Goal: Task Accomplishment & Management: Manage account settings

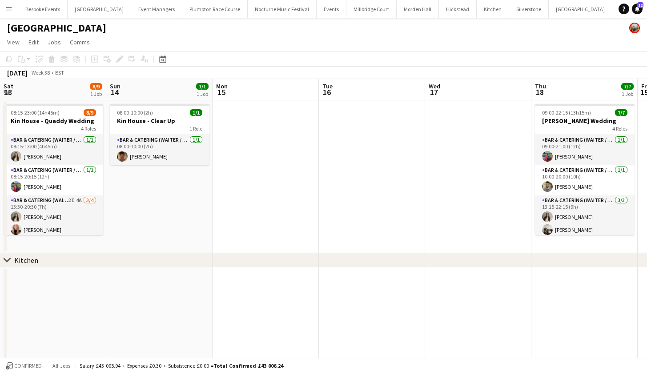
scroll to position [0, 319]
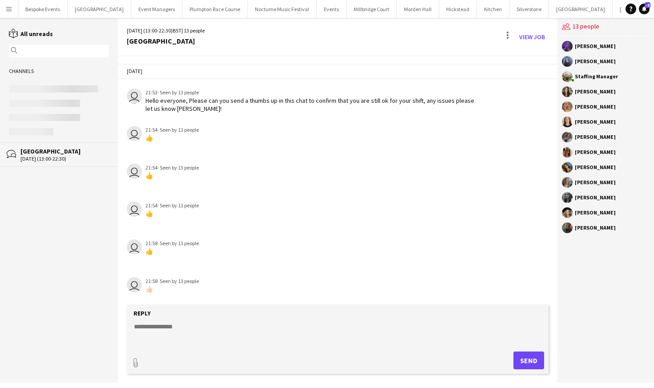
scroll to position [472, 0]
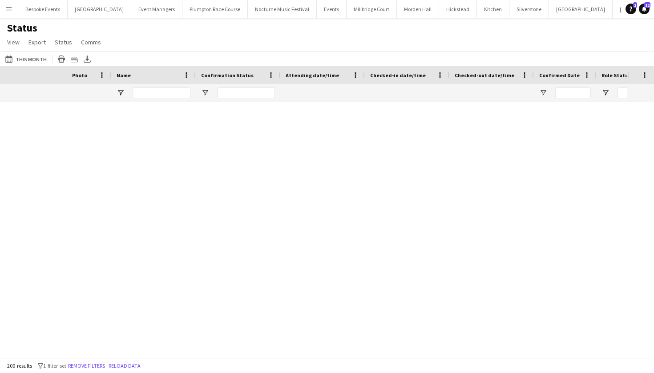
scroll to position [0, 171]
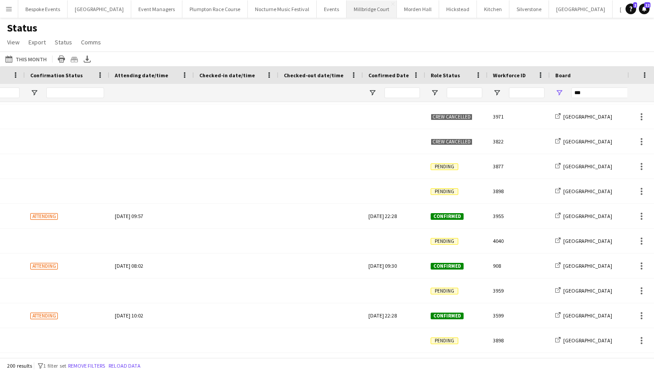
click at [359, 14] on button "Millbridge Court Close" at bounding box center [371, 8] width 50 height 17
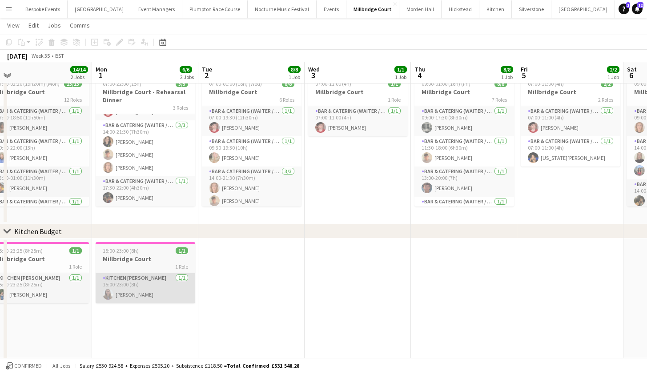
scroll to position [28, 0]
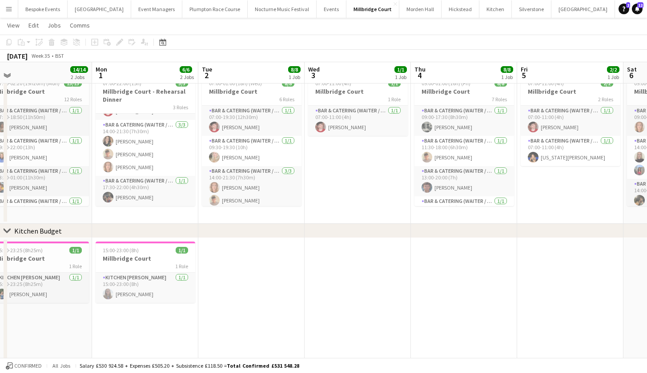
click at [127, 335] on app-date-cell "15:00-23:00 (8h) 1/1 Millbridge Court 1 Role Kitchen Porter 1/1 15:00-23:00 (8h…" at bounding box center [145, 312] width 106 height 149
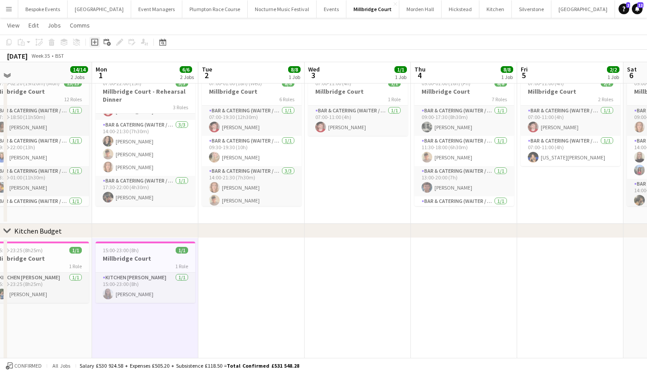
click at [93, 41] on icon "Add job" at bounding box center [94, 42] width 7 height 7
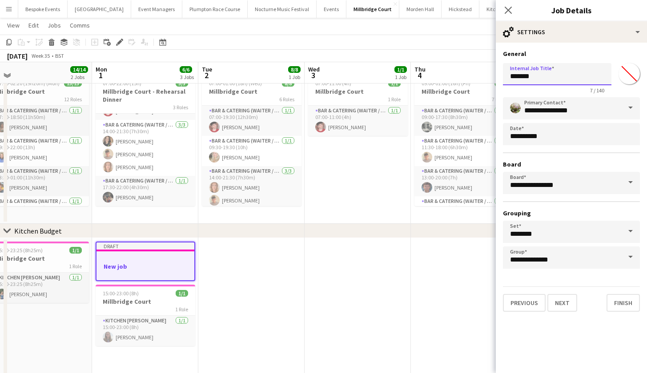
drag, startPoint x: 546, startPoint y: 79, endPoint x: 451, endPoint y: 78, distance: 94.7
click at [451, 78] on body "Menu Boards Boards Boards All jobs Status Workforce Workforce My Workforce Recr…" at bounding box center [323, 187] width 647 height 431
type input "**********"
click at [562, 301] on button "Next" at bounding box center [562, 303] width 30 height 18
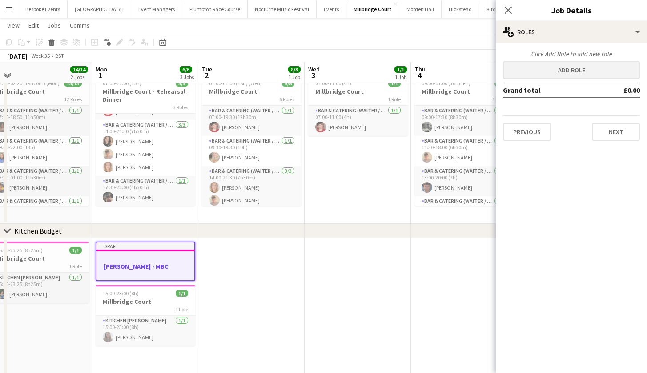
click at [561, 74] on button "Add role" at bounding box center [571, 70] width 137 height 18
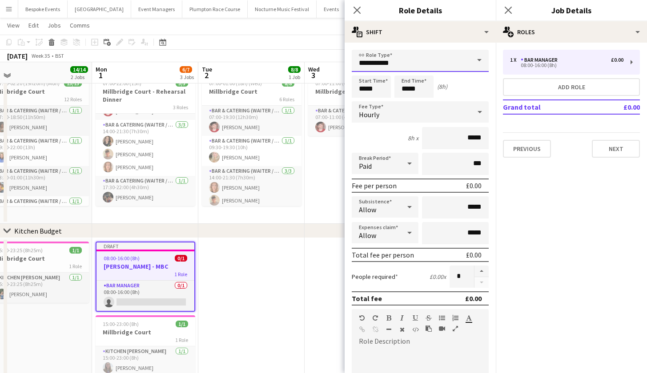
click at [461, 62] on input "**********" at bounding box center [420, 61] width 137 height 22
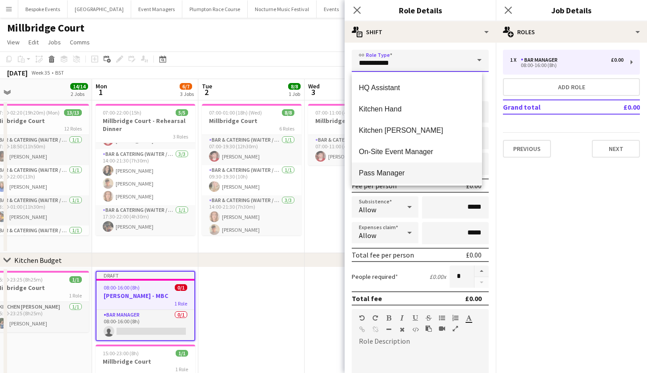
scroll to position [253, 0]
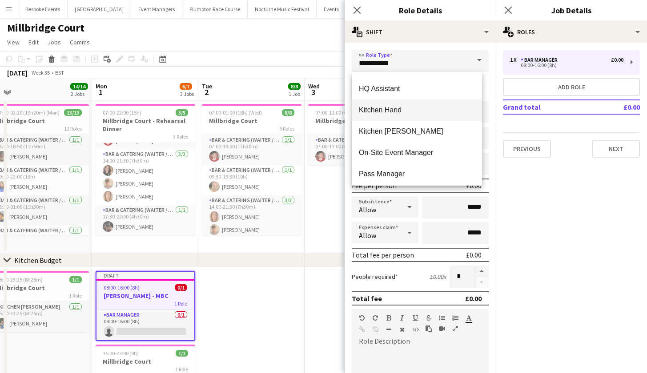
click at [398, 111] on span "Kitchen Hand" at bounding box center [417, 110] width 116 height 8
type input "**********"
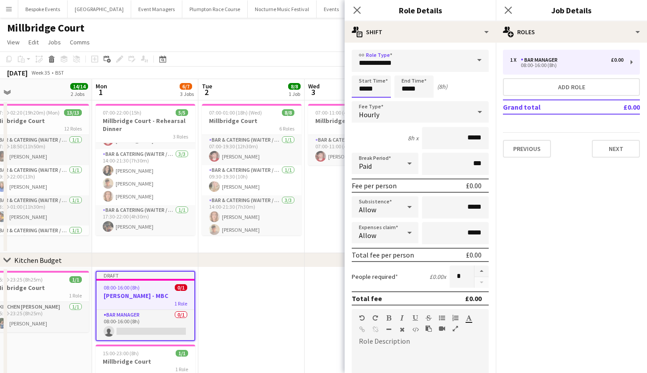
click at [377, 92] on input "*****" at bounding box center [371, 87] width 39 height 22
type input "*****"
click at [409, 90] on input "*****" at bounding box center [413, 87] width 39 height 22
type input "*****"
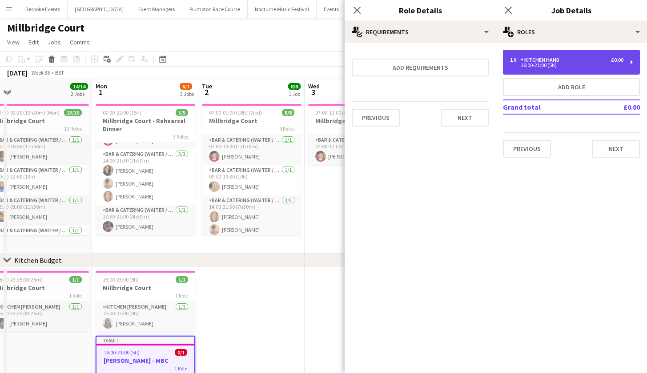
click at [570, 65] on div "16:00-21:00 (5h)" at bounding box center [566, 65] width 113 height 4
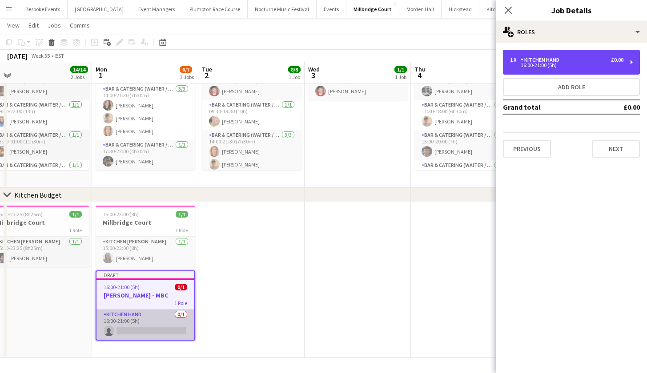
scroll to position [64, 0]
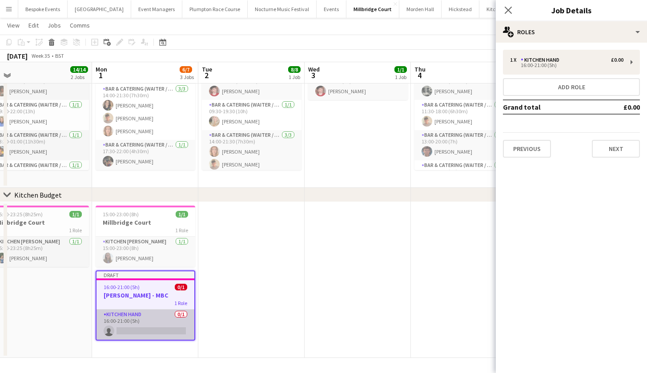
click at [169, 325] on app-card-role "Kitchen Hand 0/1 16:00-21:00 (5h) single-neutral-actions" at bounding box center [145, 325] width 98 height 30
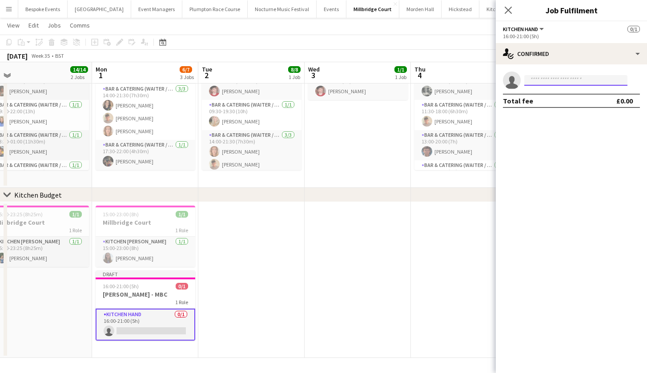
click at [585, 80] on input at bounding box center [575, 80] width 103 height 11
type input "******"
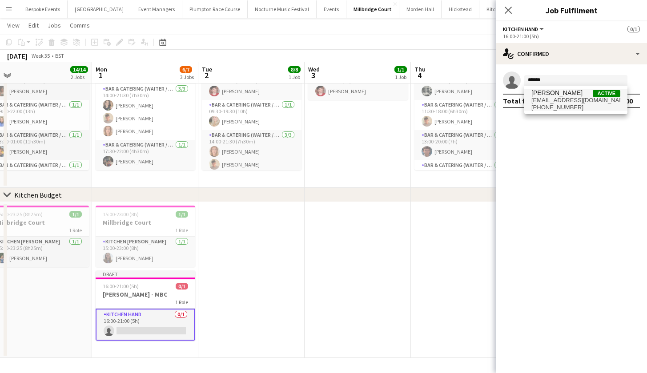
drag, startPoint x: 585, startPoint y: 80, endPoint x: 587, endPoint y: 102, distance: 22.7
click at [587, 102] on span "hggardner1@gmail.com" at bounding box center [575, 100] width 89 height 7
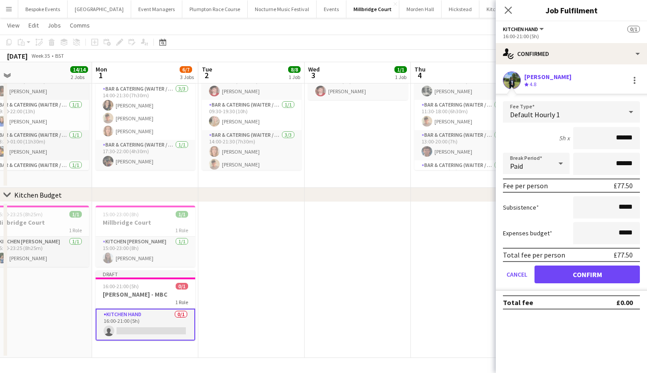
click at [570, 276] on button "Confirm" at bounding box center [586, 275] width 105 height 18
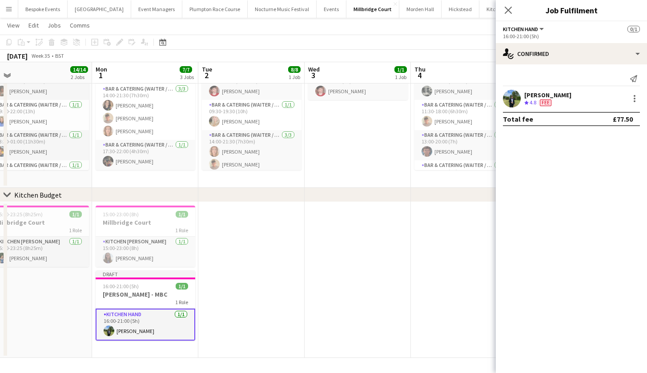
click at [348, 249] on app-date-cell at bounding box center [358, 280] width 106 height 156
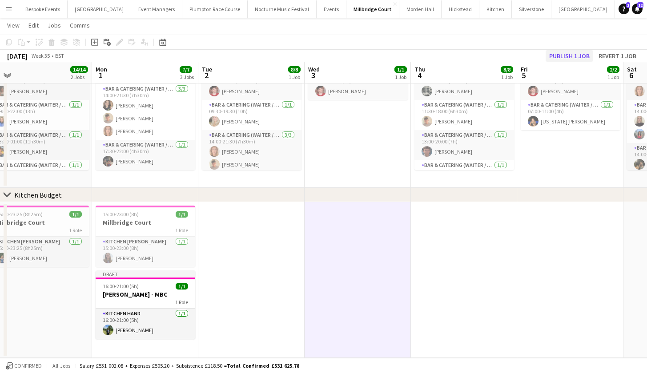
click at [586, 56] on button "Publish 1 job" at bounding box center [569, 56] width 48 height 12
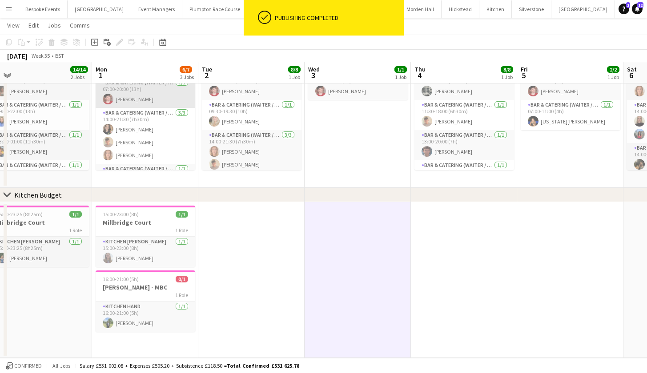
scroll to position [0, 0]
click at [136, 84] on app-card-role "Bar & Catering (Waiter / waitress) 1/1 07:00-20:00 (13h) Jonnie Saunders" at bounding box center [146, 93] width 100 height 30
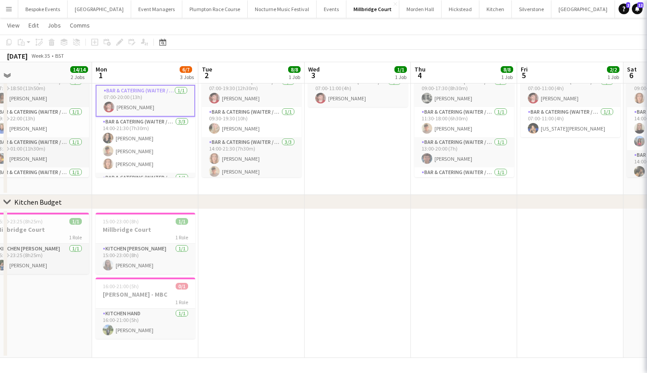
scroll to position [57, 0]
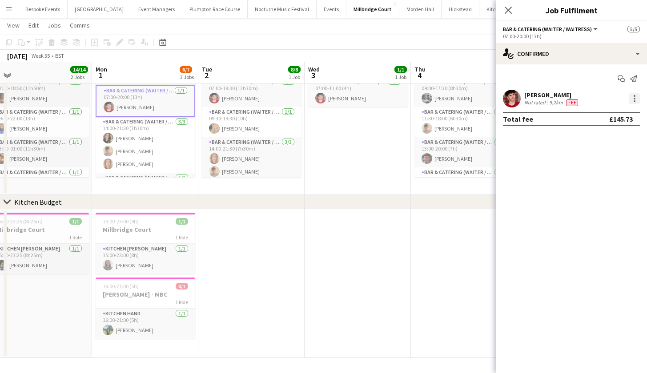
click at [638, 98] on div at bounding box center [634, 98] width 11 height 11
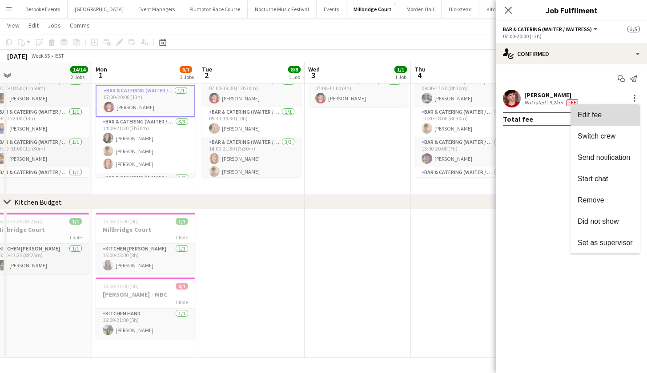
click at [614, 106] on button "Edit fee" at bounding box center [604, 114] width 69 height 21
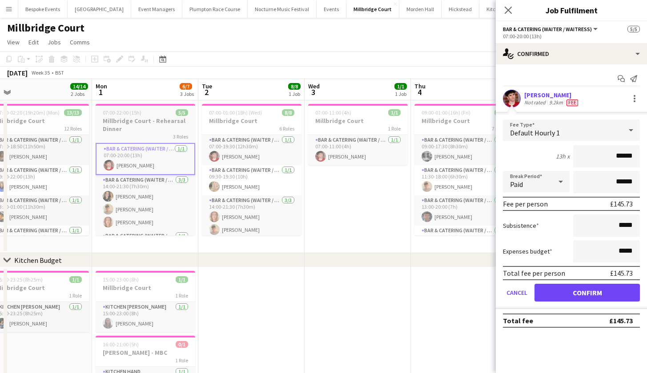
scroll to position [0, 0]
click at [134, 133] on div "3 Roles" at bounding box center [146, 136] width 100 height 7
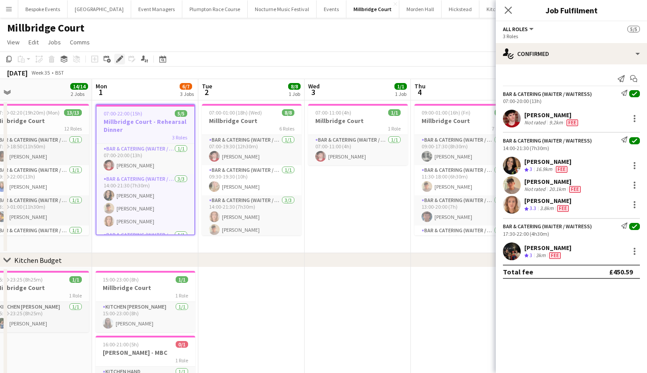
click at [123, 62] on icon "Edit" at bounding box center [119, 59] width 7 height 7
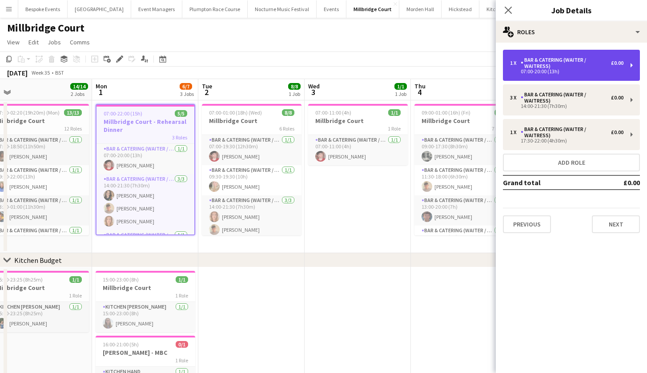
click at [603, 65] on div "Bar & Catering (Waiter / waitress)" at bounding box center [566, 63] width 90 height 12
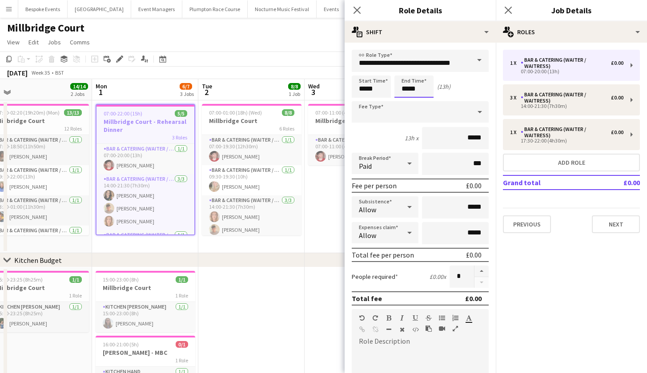
click at [419, 89] on body "Menu Boards Boards Boards All jobs Status Workforce Workforce My Workforce Recr…" at bounding box center [323, 216] width 647 height 432
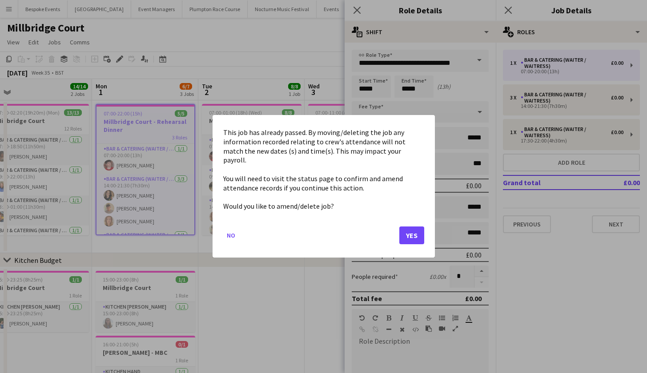
click at [413, 232] on button "Yes" at bounding box center [411, 236] width 25 height 18
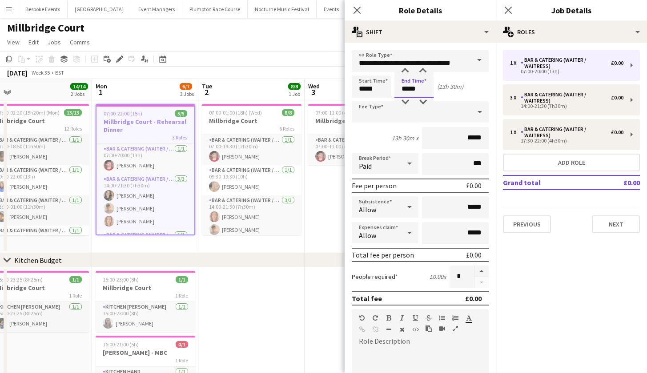
type input "*****"
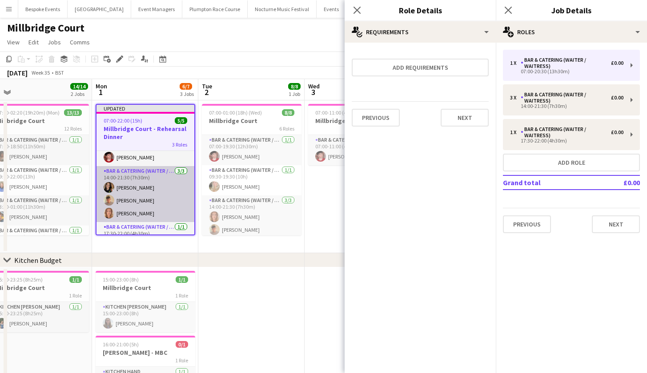
scroll to position [19, 0]
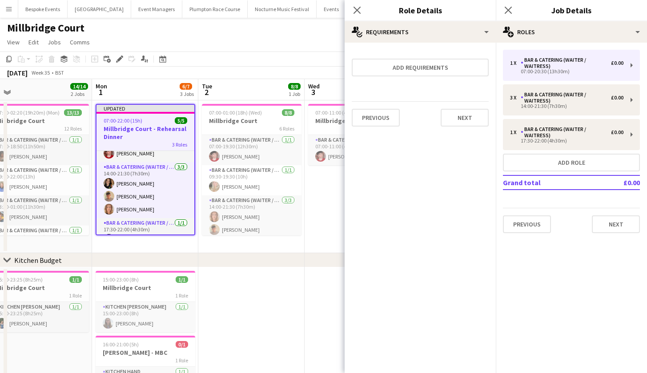
click at [139, 128] on h3 "Millbridge Court - Rehearsal Dinner" at bounding box center [145, 133] width 98 height 16
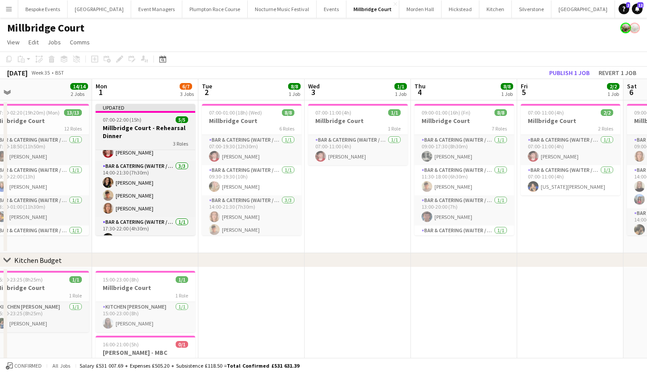
click at [134, 124] on h3 "Millbridge Court - Rehearsal Dinner" at bounding box center [146, 132] width 100 height 16
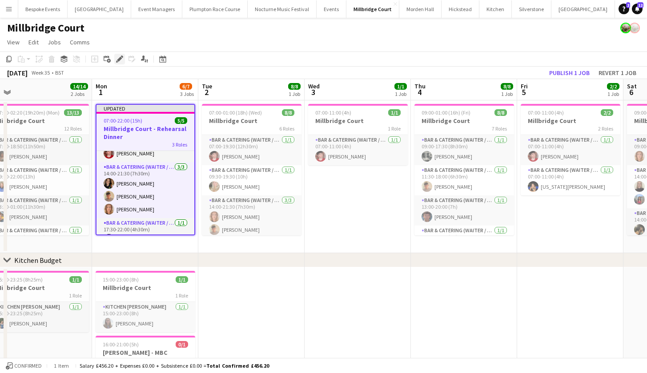
click at [121, 55] on div "Edit" at bounding box center [119, 59] width 11 height 11
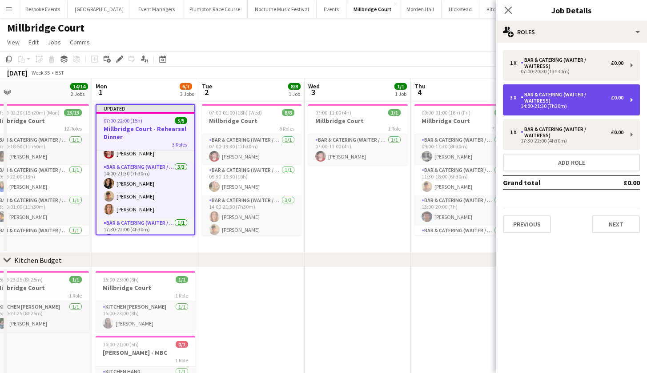
click at [583, 111] on div "3 x Bar & Catering (Waiter / waitress) £0.00 14:00-21:30 (7h30m)" at bounding box center [571, 99] width 137 height 31
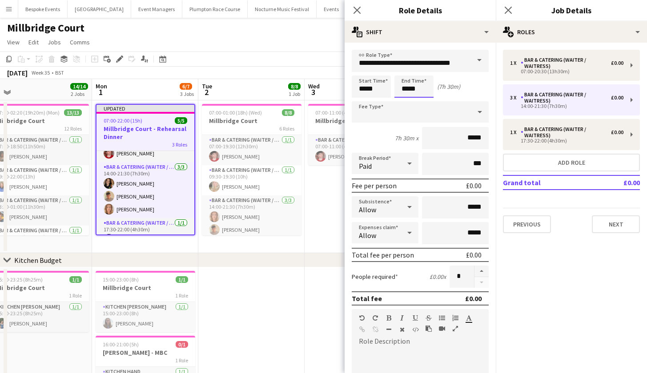
click at [419, 90] on body "Menu Boards Boards Boards All jobs Status Workforce Workforce My Workforce Recr…" at bounding box center [323, 216] width 647 height 432
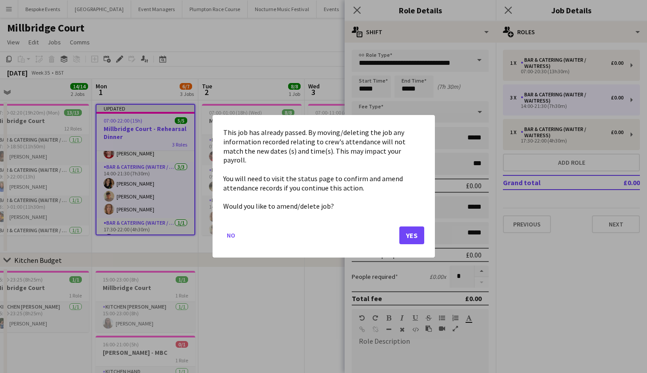
click at [418, 235] on button "Yes" at bounding box center [411, 236] width 25 height 18
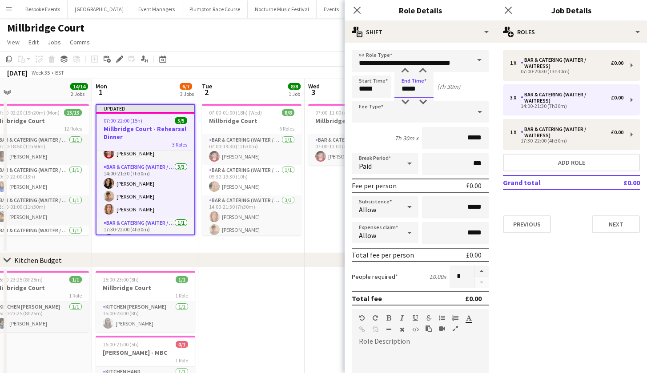
click at [425, 84] on input "*****" at bounding box center [413, 87] width 39 height 22
type input "*****"
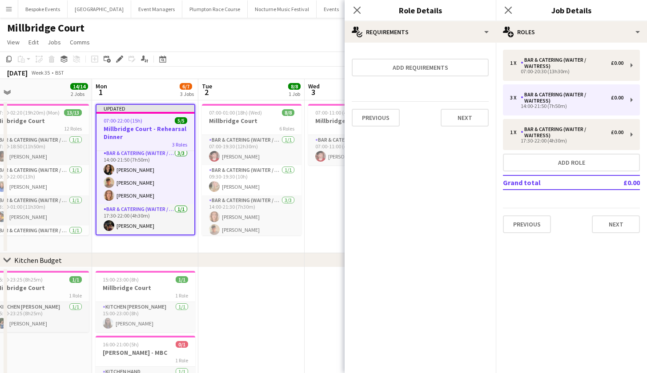
click at [153, 124] on app-job-card "Updated 07:00-22:00 (15h) 5/5 Millbridge Court - Rehearsal Dinner 3 Roles Bar &…" at bounding box center [146, 170] width 100 height 132
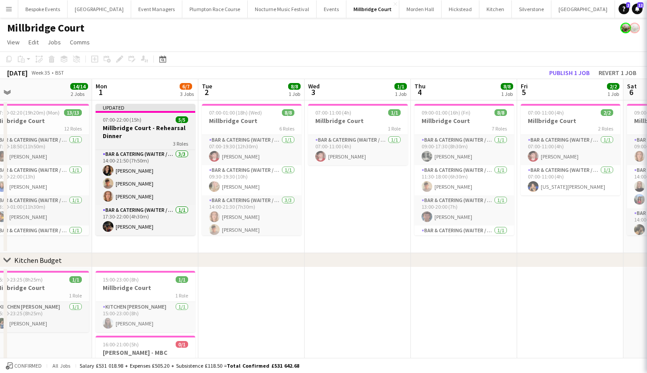
scroll to position [31, 0]
click at [153, 124] on h3 "Millbridge Court - Rehearsal Dinner" at bounding box center [146, 132] width 100 height 16
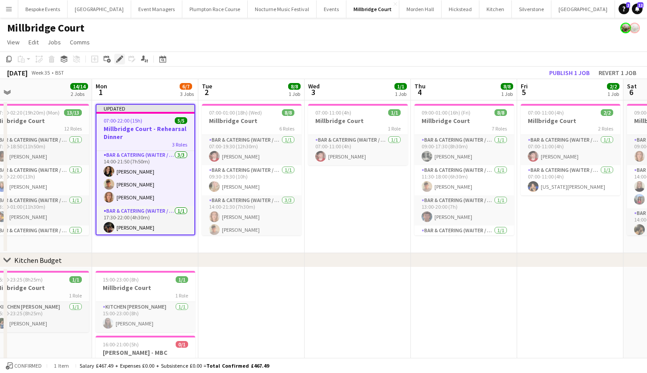
click at [120, 62] on icon "Edit" at bounding box center [119, 59] width 7 height 7
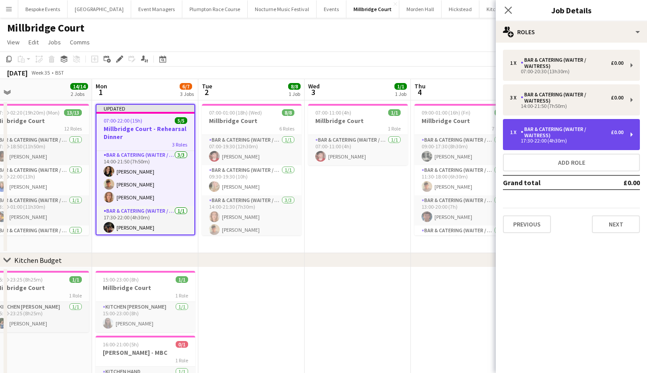
click at [621, 139] on div "17:30-22:00 (4h30m)" at bounding box center [566, 141] width 113 height 4
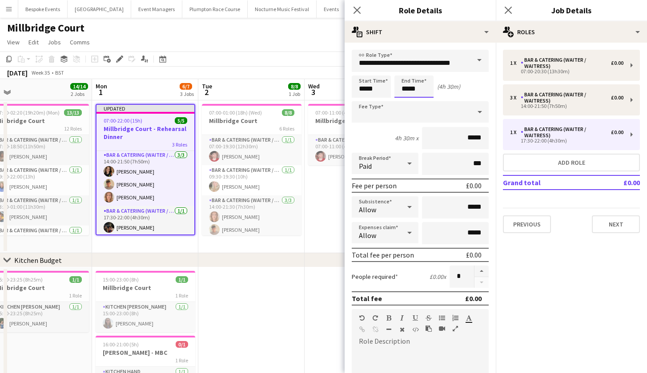
click at [426, 88] on body "Menu Boards Boards Boards All jobs Status Workforce Workforce My Workforce Recr…" at bounding box center [323, 216] width 647 height 432
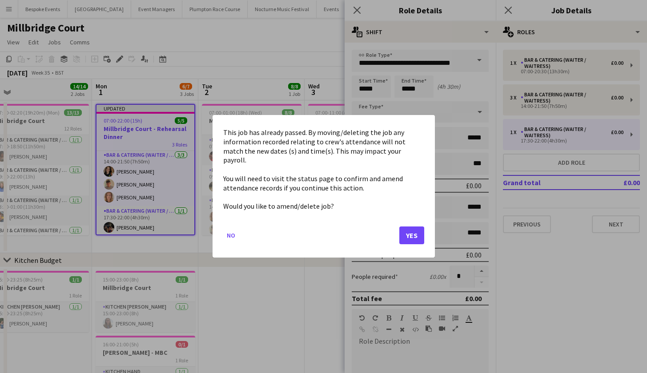
click at [409, 229] on button "Yes" at bounding box center [411, 236] width 25 height 18
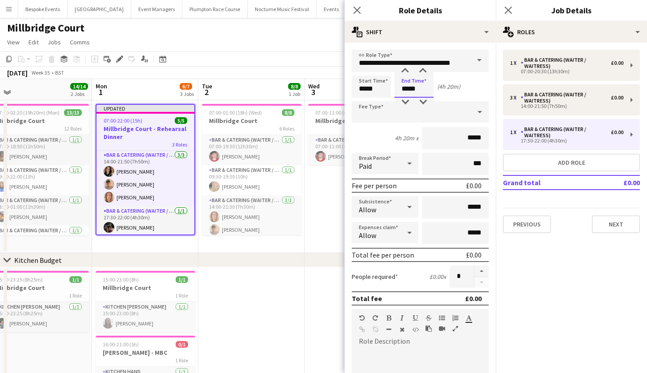
type input "*****"
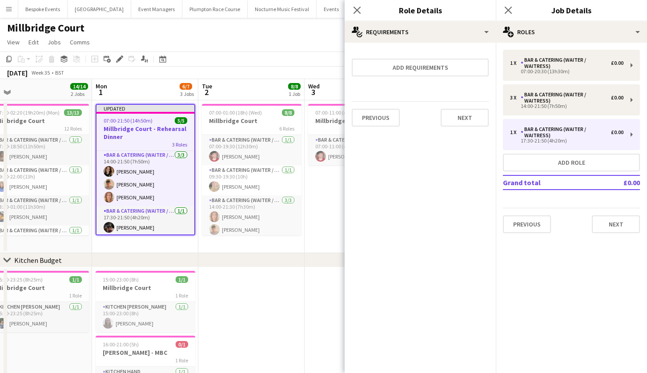
click at [283, 345] on app-date-cell at bounding box center [251, 342] width 106 height 149
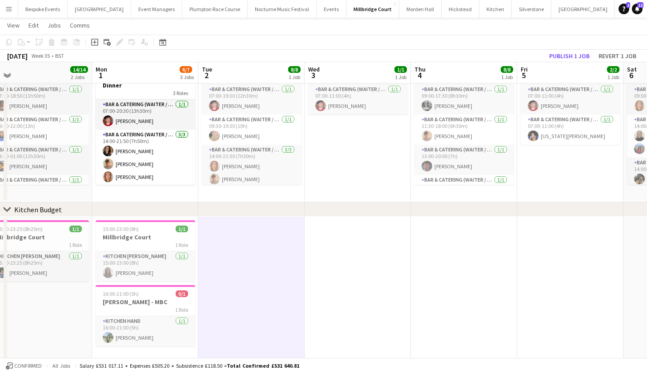
scroll to position [0, 0]
click at [579, 56] on button "Publish 1 job" at bounding box center [569, 56] width 48 height 12
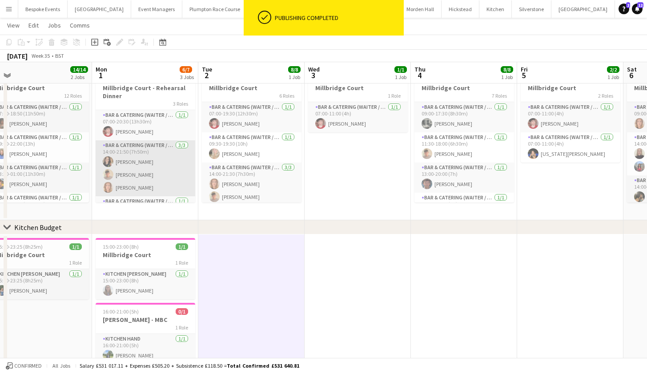
scroll to position [32, 0]
click at [171, 126] on app-card-role "Bar & Catering (Waiter / waitress) 1/1 07:00-20:30 (13h30m) Jonnie Saunders" at bounding box center [146, 125] width 100 height 30
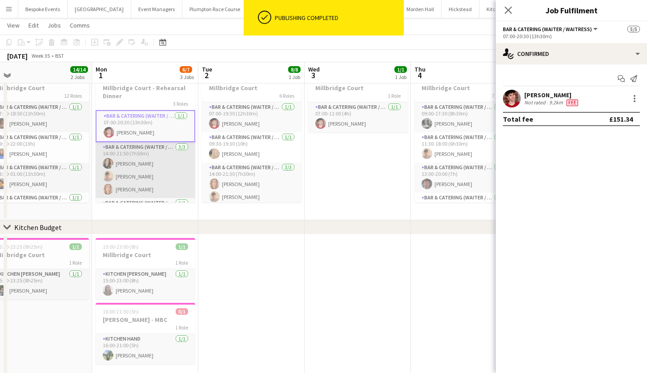
click at [168, 146] on app-card-role "Bar & Catering (Waiter / waitress) [DATE] 14:00-21:50 (7h50m) [PERSON_NAME] [PE…" at bounding box center [146, 170] width 100 height 56
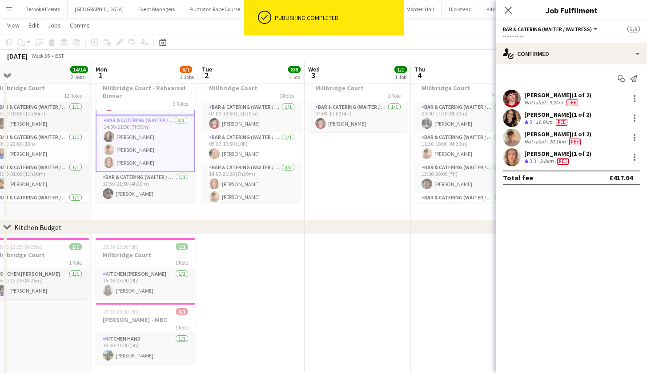
scroll to position [27, 0]
click at [154, 180] on app-card-role "Bar & Catering (Waiter / waitress) 1/1 17:30-21:50 (4h20m) Zachary Hanmer" at bounding box center [146, 187] width 100 height 30
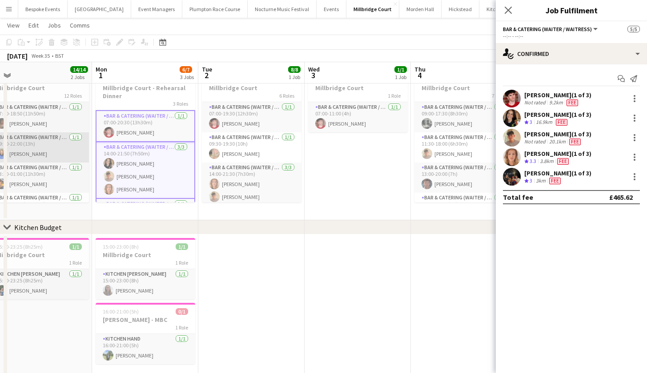
scroll to position [0, 0]
click at [633, 99] on div at bounding box center [634, 98] width 11 height 11
click at [633, 99] on body "Menu Boards Boards Boards All jobs Status Workforce Workforce My Workforce Recr…" at bounding box center [323, 183] width 647 height 431
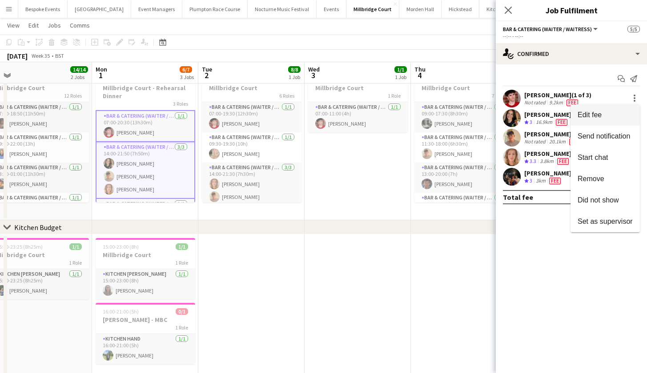
click at [626, 113] on span "Edit fee" at bounding box center [605, 115] width 55 height 8
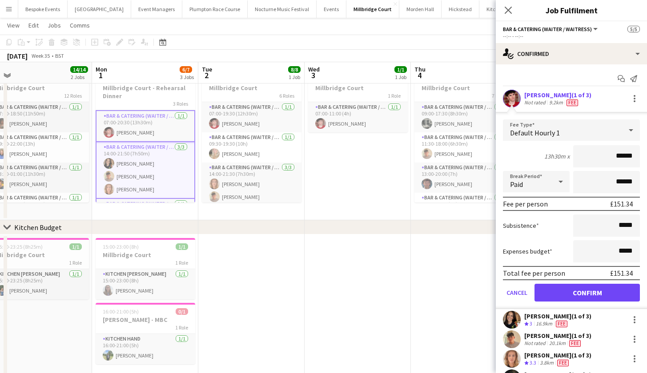
click at [305, 180] on app-date-cell "07:00-11:00 (4h) 1/1 Millbridge Court 1 Role Bar & Catering (Waiter / waitress)…" at bounding box center [358, 144] width 106 height 153
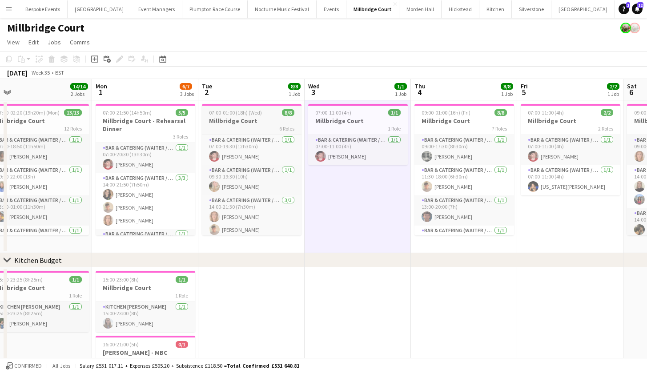
click at [241, 109] on span "07:00-01:00 (18h) (Wed)" at bounding box center [235, 112] width 53 height 7
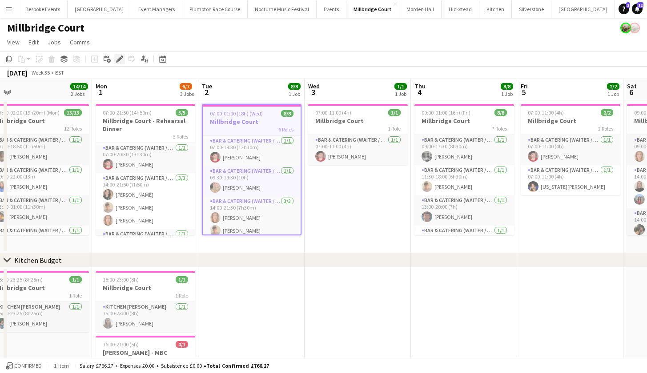
click at [121, 57] on icon at bounding box center [119, 59] width 5 height 5
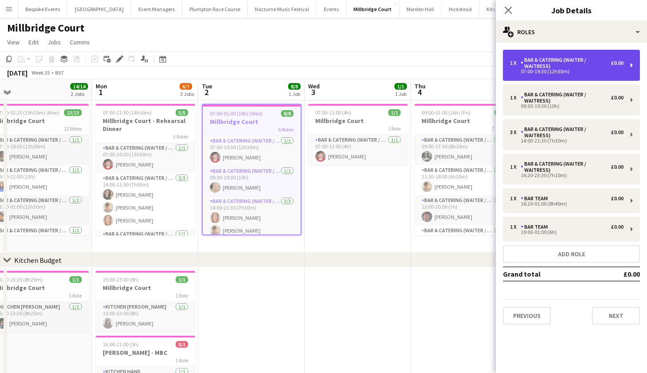
click at [562, 69] on div "Bar & Catering (Waiter / waitress)" at bounding box center [566, 63] width 90 height 12
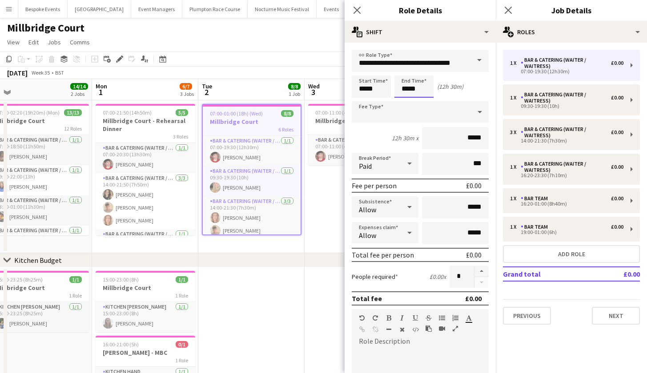
click at [429, 86] on body "Menu Boards Boards Boards All jobs Status Workforce Workforce My Workforce Recr…" at bounding box center [323, 216] width 647 height 432
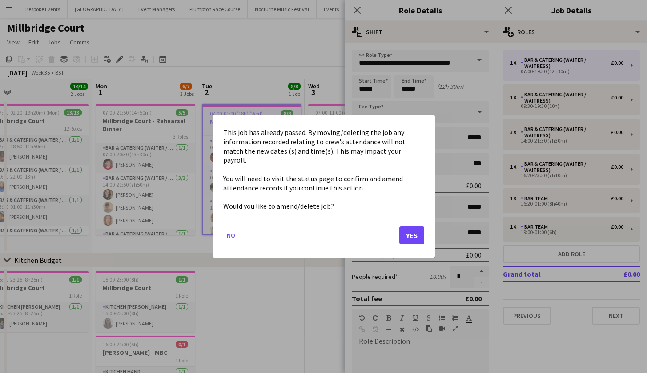
click at [408, 232] on button "Yes" at bounding box center [411, 236] width 25 height 18
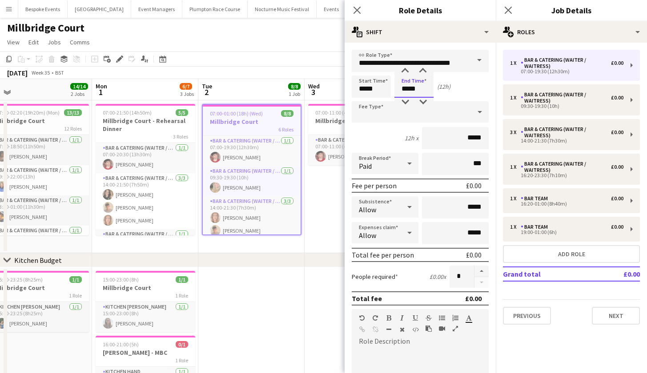
type input "*****"
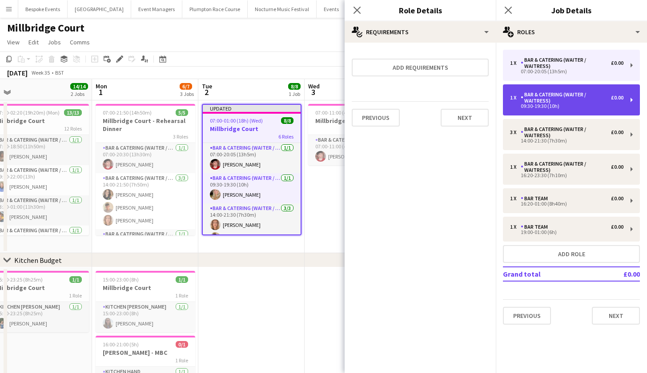
click at [553, 106] on div "09:30-19:30 (10h)" at bounding box center [566, 106] width 113 height 4
type input "*****"
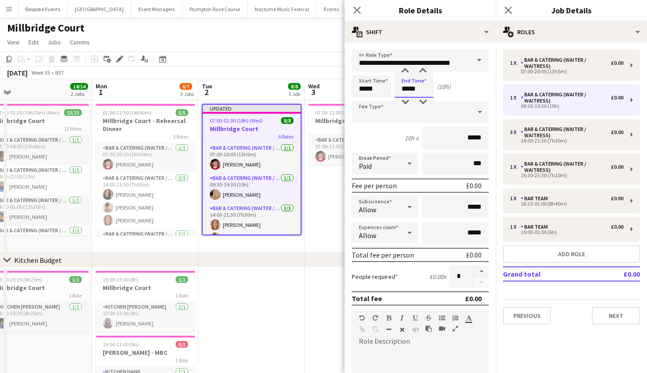
click at [409, 90] on input "*****" at bounding box center [413, 87] width 39 height 22
type input "*****"
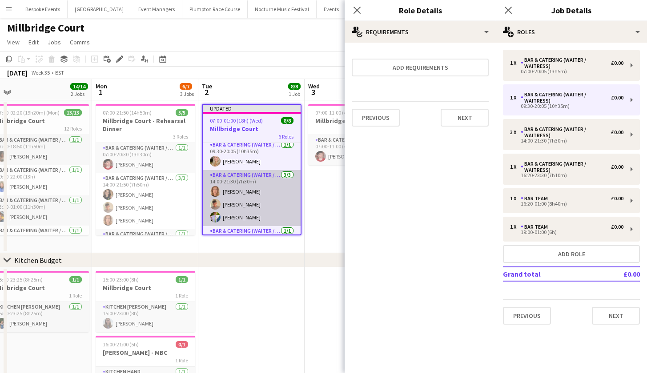
scroll to position [32, 0]
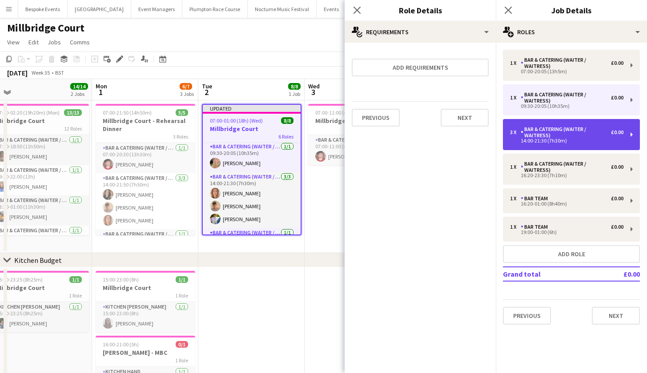
click at [534, 143] on div "14:00-21:30 (7h30m)" at bounding box center [566, 141] width 113 height 4
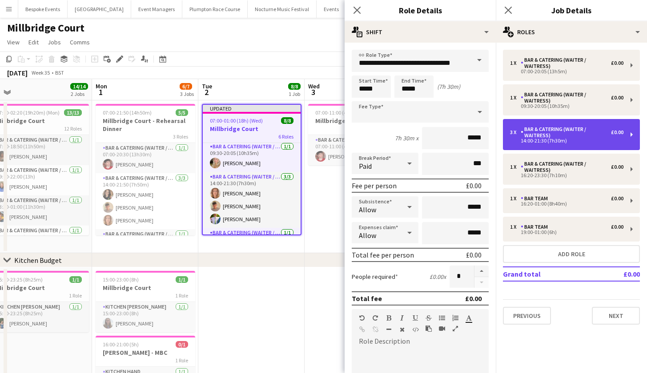
type input "*****"
type input "*"
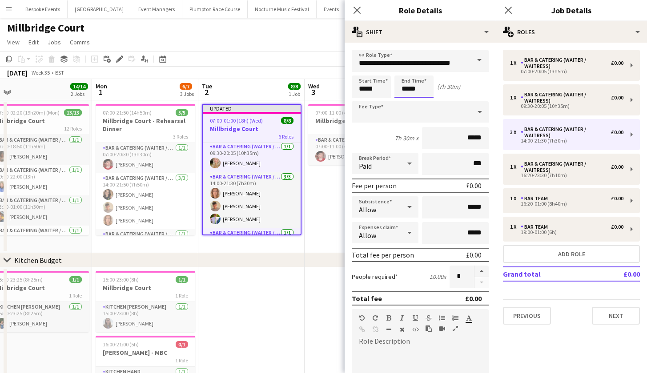
click at [426, 90] on input "*****" at bounding box center [413, 87] width 39 height 22
type input "*****"
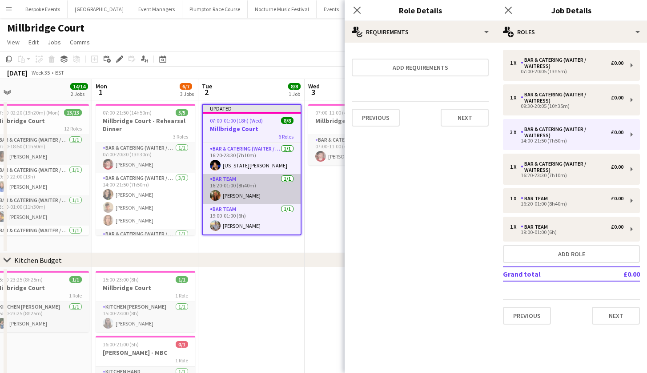
scroll to position [116, 0]
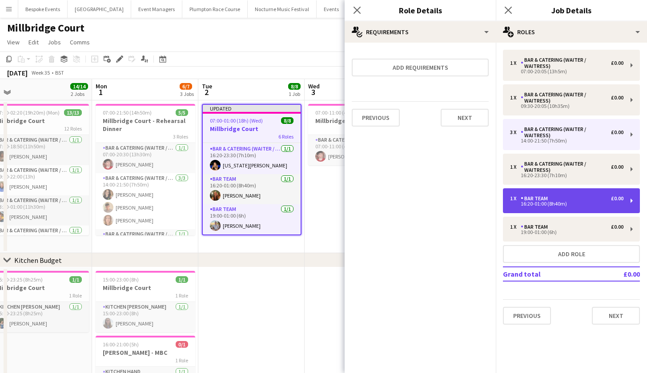
click at [563, 197] on div "1 x Bar Team £0.00" at bounding box center [566, 199] width 113 height 6
type input "********"
type input "*****"
type input "*"
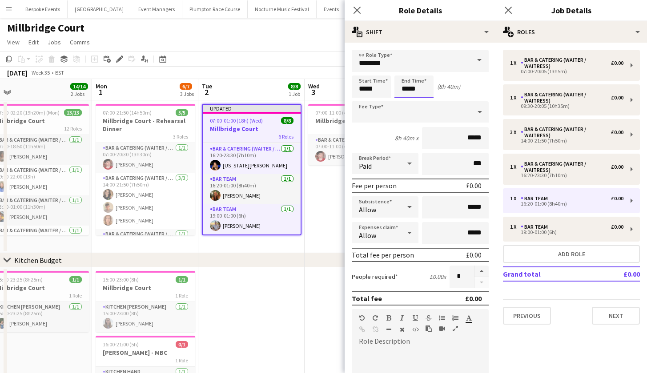
click at [413, 87] on input "*****" at bounding box center [413, 87] width 39 height 22
type input "*****"
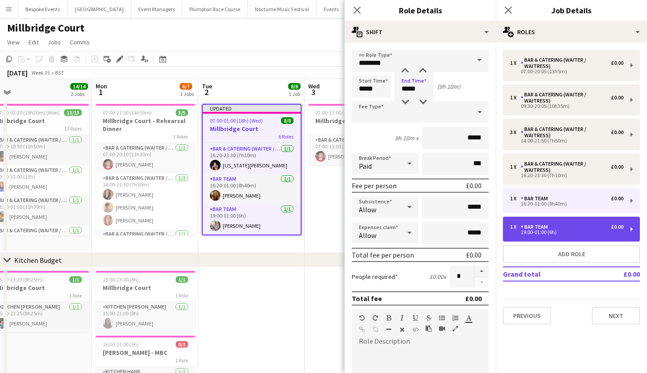
click at [548, 226] on div "Bar Team" at bounding box center [536, 227] width 31 height 6
type input "*****"
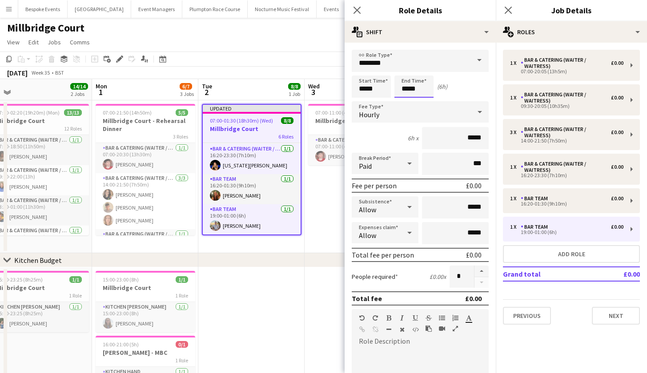
click at [414, 91] on input "*****" at bounding box center [413, 87] width 39 height 22
type input "*****"
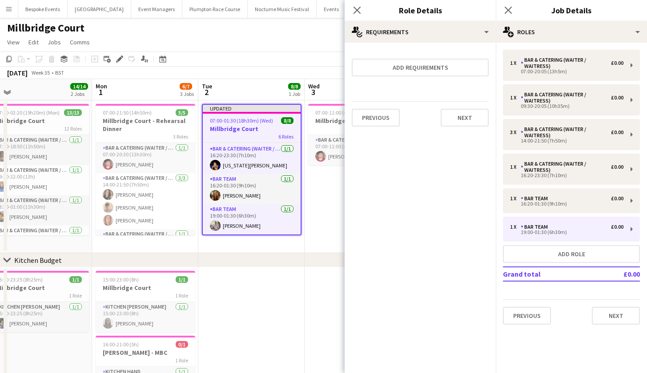
click at [322, 229] on app-date-cell "07:00-11:00 (4h) 1/1 Millbridge Court 1 Role Bar & Catering (Waiter / waitress)…" at bounding box center [358, 176] width 106 height 153
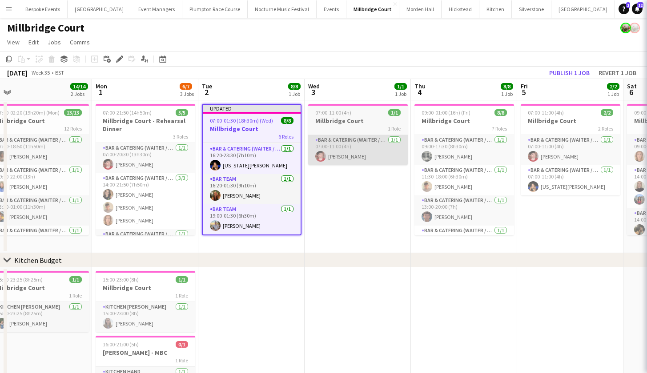
scroll to position [114, 0]
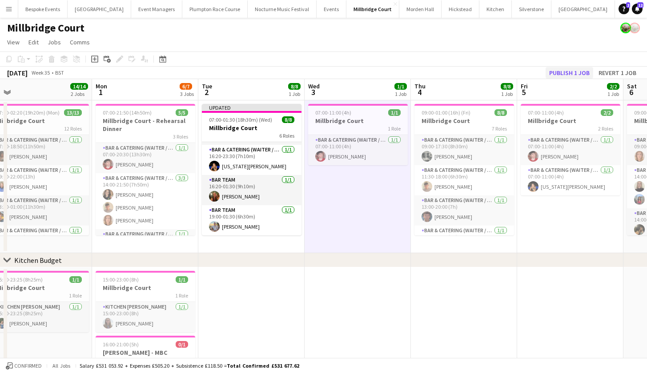
click at [575, 68] on button "Publish 1 job" at bounding box center [569, 73] width 48 height 12
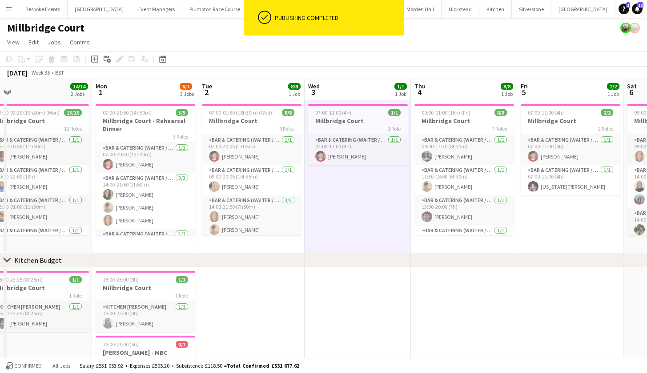
scroll to position [0, 0]
click at [250, 146] on app-card-role "Bar & Catering (Waiter / waitress) 1/1 07:00-20:05 (13h5m) Jonnie Saunders" at bounding box center [252, 150] width 100 height 30
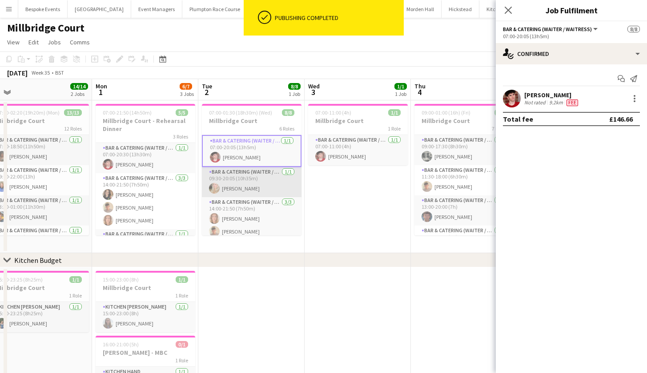
click at [246, 177] on app-card-role "Bar & Catering (Waiter / waitress) 1/1 09:30-20:05 (10h35m) Olivia Davies" at bounding box center [252, 182] width 100 height 30
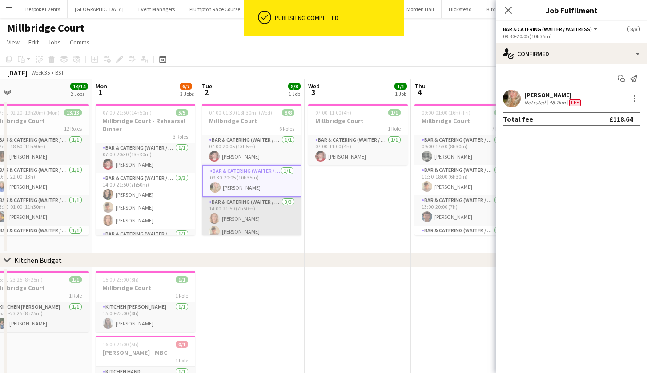
click at [245, 205] on app-card-role "Bar & Catering (Waiter / waitress) 3/3 14:00-21:50 (7h50m) Ailsa Thompson Jude …" at bounding box center [252, 225] width 100 height 56
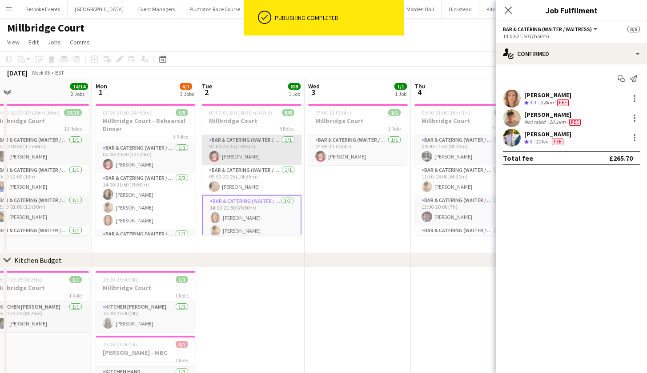
click at [241, 151] on app-card-role "Bar & Catering (Waiter / waitress) 1/1 07:00-20:05 (13h5m) Jonnie Saunders" at bounding box center [252, 150] width 100 height 30
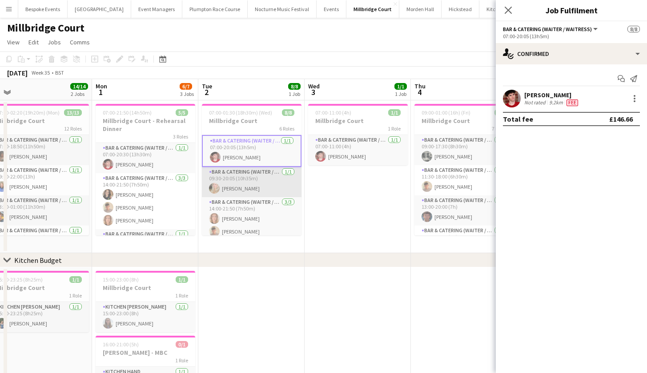
click at [244, 171] on app-card-role "Bar & Catering (Waiter / waitress) 1/1 09:30-20:05 (10h35m) Olivia Davies" at bounding box center [252, 182] width 100 height 30
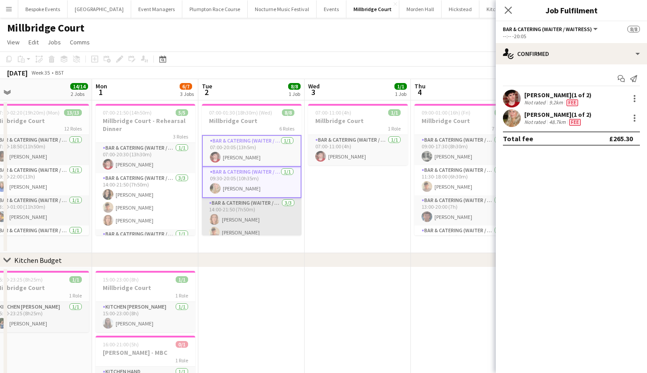
click at [245, 214] on app-card-role "Bar & Catering (Waiter / waitress) 3/3 14:00-21:50 (7h50m) Ailsa Thompson Jude …" at bounding box center [252, 226] width 100 height 56
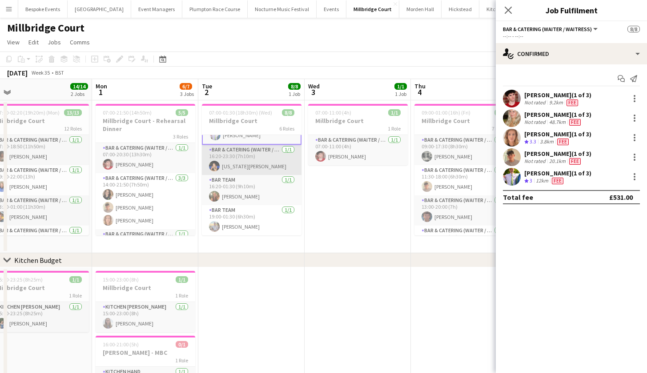
scroll to position [110, 0]
click at [239, 164] on app-card-role "Bar & Catering (Waiter / waitress) 1/1 16:20-23:30 (7h10m) Georgia Strode" at bounding box center [252, 160] width 100 height 30
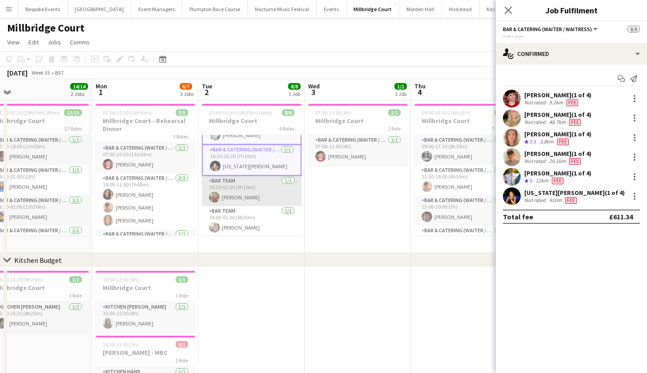
click at [252, 194] on app-card-role "Bar Team 1/1 16:20-01:30 (9h10m) Emily Reed" at bounding box center [252, 191] width 100 height 30
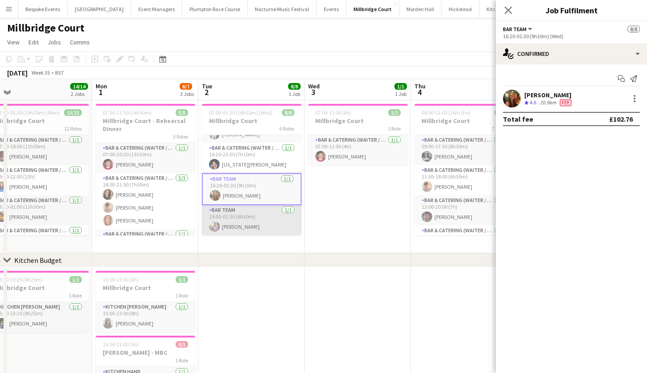
scroll to position [108, 0]
click at [252, 225] on app-card-role "Bar Team 1/1 19:00-01:30 (6h30m) Joe Brackstone" at bounding box center [252, 220] width 100 height 30
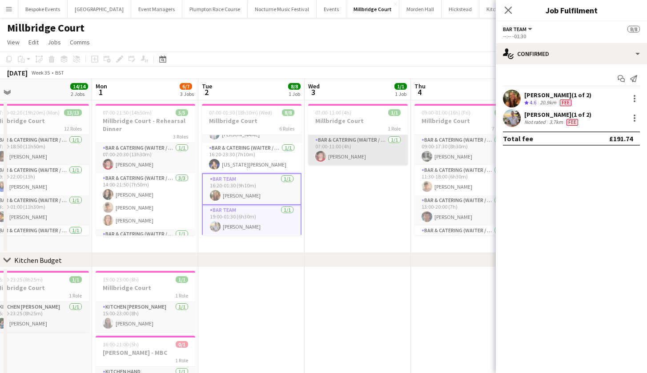
click at [361, 146] on app-card-role "Bar & Catering (Waiter / waitress) 1/1 07:00-11:00 (4h) Jonnie Saunders" at bounding box center [358, 150] width 100 height 30
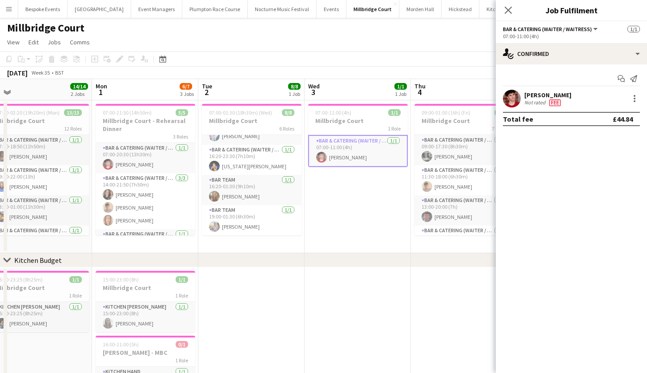
scroll to position [107, 0]
click at [181, 150] on app-card-role "Bar & Catering (Waiter / waitress) 1/1 07:00-20:30 (13h30m) Jonnie Saunders" at bounding box center [146, 158] width 100 height 30
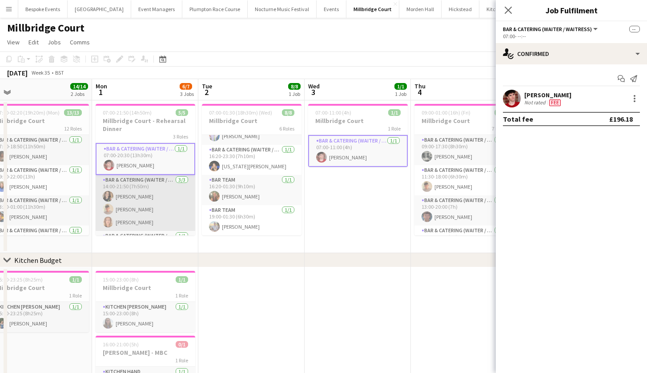
click at [156, 193] on app-card-role "Bar & Catering (Waiter / waitress) 3/3 14:00-21:50 (7h50m) Leonie MacDougall Ju…" at bounding box center [146, 203] width 100 height 56
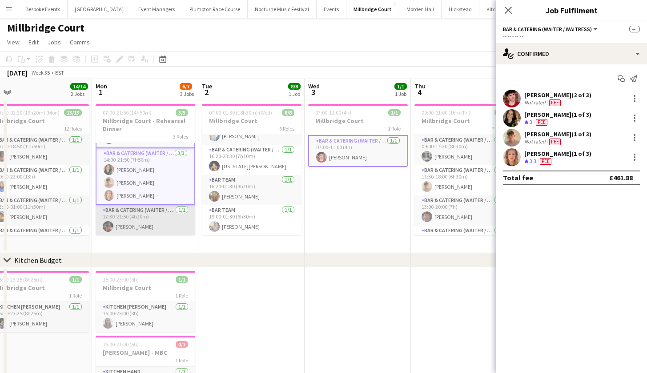
scroll to position [27, 0]
click at [157, 210] on app-card-role "Bar & Catering (Waiter / waitress) 1/1 17:30-21:50 (4h20m) Zachary Hanmer" at bounding box center [146, 220] width 100 height 30
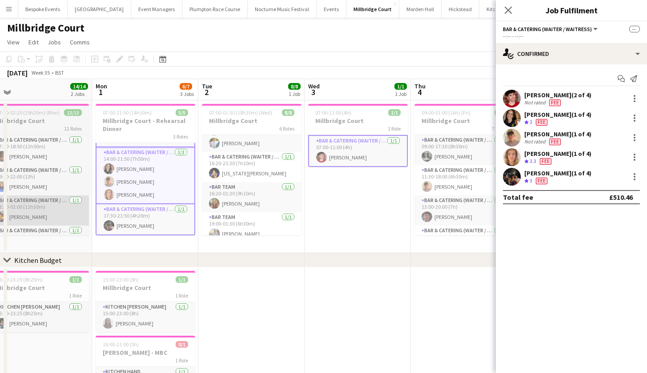
scroll to position [97, 0]
click at [513, 12] on app-icon "Close pop-in" at bounding box center [508, 10] width 11 height 11
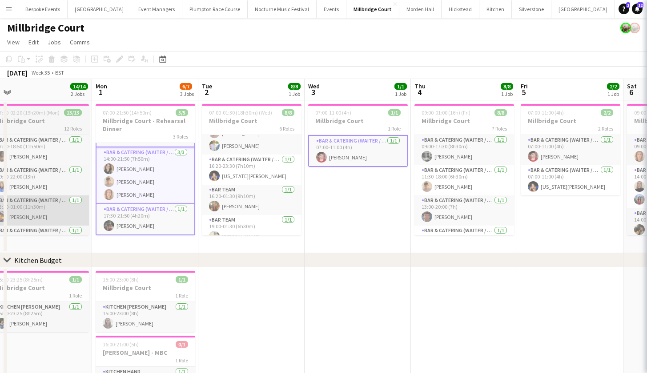
click at [653, 12] on app-icon "Close pop-in" at bounding box center [659, 10] width 11 height 11
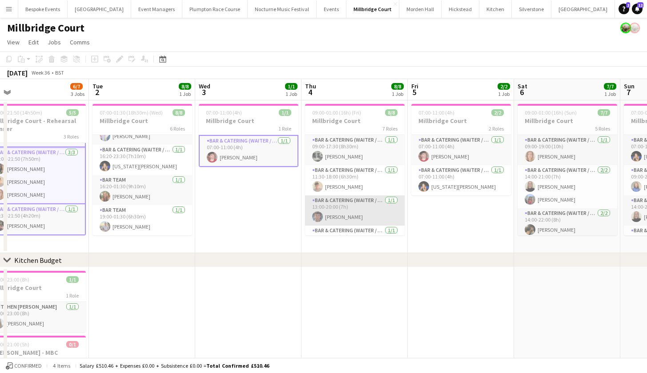
scroll to position [0, 0]
click at [341, 126] on div "7 Roles" at bounding box center [355, 128] width 100 height 7
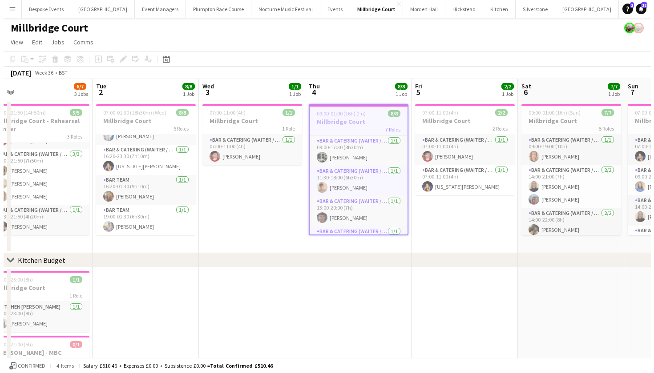
scroll to position [24, 0]
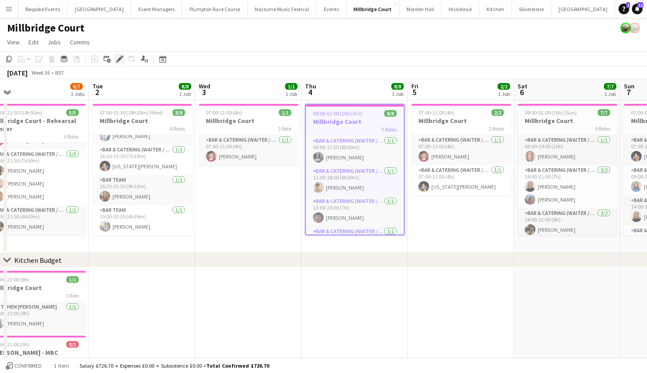
click at [120, 54] on div "Edit" at bounding box center [119, 59] width 11 height 11
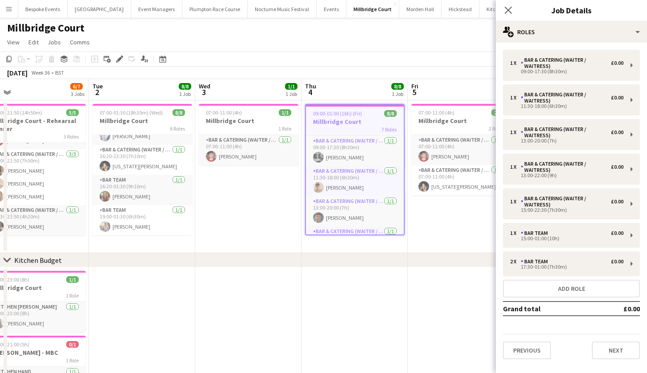
click at [257, 48] on app-page-menu "View Day view expanded Day view collapsed Month view Date picker Jump to [DATE]…" at bounding box center [323, 43] width 647 height 17
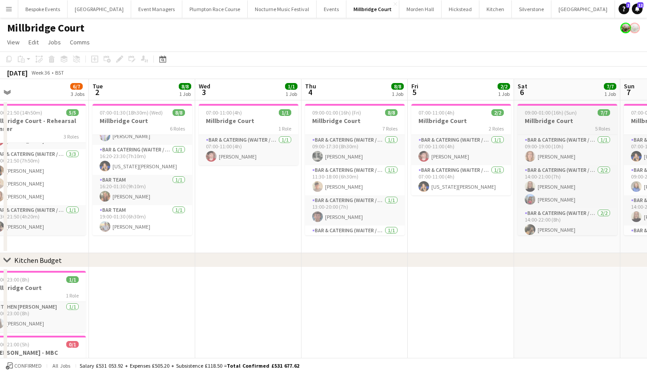
click at [615, 8] on button "Kin House Close" at bounding box center [647, 8] width 64 height 17
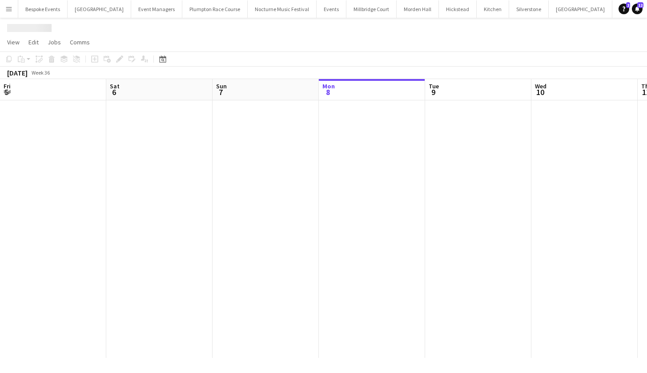
click at [612, 8] on button "Kin House Close" at bounding box center [644, 8] width 64 height 17
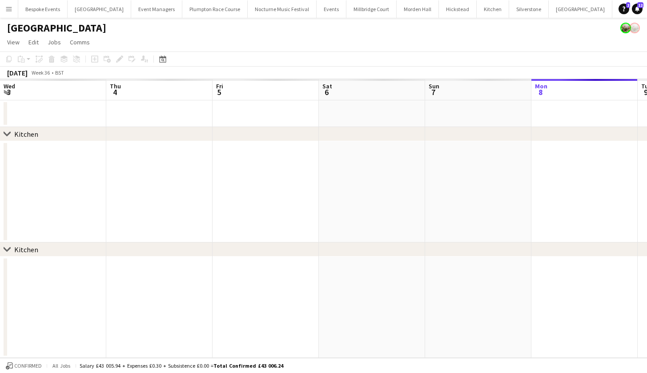
scroll to position [0, 213]
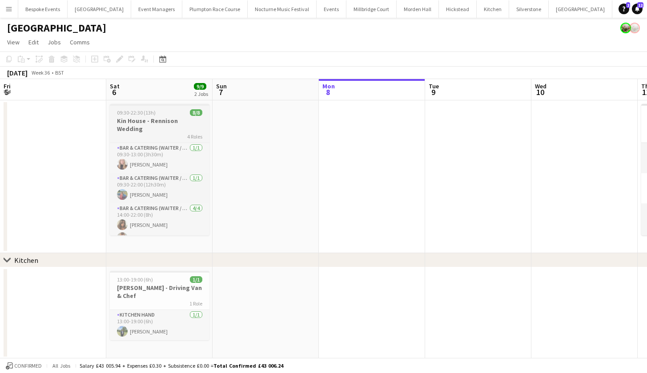
click at [156, 119] on h3 "Kin House - Rennison Wedding" at bounding box center [160, 125] width 100 height 16
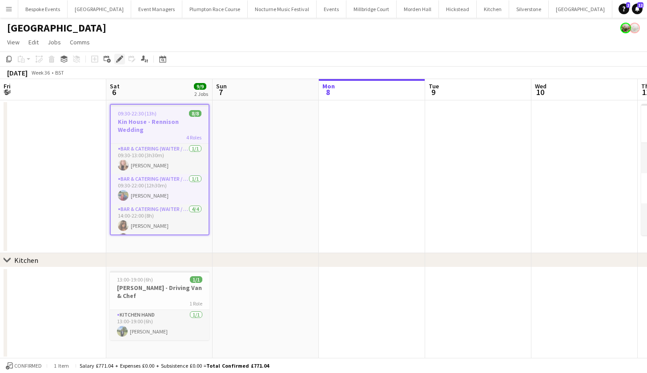
click at [118, 60] on icon at bounding box center [119, 59] width 5 height 5
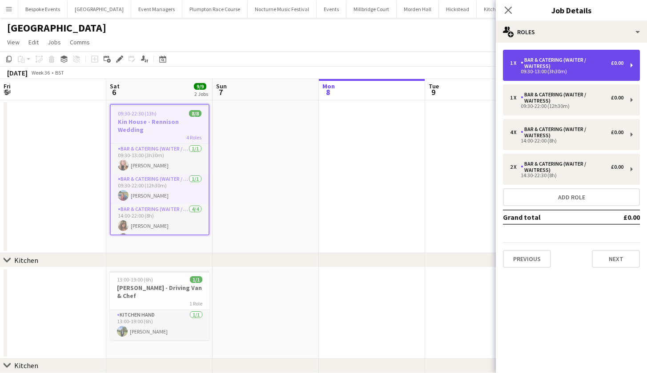
click at [570, 66] on div "Bar & Catering (Waiter / waitress)" at bounding box center [566, 63] width 90 height 12
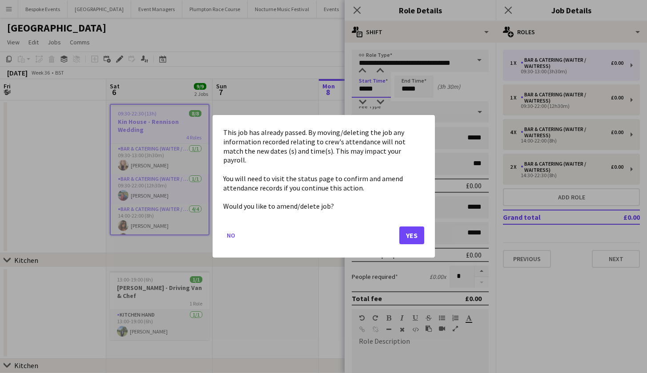
click at [372, 91] on body "Menu Boards Boards Boards All jobs Status Workforce Workforce My Workforce Recr…" at bounding box center [323, 207] width 647 height 415
click at [413, 233] on button "Yes" at bounding box center [411, 236] width 25 height 18
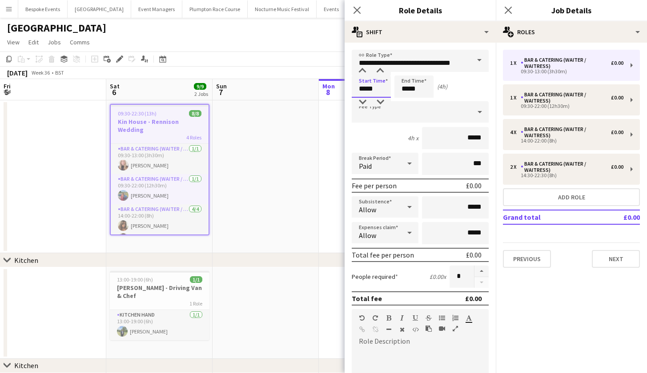
type input "*****"
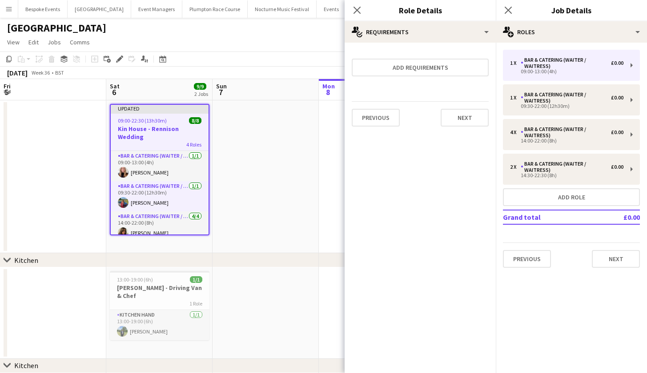
scroll to position [0, 212]
click at [268, 173] on app-date-cell at bounding box center [266, 176] width 106 height 153
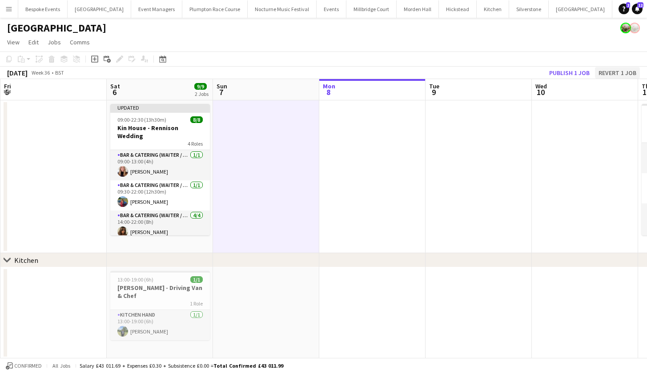
click at [597, 72] on button "Revert 1 job" at bounding box center [617, 73] width 45 height 12
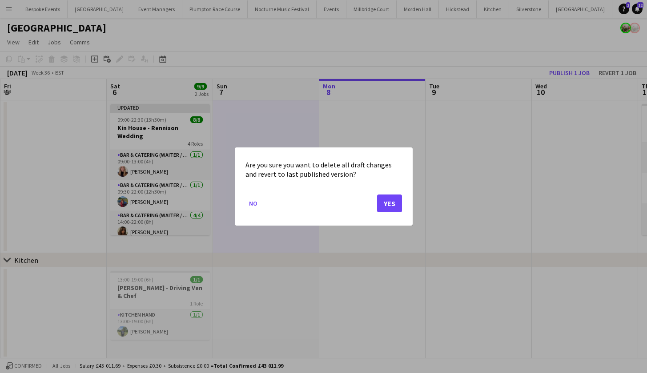
click at [387, 203] on button "Yes" at bounding box center [389, 204] width 25 height 18
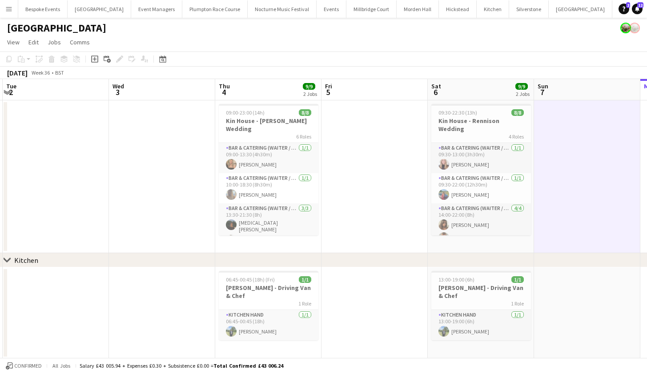
scroll to position [0, 182]
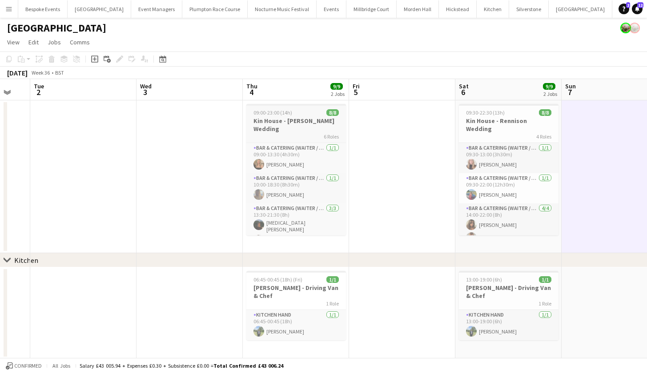
click at [293, 113] on div "09:00-23:00 (14h) 8/8" at bounding box center [296, 112] width 100 height 7
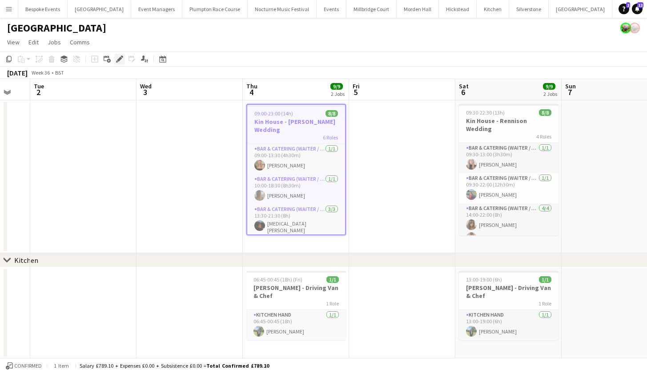
click at [121, 58] on icon at bounding box center [119, 59] width 5 height 5
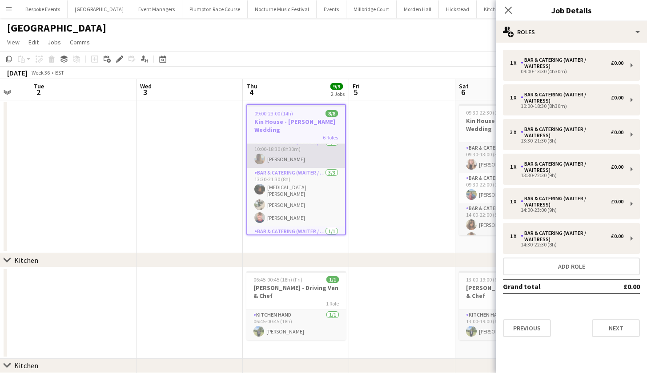
scroll to position [38, 0]
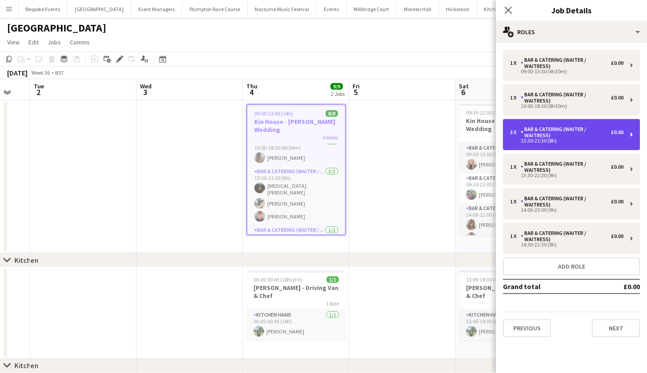
click at [541, 136] on div "Bar & Catering (Waiter / waitress)" at bounding box center [566, 132] width 90 height 12
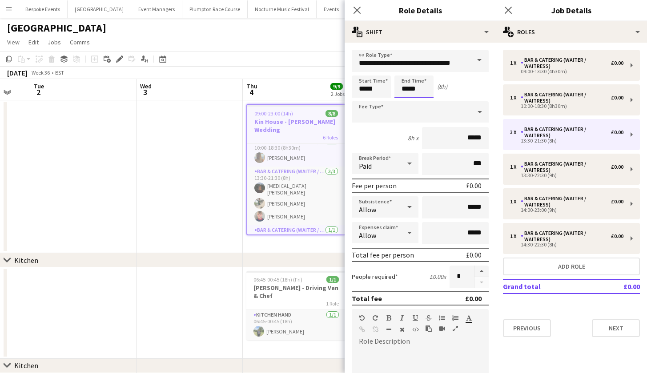
click at [414, 90] on body "Menu Boards Boards Boards All jobs Status Workforce Workforce My Workforce Recr…" at bounding box center [323, 207] width 647 height 415
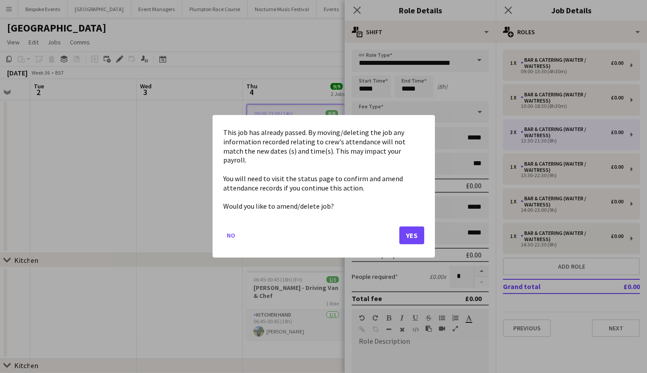
click at [412, 231] on button "Yes" at bounding box center [411, 236] width 25 height 18
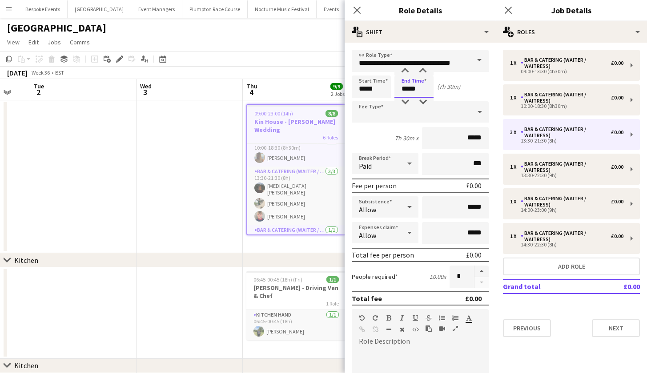
type input "*****"
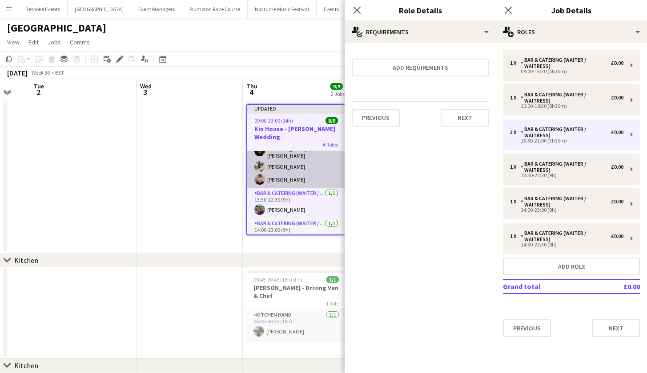
scroll to position [84, 0]
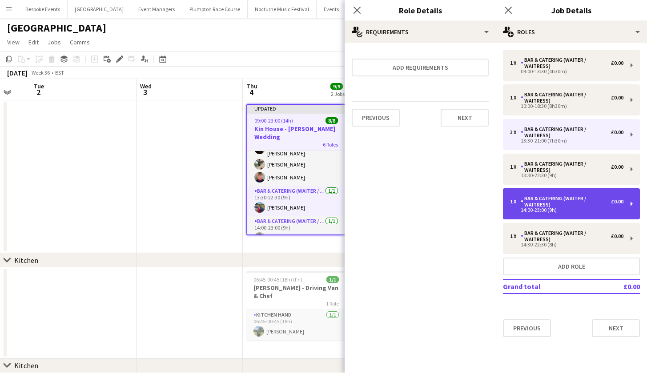
click at [524, 200] on div "Bar & Catering (Waiter / waitress)" at bounding box center [566, 202] width 90 height 12
type input "*****"
type input "*"
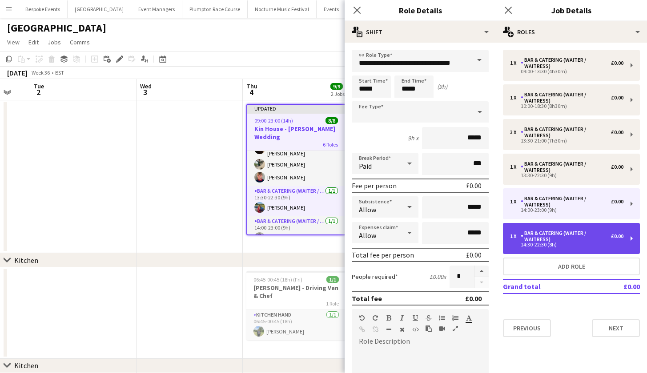
click at [556, 248] on div "1 x Bar & Catering (Waiter / waitress) £0.00 14:30-22:30 (8h)" at bounding box center [571, 238] width 137 height 31
type input "*****"
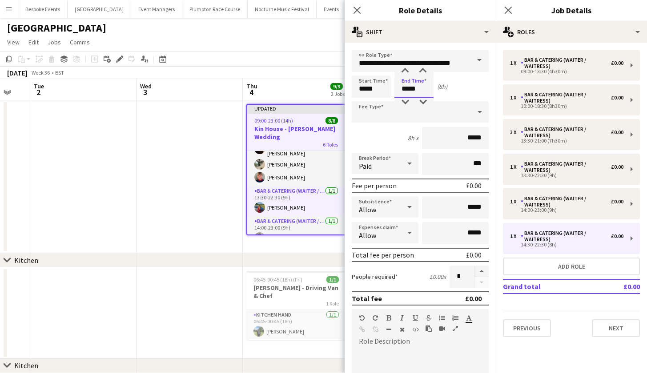
click at [416, 91] on input "*****" at bounding box center [413, 87] width 39 height 22
type input "*****"
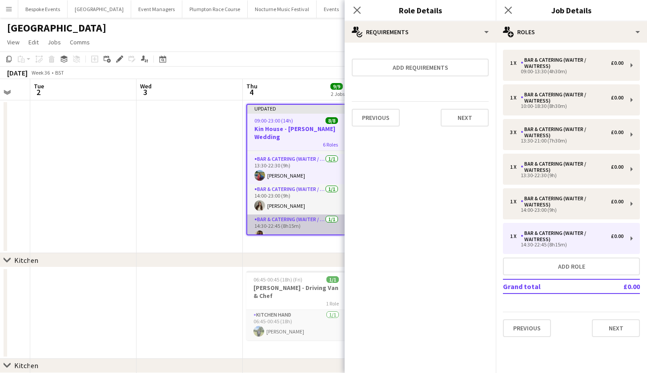
scroll to position [116, 0]
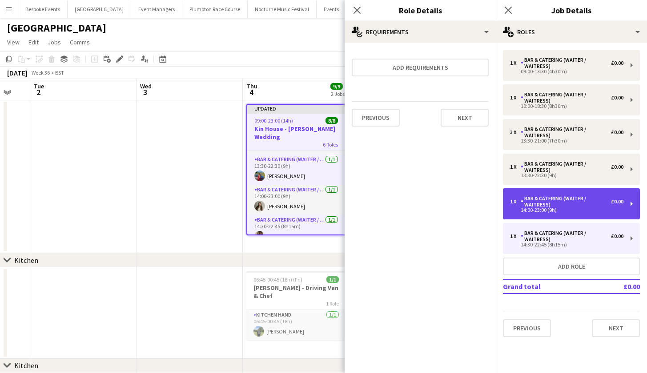
click at [586, 213] on div "1 x Bar & Catering (Waiter / waitress) £0.00 14:00-23:00 (9h)" at bounding box center [571, 204] width 137 height 31
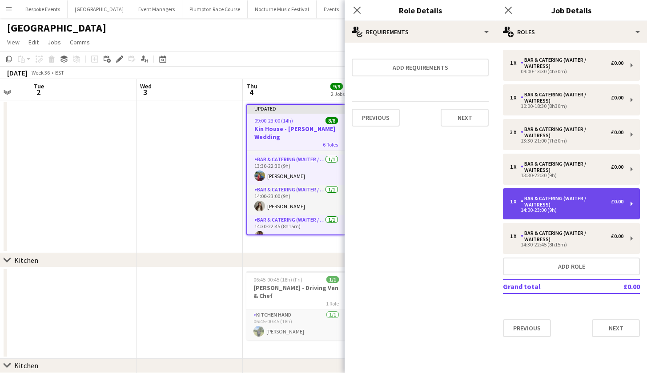
type input "*****"
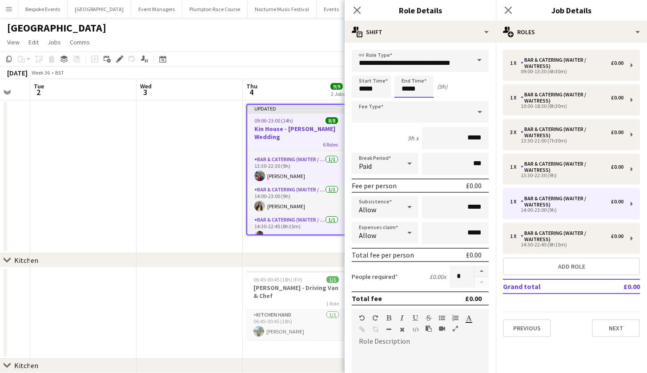
click at [424, 88] on input "*****" at bounding box center [413, 87] width 39 height 22
type input "*****"
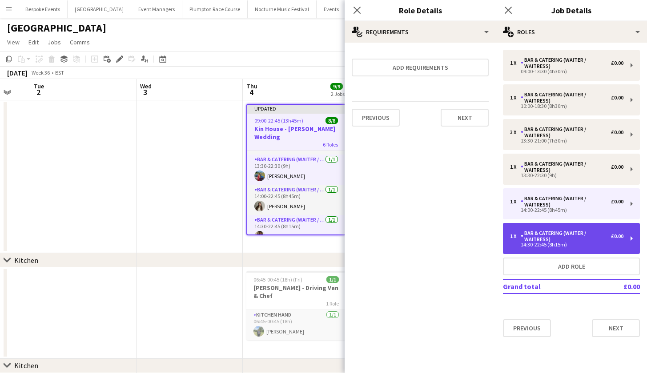
click at [534, 236] on div "Bar & Catering (Waiter / waitress)" at bounding box center [566, 236] width 90 height 12
type input "*****"
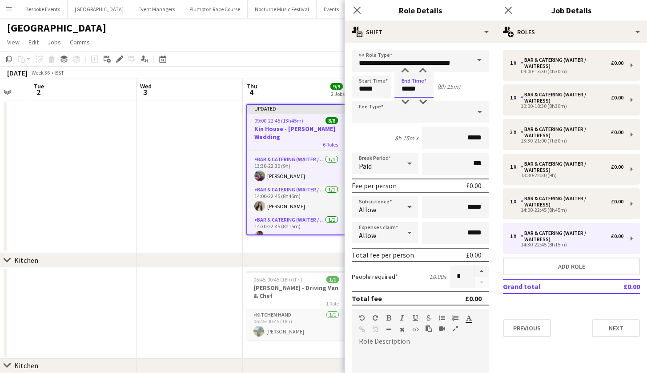
click at [424, 92] on input "*****" at bounding box center [413, 87] width 39 height 22
type input "*****"
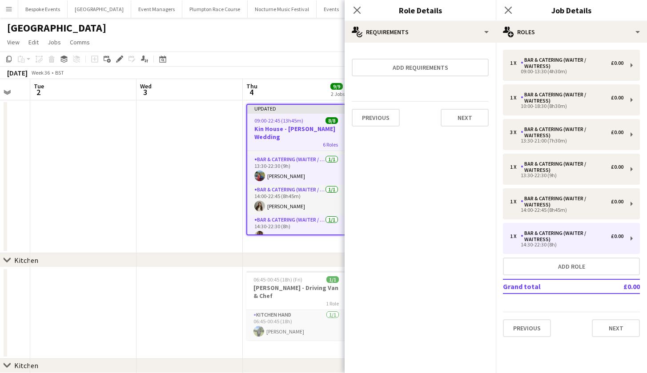
click at [155, 184] on app-date-cell at bounding box center [189, 176] width 106 height 153
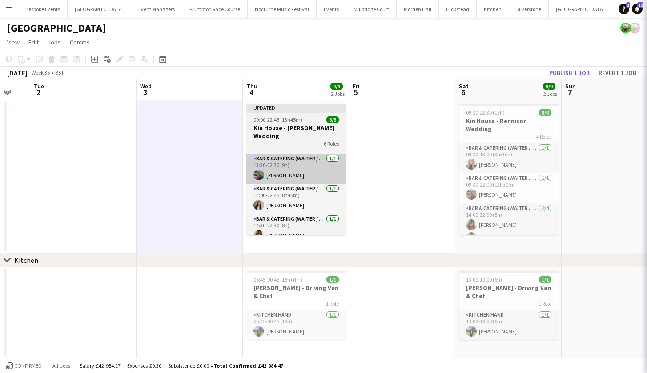
scroll to position [114, 0]
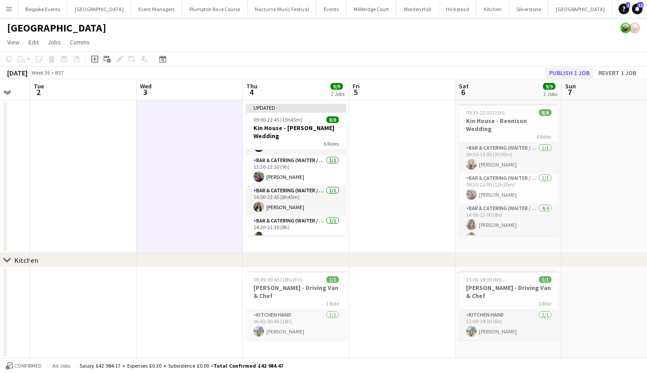
click at [578, 77] on button "Publish 1 job" at bounding box center [569, 73] width 48 height 12
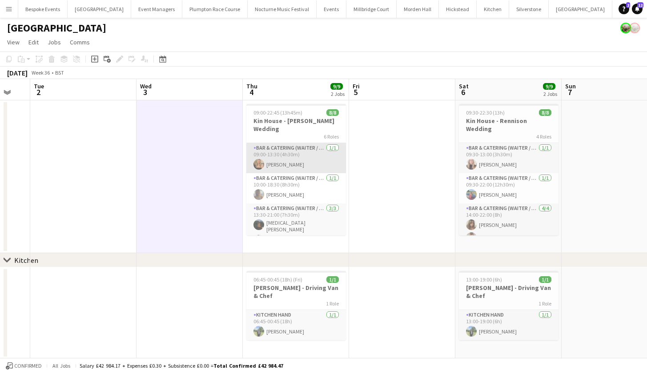
scroll to position [0, 0]
click at [290, 143] on app-card-role "Bar & Catering (Waiter / waitress) 1/1 09:00-13:30 (4h30m) Macey Baker" at bounding box center [296, 158] width 100 height 30
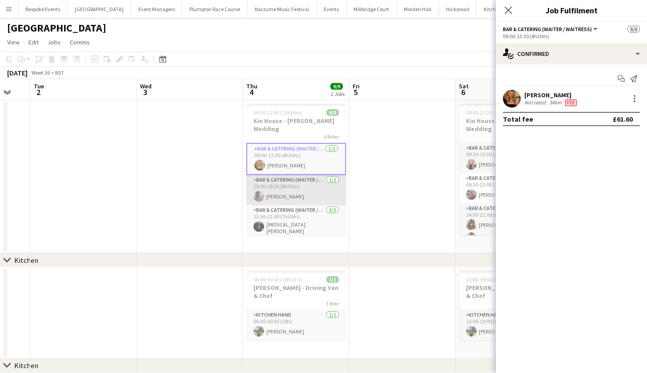
click at [292, 179] on app-card-role "Bar & Catering (Waiter / waitress) 1/1 10:00-18:30 (8h30m) Rebecca Etchells" at bounding box center [296, 190] width 100 height 30
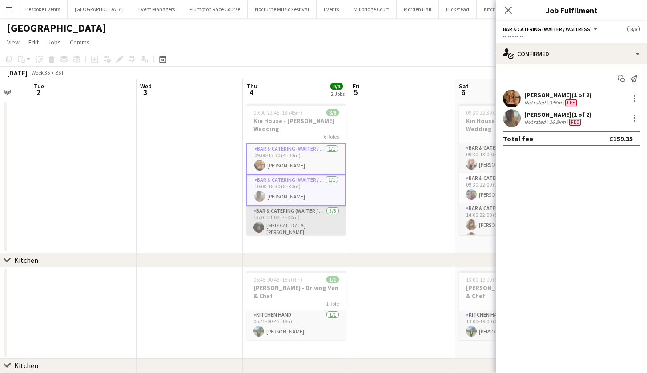
click at [288, 219] on app-card-role "Bar & Catering (Waiter / waitress) 3/3 13:30-21:00 (7h30m) Nikita Jacobs Oscar …" at bounding box center [296, 235] width 100 height 59
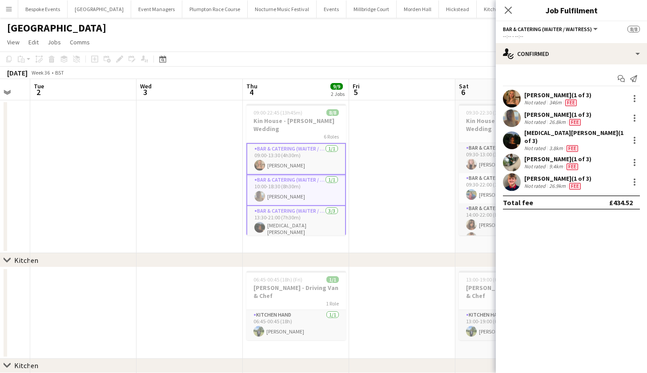
scroll to position [63, 0]
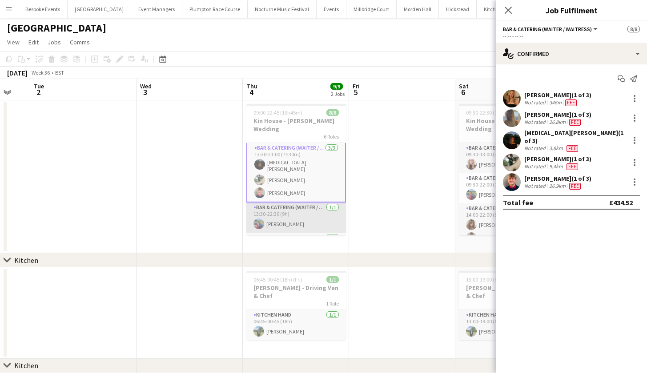
click at [288, 205] on app-card-role "Bar & Catering (Waiter / waitress) 1/1 13:30-22:30 (9h) Megan Hamill" at bounding box center [296, 218] width 100 height 30
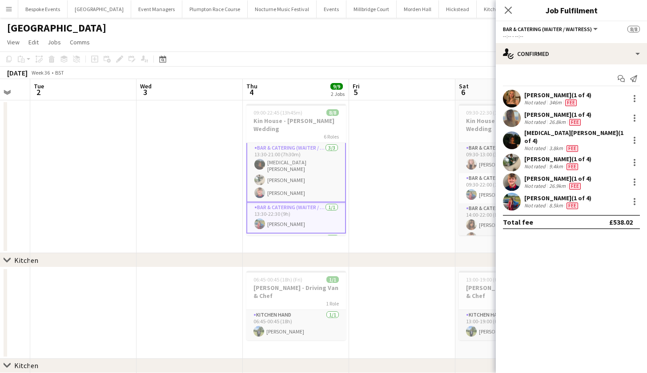
scroll to position [107, 0]
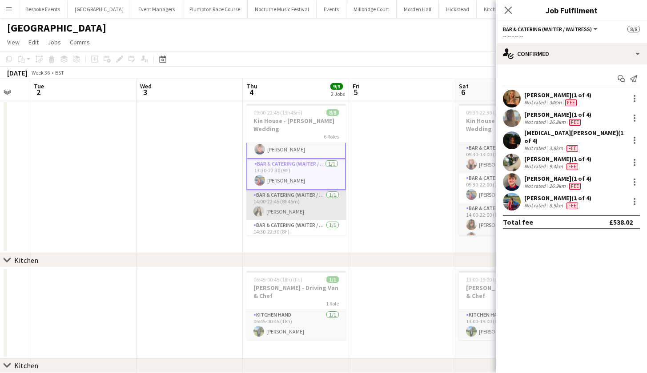
click at [288, 205] on app-card-role "Bar & Catering (Waiter / waitress) 1/1 14:00-22:45 (8h45m) Emily Brown" at bounding box center [296, 205] width 100 height 30
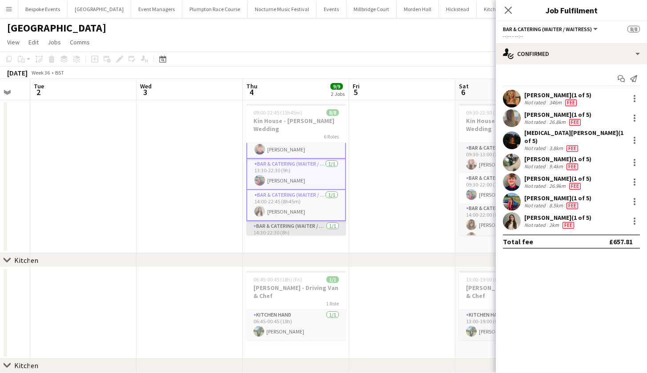
click at [295, 221] on app-card-role "Bar & Catering (Waiter / waitress) 1/1 14:30-22:30 (8h) Tia Jacobs" at bounding box center [296, 236] width 100 height 30
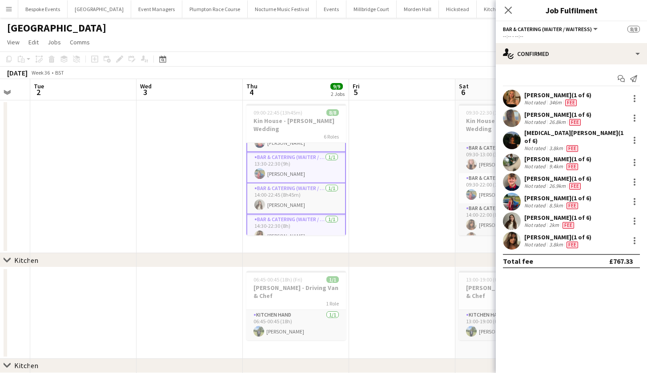
scroll to position [113, 0]
click at [294, 291] on h3 "Harvey Kin - Driving Van & Chef" at bounding box center [296, 292] width 100 height 16
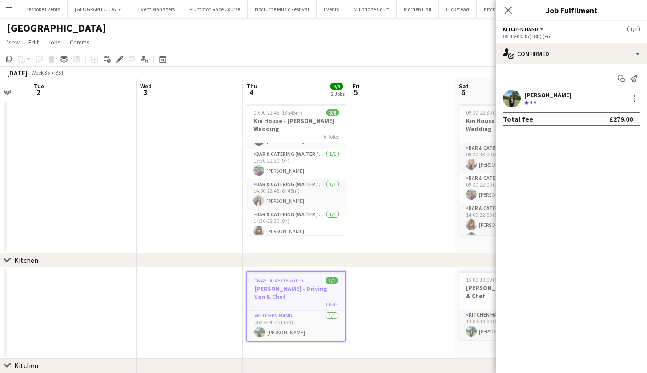
scroll to position [107, 0]
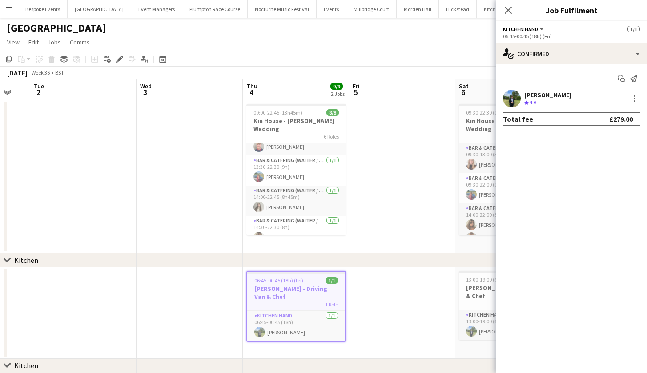
click at [293, 290] on h3 "Harvey Kin - Driving Van & Chef" at bounding box center [296, 293] width 98 height 16
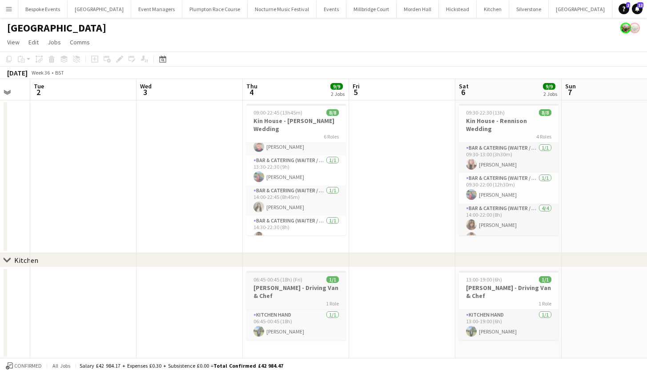
click at [293, 291] on h3 "Harvey Kin - Driving Van & Chef" at bounding box center [296, 292] width 100 height 16
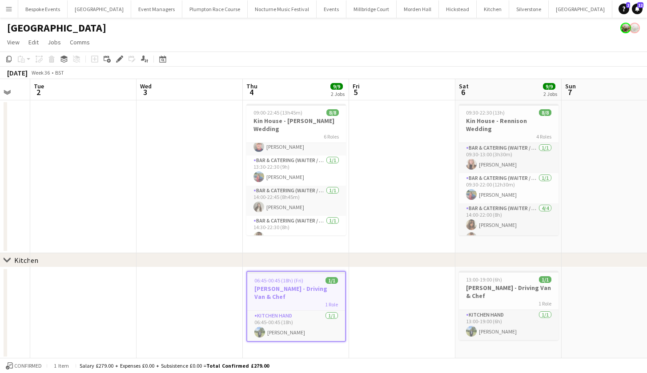
click at [279, 306] on div "1 Role" at bounding box center [296, 304] width 98 height 7
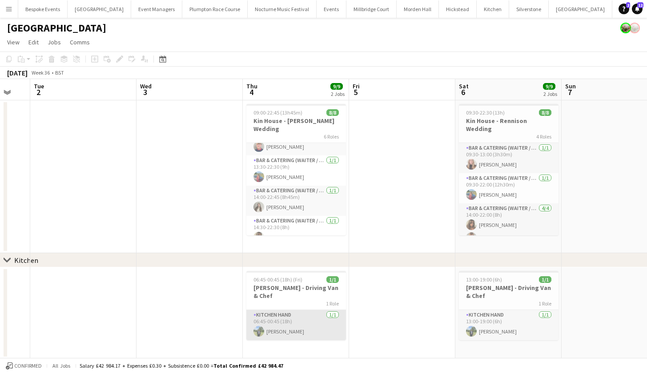
click at [279, 318] on app-card-role "Kitchen Hand 1/1 06:45-00:45 (18h) Harvey Gardner" at bounding box center [296, 325] width 100 height 30
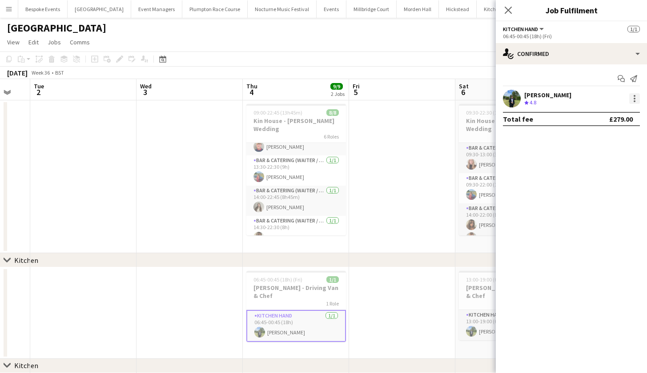
click at [633, 102] on div at bounding box center [634, 98] width 11 height 11
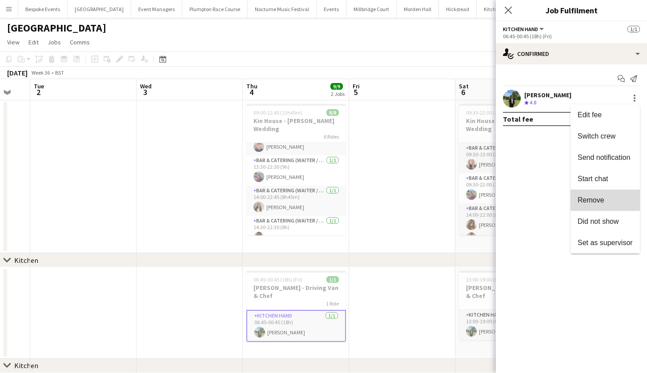
click at [606, 208] on button "Remove" at bounding box center [604, 200] width 69 height 21
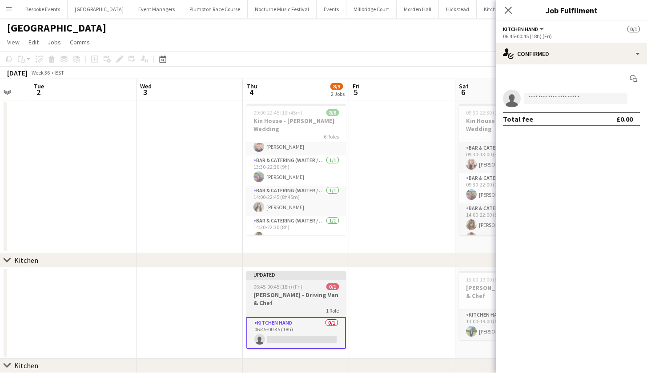
click at [313, 295] on h3 "Harvey Kin - Driving Van & Chef" at bounding box center [296, 299] width 100 height 16
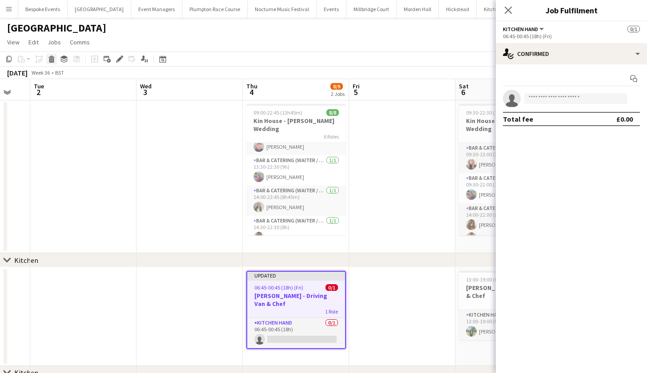
click at [52, 58] on icon "Delete" at bounding box center [51, 59] width 7 height 7
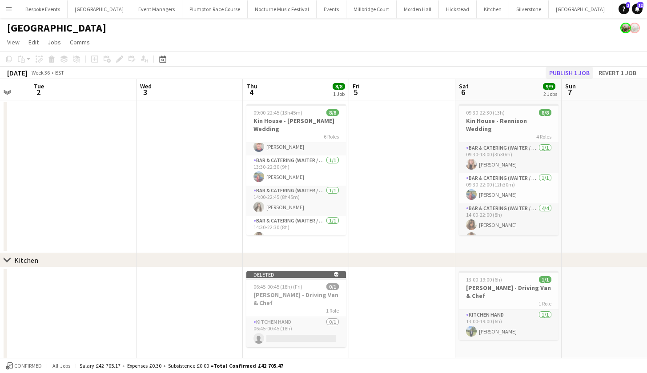
click at [578, 74] on button "Publish 1 job" at bounding box center [569, 73] width 48 height 12
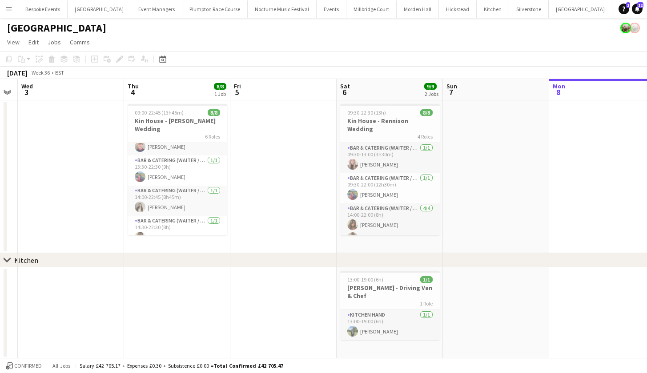
scroll to position [0, 319]
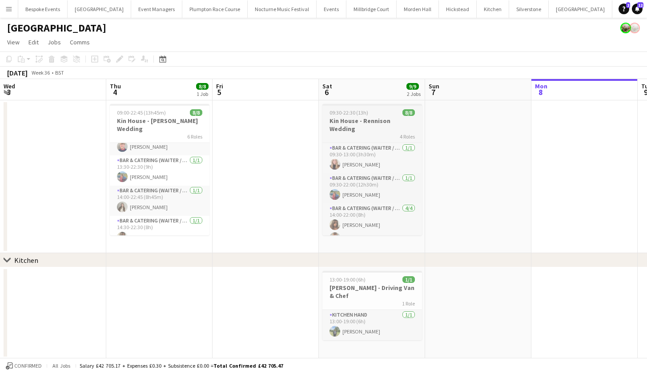
click at [377, 123] on h3 "Kin House - Rennison Wedding" at bounding box center [372, 125] width 100 height 16
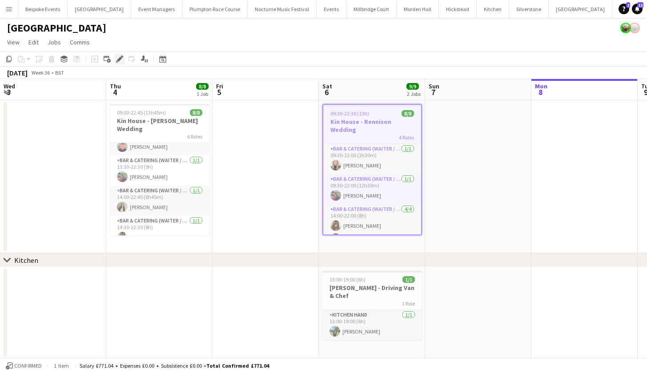
click at [120, 60] on icon at bounding box center [119, 59] width 5 height 5
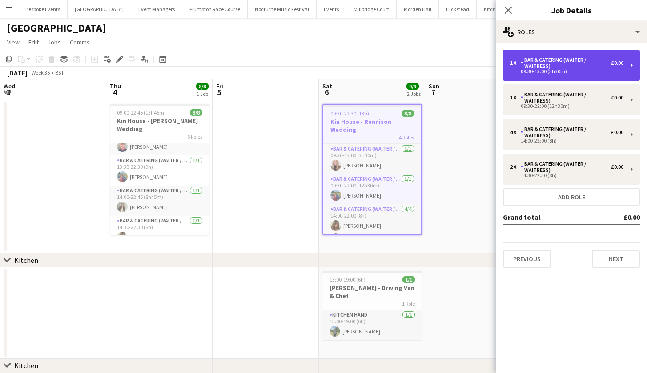
click at [597, 69] on div "Bar & Catering (Waiter / waitress)" at bounding box center [566, 63] width 90 height 12
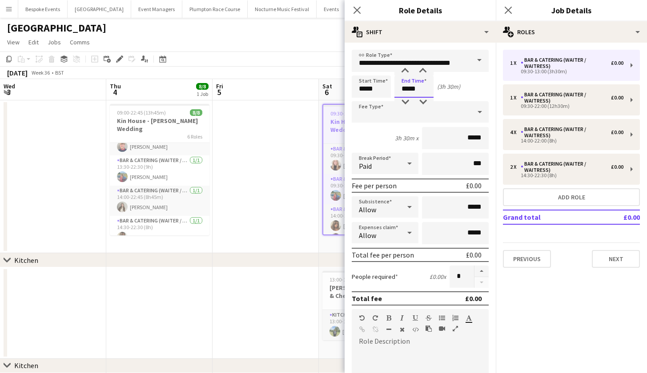
click at [422, 90] on body "Menu Boards Boards Boards All jobs Status Workforce Workforce My Workforce Recr…" at bounding box center [323, 207] width 647 height 415
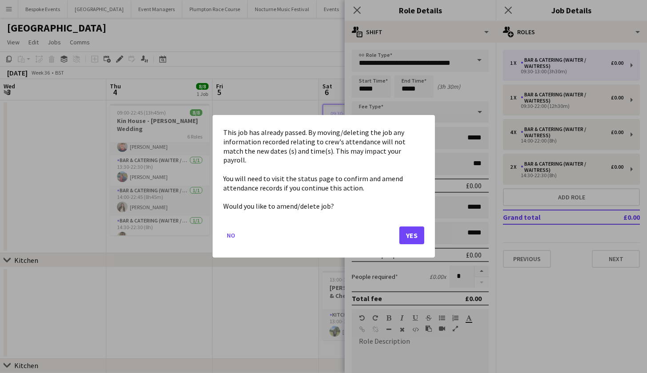
click at [412, 233] on button "Yes" at bounding box center [411, 236] width 25 height 18
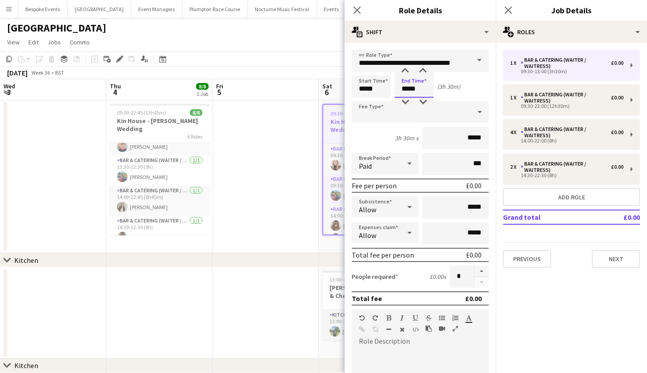
click at [421, 89] on input "*****" at bounding box center [413, 87] width 39 height 22
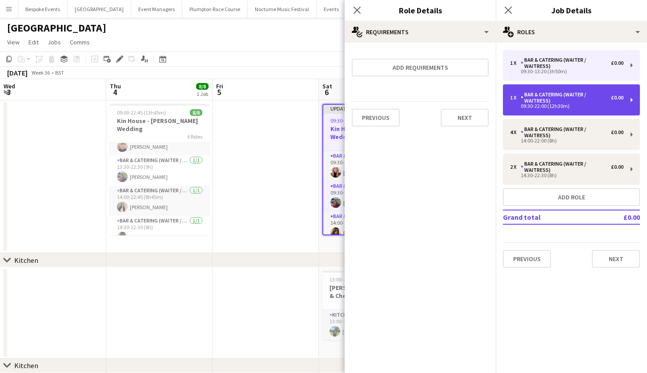
click at [556, 105] on div "09:30-22:00 (12h30m)" at bounding box center [566, 106] width 113 height 4
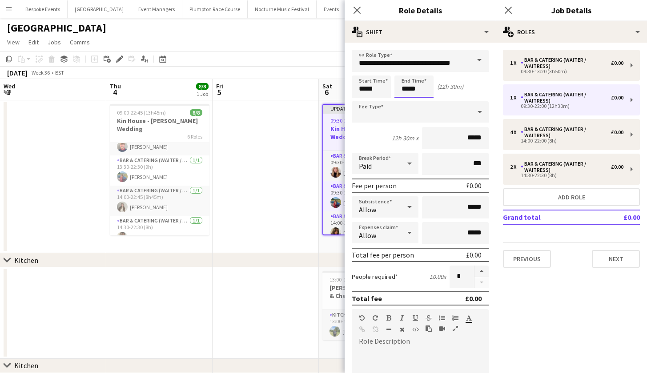
click at [409, 92] on input "*****" at bounding box center [413, 87] width 39 height 22
type input "*****"
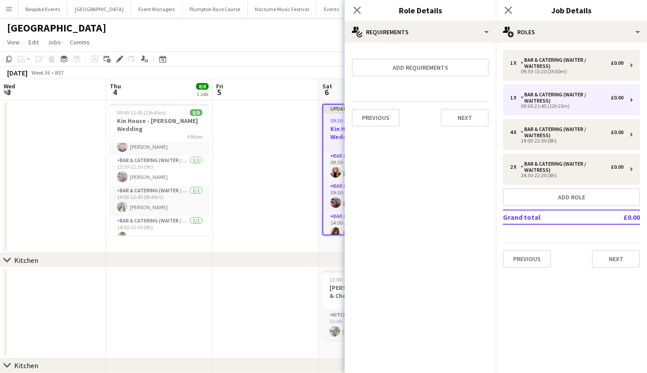
click at [301, 170] on app-date-cell at bounding box center [266, 176] width 106 height 153
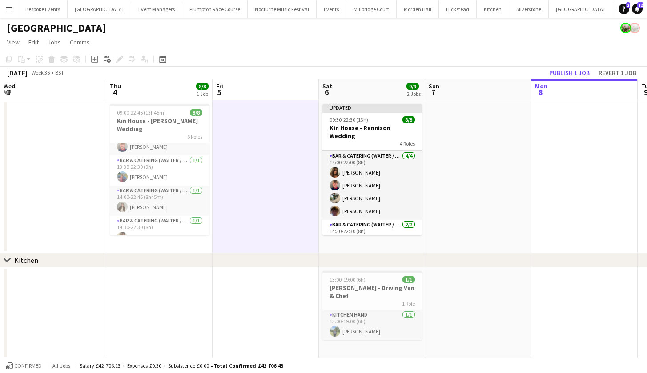
scroll to position [66, 0]
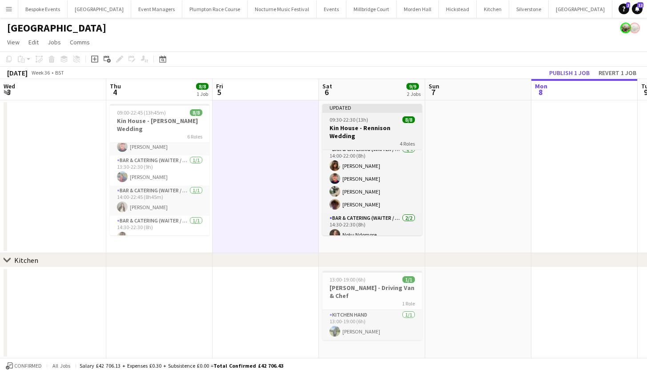
click at [353, 123] on span "09:30-22:30 (13h)" at bounding box center [348, 119] width 39 height 7
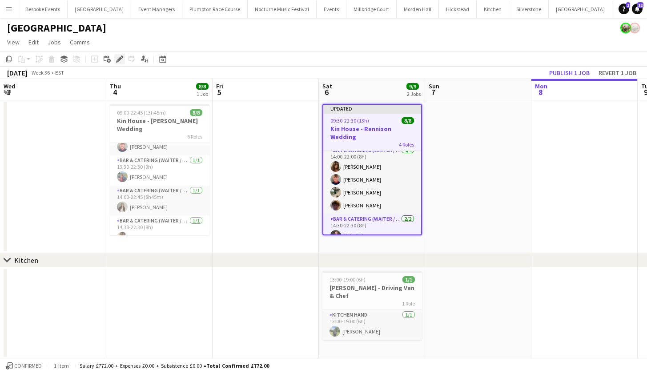
click at [117, 57] on icon "Edit" at bounding box center [119, 59] width 7 height 7
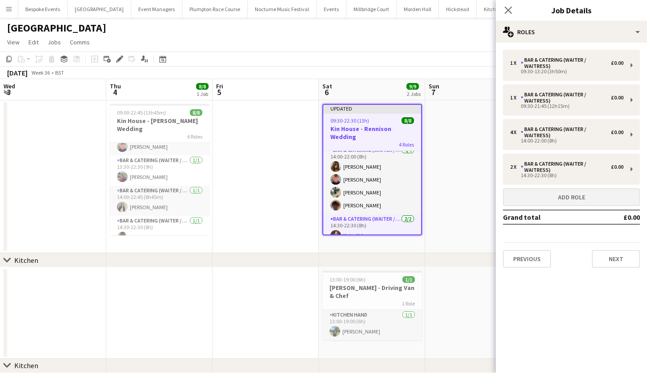
click at [581, 198] on button "Add role" at bounding box center [571, 198] width 137 height 18
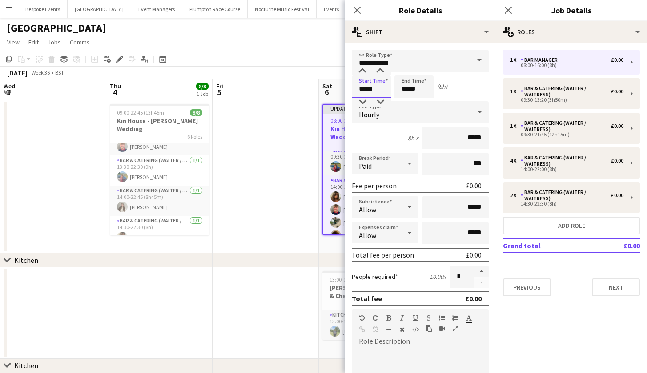
click at [365, 89] on input "*****" at bounding box center [371, 87] width 39 height 22
type input "*****"
click at [408, 91] on input "*****" at bounding box center [413, 87] width 39 height 22
type input "*****"
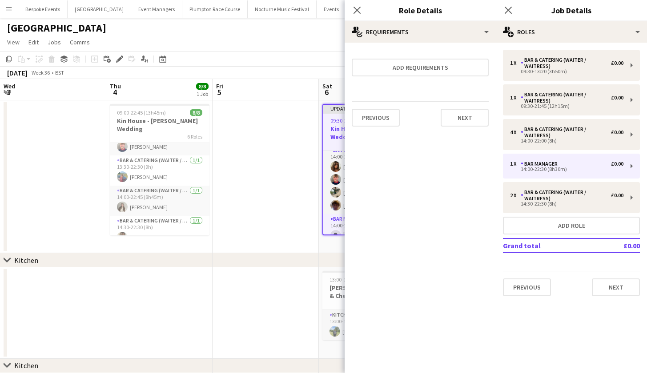
click at [277, 199] on app-date-cell at bounding box center [266, 176] width 106 height 153
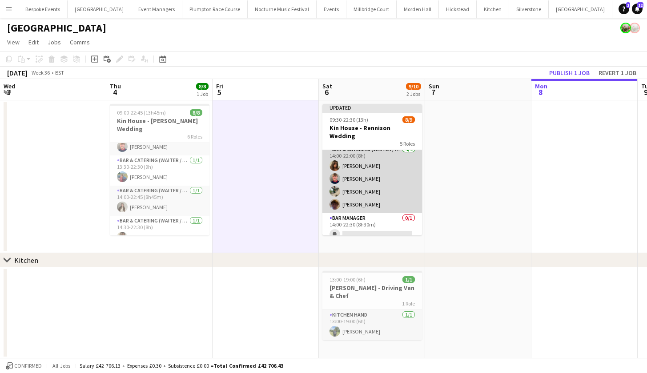
scroll to position [62, 0]
click at [375, 190] on app-card-role "Bar & Catering (Waiter / waitress) 4/4 14:00-22:00 (8h) Tia Jacobs Harry Etchel…" at bounding box center [372, 182] width 100 height 69
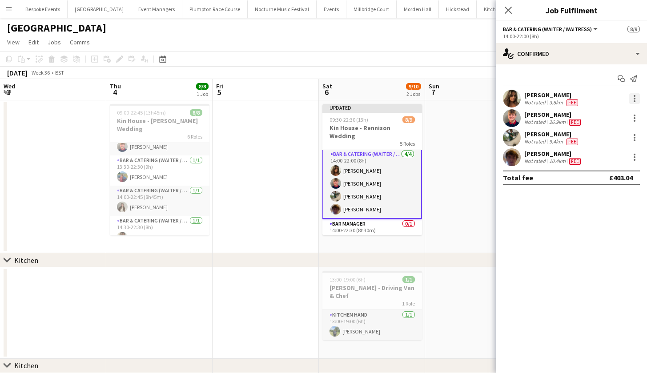
click at [634, 96] on div at bounding box center [635, 96] width 2 height 2
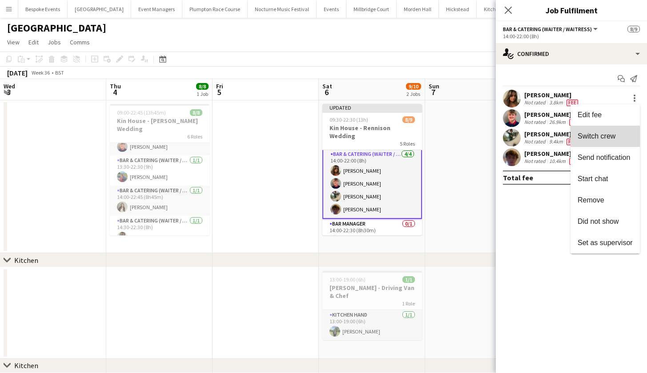
click at [618, 134] on span "Switch crew" at bounding box center [605, 136] width 55 height 8
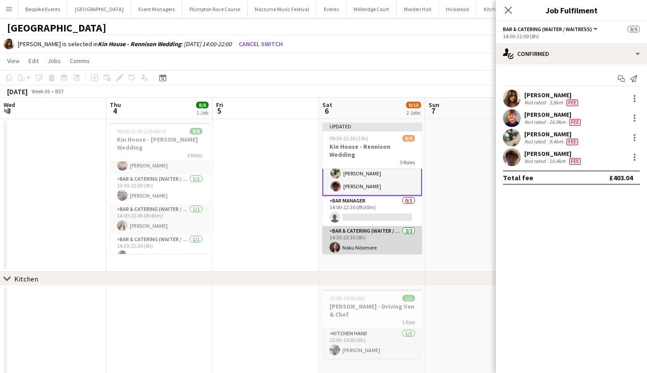
scroll to position [105, 0]
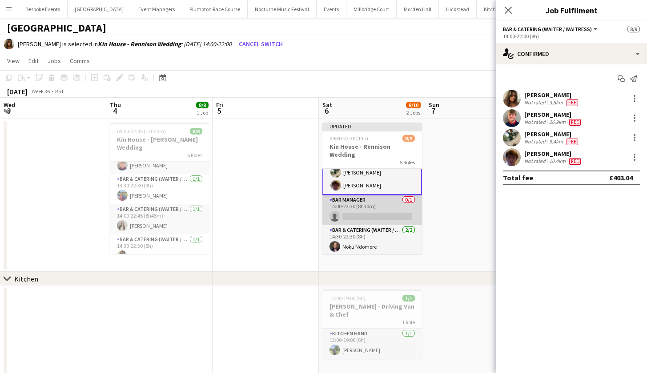
click at [354, 210] on app-card-role "Bar Manager 0/1 14:00-22:30 (8h30m) single-neutral-actions" at bounding box center [372, 210] width 100 height 30
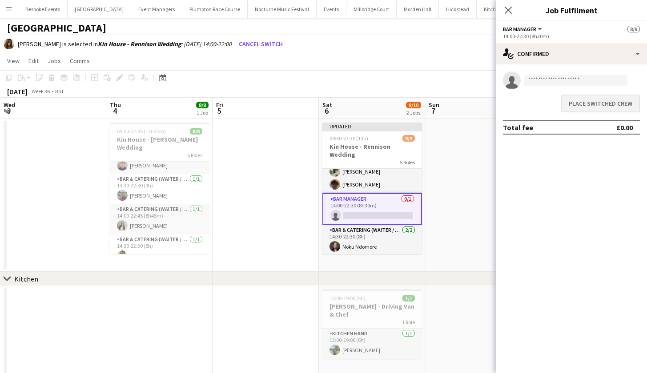
click at [600, 107] on button "Place switched crew" at bounding box center [600, 104] width 79 height 18
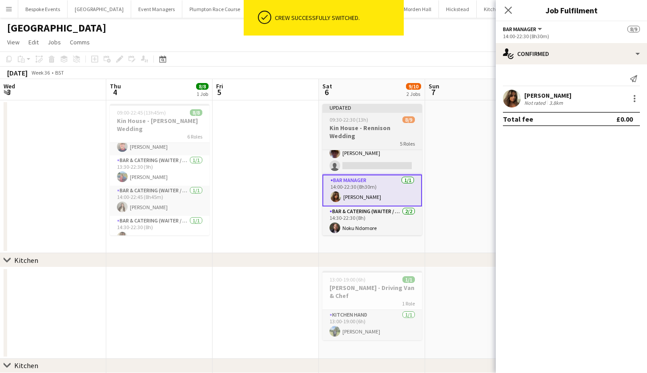
click at [346, 119] on span "09:30-22:30 (13h)" at bounding box center [348, 119] width 39 height 7
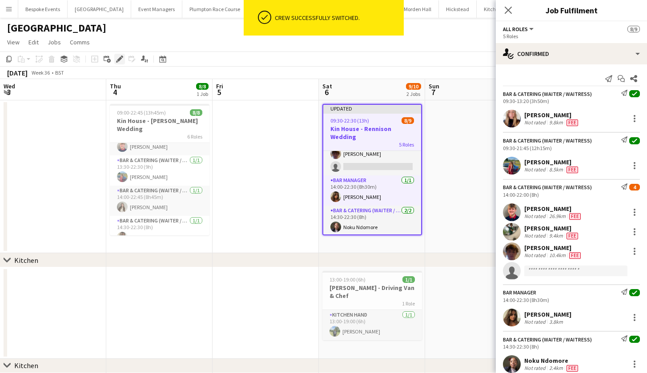
click at [118, 60] on icon at bounding box center [119, 59] width 5 height 5
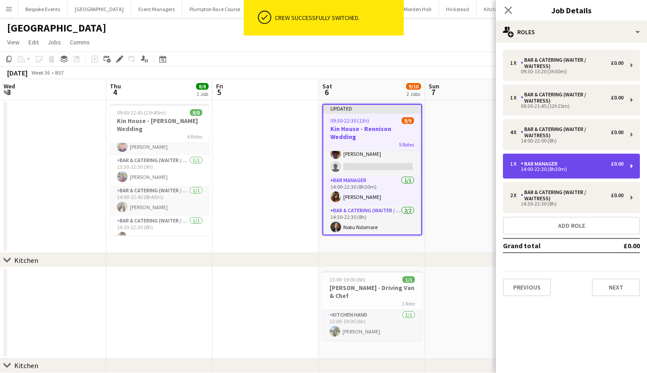
click at [548, 171] on div "14:00-22:30 (8h30m)" at bounding box center [566, 169] width 113 height 4
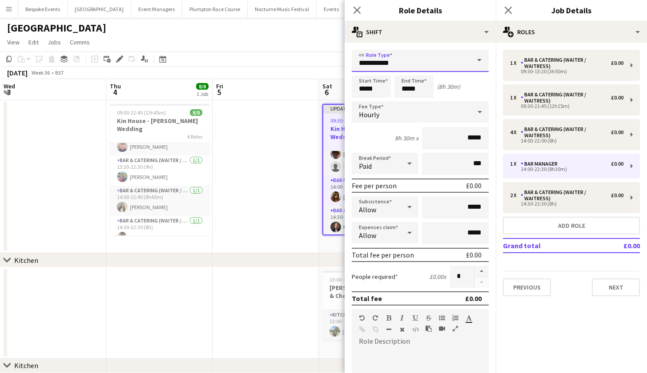
click at [409, 60] on input "**********" at bounding box center [420, 61] width 137 height 22
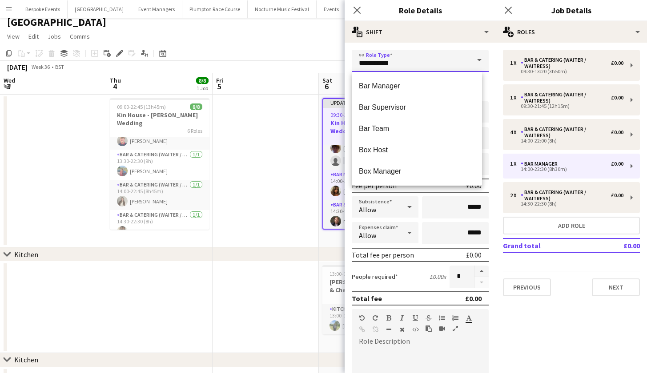
scroll to position [0, 0]
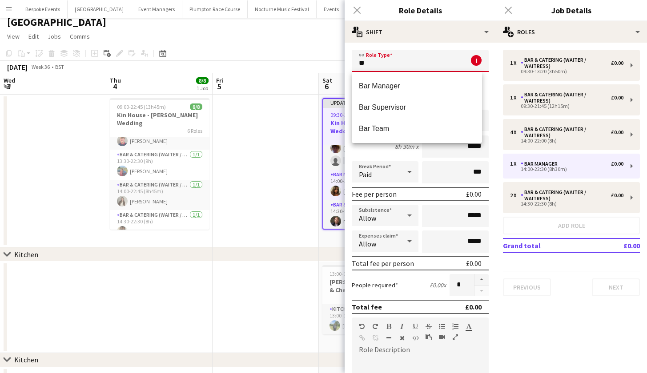
type input "*"
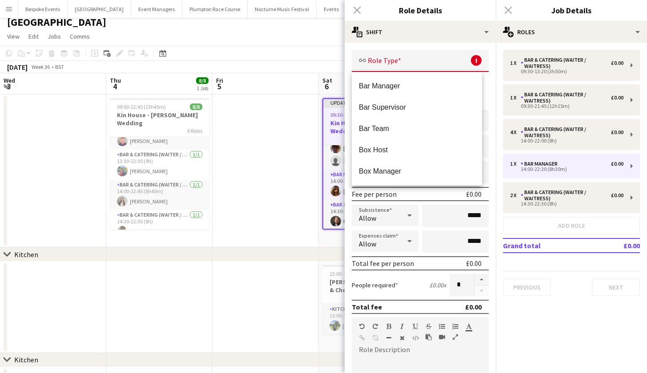
click at [359, 10] on div "Close pop-in" at bounding box center [357, 10] width 25 height 20
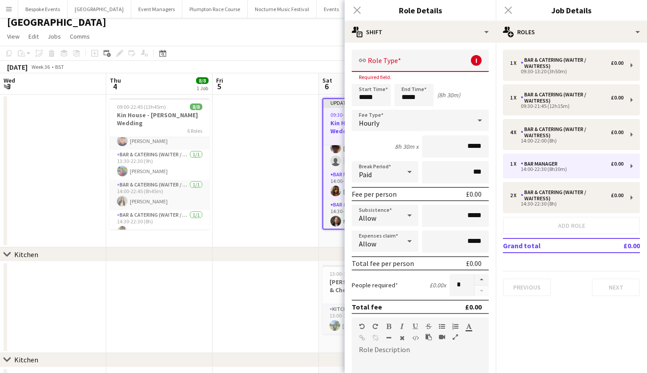
click at [357, 12] on div "Close pop-in" at bounding box center [357, 10] width 25 height 20
click at [505, 5] on div "Close pop-in" at bounding box center [508, 10] width 25 height 20
click at [250, 76] on app-board-header-date "Fri 5" at bounding box center [266, 83] width 106 height 21
click at [425, 64] on input "text" at bounding box center [420, 61] width 137 height 22
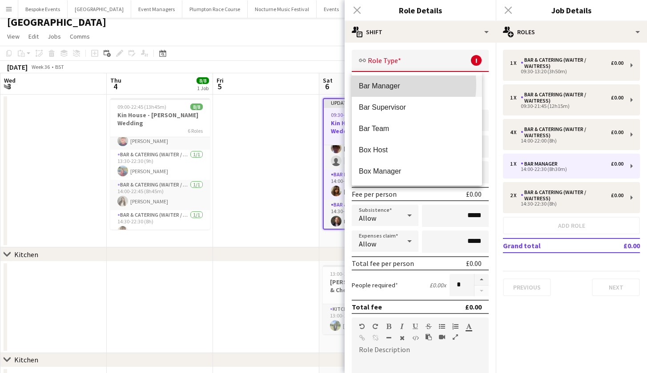
click at [385, 85] on span "Bar Manager" at bounding box center [417, 86] width 116 height 8
type input "**********"
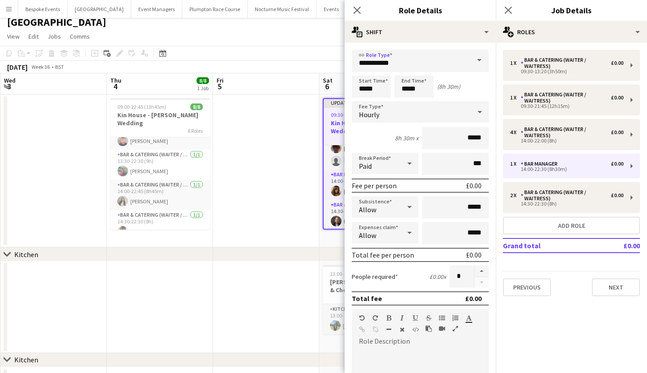
click at [281, 58] on app-toolbar "Copy Paste Paste Command V Paste with crew Command Shift V Paste linked Job Del…" at bounding box center [323, 53] width 647 height 15
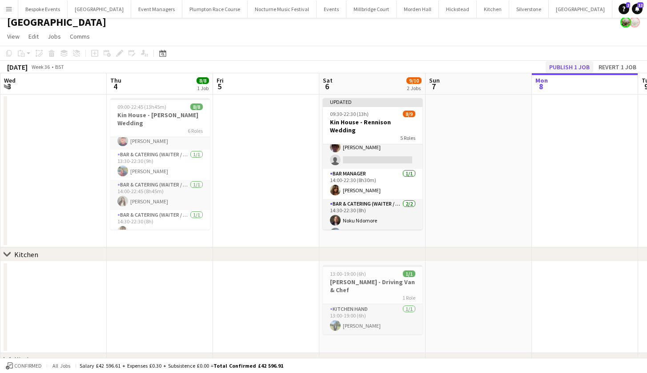
click at [586, 65] on button "Publish 1 job" at bounding box center [569, 67] width 48 height 12
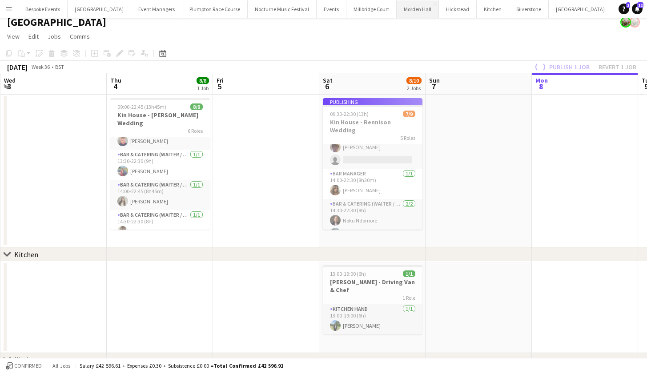
scroll to position [102, 0]
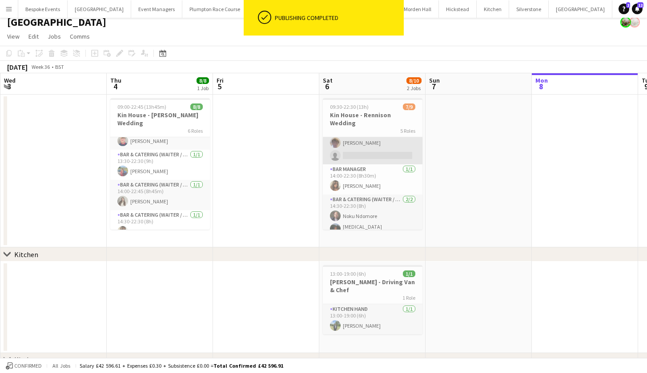
click at [380, 142] on app-card-role "Bar & Catering (Waiter / waitress) 4A 3/4 14:00-22:00 (8h) Harry Etchells Oscar…" at bounding box center [373, 130] width 100 height 69
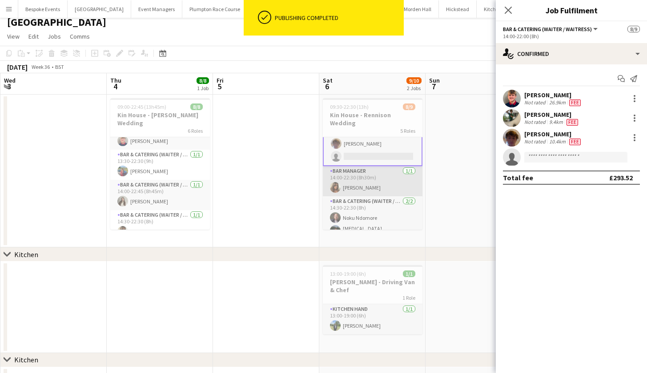
click at [376, 171] on app-card-role "Bar Manager 1/1 14:00-22:30 (8h30m) Tia Jacobs" at bounding box center [373, 181] width 100 height 30
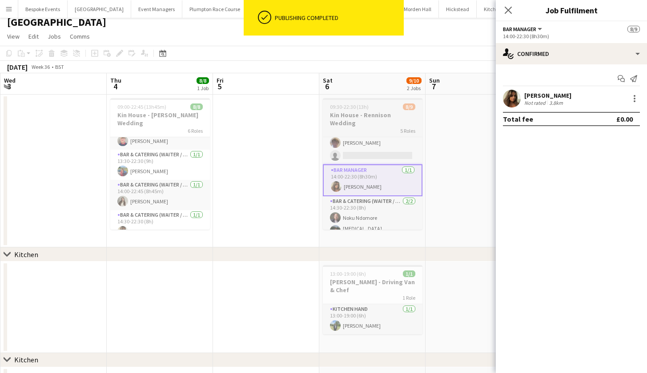
click at [363, 118] on h3 "Kin House - Rennison Wedding" at bounding box center [373, 119] width 100 height 16
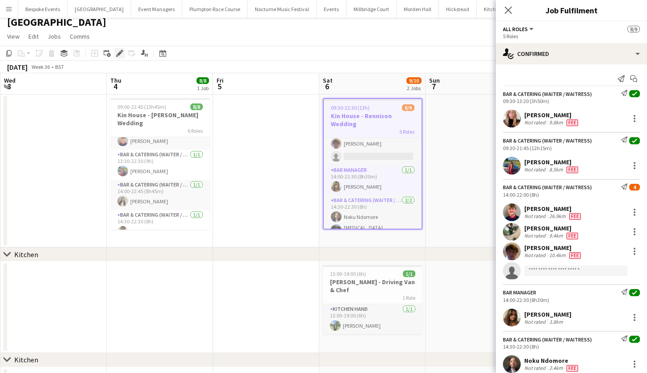
click at [117, 54] on icon "Edit" at bounding box center [119, 53] width 7 height 7
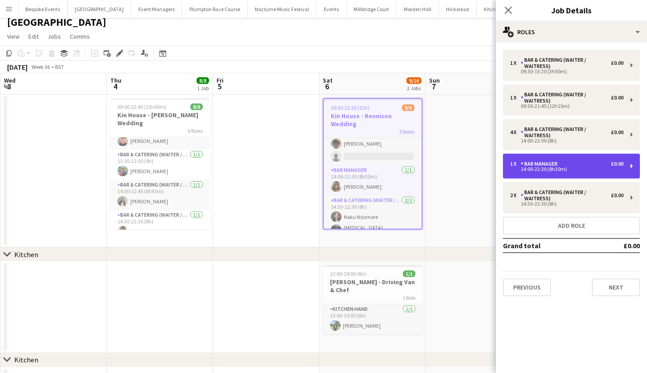
click at [534, 174] on div "1 x Bar Manager £0.00 14:00-22:30 (8h30m)" at bounding box center [571, 166] width 137 height 25
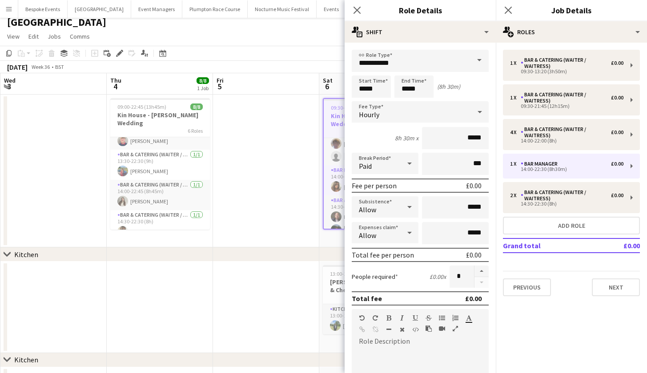
click at [470, 61] on span at bounding box center [479, 60] width 19 height 21
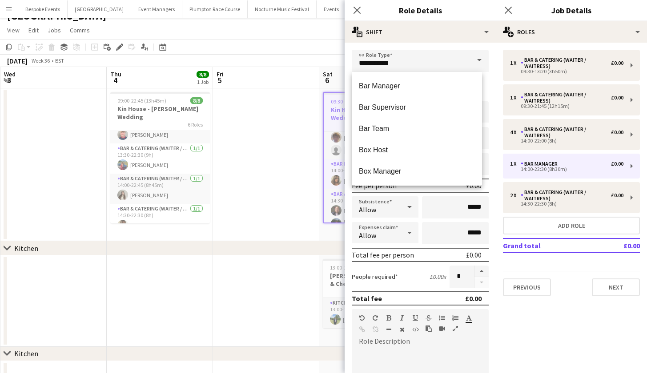
scroll to position [0, 0]
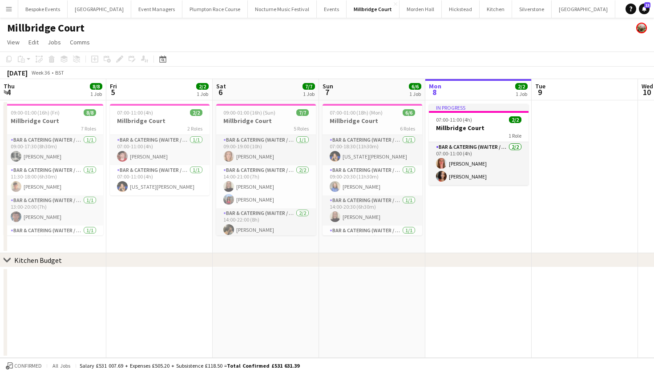
scroll to position [0, 213]
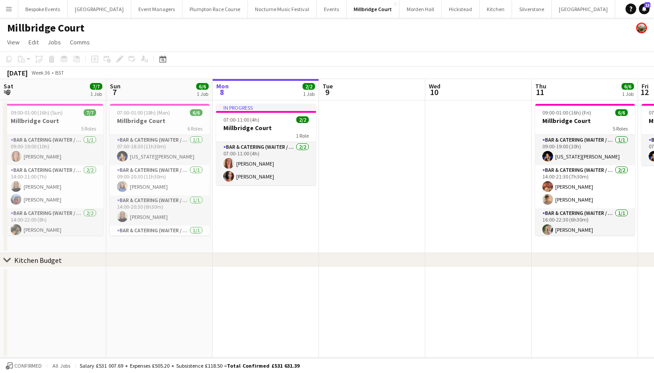
click at [5, 7] on button "Menu" at bounding box center [9, 9] width 18 height 18
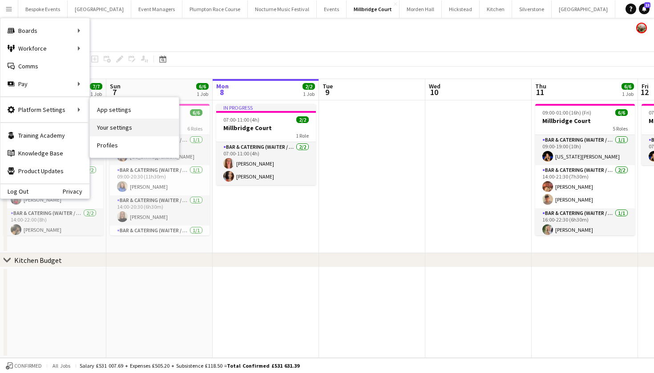
click at [109, 125] on link "Your settings" at bounding box center [134, 128] width 89 height 18
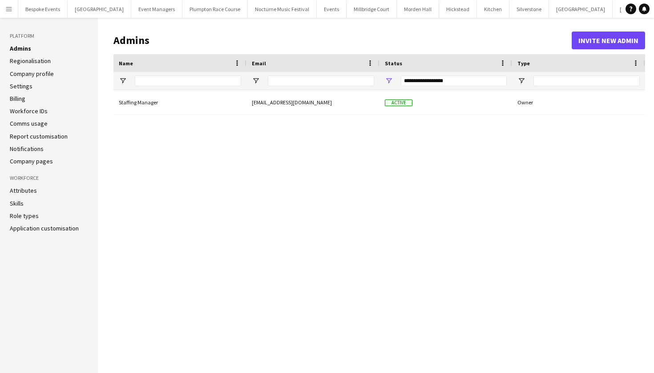
click at [16, 215] on link "Role types" at bounding box center [24, 216] width 29 height 8
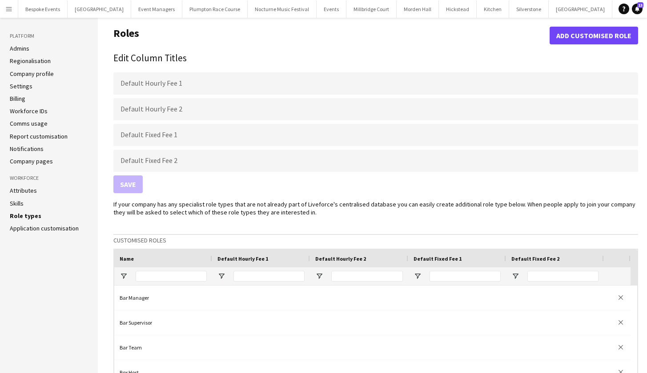
click at [582, 31] on button "Add customised role" at bounding box center [593, 36] width 88 height 18
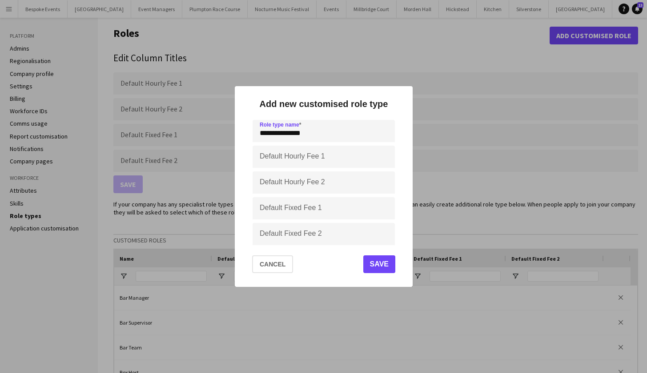
type input "**********"
click at [379, 264] on button "Save" at bounding box center [379, 265] width 32 height 18
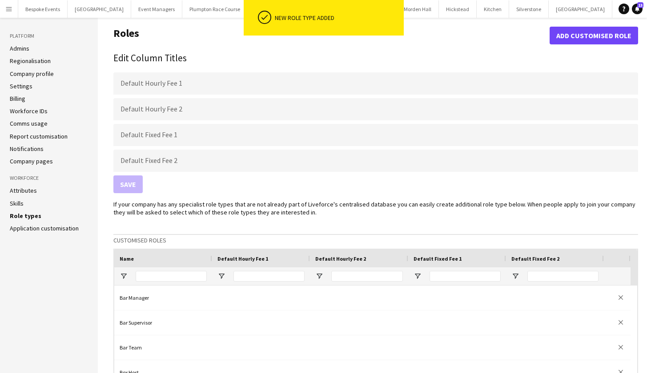
click at [594, 38] on button "Add customised role" at bounding box center [593, 36] width 88 height 18
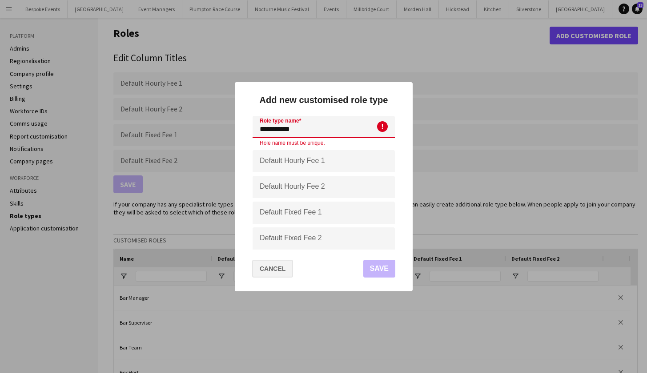
type input "**********"
click at [286, 269] on button "Cancel" at bounding box center [272, 269] width 41 height 18
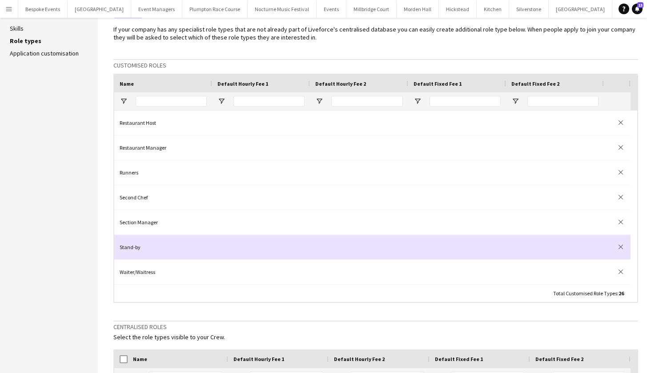
scroll to position [473, 0]
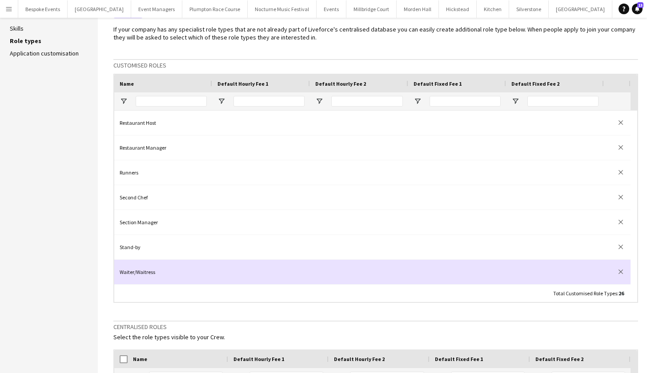
drag, startPoint x: 263, startPoint y: 261, endPoint x: 247, endPoint y: 280, distance: 25.2
click at [247, 280] on div at bounding box center [261, 272] width 98 height 24
drag, startPoint x: 247, startPoint y: 280, endPoint x: 245, endPoint y: 275, distance: 5.2
click at [245, 275] on input at bounding box center [260, 273] width 87 height 19
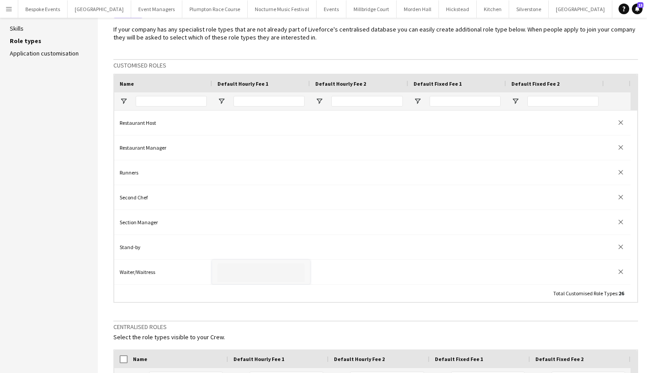
click at [249, 308] on div "If your company has any specialist role types that are not already part of Live…" at bounding box center [375, 300] width 525 height 551
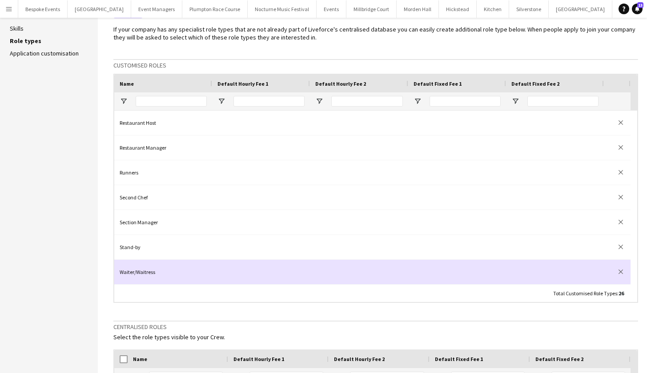
click at [166, 273] on div "Waiter/Waitress" at bounding box center [163, 272] width 98 height 24
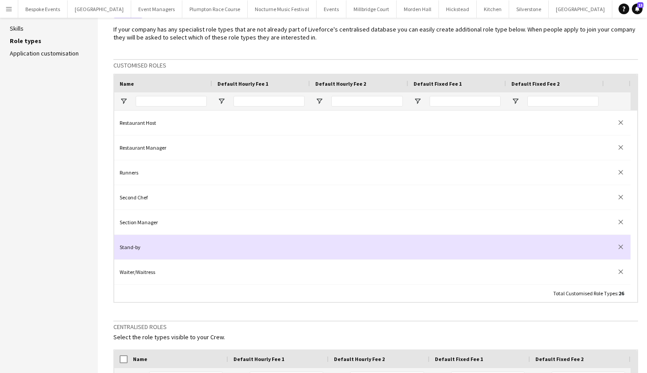
drag, startPoint x: 166, startPoint y: 273, endPoint x: 172, endPoint y: 242, distance: 31.2
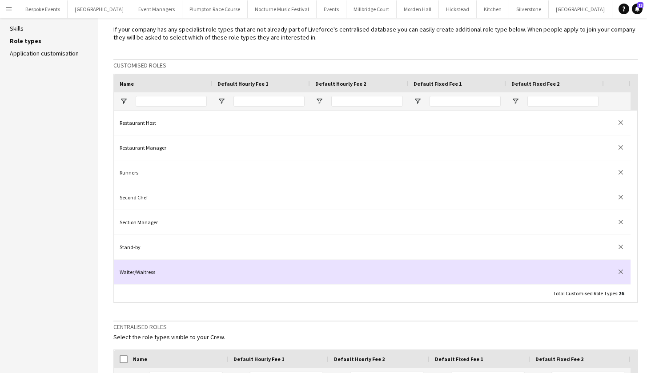
click at [172, 277] on div "Waiter/Waitress" at bounding box center [163, 272] width 98 height 24
click at [625, 271] on button "close" at bounding box center [620, 272] width 9 height 9
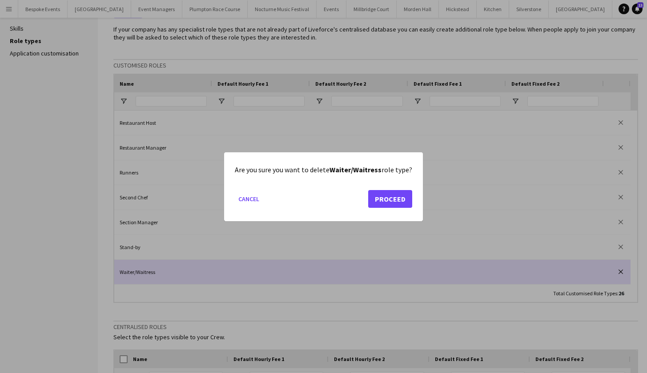
scroll to position [0, 0]
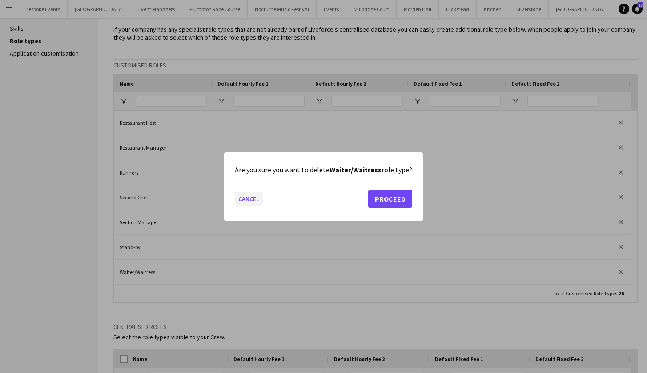
click at [243, 199] on button "Cancel" at bounding box center [249, 199] width 28 height 14
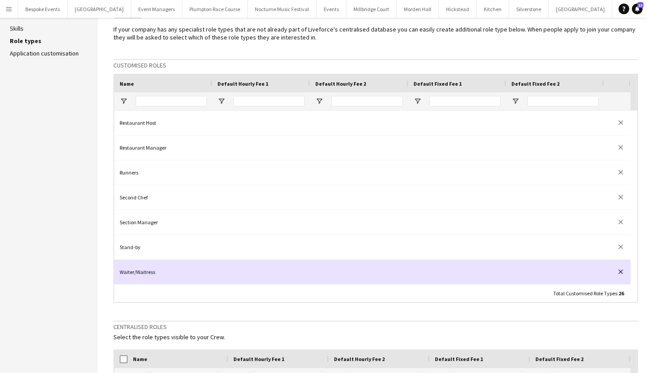
click at [622, 273] on app-icon "close" at bounding box center [620, 272] width 4 height 4
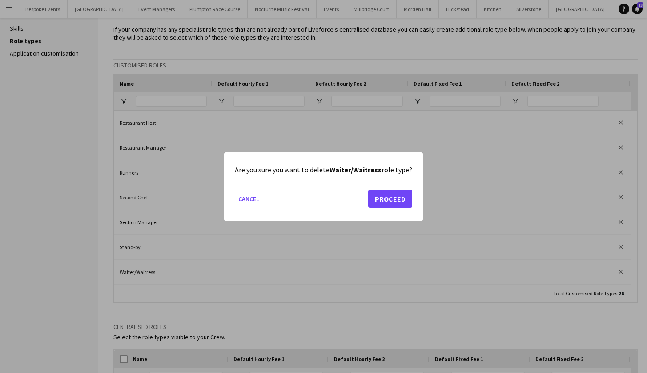
click at [397, 203] on button "Proceed" at bounding box center [390, 199] width 44 height 18
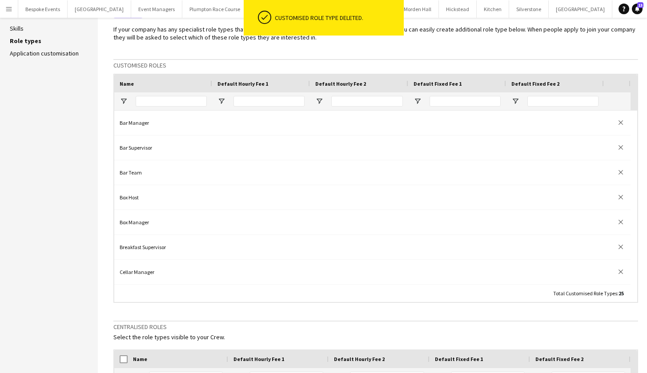
scroll to position [0, 0]
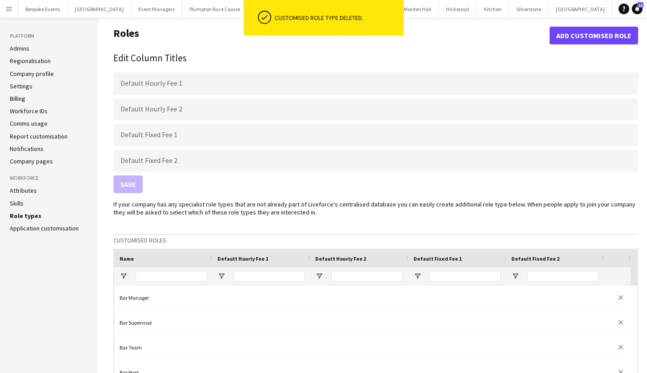
click at [590, 43] on button "Add customised role" at bounding box center [593, 36] width 88 height 18
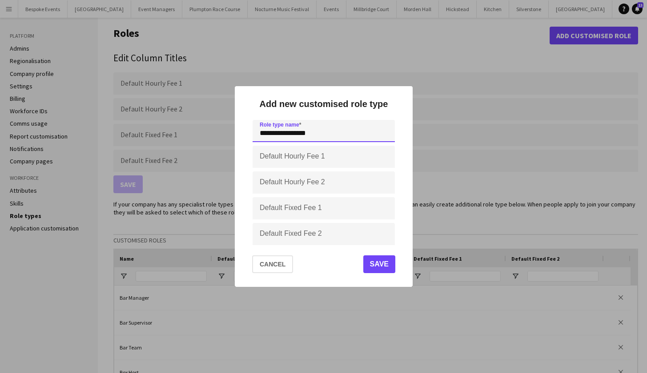
type input "**********"
click at [373, 263] on button "Save" at bounding box center [379, 265] width 32 height 18
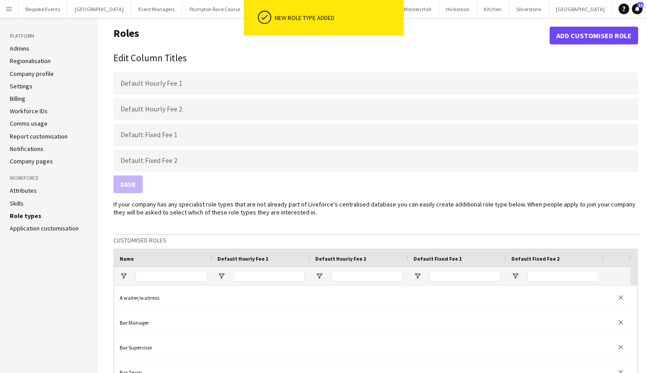
click at [9, 5] on app-icon "Menu" at bounding box center [8, 8] width 7 height 7
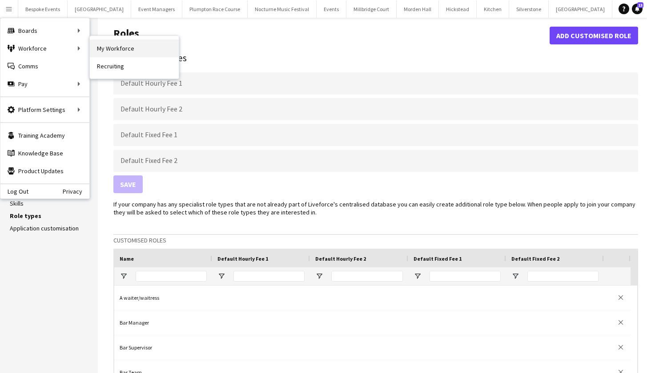
click at [101, 47] on link "My Workforce" at bounding box center [134, 49] width 89 height 18
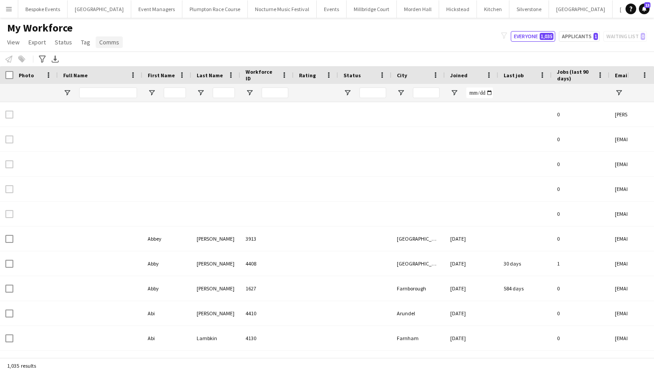
type input "**********"
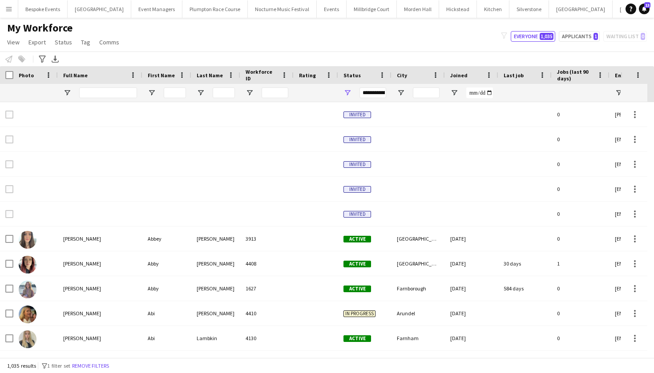
click at [7, 12] on button "Menu" at bounding box center [9, 9] width 18 height 18
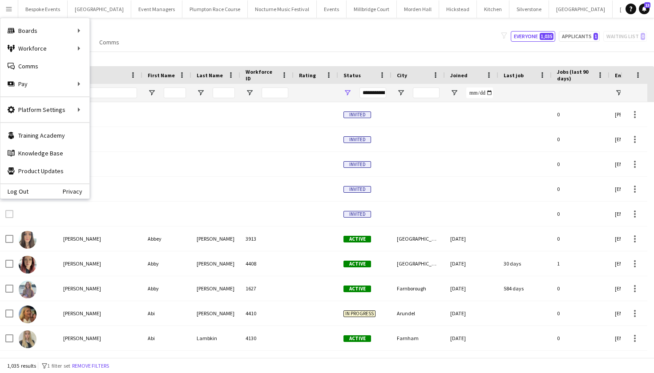
click at [381, 44] on div "My Workforce View Views Default view mena New Starter New view Update view Dele…" at bounding box center [327, 36] width 654 height 30
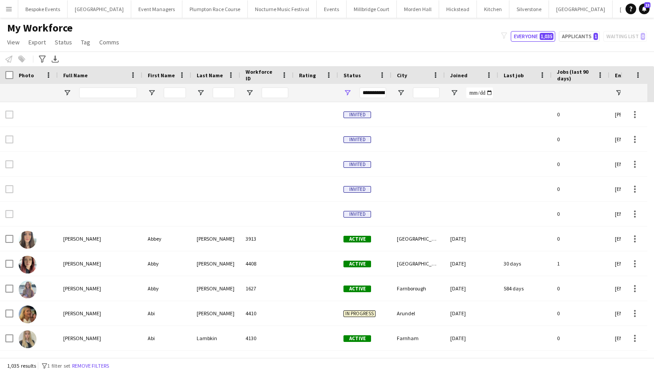
click at [12, 11] on button "Menu" at bounding box center [9, 9] width 18 height 18
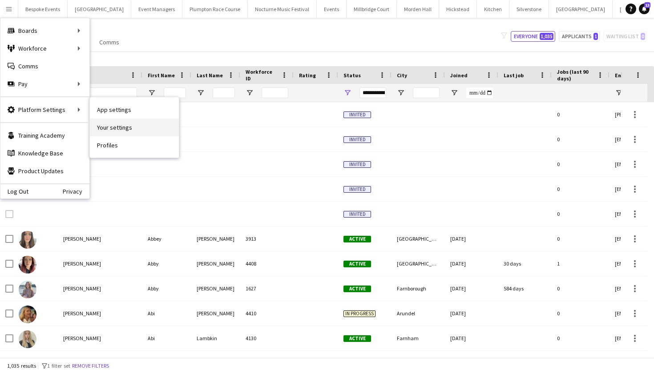
click at [122, 128] on link "Your settings" at bounding box center [134, 128] width 89 height 18
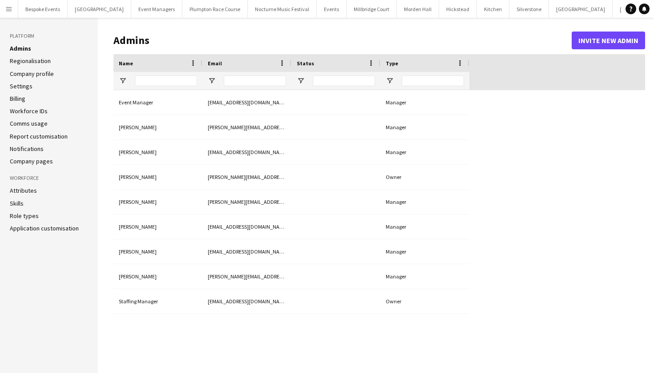
type input "**********"
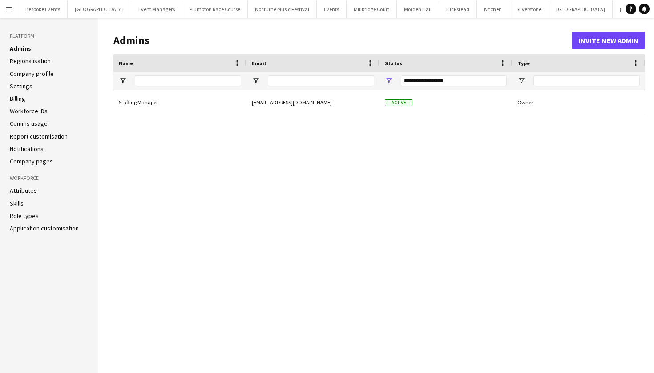
click at [27, 215] on link "Role types" at bounding box center [24, 216] width 29 height 8
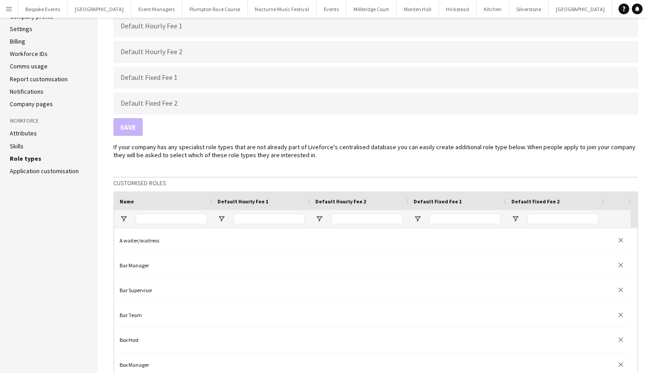
scroll to position [80, 0]
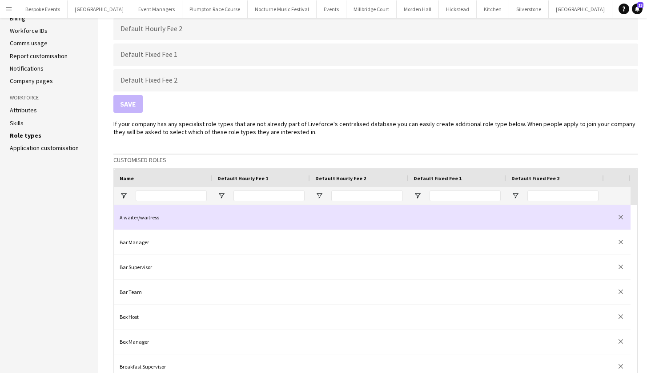
click at [194, 221] on div "A waiter/waitress" at bounding box center [163, 217] width 98 height 24
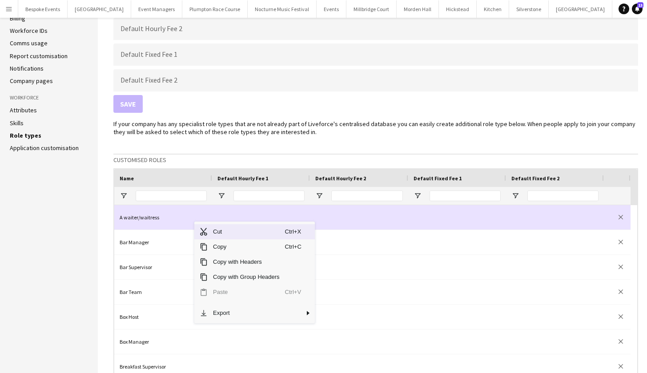
click at [145, 212] on div "A waiter/waitress" at bounding box center [163, 217] width 98 height 24
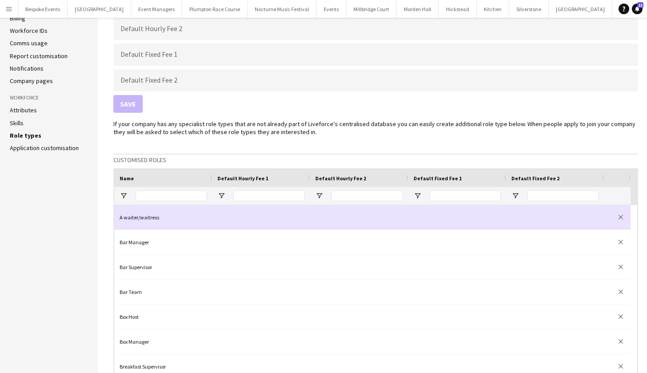
click at [145, 212] on div "A waiter/waitress" at bounding box center [163, 217] width 98 height 24
click at [127, 217] on input "**********" at bounding box center [163, 217] width 87 height 24
type input "**********"
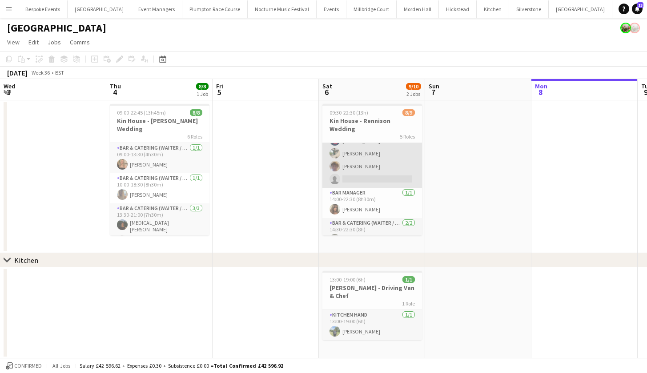
scroll to position [90, 0]
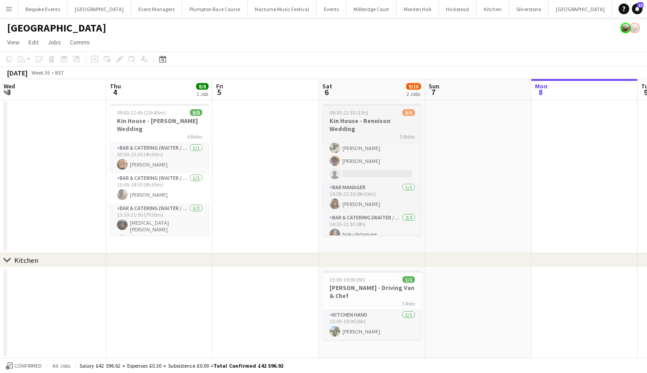
click at [357, 111] on span "09:30-22:30 (13h)" at bounding box center [348, 112] width 39 height 7
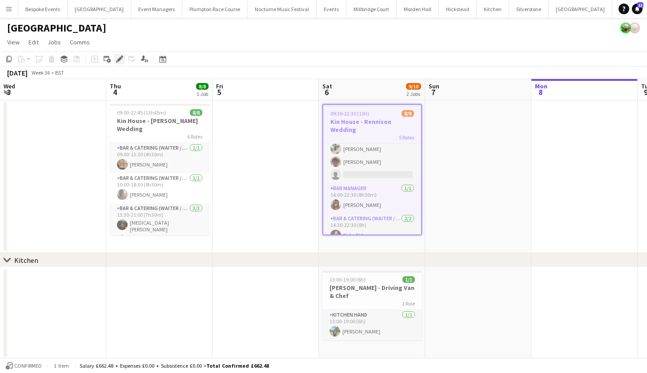
click at [123, 57] on icon at bounding box center [122, 57] width 2 height 2
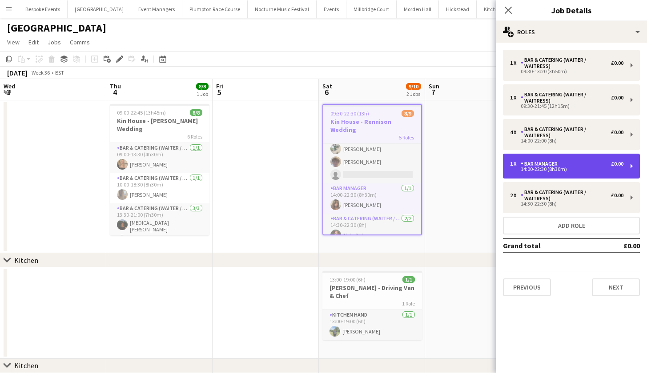
click at [547, 165] on div "Bar Manager" at bounding box center [541, 164] width 40 height 6
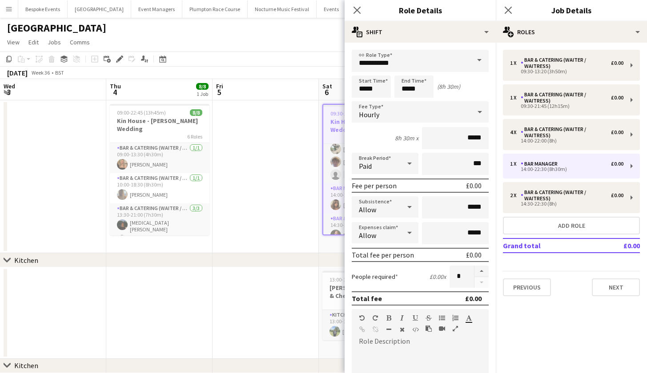
click at [477, 60] on span at bounding box center [479, 60] width 19 height 21
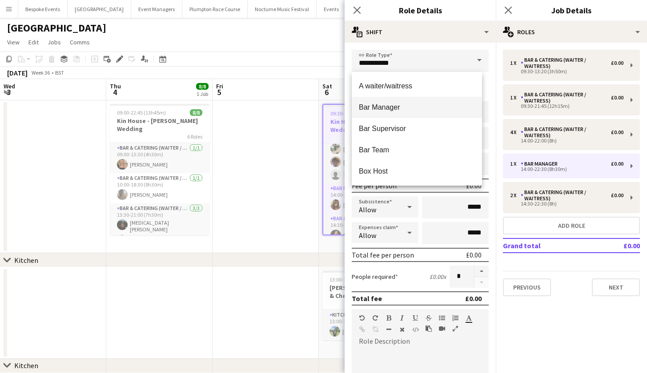
scroll to position [0, 0]
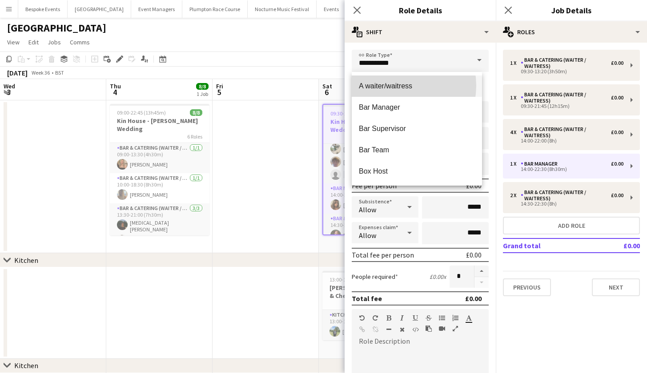
click at [397, 86] on span "A waiter/waitress" at bounding box center [417, 86] width 116 height 8
type input "**********"
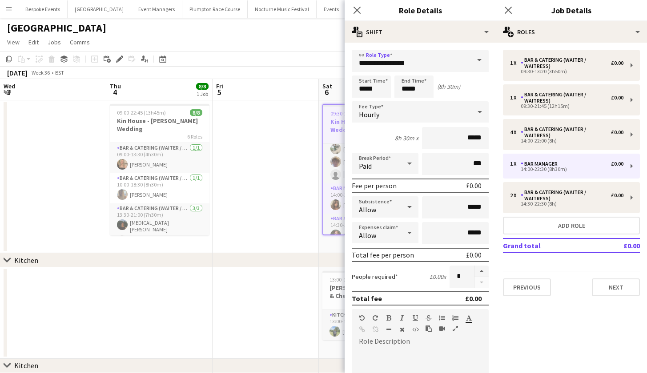
click at [298, 168] on app-date-cell at bounding box center [266, 176] width 106 height 153
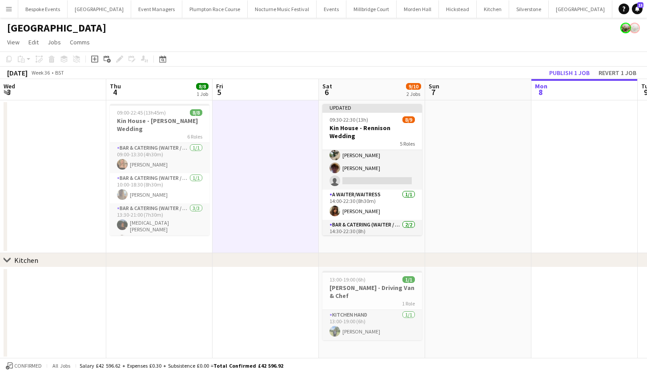
drag, startPoint x: 578, startPoint y: 72, endPoint x: 436, endPoint y: 225, distance: 209.2
click at [436, 225] on app-calendar "Copy Paste Paste Command V Paste with crew Command Shift V Paste linked Job Del…" at bounding box center [323, 226] width 647 height 349
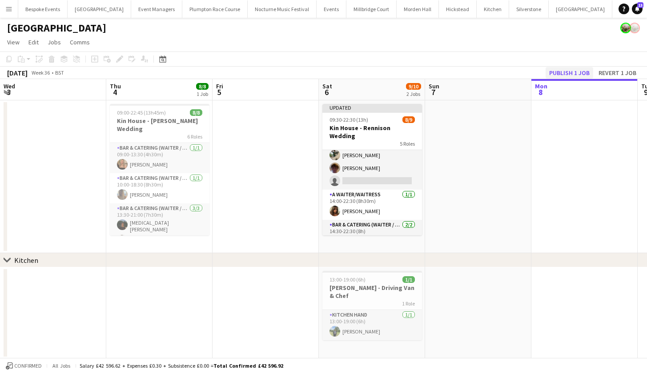
click at [567, 75] on button "Publish 1 job" at bounding box center [569, 73] width 48 height 12
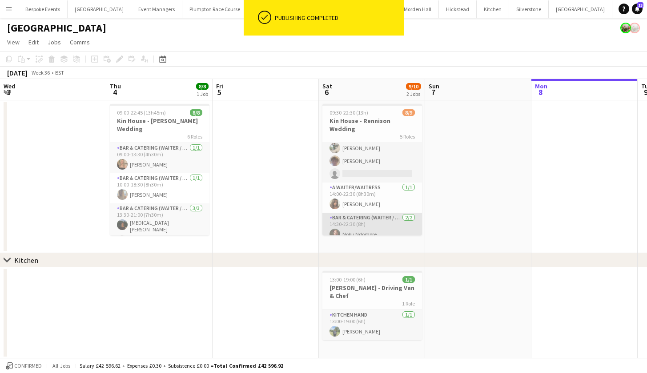
click at [355, 223] on app-card-role "Bar & Catering (Waiter / waitress) 2/2 14:30-22:30 (8h) Noku Ndomore Nikita Jac…" at bounding box center [372, 236] width 100 height 46
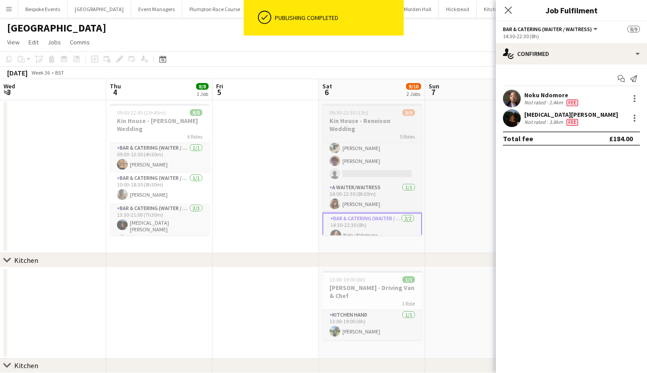
click at [391, 115] on div "09:30-22:30 (13h) 8/9" at bounding box center [372, 112] width 100 height 7
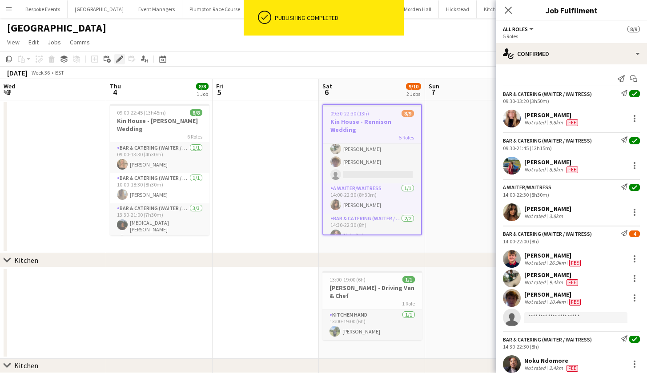
click at [118, 60] on icon at bounding box center [119, 59] width 5 height 5
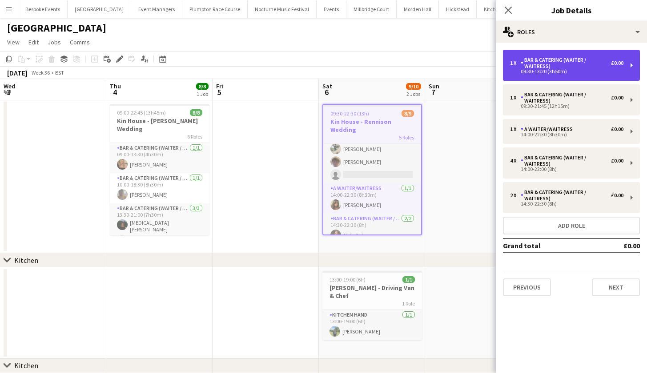
click at [574, 58] on div "Bar & Catering (Waiter / waitress)" at bounding box center [566, 63] width 90 height 12
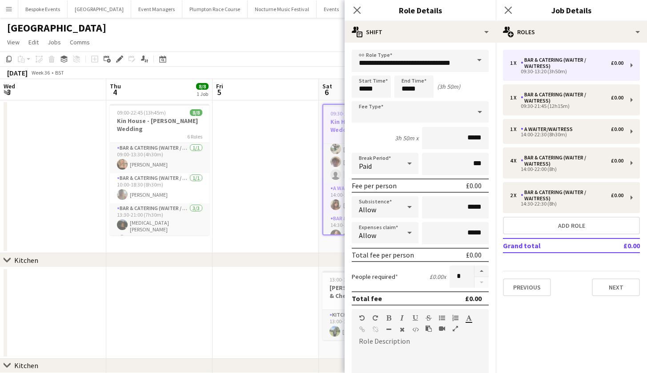
click at [470, 61] on span at bounding box center [479, 60] width 19 height 21
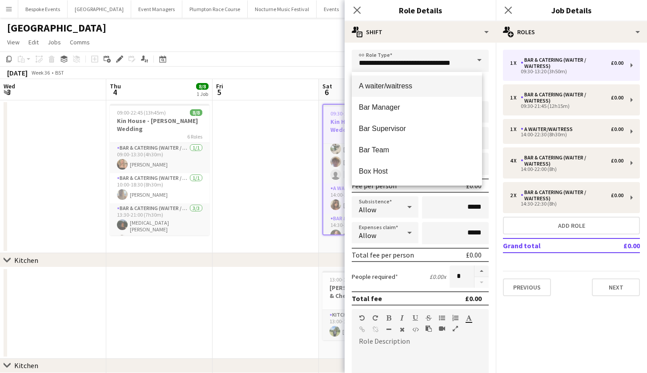
click at [452, 80] on mat-option "A waiter/waitress" at bounding box center [417, 86] width 130 height 21
type input "**********"
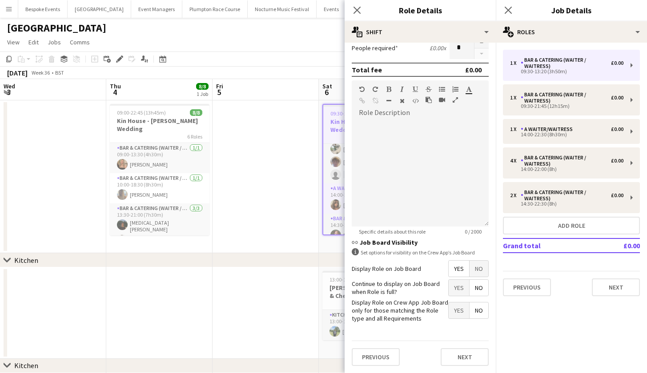
scroll to position [229, 0]
click at [449, 356] on button "Next" at bounding box center [465, 358] width 48 height 18
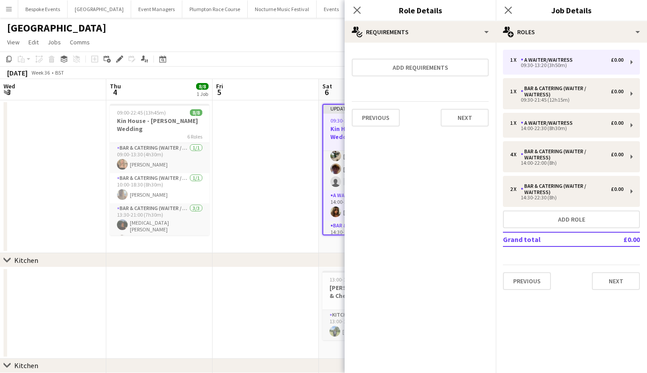
scroll to position [0, 0]
click at [282, 195] on app-date-cell at bounding box center [266, 176] width 106 height 153
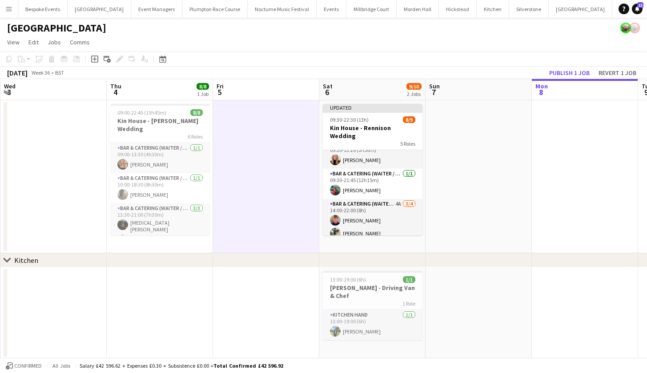
scroll to position [17, 0]
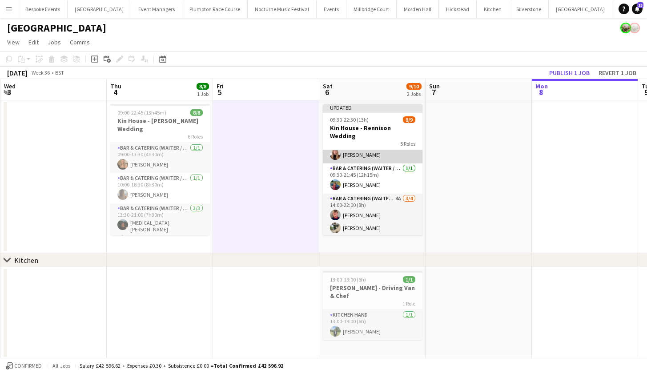
click at [352, 154] on app-card-role "A waiter/waitress 1/1 09:30-13:20 (3h50m) Katie Thompson" at bounding box center [373, 148] width 100 height 30
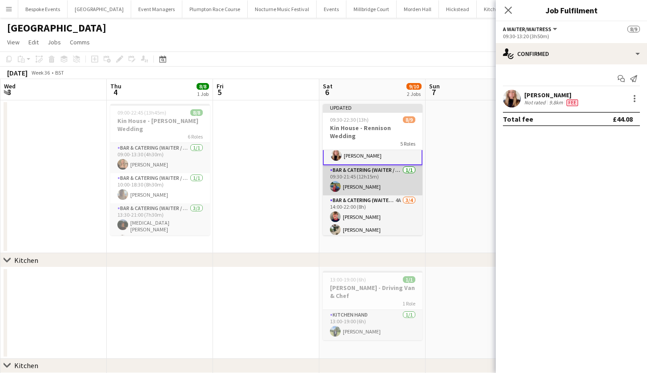
click at [353, 168] on app-card-role "Bar & Catering (Waiter / waitress) 1/1 09:30-21:45 (12h15m) Megan Hamill" at bounding box center [373, 180] width 100 height 30
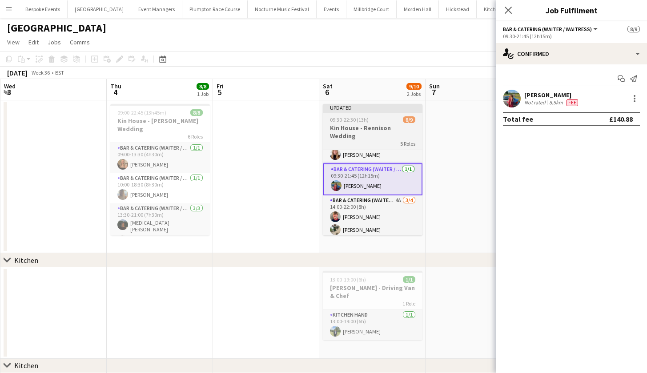
click at [373, 117] on div "09:30-22:30 (13h) 8/9" at bounding box center [373, 119] width 100 height 7
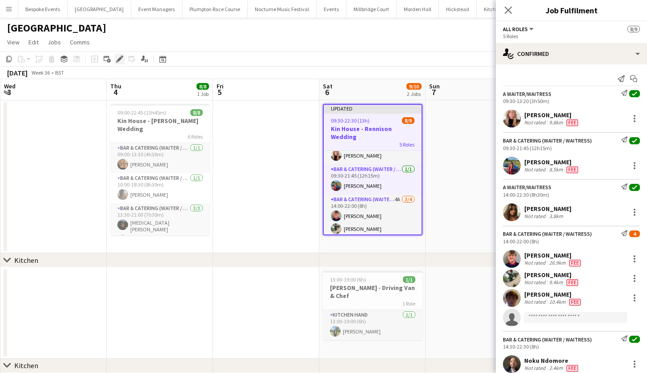
click at [121, 60] on icon "Edit" at bounding box center [119, 59] width 7 height 7
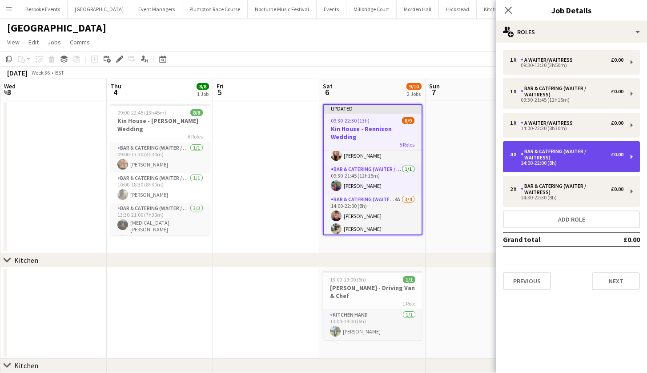
click at [532, 165] on div "14:00-22:00 (8h)" at bounding box center [566, 163] width 113 height 4
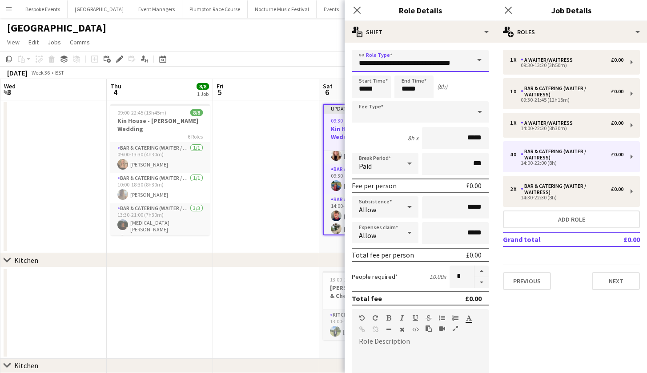
click at [458, 64] on input "**********" at bounding box center [420, 61] width 137 height 22
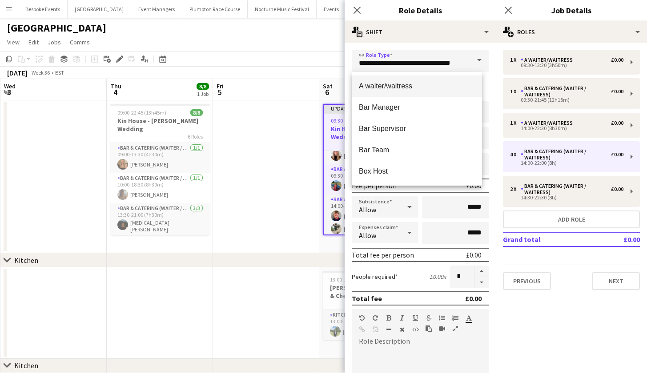
click at [450, 83] on span "A waiter/waitress" at bounding box center [417, 86] width 116 height 8
type input "**********"
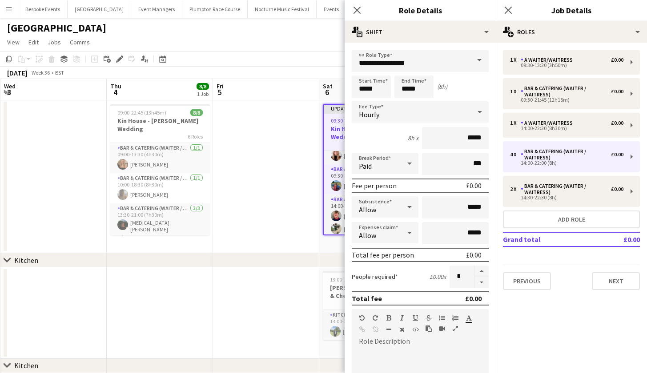
click at [563, 268] on div "Previous Next" at bounding box center [571, 277] width 137 height 25
click at [148, 319] on app-date-cell at bounding box center [160, 314] width 106 height 92
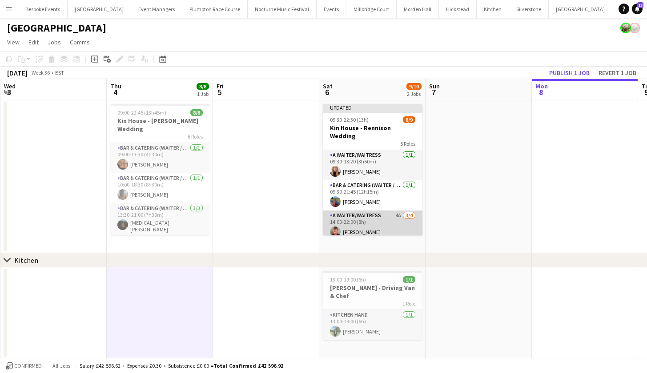
scroll to position [0, 0]
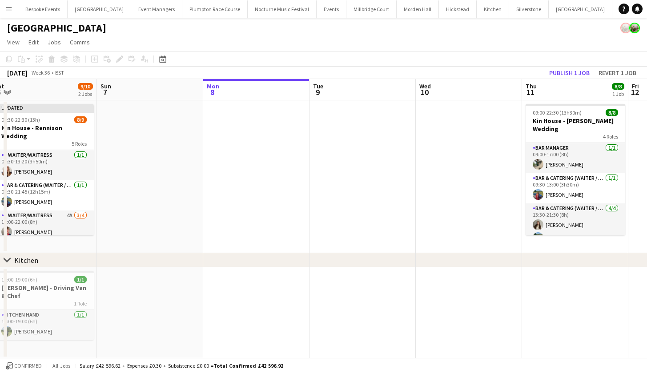
scroll to position [0, 189]
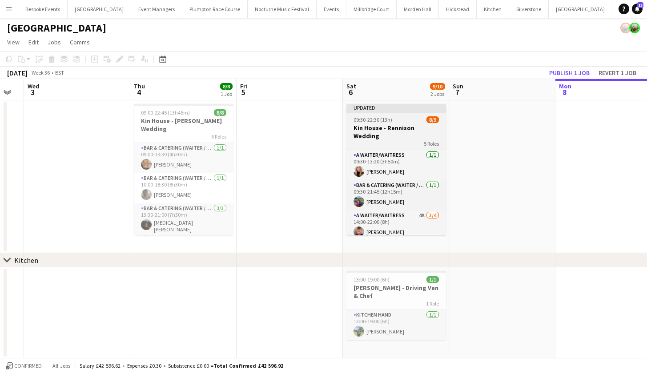
click at [370, 124] on app-job-card "Updated 09:30-22:30 (13h) 8/9 Kin House - Rennison Wedding 5 Roles A waiter/wai…" at bounding box center [396, 170] width 100 height 132
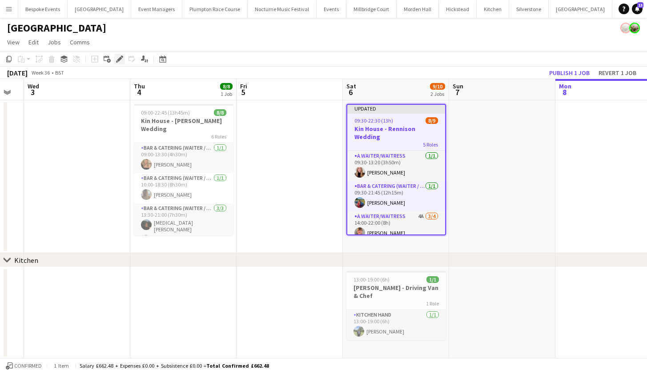
click at [119, 60] on icon at bounding box center [119, 59] width 5 height 5
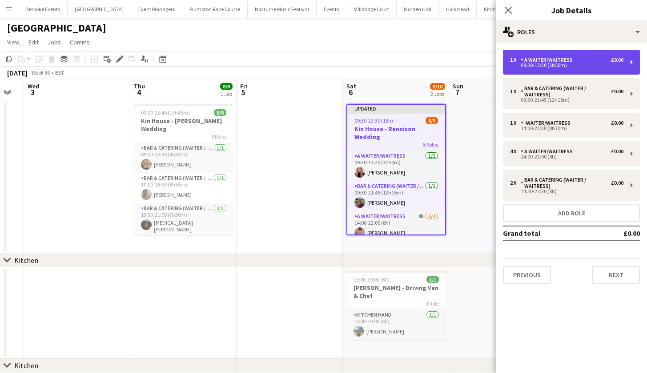
click at [551, 67] on div "09:30-13:20 (3h50m)" at bounding box center [566, 65] width 113 height 4
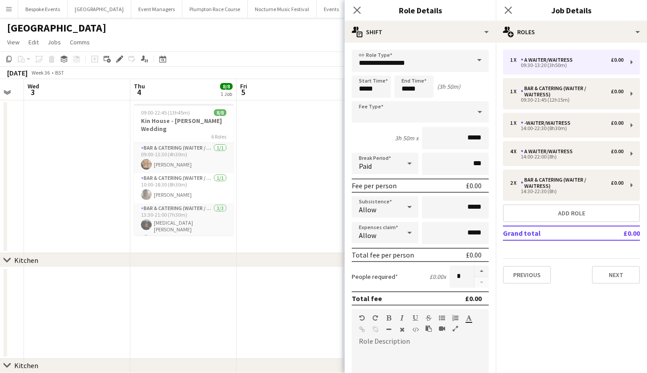
click at [471, 63] on span at bounding box center [479, 60] width 19 height 21
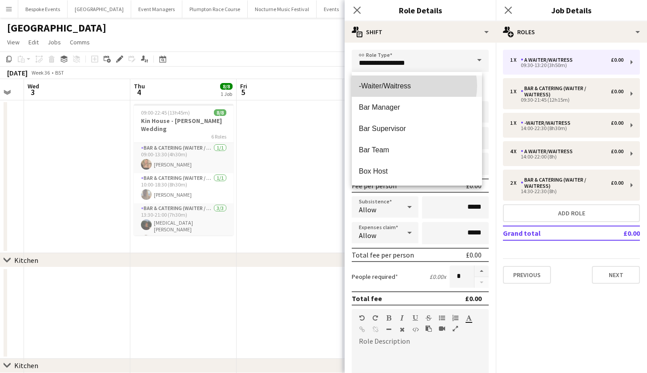
click at [414, 86] on span "-Waiter/Waitress" at bounding box center [417, 86] width 116 height 8
type input "**********"
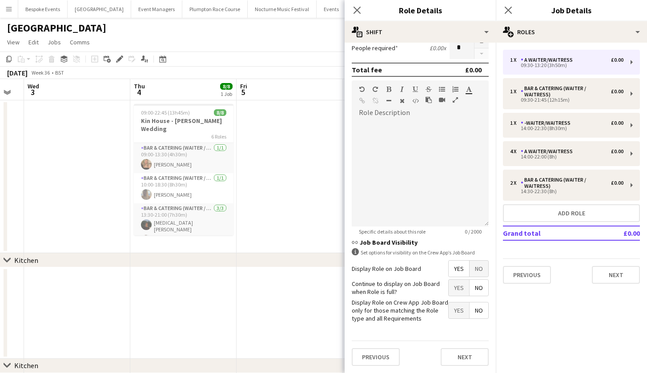
click at [308, 254] on div "chevron-right Kitchen" at bounding box center [323, 260] width 647 height 14
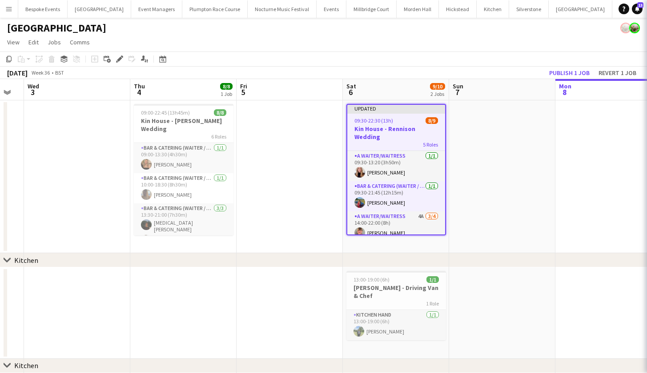
scroll to position [229, 0]
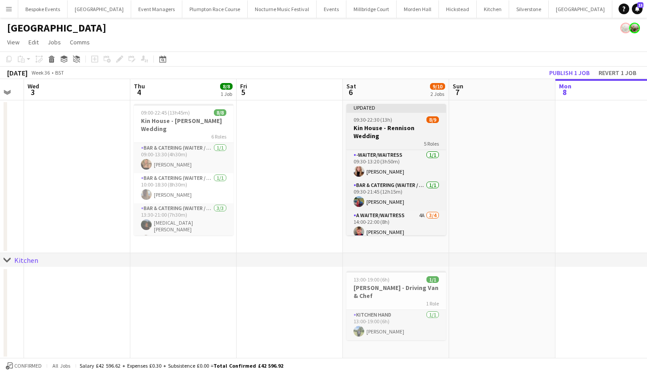
click at [393, 128] on h3 "Kin House - Rennison Wedding" at bounding box center [396, 132] width 100 height 16
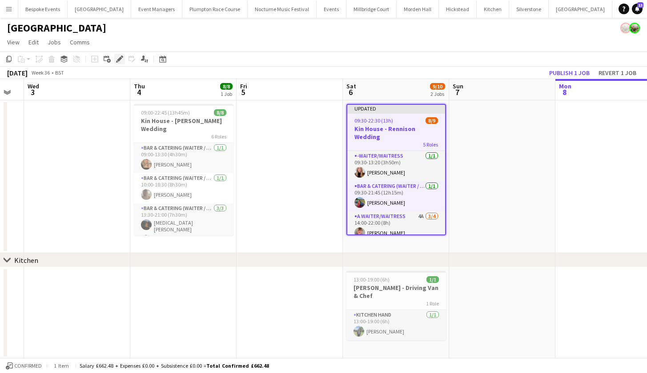
click at [120, 57] on icon "Edit" at bounding box center [119, 59] width 7 height 7
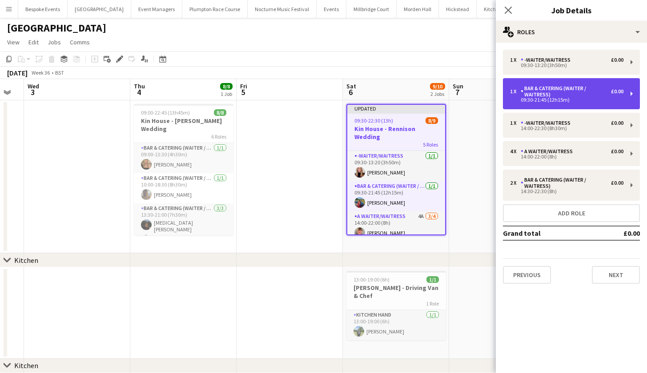
click at [551, 97] on div "Bar & Catering (Waiter / waitress)" at bounding box center [566, 91] width 90 height 12
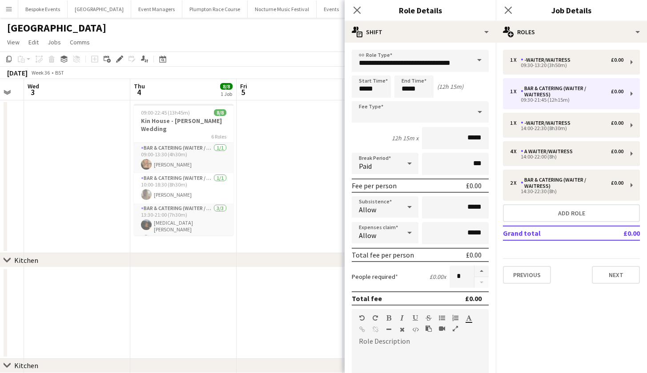
click at [472, 59] on span at bounding box center [479, 60] width 19 height 21
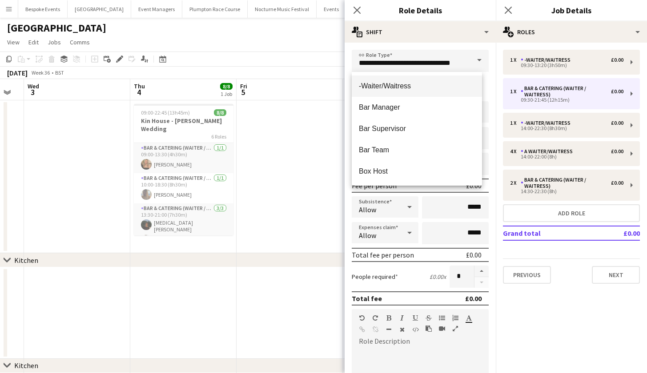
click at [412, 90] on span "-Waiter/Waitress" at bounding box center [417, 86] width 116 height 8
type input "**********"
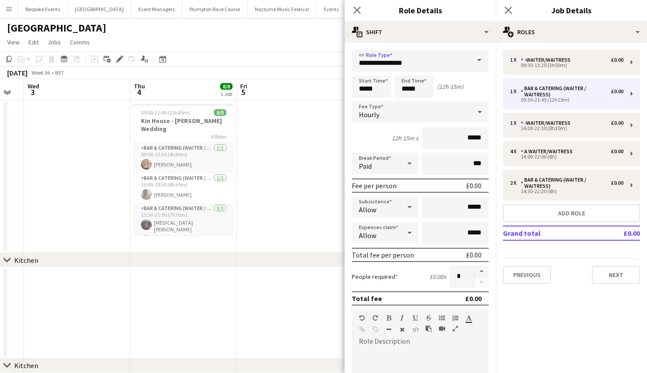
click at [313, 125] on app-date-cell at bounding box center [290, 176] width 106 height 153
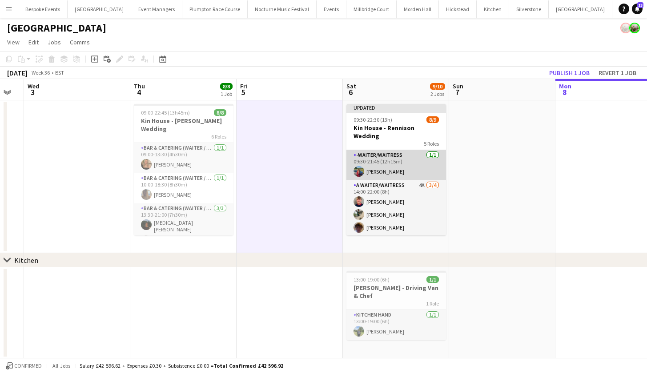
scroll to position [32, 0]
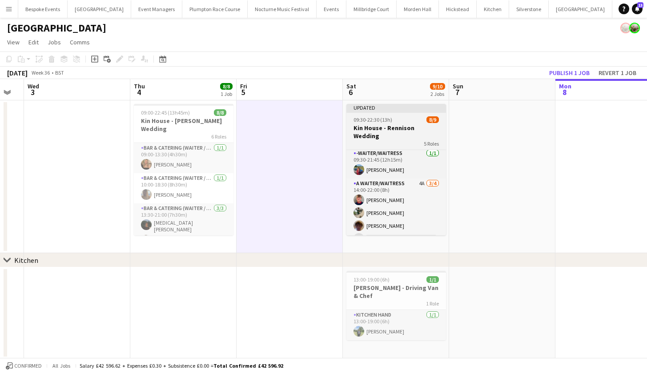
click at [381, 127] on h3 "Kin House - Rennison Wedding" at bounding box center [396, 132] width 100 height 16
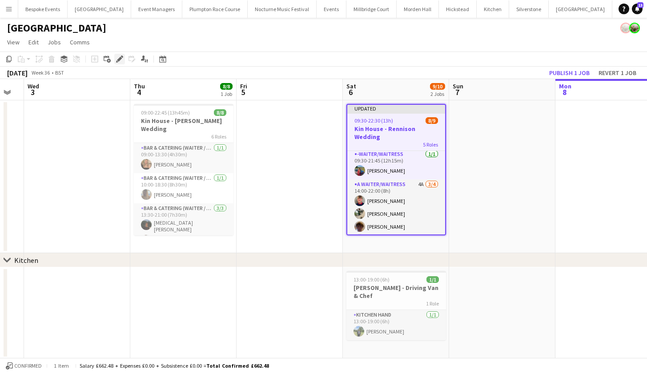
click at [118, 58] on icon "Edit" at bounding box center [119, 59] width 7 height 7
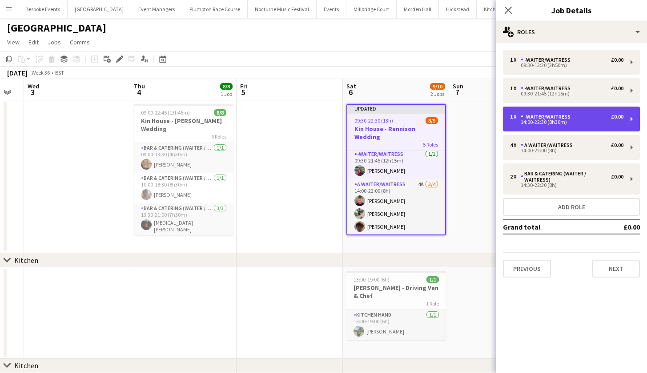
click at [559, 122] on div "14:00-22:30 (8h30m)" at bounding box center [566, 122] width 113 height 4
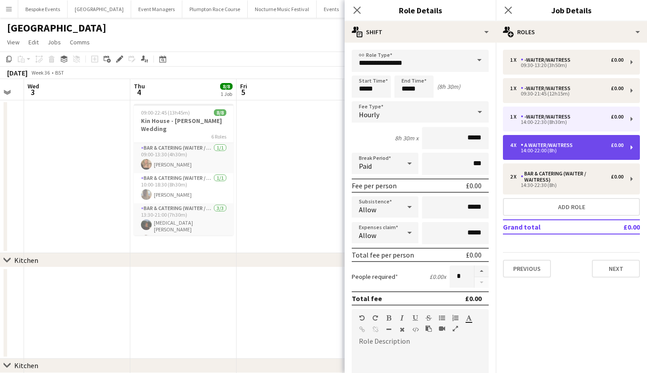
click at [552, 151] on div "14:00-22:00 (8h)" at bounding box center [566, 150] width 113 height 4
type input "**********"
type input "*****"
type input "*"
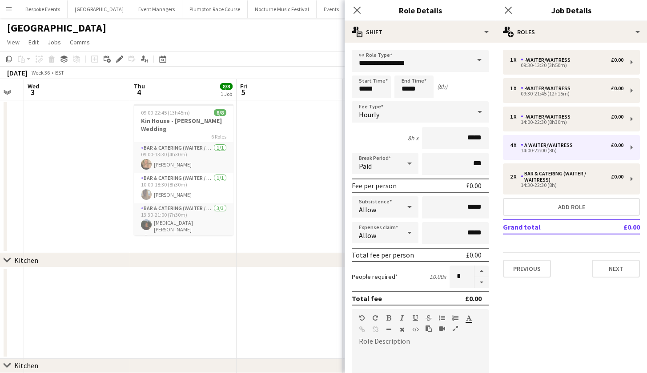
click at [473, 62] on span at bounding box center [479, 60] width 19 height 21
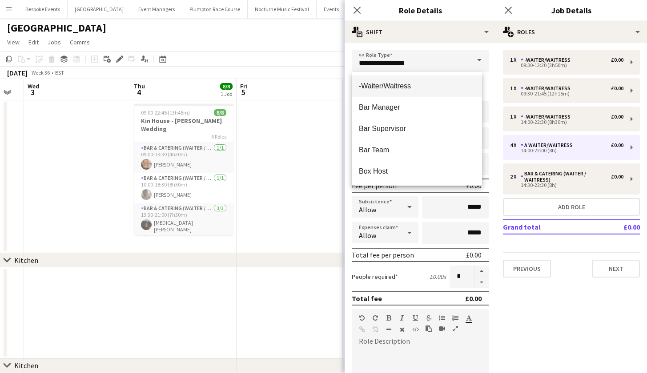
click at [431, 80] on mat-option "-Waiter/Waitress" at bounding box center [417, 86] width 130 height 21
type input "**********"
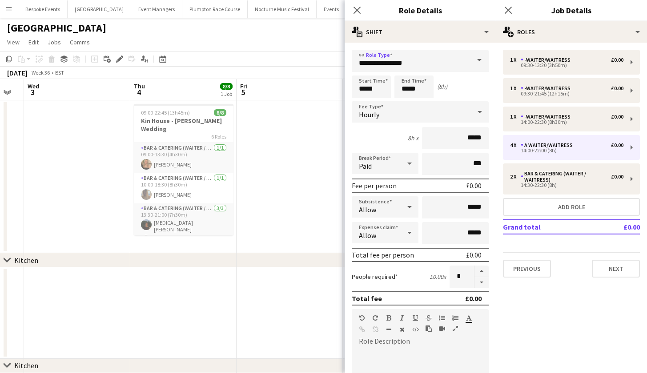
click at [285, 164] on app-date-cell at bounding box center [290, 176] width 106 height 153
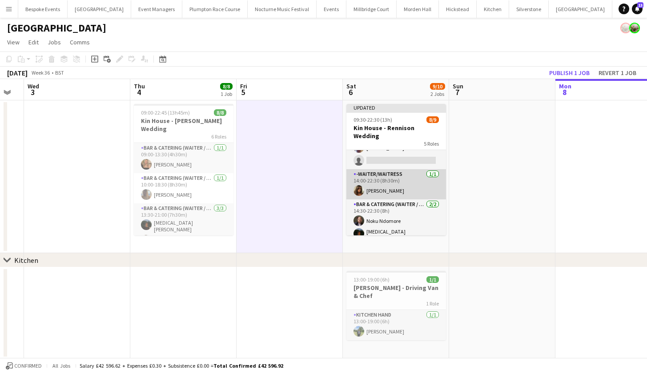
scroll to position [109, 0]
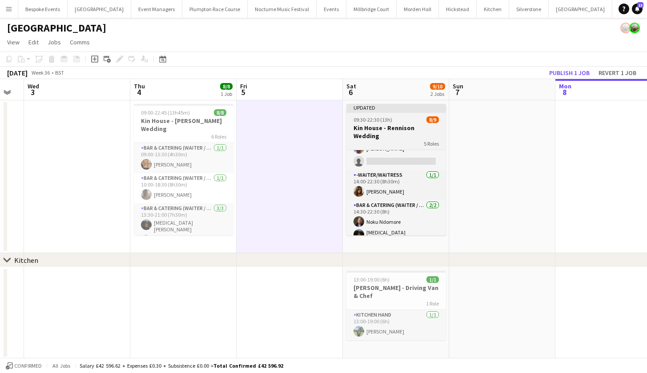
click at [381, 115] on app-job-card "Updated 09:30-22:30 (13h) 8/9 Kin House - Rennison Wedding 5 Roles -Waiter/Wait…" at bounding box center [396, 170] width 100 height 132
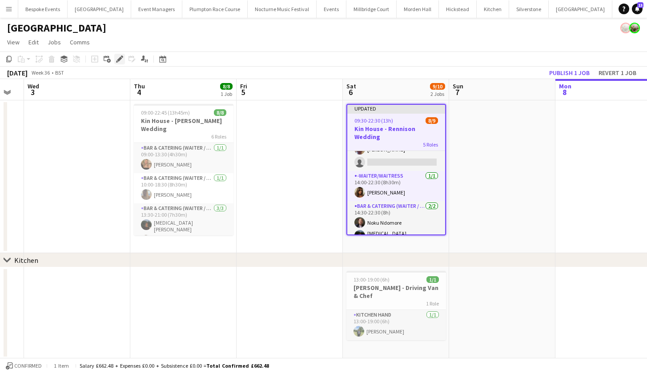
click at [120, 56] on icon "Edit" at bounding box center [119, 59] width 7 height 7
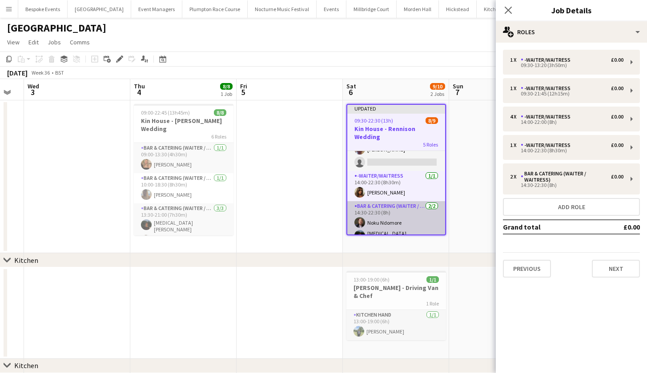
click at [411, 223] on app-card-role "Bar & Catering (Waiter / waitress) 2/2 14:30-22:30 (8h) Noku Ndomore Nikita Jac…" at bounding box center [396, 224] width 98 height 46
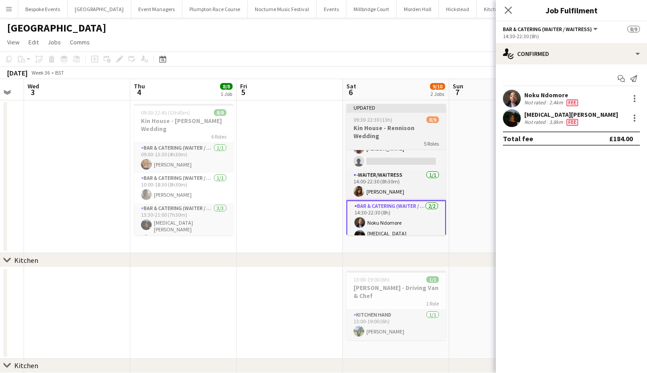
click at [369, 129] on h3 "Kin House - Rennison Wedding" at bounding box center [396, 132] width 100 height 16
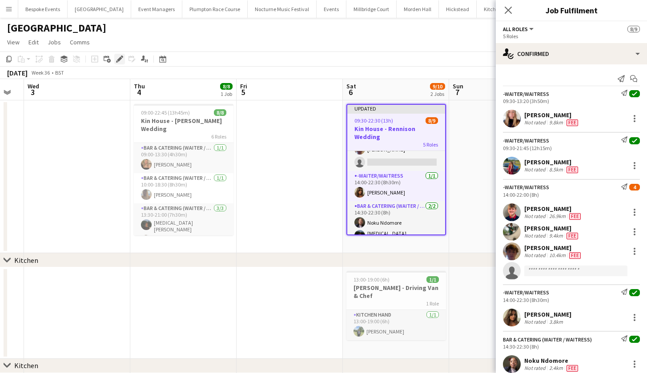
click at [119, 62] on icon "Edit" at bounding box center [119, 59] width 7 height 7
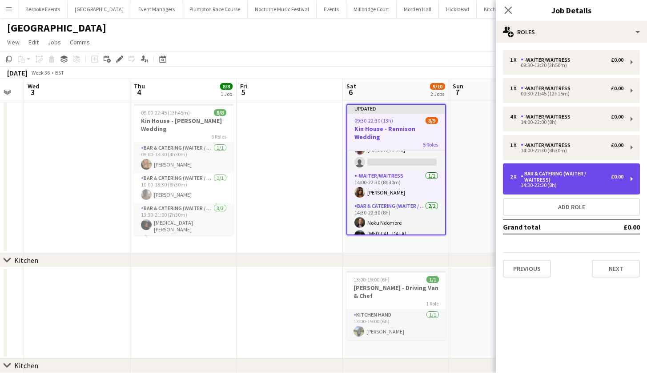
click at [525, 184] on div "14:30-22:30 (8h)" at bounding box center [566, 185] width 113 height 4
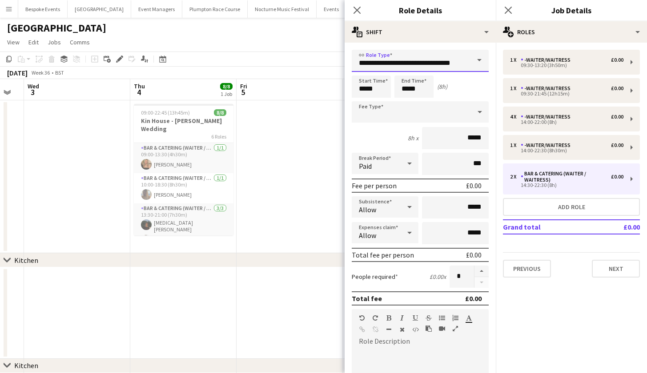
click at [421, 65] on input "**********" at bounding box center [420, 61] width 137 height 22
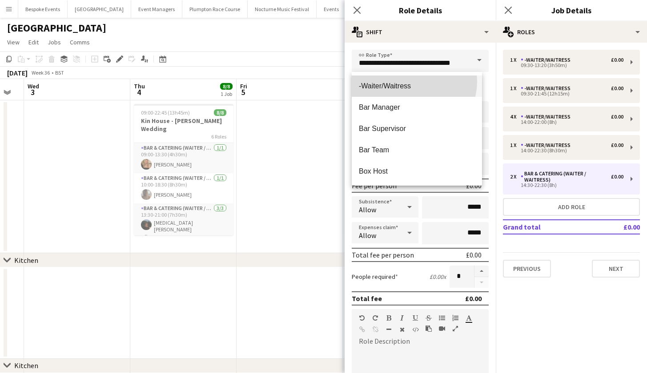
click at [409, 81] on mat-option "-Waiter/Waitress" at bounding box center [417, 86] width 130 height 21
type input "**********"
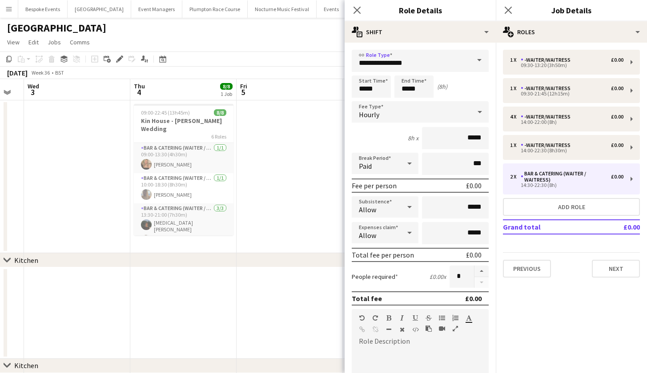
click at [269, 206] on app-date-cell at bounding box center [290, 176] width 106 height 153
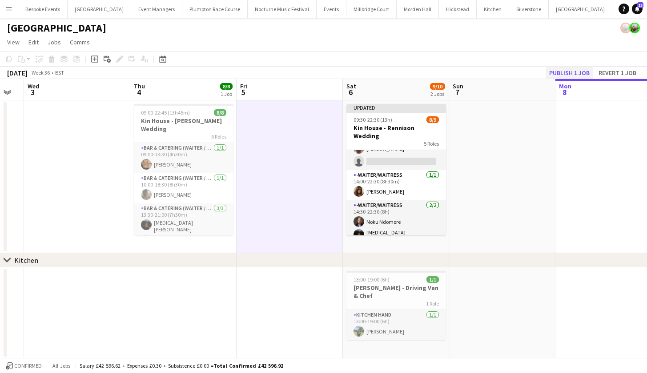
click at [558, 73] on button "Publish 1 job" at bounding box center [569, 73] width 48 height 12
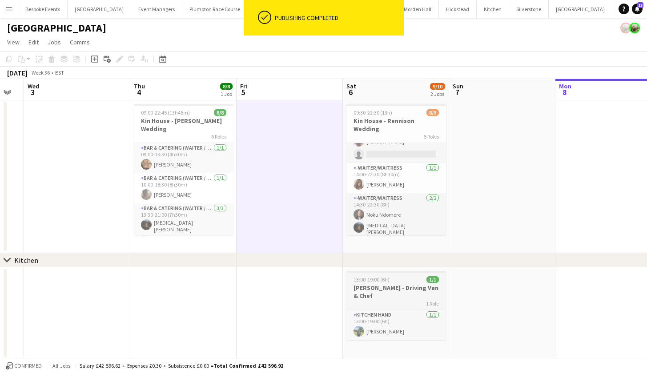
scroll to position [102, 0]
click at [378, 287] on h3 "Harvey Kin - Driving Van & Chef" at bounding box center [396, 292] width 100 height 16
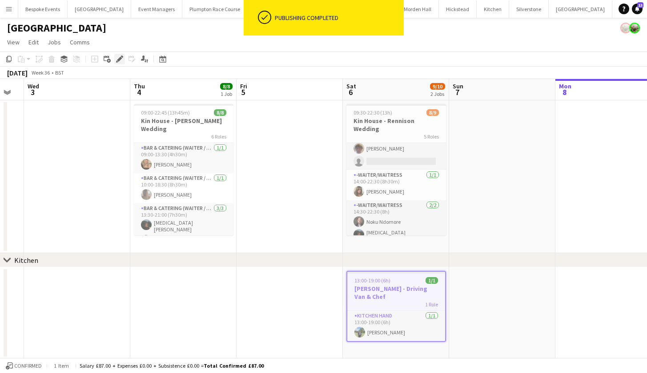
click at [120, 60] on icon at bounding box center [119, 59] width 5 height 5
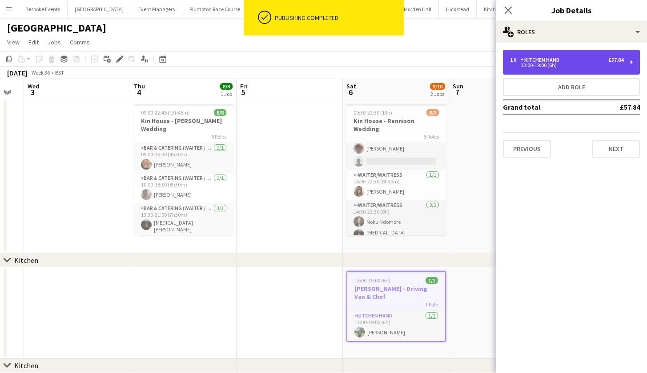
click at [556, 64] on div "13:00-19:00 (6h)" at bounding box center [566, 65] width 113 height 4
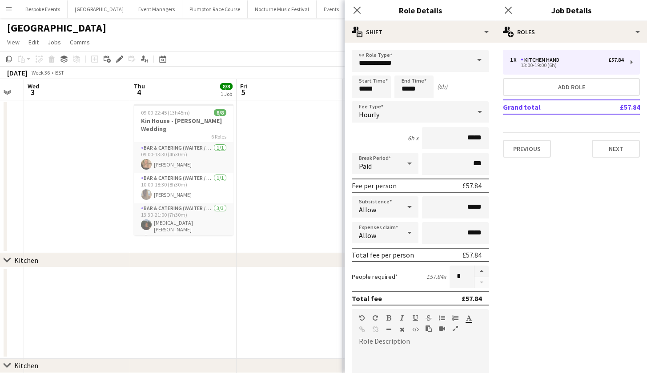
click at [474, 57] on span at bounding box center [479, 60] width 19 height 21
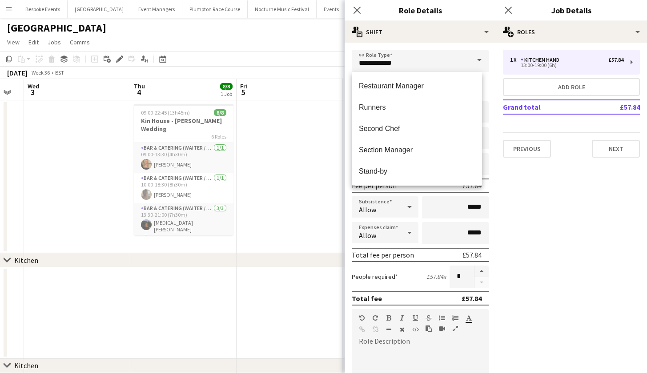
scroll to position [448, 0]
click at [398, 132] on span "Second Chef" at bounding box center [417, 128] width 116 height 8
type input "**********"
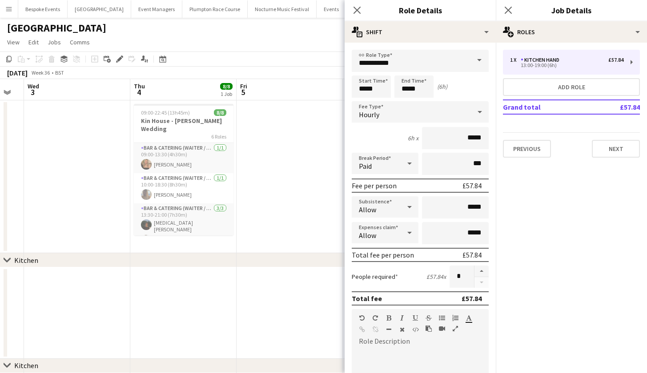
click at [291, 173] on app-date-cell at bounding box center [290, 176] width 106 height 153
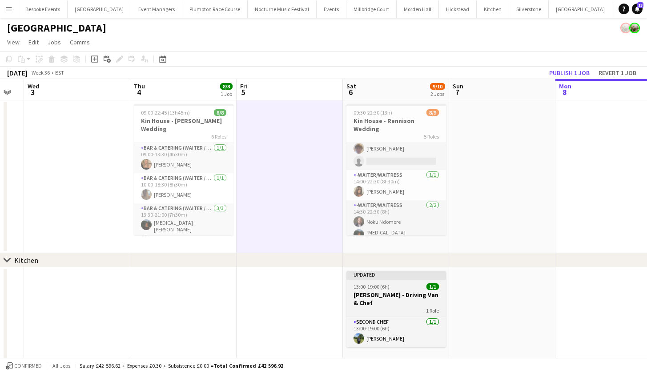
click at [377, 298] on h3 "Harvey Kin - Driving Van & Chef" at bounding box center [396, 299] width 100 height 16
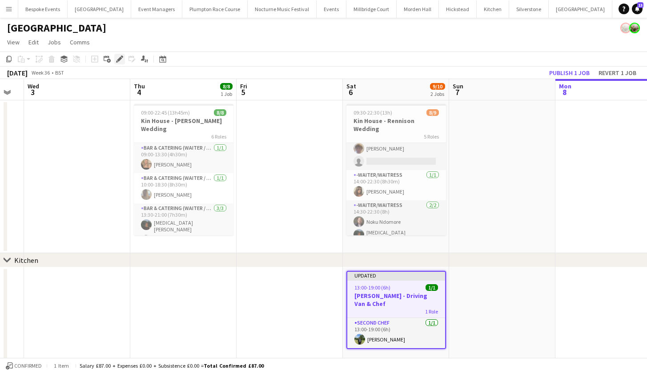
click at [120, 63] on div "Edit" at bounding box center [119, 59] width 11 height 11
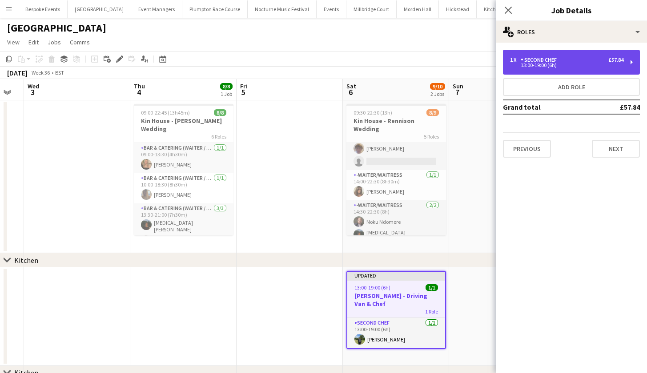
click at [596, 68] on div "1 x Second Chef £57.84 13:00-19:00 (6h)" at bounding box center [571, 62] width 137 height 25
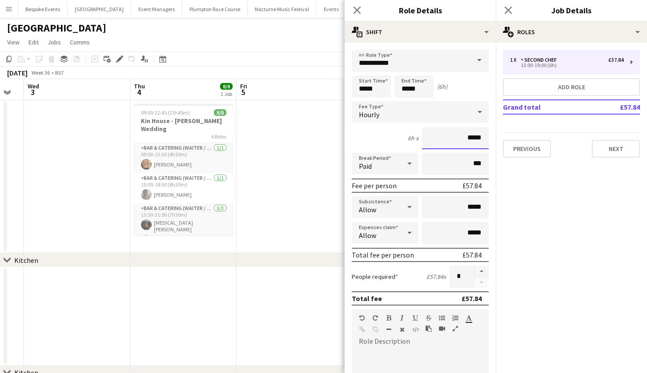
click at [475, 143] on input "*****" at bounding box center [455, 138] width 67 height 22
type input "**"
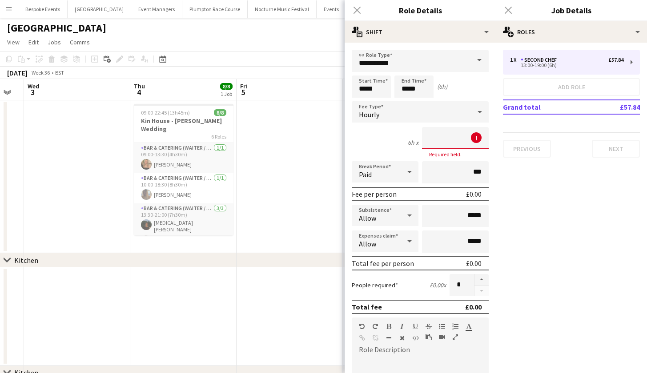
type input "**"
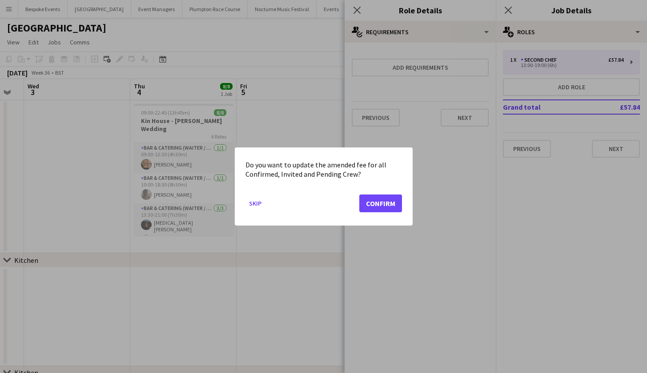
click at [387, 202] on button "Confirm" at bounding box center [380, 204] width 43 height 18
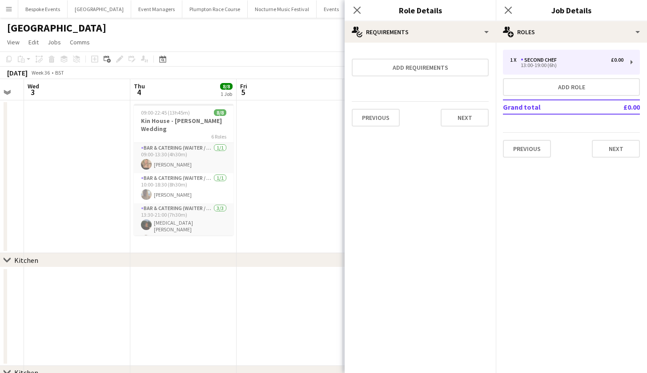
click at [317, 172] on app-date-cell at bounding box center [290, 176] width 106 height 153
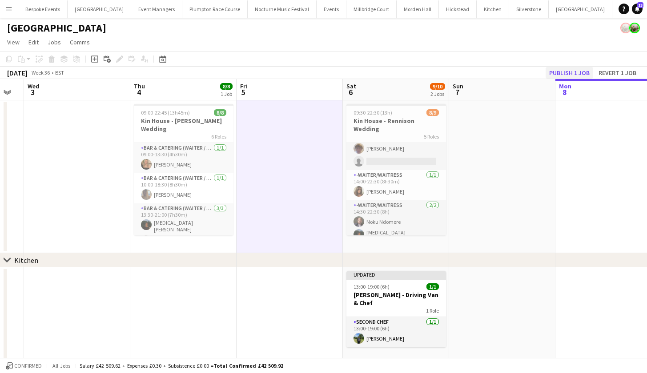
click at [553, 73] on button "Publish 1 job" at bounding box center [569, 73] width 48 height 12
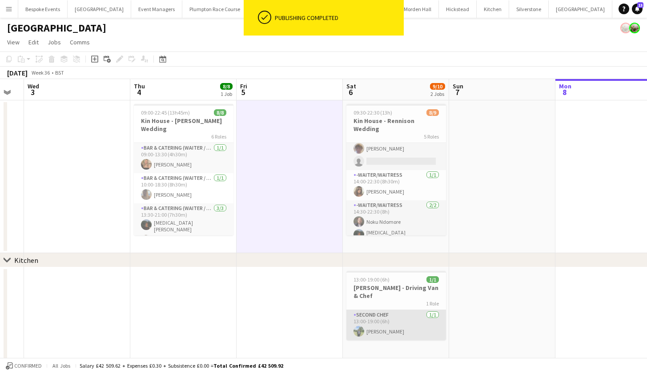
click at [415, 319] on app-card-role "Second Chef 1/1 13:00-19:00 (6h) Harvey Gardner" at bounding box center [396, 325] width 100 height 30
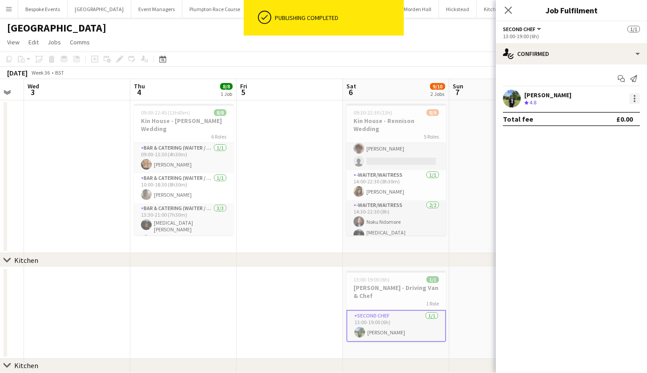
click at [635, 99] on div at bounding box center [634, 98] width 11 height 11
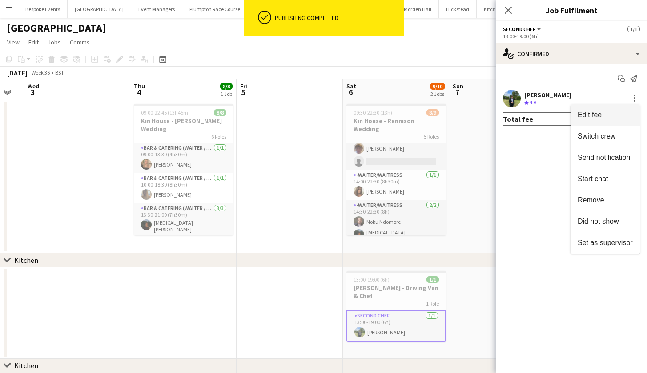
click at [625, 111] on button "Edit fee" at bounding box center [604, 114] width 69 height 21
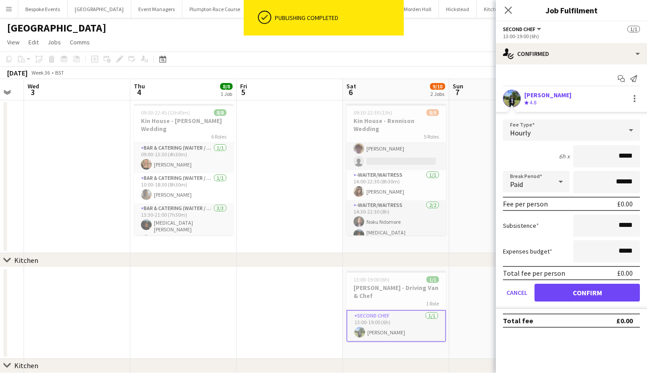
click at [599, 134] on div "Hourly" at bounding box center [562, 130] width 119 height 21
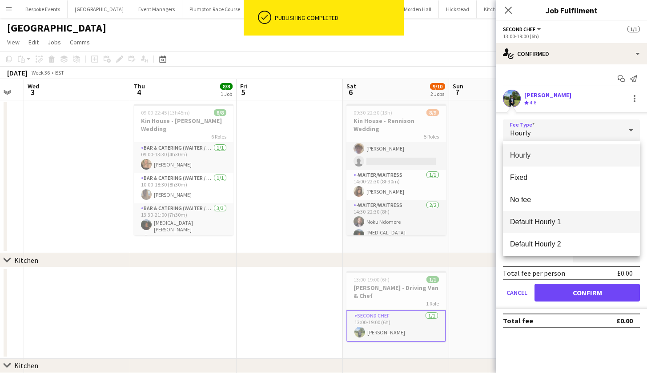
click at [550, 226] on span "Default Hourly 1" at bounding box center [571, 222] width 123 height 8
type input "******"
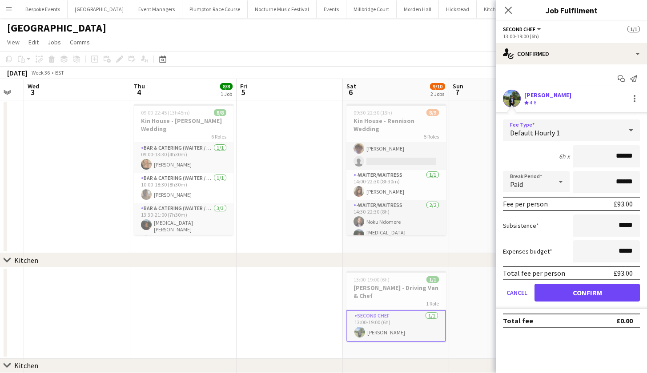
click at [557, 294] on button "Confirm" at bounding box center [586, 293] width 105 height 18
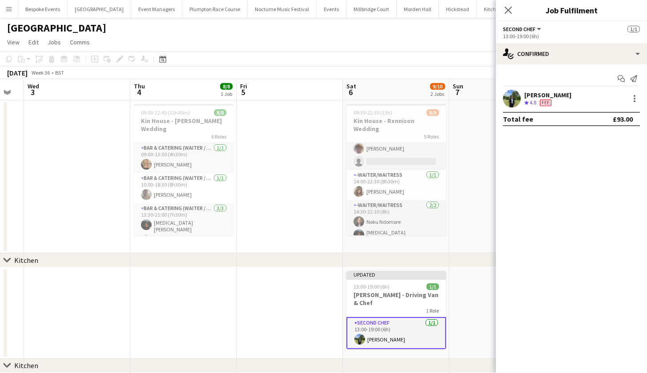
click at [292, 295] on app-date-cell at bounding box center [290, 314] width 106 height 92
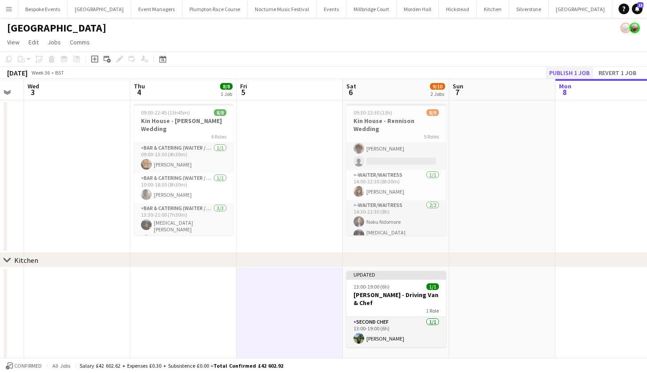
click at [586, 70] on button "Publish 1 job" at bounding box center [569, 73] width 48 height 12
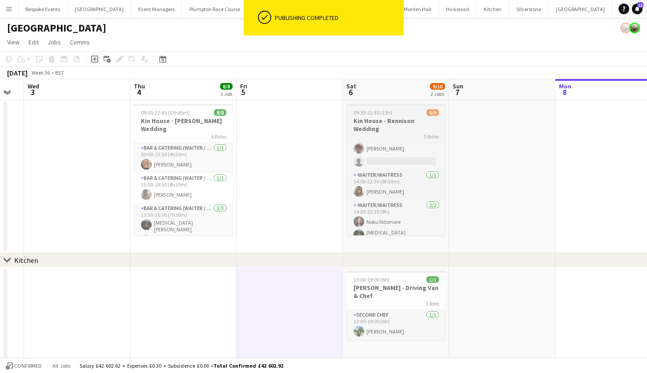
click at [398, 120] on h3 "Kin House - Rennison Wedding" at bounding box center [396, 125] width 100 height 16
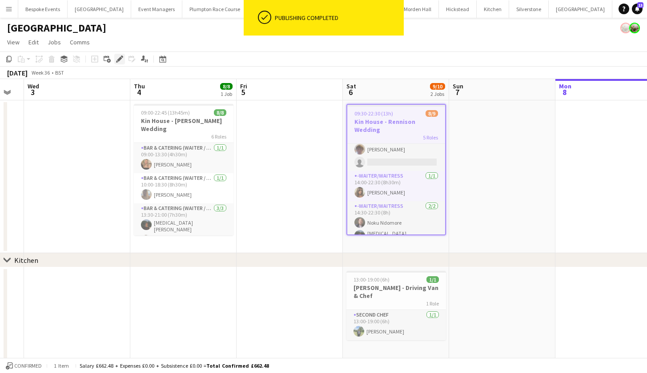
click at [118, 61] on icon at bounding box center [119, 59] width 5 height 5
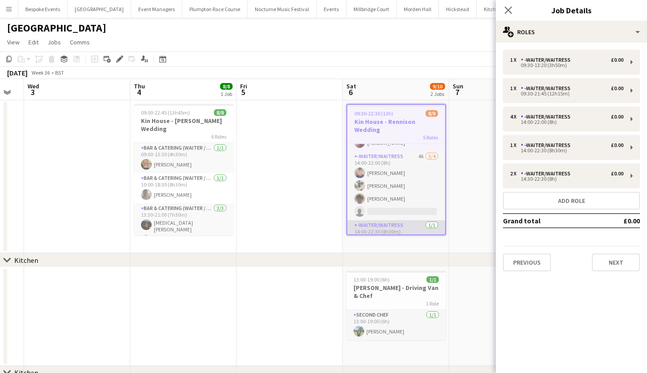
scroll to position [52, 0]
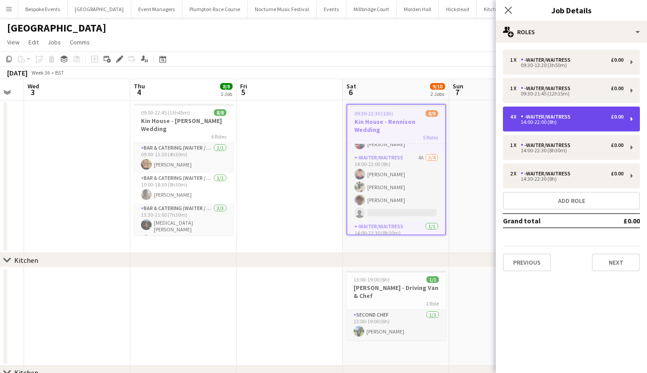
click at [527, 124] on div "14:00-22:00 (8h)" at bounding box center [566, 122] width 113 height 4
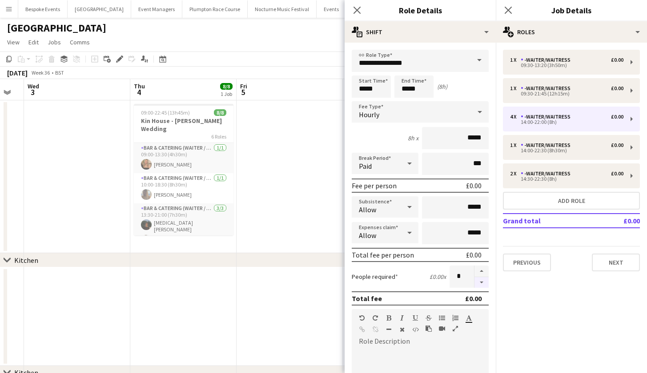
click at [476, 281] on button "button" at bounding box center [481, 282] width 14 height 11
type input "*"
click at [329, 215] on app-date-cell at bounding box center [290, 176] width 106 height 153
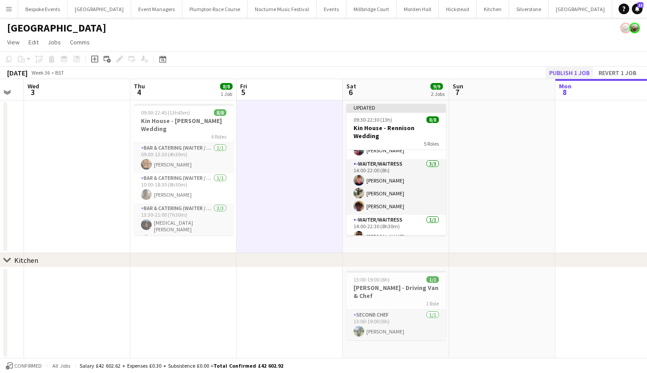
click at [554, 70] on button "Publish 1 job" at bounding box center [569, 73] width 48 height 12
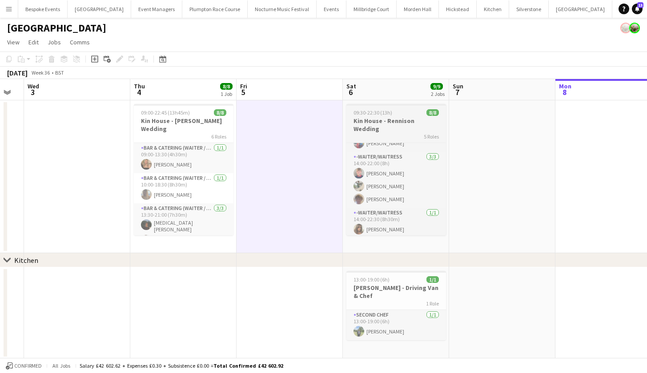
click at [382, 110] on span "09:30-22:30 (13h)" at bounding box center [372, 112] width 39 height 7
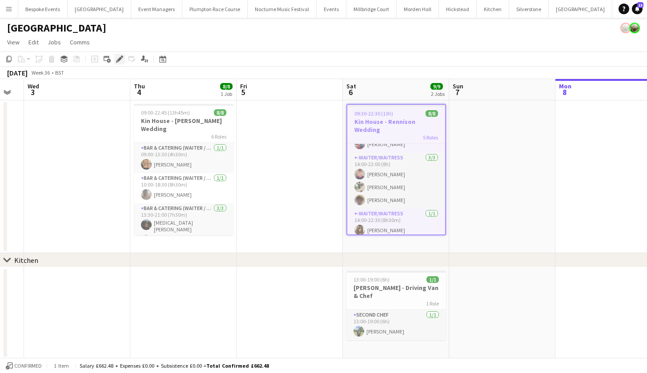
click at [121, 61] on icon "Edit" at bounding box center [119, 59] width 7 height 7
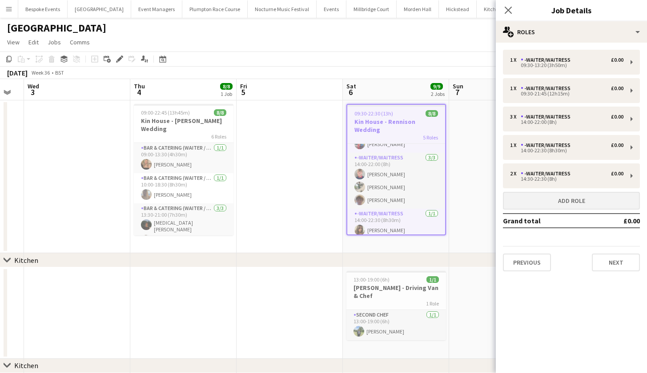
click at [601, 200] on button "Add role" at bounding box center [571, 201] width 137 height 18
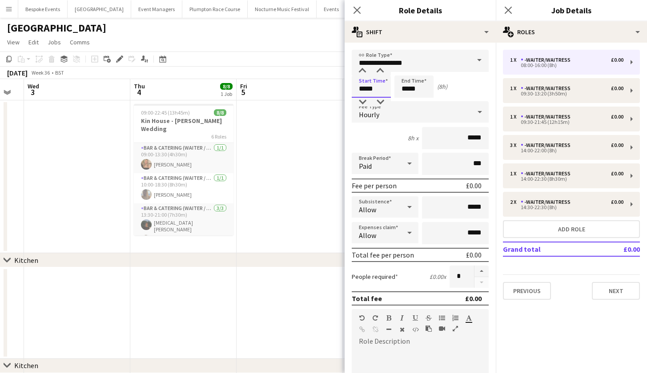
click at [364, 88] on input "*****" at bounding box center [371, 87] width 39 height 22
type input "*****"
click at [407, 90] on input "*****" at bounding box center [413, 87] width 39 height 22
type input "*****"
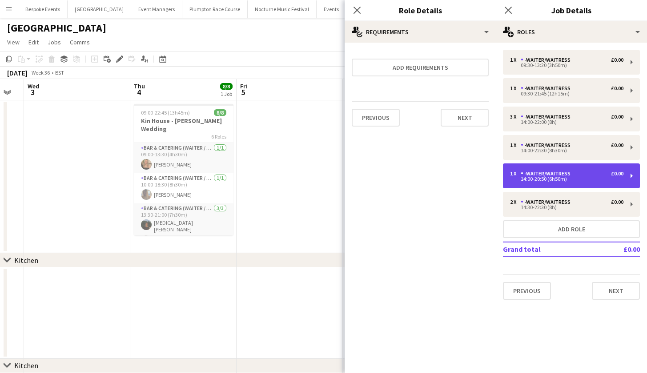
click at [540, 183] on div "1 x -Waiter/Waitress £0.00 14:00-20:50 (6h50m)" at bounding box center [571, 176] width 137 height 25
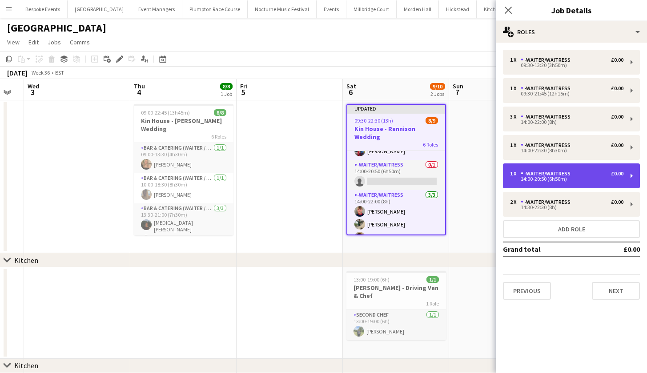
click at [540, 183] on div "1 x -Waiter/Waitress £0.00 14:00-20:50 (6h50m)" at bounding box center [571, 176] width 137 height 25
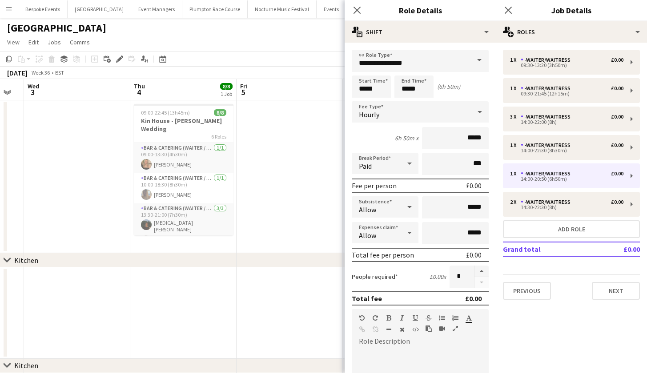
click at [293, 190] on app-date-cell at bounding box center [290, 176] width 106 height 153
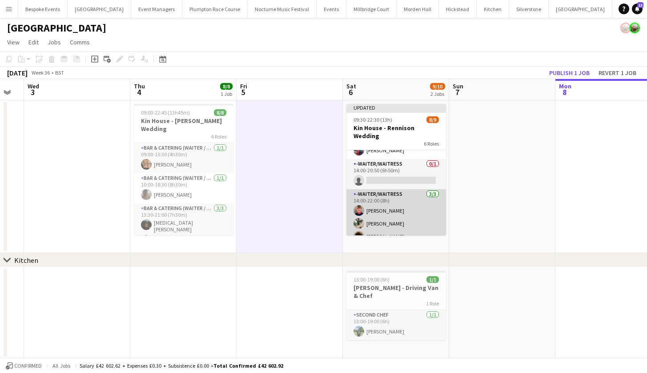
click at [395, 189] on app-card-role "-Waiter/Waitress 3/3 14:00-22:00 (8h) Harry Etchells Oscar Adcock Scott Henning" at bounding box center [396, 217] width 100 height 56
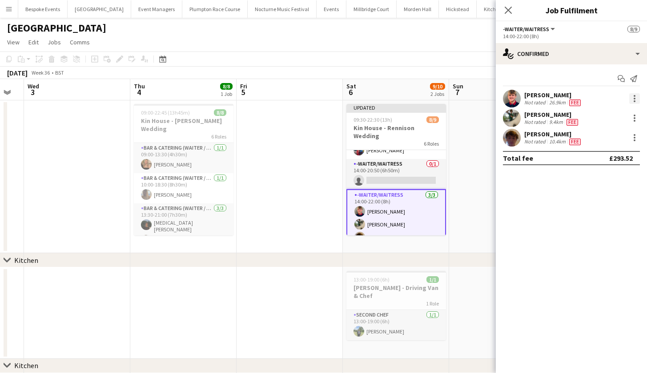
click at [635, 98] on div at bounding box center [634, 98] width 11 height 11
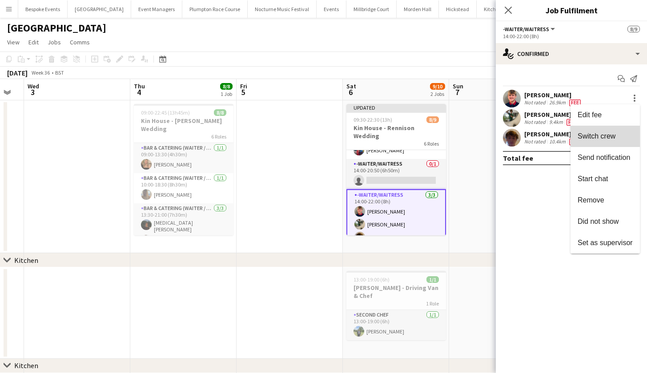
click at [614, 132] on button "Switch crew" at bounding box center [604, 136] width 69 height 21
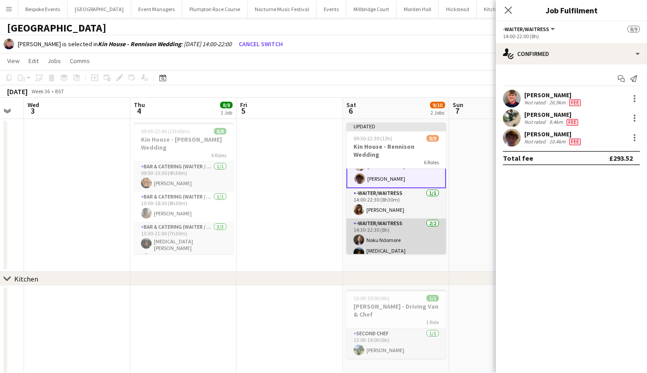
scroll to position [128, 0]
click at [391, 227] on app-card-role "-Waiter/Waitress 2/2 14:30-22:30 (8h) Noku Ndomore Nikita Jacobs" at bounding box center [396, 242] width 100 height 46
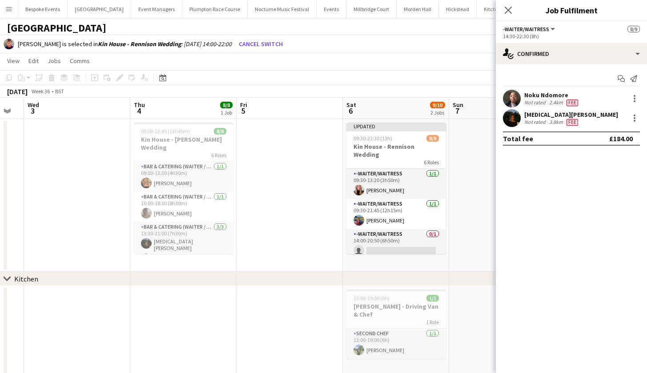
scroll to position [0, 0]
click at [391, 229] on app-card-role "-Waiter/Waitress 0/1 14:00-20:50 (6h50m) single-neutral-actions" at bounding box center [396, 244] width 100 height 30
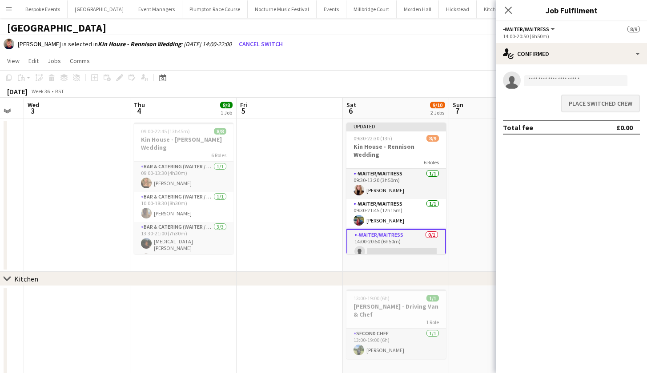
click at [598, 101] on button "Place switched crew" at bounding box center [600, 104] width 79 height 18
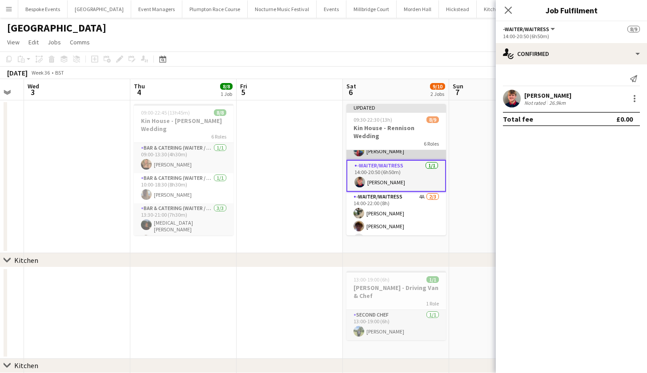
scroll to position [58, 0]
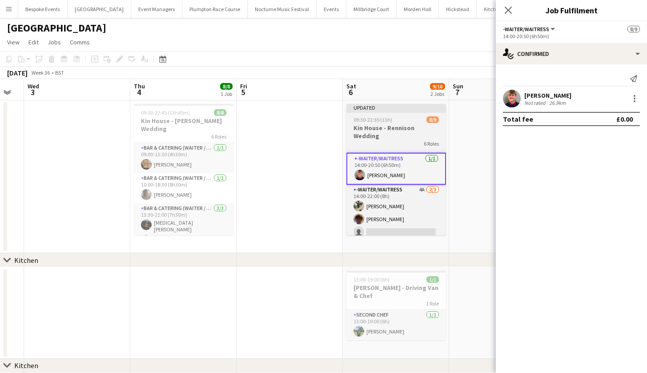
click at [376, 124] on app-job-card "Updated 09:30-22:30 (13h) 8/9 Kin House - Rennison Wedding 6 Roles -Waiter/Wait…" at bounding box center [396, 170] width 100 height 132
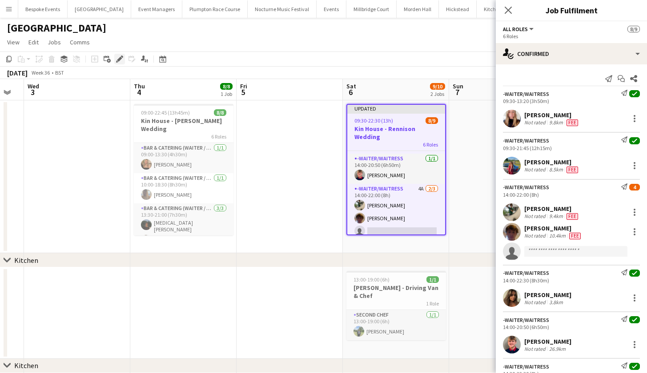
click at [120, 58] on icon "Edit" at bounding box center [119, 59] width 7 height 7
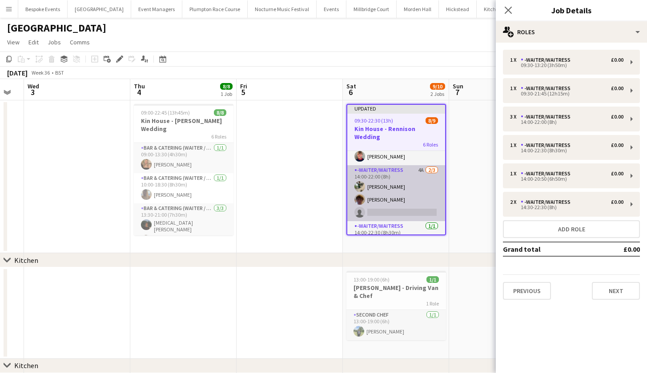
scroll to position [79, 0]
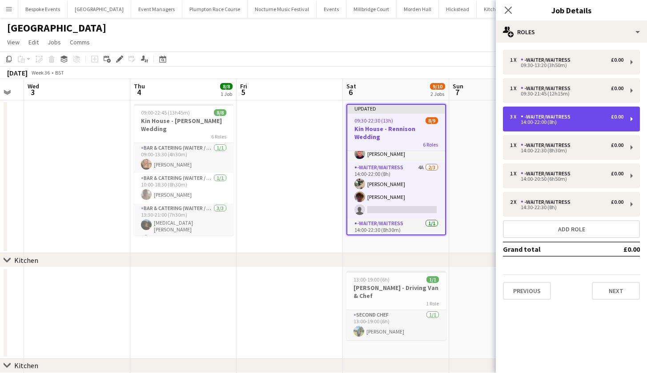
click at [536, 115] on div "-Waiter/Waitress" at bounding box center [547, 117] width 53 height 6
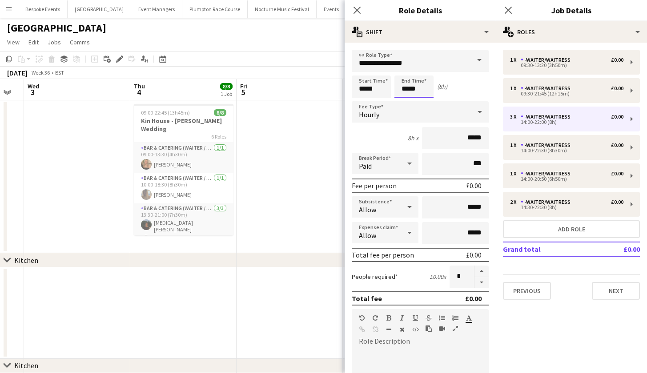
click at [424, 85] on body "Menu Boards Boards Boards All jobs Status Workforce Workforce My Workforce Recr…" at bounding box center [323, 207] width 647 height 415
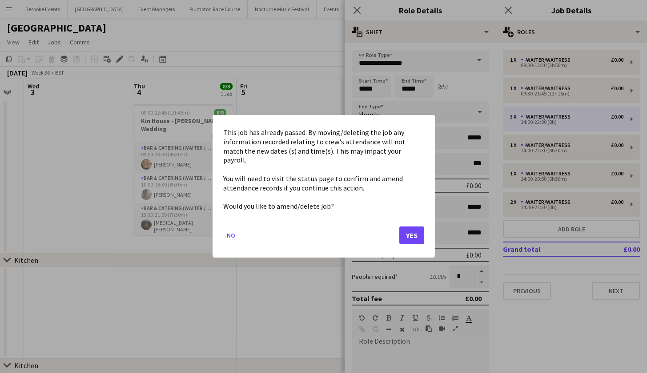
click at [413, 231] on button "Yes" at bounding box center [411, 236] width 25 height 18
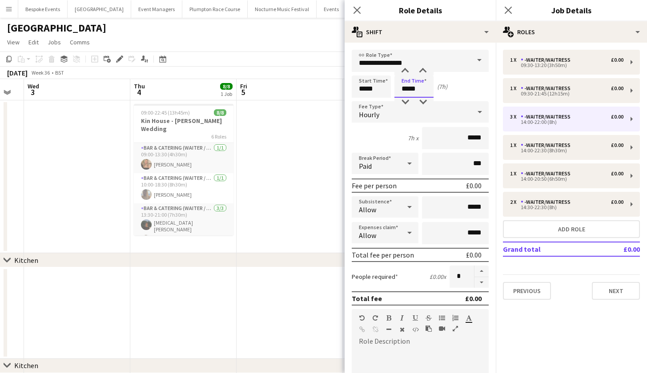
type input "*****"
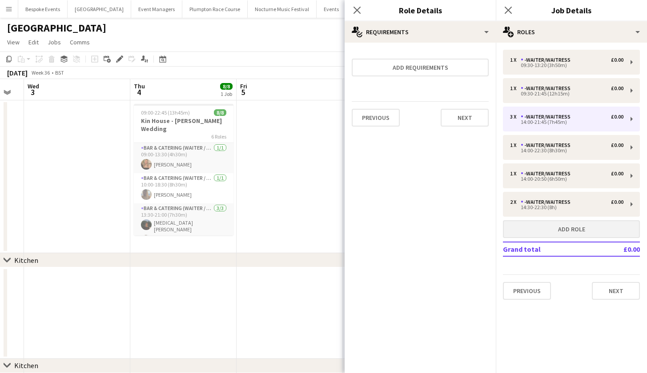
click at [574, 230] on button "Add role" at bounding box center [571, 230] width 137 height 18
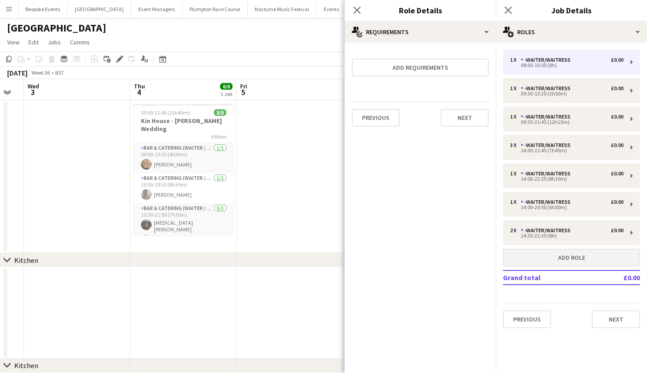
type input "*****"
type input "*"
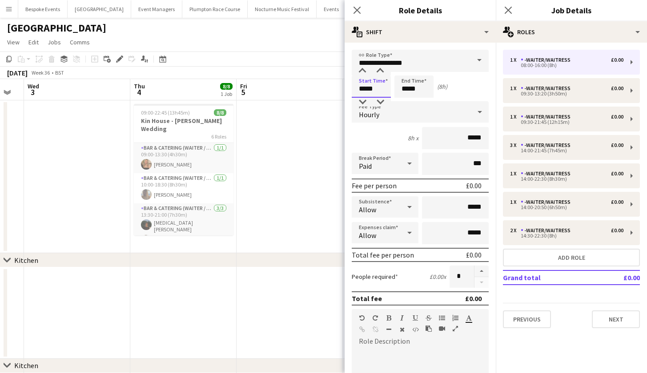
click at [365, 88] on input "*****" at bounding box center [371, 87] width 39 height 22
type input "*****"
click at [409, 89] on input "*****" at bounding box center [413, 87] width 39 height 22
type input "*****"
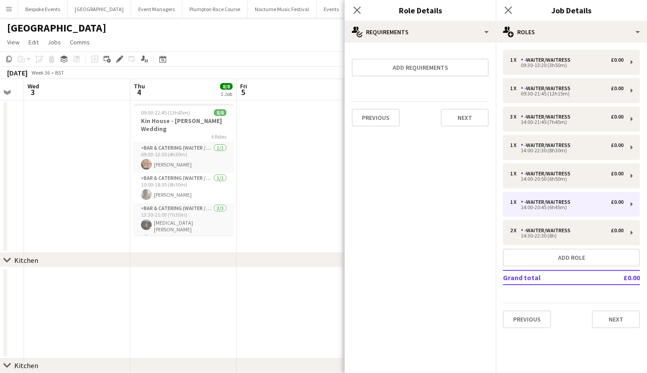
click at [285, 144] on app-date-cell at bounding box center [290, 176] width 106 height 153
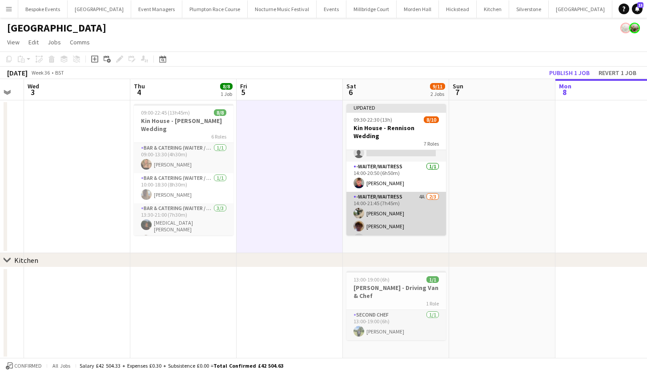
click at [415, 205] on app-card-role "-Waiter/Waitress 4A 2/3 14:00-21:45 (7h45m) Oscar Adcock Scott Henning single-n…" at bounding box center [396, 220] width 100 height 56
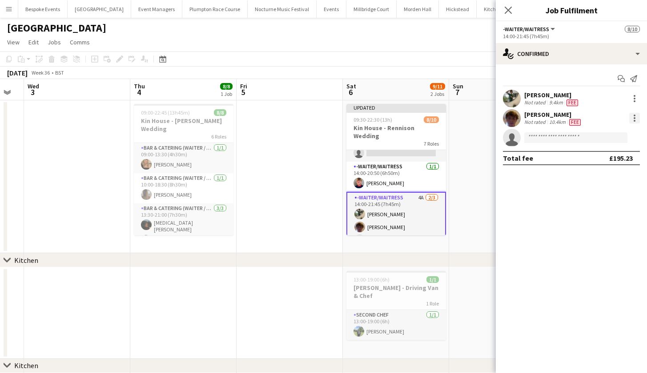
click at [635, 118] on div at bounding box center [635, 118] width 2 height 2
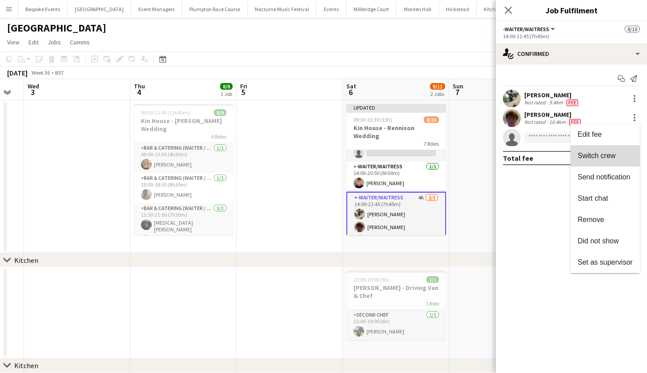
click at [606, 154] on span "Switch crew" at bounding box center [597, 156] width 38 height 8
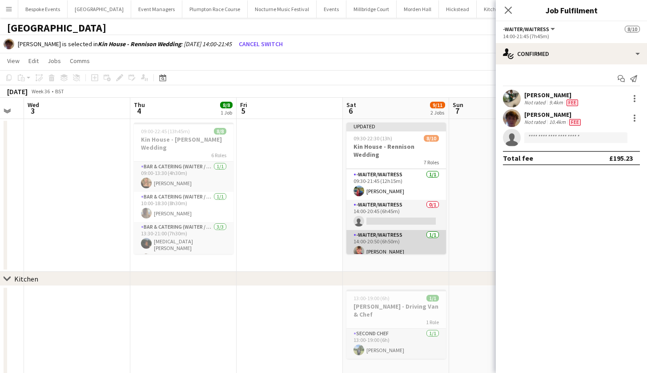
scroll to position [24, 0]
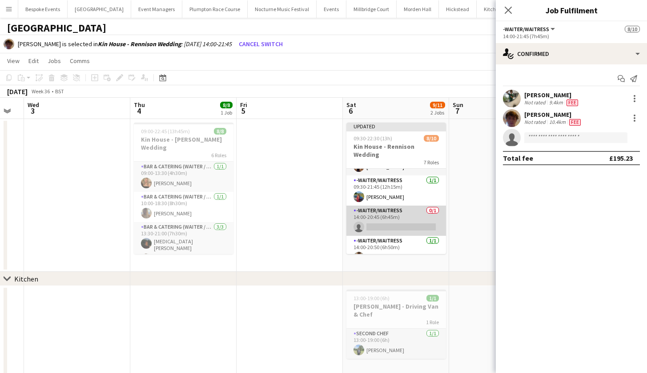
click at [413, 214] on app-card-role "-Waiter/Waitress 0/1 14:00-20:45 (6h45m) single-neutral-actions" at bounding box center [396, 221] width 100 height 30
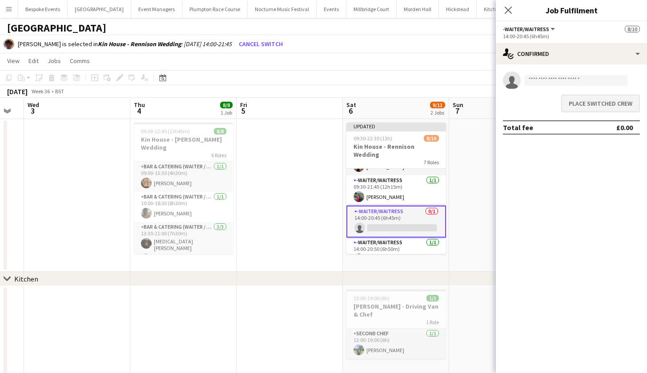
click at [606, 101] on button "Place switched crew" at bounding box center [600, 104] width 79 height 18
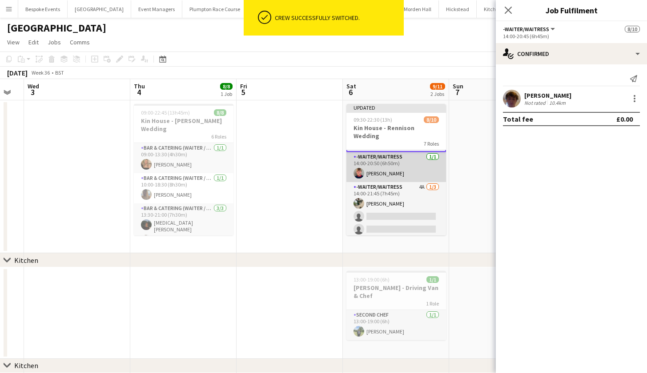
scroll to position [95, 0]
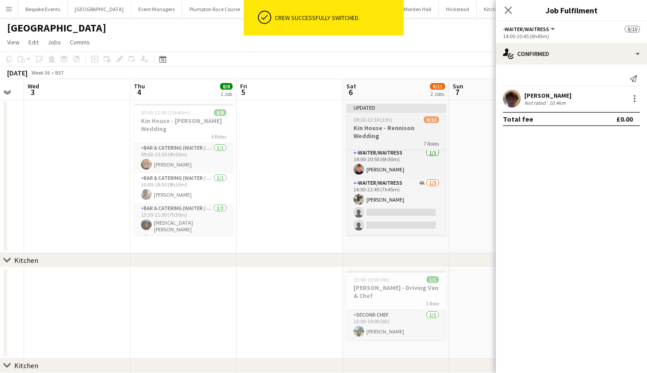
click at [400, 129] on h3 "Kin House - Rennison Wedding" at bounding box center [396, 132] width 100 height 16
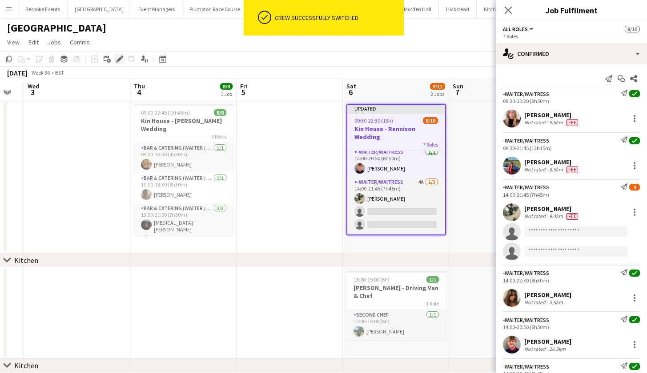
click at [121, 58] on icon at bounding box center [119, 59] width 5 height 5
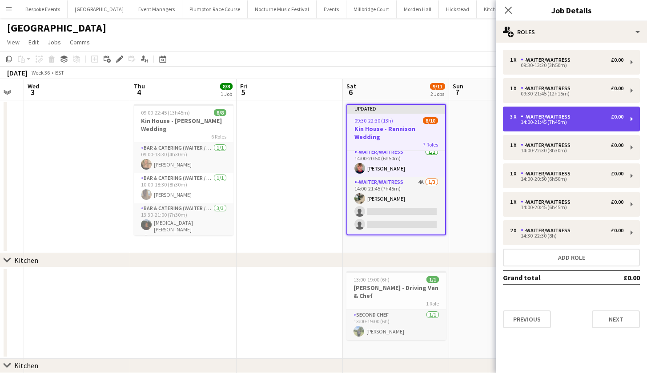
click at [527, 123] on div "14:00-21:45 (7h45m)" at bounding box center [566, 122] width 113 height 4
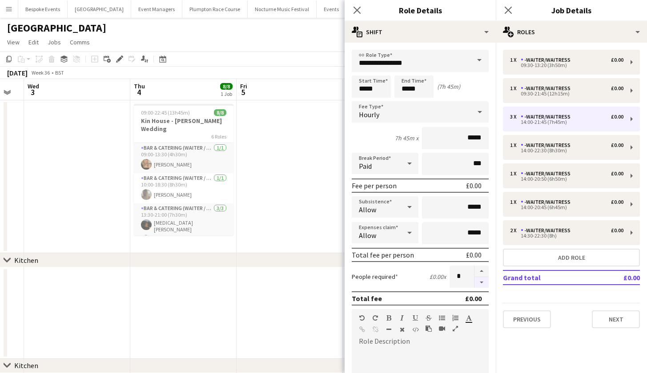
click at [474, 281] on button "button" at bounding box center [481, 282] width 14 height 11
type input "*"
click at [320, 196] on app-date-cell at bounding box center [290, 176] width 106 height 153
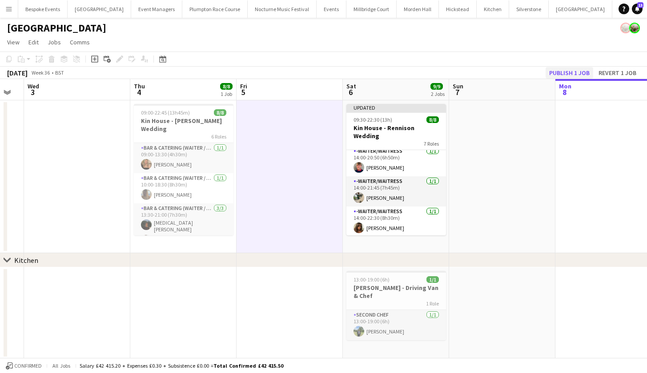
click at [581, 71] on button "Publish 1 job" at bounding box center [569, 73] width 48 height 12
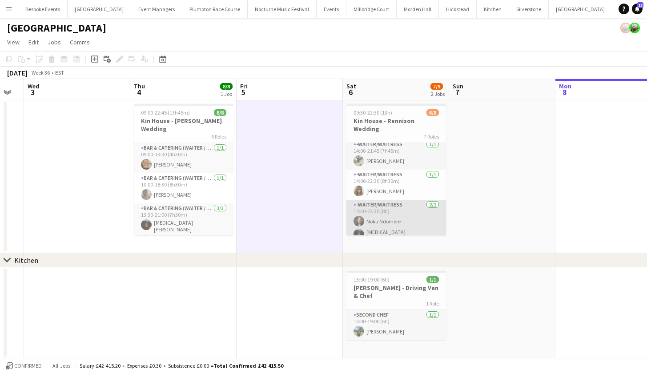
scroll to position [124, 0]
click at [378, 124] on h3 "Kin House - Rennison Wedding" at bounding box center [396, 125] width 100 height 16
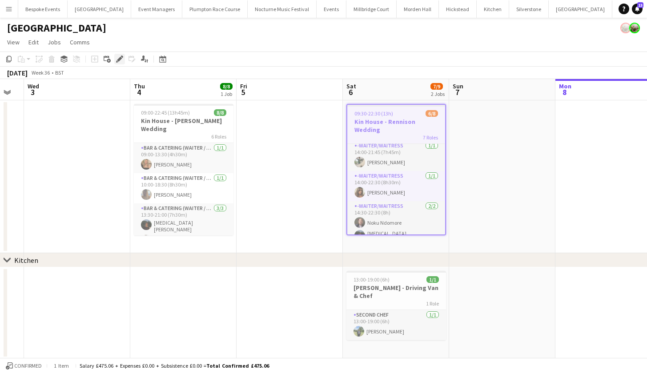
click at [119, 61] on icon at bounding box center [119, 59] width 5 height 5
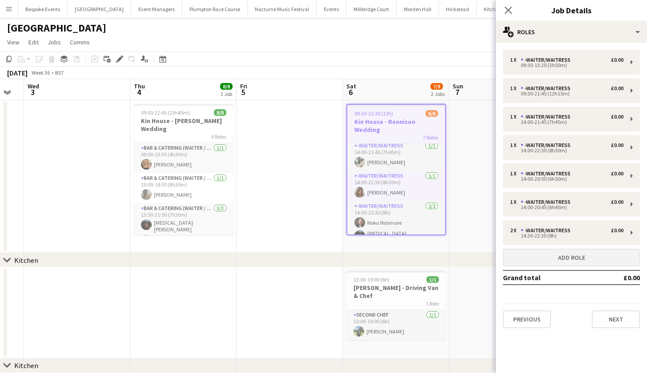
click at [602, 256] on button "Add role" at bounding box center [571, 258] width 137 height 18
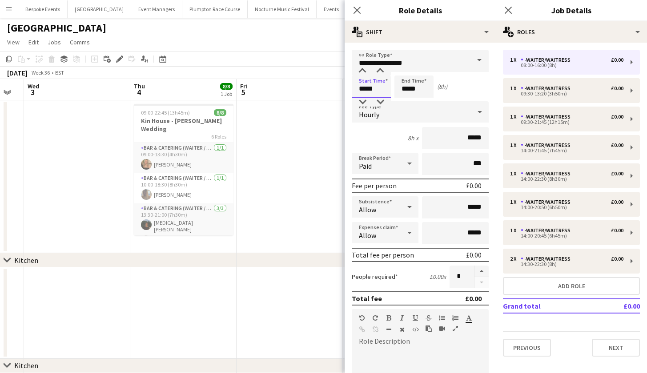
click at [365, 88] on input "*****" at bounding box center [371, 87] width 39 height 22
type input "*****"
click at [409, 88] on input "*****" at bounding box center [413, 87] width 39 height 22
type input "*****"
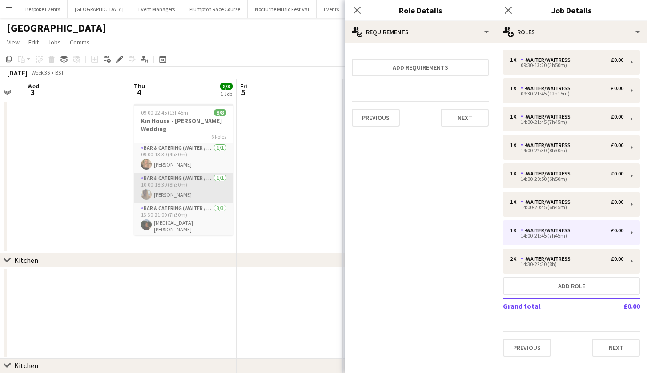
scroll to position [0, 0]
click at [301, 171] on app-date-cell at bounding box center [290, 176] width 106 height 153
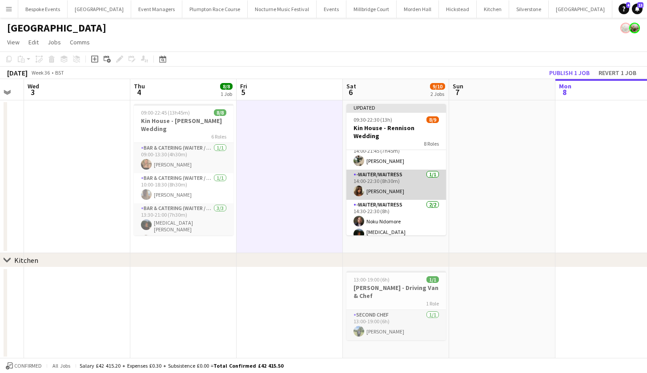
scroll to position [161, 0]
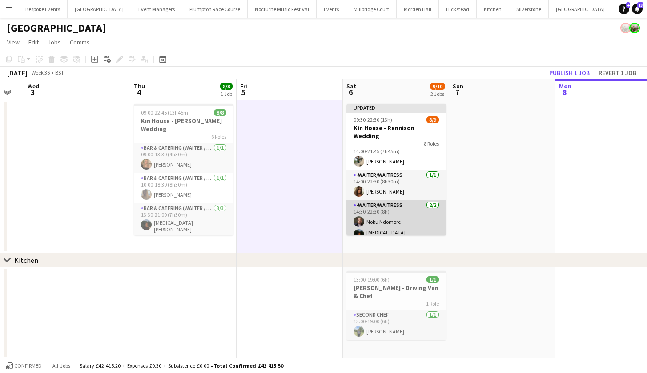
click at [403, 218] on app-card-role "-Waiter/Waitress 2/2 14:30-22:30 (8h) Noku Ndomore Nikita Jacobs" at bounding box center [396, 224] width 100 height 46
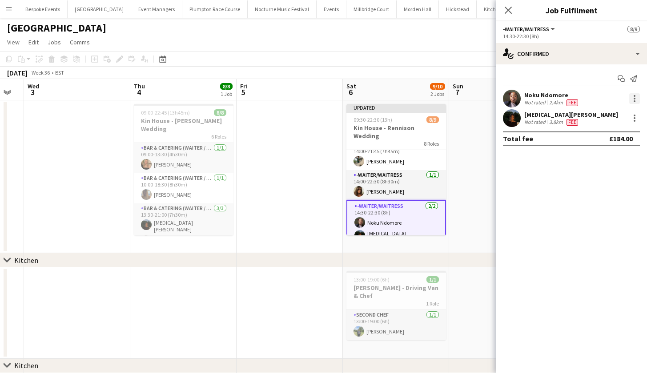
click at [632, 100] on div at bounding box center [634, 98] width 11 height 11
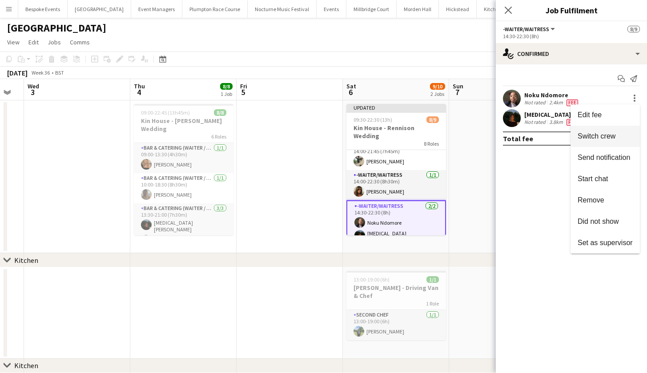
click at [619, 132] on button "Switch crew" at bounding box center [604, 136] width 69 height 21
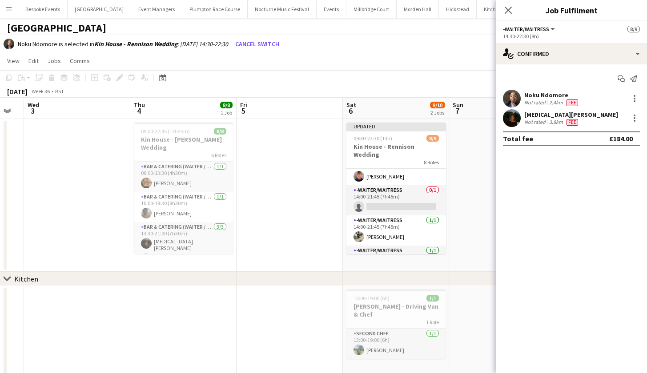
scroll to position [95, 0]
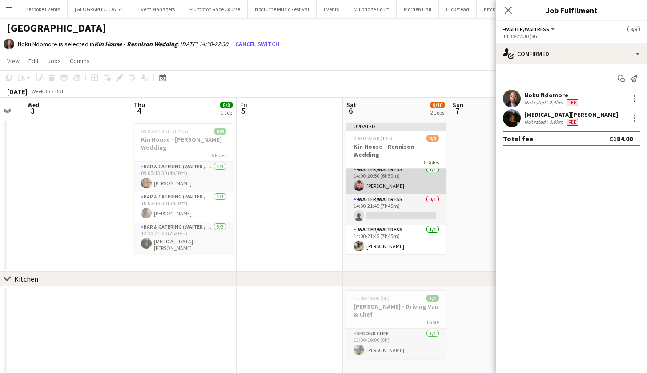
click at [402, 185] on app-card-role "-Waiter/Waitress 1/1 14:00-20:50 (6h50m) Harry Etchells" at bounding box center [396, 179] width 100 height 30
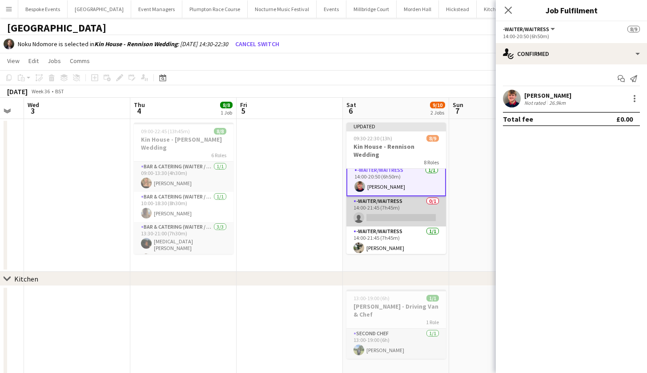
click at [402, 202] on app-card-role "-Waiter/Waitress 0/1 14:00-21:45 (7h45m) single-neutral-actions" at bounding box center [396, 212] width 100 height 30
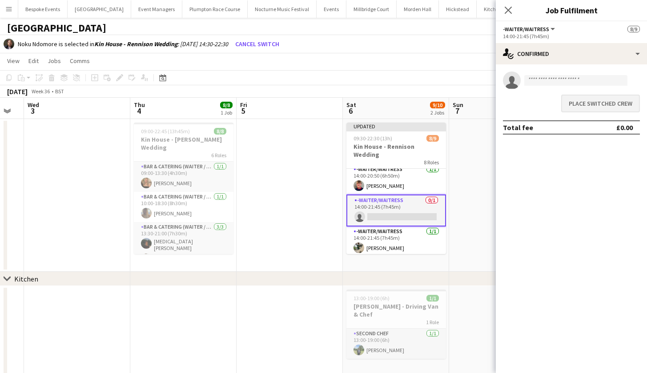
click at [580, 99] on button "Place switched crew" at bounding box center [600, 104] width 79 height 18
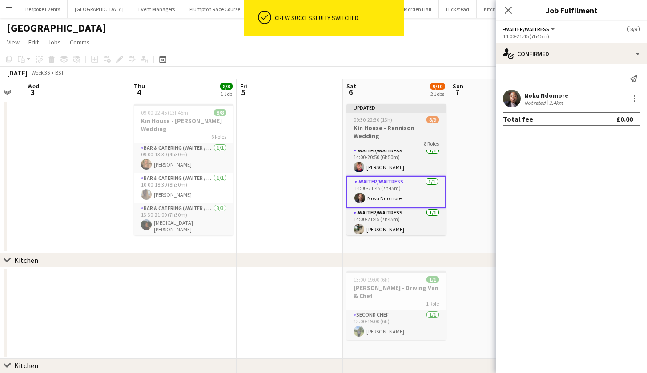
click at [385, 131] on h3 "Kin House - Rennison Wedding" at bounding box center [396, 132] width 100 height 16
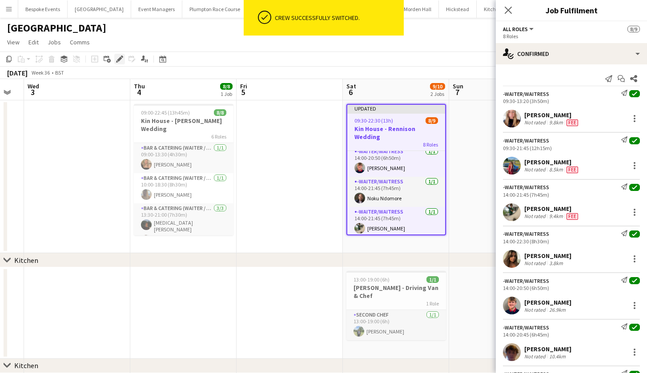
click at [119, 60] on icon at bounding box center [119, 59] width 5 height 5
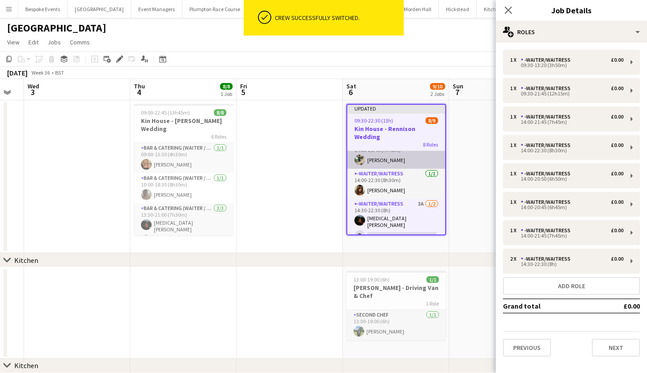
scroll to position [163, 0]
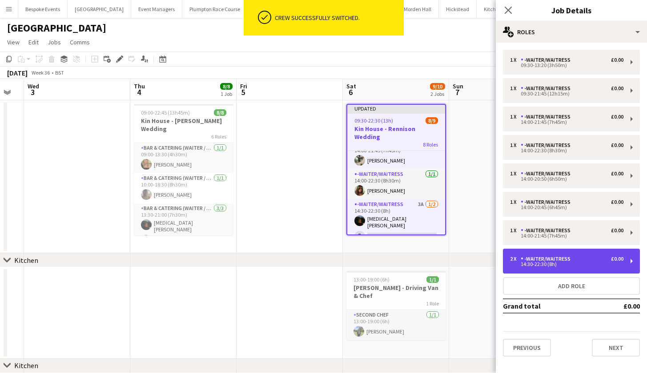
click at [530, 263] on div "14:30-22:30 (8h)" at bounding box center [566, 264] width 113 height 4
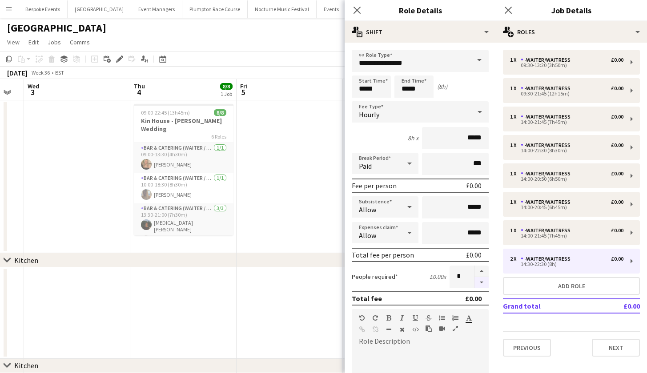
click at [477, 284] on button "button" at bounding box center [481, 282] width 14 height 11
type input "*"
click at [260, 213] on app-date-cell at bounding box center [290, 176] width 106 height 153
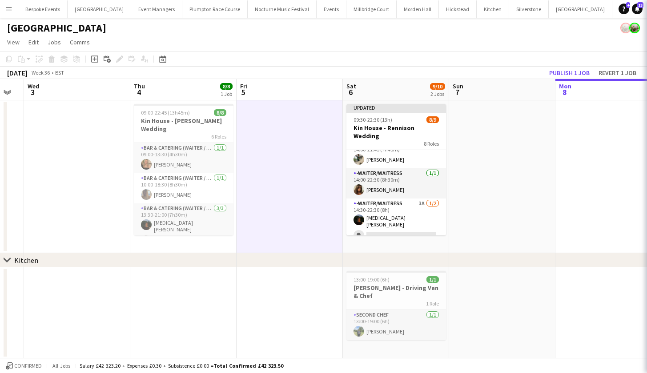
scroll to position [148, 0]
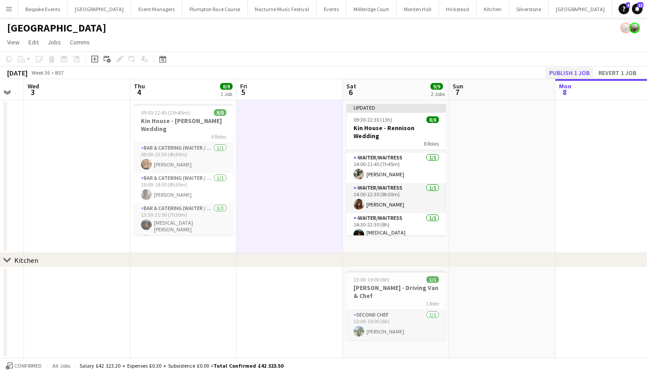
click at [553, 72] on button "Publish 1 job" at bounding box center [569, 73] width 48 height 12
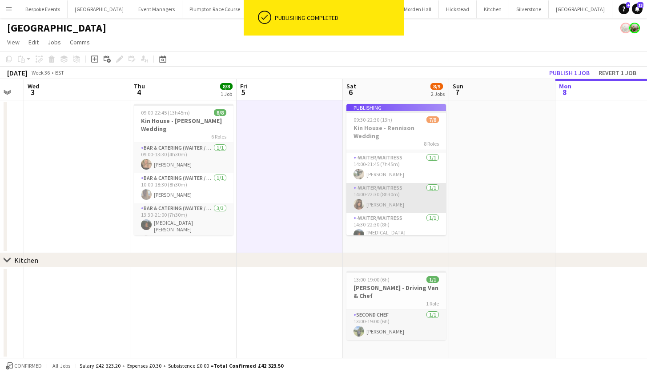
scroll to position [141, 0]
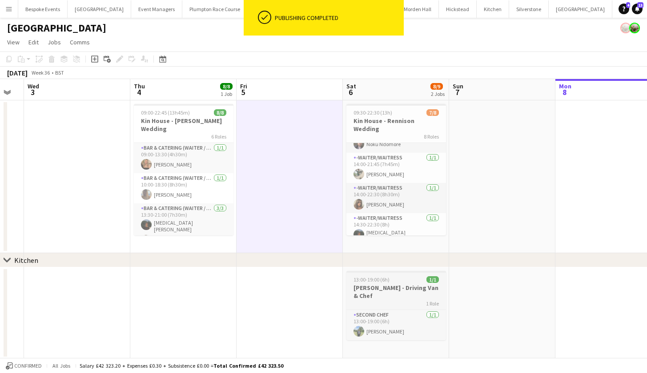
click at [392, 277] on div "13:00-19:00 (6h) 1/1" at bounding box center [396, 280] width 100 height 7
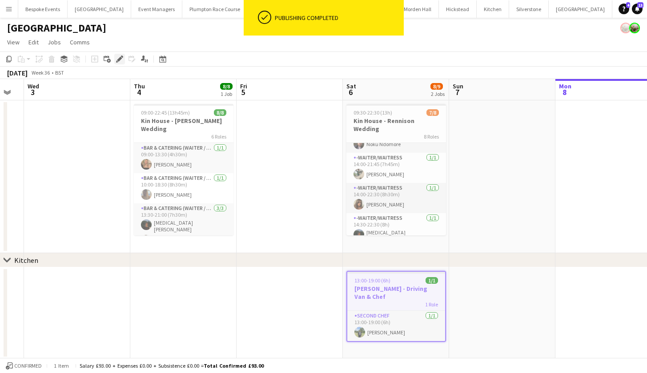
click at [118, 59] on icon at bounding box center [119, 59] width 5 height 5
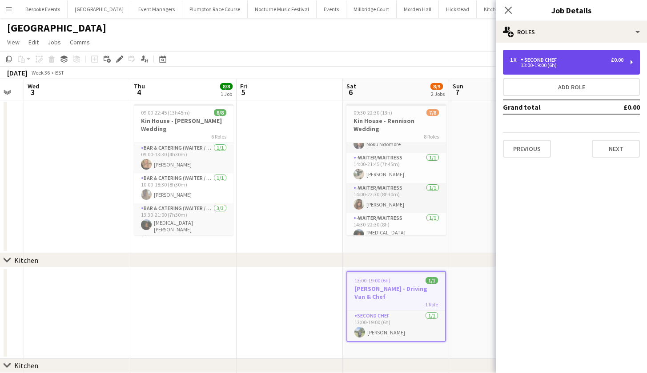
click at [540, 64] on div "13:00-19:00 (6h)" at bounding box center [566, 65] width 113 height 4
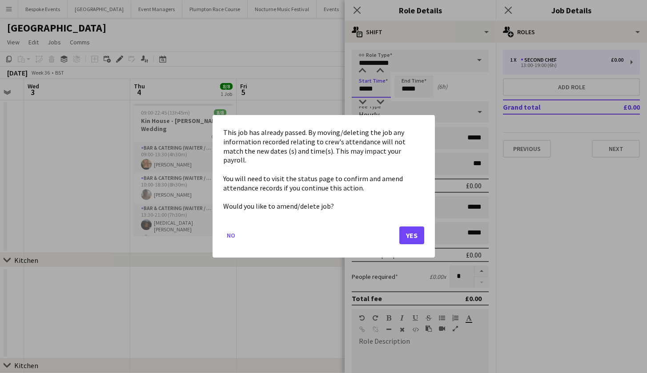
click at [365, 90] on body "Menu Boards Boards Boards All jobs Status Workforce Workforce My Workforce Recr…" at bounding box center [323, 207] width 647 height 415
click at [409, 235] on button "Yes" at bounding box center [411, 236] width 25 height 18
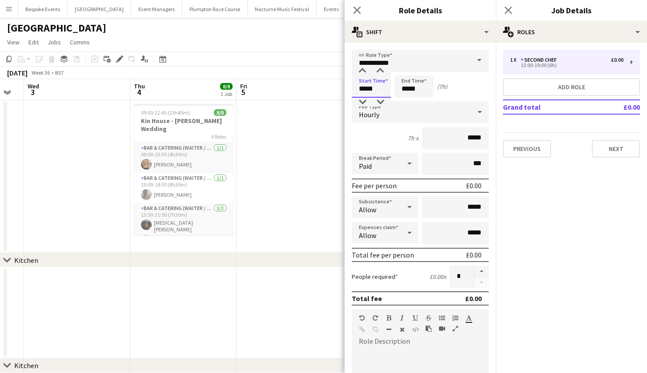
type input "*****"
click at [408, 88] on input "*****" at bounding box center [413, 87] width 39 height 22
type input "*****"
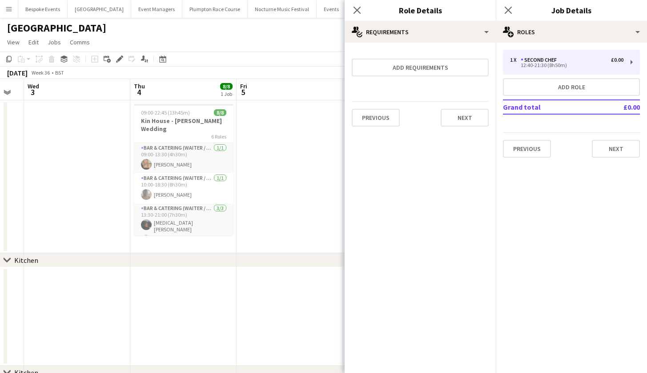
click at [306, 123] on app-date-cell at bounding box center [290, 176] width 106 height 153
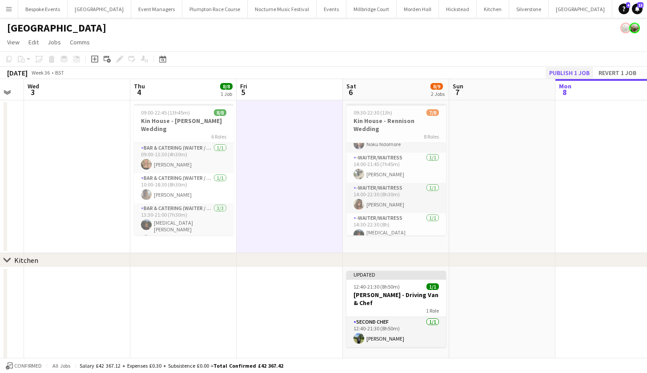
click at [560, 68] on button "Publish 1 job" at bounding box center [569, 73] width 48 height 12
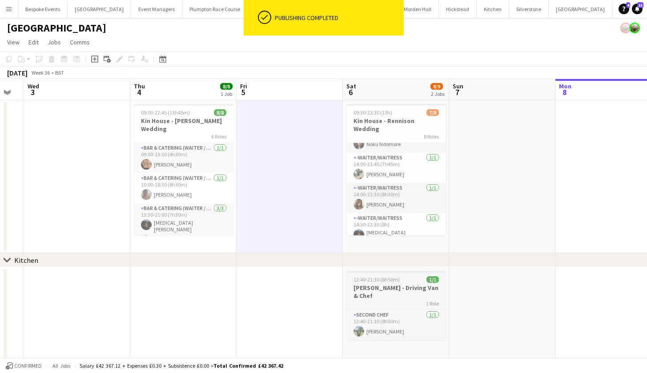
click at [379, 292] on h3 "[PERSON_NAME] - Driving Van & Chef" at bounding box center [396, 292] width 100 height 16
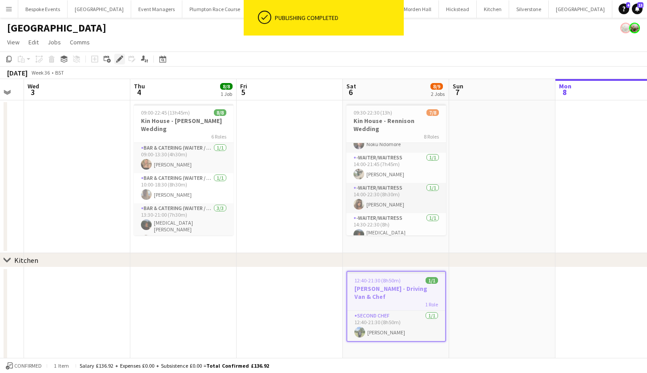
click at [121, 60] on icon "Edit" at bounding box center [119, 59] width 7 height 7
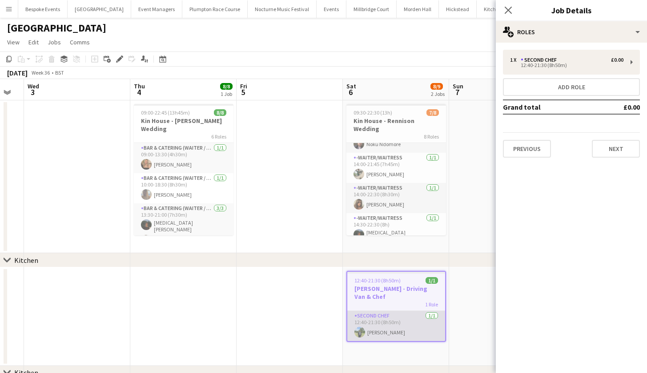
click at [374, 319] on app-card-role "Second Chef 1/1 12:40-21:30 (8h50m) Harvey Gardner" at bounding box center [396, 326] width 98 height 30
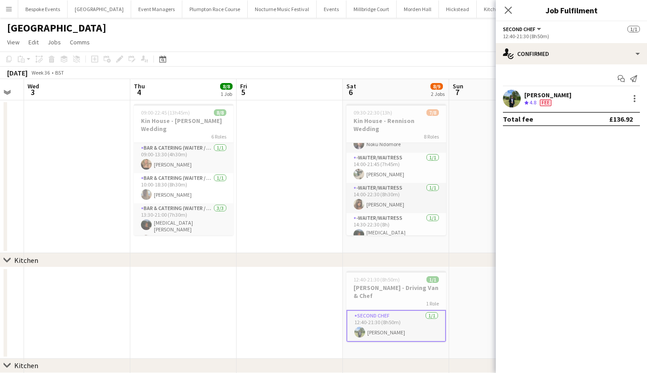
click at [635, 105] on div "Harvey Gardner Crew rating 4.8 Fee" at bounding box center [571, 99] width 151 height 18
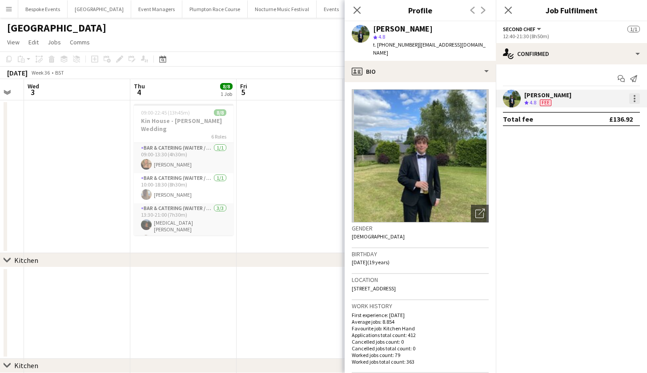
click at [635, 97] on div at bounding box center [634, 98] width 11 height 11
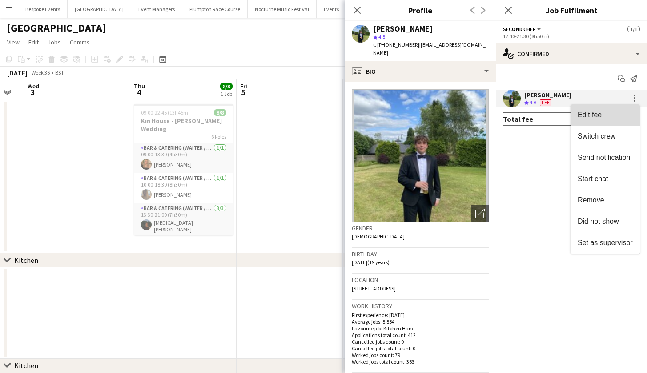
click at [611, 115] on span "Edit fee" at bounding box center [605, 115] width 55 height 8
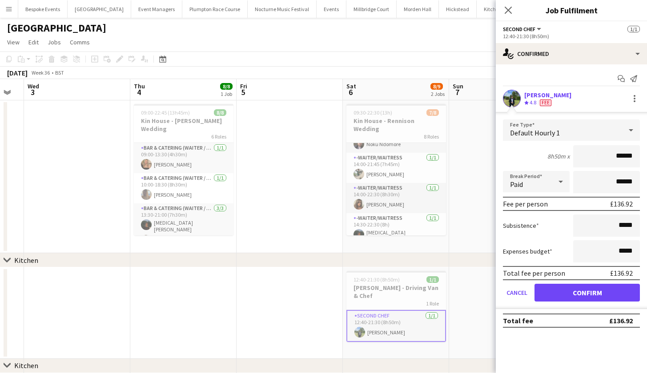
click at [295, 176] on app-date-cell at bounding box center [290, 176] width 106 height 153
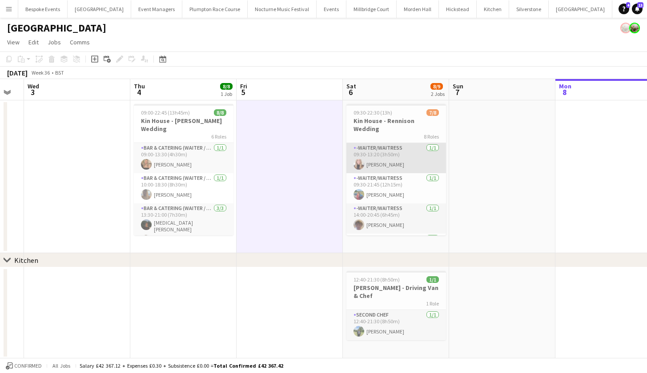
scroll to position [0, 0]
click at [409, 158] on app-card-role "-Waiter/Waitress 1/1 09:30-13:20 (3h50m) Katie Thompson" at bounding box center [396, 158] width 100 height 30
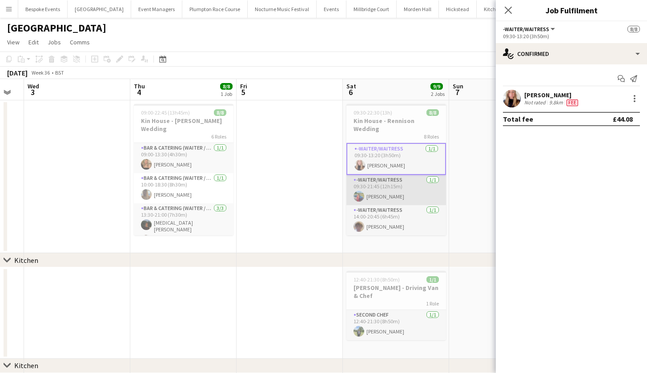
click at [391, 184] on app-card-role "-Waiter/Waitress 1/1 09:30-21:45 (12h15m) Megan Hamill" at bounding box center [396, 190] width 100 height 30
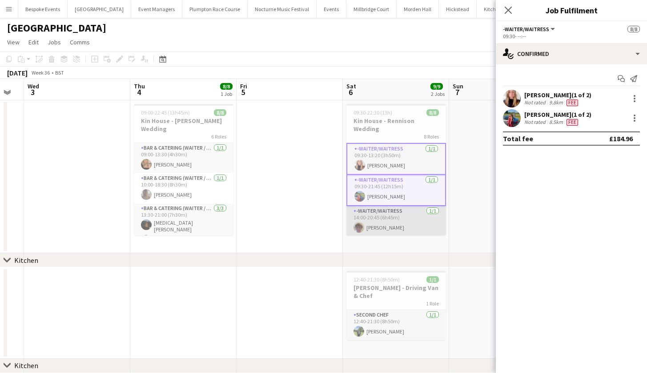
click at [391, 223] on app-card-role "-Waiter/Waitress 1/1 14:00-20:45 (6h45m) Scott Henning" at bounding box center [396, 221] width 100 height 30
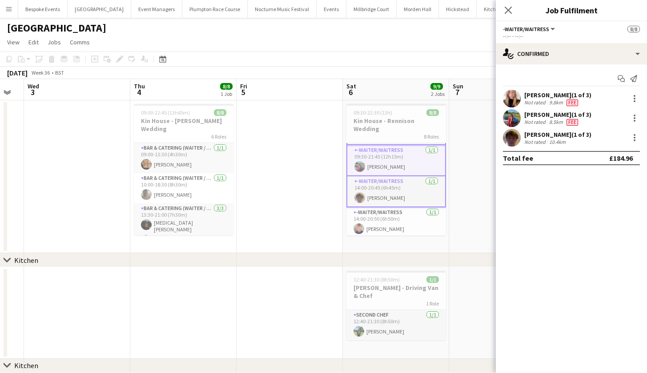
click at [391, 223] on app-card-role "-Waiter/Waitress 1/1 14:00-20:50 (6h50m) Harry Etchells" at bounding box center [396, 223] width 100 height 30
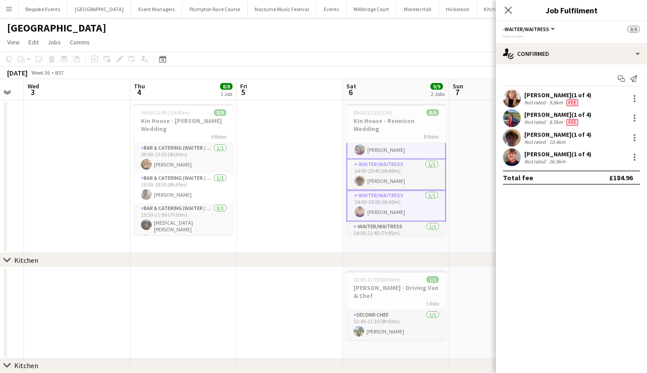
click at [391, 223] on app-card-role "-Waiter/Waitress 1/1 14:00-21:45 (7h45m) Noku Ndomore" at bounding box center [396, 237] width 100 height 30
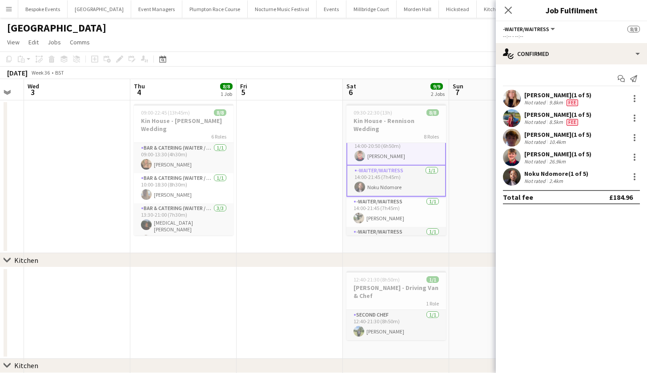
scroll to position [104, 0]
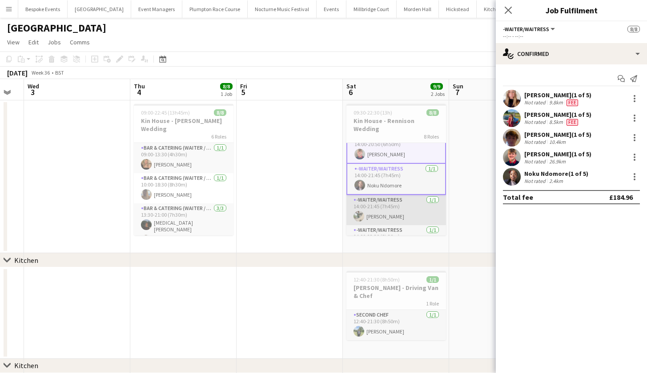
click at [381, 202] on app-card-role "-Waiter/Waitress 1/1 14:00-21:45 (7h45m) Oscar Adcock" at bounding box center [396, 210] width 100 height 30
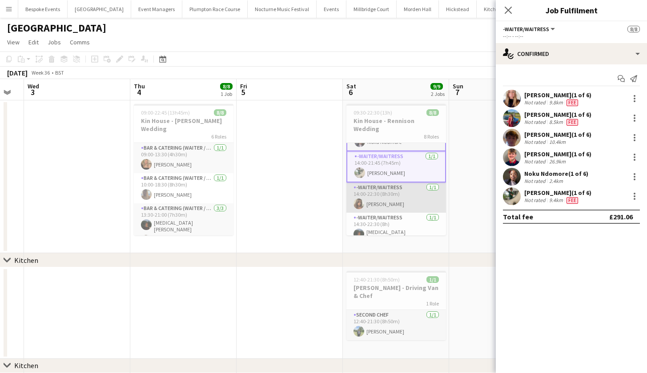
scroll to position [148, 0]
click at [379, 193] on app-card-role "-Waiter/Waitress 1/1 14:00-22:30 (8h30m) Tia Jacobs" at bounding box center [396, 198] width 100 height 30
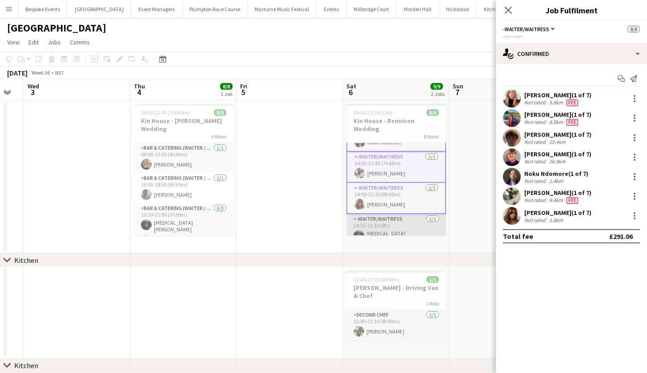
click at [379, 214] on app-card-role "-Waiter/Waitress 1/1 14:30-22:30 (8h) Nikita Jacobs" at bounding box center [396, 230] width 100 height 33
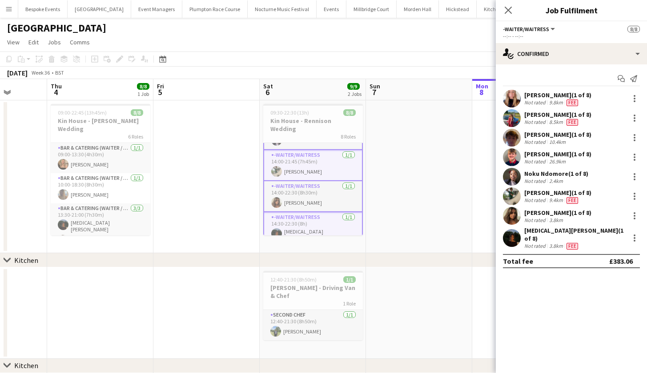
scroll to position [0, 272]
click at [403, 138] on app-date-cell at bounding box center [418, 176] width 106 height 153
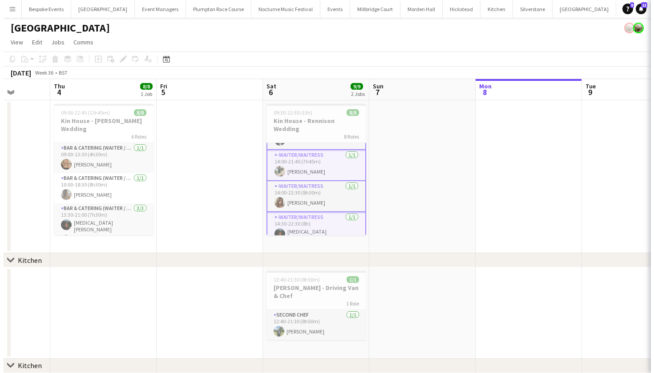
scroll to position [141, 0]
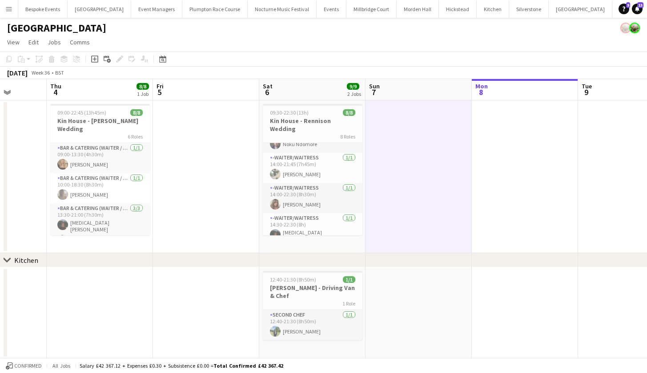
click at [5, 12] on app-icon "Menu" at bounding box center [8, 8] width 7 height 7
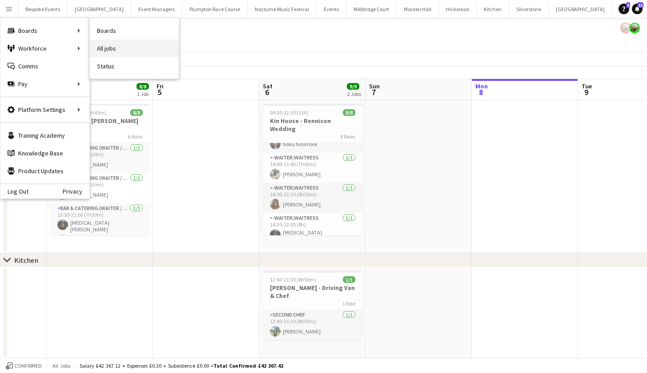
click at [109, 48] on link "All jobs" at bounding box center [134, 49] width 89 height 18
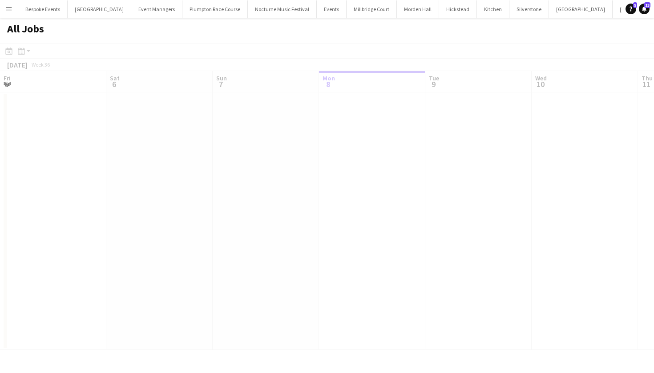
scroll to position [0, 213]
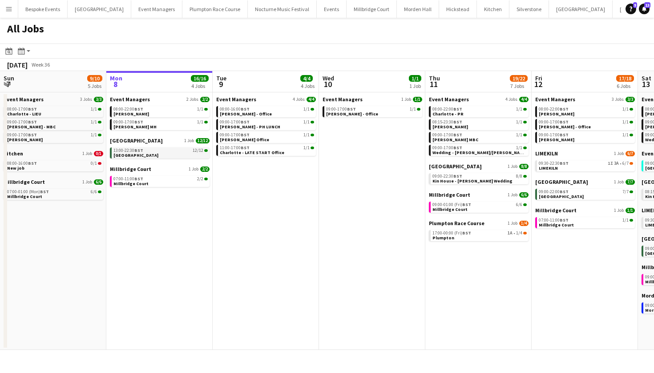
click at [152, 152] on div "13:00-22:30 BST 12/12" at bounding box center [160, 150] width 94 height 4
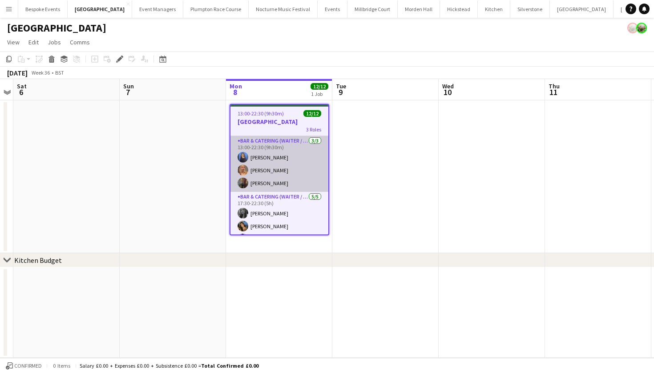
click at [281, 164] on app-card-role "Bar & Catering (Waiter / waitress) [DATE] 13:00-22:30 (9h30m) [PERSON_NAME] Van…" at bounding box center [279, 164] width 98 height 56
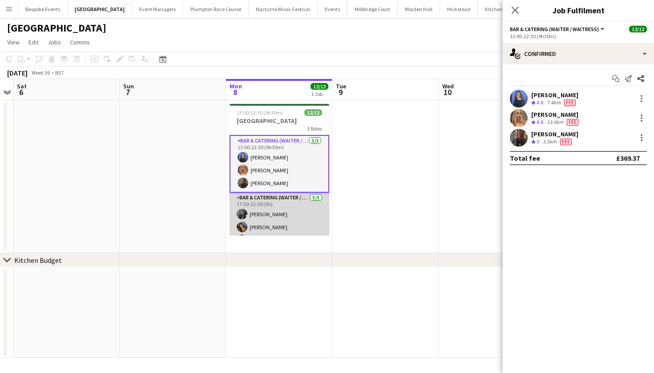
click at [269, 209] on app-card-role "Bar & Catering (Waiter / waitress) [DATE] 17:30-22:30 (5h) [PERSON_NAME] [PERSO…" at bounding box center [279, 234] width 100 height 82
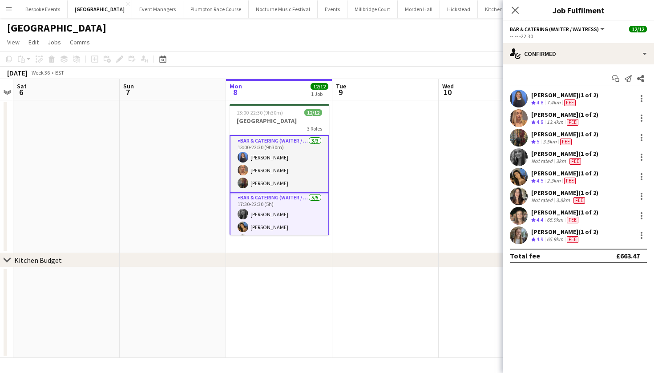
click at [386, 168] on app-date-cell at bounding box center [385, 176] width 106 height 153
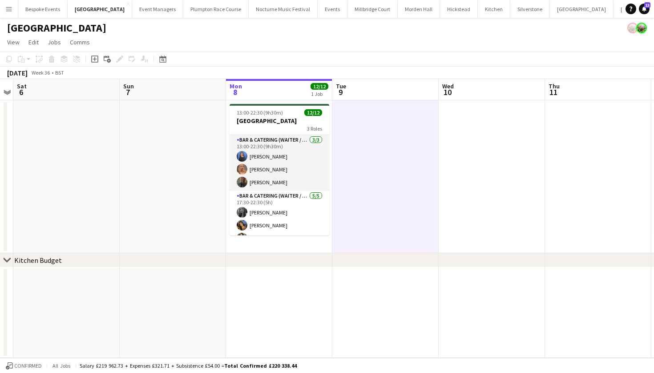
click at [11, 5] on button "Menu" at bounding box center [9, 9] width 18 height 18
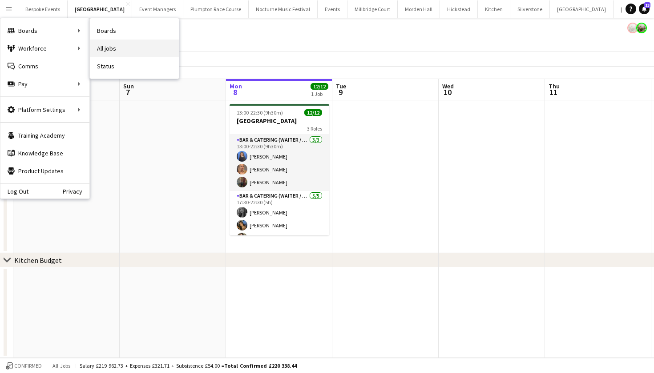
click at [125, 45] on link "All jobs" at bounding box center [134, 49] width 89 height 18
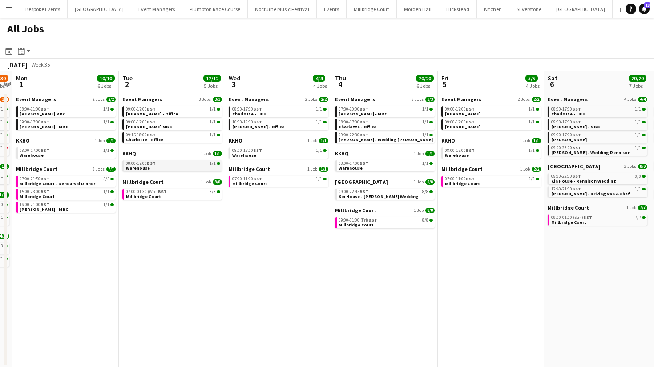
scroll to position [0, 200]
click at [57, 185] on span "Millbridge Court - Rehearsal Dinner" at bounding box center [58, 184] width 76 height 6
click at [385, 197] on span "Kin House - [PERSON_NAME] Wedding" at bounding box center [379, 197] width 80 height 6
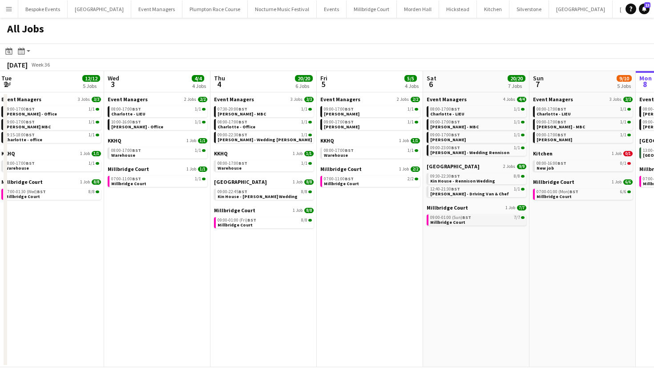
scroll to position [0, 322]
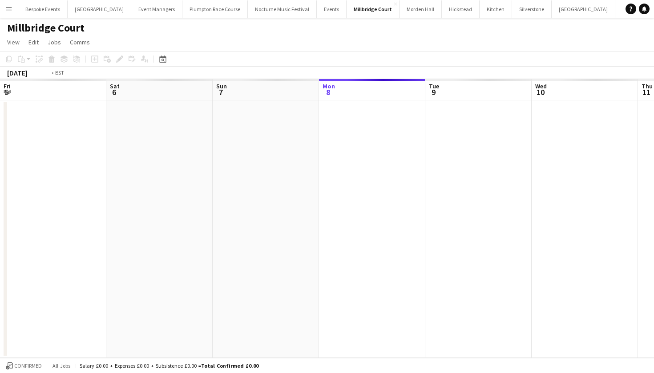
scroll to position [0, 305]
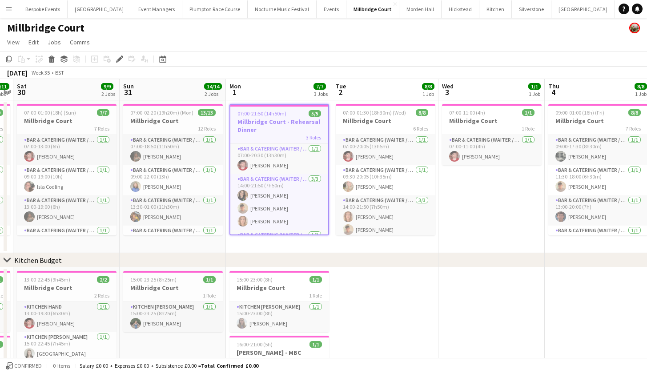
drag, startPoint x: 267, startPoint y: 209, endPoint x: 267, endPoint y: 244, distance: 35.1
click at [267, 209] on app-card-role "Bar & Catering (Waiter / waitress) [DATE] 14:00-21:50 (7h50m) [PERSON_NAME] [PE…" at bounding box center [279, 202] width 98 height 56
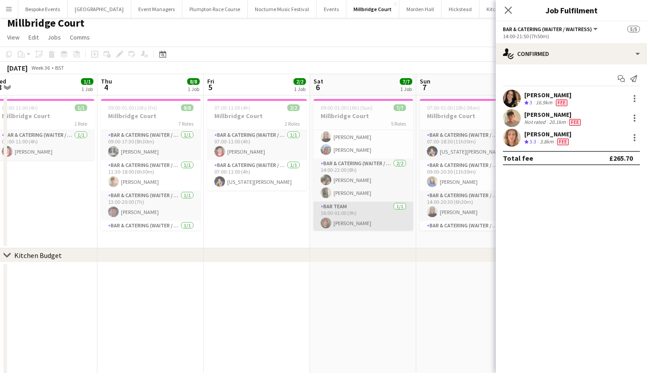
scroll to position [44, 0]
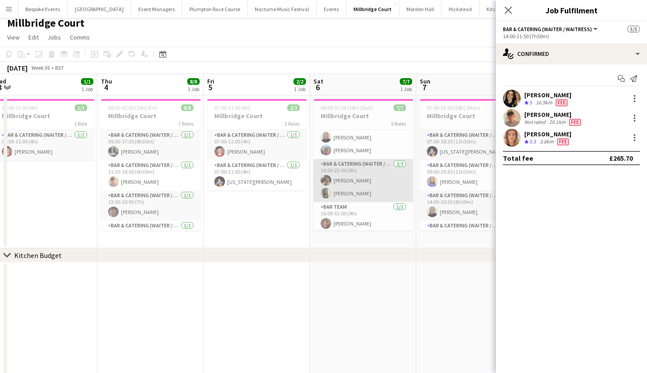
click at [352, 195] on app-card-role "Bar & Catering (Waiter / waitress) [DATE] 14:00-22:00 (8h) [PERSON_NAME] [PERSO…" at bounding box center [363, 180] width 100 height 43
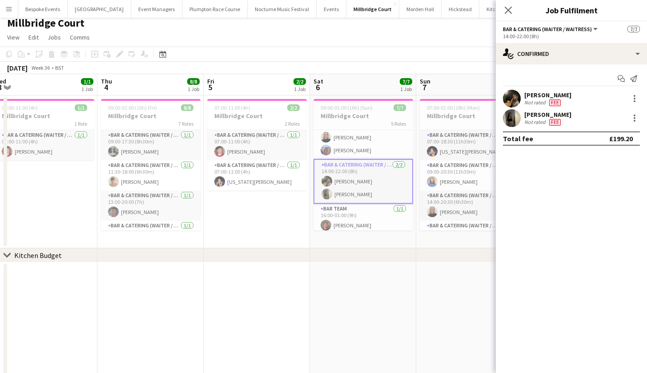
scroll to position [24, 0]
click at [516, 96] on app-user-avatar at bounding box center [512, 99] width 18 height 18
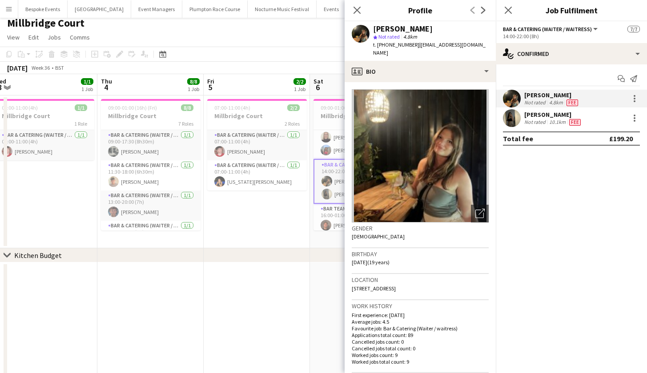
scroll to position [0, 327]
click at [224, 285] on app-date-cell at bounding box center [257, 337] width 106 height 149
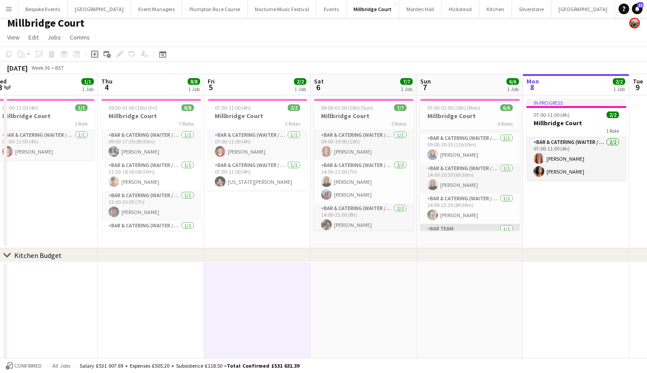
scroll to position [26, 0]
click at [443, 187] on app-card-role "Bar & Catering (Waiter / waitress) [DATE] 14:00-20:30 (6h30m) [PERSON_NAME]" at bounding box center [470, 179] width 100 height 30
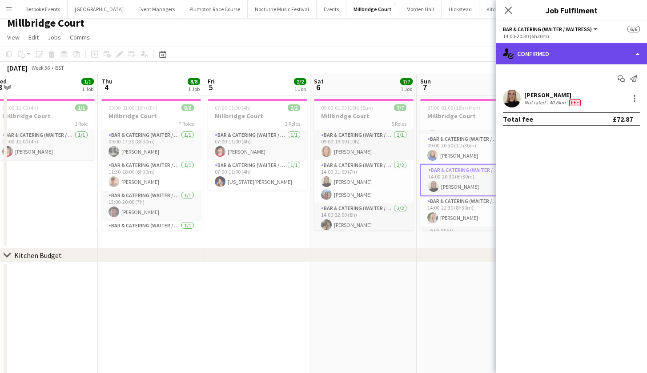
click at [521, 52] on div "single-neutral-actions-check-2 Confirmed" at bounding box center [571, 53] width 151 height 21
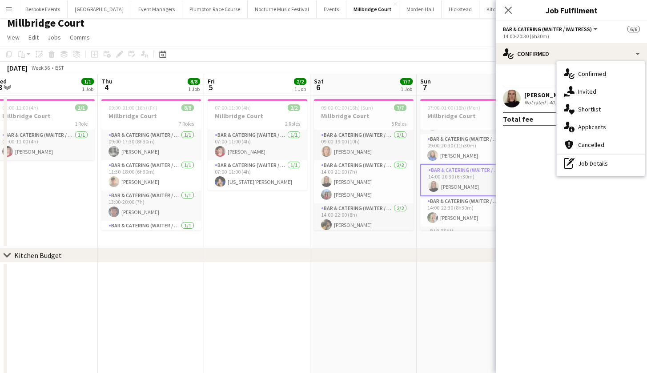
click at [508, 96] on app-user-avatar at bounding box center [512, 99] width 18 height 18
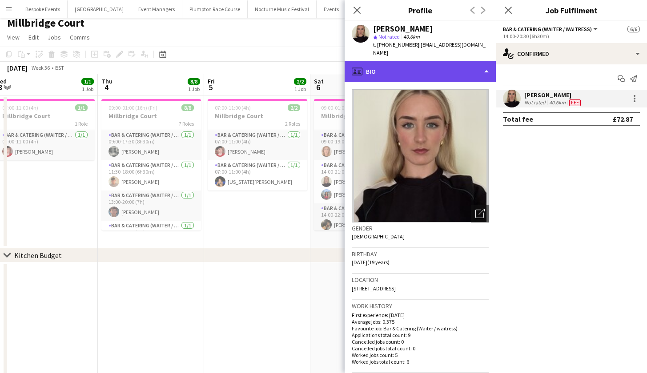
click at [471, 61] on div "profile Bio" at bounding box center [420, 71] width 151 height 21
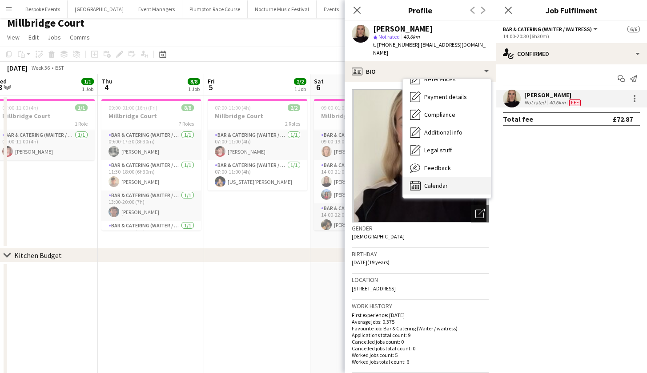
scroll to position [101, 0]
click at [450, 183] on div "Calendar Calendar" at bounding box center [447, 186] width 88 height 18
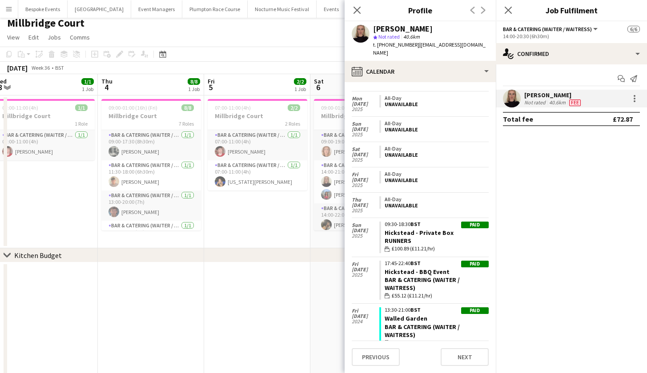
scroll to position [543, 0]
click at [273, 36] on app-page-menu "View Day view expanded Day view collapsed Month view Date picker Jump to today …" at bounding box center [323, 38] width 647 height 17
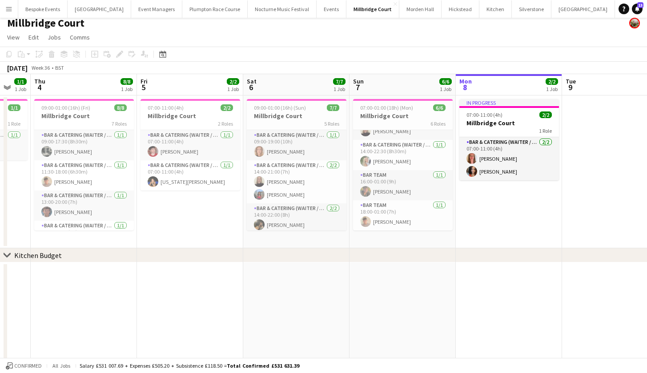
scroll to position [81, 0]
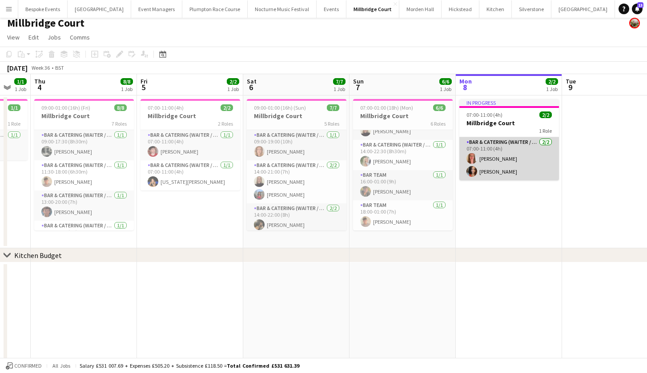
click at [524, 157] on app-card-role "Bar & Catering (Waiter / waitress) 2/2 07:00-11:00 (4h) Freya Hanmer Freya Cowie" at bounding box center [509, 158] width 100 height 43
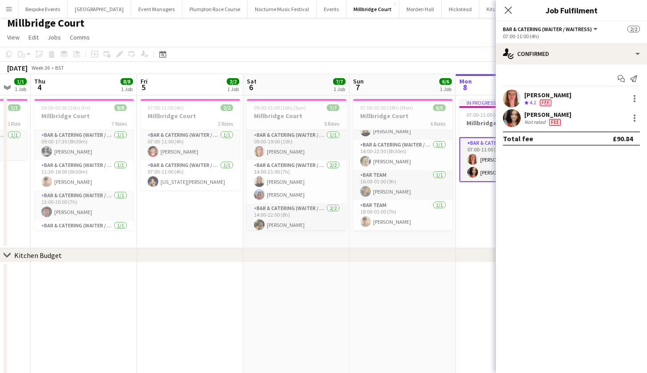
click at [508, 96] on app-user-avatar at bounding box center [512, 99] width 18 height 18
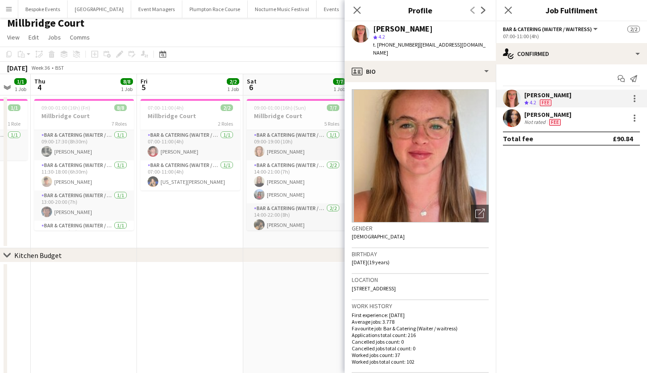
click at [306, 310] on app-date-cell at bounding box center [296, 337] width 106 height 149
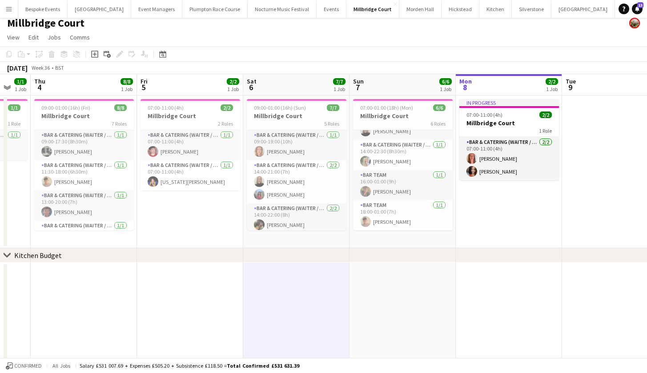
click at [481, 185] on app-date-cell "In progress 07:00-11:00 (4h) 2/2 Millbridge Court 1 Role Bar & Catering (Waiter…" at bounding box center [509, 172] width 106 height 153
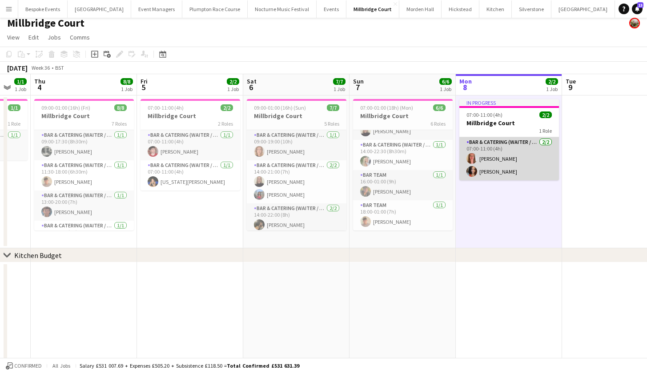
click at [481, 170] on app-card-role "Bar & Catering (Waiter / waitress) 2/2 07:00-11:00 (4h) Freya Hanmer Freya Cowie" at bounding box center [509, 158] width 100 height 43
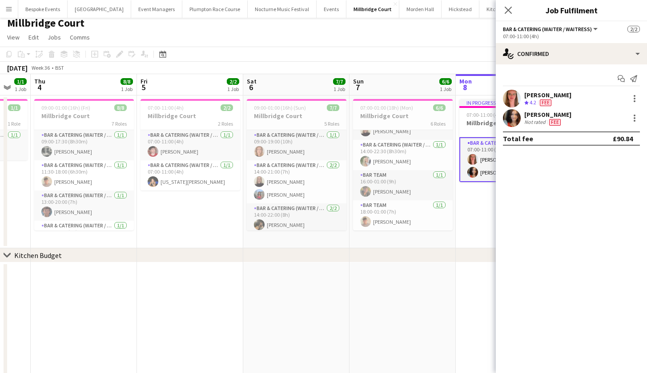
click at [506, 120] on app-user-avatar at bounding box center [512, 118] width 18 height 18
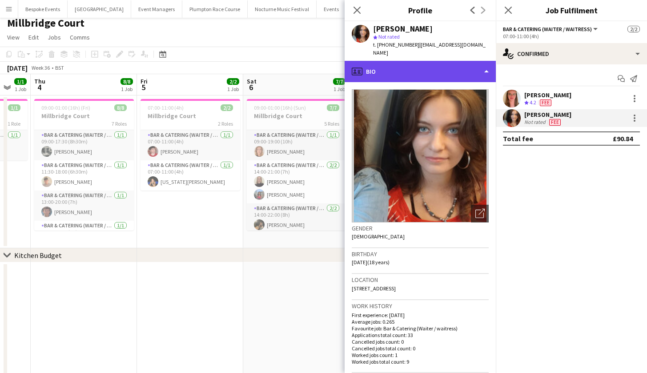
click at [459, 63] on div "profile Bio" at bounding box center [420, 71] width 151 height 21
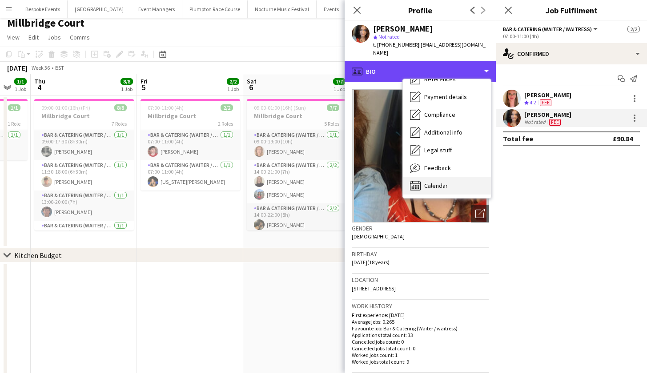
scroll to position [101, 0]
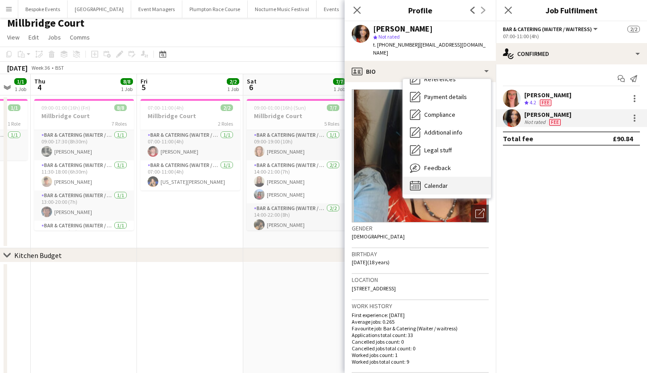
click at [442, 177] on div "Calendar Calendar" at bounding box center [447, 186] width 88 height 18
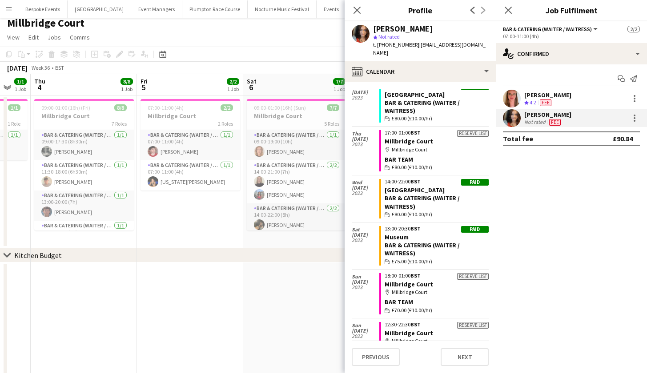
scroll to position [1040, 0]
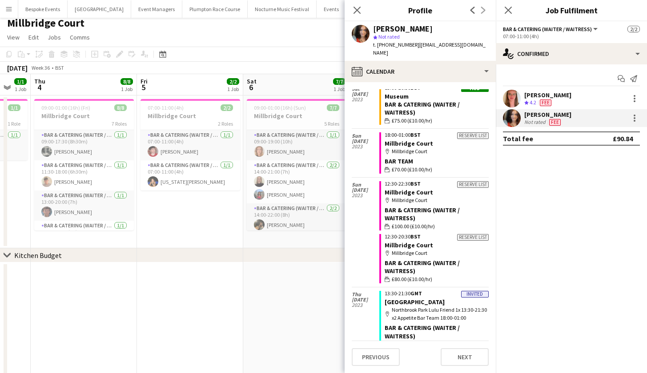
click at [222, 331] on app-date-cell at bounding box center [190, 337] width 106 height 149
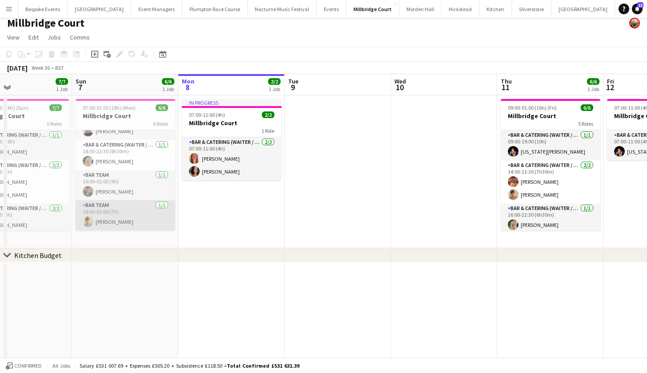
scroll to position [0, 251]
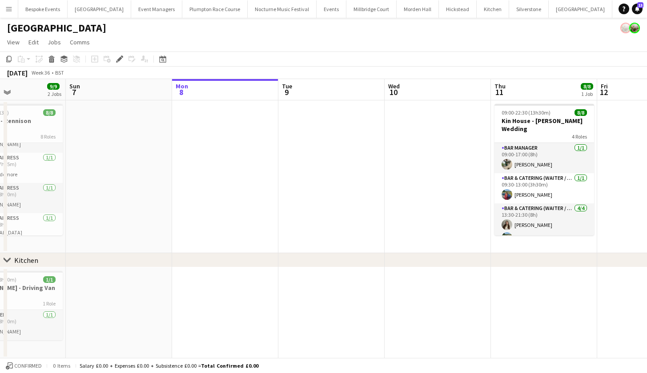
scroll to position [0, 360]
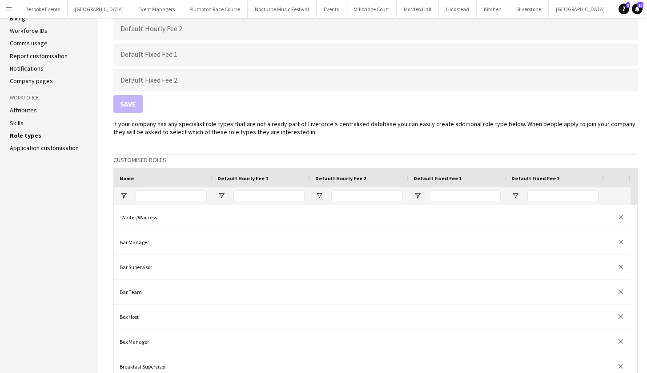
click at [1, 10] on button "Menu" at bounding box center [9, 9] width 18 height 18
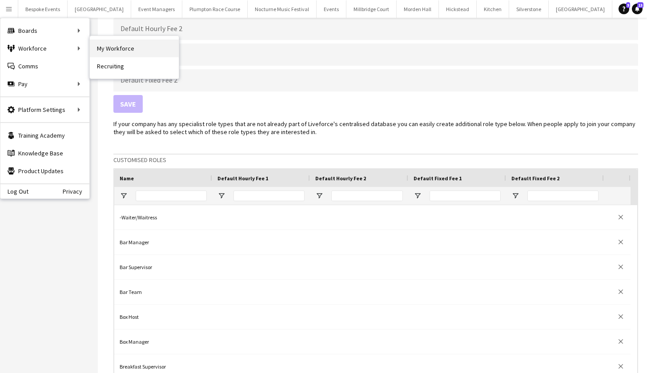
click at [104, 46] on link "My Workforce" at bounding box center [134, 49] width 89 height 18
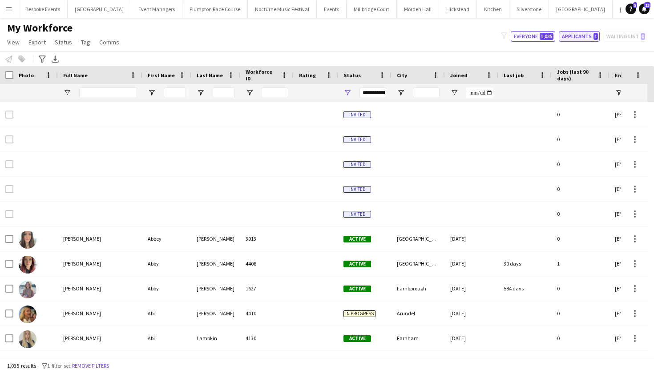
click at [572, 35] on button "Applicants 1" at bounding box center [578, 36] width 41 height 11
type input "**********"
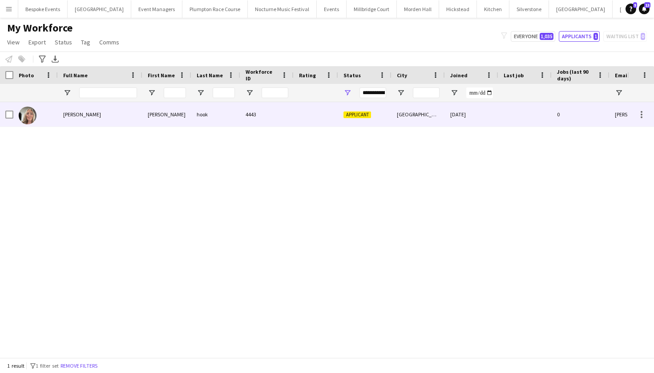
click at [80, 120] on div "[PERSON_NAME]" at bounding box center [100, 114] width 84 height 24
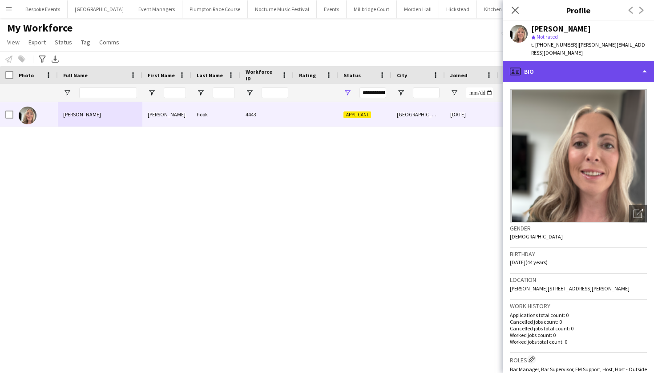
click at [617, 67] on div "profile Bio" at bounding box center [577, 71] width 151 height 21
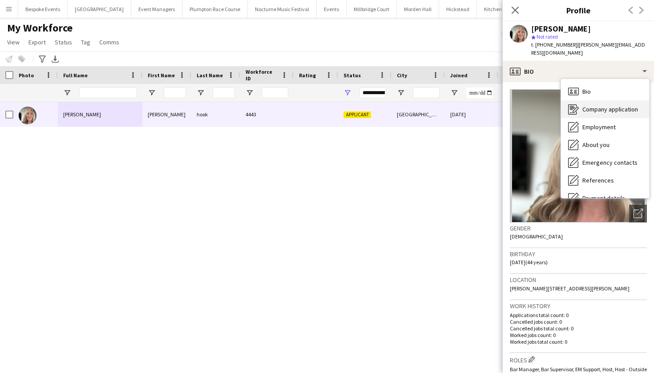
click at [608, 105] on span "Company application" at bounding box center [610, 109] width 56 height 8
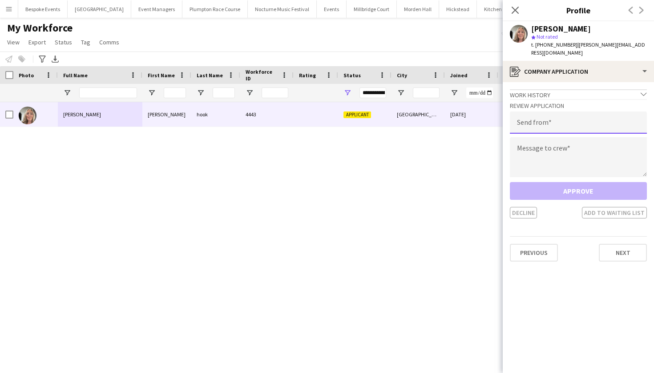
click at [594, 112] on input "email" at bounding box center [577, 123] width 137 height 22
type input "**********"
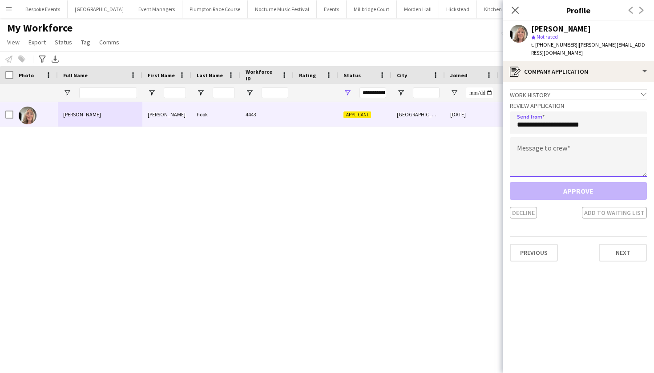
click at [530, 146] on textarea at bounding box center [577, 157] width 137 height 40
paste textarea "**********"
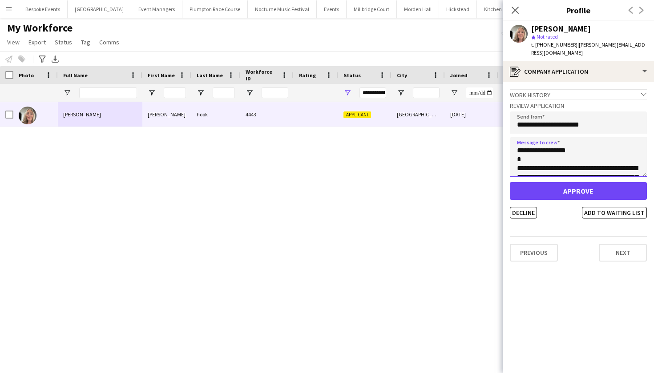
scroll to position [560, 0]
type textarea "**********"
drag, startPoint x: 543, startPoint y: 180, endPoint x: 561, endPoint y: 144, distance: 40.4
click at [561, 144] on div "**********" at bounding box center [577, 159] width 137 height 120
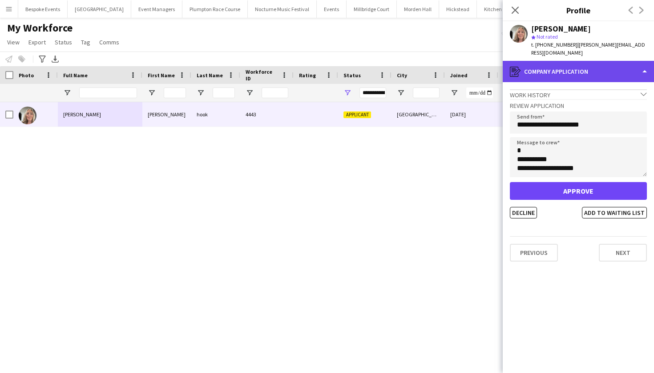
click at [565, 66] on div "register Company application" at bounding box center [577, 71] width 151 height 21
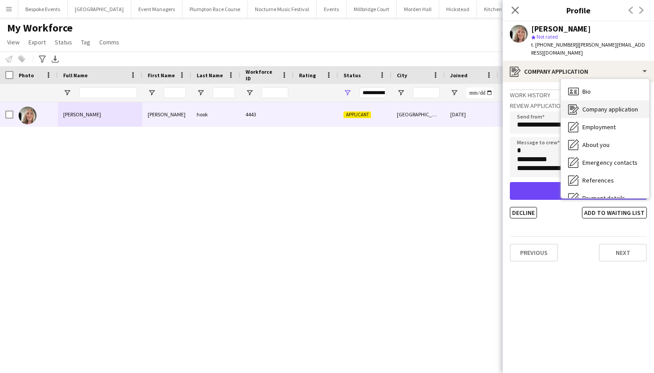
click at [593, 105] on span "Company application" at bounding box center [610, 109] width 56 height 8
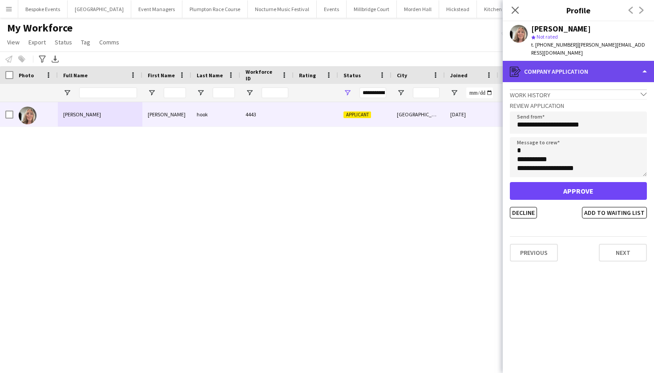
click at [542, 65] on div "register Company application" at bounding box center [577, 71] width 151 height 21
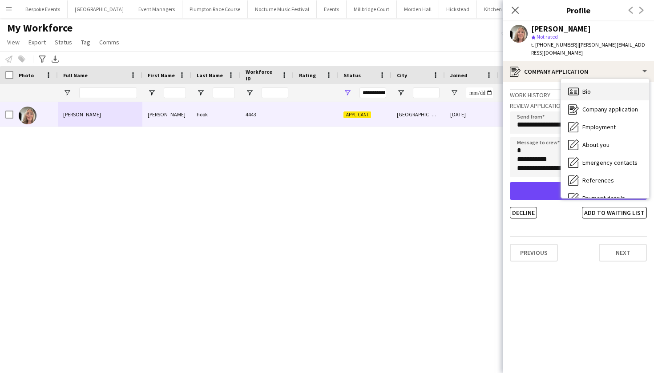
click at [575, 86] on icon "Bio" at bounding box center [573, 91] width 11 height 11
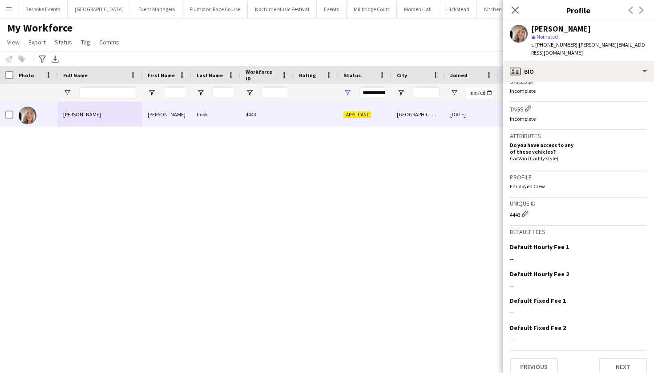
scroll to position [313, 0]
click at [639, 244] on app-icon "Edit this field" at bounding box center [642, 247] width 7 height 7
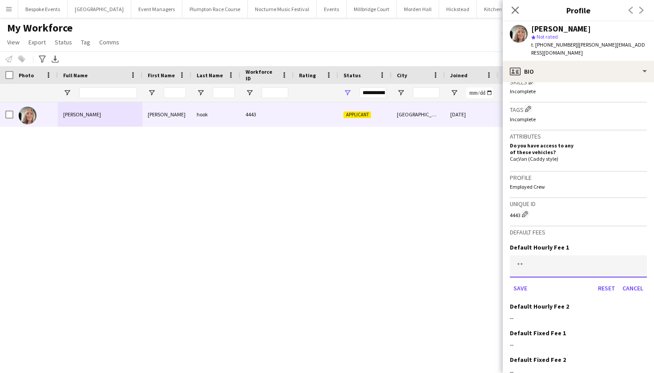
click at [540, 257] on input at bounding box center [577, 267] width 137 height 22
type input "******"
click at [520, 281] on button "Save" at bounding box center [519, 288] width 21 height 14
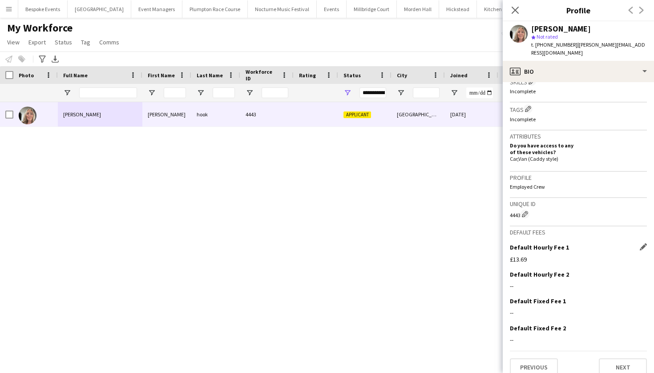
click at [407, 294] on div "[PERSON_NAME] [PERSON_NAME] 4443 Applicant [GEOGRAPHIC_DATA] [DATE] 0 [PERSON_N…" at bounding box center [313, 226] width 627 height 249
click at [607, 362] on button "Next" at bounding box center [622, 368] width 48 height 18
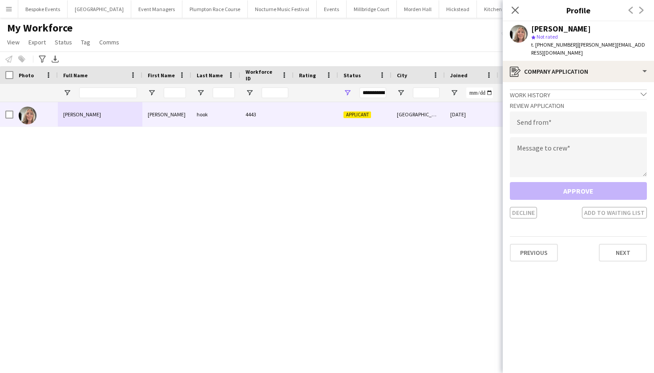
click at [337, 226] on div "[PERSON_NAME] [PERSON_NAME] 4443 Applicant [GEOGRAPHIC_DATA] [DATE] 0 [PERSON_N…" at bounding box center [313, 226] width 627 height 249
click at [542, 116] on input "email" at bounding box center [577, 123] width 137 height 22
type input "**********"
click at [557, 143] on textarea at bounding box center [577, 157] width 137 height 40
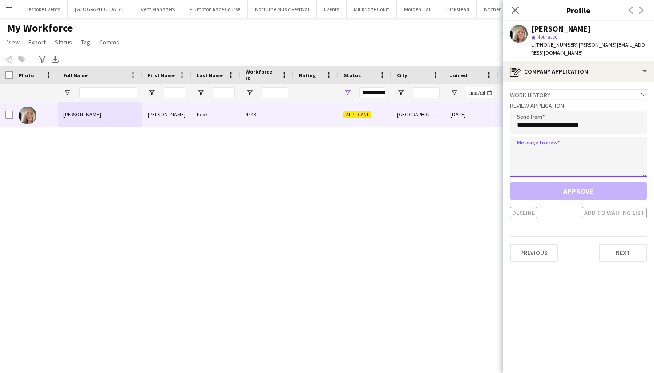
paste textarea "**********"
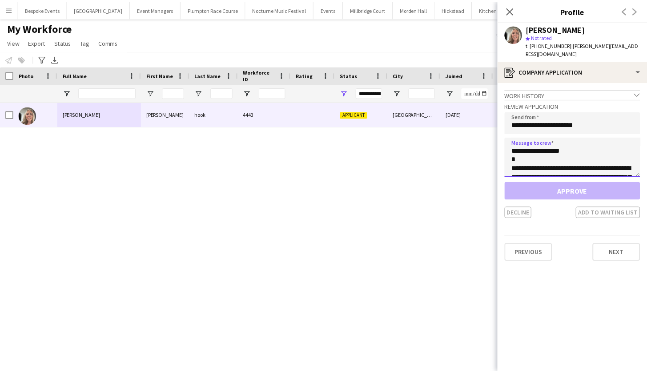
scroll to position [560, 0]
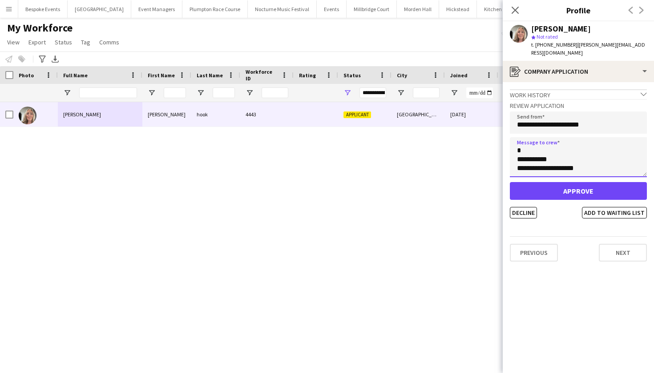
type textarea "**********"
click at [555, 182] on button "Approve" at bounding box center [577, 191] width 137 height 18
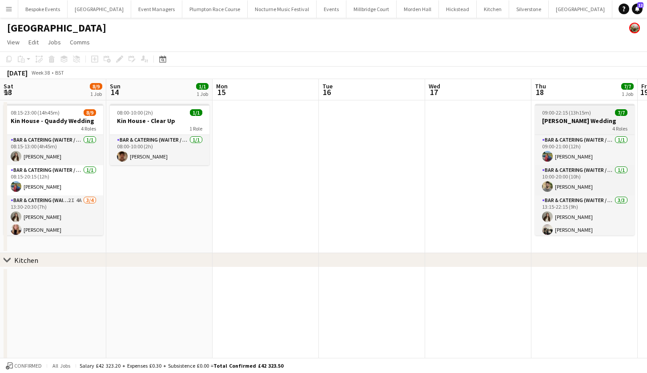
scroll to position [0, 319]
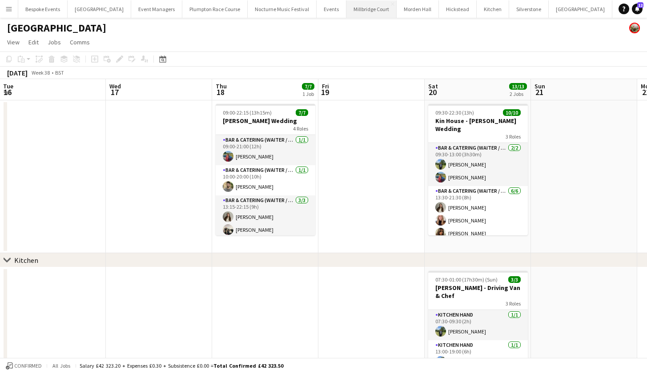
click at [355, 9] on button "[GEOGRAPHIC_DATA]" at bounding box center [371, 8] width 50 height 17
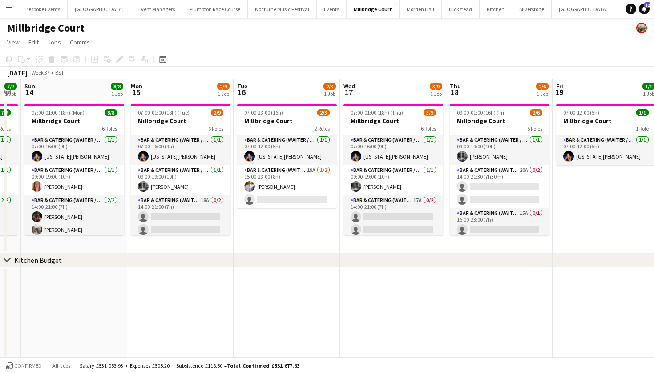
click at [177, 126] on div "6 Roles" at bounding box center [181, 128] width 100 height 7
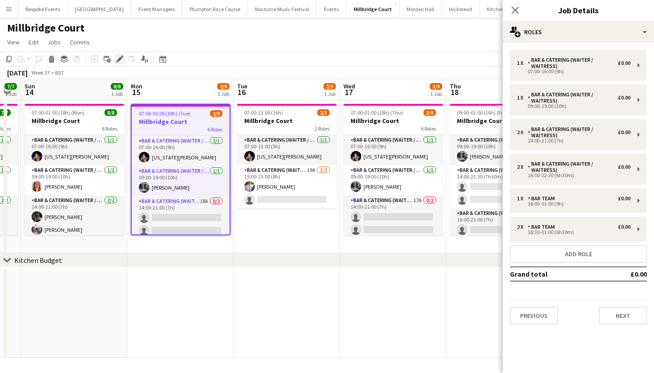
click at [119, 61] on icon "Edit" at bounding box center [119, 59] width 7 height 7
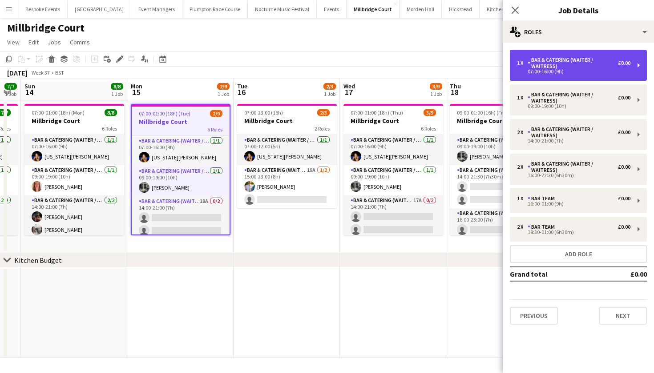
click at [573, 68] on div "Bar & Catering (Waiter / waitress)" at bounding box center [572, 63] width 90 height 12
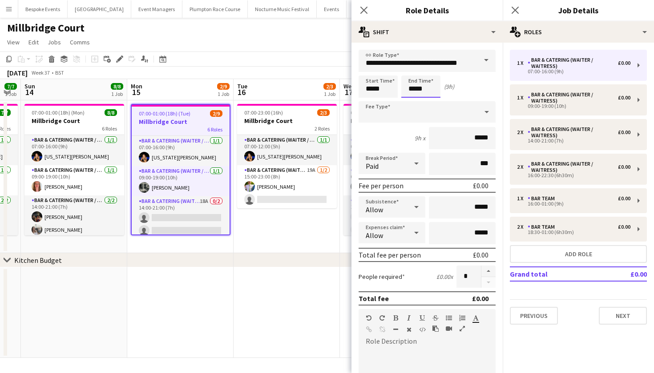
click at [414, 89] on input "*****" at bounding box center [420, 87] width 39 height 22
type input "*****"
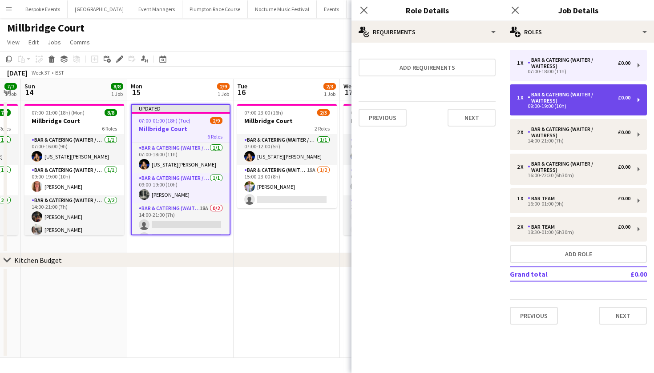
click at [544, 103] on div "Bar & Catering (Waiter / waitress)" at bounding box center [572, 98] width 90 height 12
type input "*****"
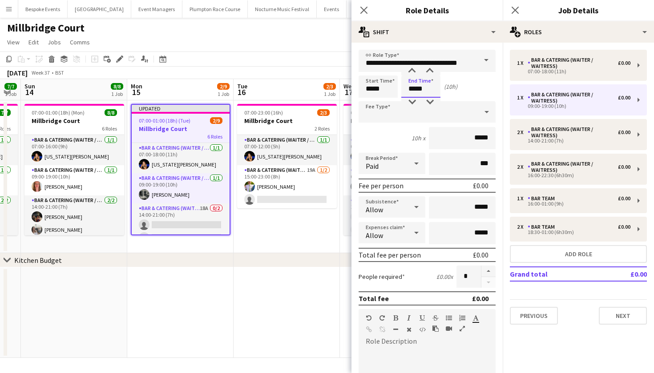
click at [415, 90] on input "*****" at bounding box center [420, 87] width 39 height 22
type input "*****"
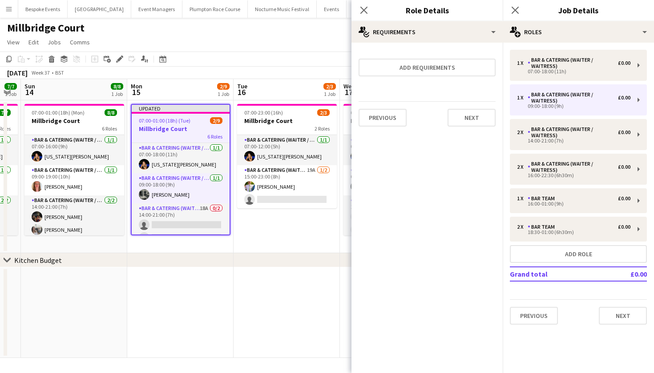
click at [277, 39] on app-page-menu "View Day view expanded Day view collapsed Month view Date picker Jump to [DATE]…" at bounding box center [327, 43] width 654 height 17
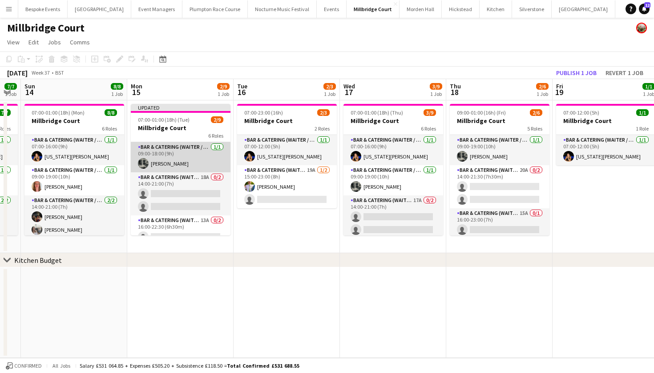
scroll to position [48, 0]
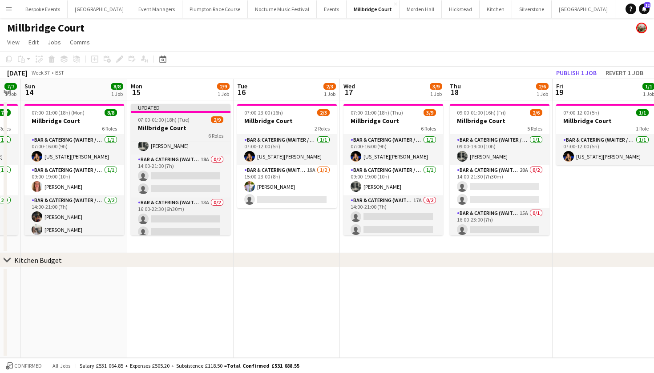
click at [186, 133] on div "6 Roles" at bounding box center [181, 135] width 100 height 7
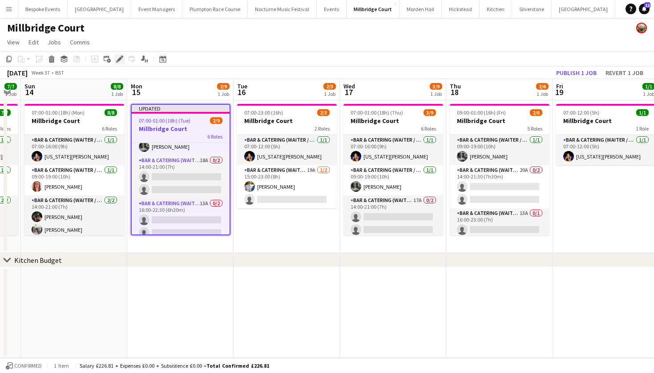
click at [120, 58] on icon at bounding box center [119, 59] width 5 height 5
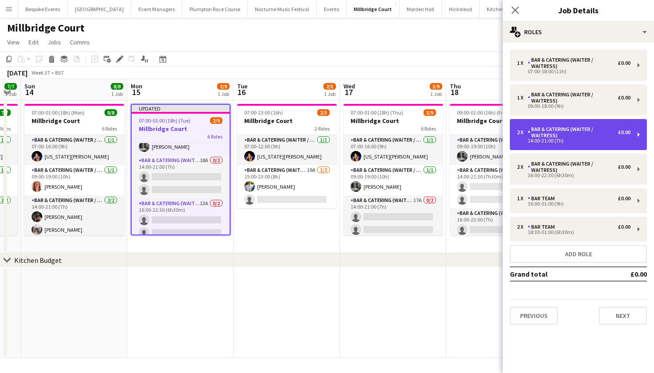
click at [560, 131] on div "Bar & Catering (Waiter / waitress)" at bounding box center [572, 132] width 90 height 12
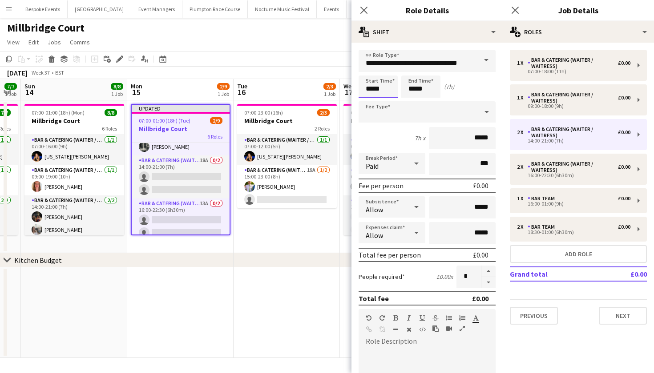
click at [372, 86] on input "*****" at bounding box center [377, 87] width 39 height 22
type input "*****"
click at [415, 88] on input "*****" at bounding box center [420, 87] width 39 height 22
type input "*****"
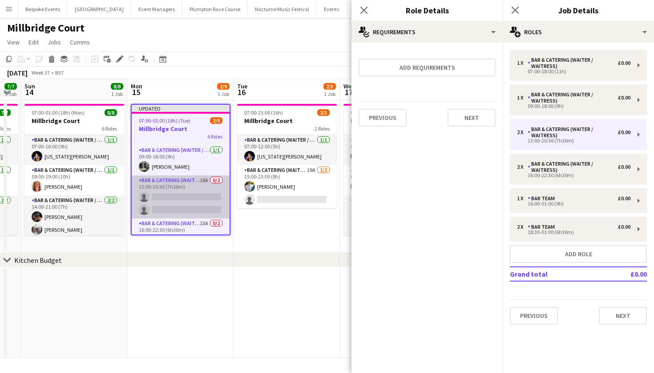
scroll to position [29, 0]
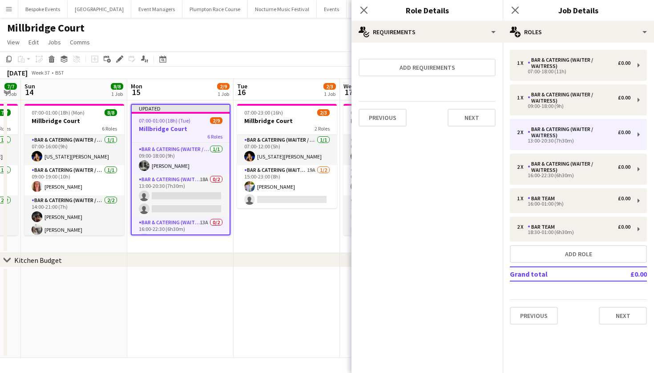
click at [186, 119] on span "07:00-01:00 (18h) (Tue)" at bounding box center [165, 120] width 52 height 7
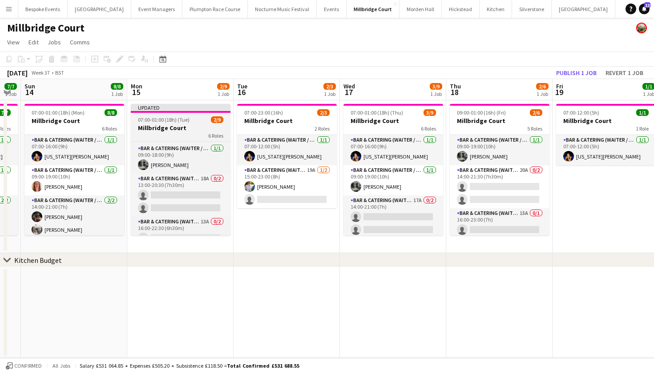
click at [186, 119] on span "07:00-01:00 (18h) (Tue)" at bounding box center [164, 119] width 52 height 7
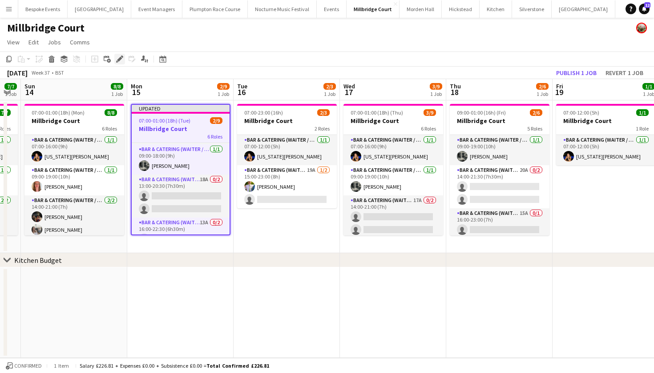
click at [120, 59] on icon at bounding box center [119, 59] width 5 height 5
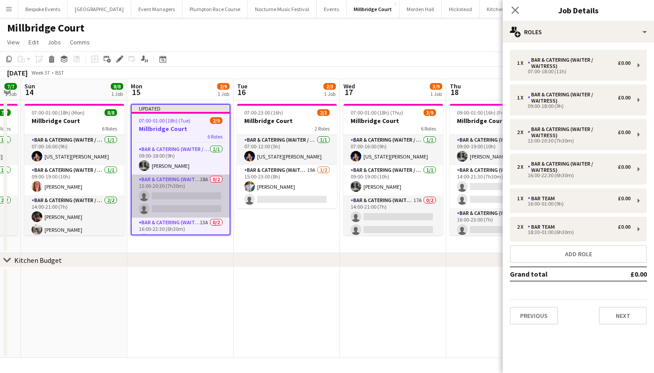
click at [187, 201] on app-card-role "Bar & Catering (Waiter / waitress) 18A 0/2 13:00-20:30 (7h30m) single-neutral-a…" at bounding box center [181, 196] width 98 height 43
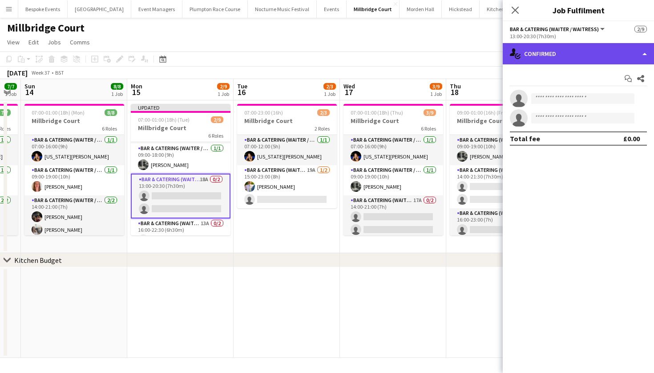
click at [550, 54] on div "single-neutral-actions-check-2 Confirmed" at bounding box center [577, 53] width 151 height 21
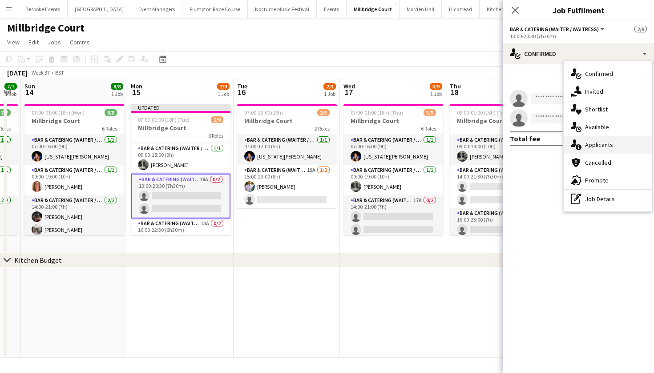
click at [602, 146] on span "Applicants" at bounding box center [599, 145] width 28 height 8
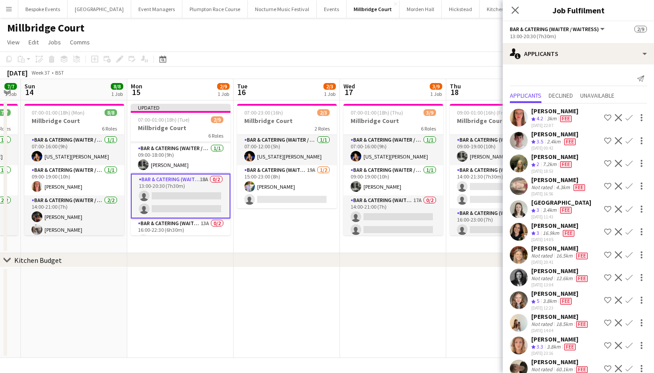
click at [625, 118] on app-icon "Confirm" at bounding box center [628, 117] width 7 height 7
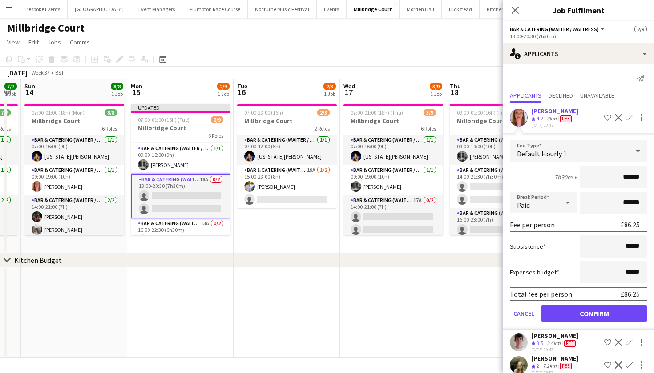
click at [601, 307] on button "Confirm" at bounding box center [593, 314] width 105 height 18
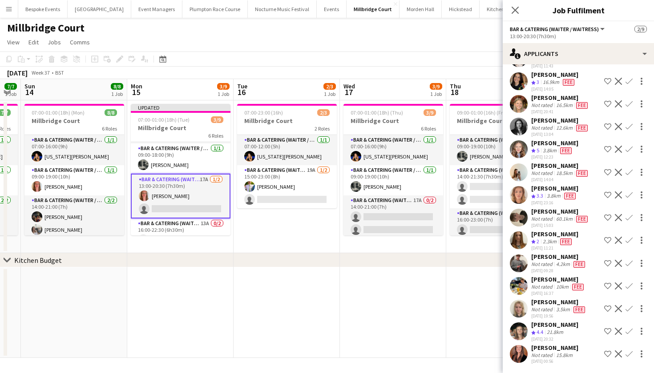
scroll to position [128, 0]
click at [625, 335] on button "Confirm" at bounding box center [628, 331] width 11 height 11
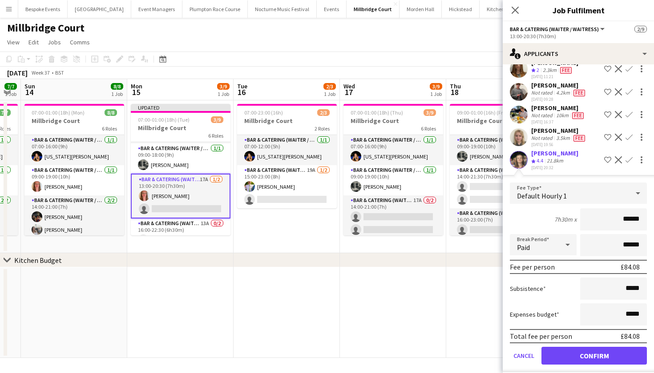
click at [596, 359] on button "Confirm" at bounding box center [593, 356] width 105 height 18
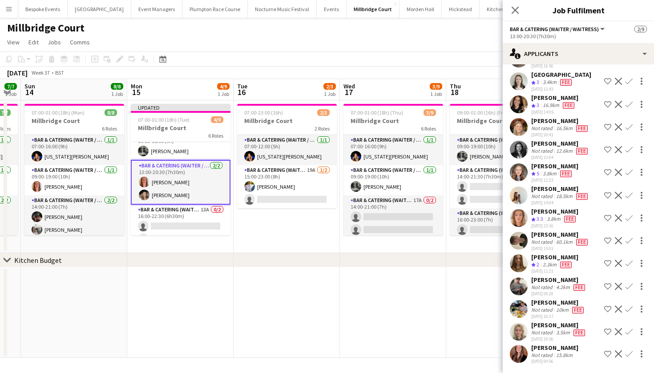
scroll to position [42, 0]
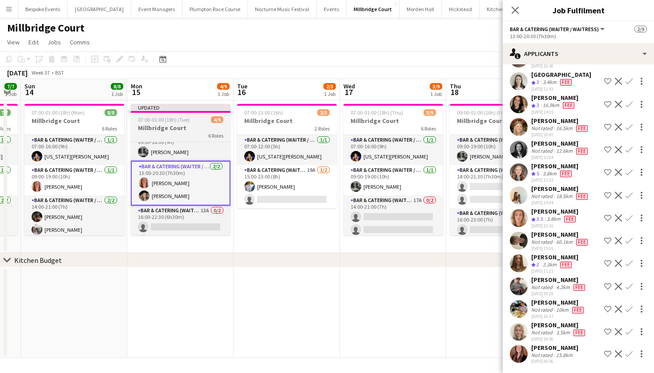
click at [184, 123] on span "07:00-01:00 (18h) (Tue)" at bounding box center [164, 119] width 52 height 7
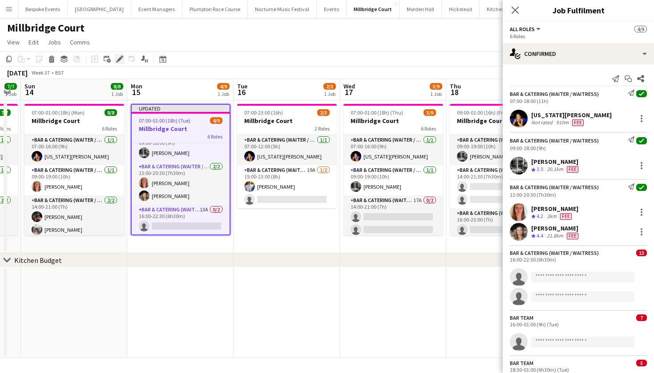
click at [116, 60] on icon "Edit" at bounding box center [119, 59] width 7 height 7
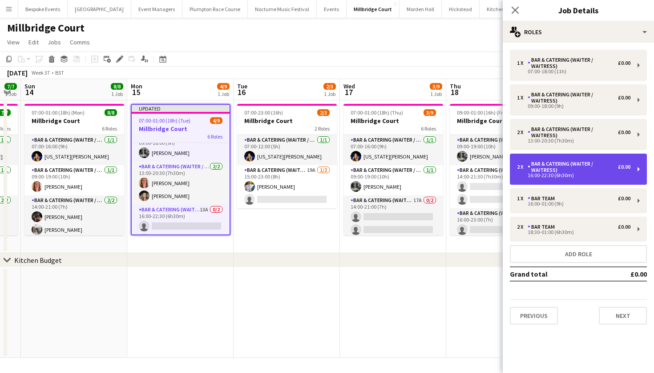
click at [576, 176] on div "16:00-22:30 (6h30m)" at bounding box center [573, 175] width 113 height 4
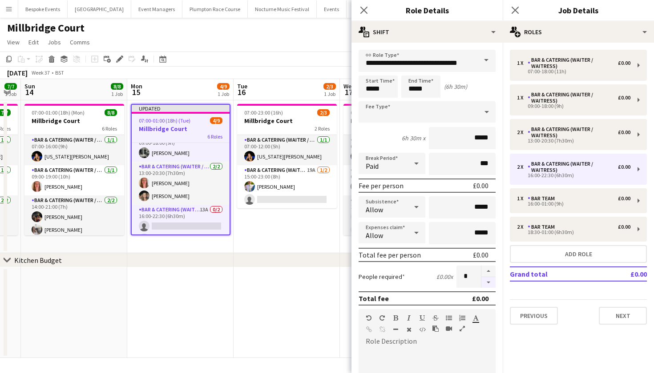
click at [481, 284] on button "button" at bounding box center [488, 282] width 14 height 11
type input "*"
click at [372, 89] on input "*****" at bounding box center [377, 87] width 39 height 22
type input "*****"
click at [412, 88] on input "*****" at bounding box center [420, 87] width 39 height 22
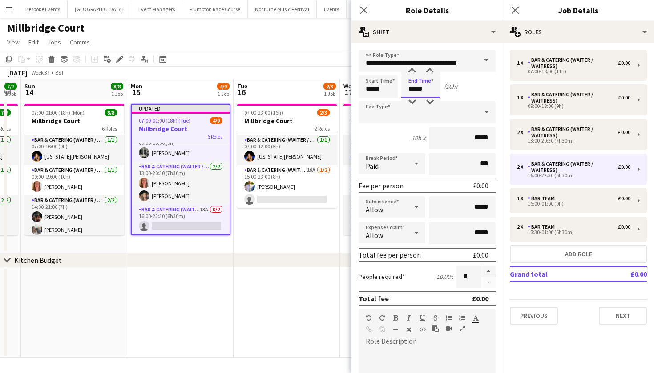
type input "*****"
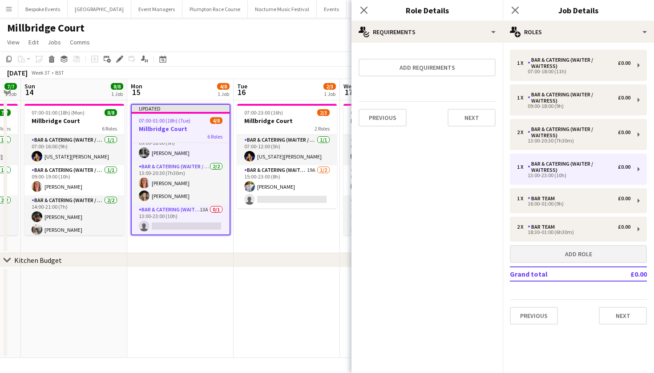
click at [534, 253] on button "Add role" at bounding box center [577, 254] width 137 height 18
type input "**********"
type input "*****"
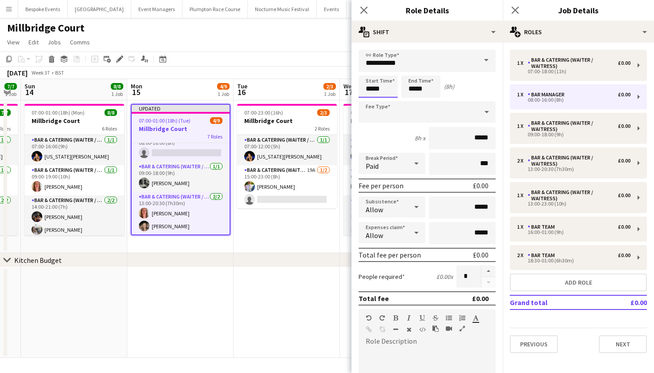
click at [372, 88] on input "*****" at bounding box center [377, 87] width 39 height 22
type input "*****"
click at [416, 90] on input "*****" at bounding box center [420, 87] width 39 height 22
type input "*****"
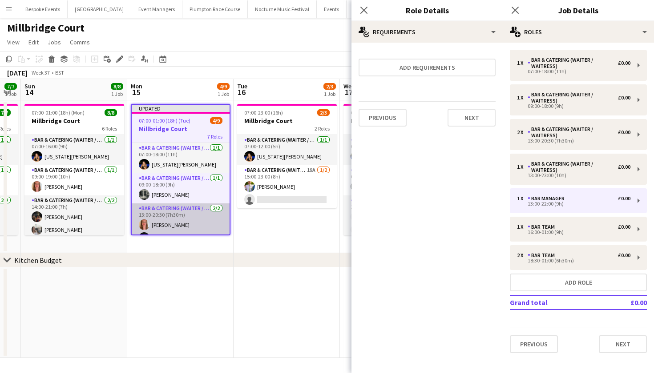
scroll to position [0, 0]
click at [174, 280] on app-date-cell at bounding box center [180, 313] width 106 height 91
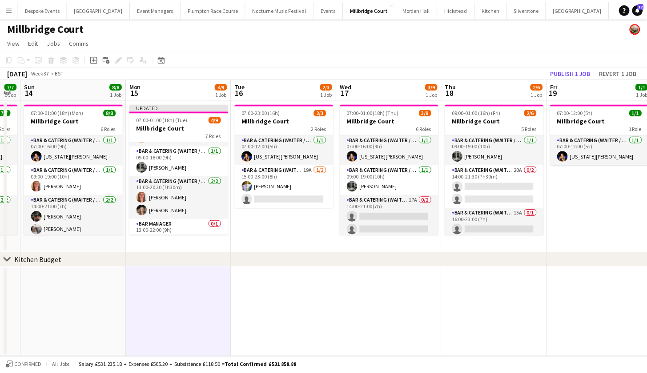
scroll to position [35, 0]
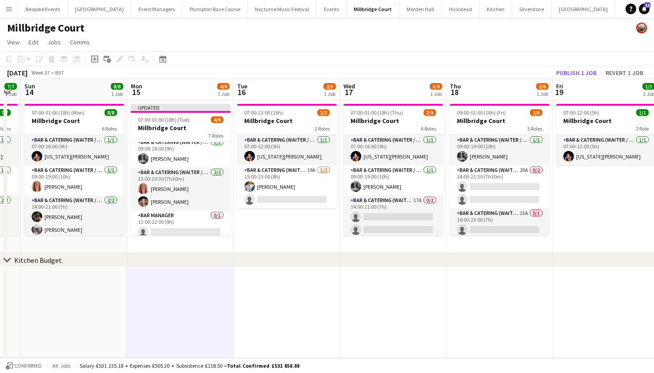
click at [173, 194] on app-card-role "Bar & Catering (Waiter / waitress) 2/2 13:00-20:30 (7h30m) Freya Hanmer Maisy B…" at bounding box center [181, 189] width 100 height 43
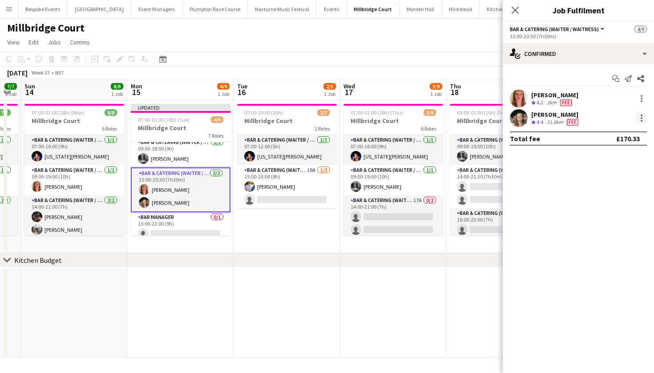
click at [640, 118] on div at bounding box center [641, 118] width 2 height 2
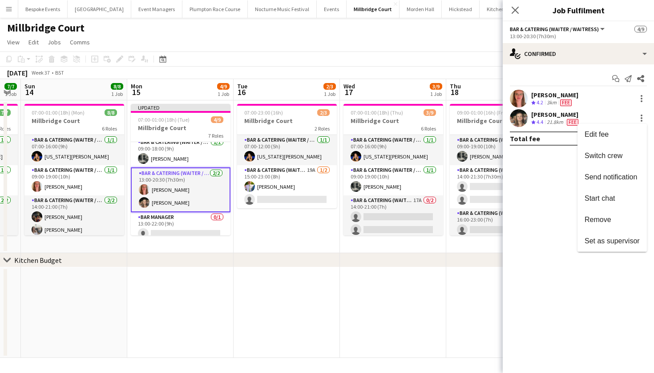
click at [641, 100] on div at bounding box center [327, 186] width 654 height 373
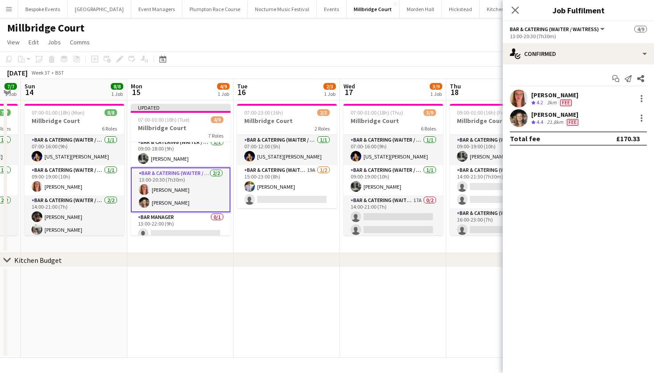
click at [641, 100] on div at bounding box center [641, 98] width 11 height 11
click at [623, 133] on span "Switch crew" at bounding box center [611, 136] width 55 height 8
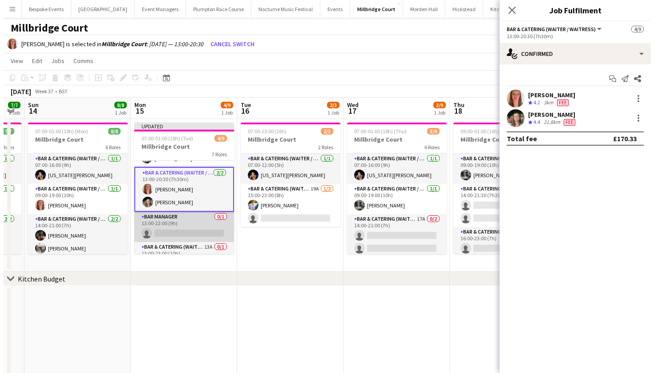
scroll to position [61, 0]
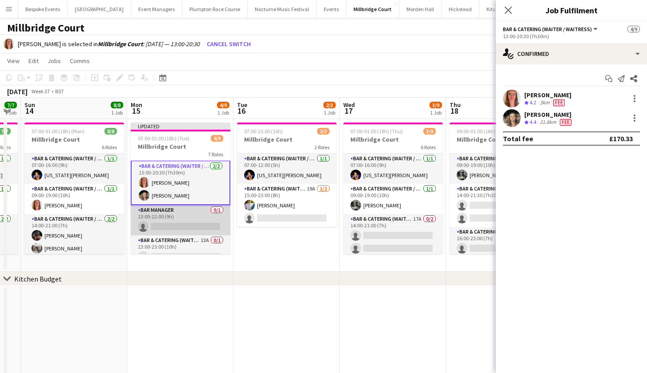
click at [190, 219] on app-card-role "Bar Manager 0/1 13:00-22:00 (9h) single-neutral-actions" at bounding box center [181, 220] width 100 height 30
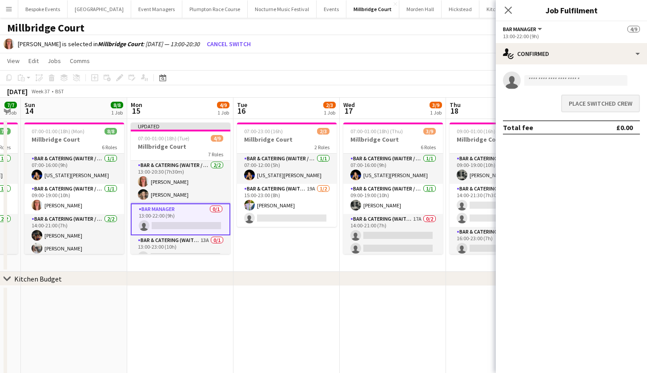
click at [577, 101] on button "Place switched crew" at bounding box center [600, 104] width 79 height 18
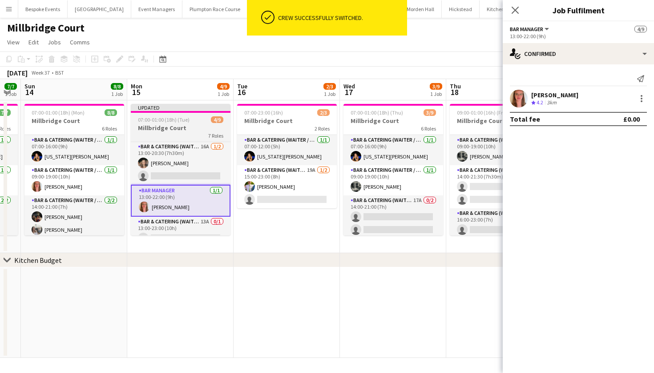
click at [174, 130] on h3 "Millbridge Court" at bounding box center [181, 128] width 100 height 8
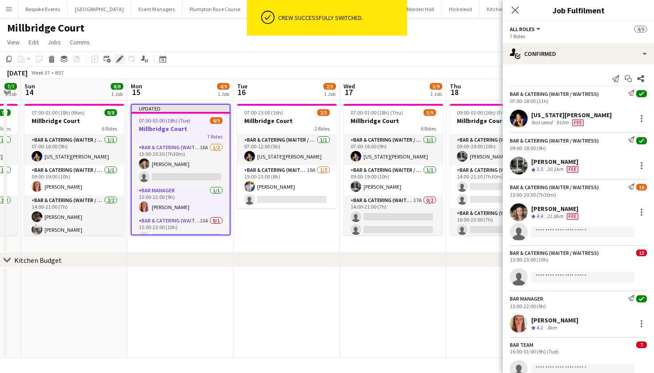
click at [117, 59] on icon "Edit" at bounding box center [119, 59] width 7 height 7
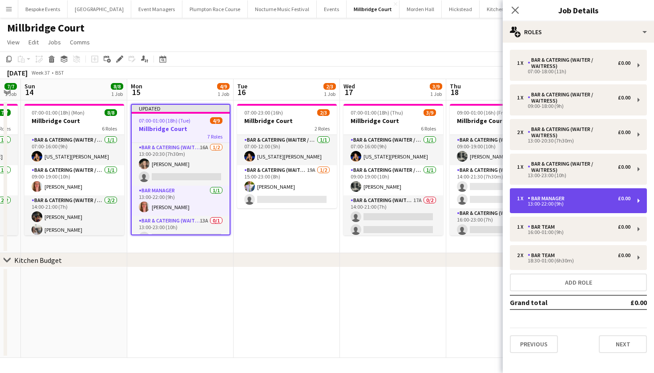
click at [564, 197] on div "Bar Manager" at bounding box center [547, 199] width 40 height 6
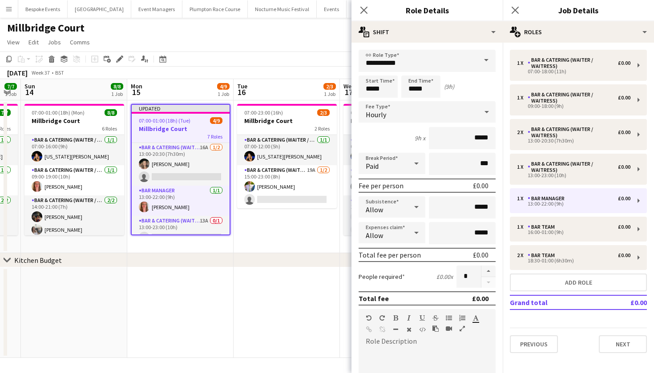
click at [477, 61] on span at bounding box center [486, 60] width 19 height 21
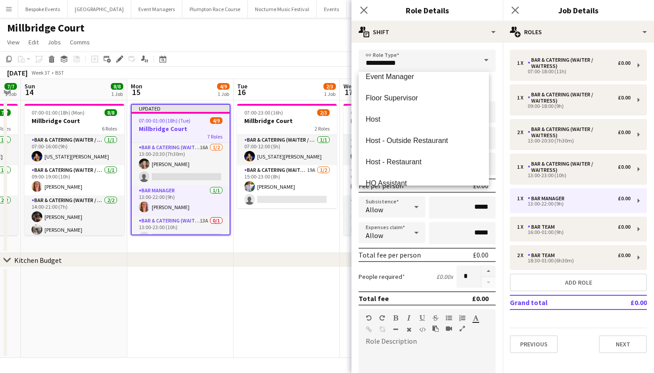
scroll to position [154, 0]
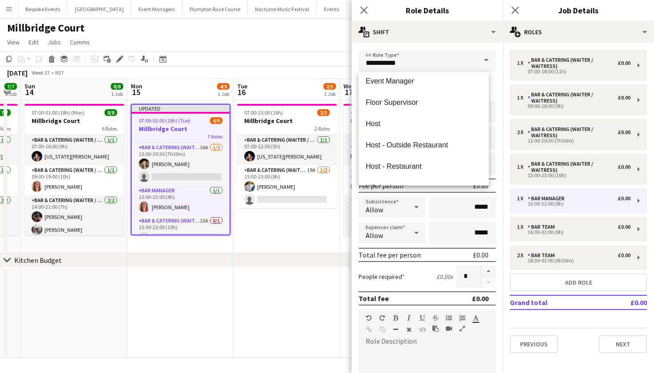
click at [302, 41] on app-page-menu "View Day view expanded Day view collapsed Month view Date picker Jump to [DATE]…" at bounding box center [327, 43] width 654 height 17
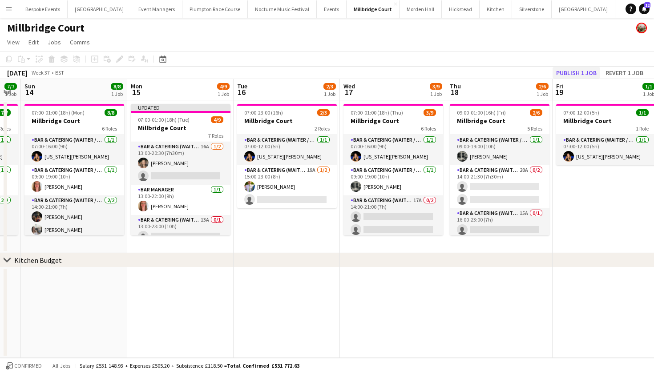
click at [580, 75] on button "Publish 1 job" at bounding box center [576, 73] width 48 height 12
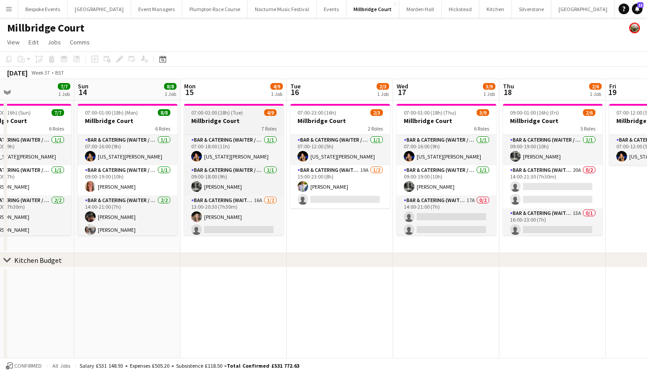
scroll to position [0, 247]
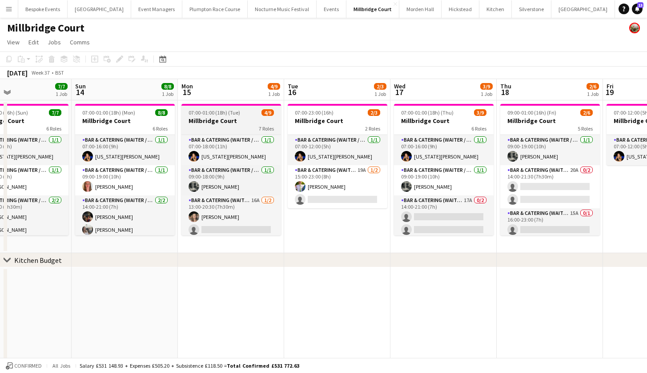
click at [241, 122] on h3 "Millbridge Court" at bounding box center [231, 121] width 100 height 8
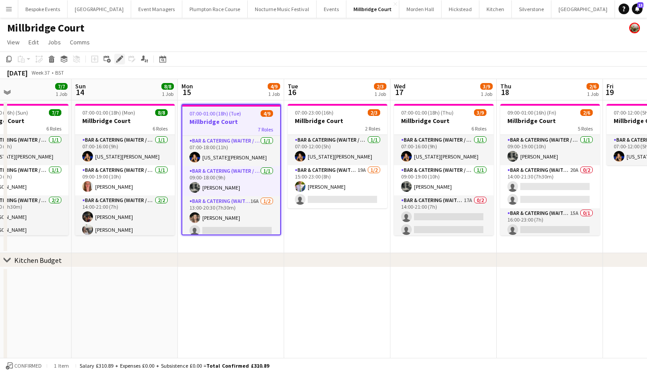
click at [116, 60] on icon "Edit" at bounding box center [119, 59] width 7 height 7
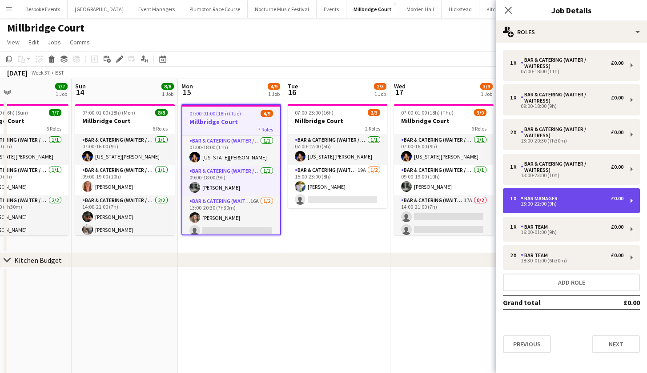
click at [572, 197] on div "1 x Bar Manager £0.00" at bounding box center [566, 199] width 113 height 6
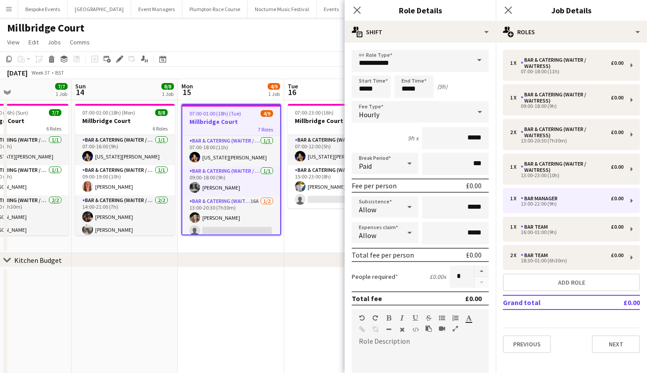
click at [472, 62] on span at bounding box center [479, 60] width 19 height 21
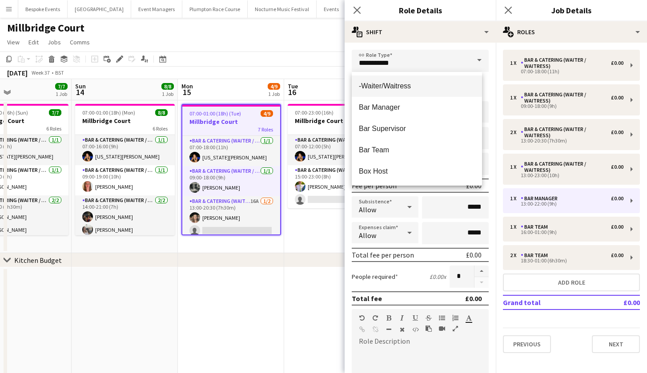
click at [424, 93] on mat-option "-Waiter/Waitress" at bounding box center [417, 86] width 130 height 21
type input "**********"
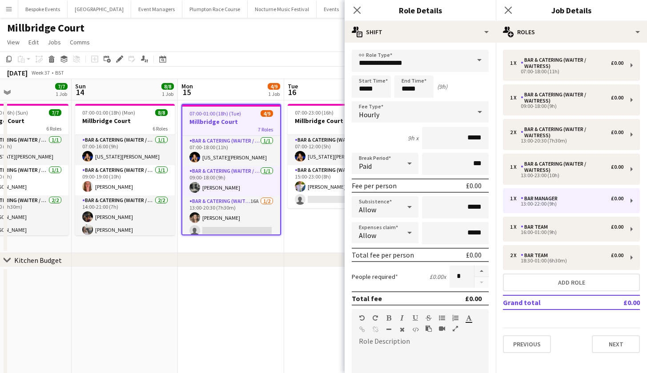
click at [293, 293] on app-date-cell at bounding box center [337, 342] width 106 height 149
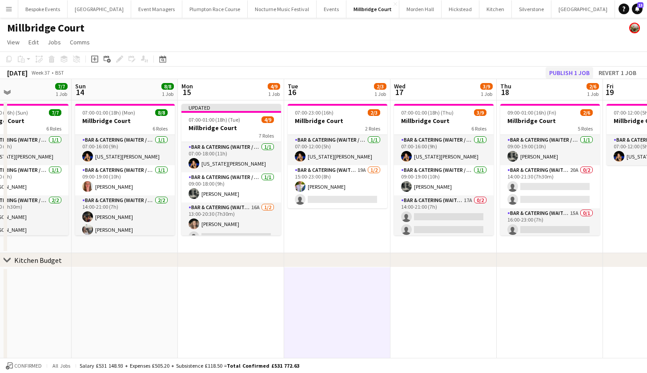
click at [562, 71] on button "Publish 1 job" at bounding box center [569, 73] width 48 height 12
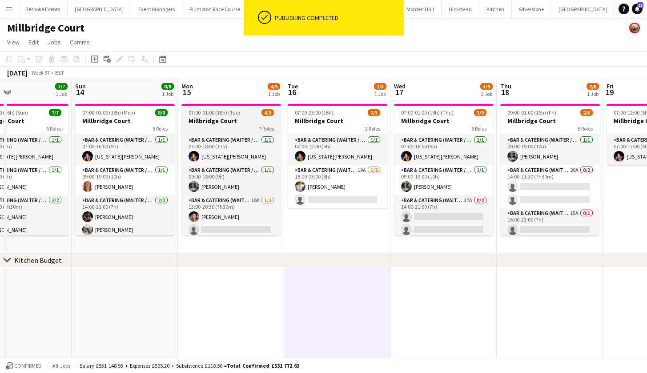
click at [247, 126] on div "7 Roles" at bounding box center [231, 128] width 100 height 7
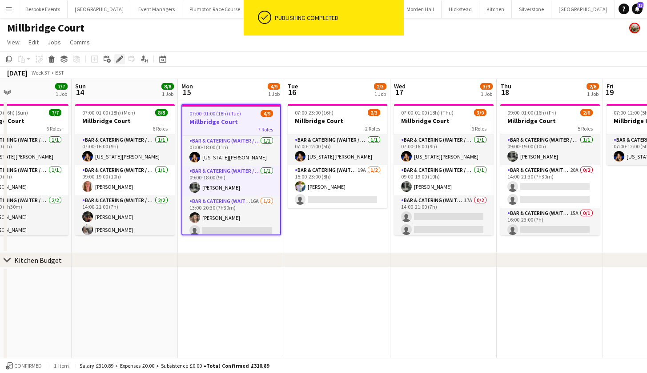
click at [116, 61] on div "Edit" at bounding box center [119, 59] width 11 height 11
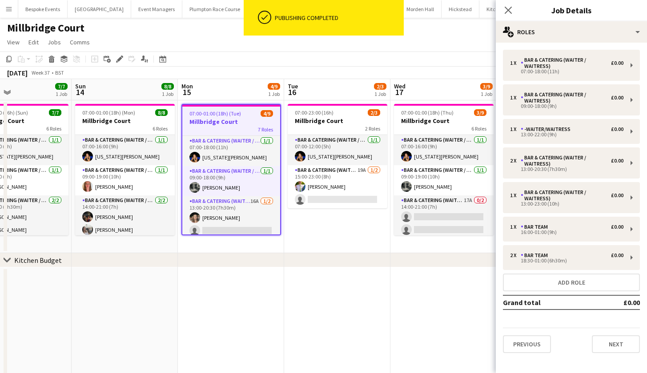
scroll to position [0, 0]
click at [506, 10] on icon "Close pop-in" at bounding box center [508, 10] width 8 height 8
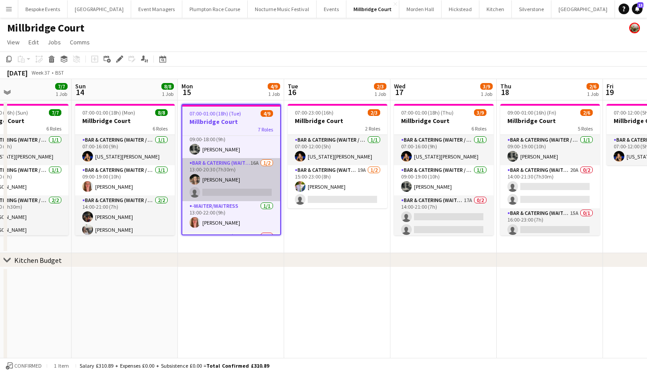
scroll to position [40, 0]
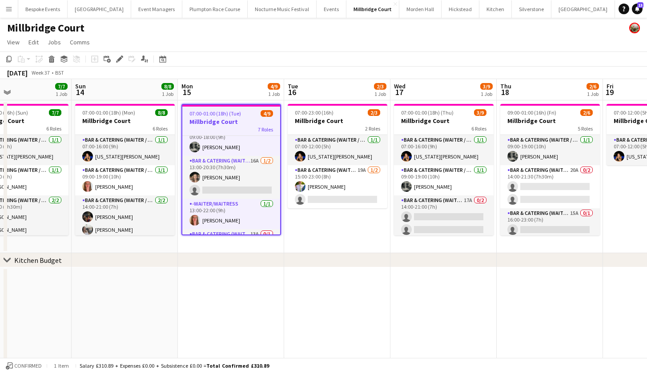
click at [221, 120] on h3 "Millbridge Court" at bounding box center [231, 122] width 98 height 8
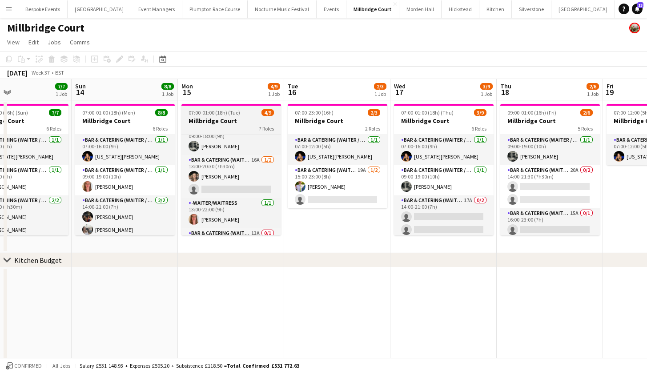
click at [198, 123] on h3 "Millbridge Court" at bounding box center [231, 121] width 100 height 8
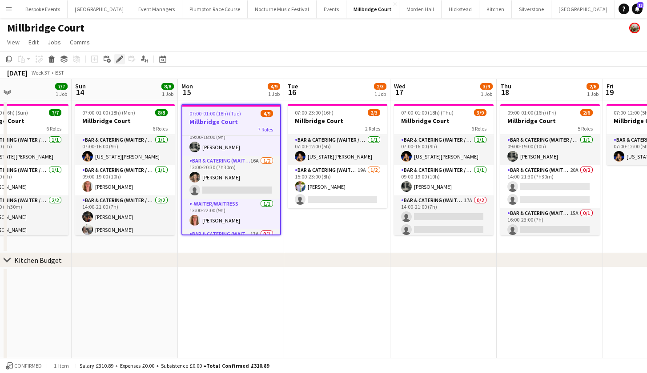
click at [120, 56] on icon "Edit" at bounding box center [119, 59] width 7 height 7
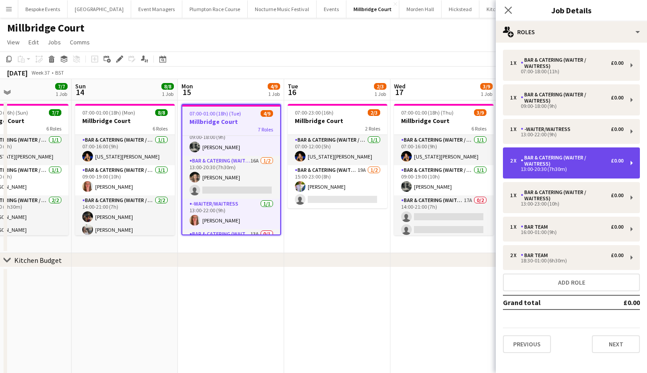
click at [573, 166] on div "Bar & Catering (Waiter / waitress)" at bounding box center [566, 161] width 90 height 12
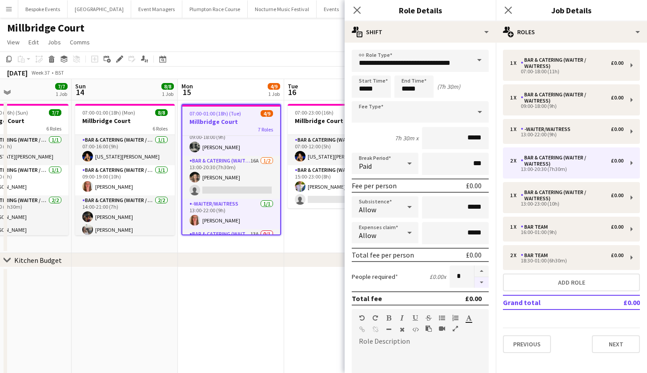
click at [477, 282] on button "button" at bounding box center [481, 282] width 14 height 11
type input "*"
click at [254, 299] on app-date-cell at bounding box center [231, 342] width 106 height 149
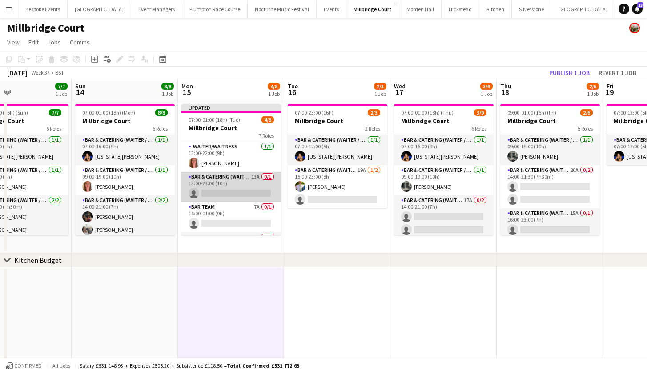
scroll to position [91, 0]
click at [240, 189] on app-card-role "Bar & Catering (Waiter / waitress) 13A 0/1 13:00-23:00 (10h) single-neutral-act…" at bounding box center [231, 187] width 100 height 30
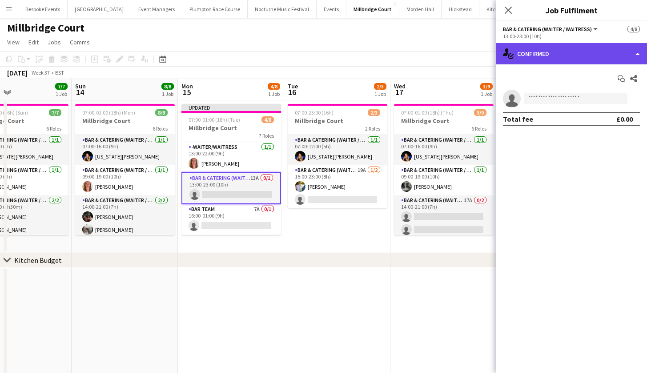
click at [530, 64] on div "single-neutral-actions-check-2 Confirmed" at bounding box center [571, 53] width 151 height 21
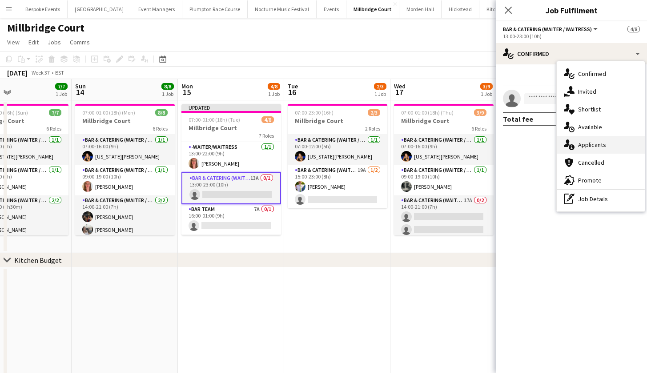
click at [577, 139] on div "single-neutral-actions-information Applicants" at bounding box center [601, 145] width 88 height 18
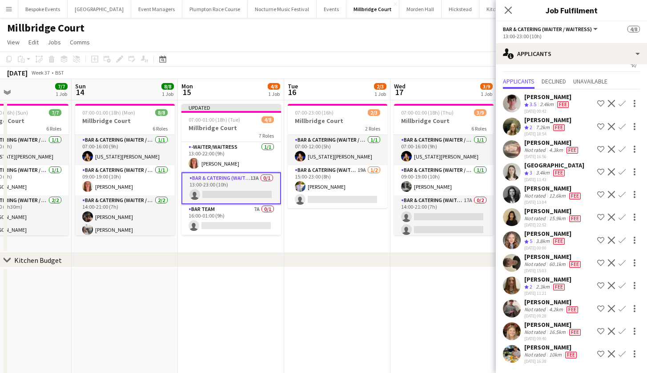
scroll to position [14, 0]
click at [618, 240] on app-icon "Confirm" at bounding box center [621, 240] width 7 height 7
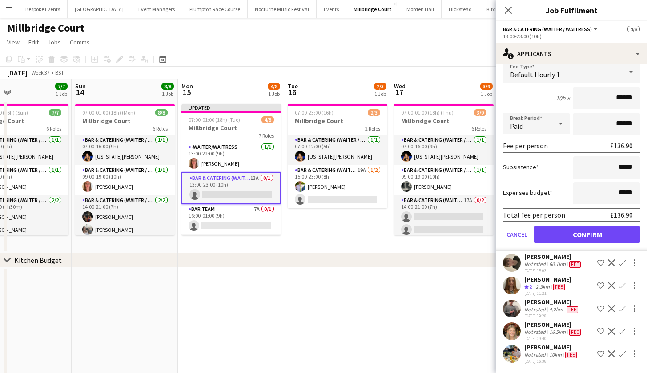
scroll to position [216, 0]
click at [606, 237] on button "Confirm" at bounding box center [586, 235] width 105 height 18
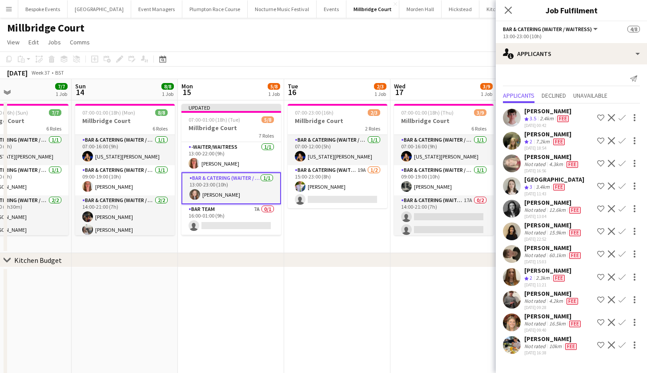
click at [387, 317] on app-date-cell at bounding box center [337, 342] width 106 height 149
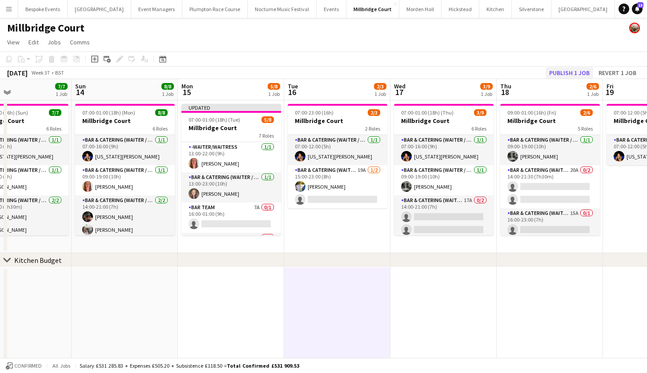
click at [559, 76] on button "Publish 1 job" at bounding box center [569, 73] width 48 height 12
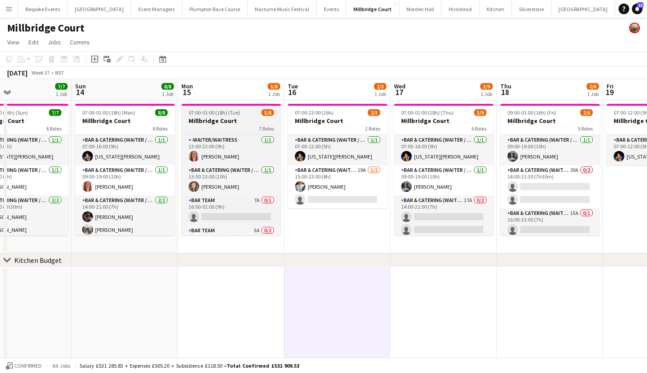
click at [220, 121] on h3 "Millbridge Court" at bounding box center [231, 121] width 100 height 8
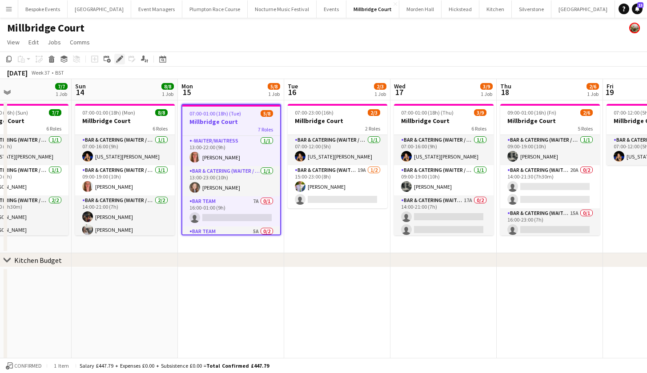
click at [121, 62] on icon "Edit" at bounding box center [119, 59] width 7 height 7
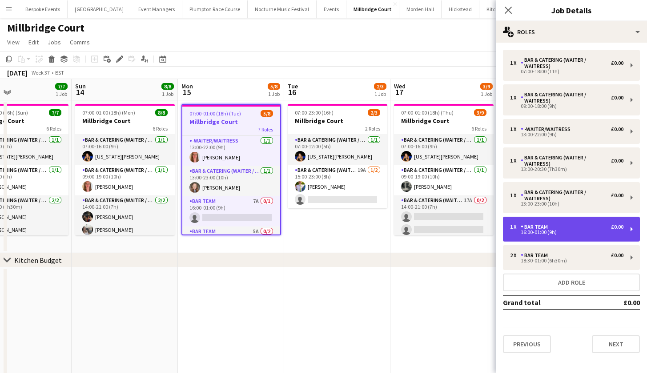
click at [521, 221] on div "1 x Bar Team £0.00 16:00-01:00 (9h)" at bounding box center [571, 229] width 137 height 25
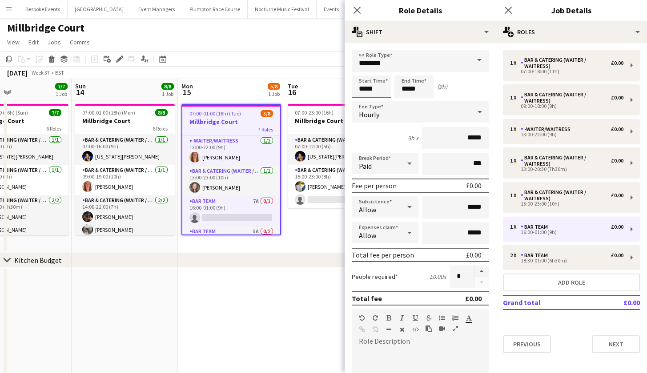
click at [365, 89] on input "*****" at bounding box center [371, 87] width 39 height 22
type input "*****"
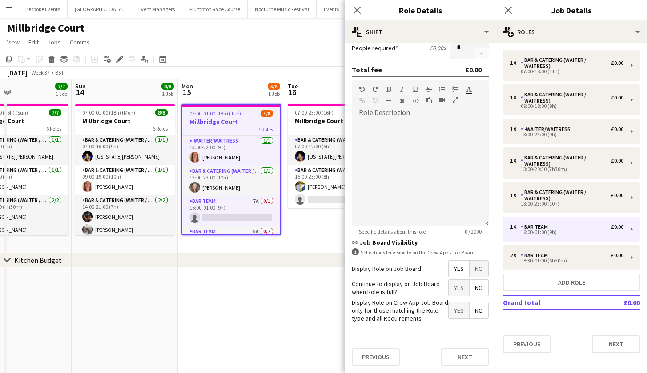
scroll to position [229, 0]
click at [245, 267] on div "chevron-right Kitchen Budget" at bounding box center [323, 260] width 647 height 14
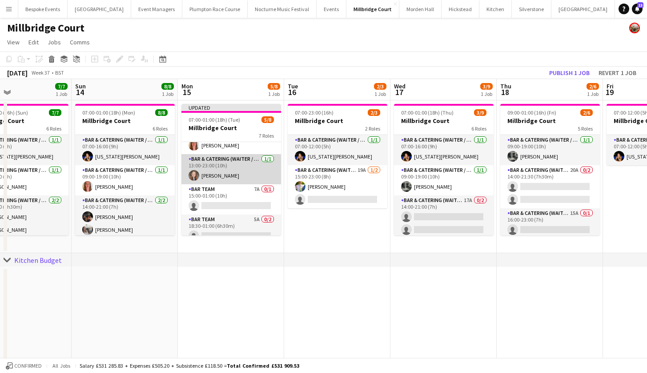
scroll to position [119, 0]
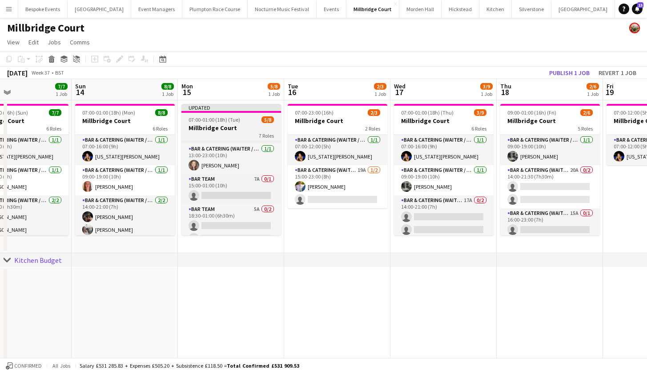
click at [227, 128] on h3 "Millbridge Court" at bounding box center [231, 128] width 100 height 8
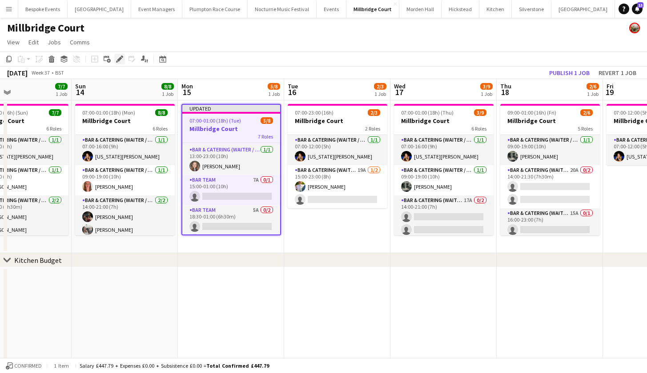
click at [119, 63] on div "Edit" at bounding box center [119, 59] width 11 height 11
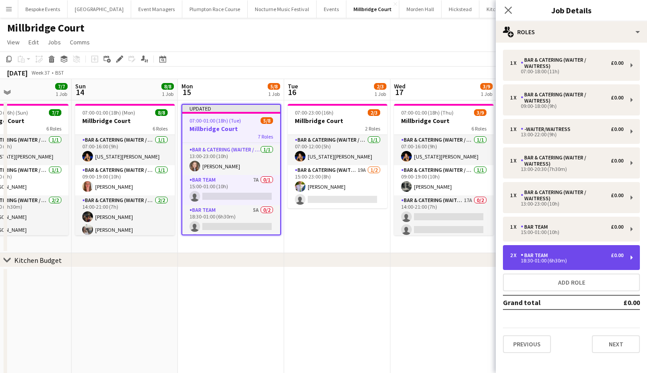
click at [538, 262] on div "18:30-01:00 (6h30m)" at bounding box center [566, 261] width 113 height 4
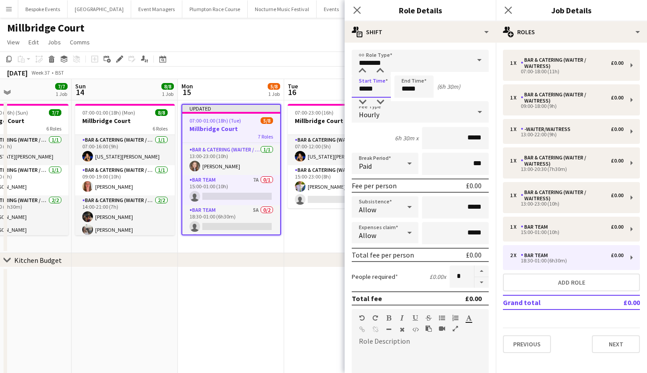
click at [365, 87] on input "*****" at bounding box center [371, 87] width 39 height 22
type input "*****"
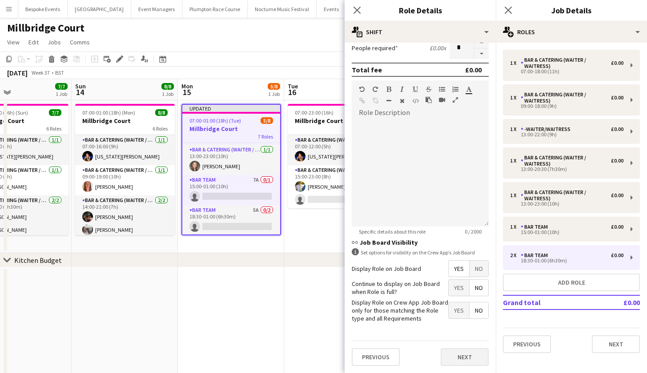
scroll to position [229, 0]
click at [447, 356] on button "Next" at bounding box center [465, 358] width 48 height 18
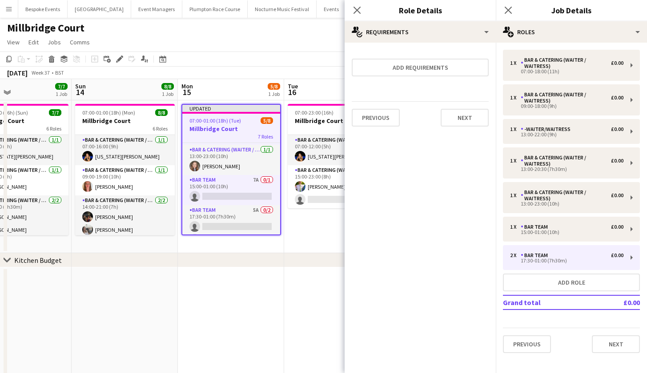
scroll to position [0, 0]
click at [282, 288] on app-date-cell at bounding box center [231, 342] width 106 height 149
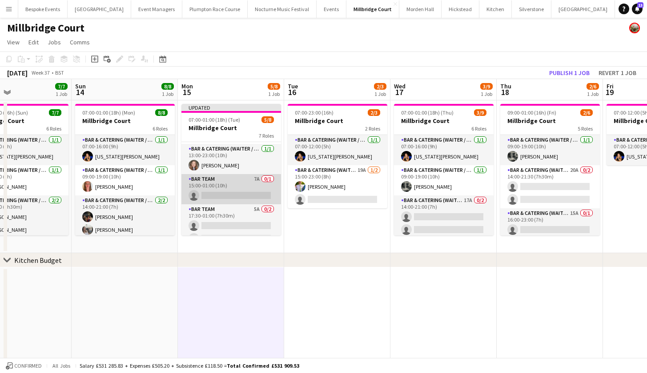
click at [256, 190] on app-card-role "Bar Team 7A 0/1 15:00-01:00 (10h) single-neutral-actions" at bounding box center [231, 189] width 100 height 30
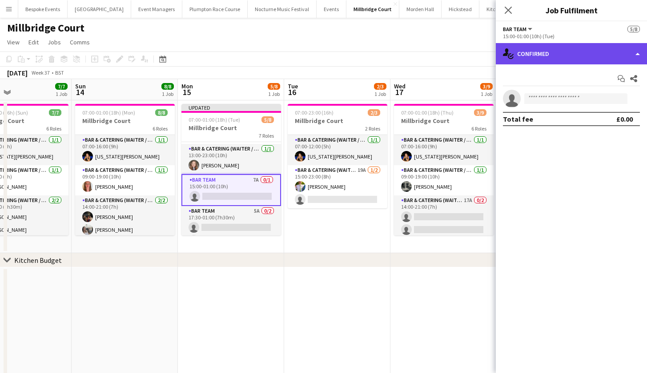
click at [572, 59] on div "single-neutral-actions-check-2 Confirmed" at bounding box center [571, 53] width 151 height 21
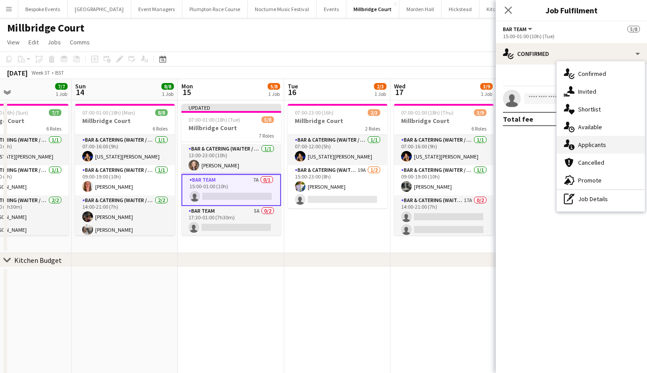
click at [589, 140] on div "single-neutral-actions-information Applicants" at bounding box center [601, 145] width 88 height 18
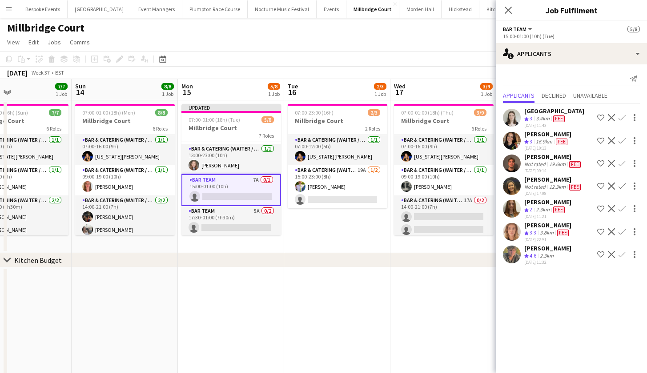
click at [621, 253] on app-icon "Confirm" at bounding box center [621, 254] width 7 height 7
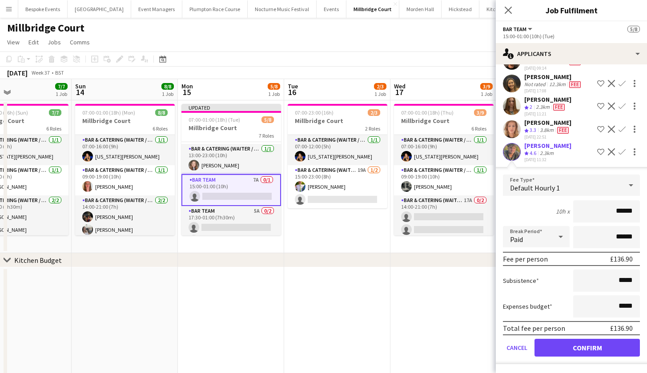
scroll to position [103, 0]
click at [594, 350] on button "Confirm" at bounding box center [586, 348] width 105 height 18
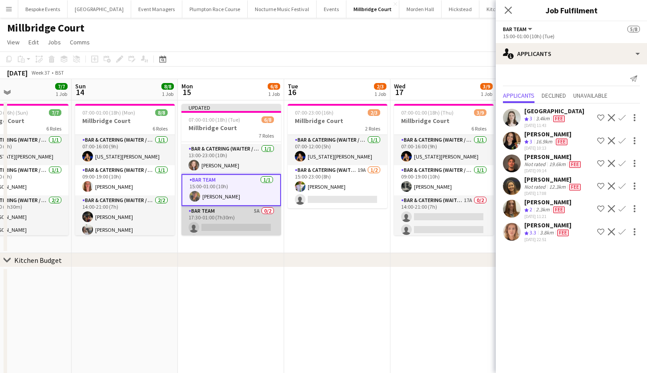
click at [265, 223] on app-card-role "Bar Team 5A 0/2 17:30-01:00 (7h30m) single-neutral-actions single-neutral-actio…" at bounding box center [231, 227] width 100 height 43
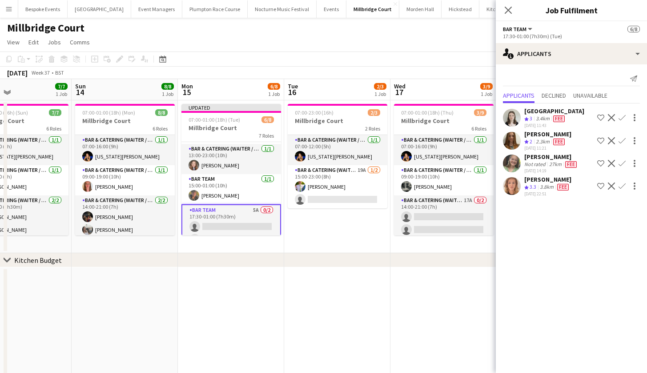
click at [625, 182] on button "Confirm" at bounding box center [622, 186] width 11 height 11
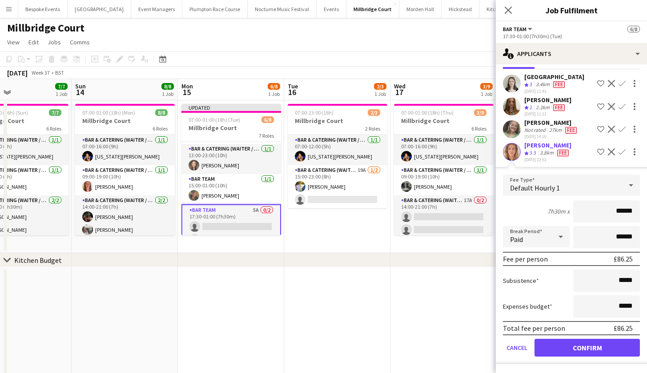
scroll to position [34, 0]
click at [589, 352] on button "Confirm" at bounding box center [586, 348] width 105 height 18
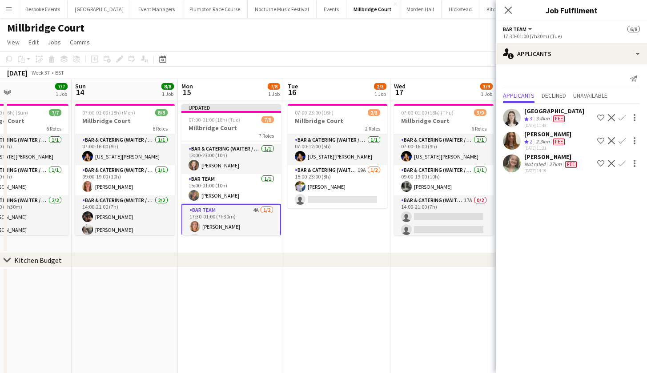
scroll to position [0, 0]
click at [319, 325] on app-date-cell at bounding box center [337, 342] width 106 height 149
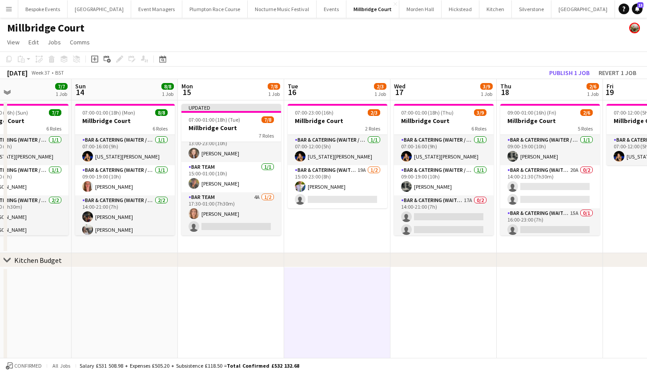
scroll to position [131, 0]
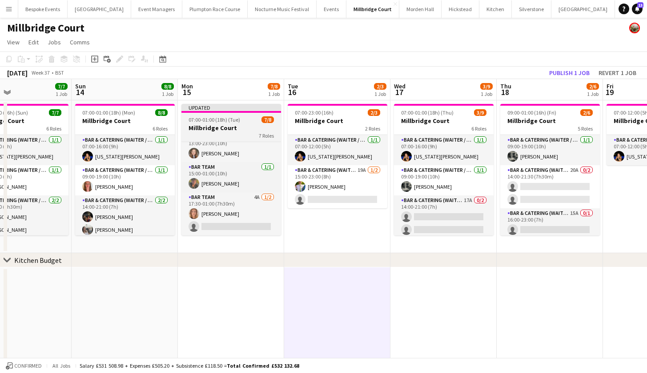
click at [225, 124] on h3 "Millbridge Court" at bounding box center [231, 128] width 100 height 8
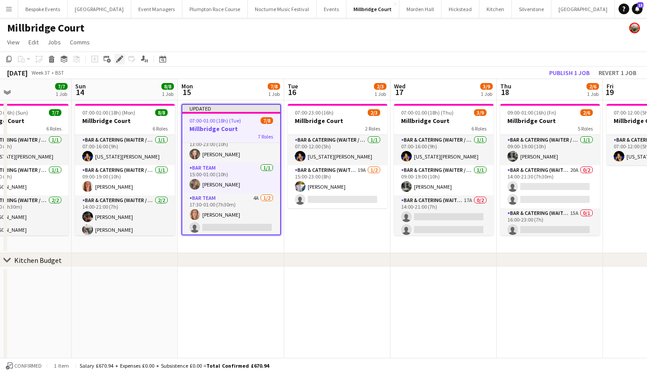
click at [120, 61] on icon "Edit" at bounding box center [119, 59] width 7 height 7
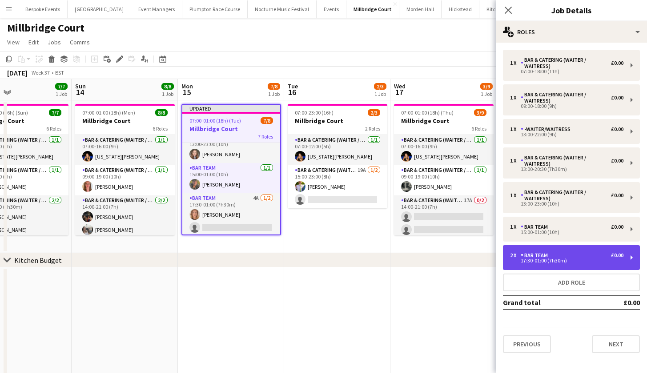
click at [537, 267] on div "2 x Bar Team £0.00 17:30-01:00 (7h30m)" at bounding box center [571, 257] width 137 height 25
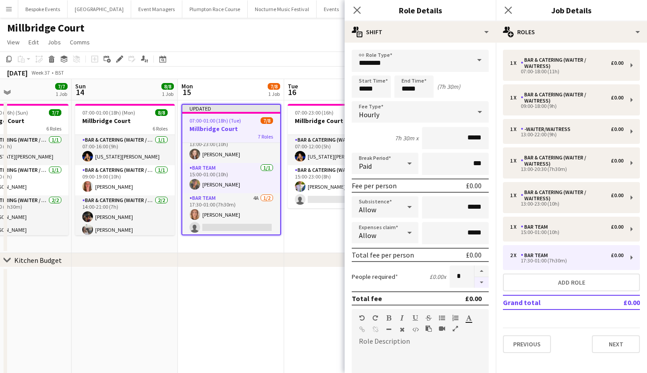
click at [476, 284] on button "button" at bounding box center [481, 282] width 14 height 11
type input "*"
click at [315, 283] on app-date-cell at bounding box center [337, 342] width 106 height 149
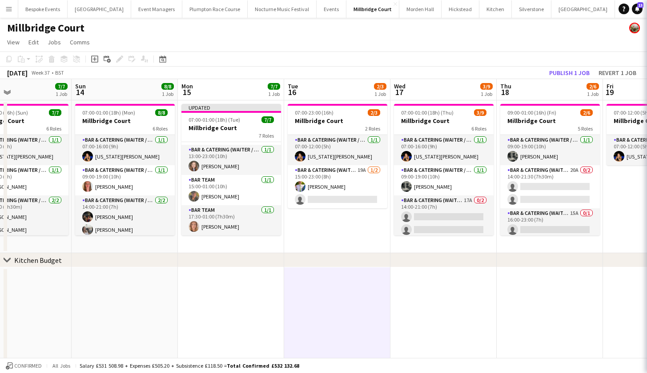
scroll to position [118, 0]
click at [567, 72] on button "Publish 1 job" at bounding box center [569, 73] width 48 height 12
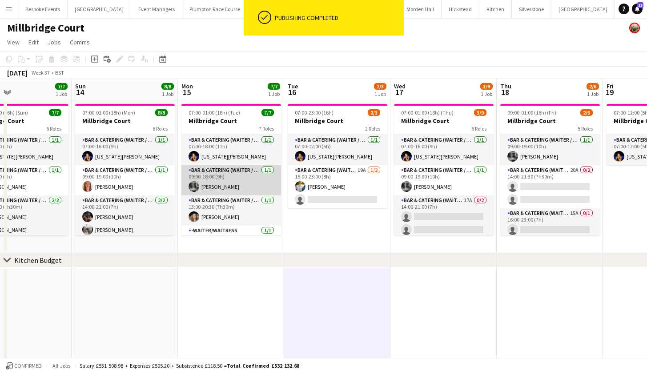
scroll to position [0, 0]
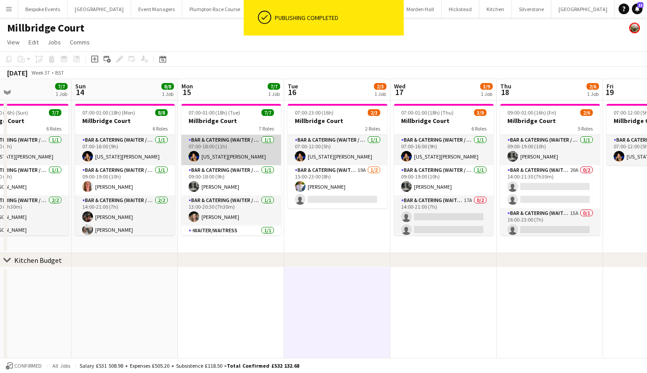
click at [246, 154] on app-card-role "Bar & Catering (Waiter / waitress) 1/1 07:00-18:00 (11h) Georgia Strode" at bounding box center [231, 150] width 100 height 30
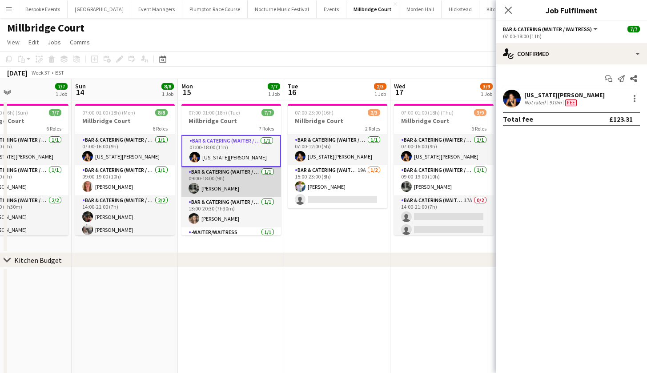
click at [240, 178] on app-card-role "Bar & Catering (Waiter / waitress) 1/1 09:00-18:00 (9h) Molly Middlehurst" at bounding box center [231, 182] width 100 height 30
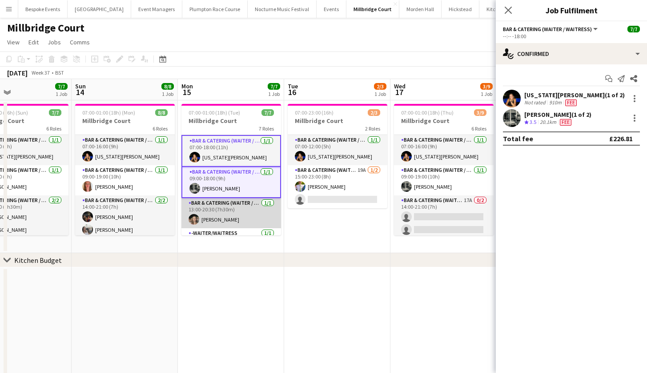
click at [235, 213] on app-card-role "Bar & Catering (Waiter / waitress) 1/1 13:00-20:30 (7h30m) Maisy Brewer" at bounding box center [231, 213] width 100 height 30
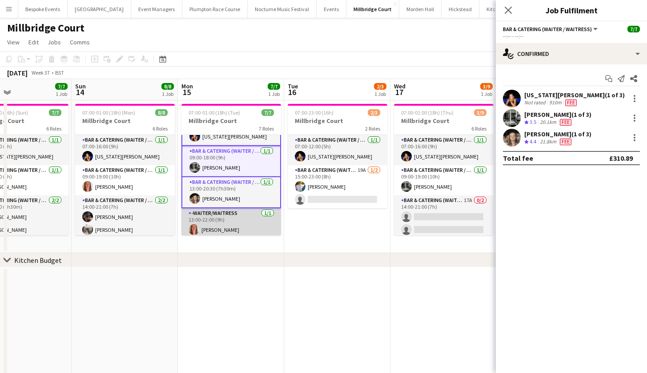
click at [235, 213] on app-card-role "-Waiter/Waitress 1/1 13:00-22:00 (9h) Freya Hanmer" at bounding box center [231, 224] width 100 height 30
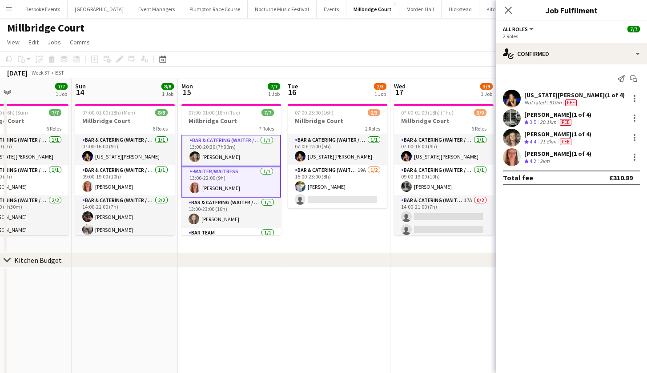
scroll to position [70, 0]
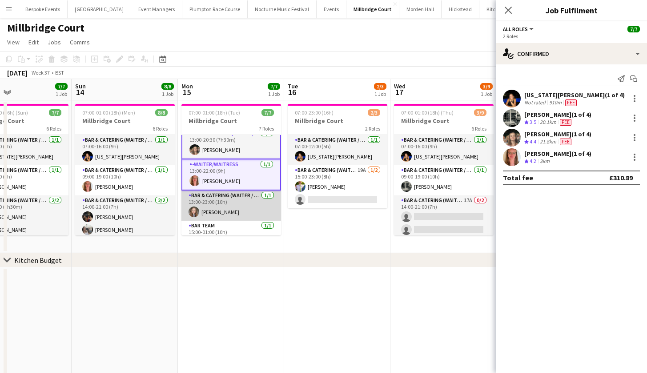
click at [235, 209] on app-card-role "Bar & Catering (Waiter / waitress) 1/1 13:00-23:00 (10h) Clara Thompson" at bounding box center [231, 206] width 100 height 30
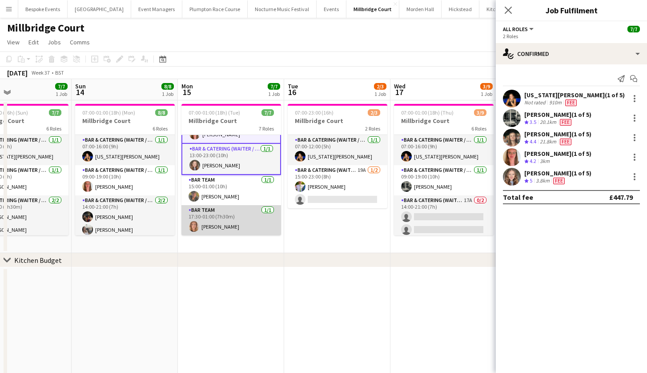
scroll to position [116, 0]
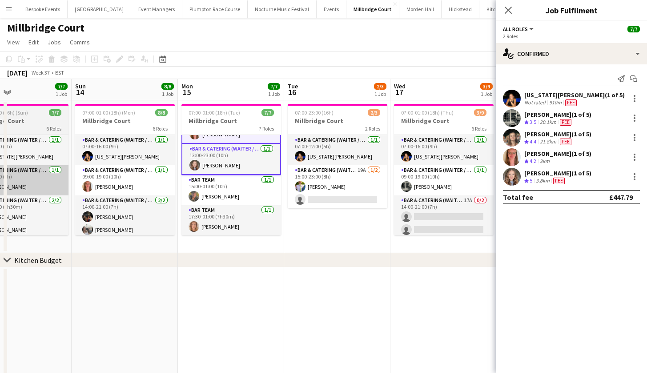
click at [205, 189] on app-card-role "Bar Team [DATE] 15:00-01:00 (10h) [PERSON_NAME]" at bounding box center [231, 190] width 100 height 30
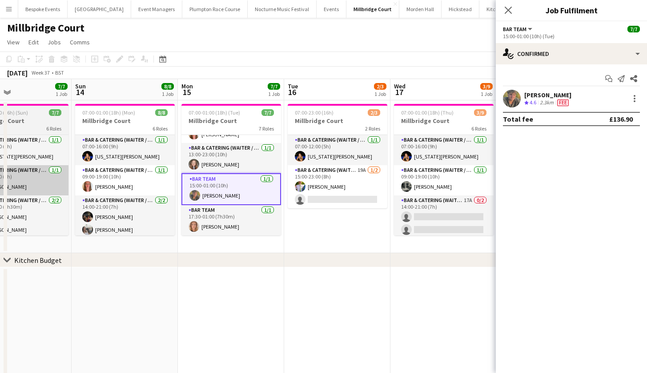
scroll to position [113, 0]
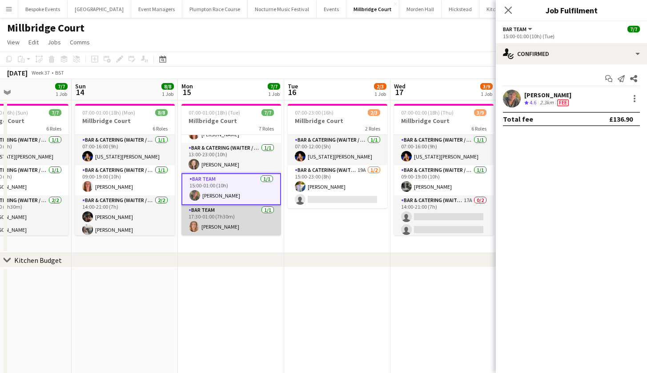
click at [197, 225] on app-user-avatar at bounding box center [194, 226] width 11 height 11
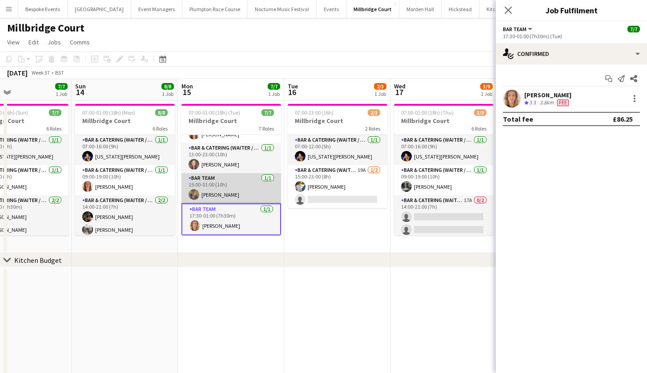
click at [207, 200] on app-card-role "Bar Team [DATE] 15:00-01:00 (10h) [PERSON_NAME]" at bounding box center [231, 188] width 100 height 30
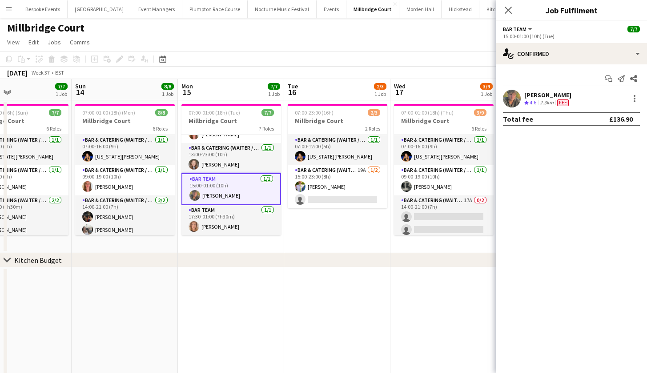
click at [206, 204] on app-card-role "Bar Team [DATE] 15:00-01:00 (10h) [PERSON_NAME]" at bounding box center [231, 189] width 100 height 32
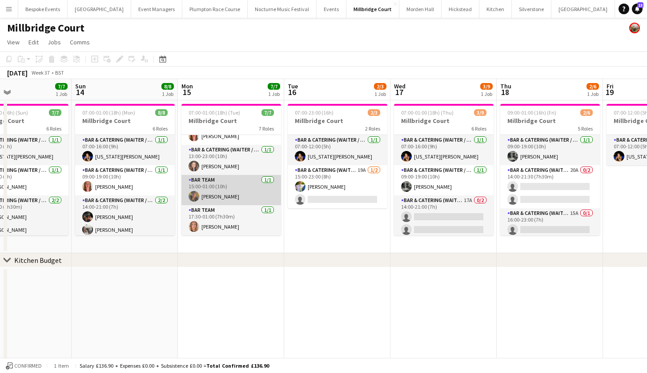
scroll to position [111, 0]
click at [206, 204] on app-card-role "Bar Team [DATE] 15:00-01:00 (10h) [PERSON_NAME]" at bounding box center [231, 190] width 100 height 30
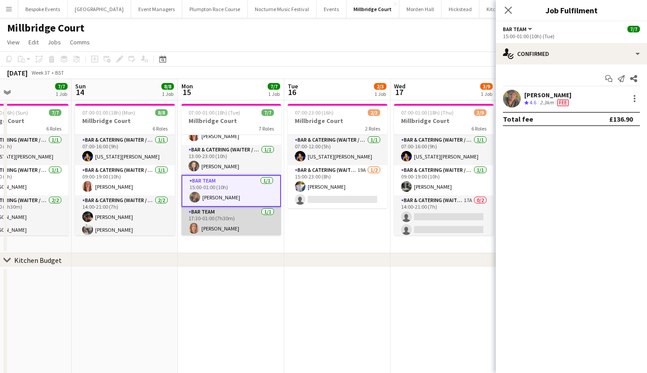
click at [207, 216] on app-card-role "Bar Team 1/1 17:30-01:00 (7h30m) Ailsa Thompson" at bounding box center [231, 222] width 100 height 30
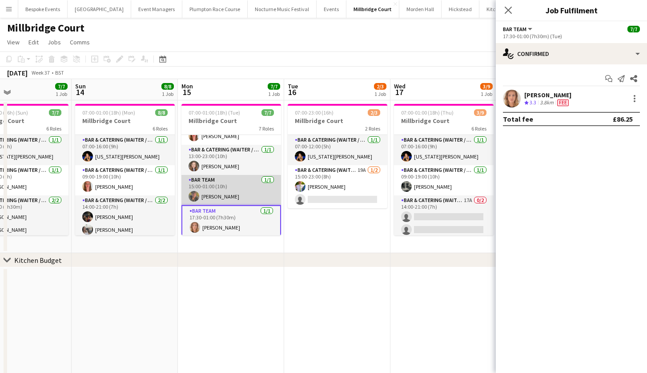
click at [214, 191] on app-card-role "Bar Team [DATE] 15:00-01:00 (10h) [PERSON_NAME]" at bounding box center [231, 190] width 100 height 30
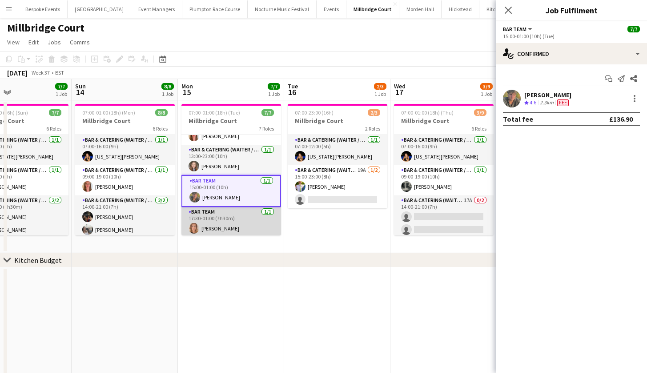
click at [226, 226] on app-card-role "Bar Team 1/1 17:30-01:00 (7h30m) Ailsa Thompson" at bounding box center [231, 222] width 100 height 30
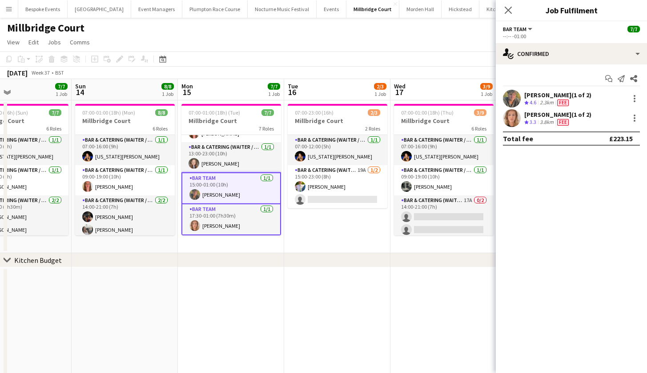
scroll to position [114, 0]
click at [230, 293] on app-date-cell at bounding box center [231, 342] width 106 height 149
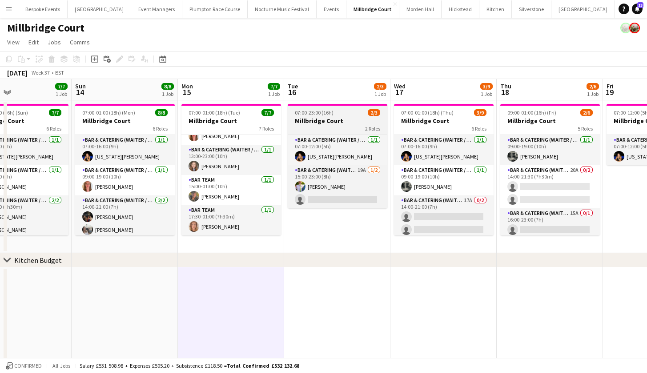
click at [317, 123] on h3 "Millbridge Court" at bounding box center [338, 121] width 100 height 8
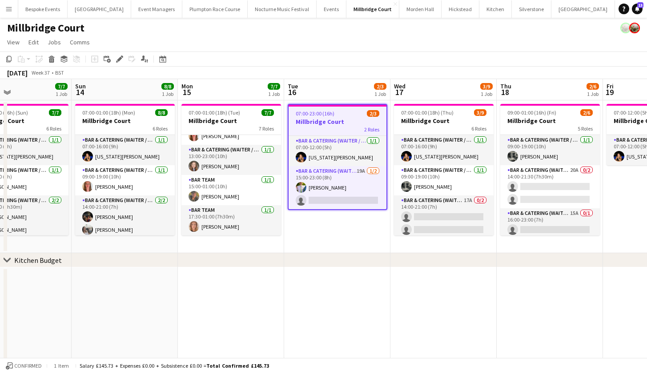
click at [113, 57] on div "Add job Add linked Job Edit Edit linked Job Applicants" at bounding box center [116, 59] width 68 height 11
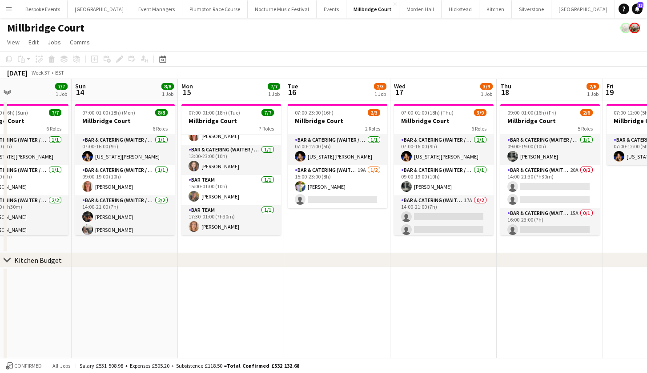
click at [115, 57] on div "Add job Add linked Job Edit Edit linked Job Applicants" at bounding box center [116, 59] width 68 height 11
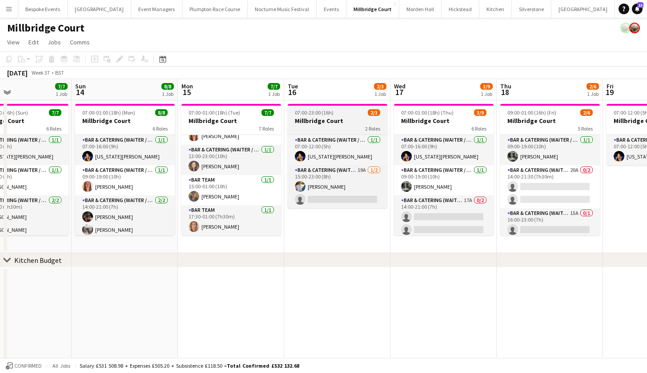
click at [317, 127] on div "2 Roles" at bounding box center [338, 128] width 100 height 7
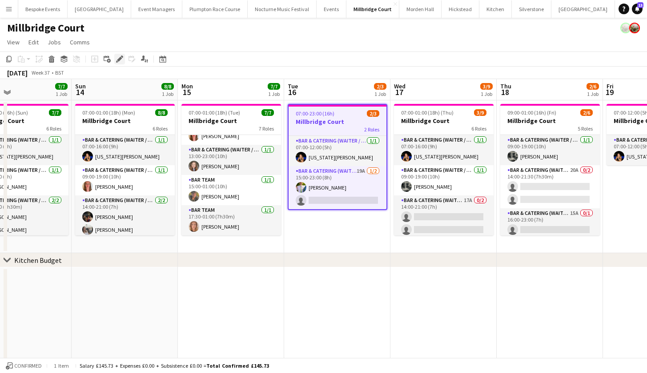
click at [118, 59] on icon "Edit" at bounding box center [119, 59] width 7 height 7
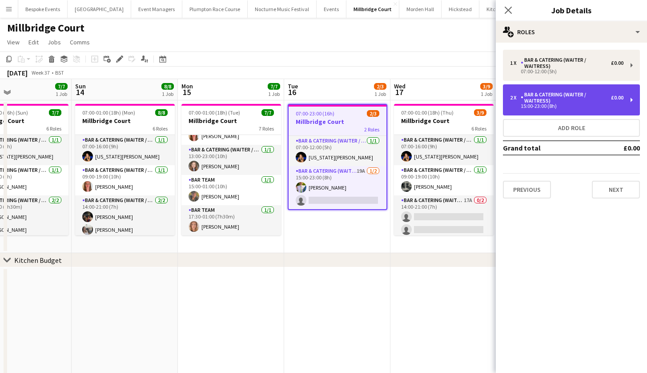
click at [580, 91] on div "2 x Bar & Catering (Waiter / waitress) £0.00 15:00-23:00 (8h)" at bounding box center [571, 99] width 137 height 31
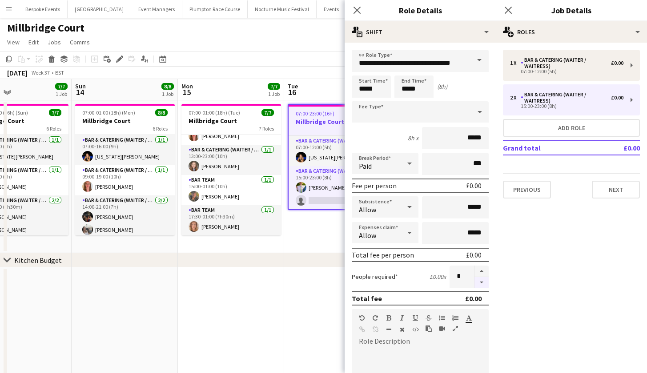
click at [477, 282] on button "button" at bounding box center [481, 282] width 14 height 11
type input "*"
click at [326, 282] on app-date-cell at bounding box center [337, 342] width 106 height 149
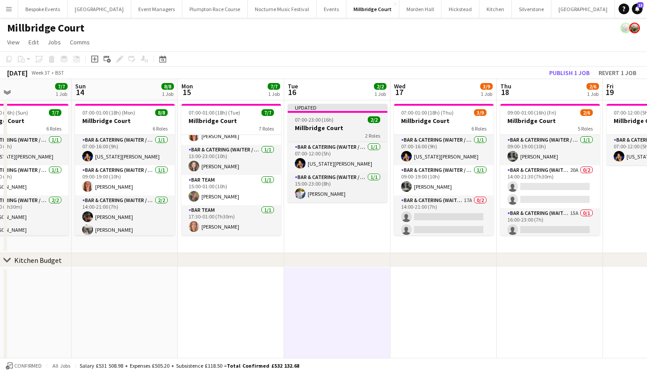
click at [316, 138] on div "2 Roles" at bounding box center [338, 135] width 100 height 7
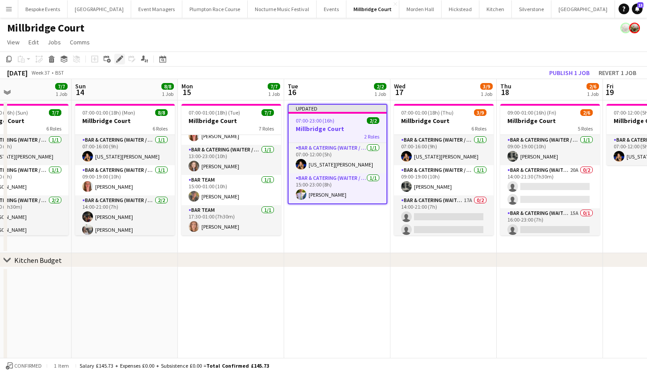
click at [119, 59] on icon at bounding box center [119, 59] width 5 height 5
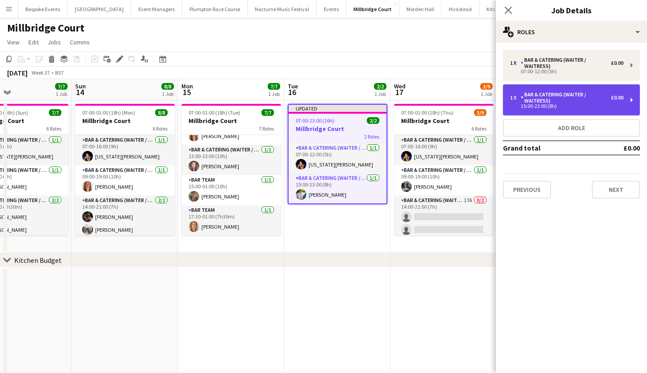
click at [554, 90] on div "1 x Bar & Catering (Waiter / waitress) £0.00 15:00-23:00 (8h)" at bounding box center [571, 99] width 137 height 31
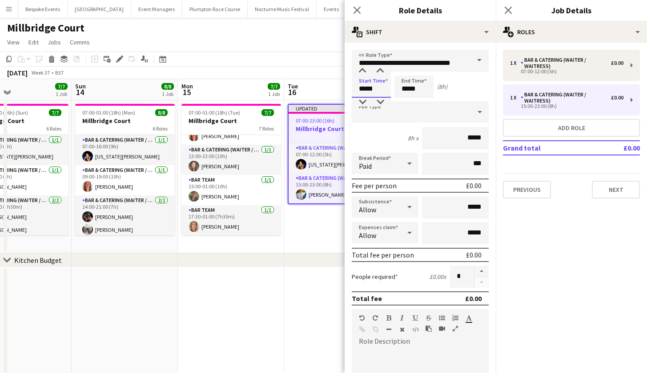
click at [365, 90] on input "*****" at bounding box center [371, 87] width 39 height 22
type input "*****"
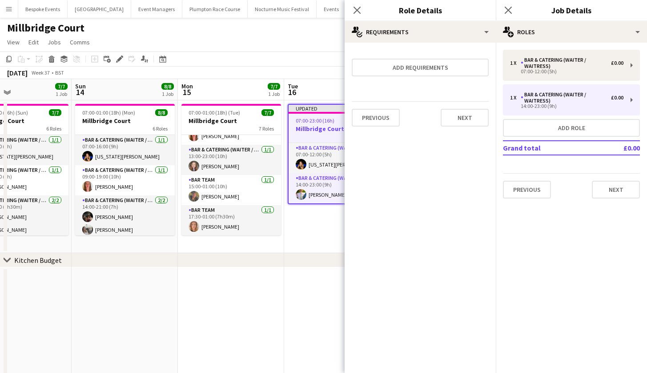
click at [216, 51] on app-page-menu "View Day view expanded Day view collapsed Month view Date picker Jump to today …" at bounding box center [323, 43] width 647 height 17
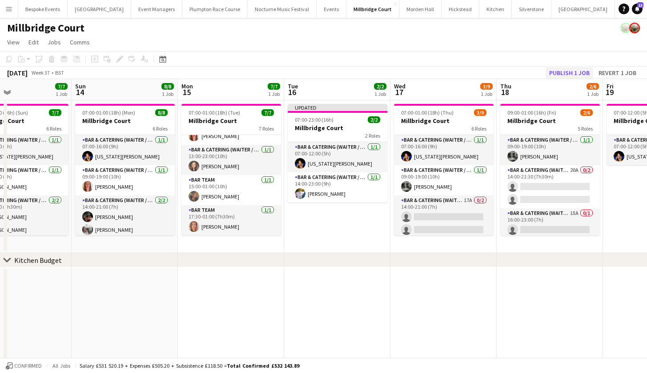
click at [584, 69] on button "Publish 1 job" at bounding box center [569, 73] width 48 height 12
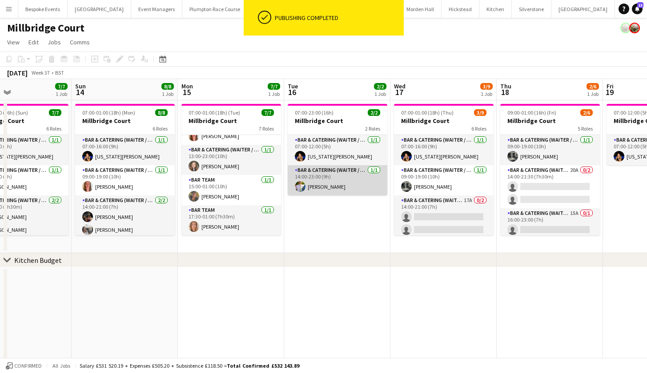
click at [352, 171] on app-card-role "Bar & Catering (Waiter / waitress) 1/1 14:00-23:00 (9h) James Mundy" at bounding box center [338, 180] width 100 height 30
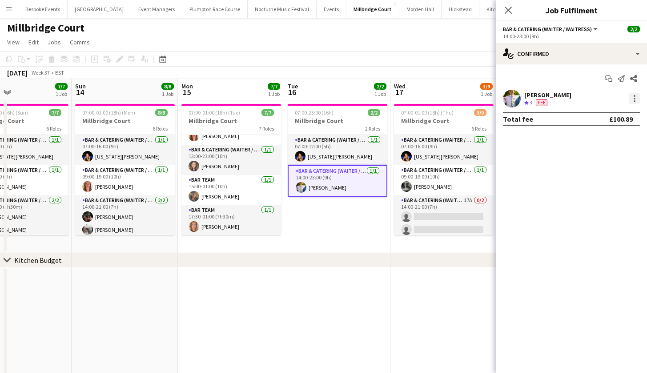
click at [634, 99] on div at bounding box center [635, 99] width 2 height 2
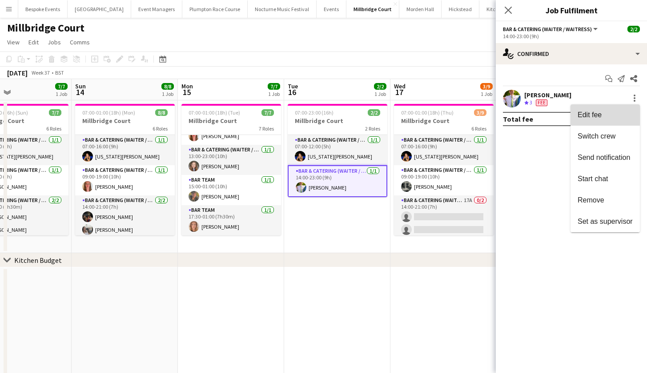
click at [620, 117] on span "Edit fee" at bounding box center [605, 115] width 55 height 8
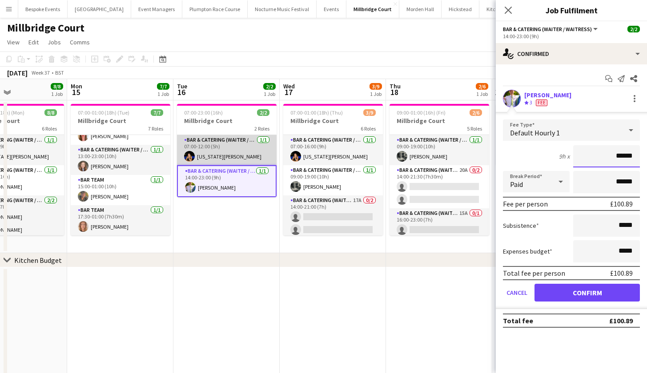
scroll to position [0, 359]
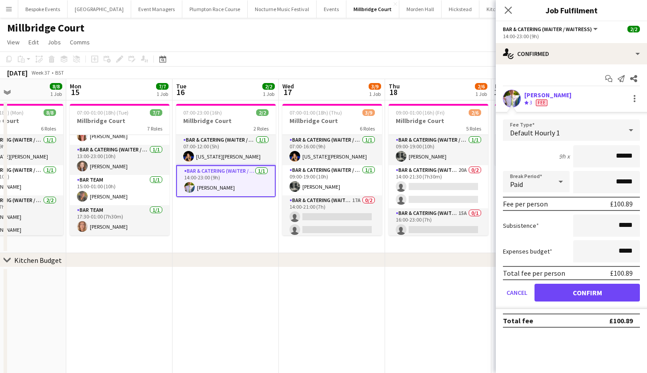
click at [590, 293] on button "Confirm" at bounding box center [586, 293] width 105 height 18
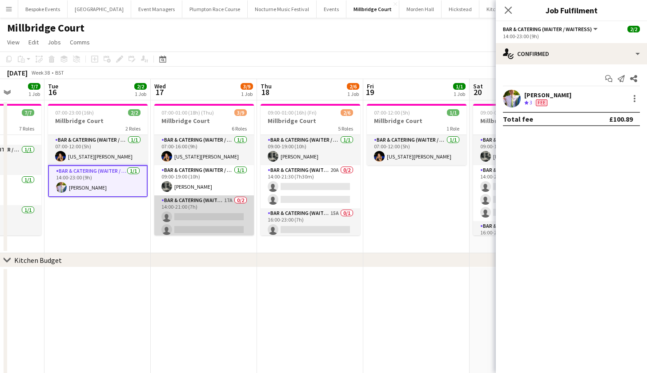
scroll to position [0, 0]
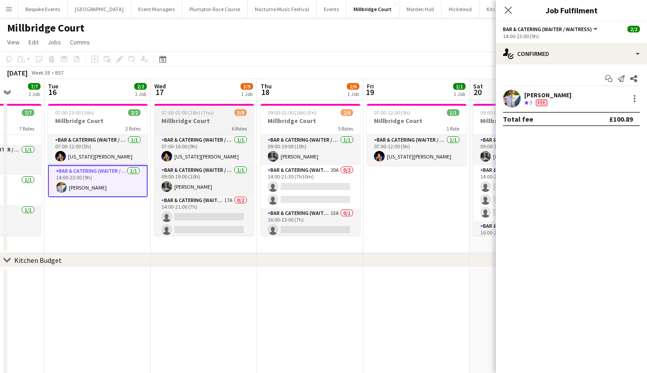
click at [214, 120] on h3 "Millbridge Court" at bounding box center [204, 121] width 100 height 8
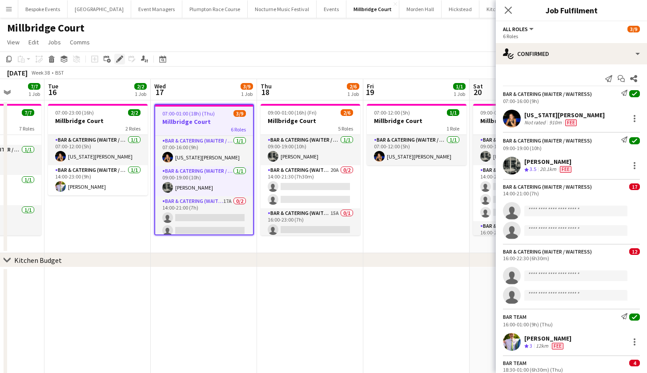
click at [120, 60] on icon "Edit" at bounding box center [119, 59] width 7 height 7
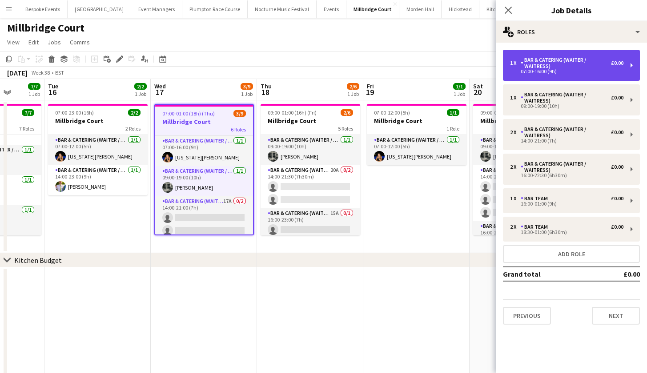
click at [574, 57] on div "Bar & Catering (Waiter / waitress)" at bounding box center [566, 63] width 90 height 12
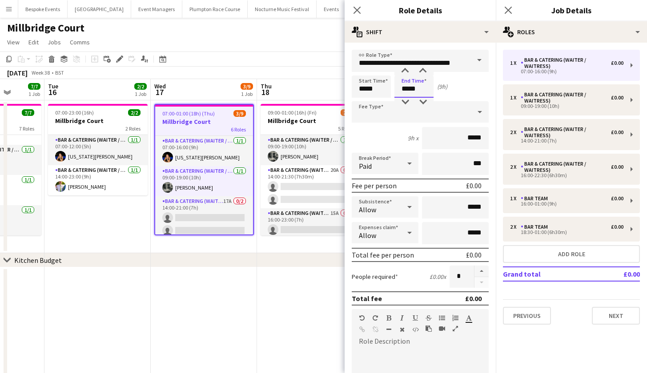
click at [408, 87] on input "*****" at bounding box center [413, 87] width 39 height 22
type input "*****"
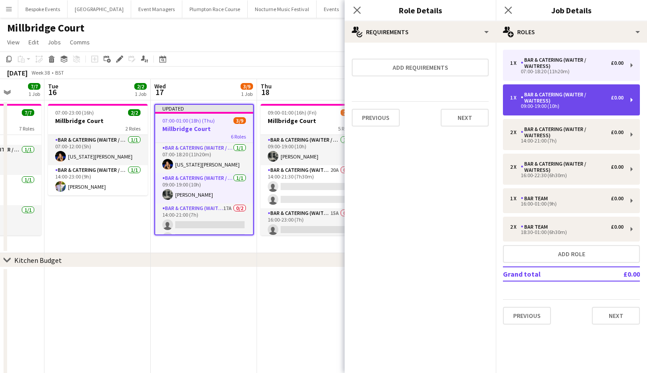
click at [570, 97] on div "Bar & Catering (Waiter / waitress)" at bounding box center [566, 98] width 90 height 12
type input "*****"
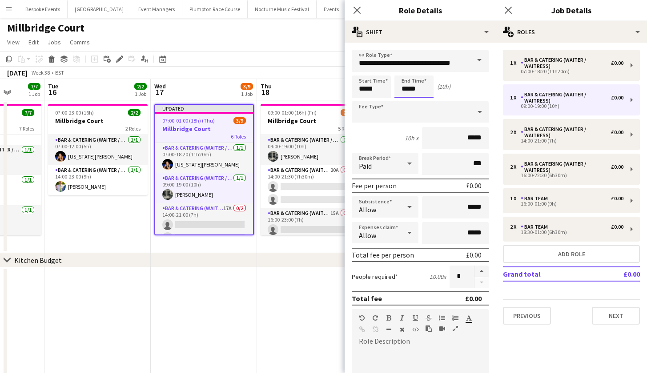
click at [426, 89] on input "*****" at bounding box center [413, 87] width 39 height 22
type input "*****"
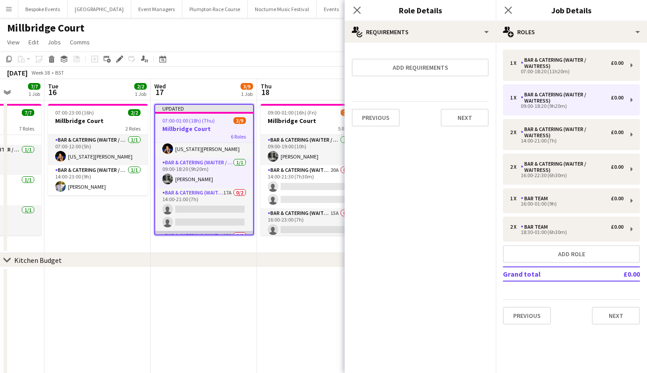
scroll to position [17, 0]
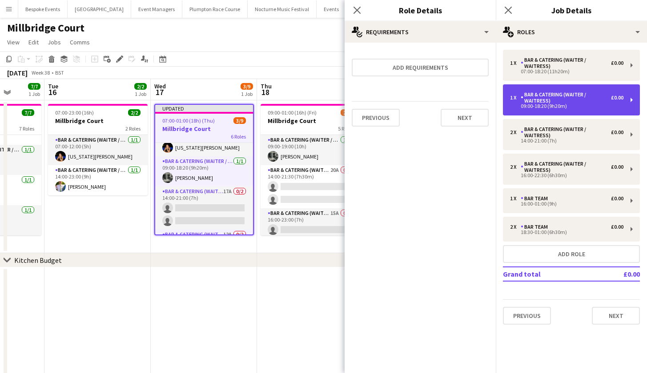
click at [582, 105] on div "09:00-18:20 (9h20m)" at bounding box center [566, 106] width 113 height 4
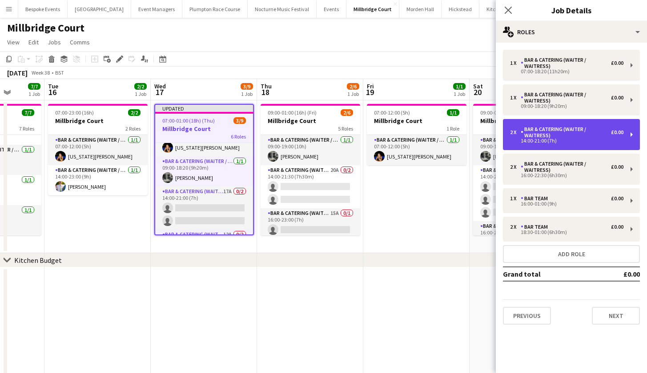
click at [574, 139] on div "14:00-21:00 (7h)" at bounding box center [566, 141] width 113 height 4
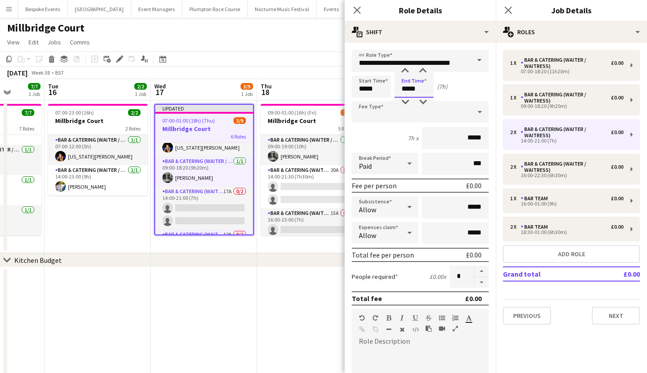
click at [408, 89] on input "*****" at bounding box center [413, 87] width 39 height 22
type input "*****"
click at [477, 283] on button "button" at bounding box center [481, 282] width 14 height 11
type input "*"
click at [286, 273] on app-date-cell at bounding box center [310, 342] width 106 height 149
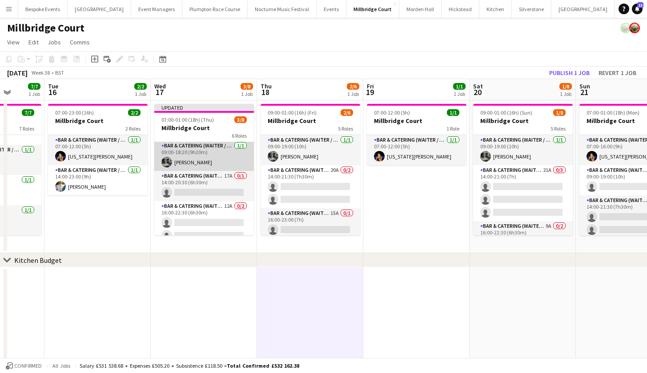
scroll to position [41, 0]
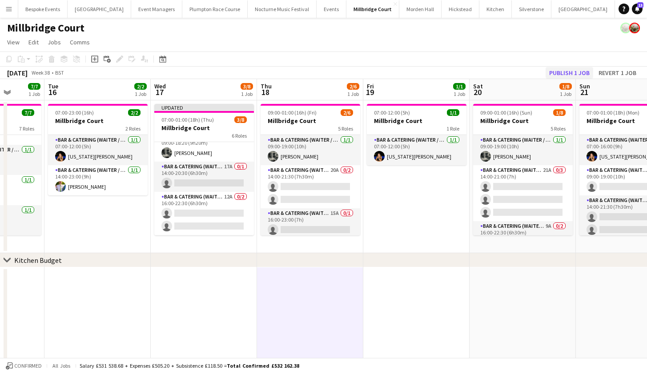
click at [572, 73] on button "Publish 1 job" at bounding box center [569, 73] width 48 height 12
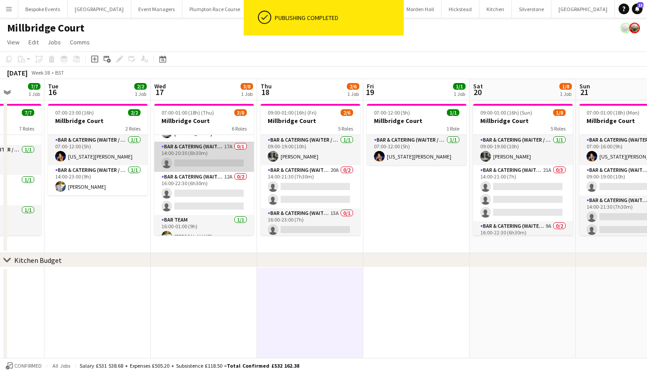
scroll to position [55, 0]
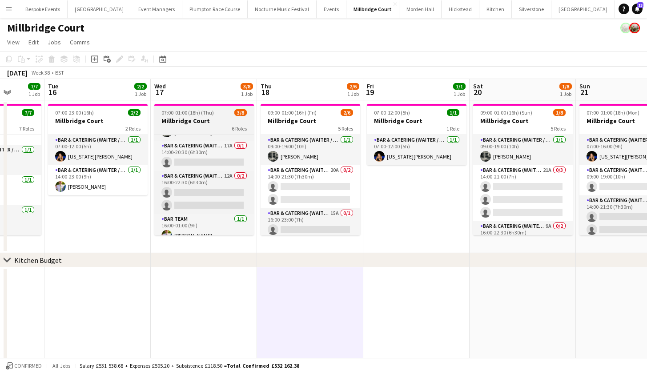
click at [228, 114] on div "07:00-01:00 (18h) (Thu) 3/8" at bounding box center [204, 112] width 100 height 7
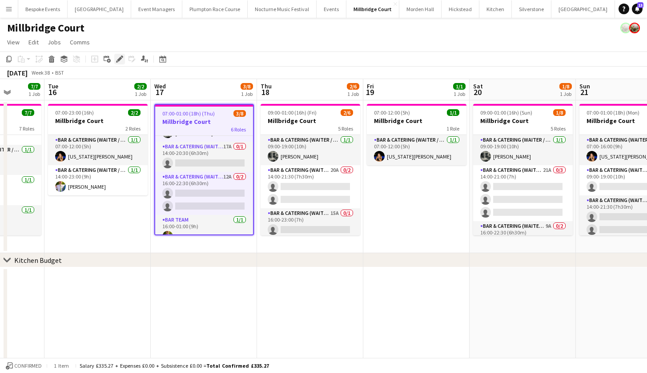
click at [118, 63] on div "Edit" at bounding box center [119, 59] width 11 height 11
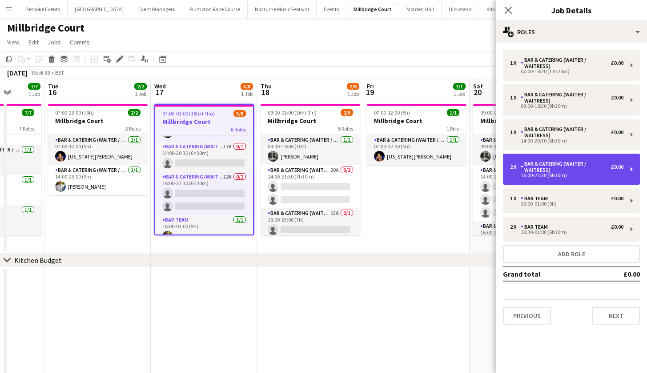
click at [546, 165] on div "Bar & Catering (Waiter / waitress)" at bounding box center [566, 167] width 90 height 12
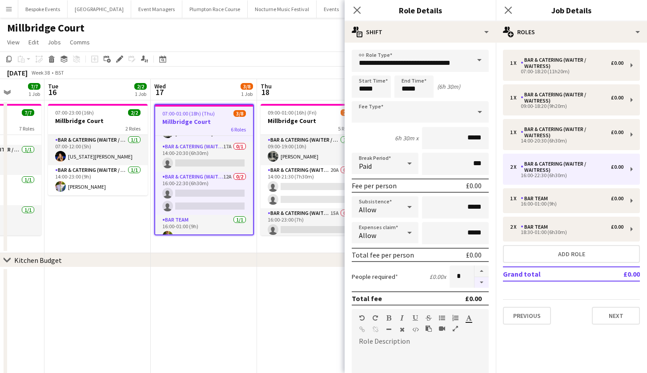
click at [477, 282] on button "button" at bounding box center [481, 282] width 14 height 11
type input "*"
click at [365, 88] on input "*****" at bounding box center [371, 87] width 39 height 22
type input "*****"
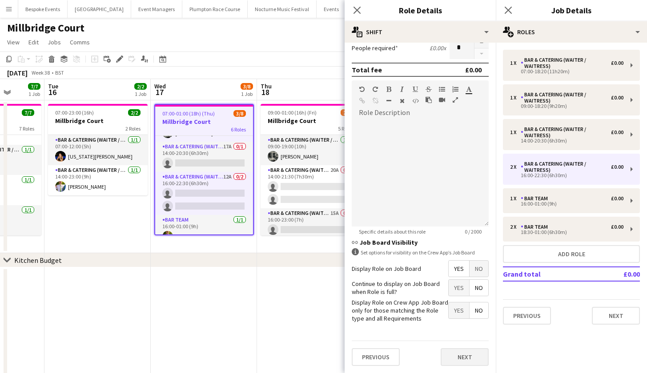
scroll to position [229, 0]
click at [447, 356] on button "Next" at bounding box center [465, 358] width 48 height 18
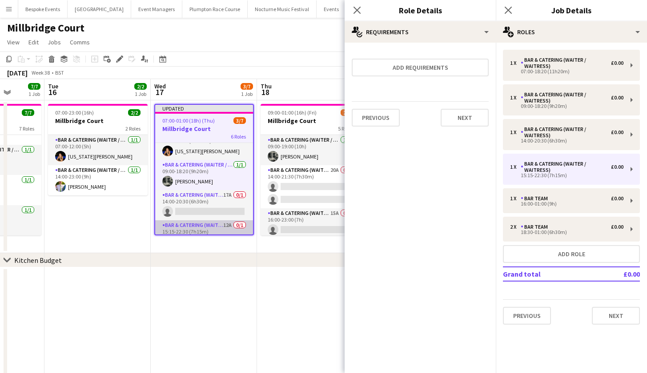
scroll to position [13, 0]
click at [195, 127] on h3 "Millbridge Court" at bounding box center [204, 129] width 98 height 8
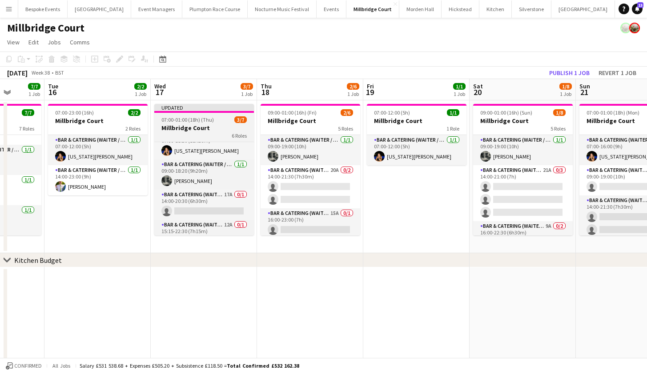
click at [191, 120] on span "07:00-01:00 (18h) (Thu)" at bounding box center [187, 119] width 52 height 7
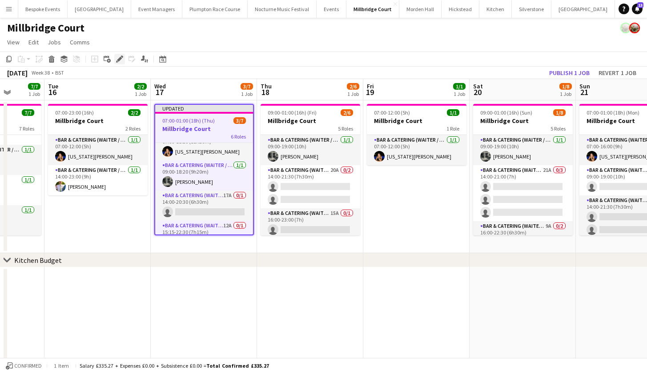
click at [116, 61] on icon at bounding box center [117, 61] width 2 height 2
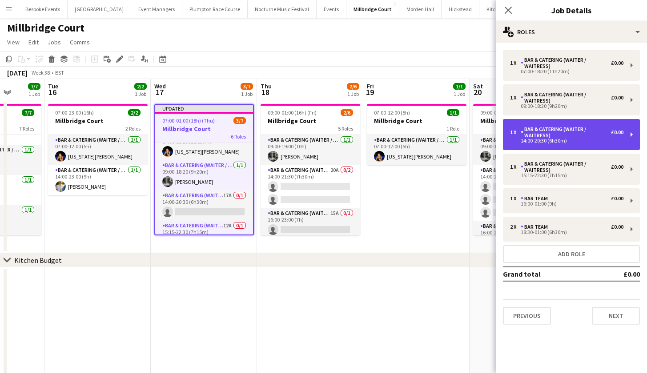
click at [540, 136] on div "Bar & Catering (Waiter / waitress)" at bounding box center [566, 132] width 90 height 12
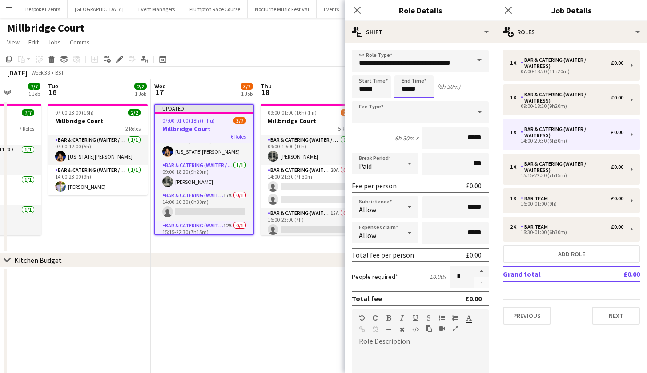
click at [409, 87] on input "*****" at bounding box center [413, 87] width 39 height 22
type input "*****"
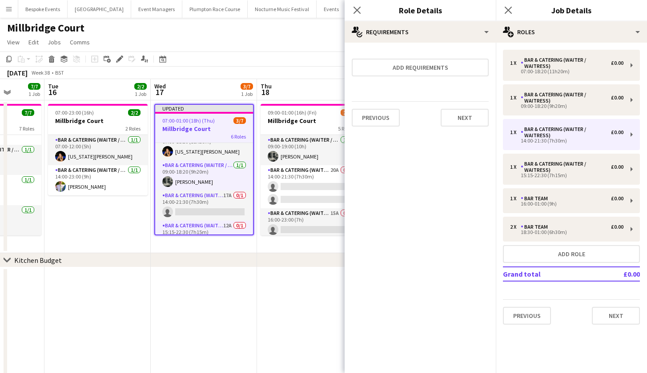
click at [289, 40] on app-page-menu "View Day view expanded Day view collapsed Month view Date picker Jump to today …" at bounding box center [323, 43] width 647 height 17
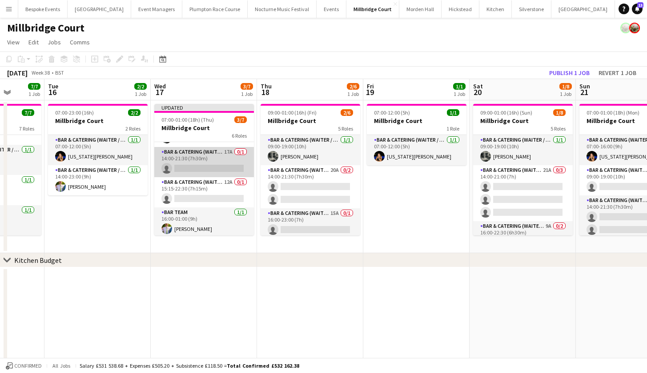
scroll to position [45, 0]
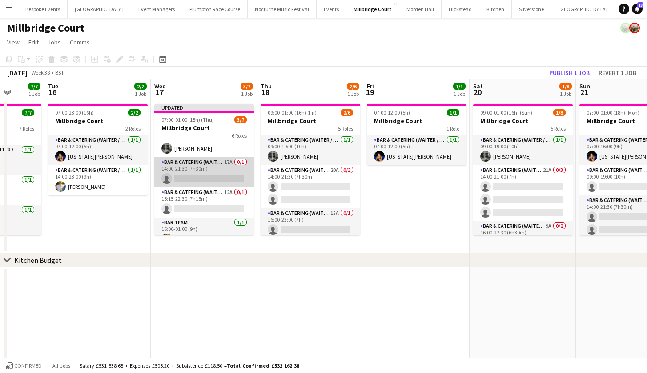
click at [217, 171] on app-card-role "Bar & Catering (Waiter / waitress) 17A 0/1 14:00-21:30 (7h30m) single-neutral-a…" at bounding box center [204, 172] width 100 height 30
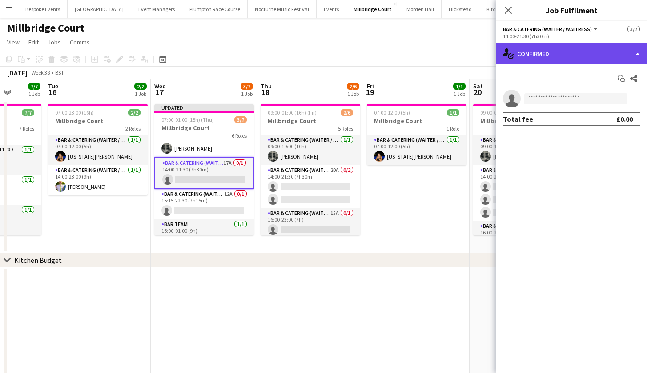
click at [552, 60] on div "single-neutral-actions-check-2 Confirmed" at bounding box center [571, 53] width 151 height 21
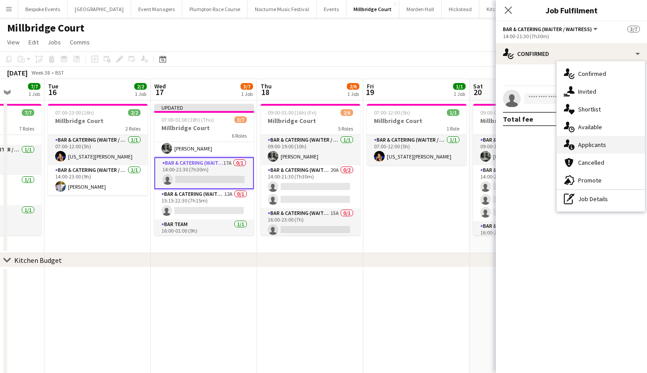
click at [579, 144] on span "Applicants" at bounding box center [592, 145] width 28 height 8
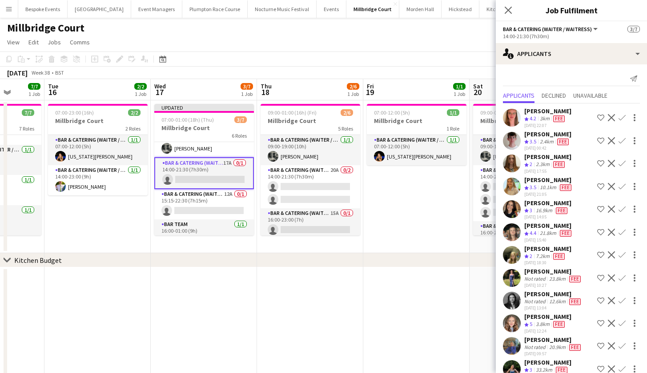
click at [618, 116] on app-icon "Confirm" at bounding box center [621, 117] width 7 height 7
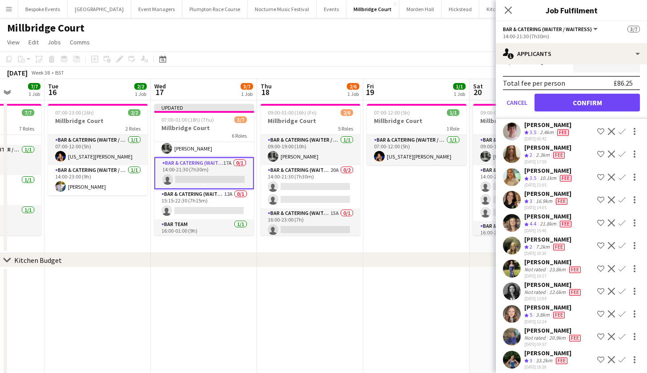
scroll to position [117, 0]
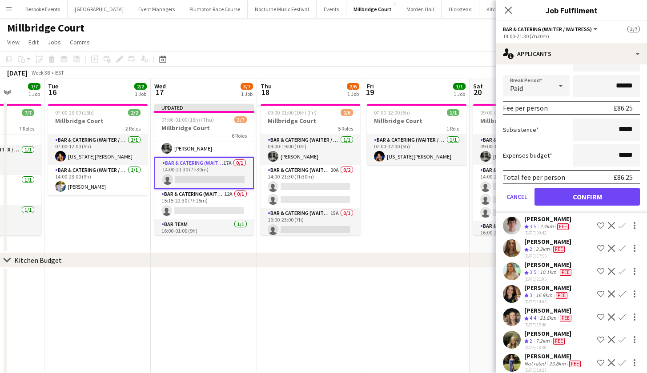
click at [583, 194] on button "Confirm" at bounding box center [586, 197] width 105 height 18
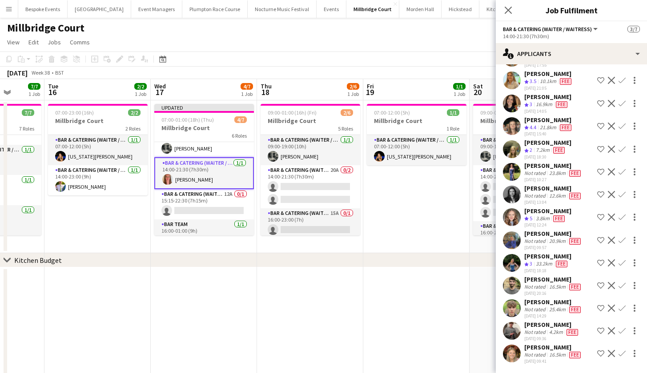
scroll to position [83, 0]
click at [229, 196] on app-card-role "Bar & Catering (Waiter / waitress) 12A 0/1 15:15-22:30 (7h15m) single-neutral-a…" at bounding box center [204, 204] width 100 height 30
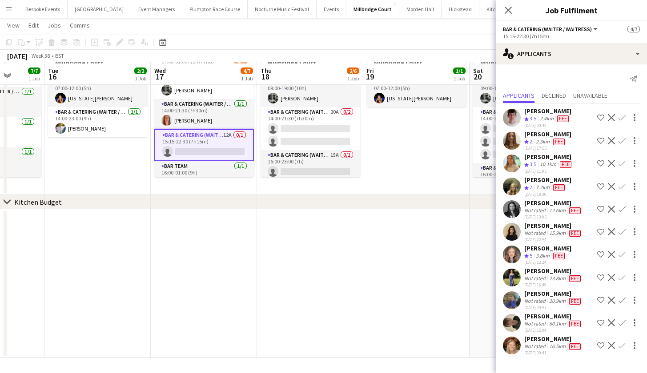
scroll to position [58, 0]
click at [623, 256] on app-icon "Confirm" at bounding box center [621, 254] width 7 height 7
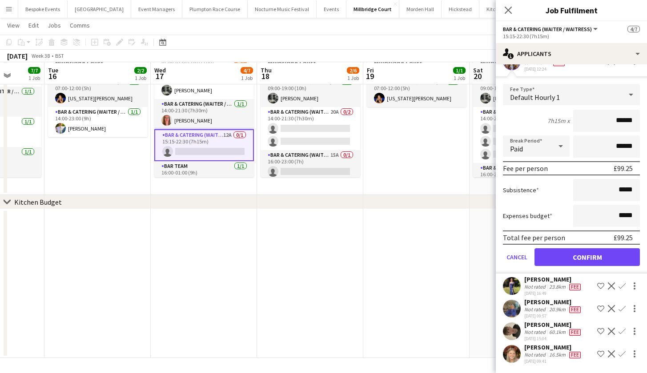
scroll to position [193, 0]
click at [609, 252] on button "Confirm" at bounding box center [586, 258] width 105 height 18
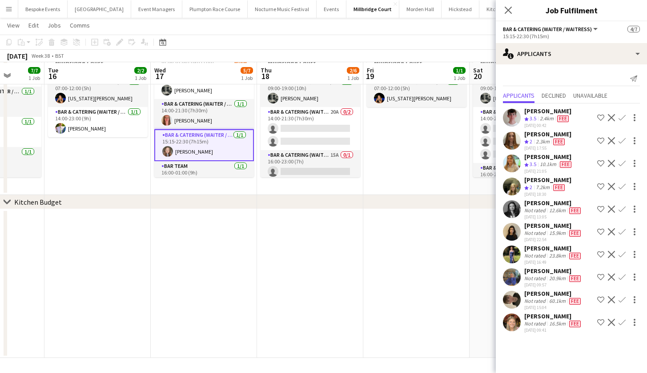
click at [419, 249] on app-date-cell at bounding box center [416, 283] width 106 height 149
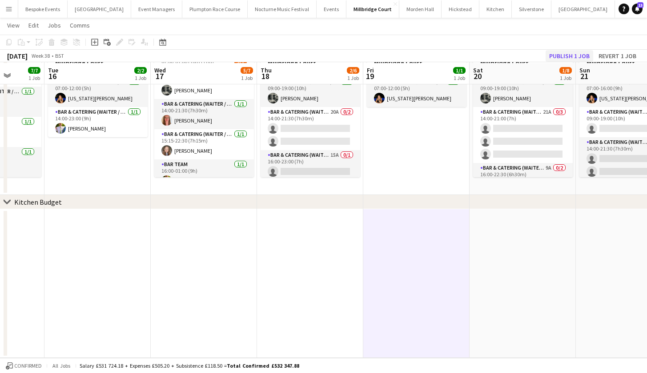
click at [562, 60] on button "Publish 1 job" at bounding box center [569, 56] width 48 height 12
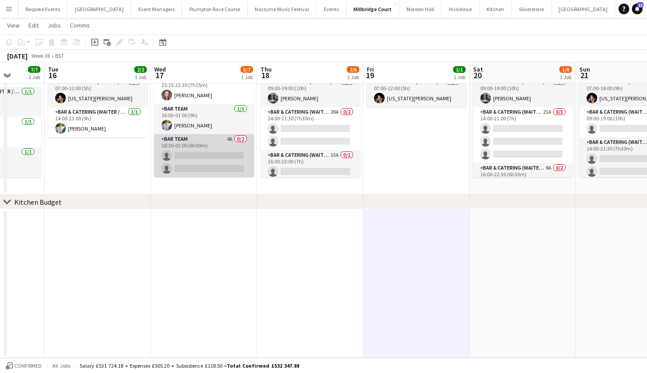
scroll to position [94, 0]
click at [203, 158] on app-card-role "Bar Team 4A 0/2 18:30-01:00 (6h30m) single-neutral-actions single-neutral-actio…" at bounding box center [204, 155] width 100 height 43
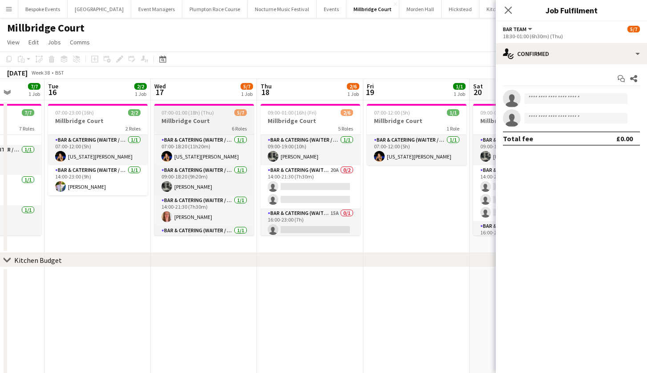
scroll to position [0, 0]
click at [185, 116] on app-job-card "07:00-01:00 (18h) (Thu) 5/7 Millbridge Court 6 Roles Bar & Catering (Waiter / w…" at bounding box center [204, 170] width 100 height 132
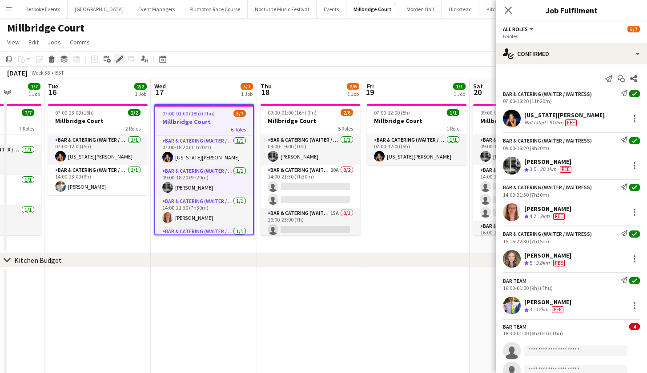
click at [118, 55] on div "Edit" at bounding box center [119, 59] width 11 height 11
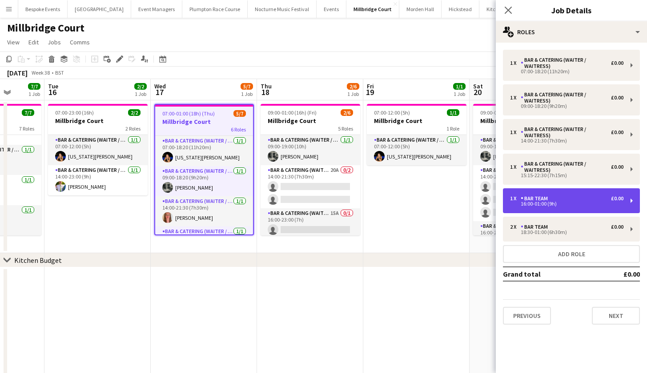
click at [537, 198] on div "Bar Team" at bounding box center [536, 199] width 31 height 6
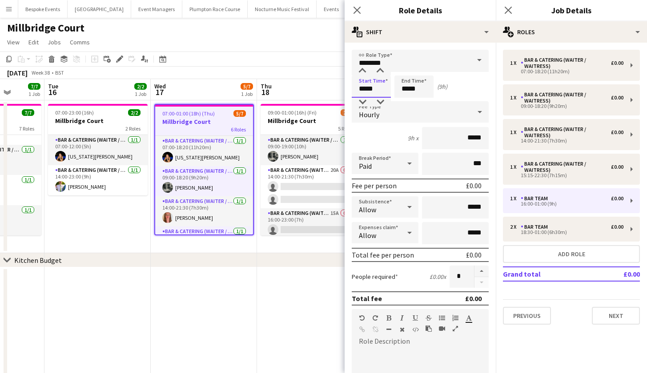
click at [377, 90] on input "*****" at bounding box center [371, 87] width 39 height 22
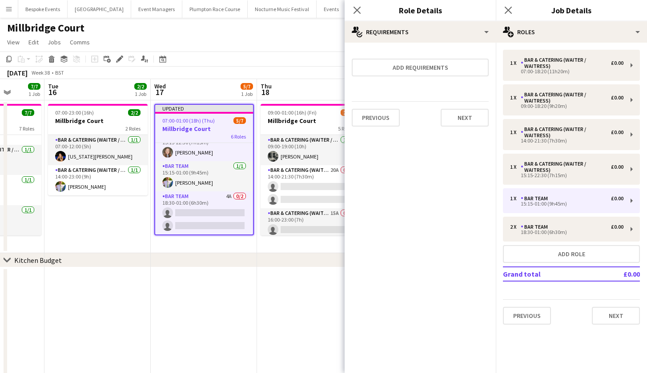
scroll to position [99, 0]
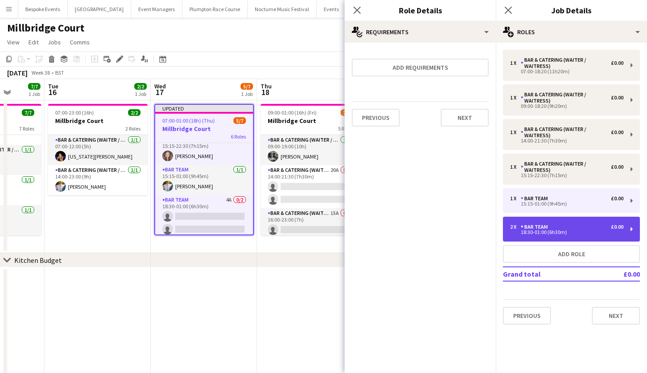
click at [537, 231] on div "18:30-01:00 (6h30m)" at bounding box center [566, 232] width 113 height 4
type input "*****"
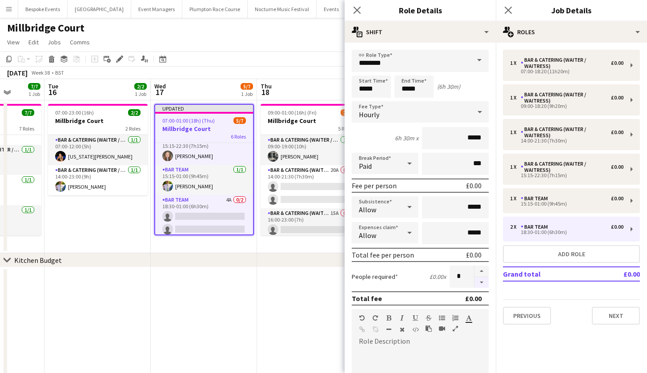
click at [478, 281] on button "button" at bounding box center [481, 282] width 14 height 11
type input "*"
click at [377, 88] on input "*****" at bounding box center [371, 87] width 39 height 22
type input "*****"
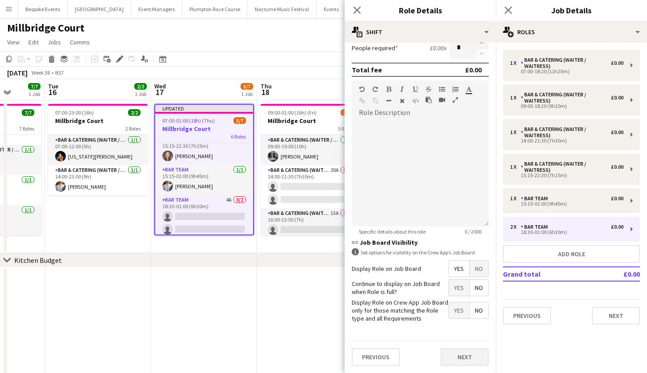
scroll to position [229, 0]
click at [445, 355] on button "Next" at bounding box center [465, 358] width 48 height 18
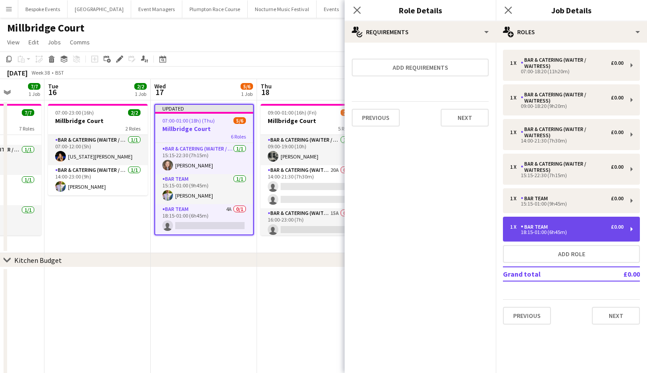
click at [545, 221] on div "1 x Bar Team £0.00 18:15-01:00 (6h45m)" at bounding box center [571, 229] width 137 height 25
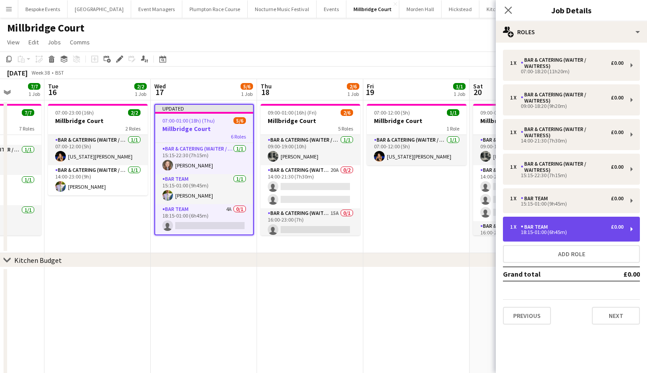
click at [537, 220] on div "1 x Bar Team £0.00 18:15-01:00 (6h45m)" at bounding box center [571, 229] width 137 height 25
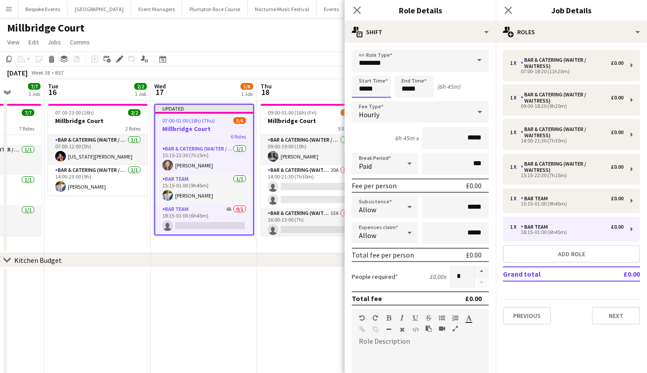
click at [379, 92] on input "*****" at bounding box center [371, 87] width 39 height 22
type input "*****"
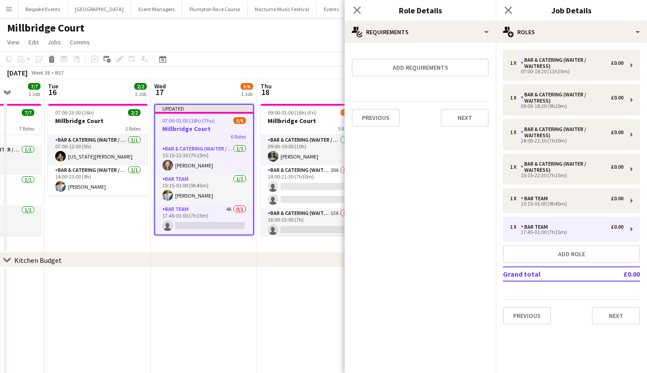
click at [184, 309] on app-date-cell at bounding box center [204, 342] width 106 height 149
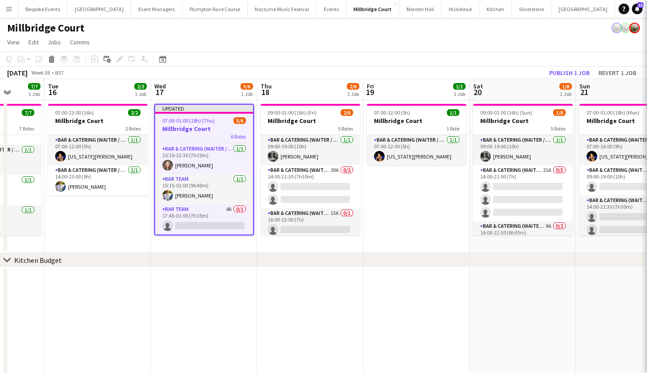
scroll to position [88, 0]
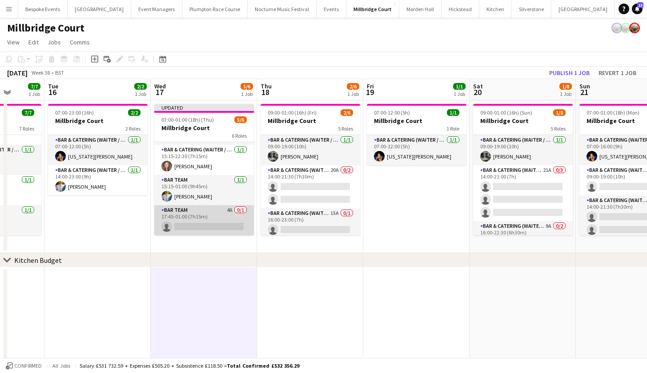
click at [205, 217] on app-card-role "Bar Team 4A 0/1 17:45-01:00 (7h15m) single-neutral-actions" at bounding box center [204, 220] width 100 height 30
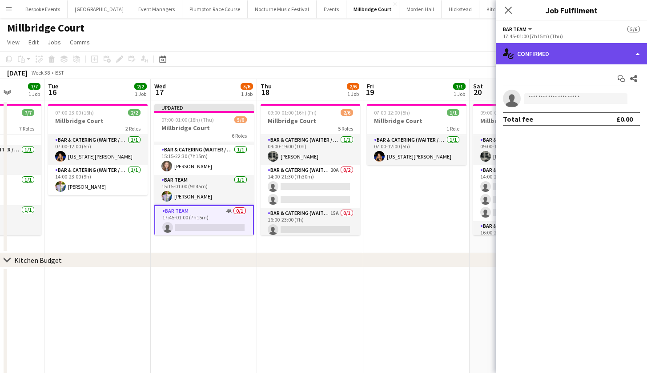
click at [563, 50] on div "single-neutral-actions-check-2 Confirmed" at bounding box center [571, 53] width 151 height 21
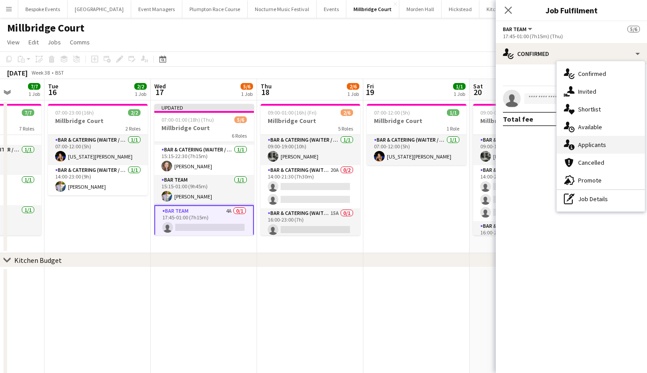
click at [578, 138] on div "single-neutral-actions-information Applicants" at bounding box center [601, 145] width 88 height 18
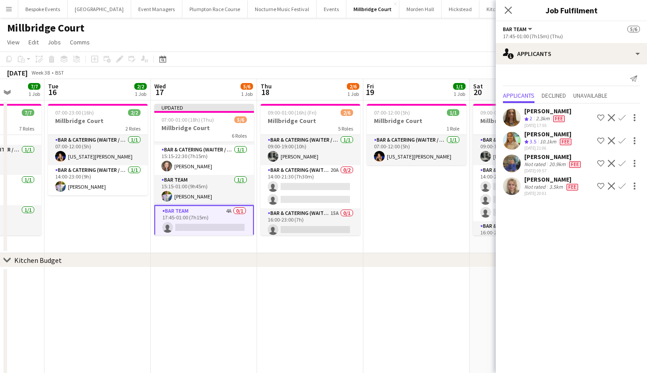
click at [620, 140] on app-icon "Confirm" at bounding box center [621, 140] width 7 height 7
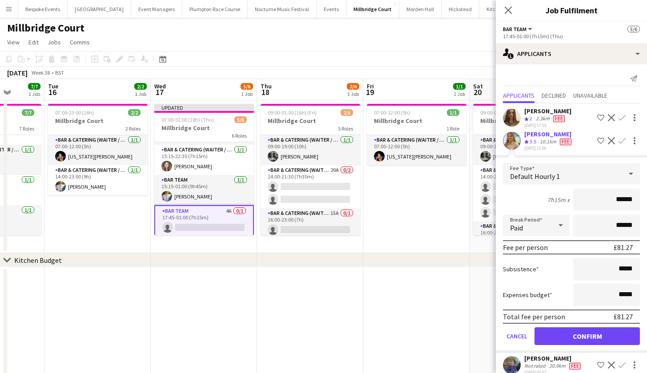
click at [582, 332] on button "Confirm" at bounding box center [586, 337] width 105 height 18
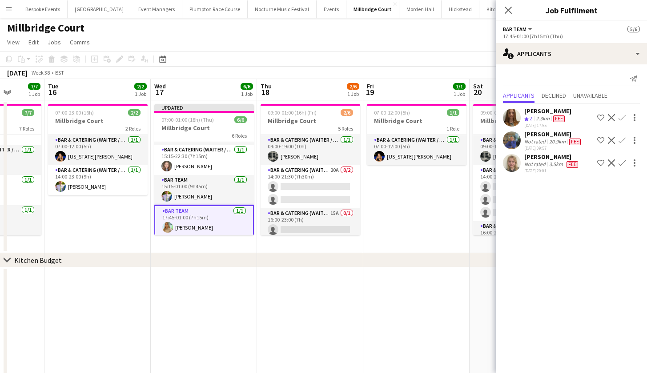
click at [421, 297] on app-date-cell at bounding box center [416, 342] width 106 height 149
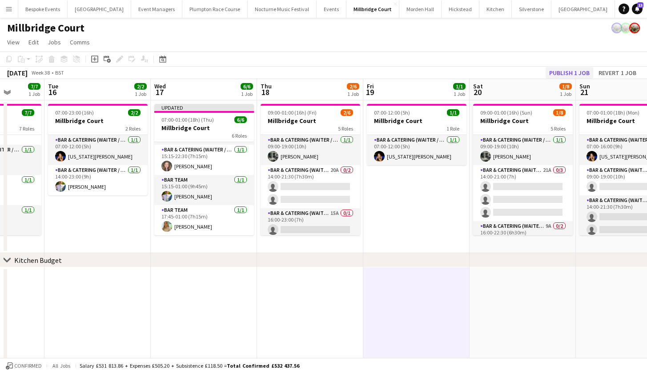
click at [584, 70] on button "Publish 1 job" at bounding box center [569, 73] width 48 height 12
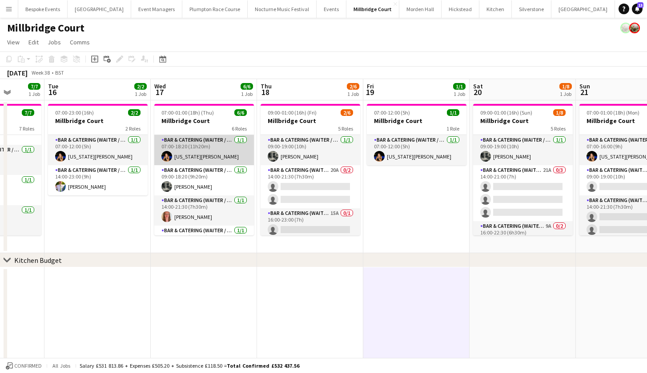
scroll to position [0, 0]
click at [185, 147] on app-card-role "Bar & Catering (Waiter / waitress) 1/1 07:00-18:20 (11h20m) Georgia Strode" at bounding box center [204, 150] width 100 height 30
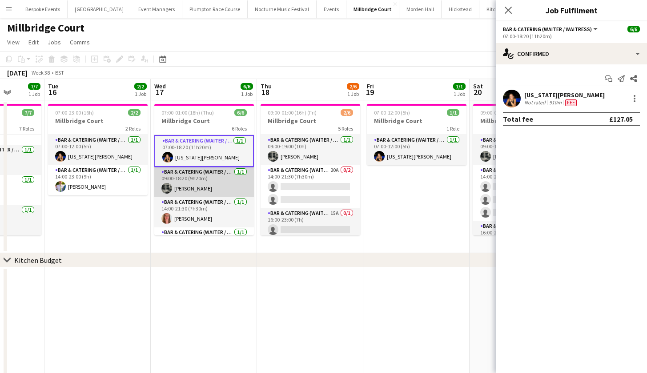
click at [185, 184] on app-card-role "Bar & Catering (Waiter / waitress) 1/1 09:00-18:20 (9h20m) Molly Middlehurst" at bounding box center [204, 182] width 100 height 30
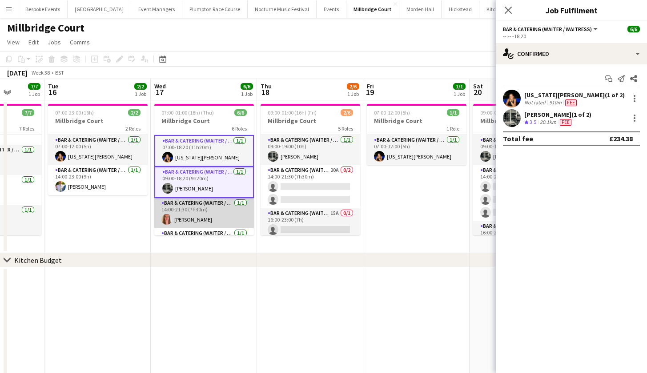
click at [185, 204] on app-card-role "Bar & Catering (Waiter / waitress) 1/1 14:00-21:30 (7h30m) Freya Hanmer" at bounding box center [204, 213] width 100 height 30
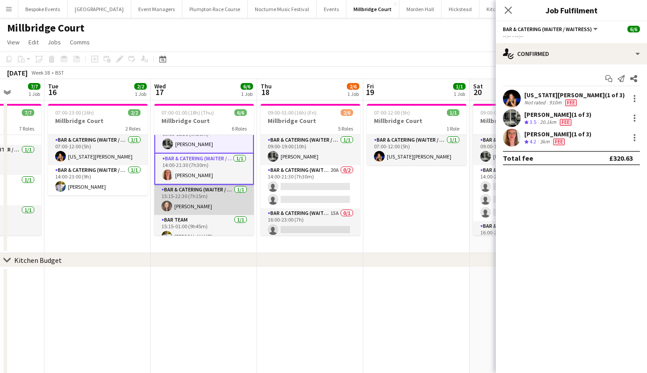
click at [185, 204] on app-card-role "Bar & Catering (Waiter / waitress) 1/1 15:15-22:30 (7h15m) Clara Thompson" at bounding box center [204, 200] width 100 height 30
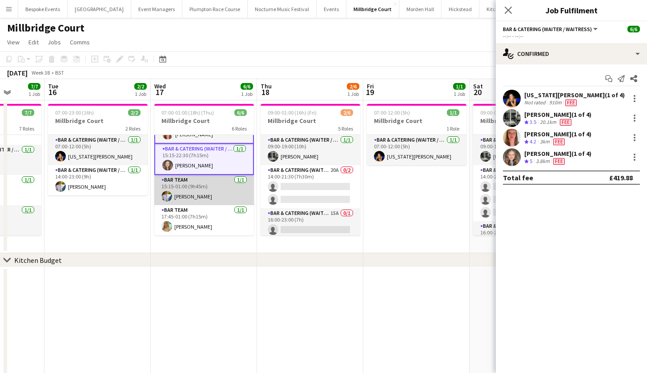
scroll to position [85, 0]
click at [231, 179] on app-card-role "Bar Team 1/1 15:15-01:00 (9h45m) James Mundy" at bounding box center [204, 190] width 100 height 30
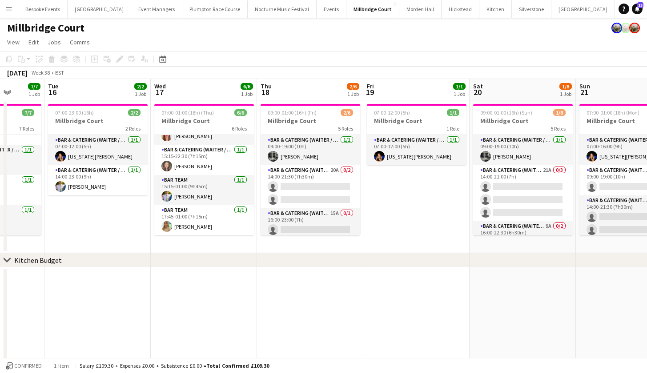
scroll to position [81, 0]
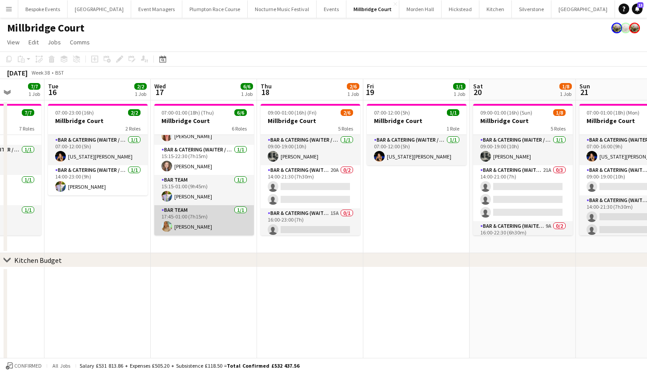
click at [197, 220] on app-card-role "Bar Team 1/1 17:45-01:00 (7h15m) Alice Cooley" at bounding box center [204, 220] width 100 height 30
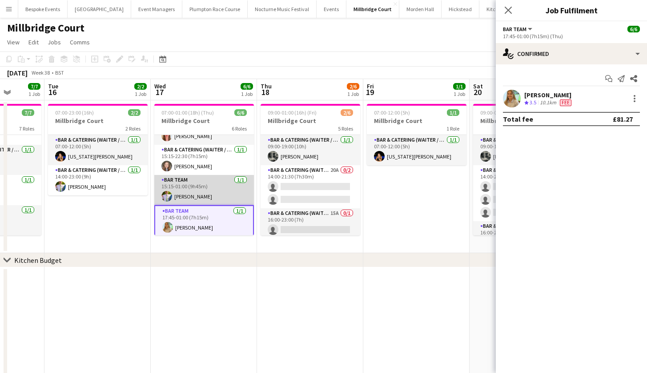
click at [211, 198] on app-card-role "Bar Team 1/1 15:15-01:00 (9h45m) James Mundy" at bounding box center [204, 190] width 100 height 30
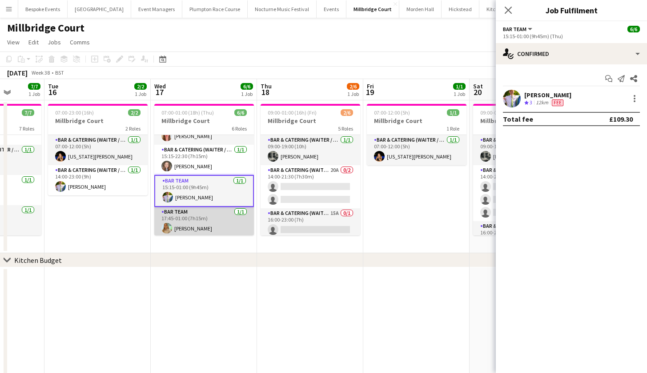
click at [208, 224] on app-card-role "Bar Team 1/1 17:45-01:00 (7h15m) Alice Cooley" at bounding box center [204, 222] width 100 height 30
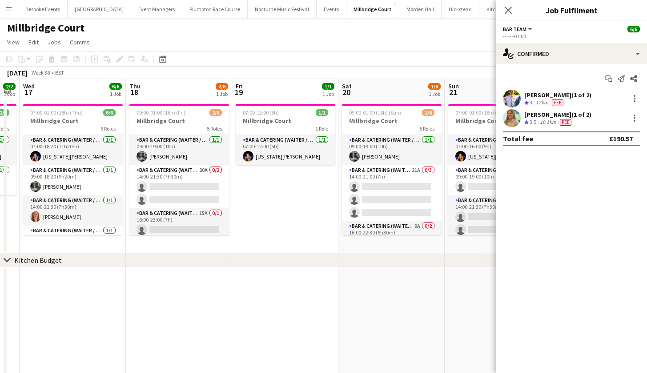
scroll to position [0, 0]
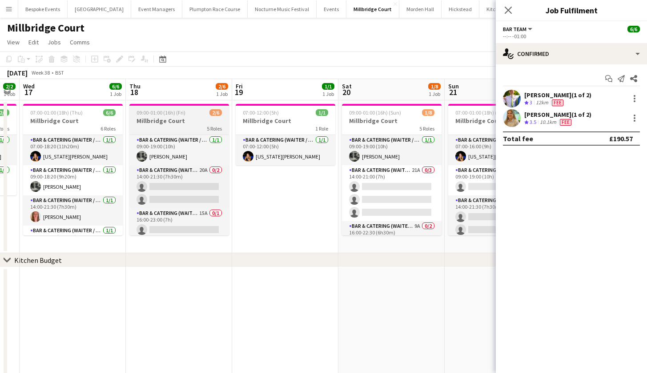
click at [190, 120] on h3 "Millbridge Court" at bounding box center [179, 121] width 100 height 8
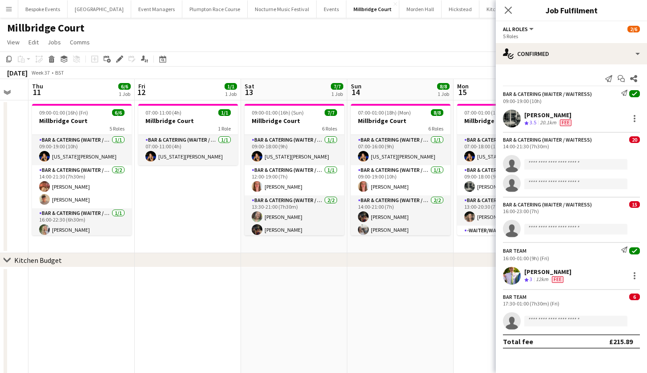
scroll to position [0, 291]
click at [64, 117] on h3 "Millbridge Court" at bounding box center [82, 121] width 100 height 8
click at [64, 117] on app-job-card "09:00-01:00 (16h) (Fri) 6/6 Millbridge Court 5 Roles Bar & Catering (Waiter / w…" at bounding box center [82, 170] width 100 height 132
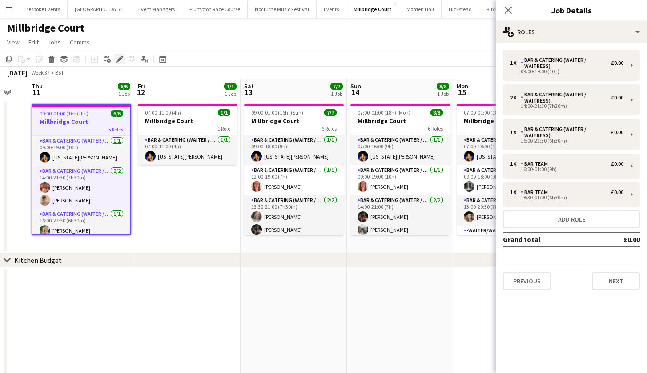
click at [119, 62] on icon "Edit" at bounding box center [119, 59] width 7 height 7
click at [529, 220] on button "Add role" at bounding box center [571, 220] width 137 height 18
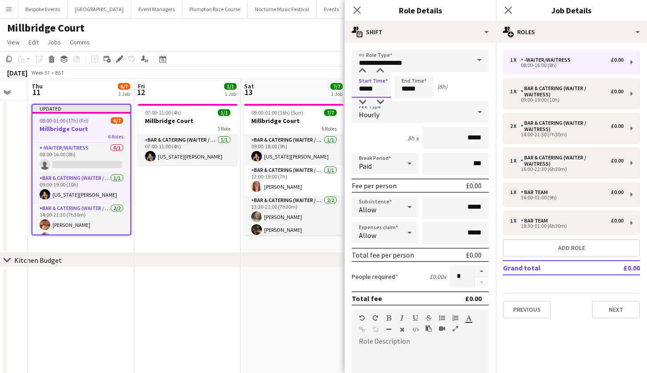
click at [366, 92] on input "*****" at bounding box center [371, 87] width 39 height 22
type input "*****"
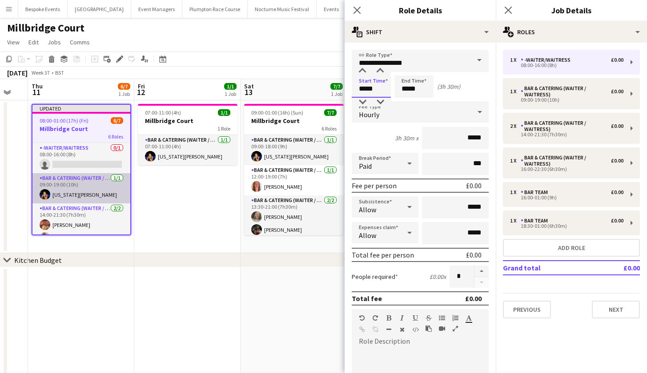
scroll to position [0, 0]
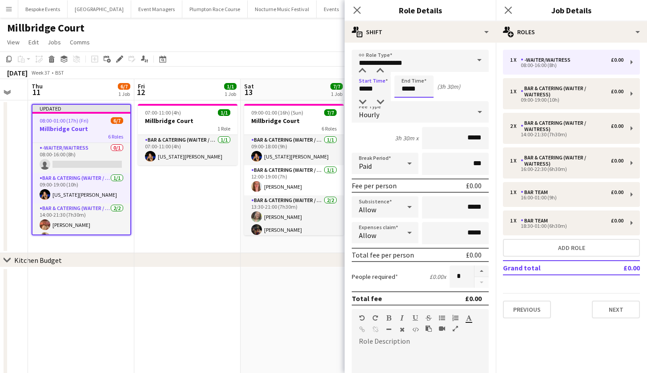
click at [408, 88] on input "*****" at bounding box center [413, 87] width 39 height 22
type input "*****"
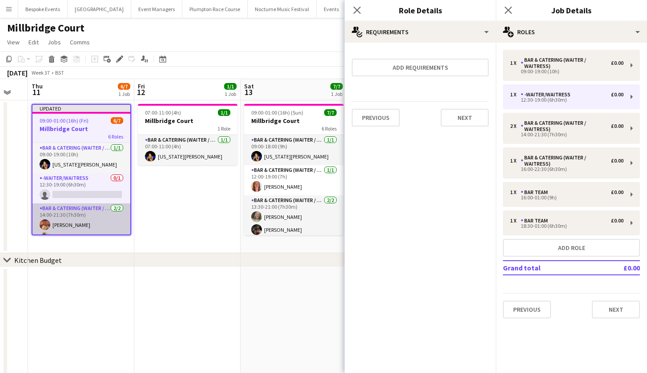
click at [102, 214] on app-card-role "Bar & Catering (Waiter / waitress) 2/2 14:00-21:30 (7h30m) Amy Strode Jude Inkl…" at bounding box center [81, 225] width 98 height 43
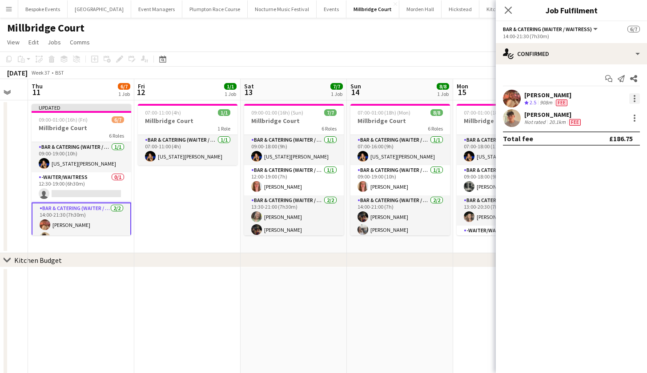
click at [633, 99] on div at bounding box center [634, 98] width 11 height 11
drag, startPoint x: 600, startPoint y: 124, endPoint x: 599, endPoint y: 132, distance: 7.6
click at [599, 132] on div "Edit fee Switch crew Send notification Start chat Remove Set as supervisor" at bounding box center [604, 168] width 69 height 128
click at [599, 132] on div "Total fee £186.75" at bounding box center [571, 139] width 137 height 14
click at [632, 100] on div at bounding box center [634, 98] width 11 height 11
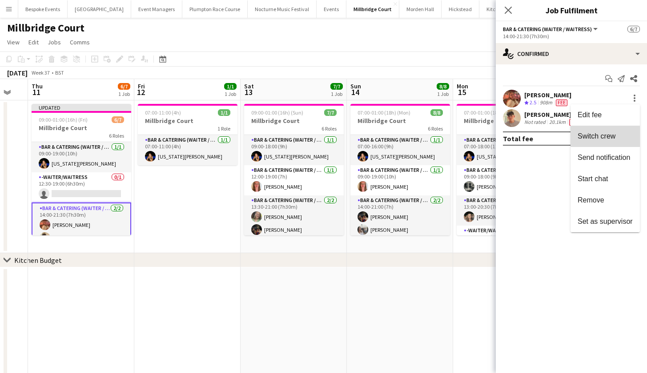
click at [619, 128] on button "Switch crew" at bounding box center [604, 136] width 69 height 21
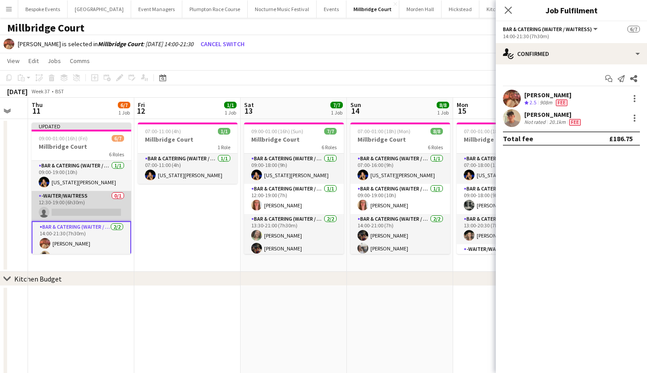
scroll to position [0, 290]
click at [47, 209] on app-card-role "-Waiter/Waitress 0/1 12:30-19:00 (6h30m) single-neutral-actions" at bounding box center [82, 206] width 100 height 30
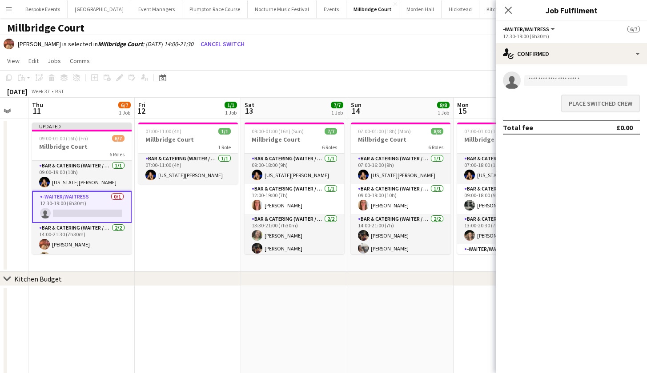
click at [582, 106] on button "Place switched crew" at bounding box center [600, 104] width 79 height 18
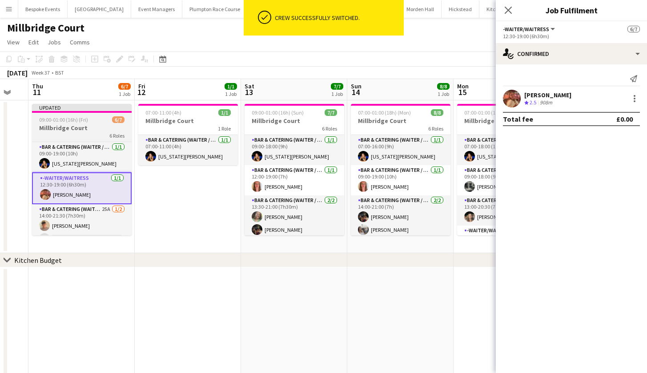
scroll to position [20, 0]
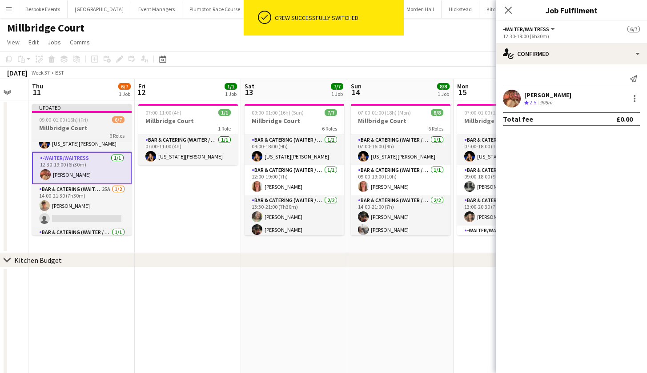
click at [81, 135] on div "6 Roles" at bounding box center [82, 135] width 100 height 7
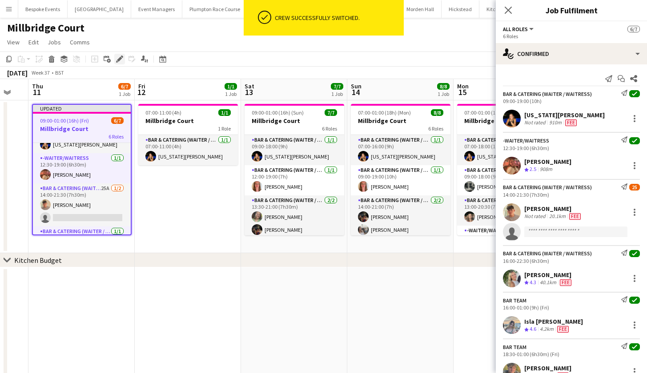
click at [122, 59] on icon "Edit" at bounding box center [119, 59] width 7 height 7
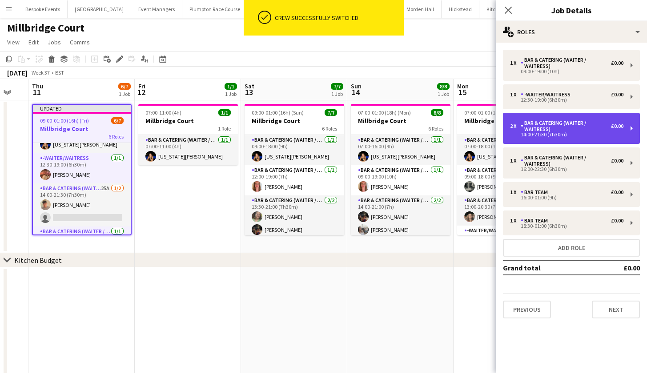
click at [564, 120] on div "Bar & Catering (Waiter / waitress)" at bounding box center [566, 126] width 90 height 12
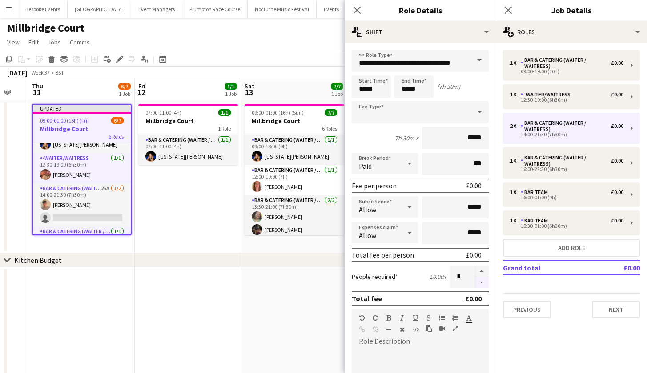
click at [475, 281] on button "button" at bounding box center [481, 282] width 14 height 11
type input "*"
click at [274, 262] on div "chevron-right Kitchen Budget" at bounding box center [323, 260] width 647 height 14
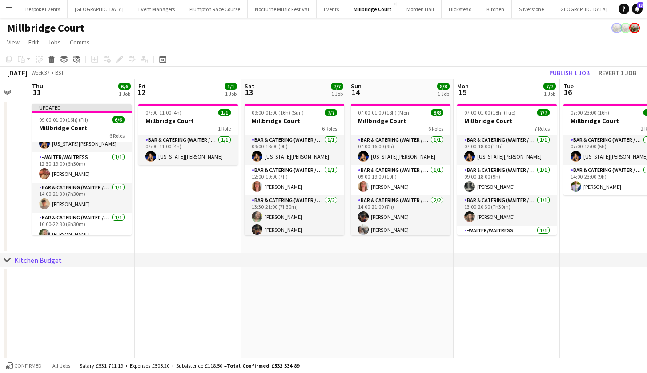
click at [559, 79] on div "September 2025 Week 37 • BST Publish 1 job Revert 1 job" at bounding box center [323, 73] width 647 height 12
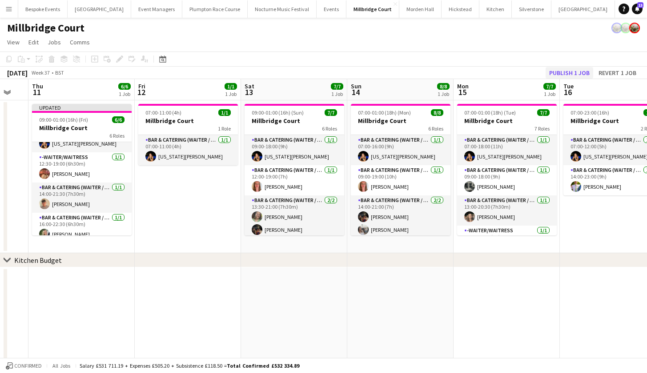
click at [559, 73] on button "Publish 1 job" at bounding box center [569, 73] width 48 height 12
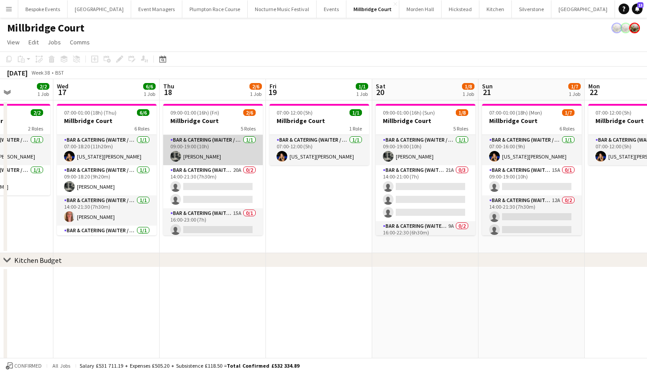
scroll to position [0, 0]
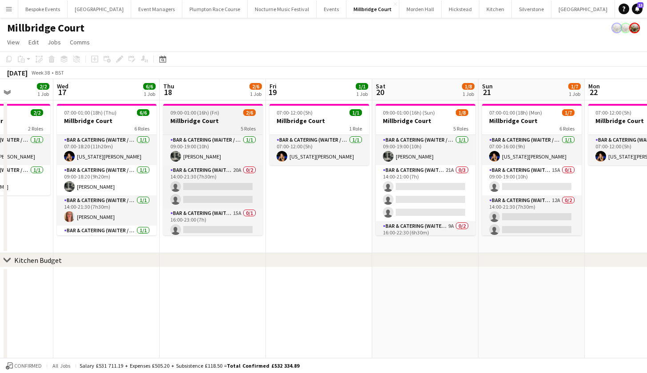
click at [200, 126] on div "5 Roles" at bounding box center [213, 128] width 100 height 7
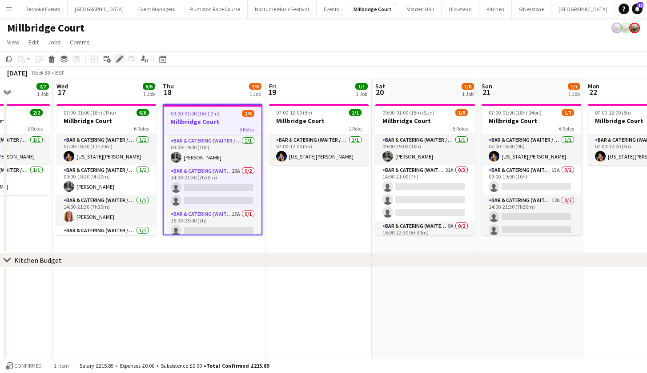
click at [117, 57] on icon "Edit" at bounding box center [119, 59] width 7 height 7
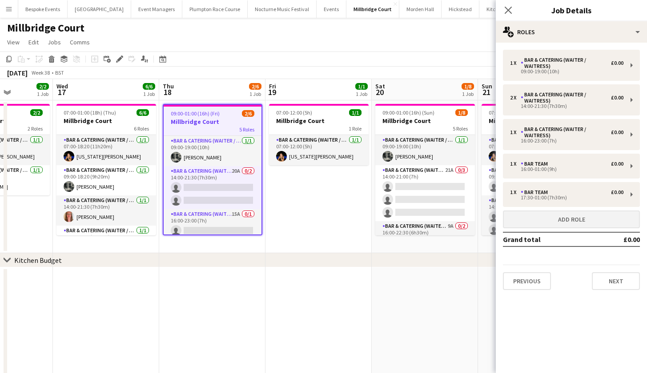
click at [557, 221] on button "Add role" at bounding box center [571, 220] width 137 height 18
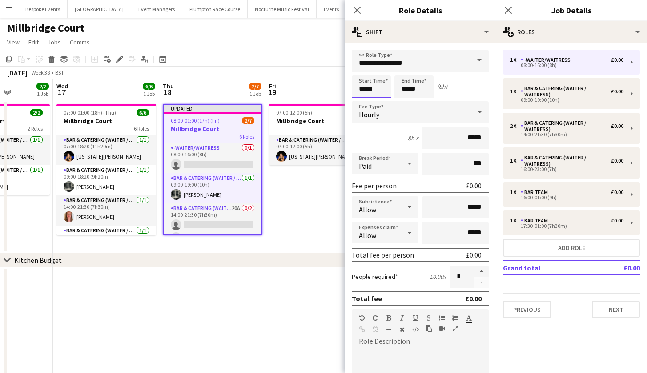
click at [367, 88] on input "*****" at bounding box center [371, 87] width 39 height 22
type input "*****"
click at [409, 89] on input "*****" at bounding box center [413, 87] width 39 height 22
type input "*****"
click at [275, 308] on app-date-cell at bounding box center [318, 342] width 106 height 149
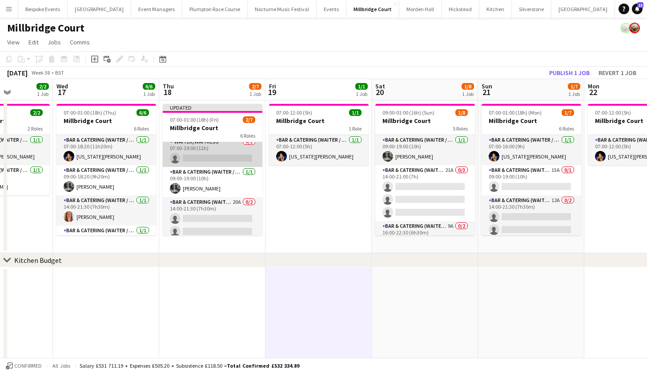
scroll to position [6, 0]
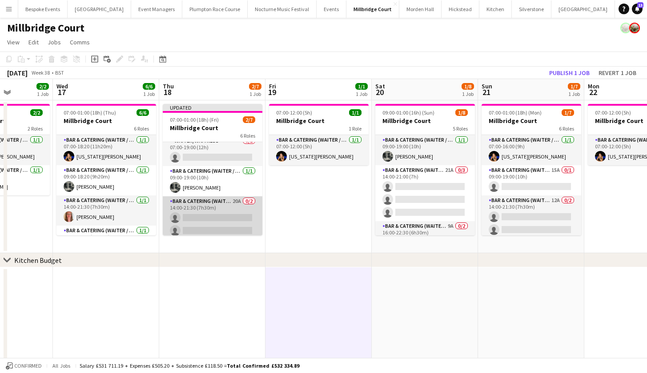
click at [199, 205] on app-card-role "Bar & Catering (Waiter / waitress) 20A 0/2 14:00-21:30 (7h30m) single-neutral-a…" at bounding box center [213, 218] width 100 height 43
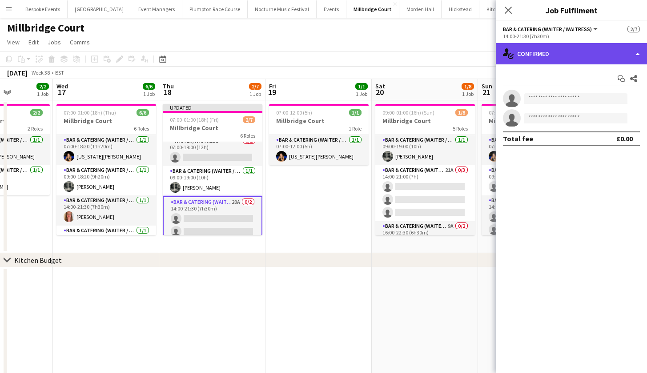
click at [573, 61] on div "single-neutral-actions-check-2 Confirmed" at bounding box center [571, 53] width 151 height 21
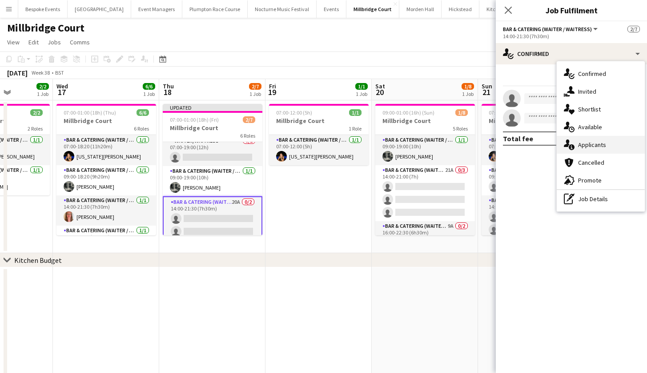
click at [590, 151] on div "single-neutral-actions-information Applicants" at bounding box center [601, 145] width 88 height 18
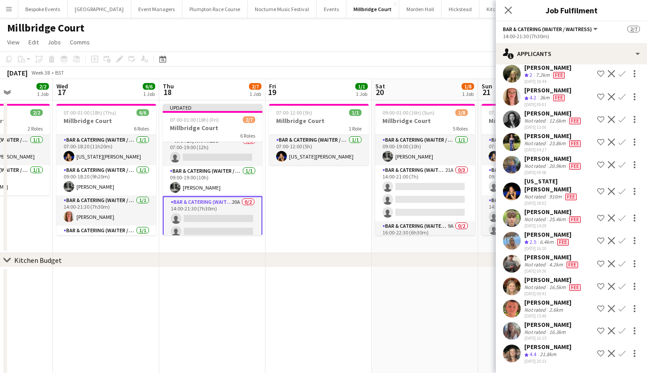
scroll to position [204, 0]
click at [229, 148] on app-card-role "-Waiter/Waitress 0/1 07:00-19:00 (12h) single-neutral-actions" at bounding box center [213, 151] width 100 height 30
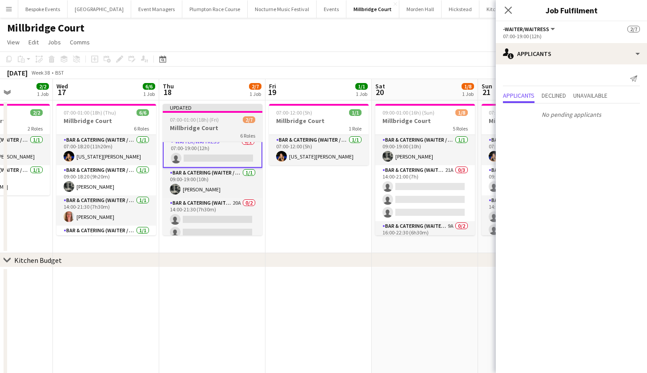
click at [229, 127] on h3 "Millbridge Court" at bounding box center [213, 128] width 100 height 8
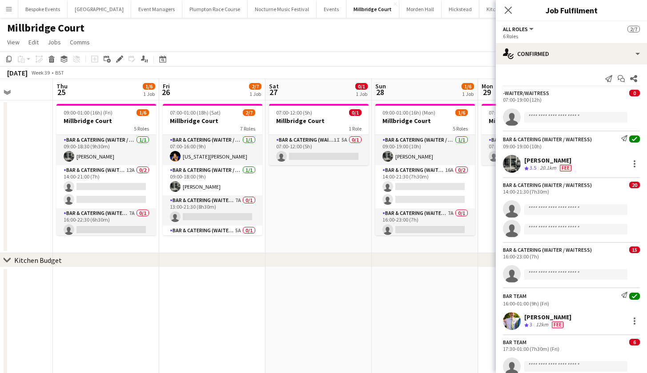
scroll to position [0, 309]
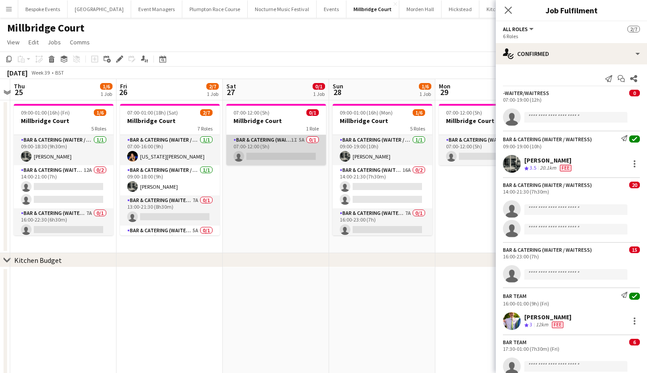
click at [299, 156] on app-card-role "Bar & Catering (Waiter / waitress) 1I 5A 0/1 07:00-12:00 (5h) single-neutral-ac…" at bounding box center [276, 150] width 100 height 30
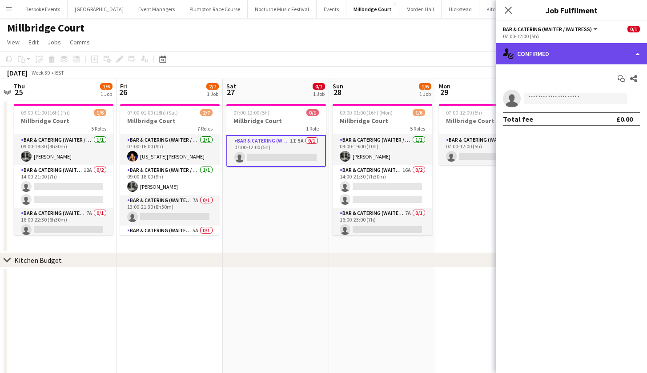
click at [605, 60] on div "single-neutral-actions-check-2 Confirmed" at bounding box center [571, 53] width 151 height 21
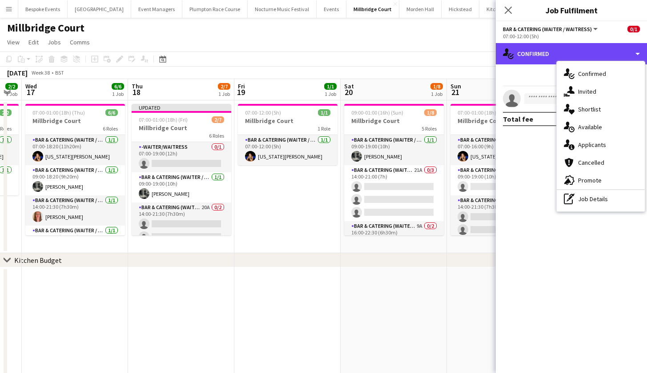
scroll to position [0, 0]
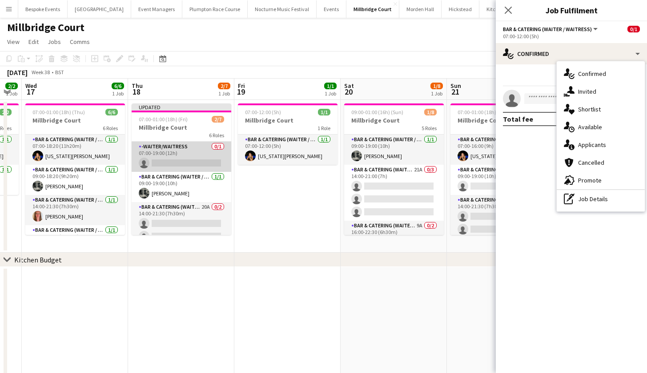
click at [185, 156] on app-card-role "-Waiter/Waitress 0/1 07:00-19:00 (12h) single-neutral-actions" at bounding box center [182, 157] width 100 height 30
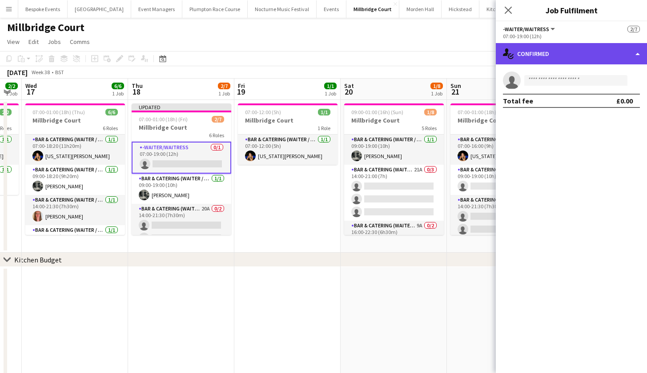
click at [553, 48] on div "single-neutral-actions-check-2 Confirmed" at bounding box center [571, 53] width 151 height 21
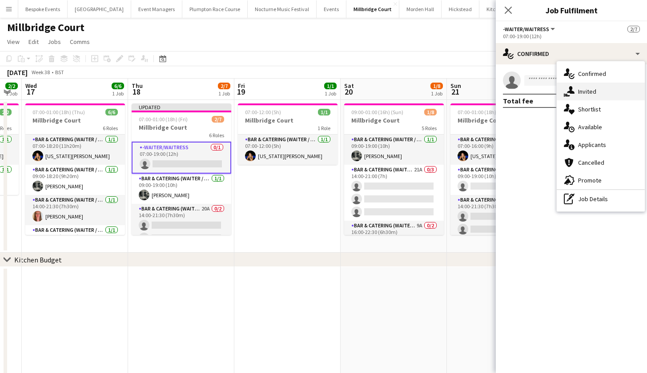
click at [588, 92] on span "Invited" at bounding box center [587, 92] width 18 height 8
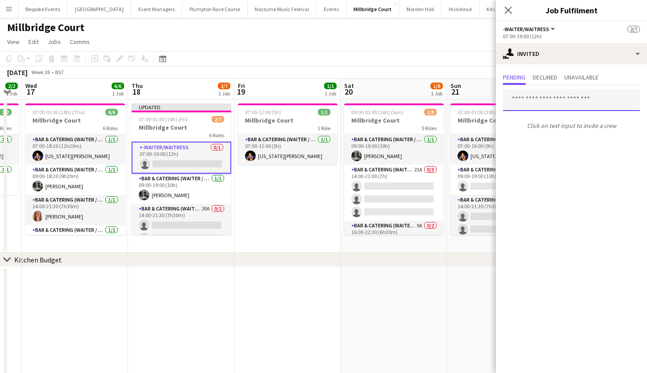
click at [564, 100] on input "text" at bounding box center [571, 100] width 137 height 22
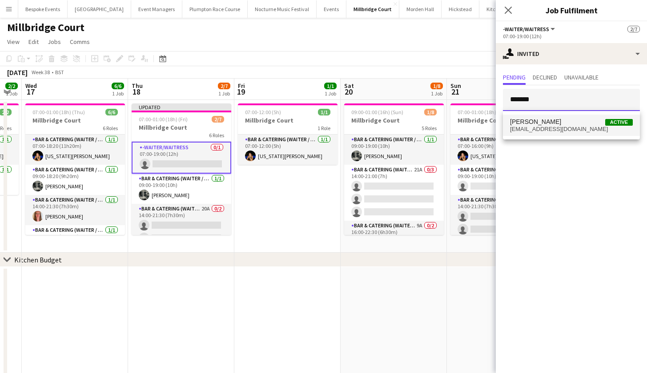
type input "*******"
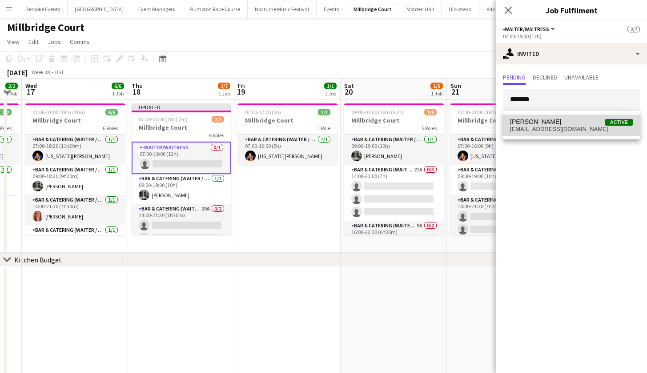
click at [563, 126] on span "freya_cowie@outlook.com" at bounding box center [571, 129] width 123 height 7
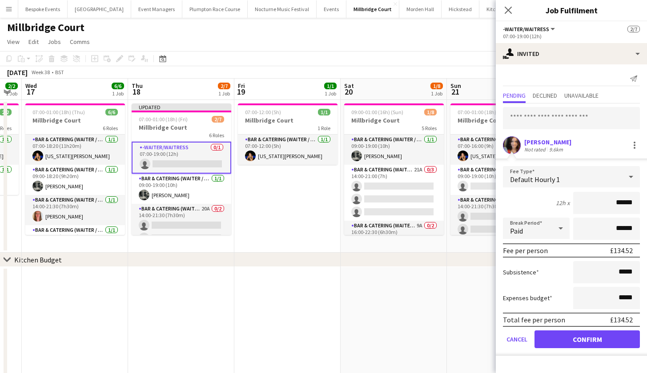
click at [567, 337] on button "Confirm" at bounding box center [586, 340] width 105 height 18
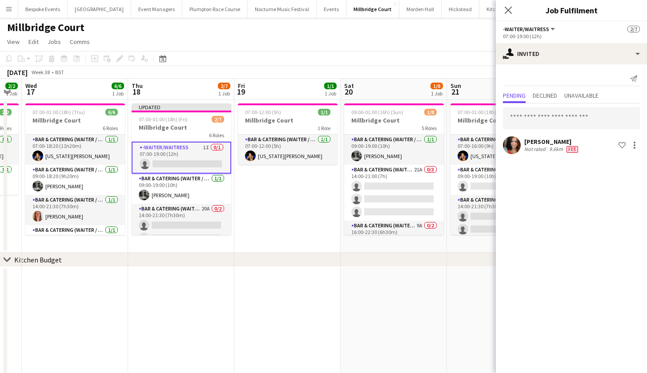
click at [416, 315] on app-date-cell at bounding box center [394, 341] width 106 height 149
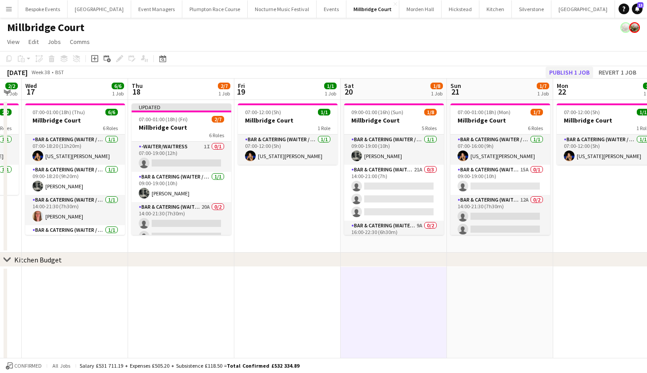
click at [572, 69] on button "Publish 1 job" at bounding box center [569, 73] width 48 height 12
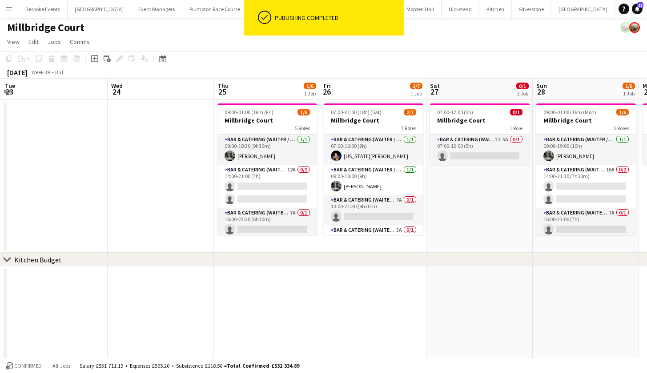
scroll to position [0, 425]
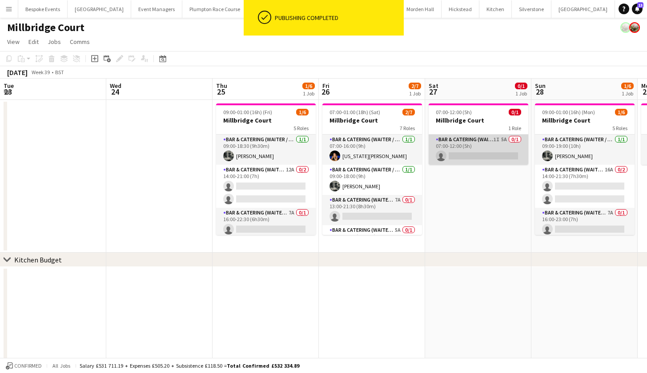
click at [467, 148] on app-card-role "Bar & Catering (Waiter / waitress) 1I 5A 0/1 07:00-12:00 (5h) single-neutral-ac…" at bounding box center [479, 150] width 100 height 30
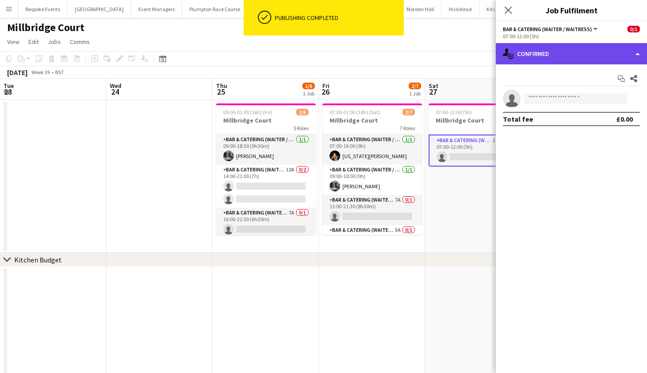
click at [538, 55] on div "single-neutral-actions-check-2 Confirmed" at bounding box center [571, 53] width 151 height 21
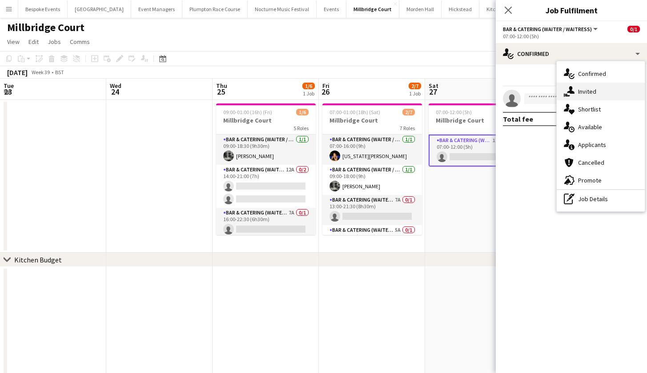
click at [583, 100] on div "single-neutral-actions-share-1 Invited" at bounding box center [601, 92] width 88 height 18
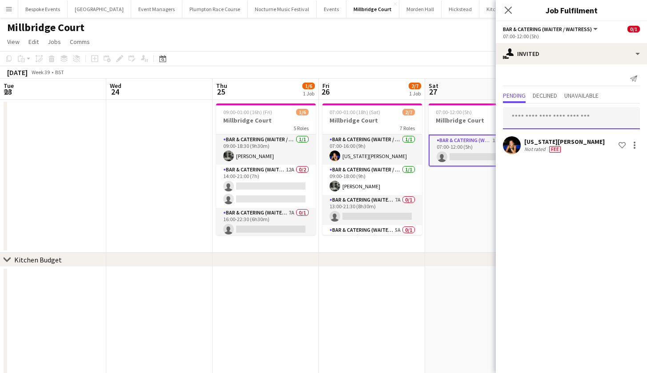
click at [574, 112] on input "text" at bounding box center [571, 118] width 137 height 22
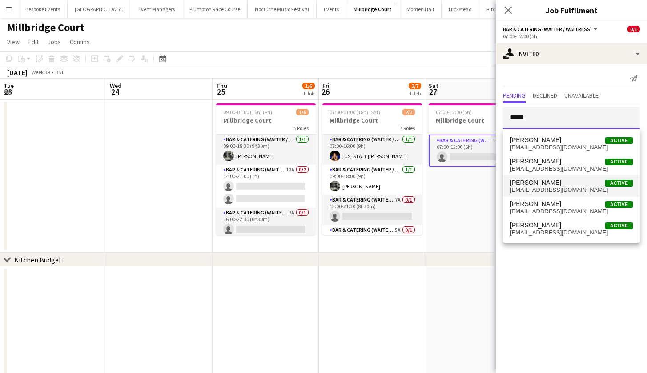
type input "*****"
click at [545, 190] on span "freya_cowie@outlook.com" at bounding box center [571, 190] width 123 height 7
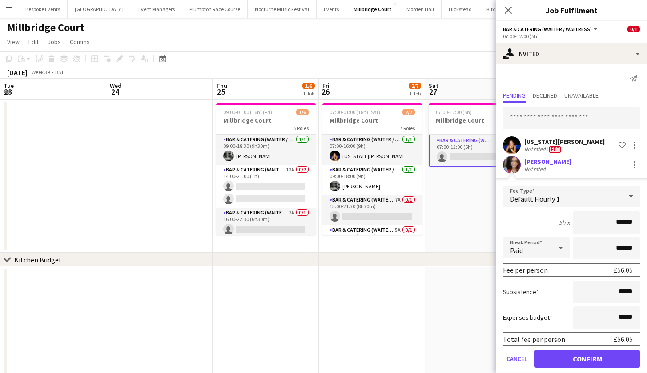
click at [563, 353] on button "Confirm" at bounding box center [586, 359] width 105 height 18
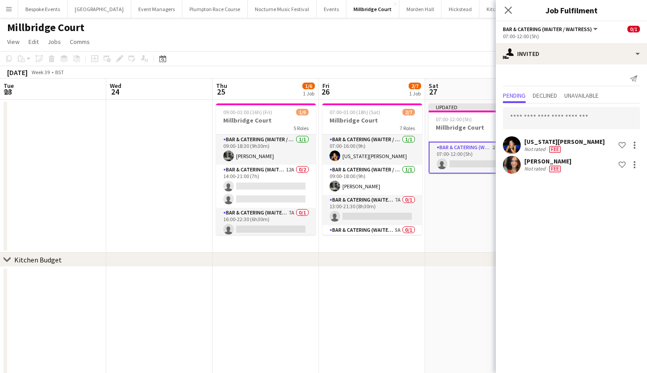
click at [484, 265] on div "chevron-right Kitchen Budget" at bounding box center [323, 260] width 647 height 14
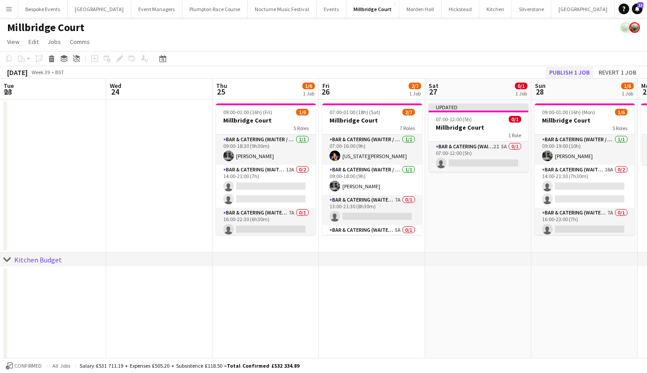
click at [579, 69] on button "Publish 1 job" at bounding box center [569, 73] width 48 height 12
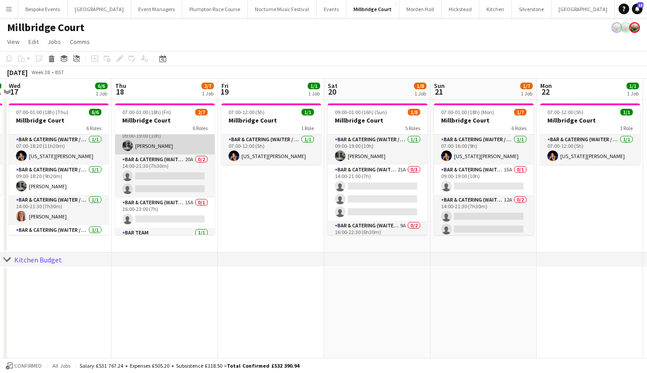
scroll to position [43, 0]
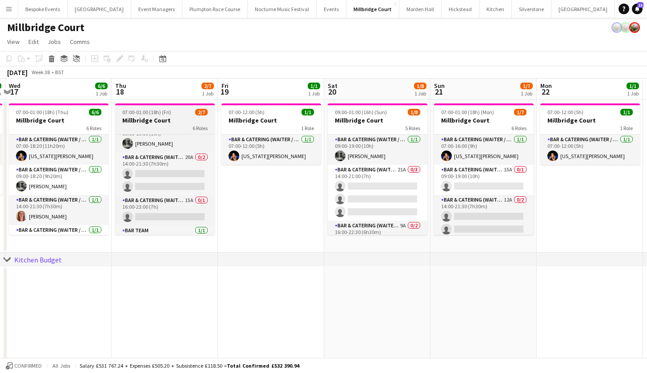
click at [151, 130] on div "6 Roles" at bounding box center [165, 127] width 100 height 7
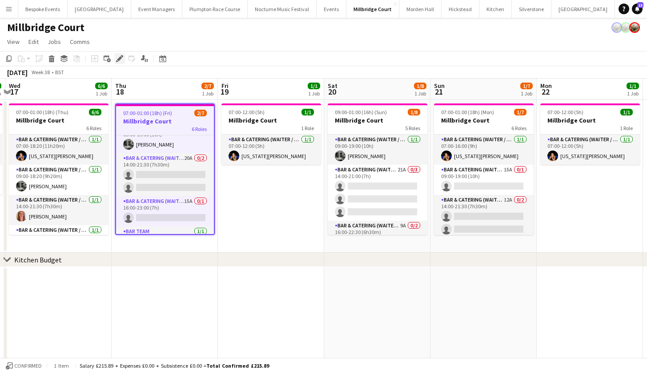
click at [123, 62] on div "Edit" at bounding box center [119, 58] width 11 height 11
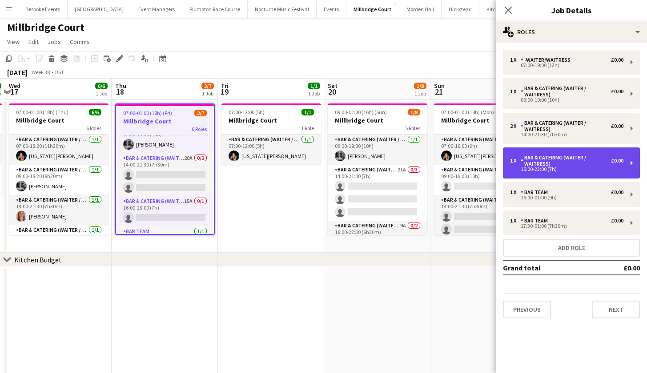
click at [600, 149] on div "1 x Bar & Catering (Waiter / waitress) £0.00 16:00-23:00 (7h)" at bounding box center [571, 163] width 137 height 31
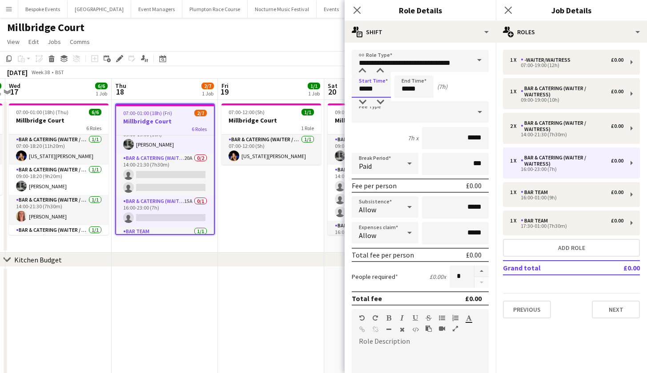
click at [365, 89] on input "*****" at bounding box center [371, 87] width 39 height 22
type input "*****"
click at [407, 89] on input "*****" at bounding box center [413, 87] width 39 height 22
type input "*****"
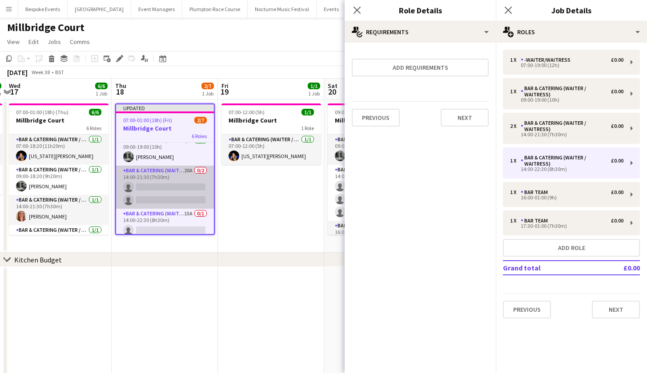
scroll to position [44, 0]
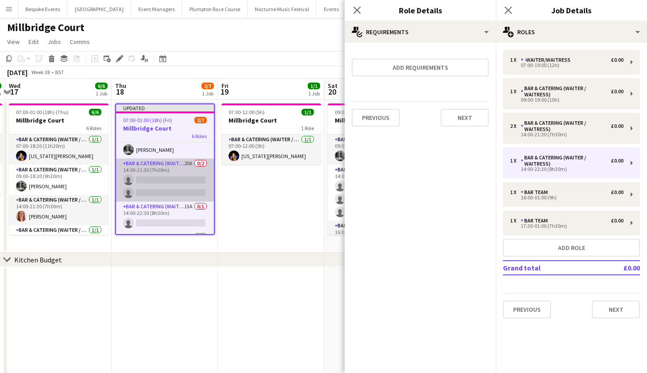
click at [173, 165] on app-card-role "Bar & Catering (Waiter / waitress) 20A 0/2 14:00-21:30 (7h30m) single-neutral-a…" at bounding box center [165, 180] width 98 height 43
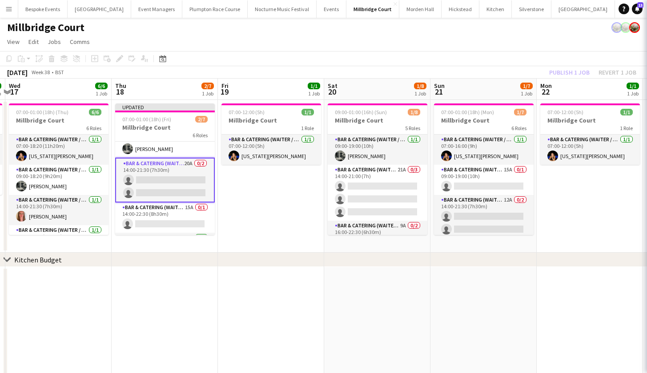
click at [173, 165] on app-card-role "Bar & Catering (Waiter / waitress) 20A 0/2 14:00-21:30 (7h30m) single-neutral-a…" at bounding box center [165, 180] width 100 height 45
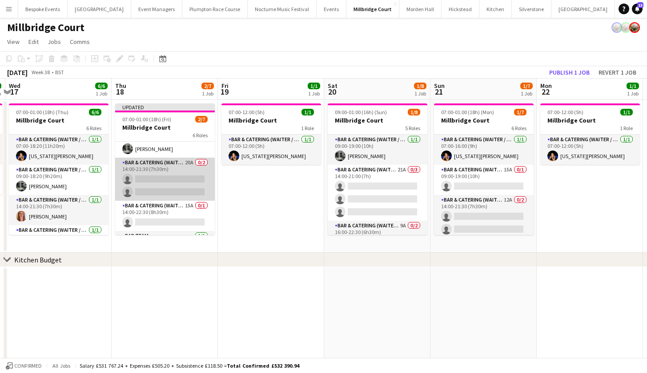
click at [173, 165] on app-card-role "Bar & Catering (Waiter / waitress) 20A 0/2 14:00-21:30 (7h30m) single-neutral-a…" at bounding box center [165, 179] width 100 height 43
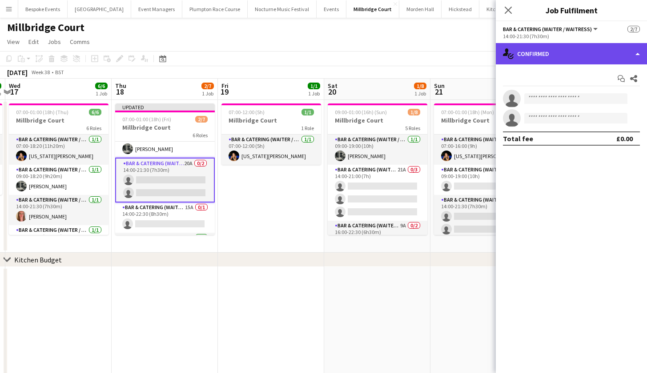
click at [581, 50] on div "single-neutral-actions-check-2 Confirmed" at bounding box center [571, 53] width 151 height 21
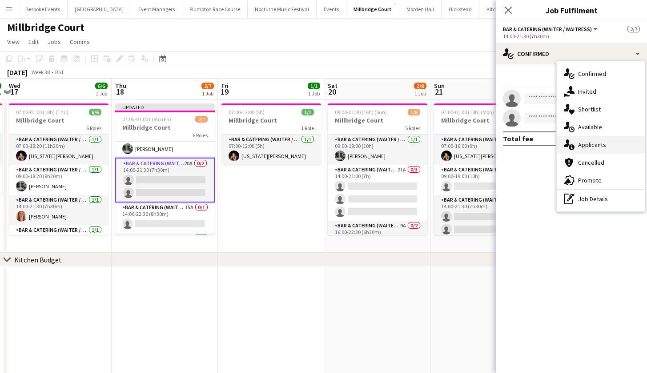
click at [604, 143] on span "Applicants" at bounding box center [592, 145] width 28 height 8
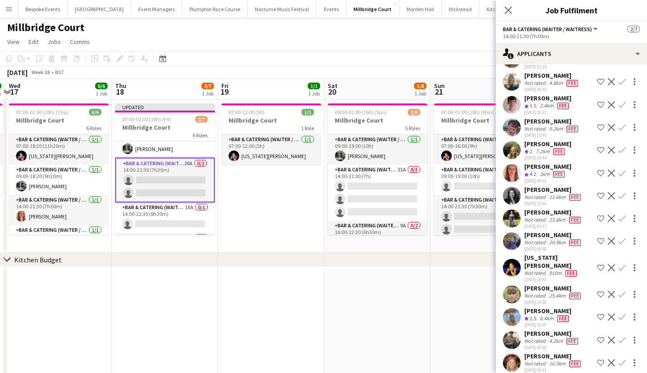
scroll to position [105, 0]
click at [618, 264] on app-icon "Confirm" at bounding box center [621, 267] width 7 height 7
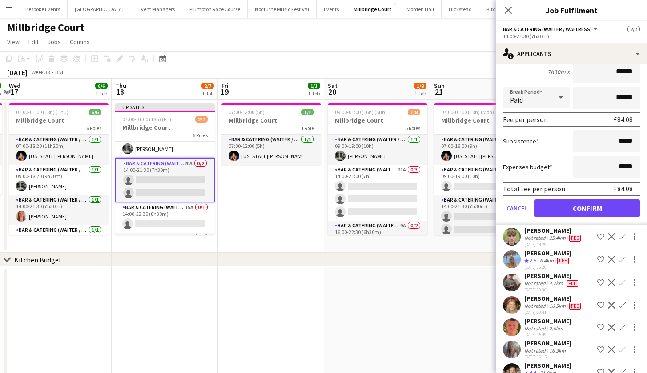
click at [606, 205] on button "Confirm" at bounding box center [586, 209] width 105 height 18
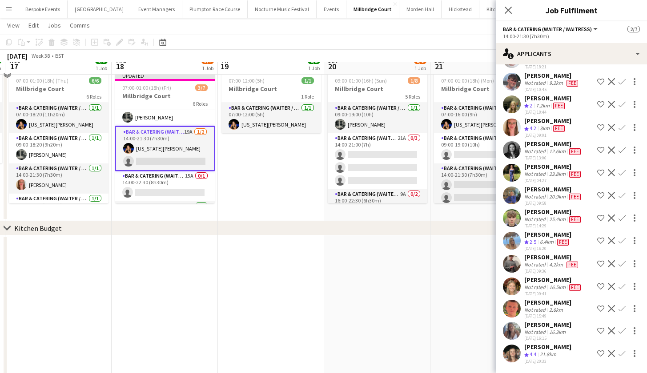
scroll to position [33, 0]
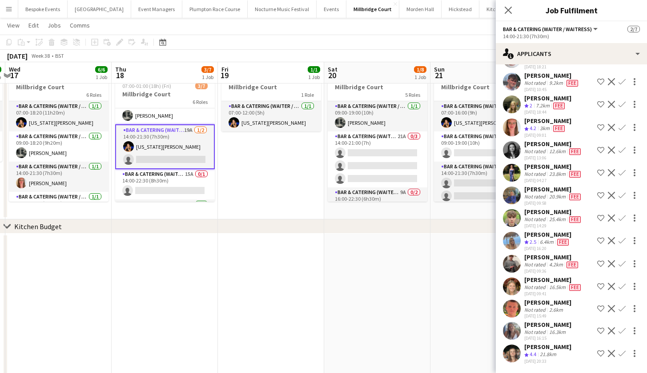
click at [618, 353] on app-icon "Confirm" at bounding box center [621, 353] width 7 height 7
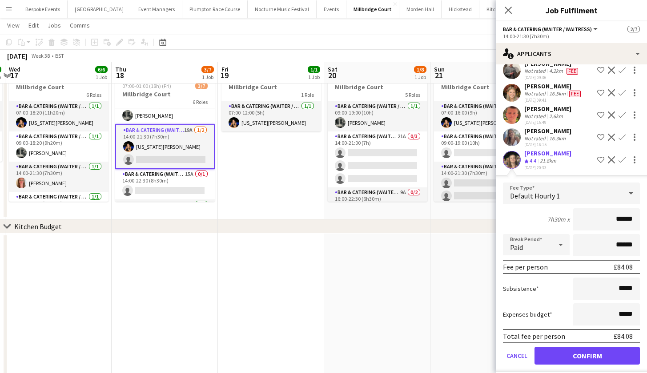
click at [598, 351] on button "Confirm" at bounding box center [586, 356] width 105 height 18
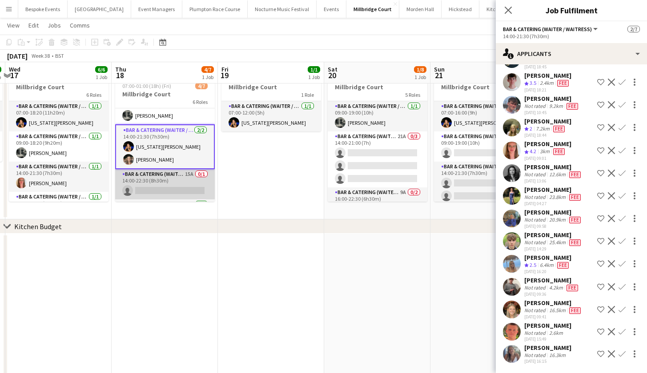
click at [184, 183] on app-card-role "Bar & Catering (Waiter / waitress) 15A 0/1 14:00-22:30 (8h30m) single-neutral-a…" at bounding box center [165, 184] width 100 height 30
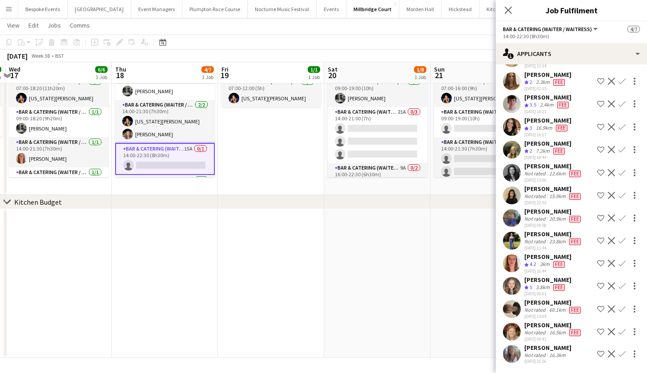
scroll to position [57, 0]
click at [618, 262] on app-icon "Confirm" at bounding box center [621, 263] width 7 height 7
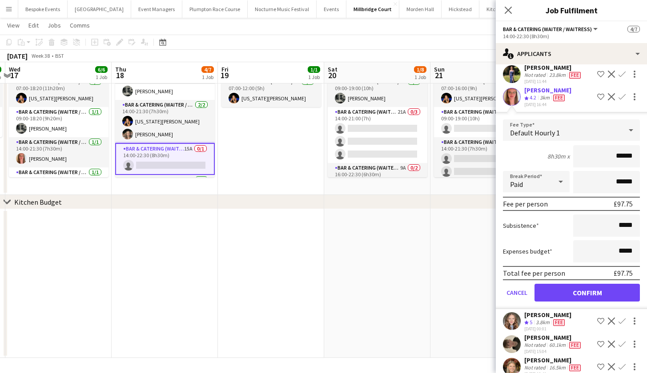
click at [607, 294] on button "Confirm" at bounding box center [586, 293] width 105 height 18
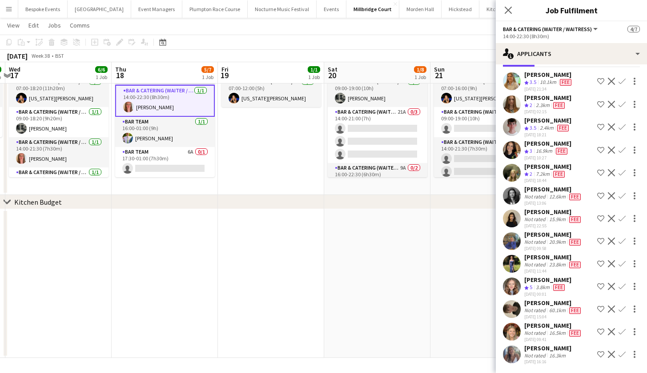
scroll to position [103, 0]
click at [180, 157] on app-card-role "Bar Team 6A 0/1 17:30-01:00 (7h30m) single-neutral-actions" at bounding box center [165, 162] width 100 height 30
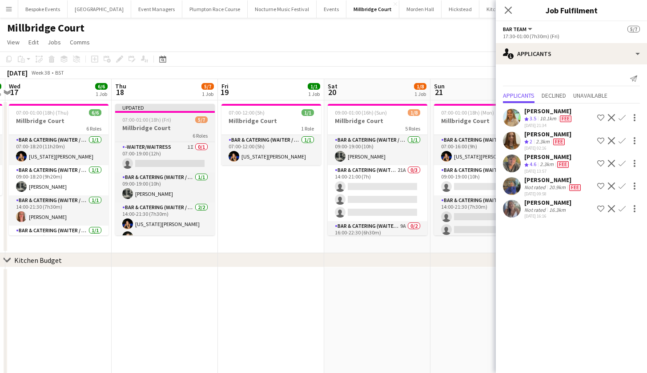
scroll to position [0, 0]
click at [151, 132] on div "6 Roles" at bounding box center [165, 135] width 100 height 7
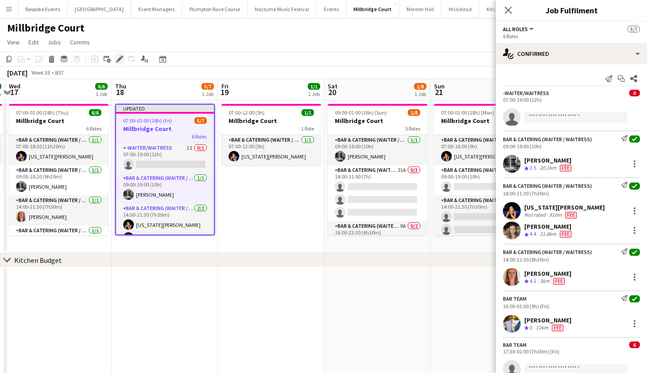
click at [119, 58] on icon "Edit" at bounding box center [119, 59] width 7 height 7
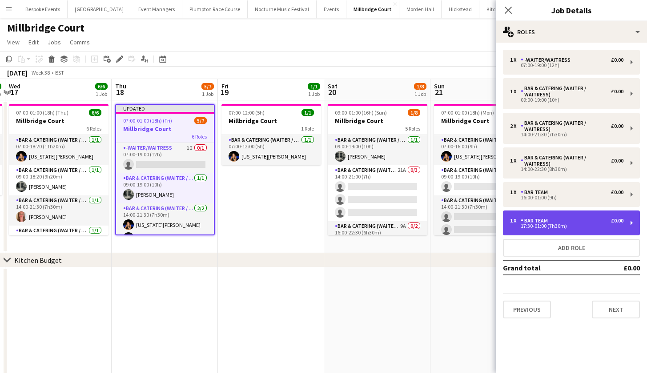
click at [564, 225] on div "17:30-01:00 (7h30m)" at bounding box center [566, 226] width 113 height 4
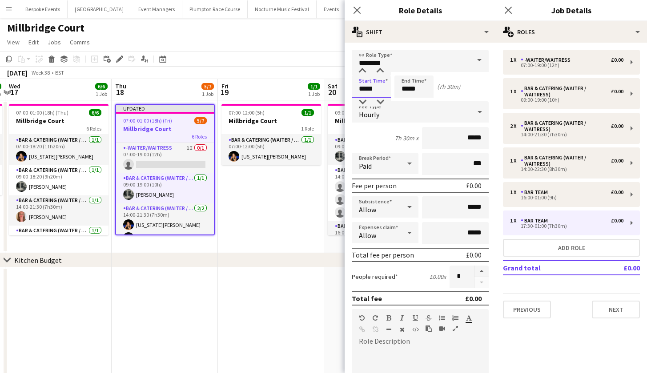
click at [365, 89] on input "*****" at bounding box center [371, 87] width 39 height 22
type input "*****"
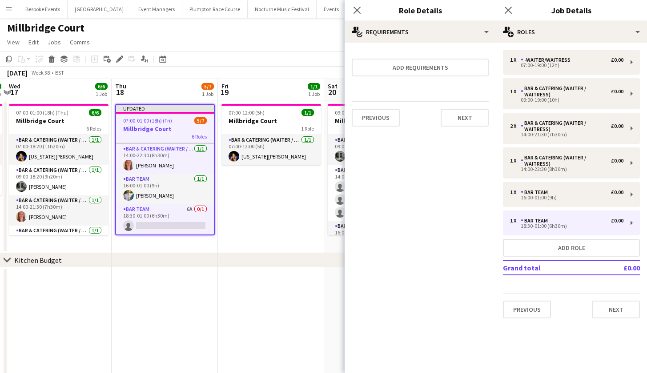
scroll to position [103, 0]
click at [165, 130] on h3 "Millbridge Court" at bounding box center [165, 129] width 98 height 8
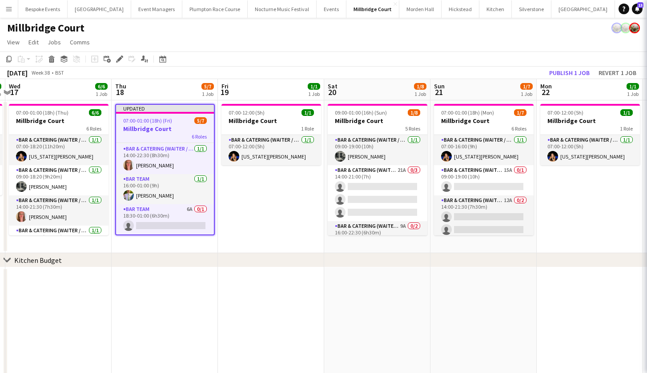
scroll to position [101, 0]
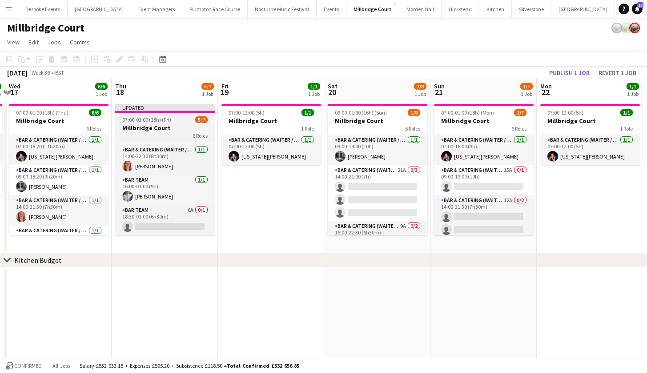
click at [165, 130] on h3 "Millbridge Court" at bounding box center [165, 128] width 100 height 8
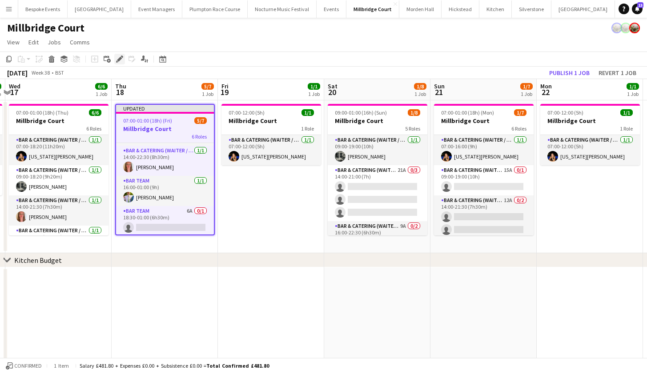
click at [120, 60] on icon "Edit" at bounding box center [119, 59] width 7 height 7
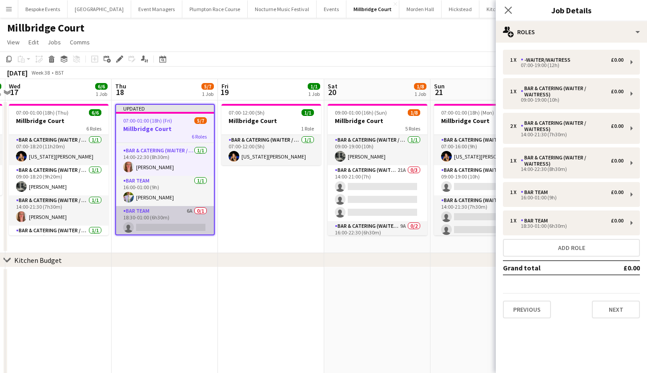
click at [176, 216] on app-card-role "Bar Team 6A 0/1 18:30-01:00 (6h30m) single-neutral-actions" at bounding box center [165, 221] width 98 height 30
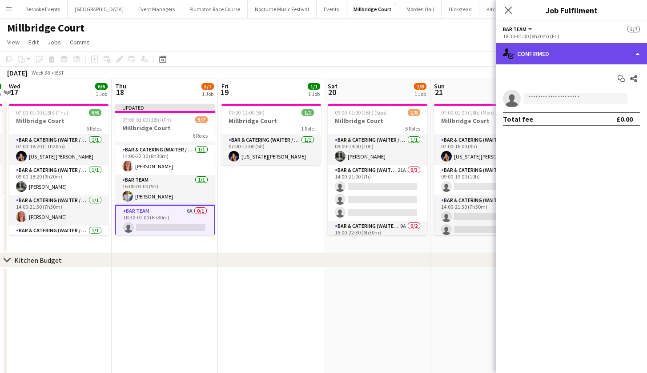
click at [559, 51] on div "single-neutral-actions-check-2 Confirmed" at bounding box center [571, 53] width 151 height 21
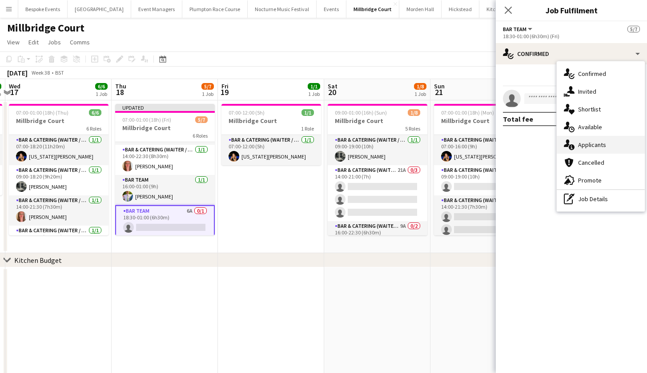
click at [593, 148] on span "Applicants" at bounding box center [592, 145] width 28 height 8
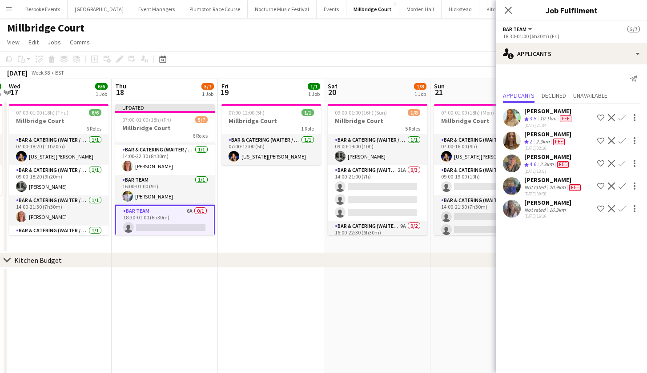
click at [623, 161] on app-icon "Confirm" at bounding box center [621, 163] width 7 height 7
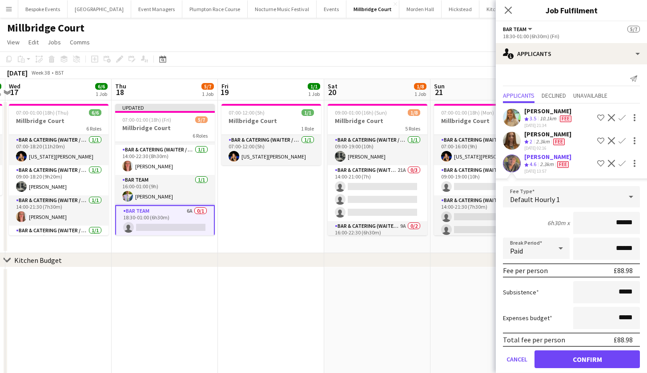
click at [564, 365] on button "Confirm" at bounding box center [586, 360] width 105 height 18
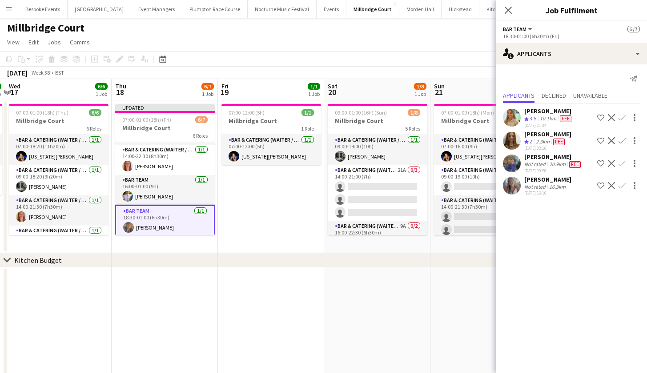
click at [202, 248] on app-date-cell "Updated 07:00-01:00 (18h) (Fri) 6/7 Millbridge Court 6 Roles -Waiter/Waitress 1…" at bounding box center [165, 176] width 106 height 153
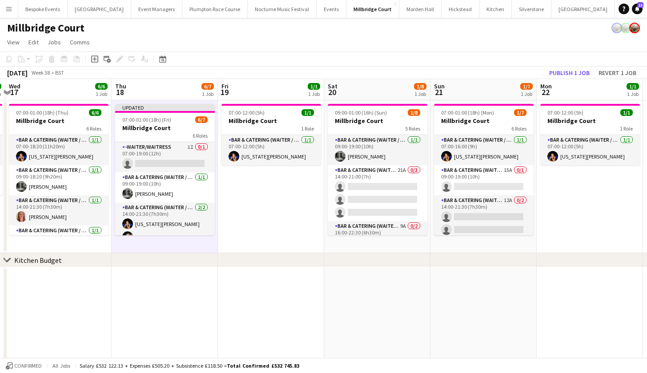
scroll to position [0, 0]
click at [566, 70] on button "Publish 1 job" at bounding box center [569, 73] width 48 height 12
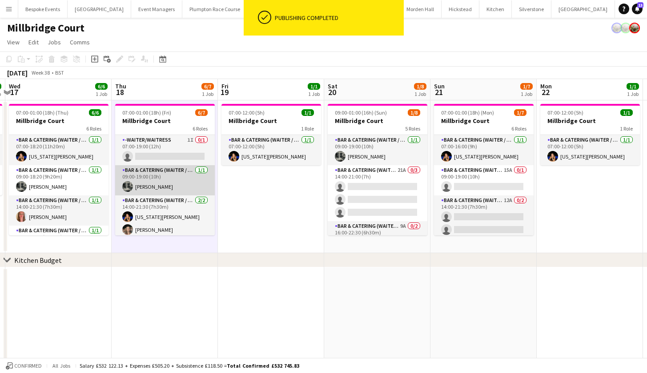
click at [161, 184] on app-card-role "Bar & Catering (Waiter / waitress) 1/1 09:00-19:00 (10h) Molly Middlehurst" at bounding box center [165, 180] width 100 height 30
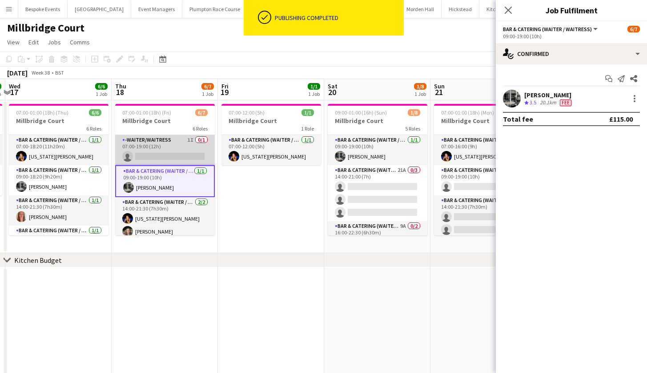
click at [154, 151] on app-card-role "-Waiter/Waitress 1I 0/1 07:00-19:00 (12h) single-neutral-actions" at bounding box center [165, 150] width 100 height 30
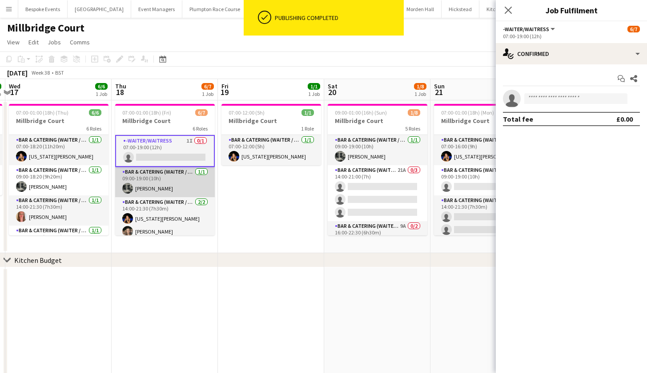
click at [155, 179] on app-card-role "Bar & Catering (Waiter / waitress) 1/1 09:00-19:00 (10h) Molly Middlehurst" at bounding box center [165, 182] width 100 height 30
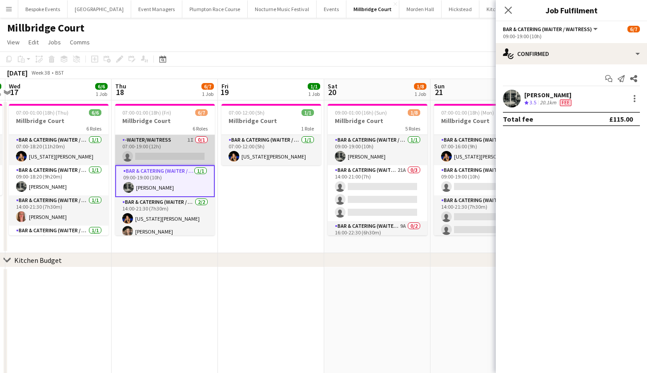
click at [151, 152] on app-card-role "-Waiter/Waitress 1I 0/1 07:00-19:00 (12h) single-neutral-actions" at bounding box center [165, 150] width 100 height 30
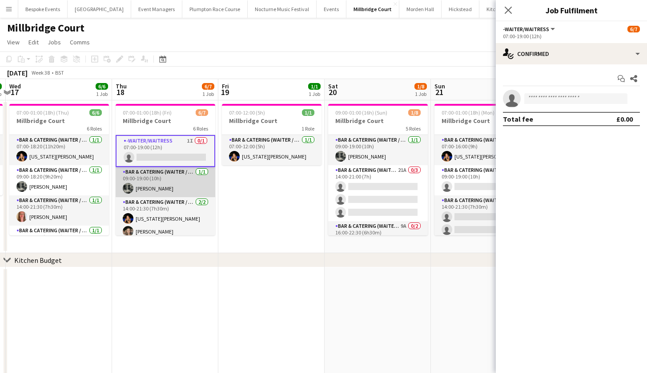
click at [151, 189] on app-card-role "Bar & Catering (Waiter / waitress) 1/1 09:00-19:00 (10h) Molly Middlehurst" at bounding box center [166, 182] width 100 height 30
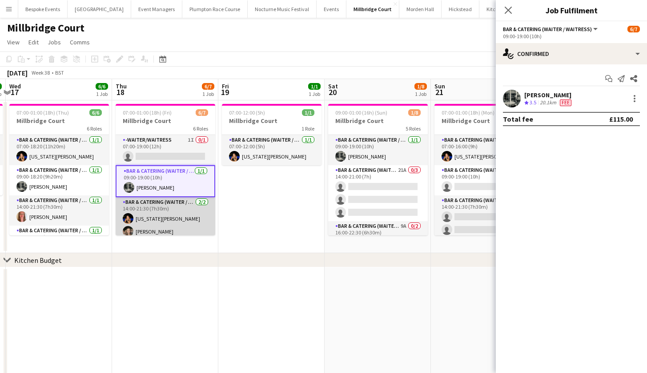
click at [152, 220] on app-card-role "Bar & Catering (Waiter / waitress) 2/2 14:00-21:30 (7h30m) Georgia Strode Maisy…" at bounding box center [166, 218] width 100 height 43
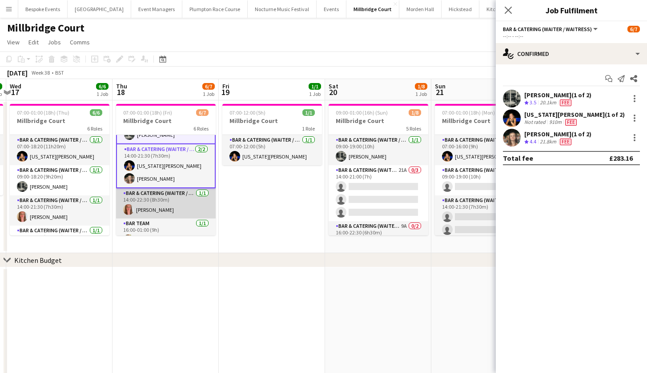
click at [153, 189] on app-card-role "Bar & Catering (Waiter / waitress) 1/1 14:00-22:30 (8h30m) Freya Hanmer" at bounding box center [166, 204] width 100 height 30
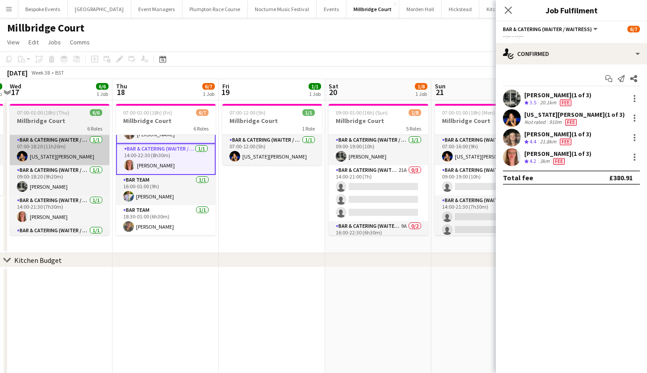
scroll to position [97, 0]
click at [175, 182] on app-card-role "Bar Team 1/1 16:00-01:00 (9h) James Mundy" at bounding box center [166, 190] width 100 height 30
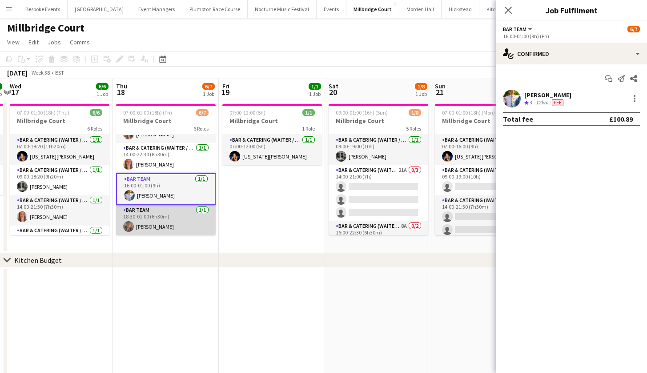
click at [163, 208] on app-card-role "Bar Team 1/1 18:30-01:00 (6h30m) sam hibberd" at bounding box center [166, 220] width 100 height 30
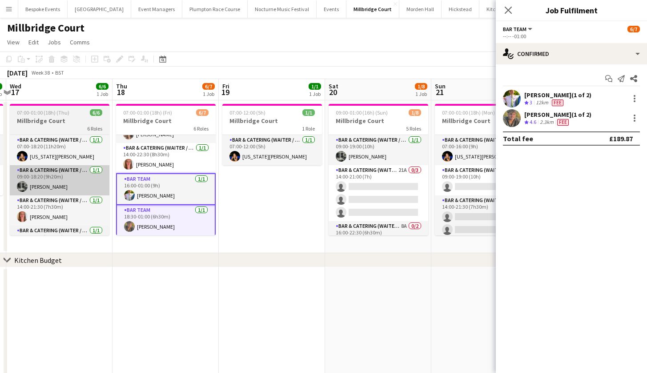
click at [256, 123] on h3 "Millbridge Court" at bounding box center [272, 121] width 100 height 8
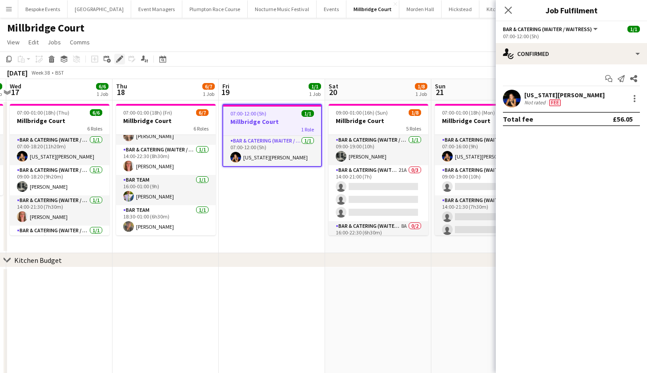
click at [122, 60] on icon "Edit" at bounding box center [119, 59] width 7 height 7
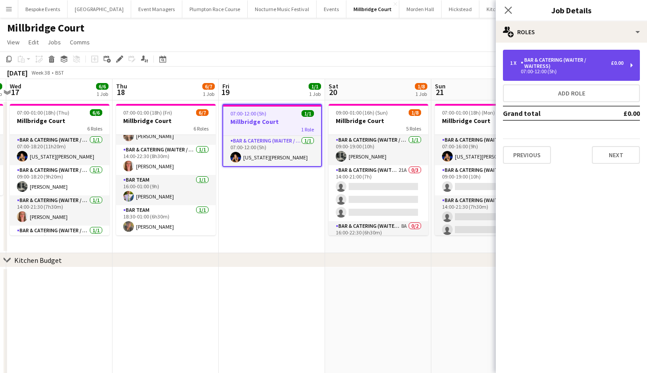
click at [551, 73] on div "07:00-12:00 (5h)" at bounding box center [566, 71] width 113 height 4
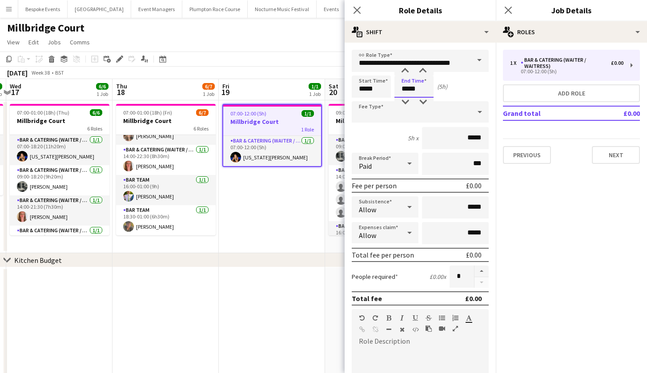
click at [423, 89] on input "*****" at bounding box center [413, 87] width 39 height 22
type input "*****"
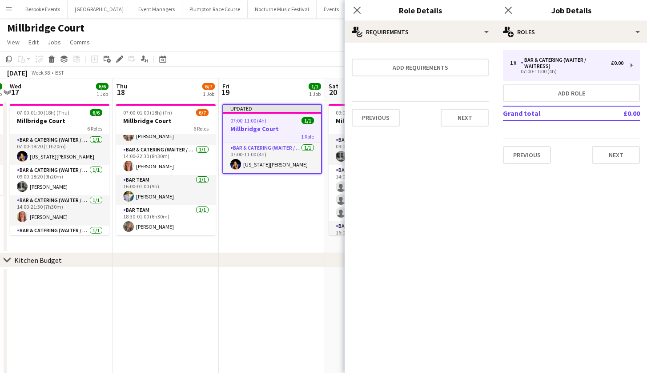
click at [305, 256] on div "chevron-right Kitchen Budget" at bounding box center [323, 260] width 647 height 14
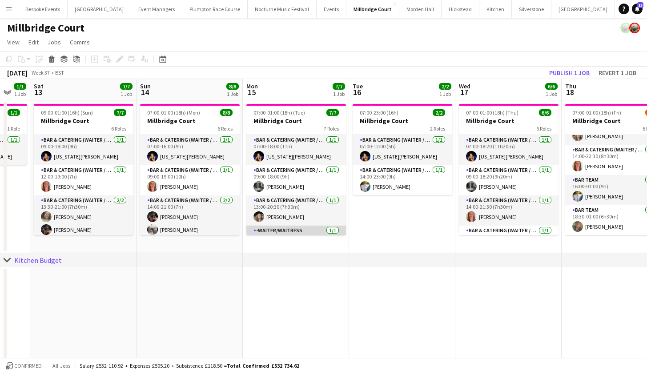
scroll to position [0, 297]
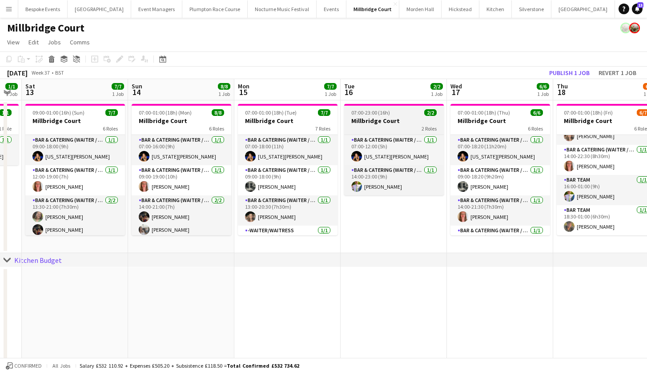
click at [366, 126] on div "2 Roles" at bounding box center [394, 128] width 100 height 7
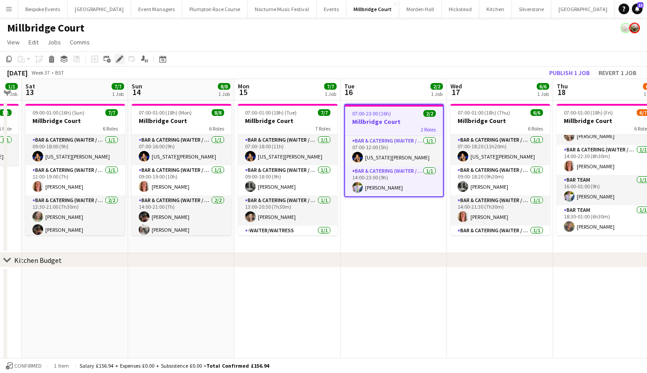
click at [118, 56] on icon "Edit" at bounding box center [119, 59] width 7 height 7
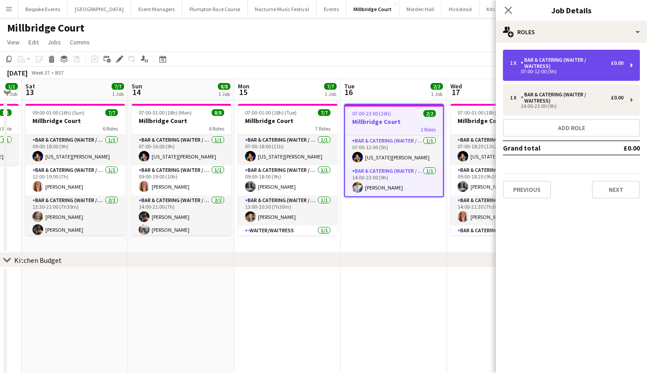
click at [592, 63] on div "Bar & Catering (Waiter / waitress)" at bounding box center [566, 63] width 90 height 12
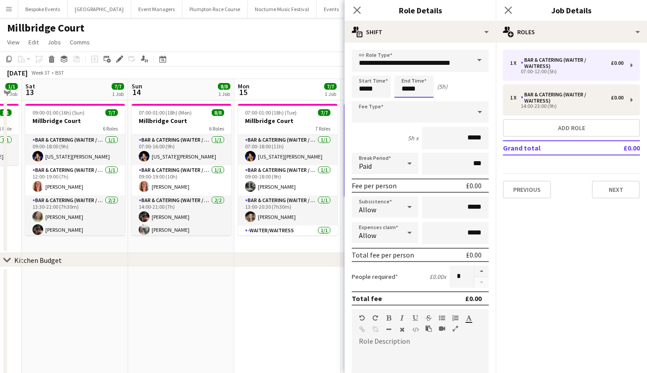
click at [409, 90] on input "*****" at bounding box center [413, 87] width 39 height 22
type input "*****"
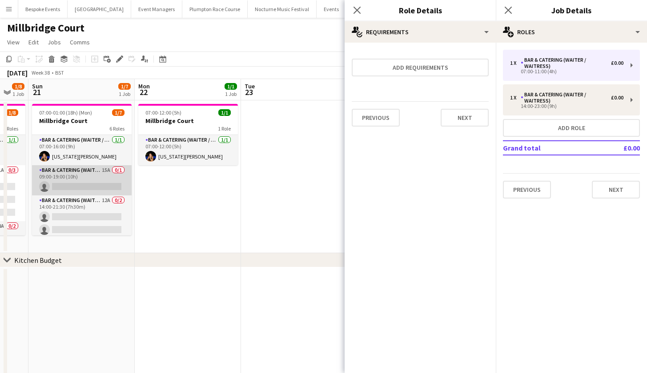
scroll to position [0, 281]
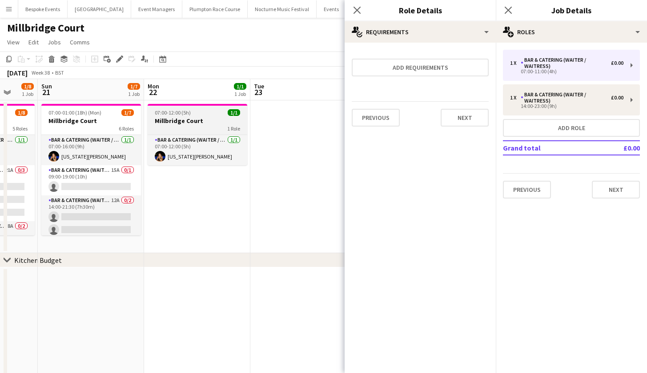
click at [162, 129] on div "1 Role" at bounding box center [198, 128] width 100 height 7
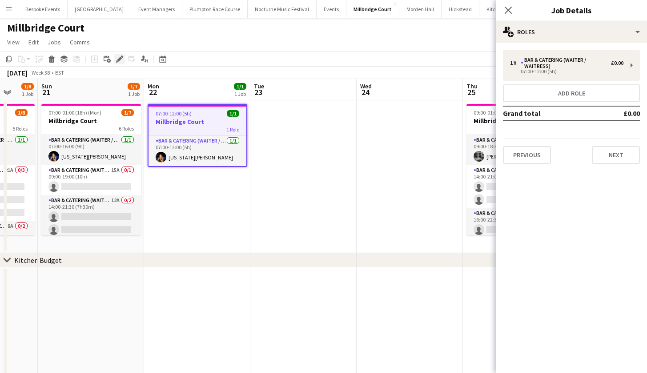
click at [116, 57] on icon "Edit" at bounding box center [119, 59] width 7 height 7
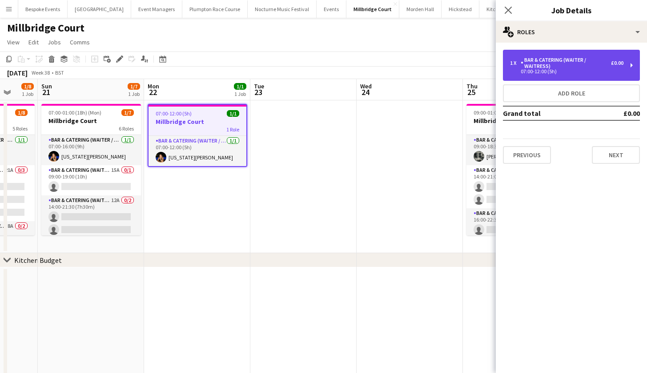
click at [557, 65] on div "Bar & Catering (Waiter / waitress)" at bounding box center [566, 63] width 90 height 12
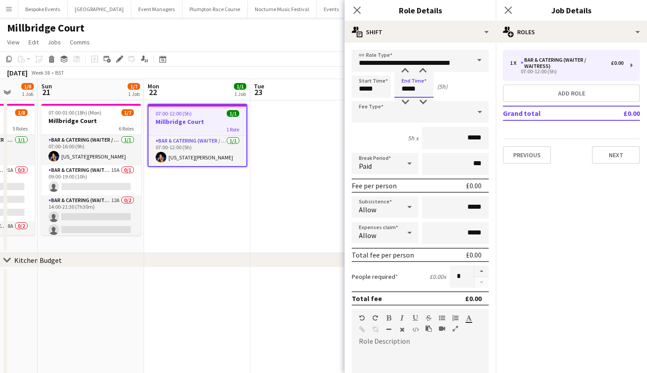
click at [409, 89] on input "*****" at bounding box center [413, 87] width 39 height 22
type input "*****"
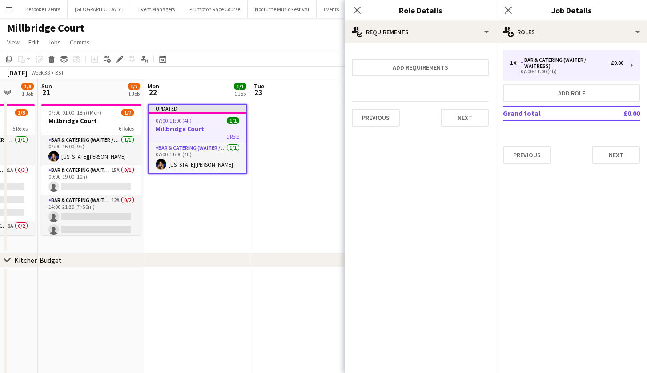
click at [272, 162] on app-date-cell at bounding box center [303, 176] width 106 height 153
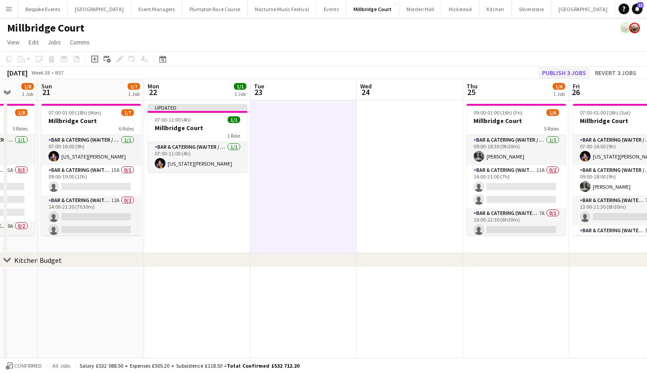
click at [555, 69] on button "Publish 3 jobs" at bounding box center [563, 73] width 51 height 12
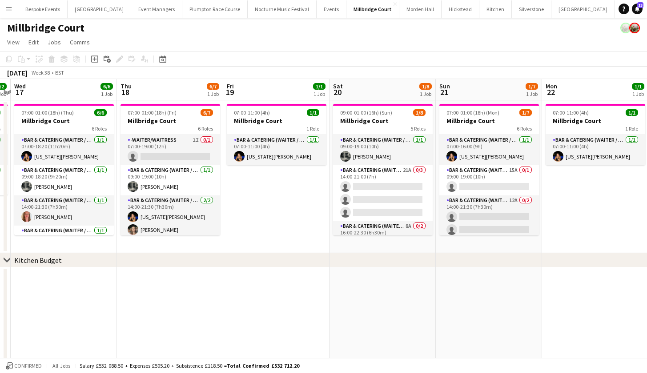
scroll to position [0, 417]
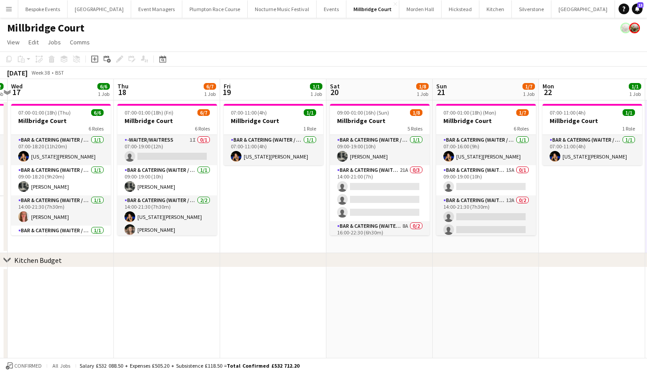
click at [376, 115] on span "09:00-01:00 (16h) (Sun)" at bounding box center [363, 112] width 52 height 7
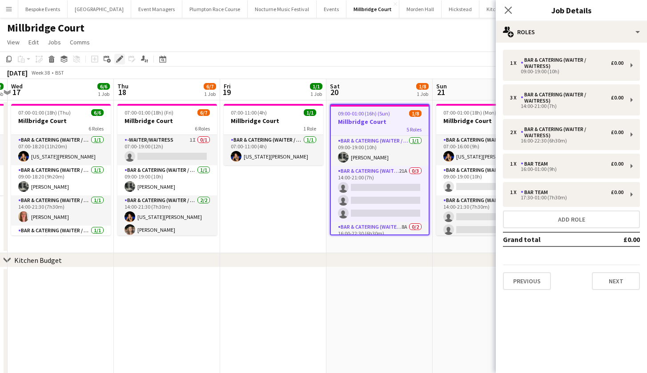
click at [121, 58] on icon at bounding box center [119, 59] width 5 height 5
click at [544, 218] on button "Add role" at bounding box center [571, 220] width 137 height 18
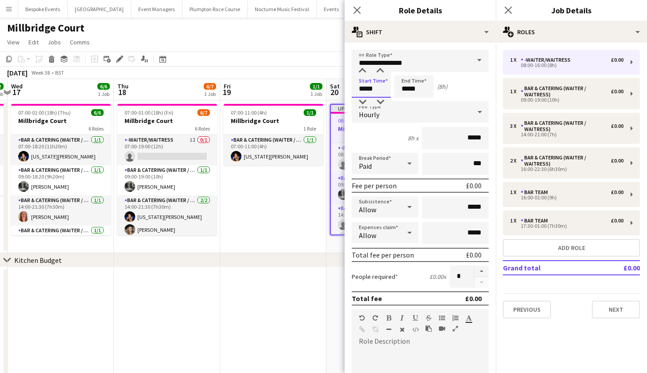
click at [365, 89] on input "*****" at bounding box center [371, 87] width 39 height 22
type input "*****"
click at [408, 89] on input "*****" at bounding box center [413, 87] width 39 height 22
click at [283, 234] on app-date-cell "07:00-11:00 (4h) 1/1 Millbridge Court 1 Role Bar & Catering (Waiter / waitress)…" at bounding box center [274, 176] width 106 height 153
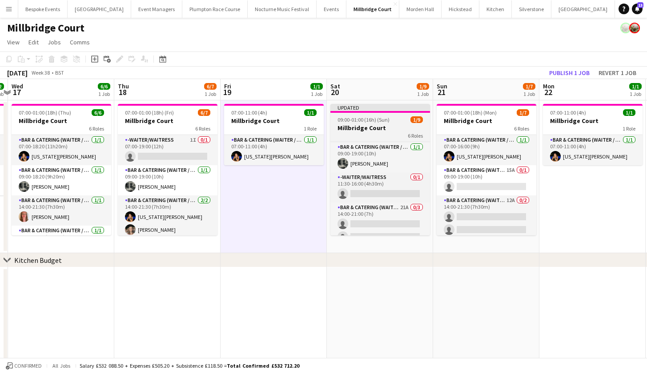
click at [369, 131] on h3 "Millbridge Court" at bounding box center [380, 128] width 100 height 8
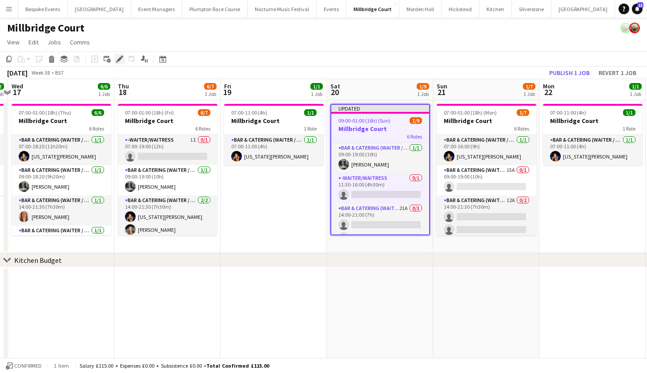
click at [122, 61] on icon "Edit" at bounding box center [119, 59] width 7 height 7
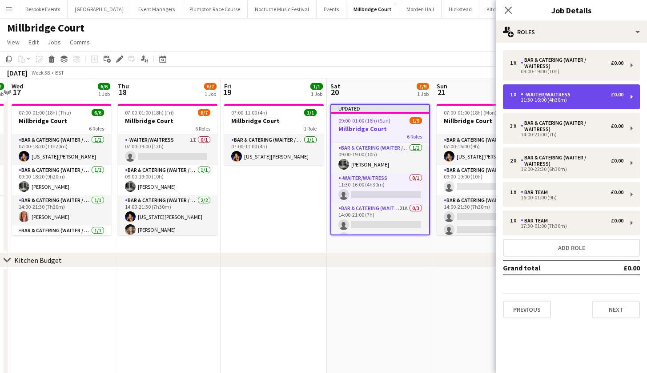
click at [549, 98] on div "11:30-16:00 (4h30m)" at bounding box center [566, 100] width 113 height 4
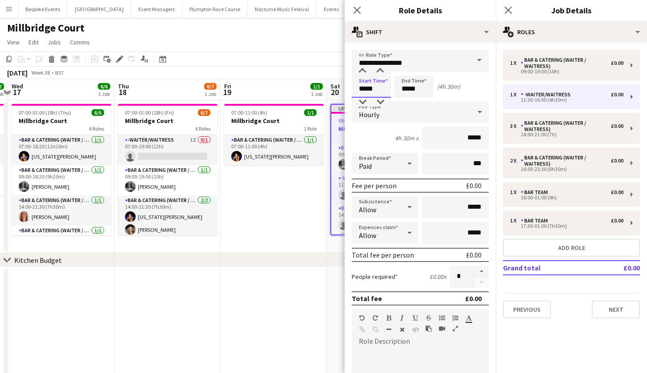
click at [366, 91] on input "*****" at bounding box center [371, 87] width 39 height 22
type input "*****"
click at [409, 91] on input "*****" at bounding box center [413, 87] width 39 height 22
type input "*****"
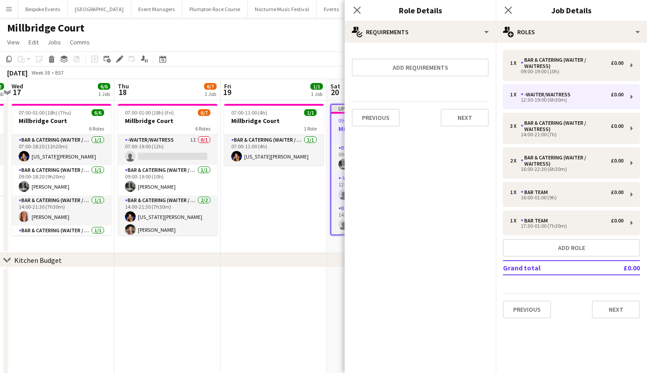
click at [272, 193] on app-date-cell "07:00-11:00 (4h) 1/1 Millbridge Court 1 Role Bar & Catering (Waiter / waitress)…" at bounding box center [274, 176] width 106 height 153
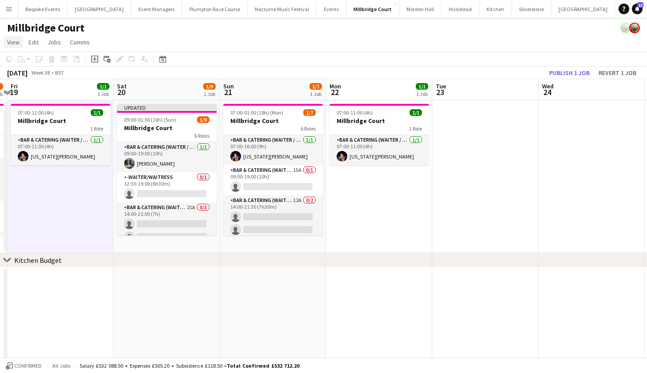
scroll to position [0, 0]
click at [170, 126] on h3 "Millbridge Court" at bounding box center [167, 128] width 100 height 8
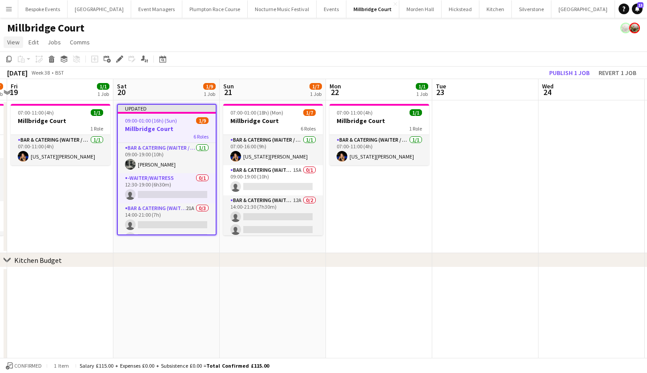
click at [170, 126] on h3 "Millbridge Court" at bounding box center [167, 129] width 98 height 8
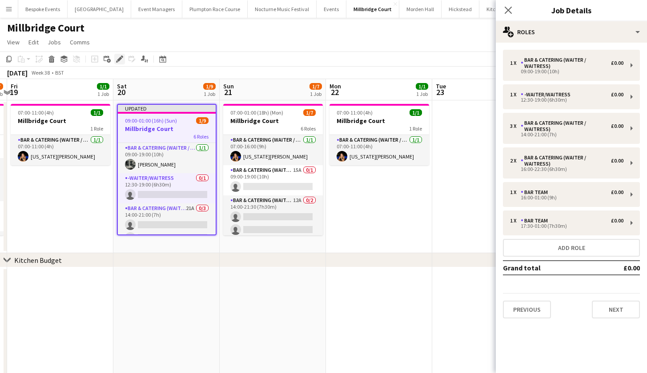
click at [119, 58] on icon "Edit" at bounding box center [119, 59] width 7 height 7
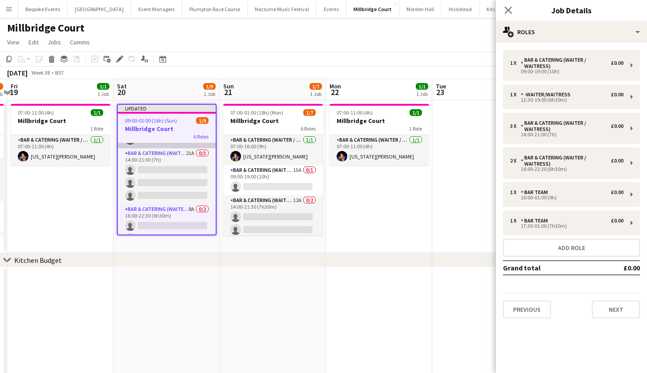
scroll to position [56, 0]
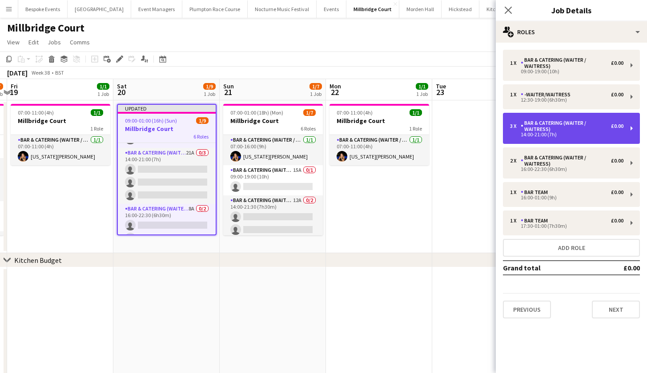
click at [545, 136] on div "14:00-21:00 (7h)" at bounding box center [566, 134] width 113 height 4
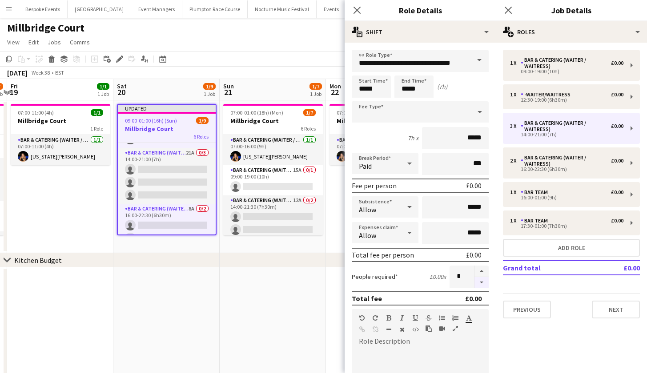
click at [474, 281] on button "button" at bounding box center [481, 282] width 14 height 11
type input "*"
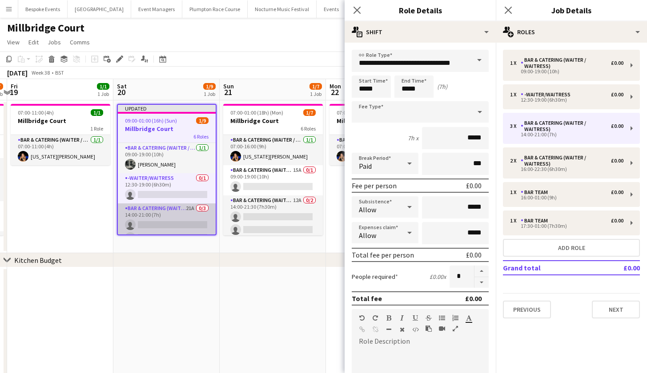
scroll to position [0, 0]
click at [197, 321] on app-date-cell at bounding box center [166, 342] width 106 height 149
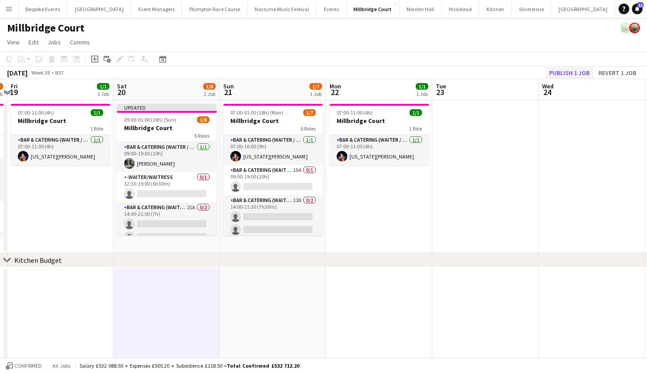
click at [567, 73] on button "Publish 1 job" at bounding box center [569, 73] width 48 height 12
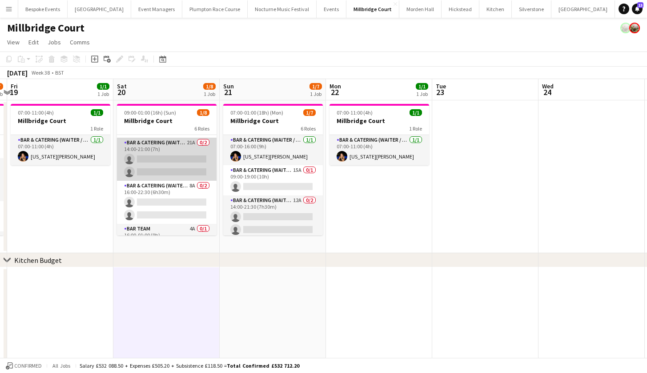
scroll to position [61, 0]
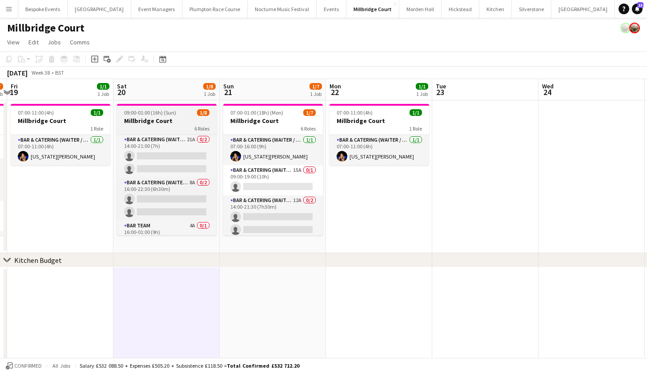
click at [167, 123] on h3 "Millbridge Court" at bounding box center [167, 121] width 100 height 8
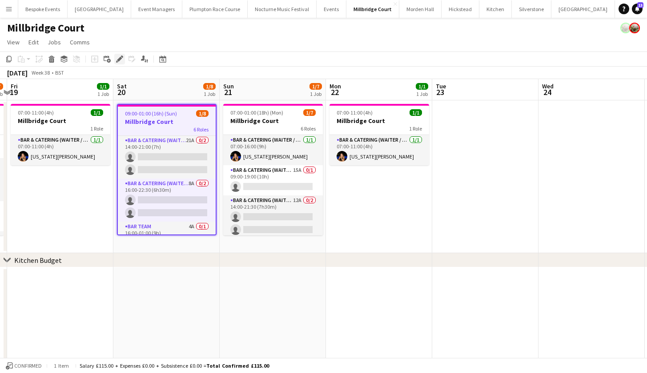
click at [117, 56] on icon "Edit" at bounding box center [119, 59] width 7 height 7
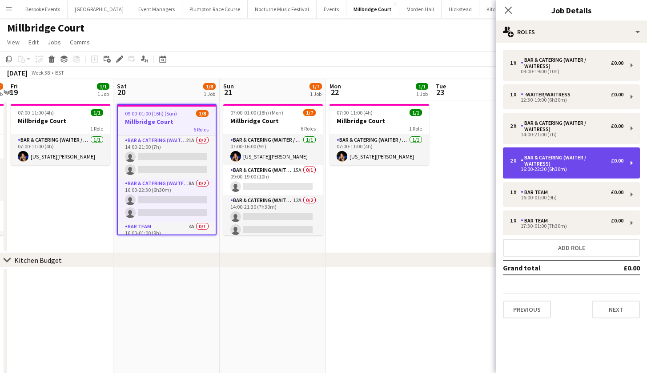
click at [580, 158] on div "Bar & Catering (Waiter / waitress)" at bounding box center [566, 161] width 90 height 12
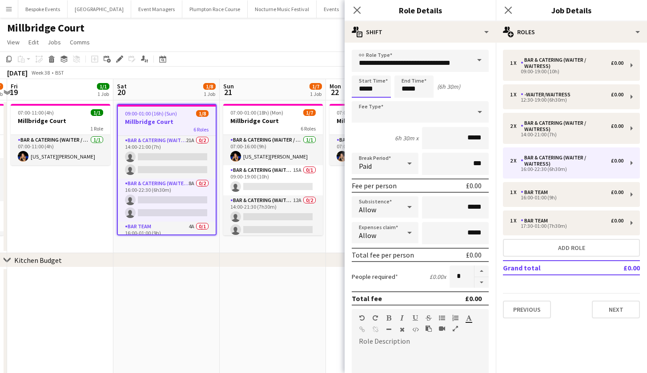
click at [365, 89] on input "*****" at bounding box center [371, 87] width 39 height 22
type input "*****"
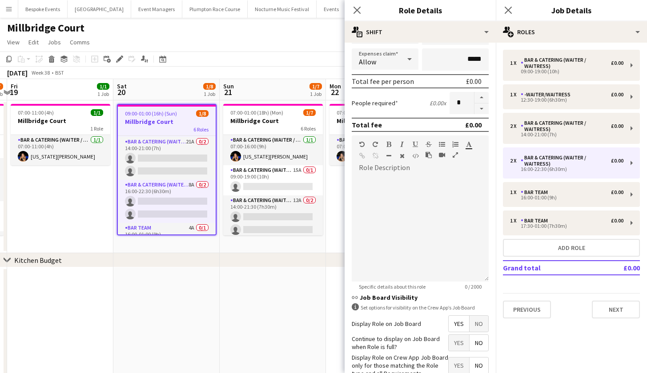
scroll to position [95, 0]
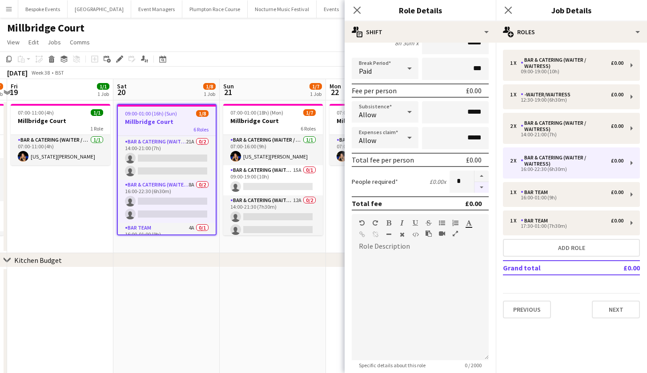
click at [474, 188] on button "button" at bounding box center [481, 187] width 14 height 11
type input "*"
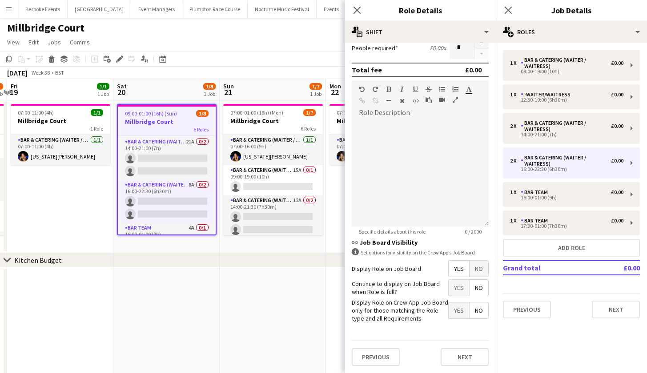
scroll to position [229, 0]
click at [449, 363] on button "Next" at bounding box center [465, 358] width 48 height 18
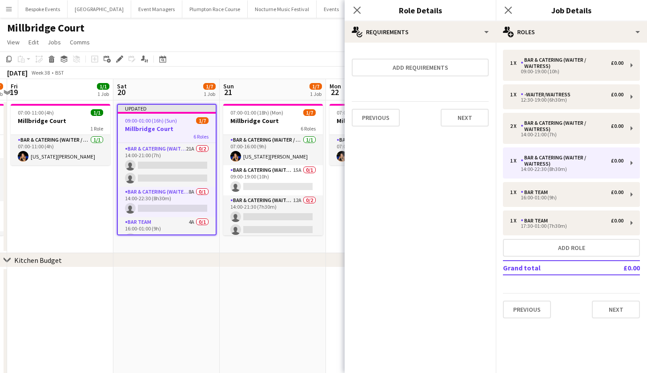
click at [205, 280] on app-date-cell at bounding box center [166, 342] width 106 height 149
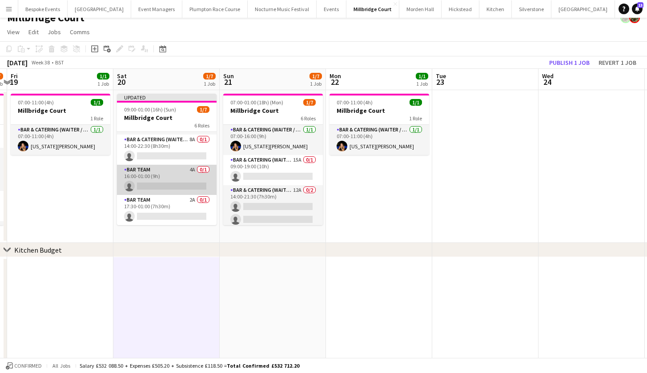
scroll to position [11, 0]
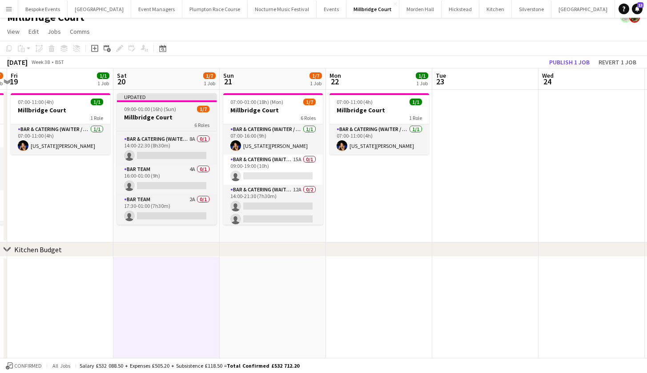
click at [157, 111] on span "09:00-01:00 (16h) (Sun)" at bounding box center [150, 109] width 52 height 7
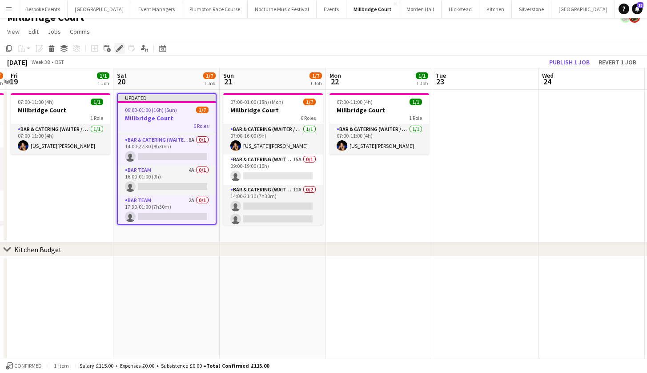
click at [119, 50] on icon at bounding box center [119, 48] width 5 height 5
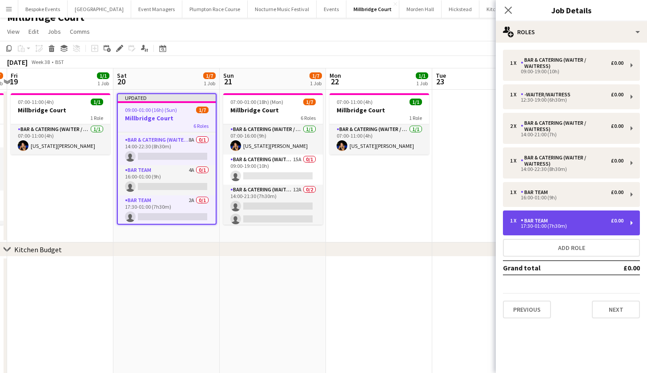
click at [525, 221] on div "Bar Team" at bounding box center [536, 221] width 31 height 6
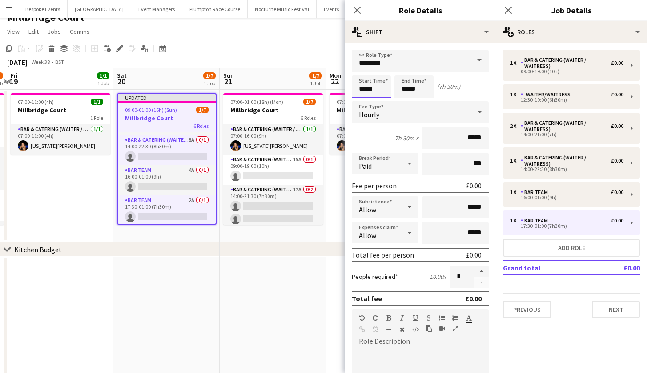
click at [365, 88] on input "*****" at bounding box center [371, 87] width 39 height 22
type input "*****"
click at [260, 261] on app-date-cell at bounding box center [273, 331] width 106 height 149
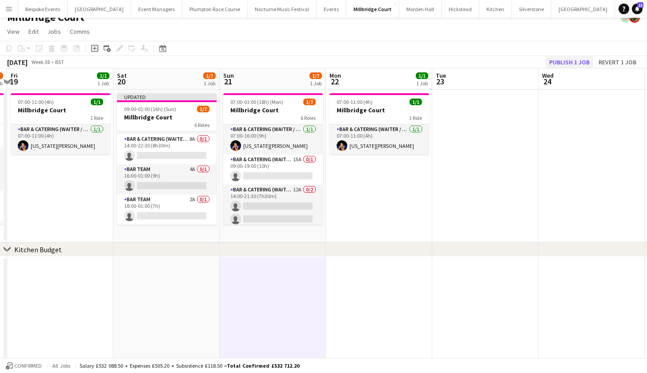
click at [565, 62] on button "Publish 1 job" at bounding box center [569, 62] width 48 height 12
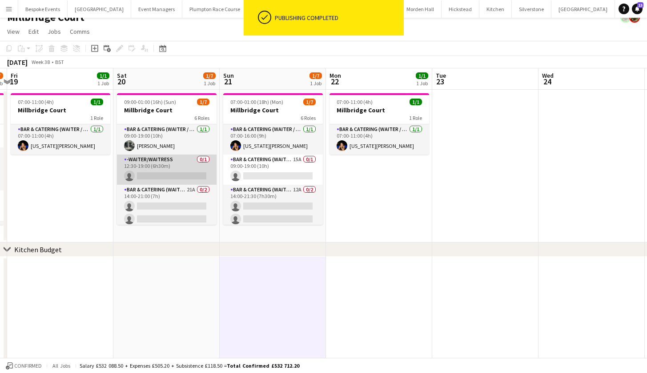
scroll to position [0, 0]
click at [154, 172] on app-card-role "-Waiter/Waitress 0/1 12:30-19:00 (6h30m) single-neutral-actions" at bounding box center [167, 170] width 100 height 30
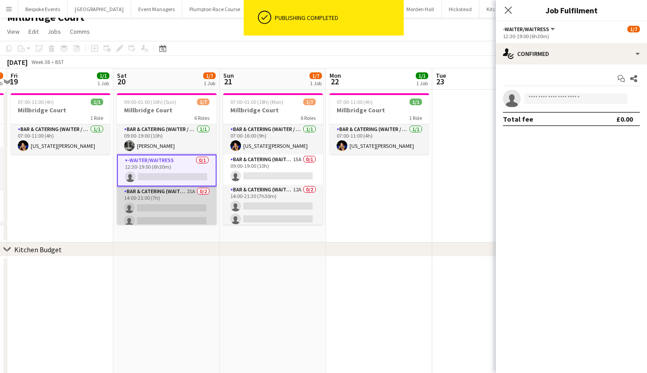
click at [172, 198] on app-card-role "Bar & Catering (Waiter / waitress) 21A 0/2 14:00-21:00 (7h) single-neutral-acti…" at bounding box center [167, 208] width 100 height 43
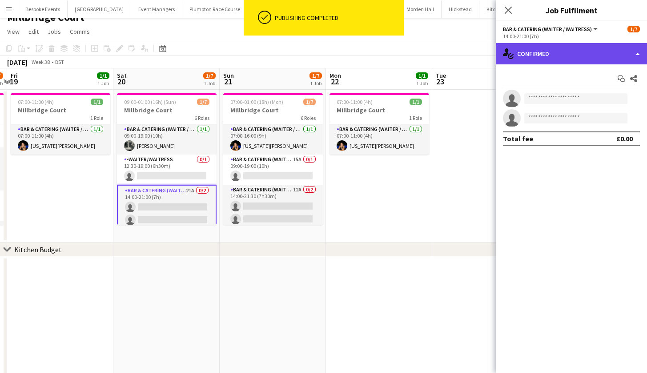
click at [556, 58] on div "single-neutral-actions-check-2 Confirmed" at bounding box center [571, 53] width 151 height 21
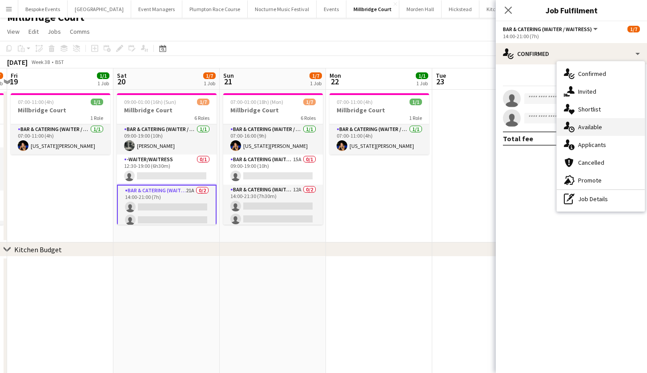
click at [583, 129] on span "Available" at bounding box center [590, 127] width 24 height 8
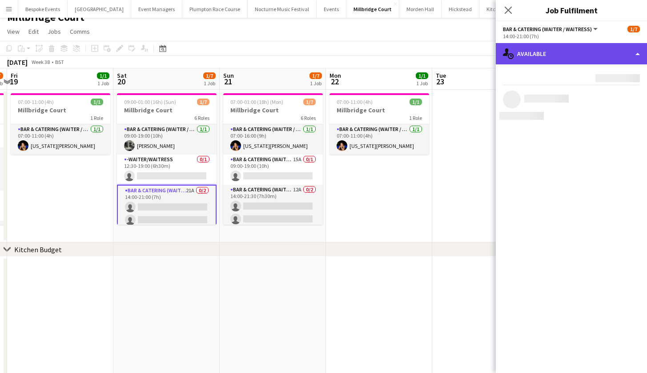
click at [554, 56] on div "single-neutral-actions-upload Available" at bounding box center [571, 53] width 151 height 21
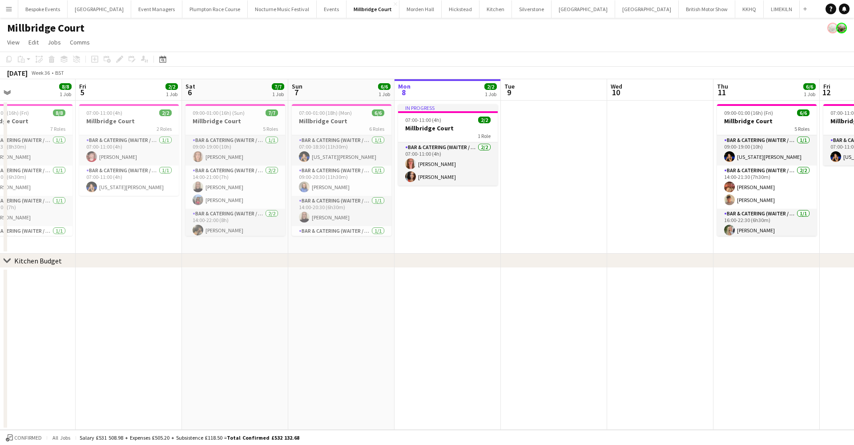
scroll to position [0, 182]
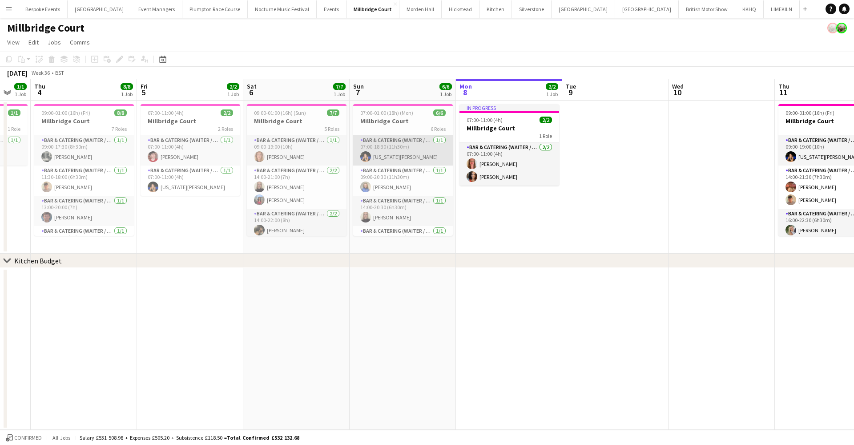
click at [380, 158] on app-card-role "Bar & Catering (Waiter / waitress) [DATE] 07:00-18:30 (11h30m) [US_STATE][PERSO…" at bounding box center [403, 150] width 100 height 30
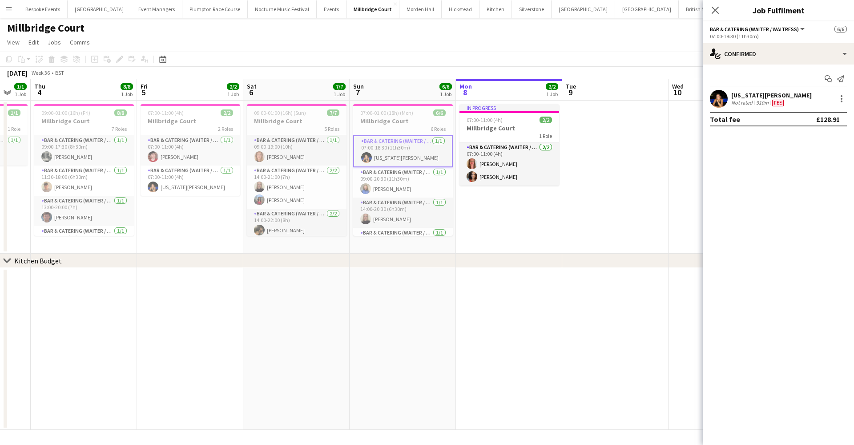
click at [718, 102] on app-user-avatar at bounding box center [719, 99] width 18 height 18
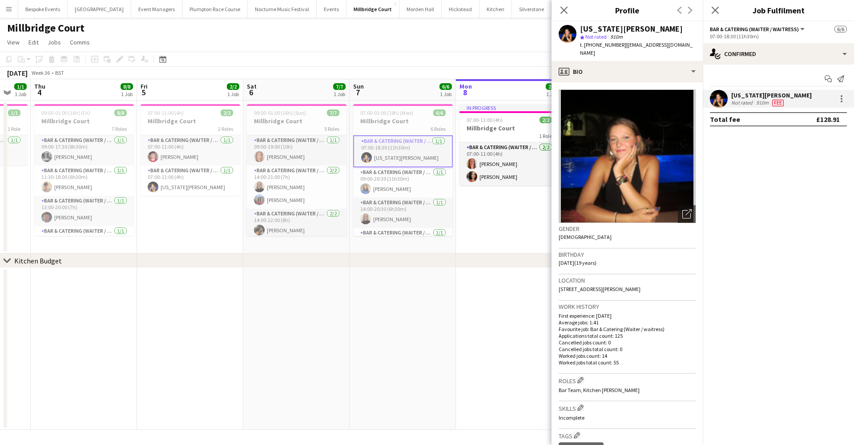
scroll to position [4, 0]
click at [391, 216] on app-card-role "Bar & Catering (Waiter / waitress) [DATE] 14:00-20:30 (6h30m) [PERSON_NAME]" at bounding box center [403, 208] width 100 height 30
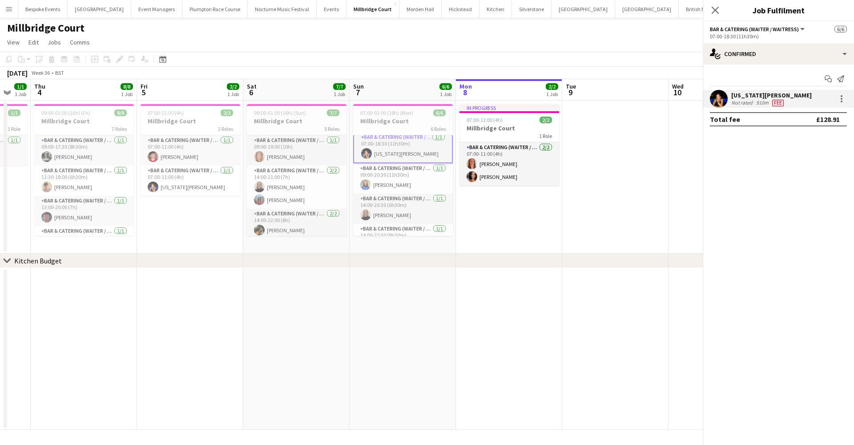
click at [391, 216] on app-card-role "Bar & Catering (Waiter / waitress) [DATE] 14:00-20:30 (6h30m) [PERSON_NAME]" at bounding box center [403, 208] width 100 height 30
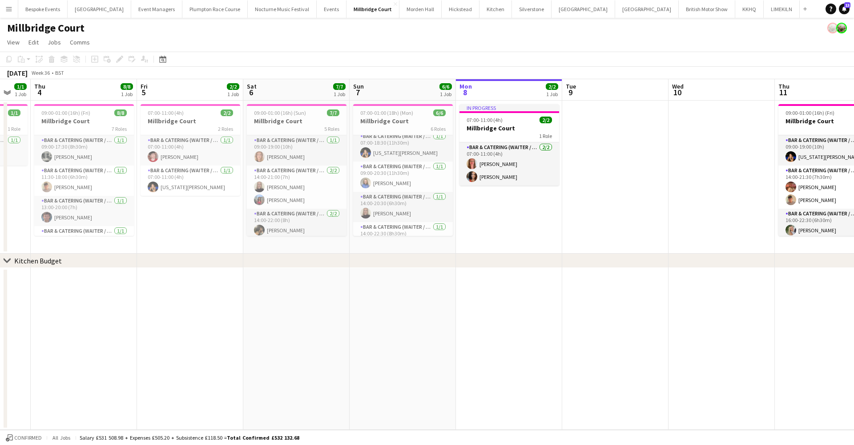
click at [391, 216] on app-card-role "Bar & Catering (Waiter / waitress) [DATE] 14:00-20:30 (6h30m) [PERSON_NAME]" at bounding box center [403, 207] width 100 height 30
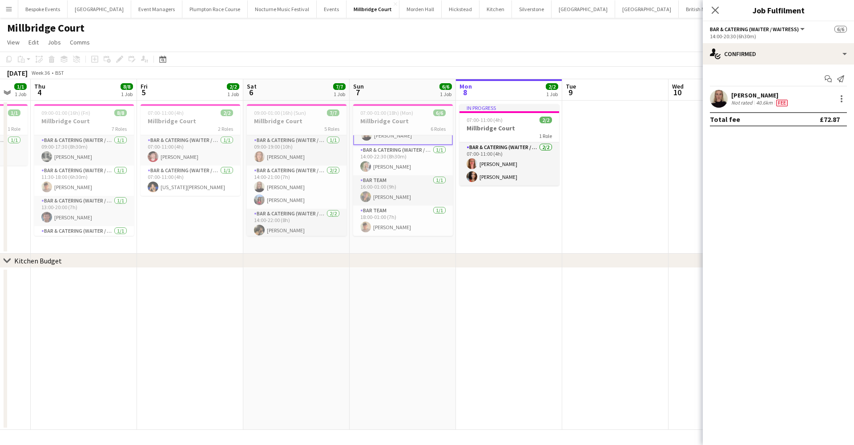
scroll to position [83, 0]
click at [377, 164] on app-card-role "Bar & Catering (Waiter / waitress) [DATE] 14:00-22:30 (8h30m) [PERSON_NAME]" at bounding box center [403, 160] width 100 height 30
click at [718, 97] on app-user-avatar at bounding box center [719, 99] width 18 height 18
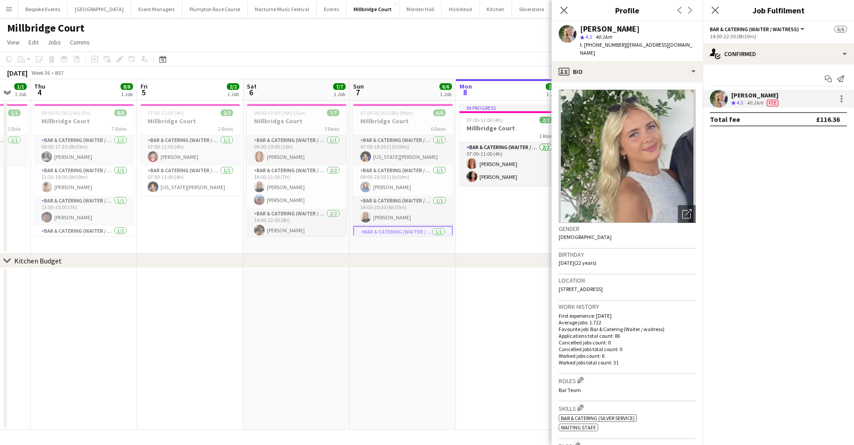
scroll to position [0, 0]
click at [386, 210] on app-card-role "Bar & Catering (Waiter / waitress) [DATE] 14:00-20:30 (6h30m) [PERSON_NAME]" at bounding box center [403, 211] width 100 height 30
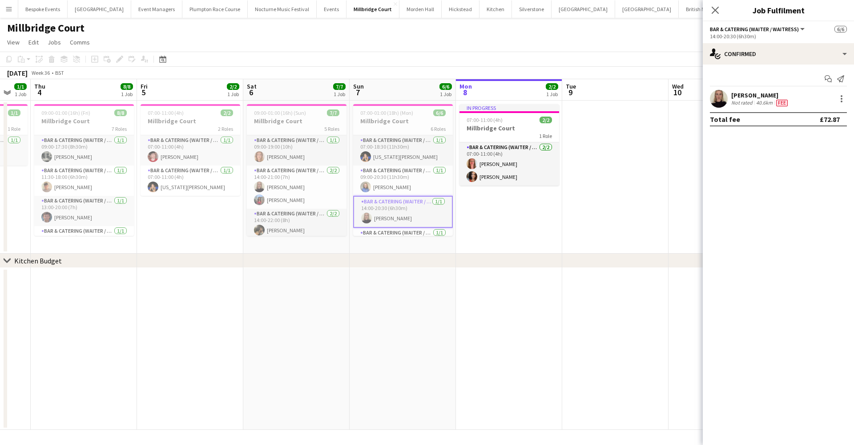
click at [719, 98] on app-user-avatar at bounding box center [719, 99] width 18 height 18
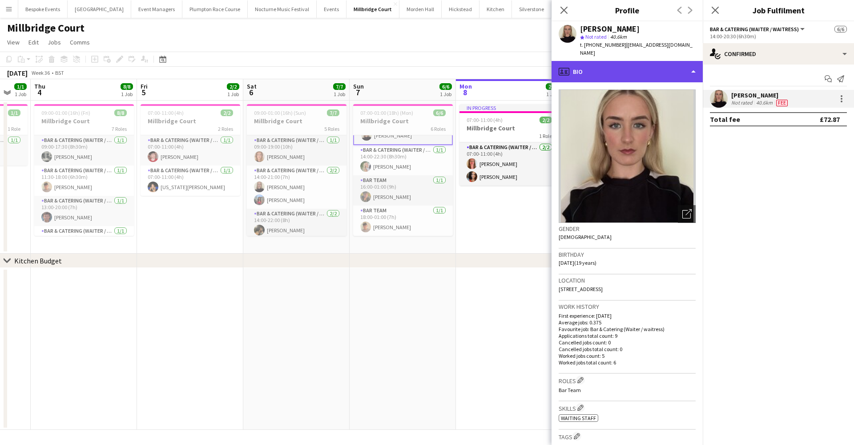
click at [656, 69] on div "profile Bio" at bounding box center [626, 71] width 151 height 21
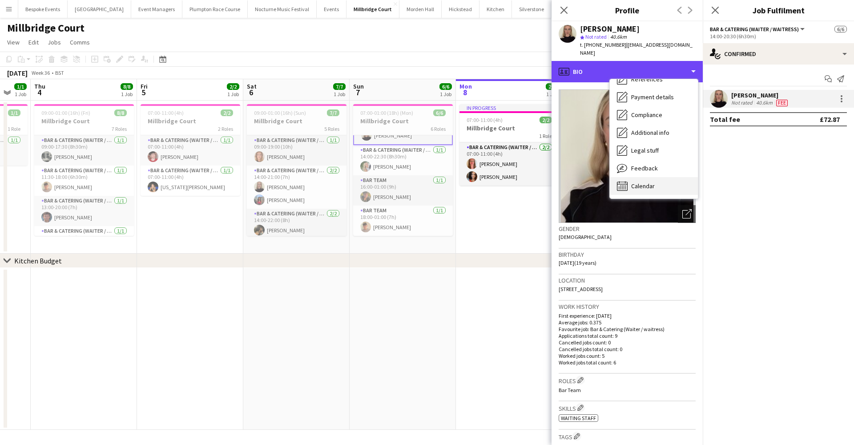
scroll to position [101, 0]
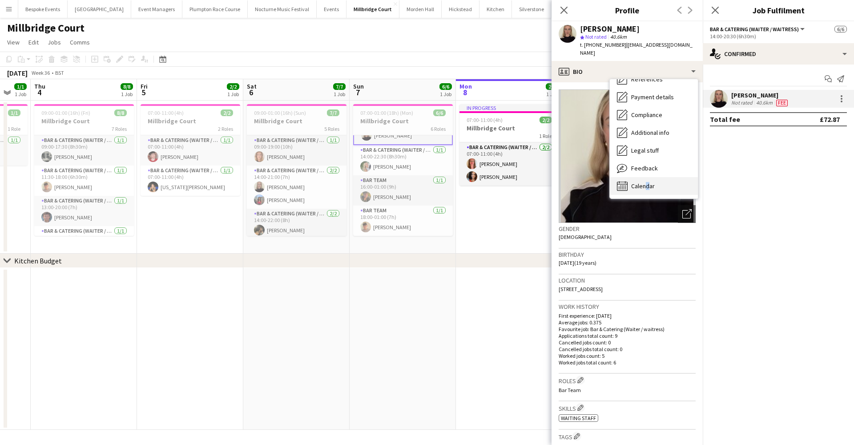
click at [644, 182] on span "Calendar" at bounding box center [643, 186] width 24 height 8
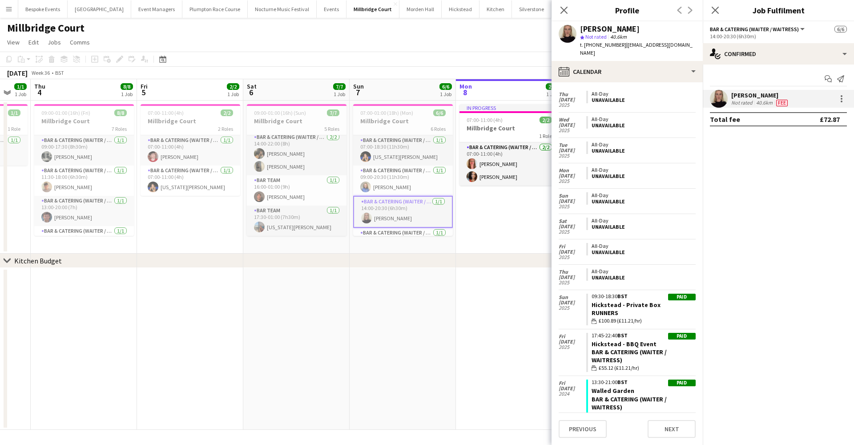
scroll to position [0, 0]
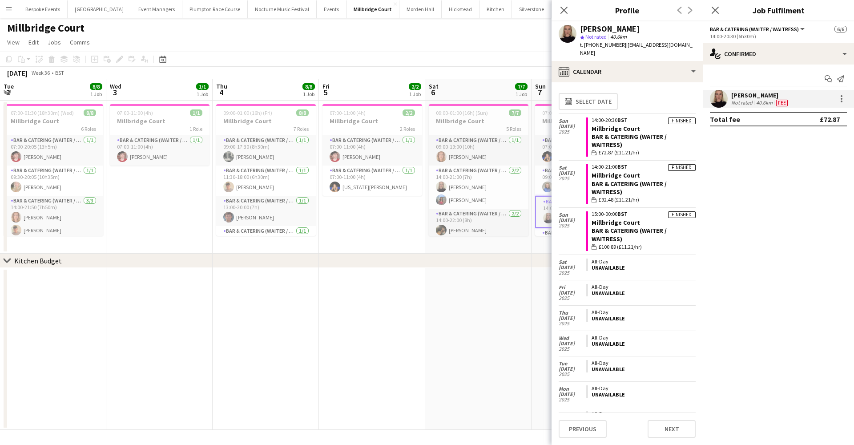
drag, startPoint x: 0, startPoint y: 0, endPoint x: 275, endPoint y: 372, distance: 462.8
click at [425, 372] on app-date-cell at bounding box center [478, 349] width 106 height 162
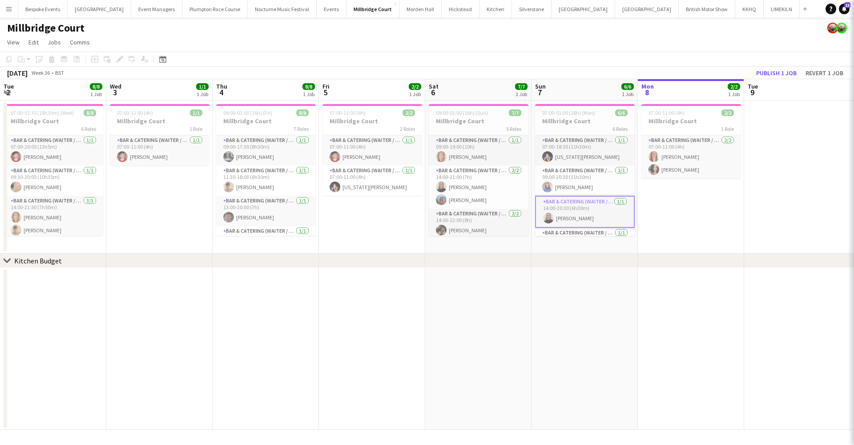
scroll to position [472, 0]
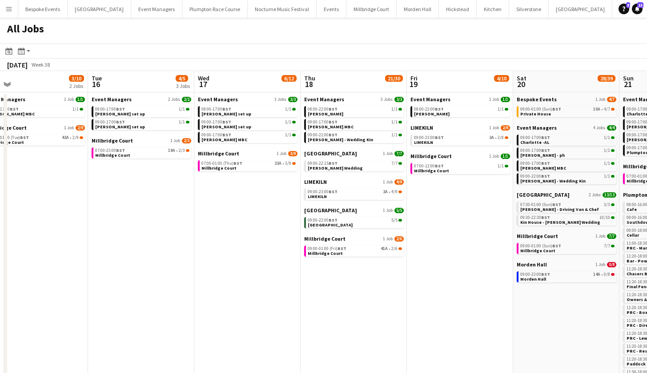
scroll to position [0, 337]
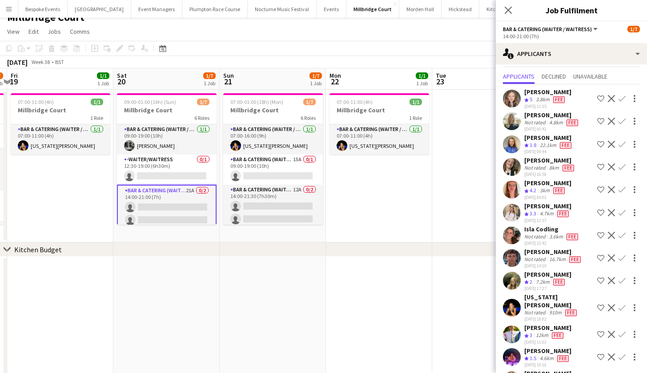
scroll to position [20, 0]
click at [618, 142] on app-icon "Confirm" at bounding box center [621, 143] width 7 height 7
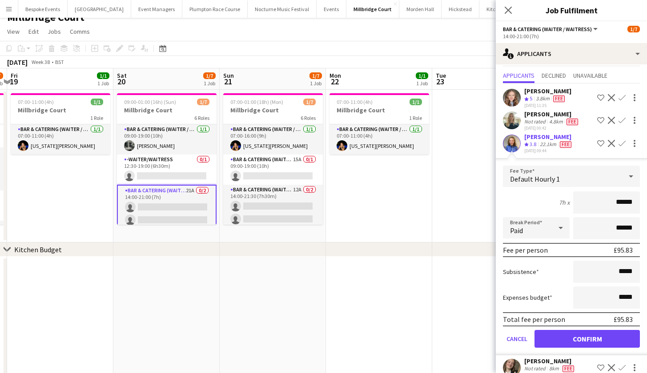
click at [587, 341] on button "Confirm" at bounding box center [586, 339] width 105 height 18
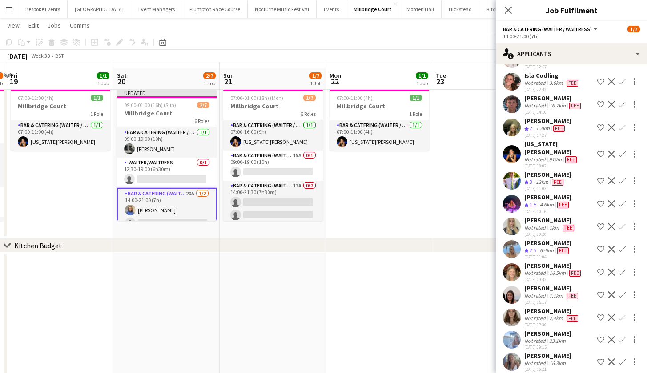
scroll to position [22, 0]
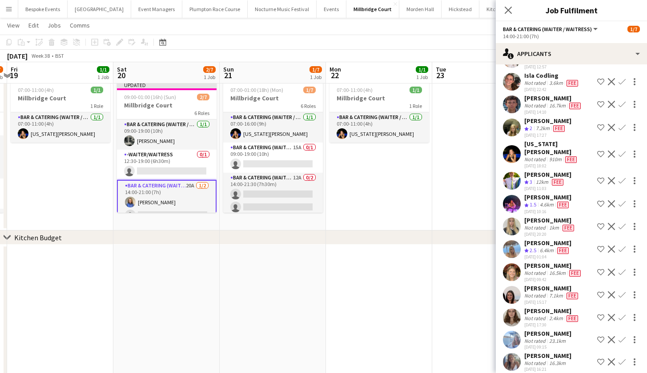
click at [182, 193] on app-card-role "Bar & Catering (Waiter / waitress) 20A [DATE] 14:00-21:00 (7h) [PERSON_NAME] si…" at bounding box center [167, 202] width 100 height 45
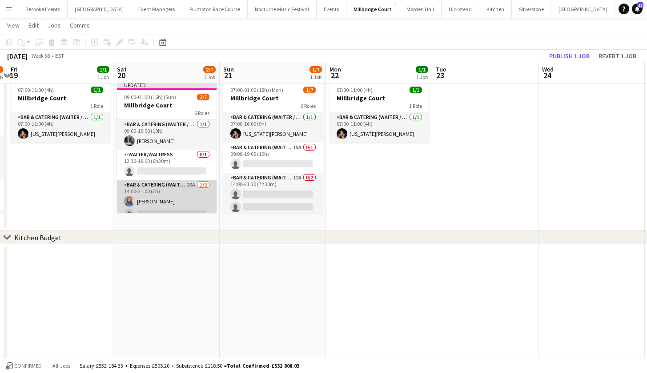
click at [182, 193] on app-card-role "Bar & Catering (Waiter / waitress) 20A [DATE] 14:00-21:00 (7h) [PERSON_NAME] si…" at bounding box center [167, 201] width 100 height 43
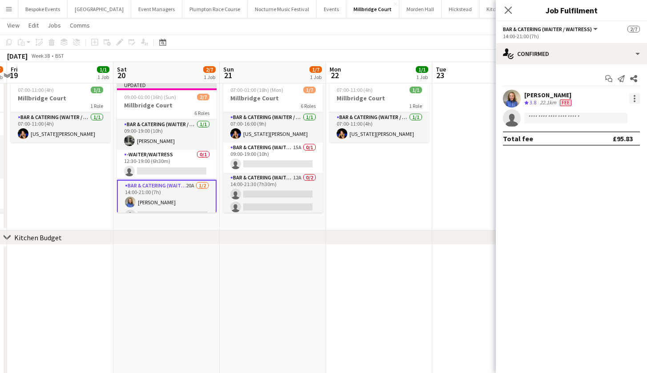
click at [636, 96] on div at bounding box center [634, 98] width 11 height 11
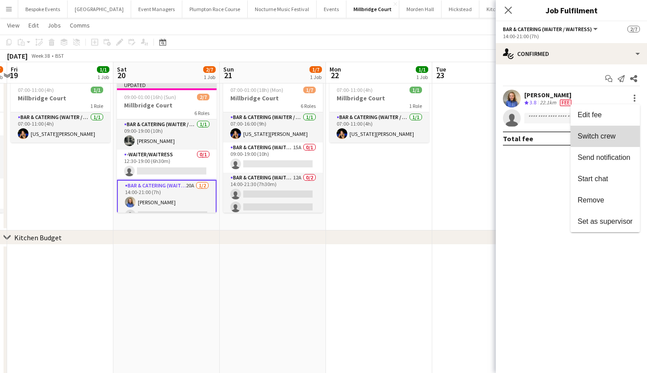
click at [619, 136] on span "Switch crew" at bounding box center [605, 136] width 55 height 8
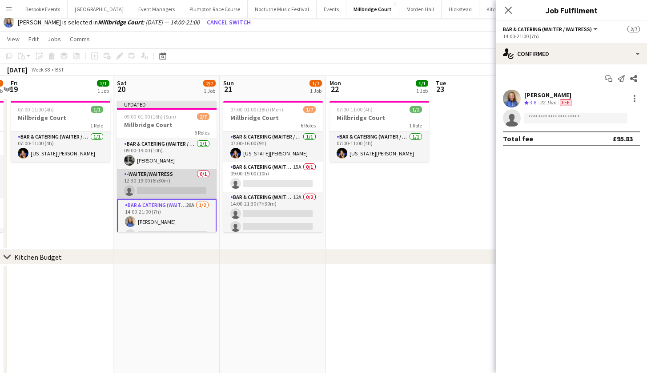
click at [147, 179] on app-card-role "-Waiter/Waitress 0/1 12:30-19:00 (6h30m) single-neutral-actions" at bounding box center [167, 184] width 100 height 30
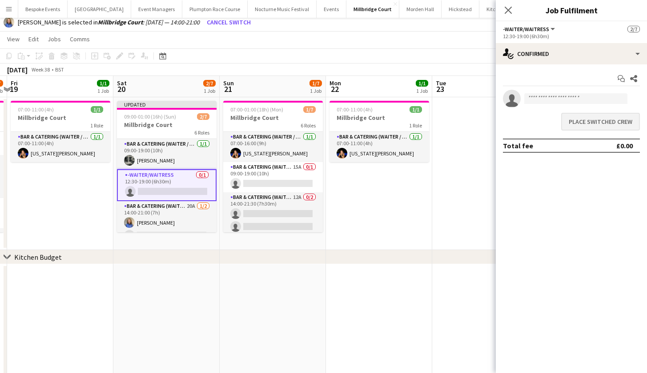
click at [578, 120] on button "Place switched crew" at bounding box center [600, 122] width 79 height 18
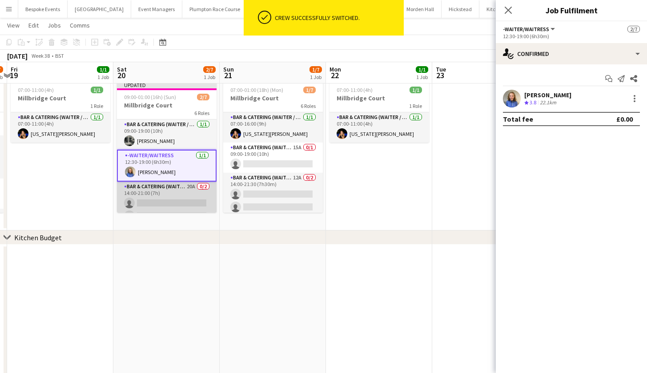
click at [173, 204] on app-card-role "Bar & Catering (Waiter / waitress) 20A 0/2 14:00-21:00 (7h) single-neutral-acti…" at bounding box center [167, 203] width 100 height 43
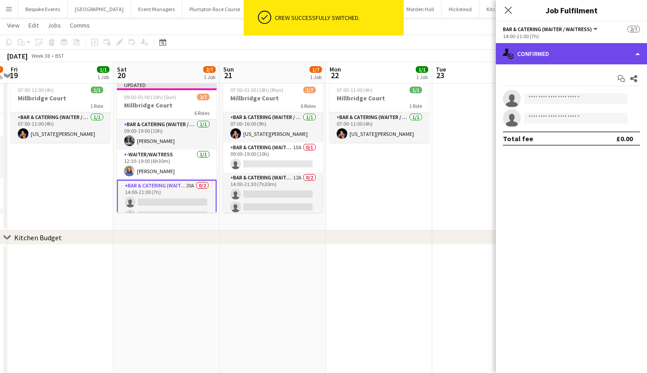
click at [548, 59] on div "single-neutral-actions-check-2 Confirmed" at bounding box center [571, 53] width 151 height 21
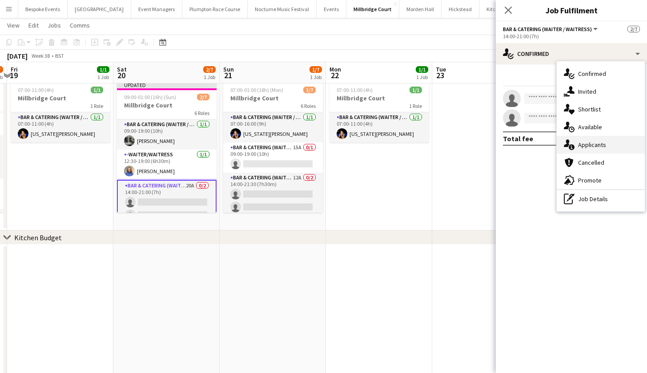
click at [588, 145] on span "Applicants" at bounding box center [592, 145] width 28 height 8
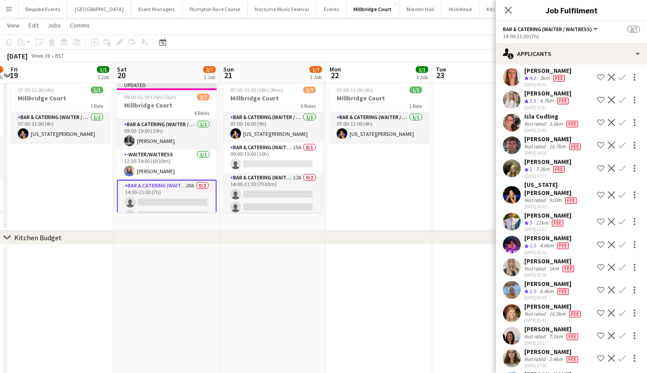
scroll to position [98, 0]
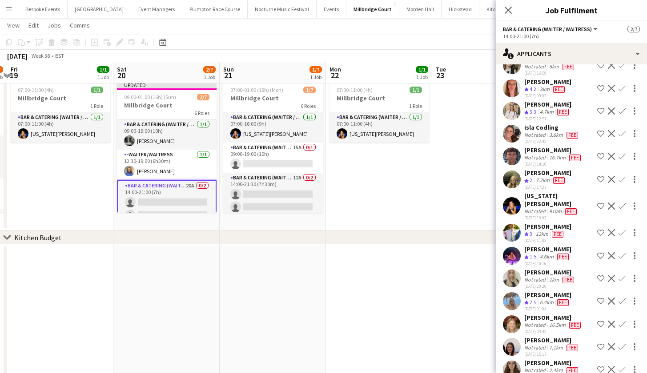
click at [618, 229] on app-icon "Confirm" at bounding box center [621, 232] width 7 height 7
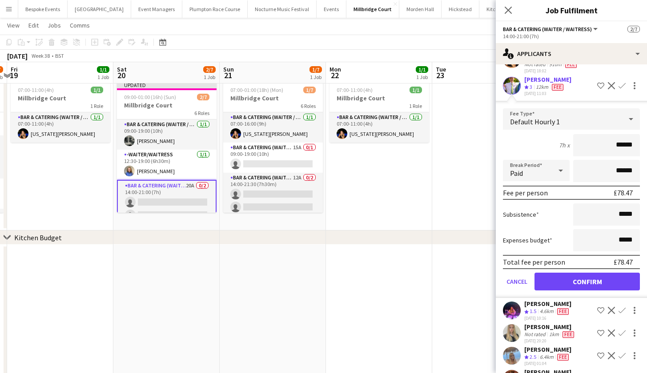
scroll to position [272, 0]
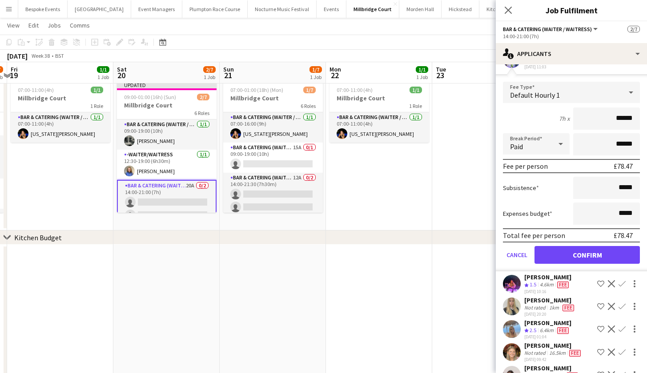
click at [578, 246] on button "Confirm" at bounding box center [586, 255] width 105 height 18
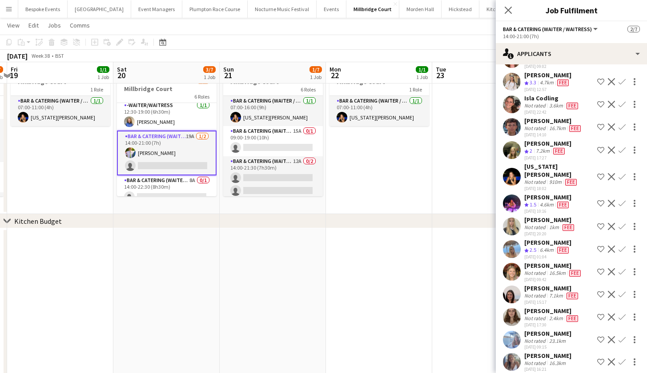
scroll to position [127, 0]
click at [190, 188] on app-card-role "Bar & Catering (Waiter / waitress) 8A 0/1 14:00-22:30 (8h30m) single-neutral-ac…" at bounding box center [167, 191] width 100 height 30
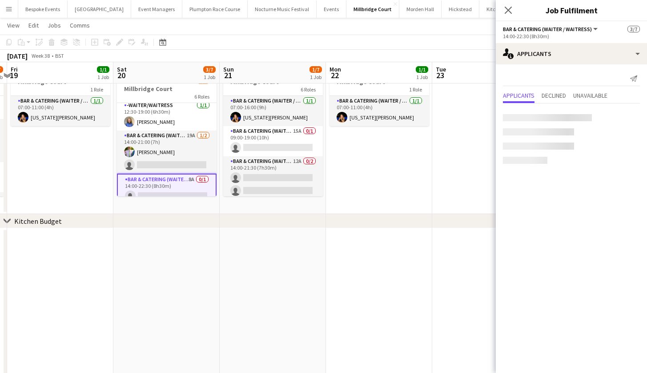
scroll to position [0, 0]
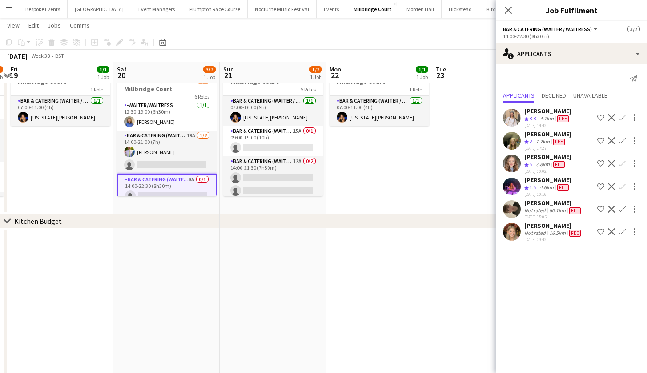
click at [625, 166] on app-icon "Confirm" at bounding box center [621, 163] width 7 height 7
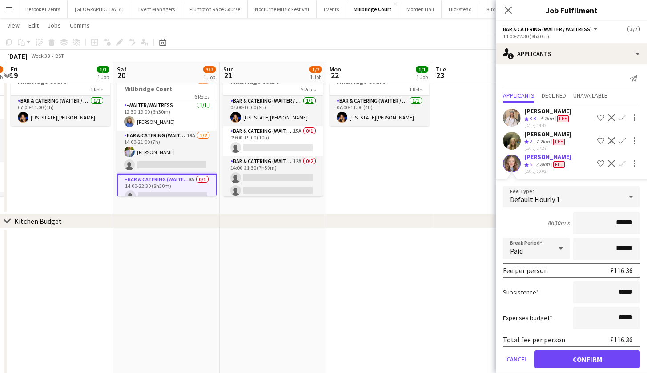
click at [557, 360] on button "Confirm" at bounding box center [586, 360] width 105 height 18
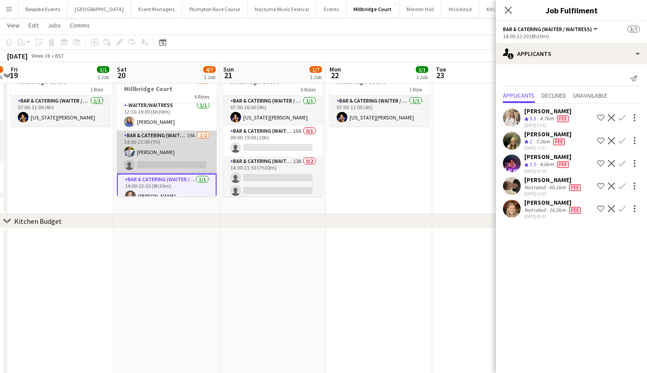
click at [184, 169] on app-card-role "Bar & Catering (Waiter / waitress) 19A 1/2 14:00-21:00 (7h) James Mundy single-…" at bounding box center [167, 152] width 100 height 43
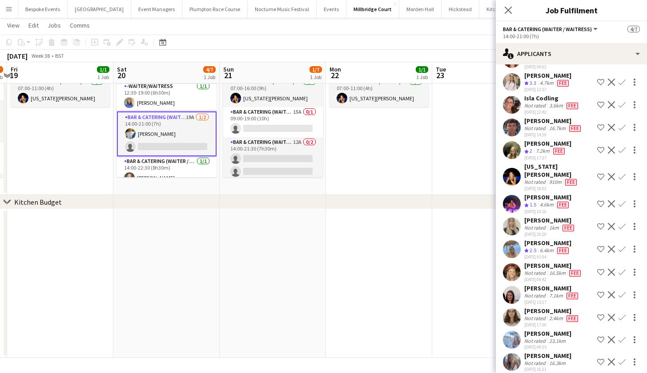
scroll to position [57, 0]
click at [618, 359] on app-icon "Confirm" at bounding box center [621, 362] width 7 height 7
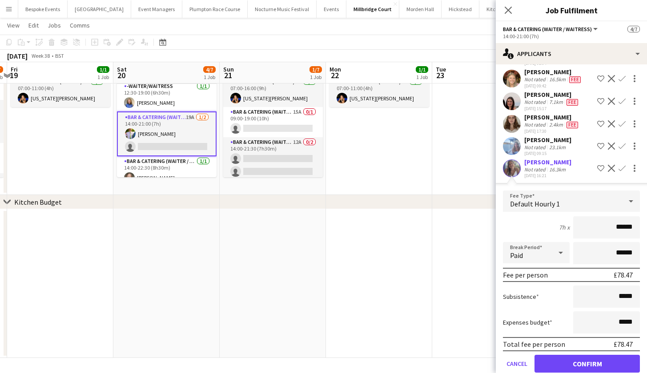
click at [594, 356] on button "Confirm" at bounding box center [586, 364] width 105 height 18
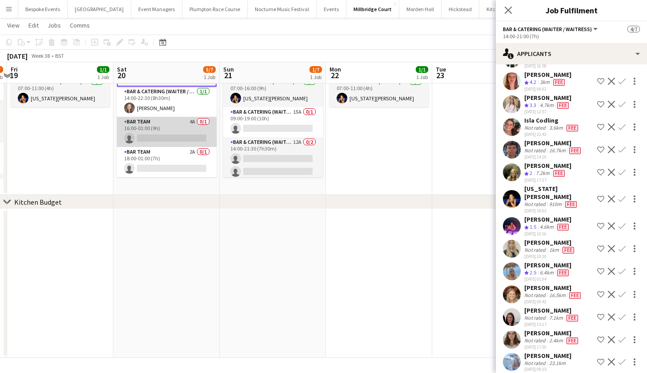
scroll to position [103, 0]
click at [148, 132] on app-card-role "Bar Team 4A 0/1 16:00-01:00 (9h) single-neutral-actions" at bounding box center [167, 132] width 100 height 30
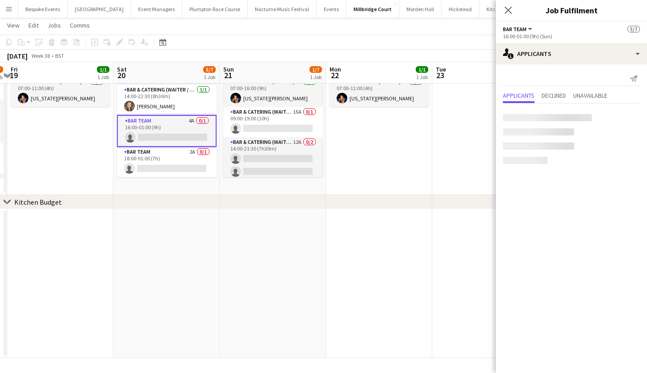
scroll to position [0, 0]
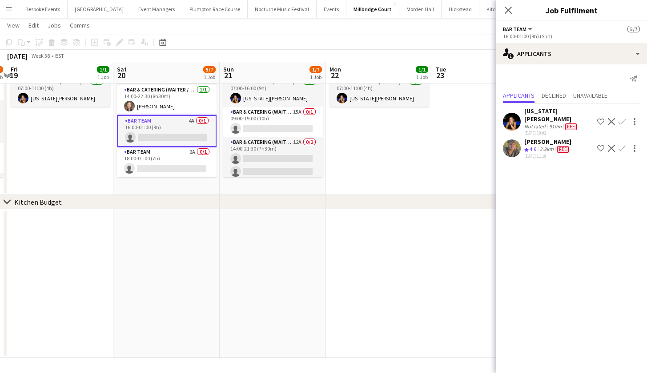
click at [620, 145] on app-icon "Confirm" at bounding box center [621, 148] width 7 height 7
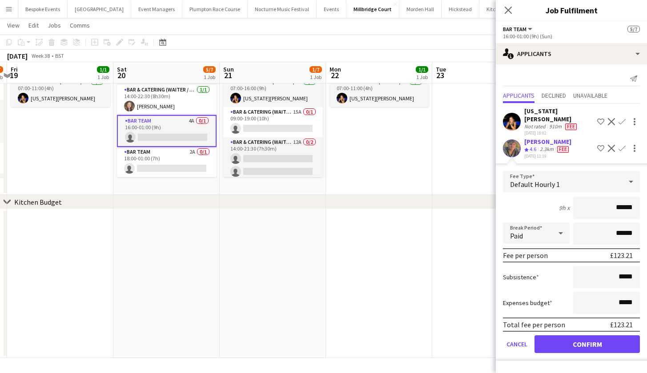
click at [587, 339] on button "Confirm" at bounding box center [586, 345] width 105 height 18
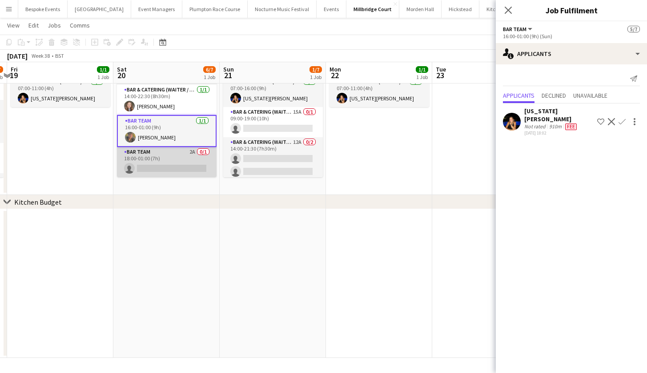
click at [181, 158] on app-card-role "Bar Team 2A 0/1 18:00-01:00 (7h) single-neutral-actions" at bounding box center [167, 162] width 100 height 30
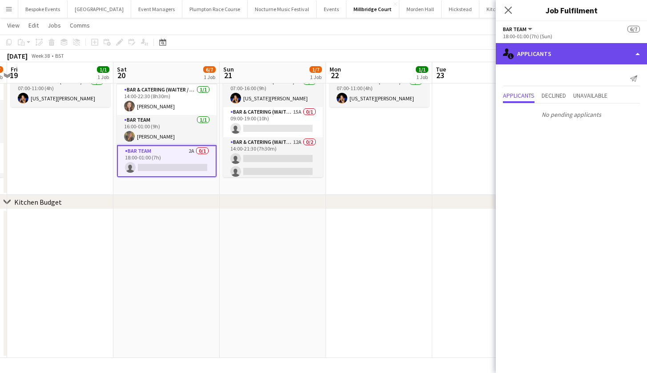
click at [584, 47] on div "single-neutral-actions-information Applicants" at bounding box center [571, 53] width 151 height 21
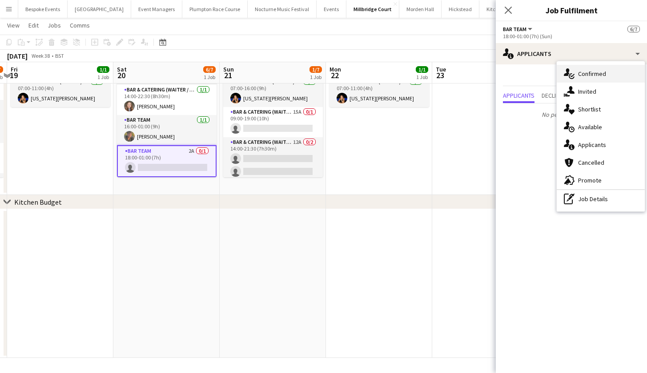
click at [582, 72] on span "Confirmed" at bounding box center [592, 74] width 28 height 8
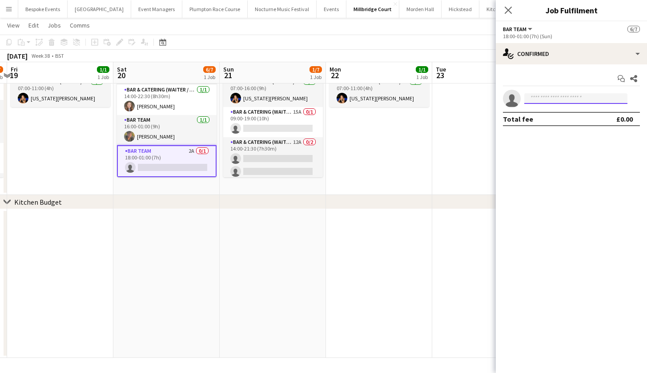
click at [553, 98] on input at bounding box center [575, 98] width 103 height 11
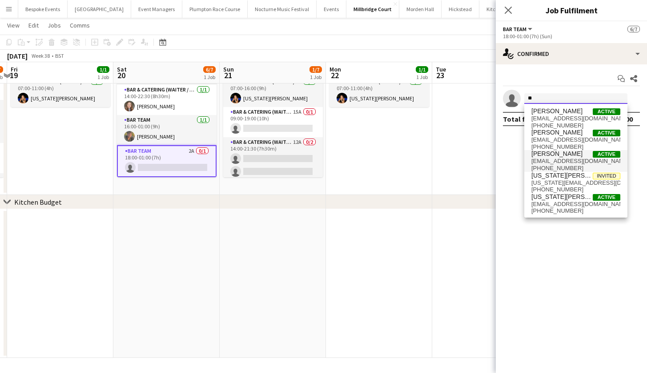
type input "*"
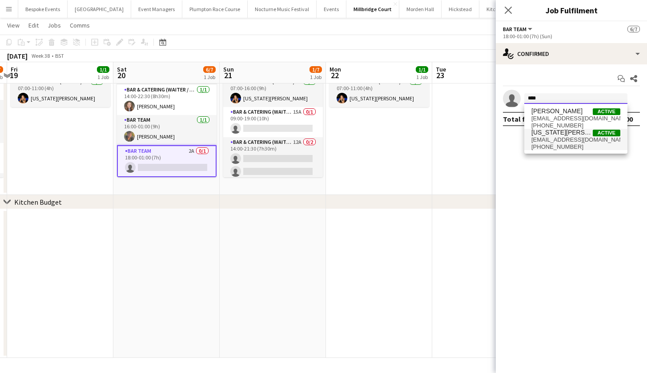
type input "****"
click at [552, 141] on span "georgiastrode@icloud.com" at bounding box center [575, 139] width 89 height 7
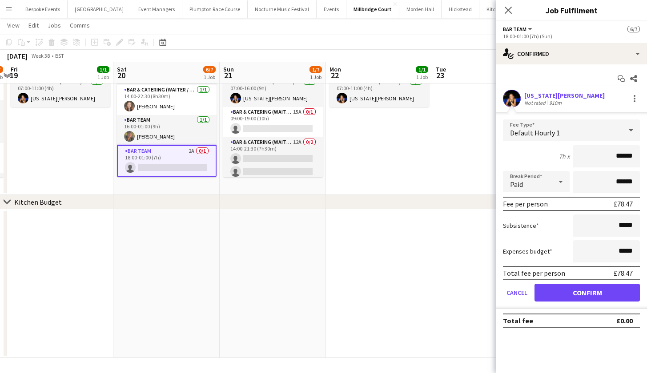
click at [580, 294] on button "Confirm" at bounding box center [586, 293] width 105 height 18
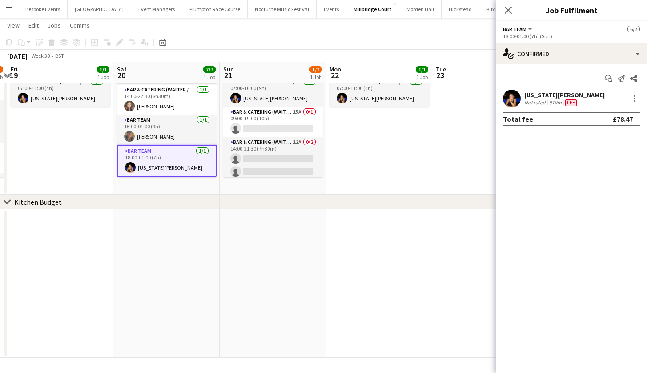
click at [422, 150] on app-date-cell "07:00-11:00 (4h) 1/1 Millbridge Court 1 Role Bar & Catering (Waiter / waitress)…" at bounding box center [379, 118] width 106 height 153
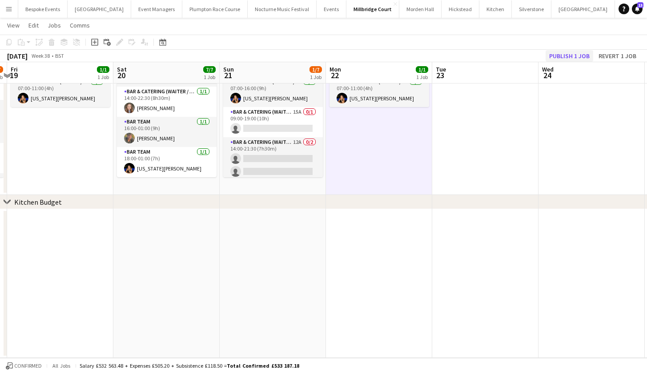
click at [560, 56] on button "Publish 1 job" at bounding box center [569, 56] width 48 height 12
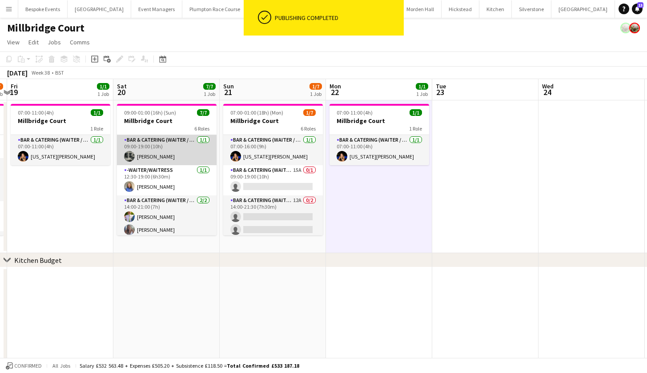
scroll to position [0, 0]
click at [165, 155] on app-card-role "Bar & Catering (Waiter / waitress) 1/1 09:00-19:00 (10h) Molly Middlehurst" at bounding box center [167, 150] width 100 height 30
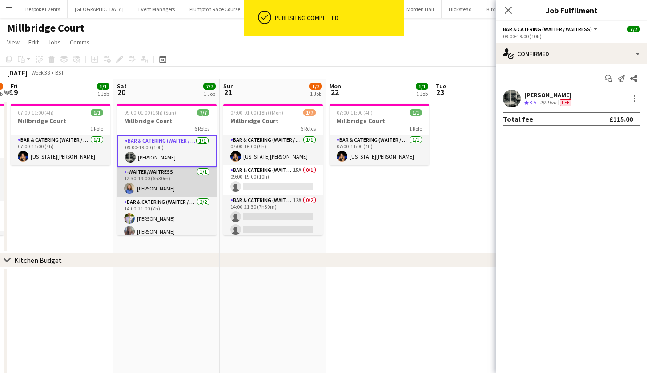
click at [157, 195] on app-card-role "-Waiter/Waitress 1/1 12:30-19:00 (6h30m) Helena Lorenzen" at bounding box center [167, 182] width 100 height 30
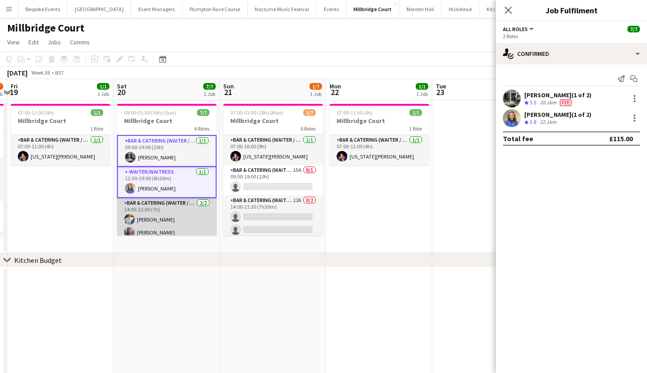
click at [151, 233] on app-card-role "Bar & Catering (Waiter / waitress) 2/2 14:00-21:00 (7h) James Mundy Chloe Bower" at bounding box center [167, 219] width 100 height 43
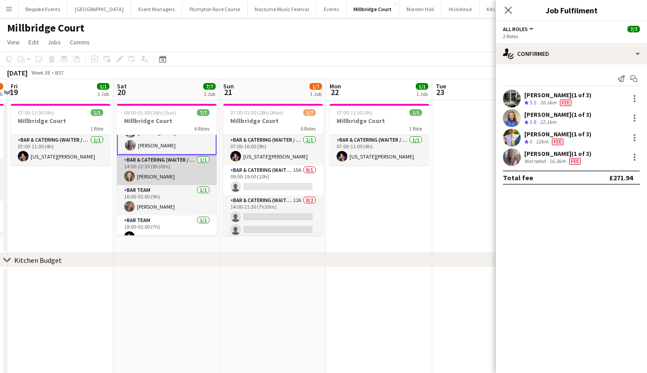
click at [161, 172] on app-card-role "Bar & Catering (Waiter / waitress) 1/1 14:00-22:30 (8h30m) Clara Thompson" at bounding box center [167, 170] width 100 height 30
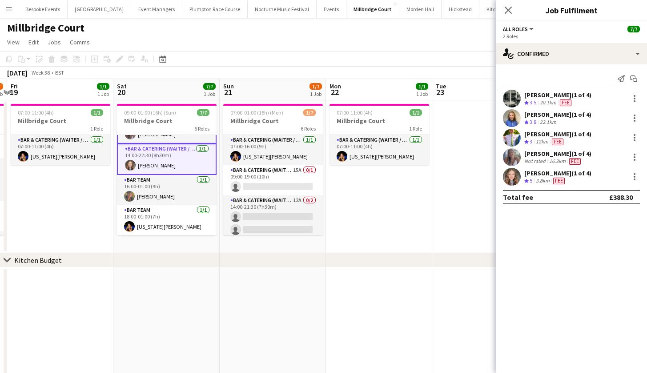
scroll to position [98, 0]
click at [166, 192] on app-card-role "Bar Team 1/1 16:00-01:00 (9h) sam hibberd" at bounding box center [167, 190] width 100 height 30
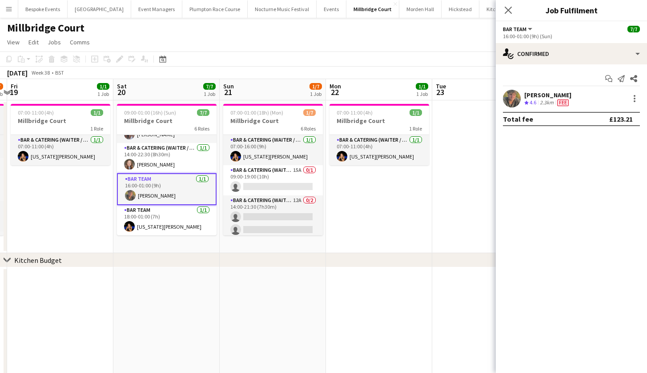
click at [166, 192] on app-card-role "Bar Team 1/1 16:00-01:00 (9h) sam hibberd" at bounding box center [167, 189] width 100 height 32
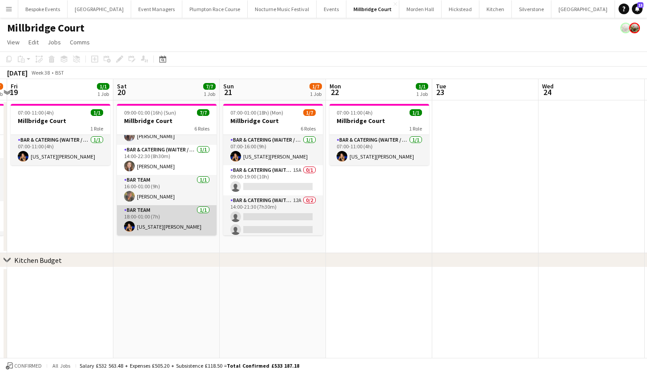
click at [167, 219] on app-card-role "Bar Team 1/1 18:00-01:00 (7h) Georgia Strode" at bounding box center [167, 220] width 100 height 30
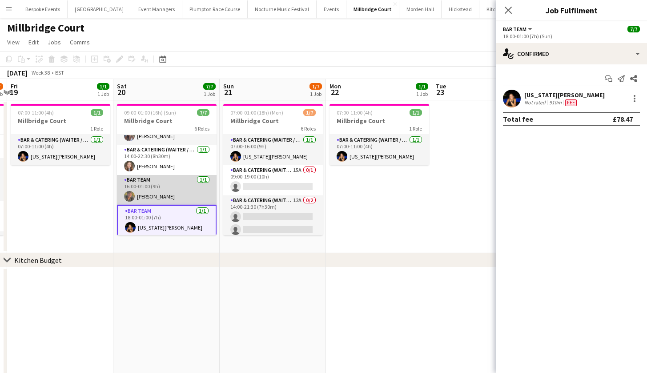
click at [158, 190] on app-card-role "Bar Team 1/1 16:00-01:00 (9h) sam hibberd" at bounding box center [167, 190] width 100 height 30
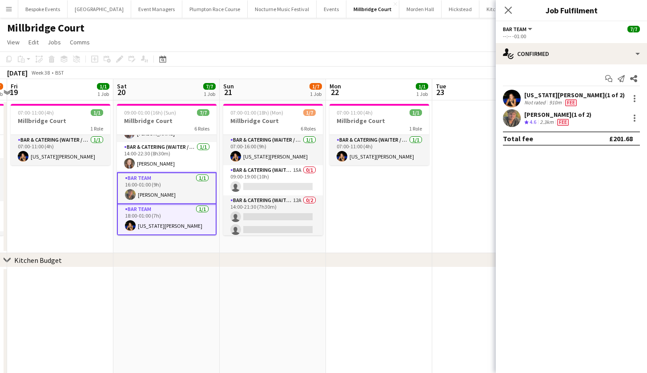
scroll to position [96, 0]
click at [481, 128] on app-date-cell at bounding box center [485, 176] width 106 height 153
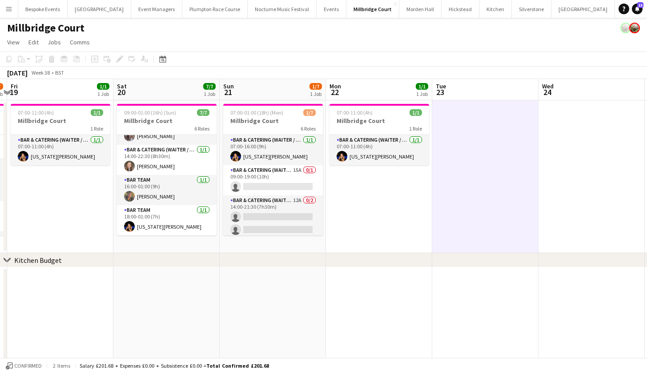
scroll to position [94, 0]
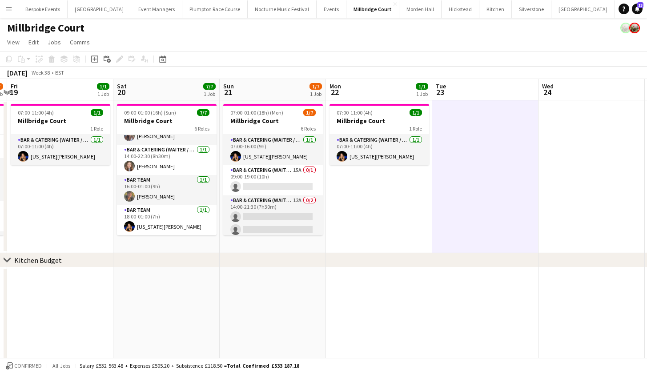
click at [255, 118] on h3 "Millbridge Court" at bounding box center [273, 121] width 100 height 8
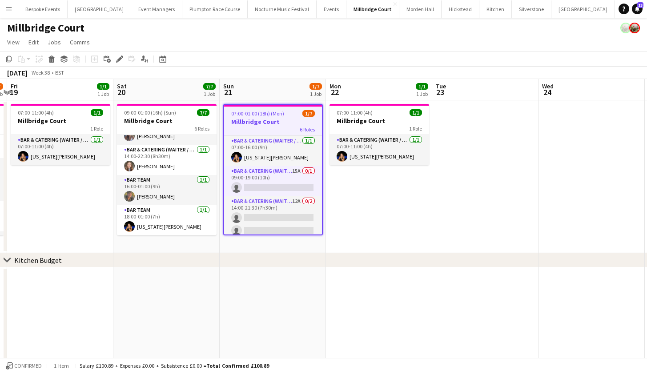
click at [255, 118] on h3 "Millbridge Court" at bounding box center [273, 122] width 98 height 8
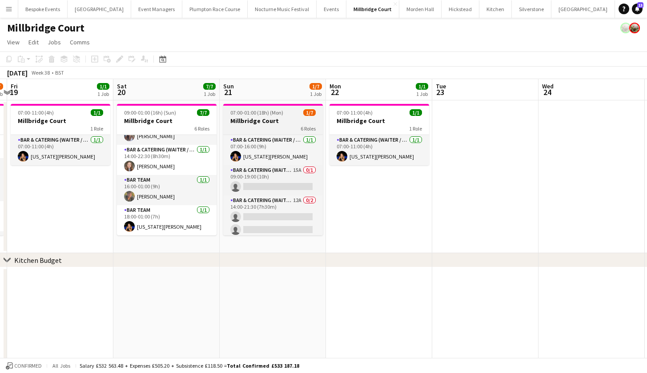
click at [253, 117] on h3 "Millbridge Court" at bounding box center [273, 121] width 100 height 8
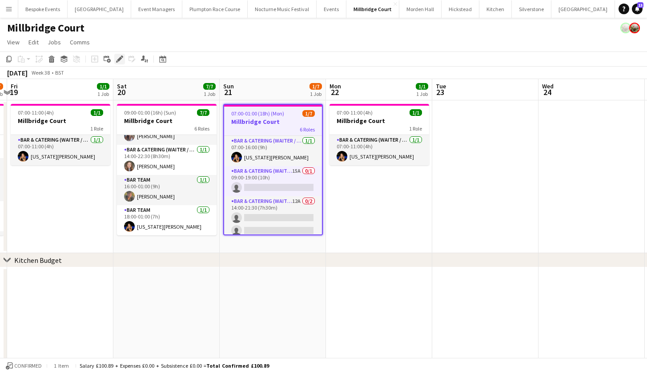
click at [123, 60] on div "Edit" at bounding box center [119, 59] width 11 height 11
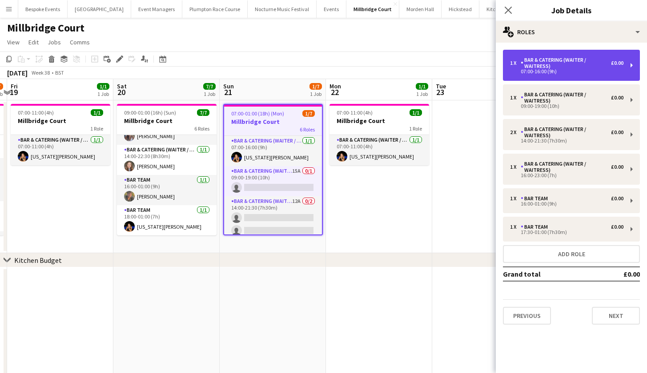
click at [599, 66] on div "Bar & Catering (Waiter / waitress)" at bounding box center [566, 63] width 90 height 12
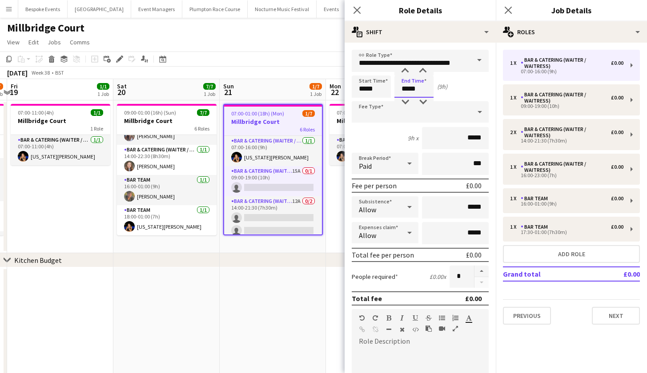
click at [408, 88] on input "*****" at bounding box center [413, 87] width 39 height 22
type input "*****"
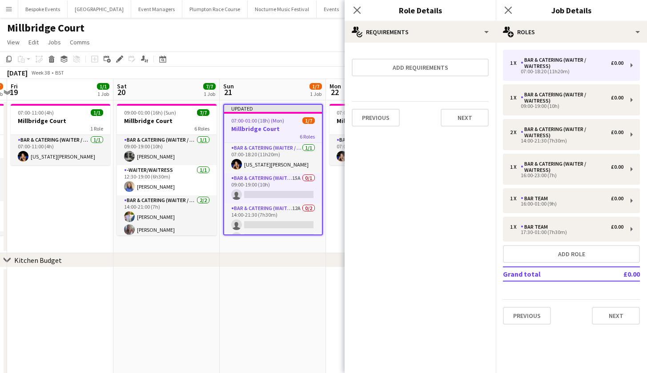
scroll to position [0, 0]
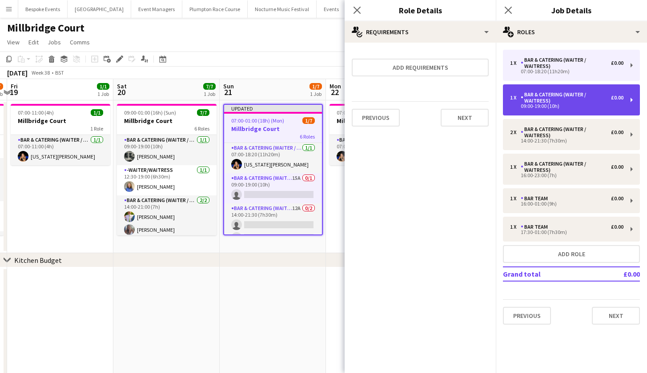
click at [517, 102] on div "1 x Bar & Catering (Waiter / waitress) £0.00" at bounding box center [566, 98] width 113 height 12
type input "*****"
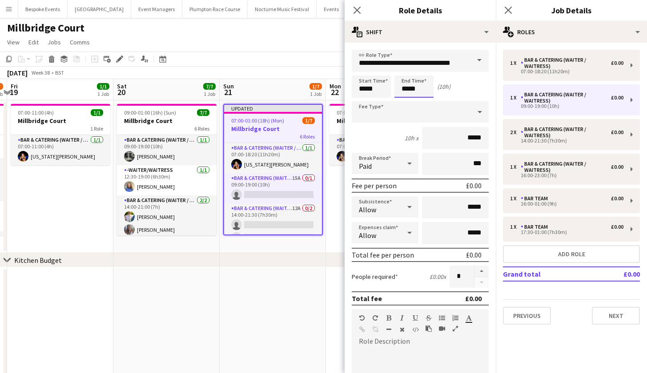
click at [425, 86] on input "*****" at bounding box center [413, 87] width 39 height 22
type input "*****"
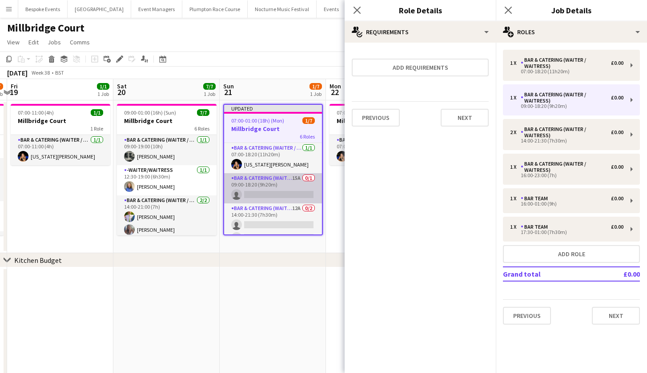
click at [301, 182] on app-card-role "Bar & Catering (Waiter / waitress) 15A 0/1 09:00-18:20 (9h20m) single-neutral-a…" at bounding box center [273, 188] width 98 height 30
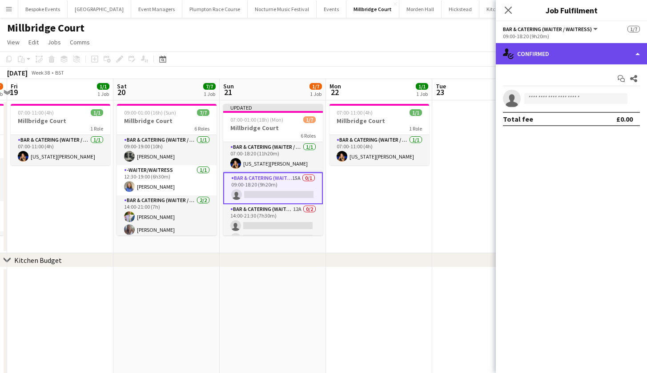
click at [533, 51] on div "single-neutral-actions-check-2 Confirmed" at bounding box center [571, 53] width 151 height 21
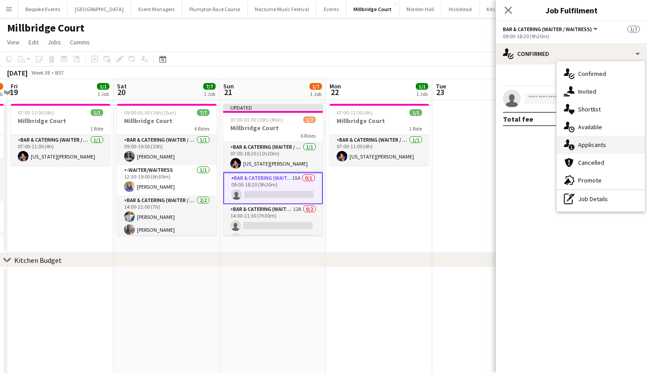
click at [579, 151] on div "single-neutral-actions-information Applicants" at bounding box center [601, 145] width 88 height 18
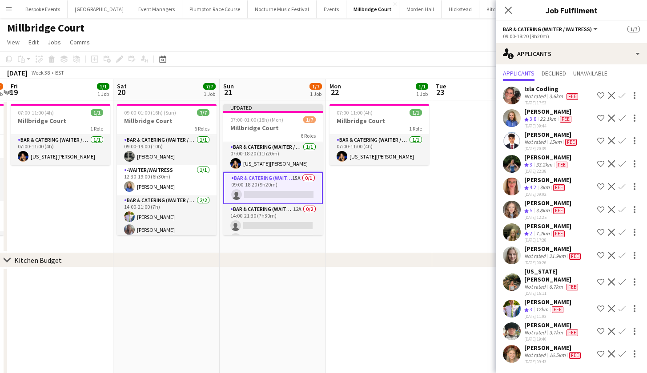
scroll to position [27, 0]
click at [618, 115] on app-icon "Confirm" at bounding box center [621, 118] width 7 height 7
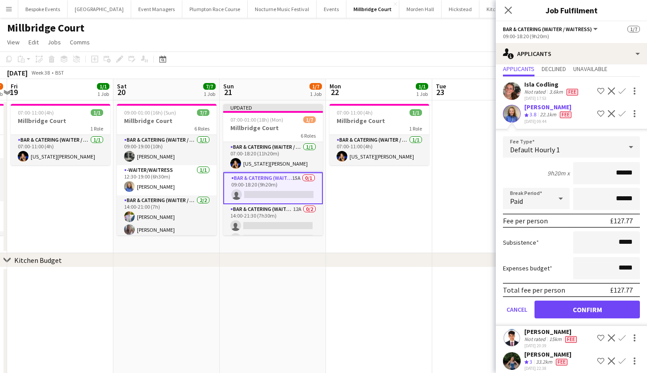
click at [590, 309] on button "Confirm" at bounding box center [586, 310] width 105 height 18
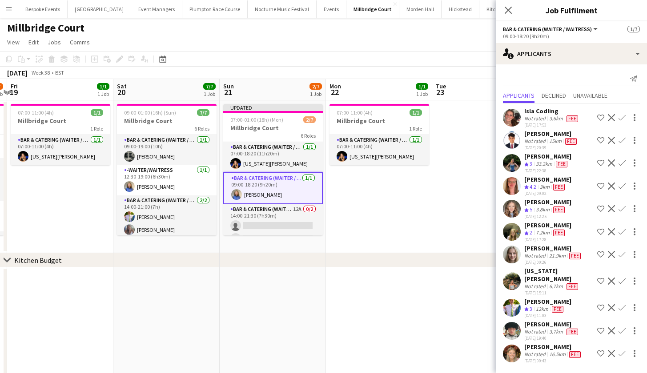
click at [456, 261] on div "chevron-right Kitchen Budget" at bounding box center [323, 260] width 647 height 14
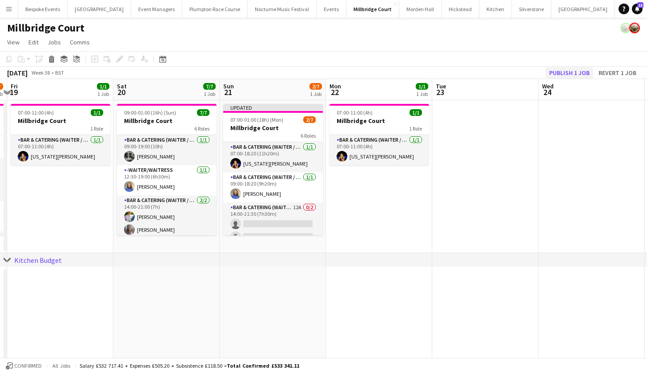
click at [580, 71] on button "Publish 1 job" at bounding box center [569, 73] width 48 height 12
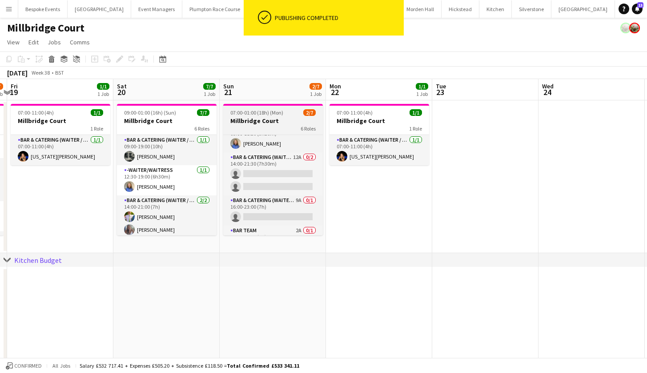
scroll to position [44, 0]
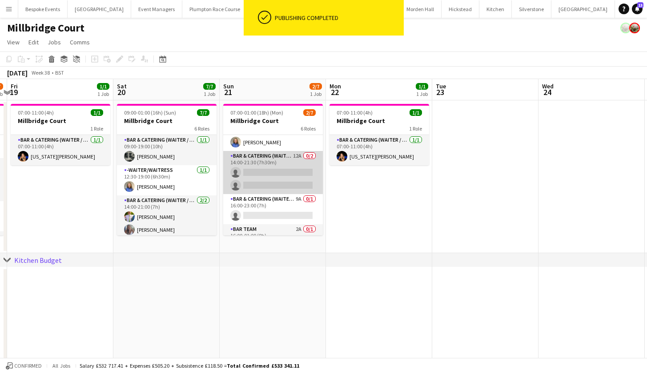
click at [293, 176] on app-card-role "Bar & Catering (Waiter / waitress) 12A 0/2 14:00-21:30 (7h30m) single-neutral-a…" at bounding box center [273, 172] width 100 height 43
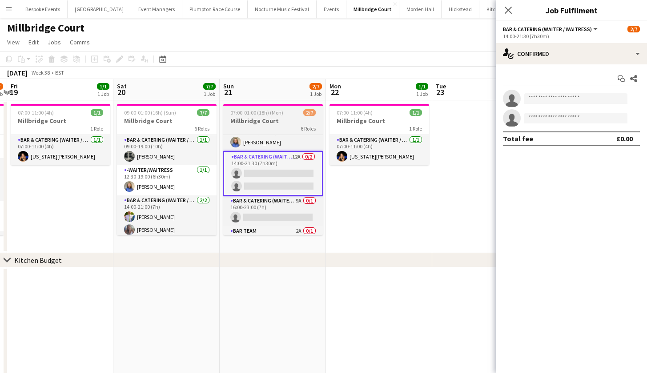
click at [251, 116] on span "07:00-01:00 (18h) (Mon)" at bounding box center [256, 112] width 53 height 7
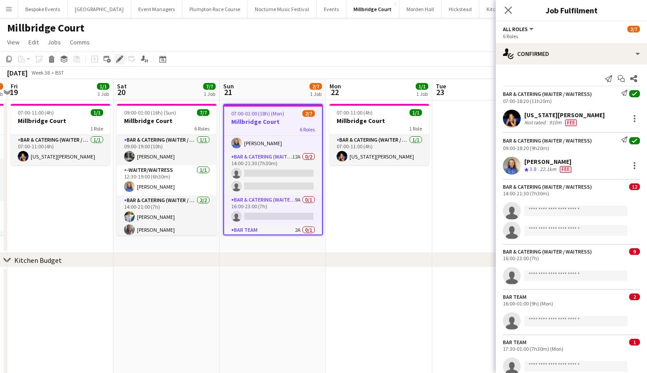
click at [120, 56] on icon "Edit" at bounding box center [119, 59] width 7 height 7
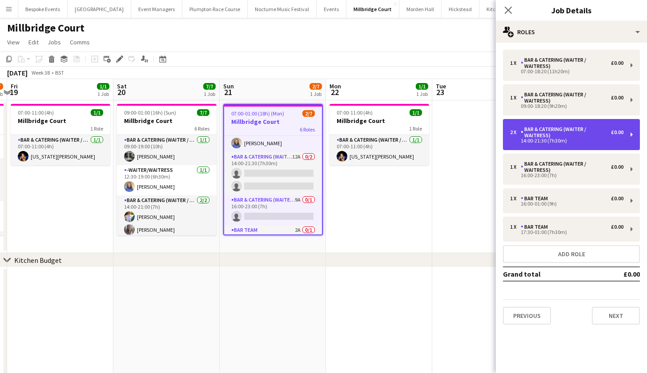
click at [582, 136] on div "Bar & Catering (Waiter / waitress)" at bounding box center [566, 132] width 90 height 12
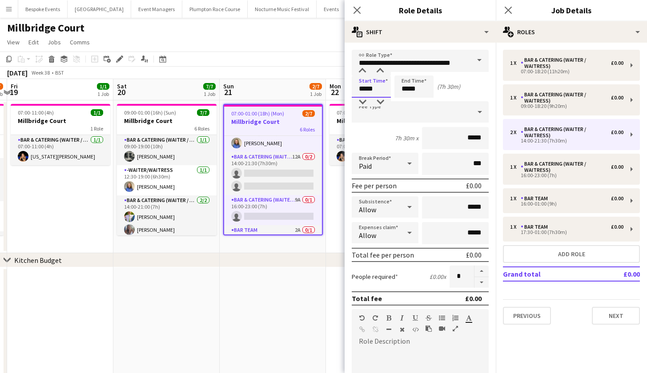
click at [366, 89] on input "*****" at bounding box center [371, 87] width 39 height 22
type input "*****"
click at [408, 89] on input "*****" at bounding box center [413, 87] width 39 height 22
type input "*****"
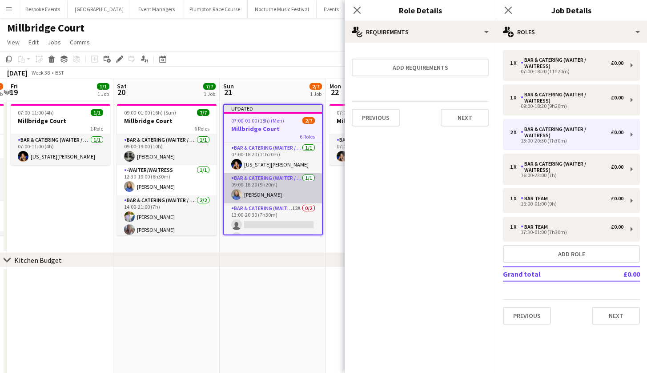
scroll to position [0, 0]
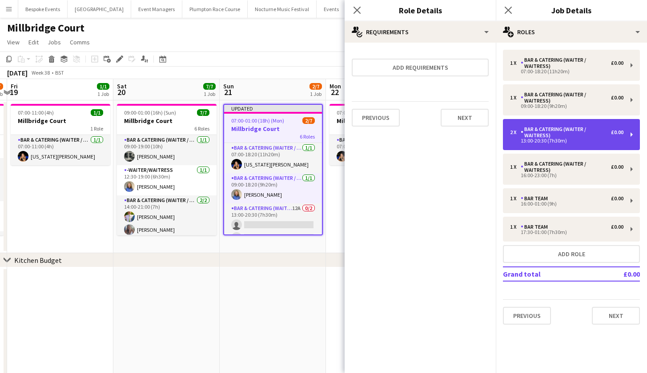
click at [583, 132] on div "Bar & Catering (Waiter / waitress)" at bounding box center [566, 132] width 90 height 12
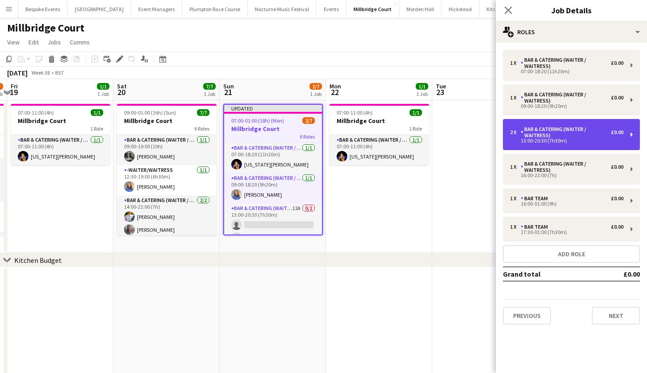
click at [583, 132] on div "Bar & Catering (Waiter / waitress)" at bounding box center [566, 132] width 90 height 12
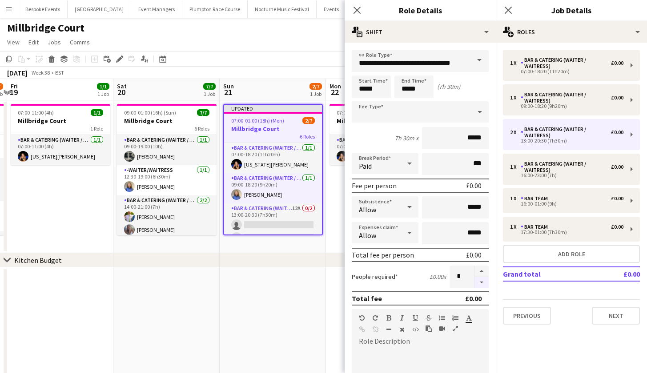
click at [476, 286] on button "button" at bounding box center [481, 282] width 14 height 11
type input "*"
click at [287, 252] on app-date-cell "Updated 07:00-01:00 (18h) (Mon) 2/7 Millbridge Court 6 Roles Bar & Catering (Wa…" at bounding box center [273, 176] width 106 height 153
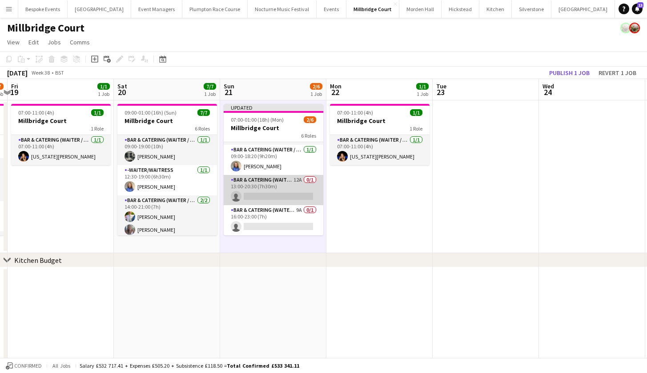
scroll to position [29, 0]
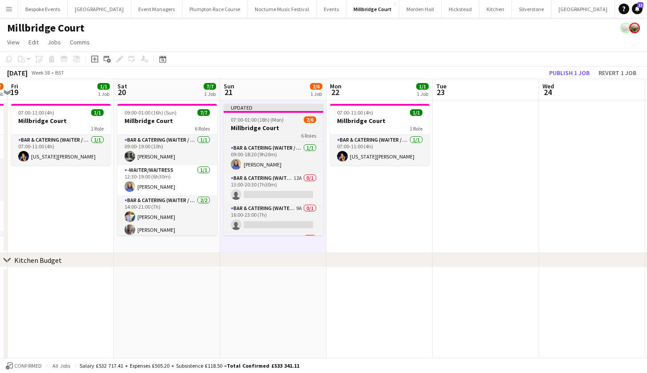
click at [256, 122] on span "07:00-01:00 (18h) (Mon)" at bounding box center [257, 119] width 53 height 7
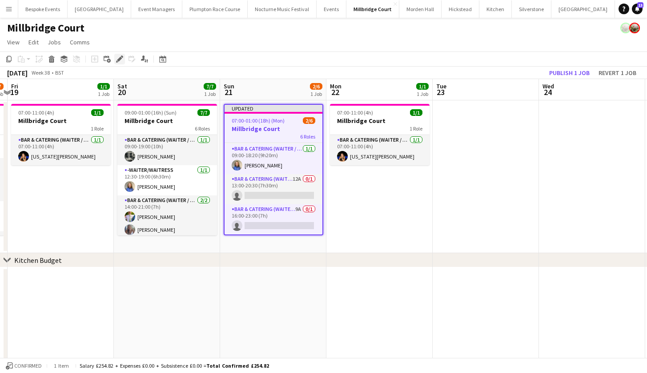
click at [118, 55] on div "Edit" at bounding box center [119, 59] width 11 height 11
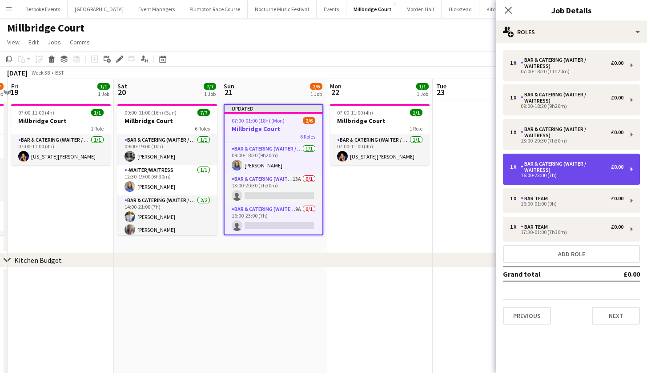
click at [572, 175] on div "16:00-23:00 (7h)" at bounding box center [566, 175] width 113 height 4
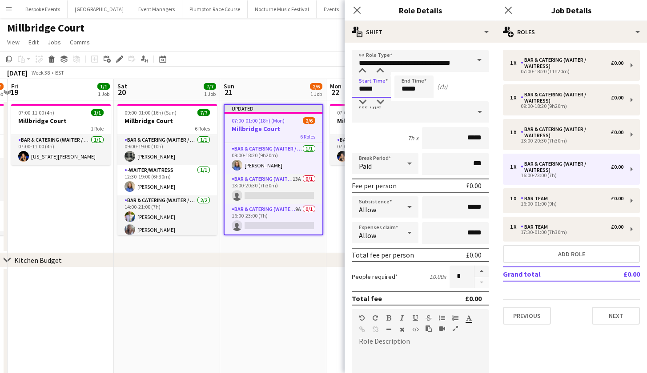
click at [364, 88] on input "*****" at bounding box center [371, 87] width 39 height 22
type input "*****"
click at [408, 89] on input "*****" at bounding box center [413, 87] width 39 height 22
click at [414, 90] on input "*****" at bounding box center [413, 87] width 39 height 22
type input "*****"
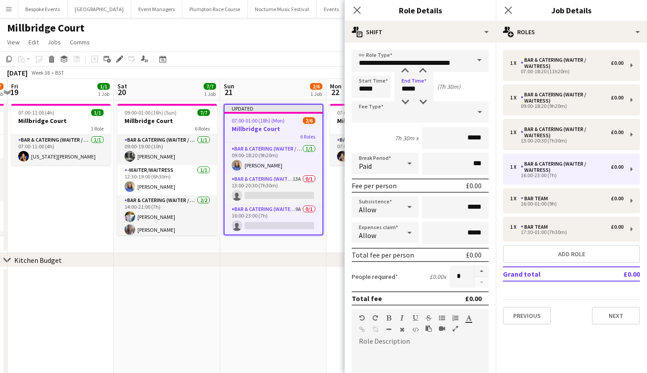
click at [312, 280] on app-date-cell at bounding box center [273, 342] width 106 height 149
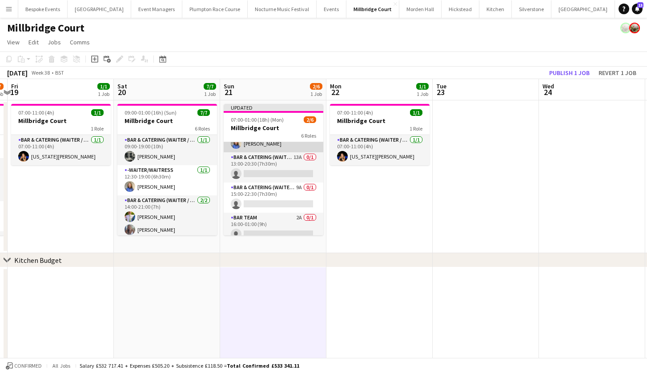
scroll to position [52, 0]
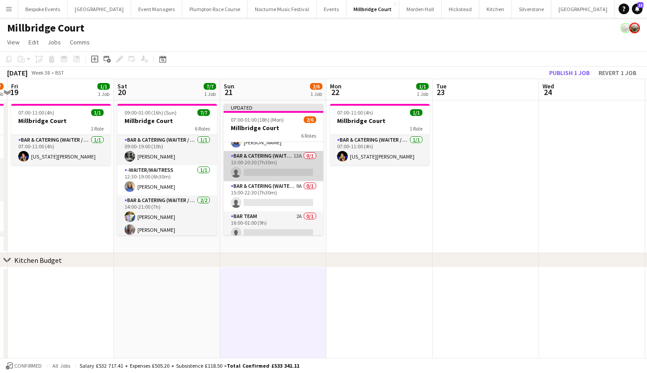
click at [249, 159] on app-card-role "Bar & Catering (Waiter / waitress) 13A 0/1 13:00-20:30 (7h30m) single-neutral-a…" at bounding box center [274, 166] width 100 height 30
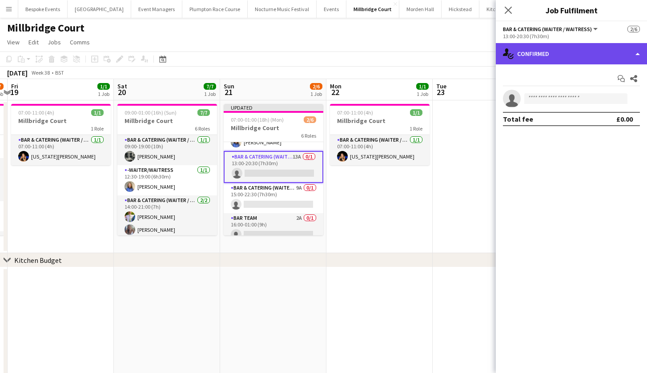
click at [542, 55] on div "single-neutral-actions-check-2 Confirmed" at bounding box center [571, 53] width 151 height 21
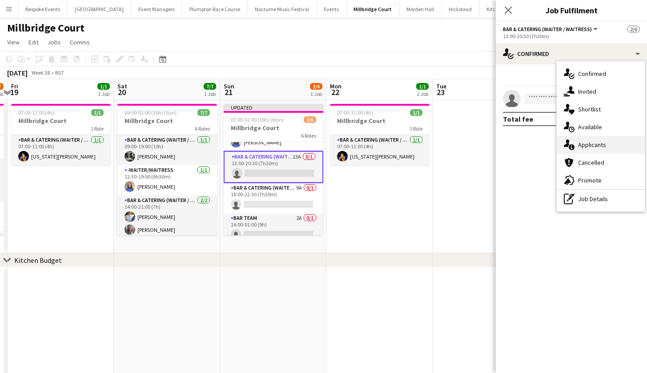
click at [578, 140] on div "single-neutral-actions-information Applicants" at bounding box center [601, 145] width 88 height 18
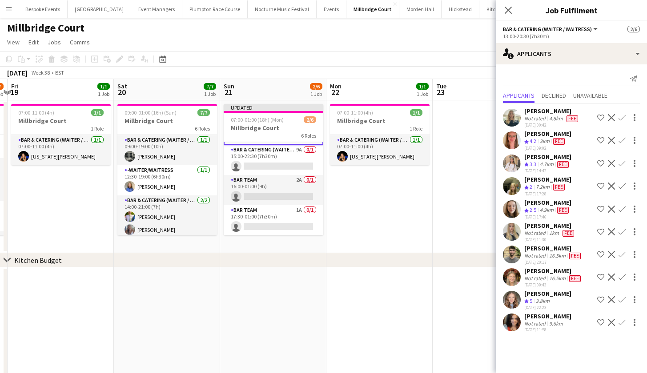
scroll to position [90, 0]
click at [622, 325] on app-icon "Confirm" at bounding box center [621, 322] width 7 height 7
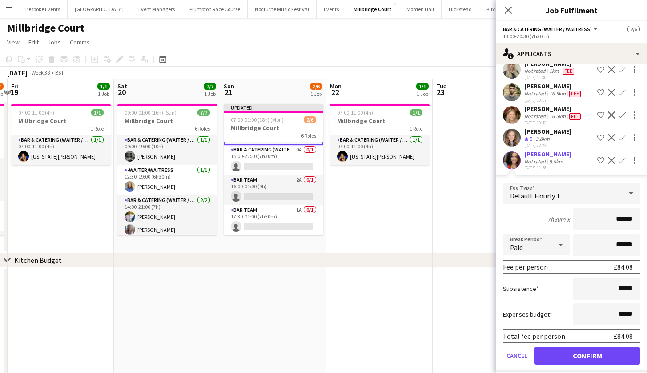
click at [609, 353] on button "Confirm" at bounding box center [586, 356] width 105 height 18
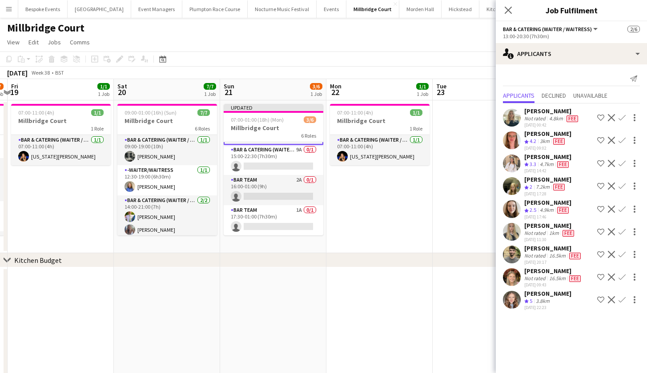
scroll to position [0, 0]
click at [625, 140] on app-icon "Confirm" at bounding box center [621, 140] width 7 height 7
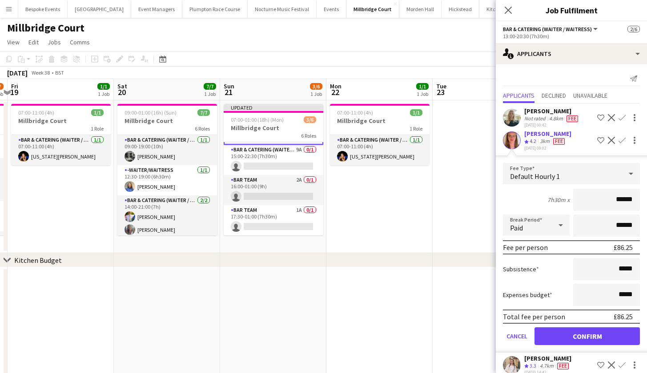
click at [562, 336] on button "Confirm" at bounding box center [586, 337] width 105 height 18
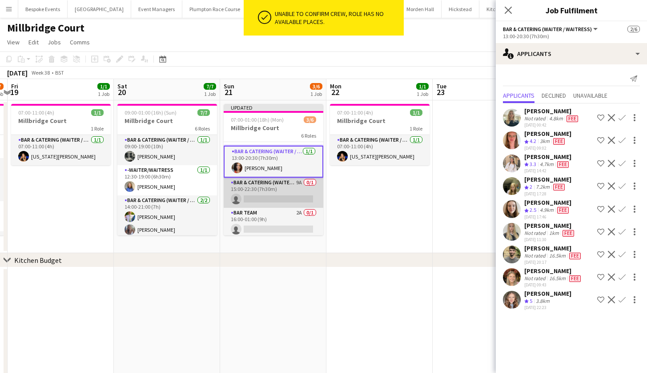
scroll to position [55, 0]
click at [252, 195] on app-card-role "Bar & Catering (Waiter / waitress) 9A 0/1 15:00-22:30 (7h30m) single-neutral-ac…" at bounding box center [274, 195] width 100 height 30
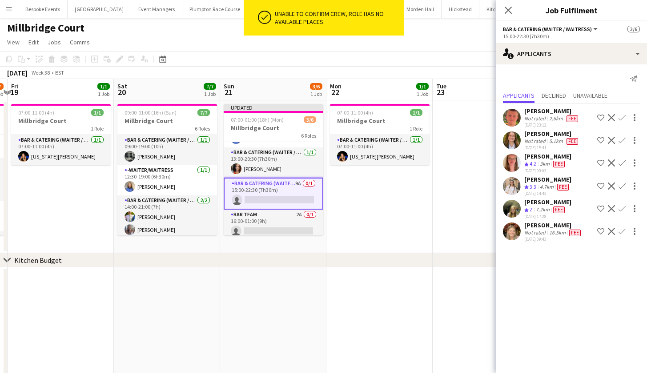
click at [621, 162] on app-icon "Confirm" at bounding box center [621, 163] width 7 height 7
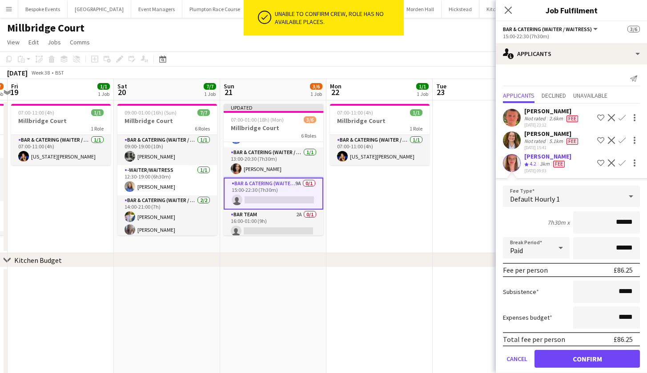
click at [558, 356] on button "Confirm" at bounding box center [586, 359] width 105 height 18
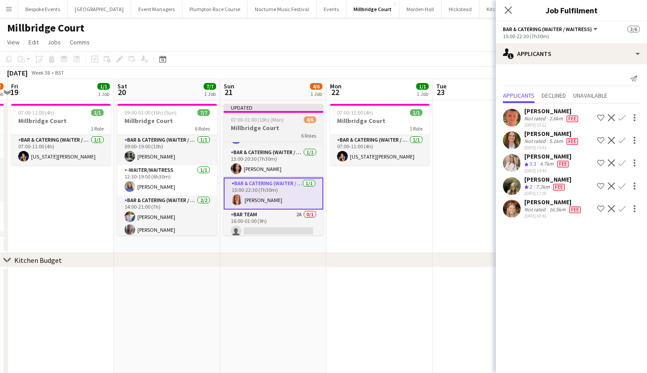
click at [248, 127] on h3 "Millbridge Court" at bounding box center [274, 128] width 100 height 8
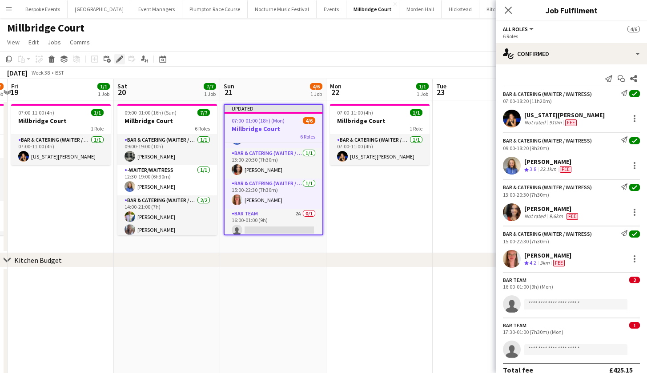
click at [118, 59] on icon "Edit" at bounding box center [119, 59] width 7 height 7
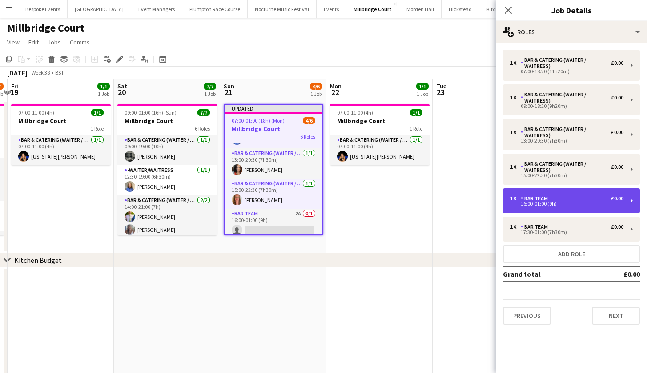
click at [566, 198] on div "1 x Bar Team £0.00" at bounding box center [566, 199] width 113 height 6
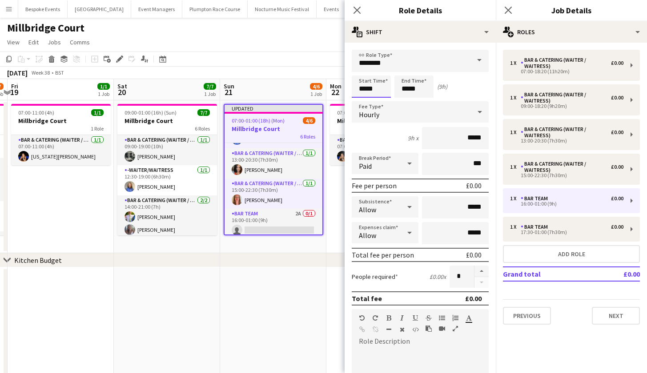
click at [366, 88] on input "*****" at bounding box center [371, 87] width 39 height 22
type input "*****"
click at [255, 278] on app-date-cell at bounding box center [273, 342] width 106 height 149
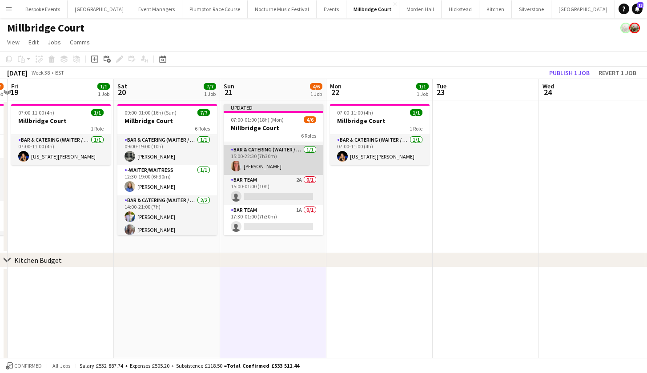
scroll to position [88, 0]
click at [262, 193] on app-card-role "Bar Team 2A 0/1 15:00-01:00 (10h) single-neutral-actions" at bounding box center [274, 190] width 100 height 30
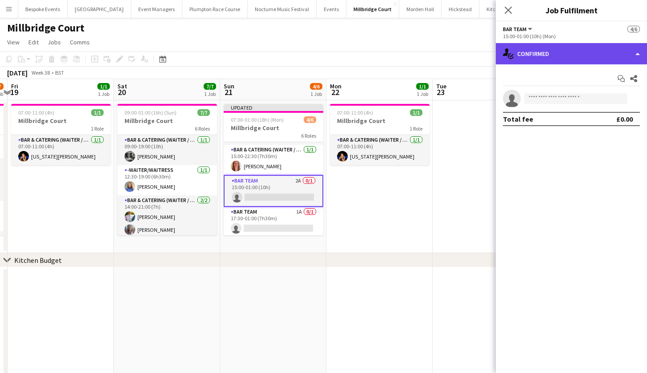
click at [590, 50] on div "single-neutral-actions-check-2 Confirmed" at bounding box center [571, 53] width 151 height 21
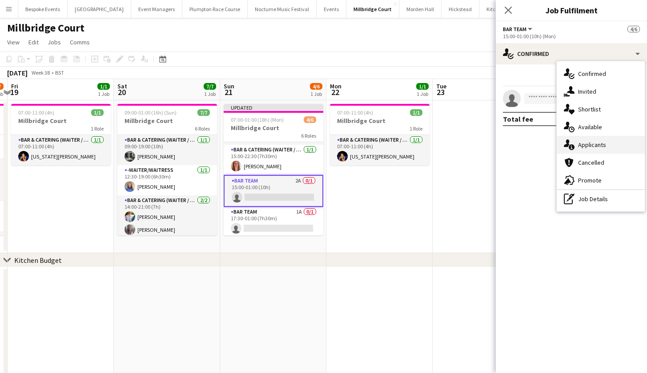
click at [585, 149] on div "single-neutral-actions-information Applicants" at bounding box center [601, 145] width 88 height 18
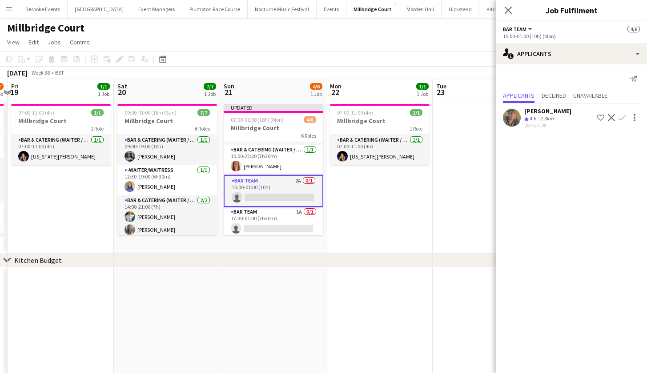
click at [620, 115] on app-icon "Confirm" at bounding box center [621, 117] width 7 height 7
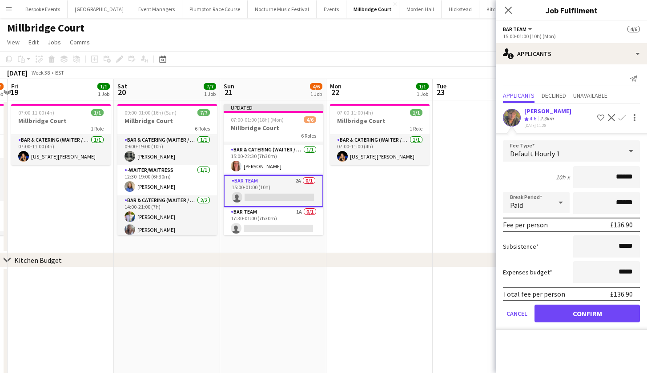
click at [580, 311] on button "Confirm" at bounding box center [586, 314] width 105 height 18
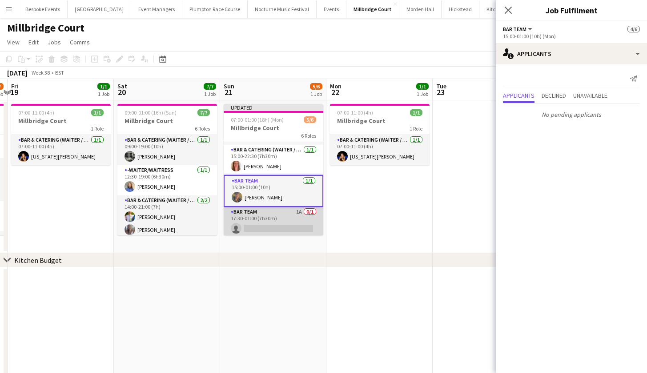
click at [240, 214] on app-card-role "Bar Team 1A 0/1 17:30-01:00 (7h30m) single-neutral-actions" at bounding box center [274, 222] width 100 height 30
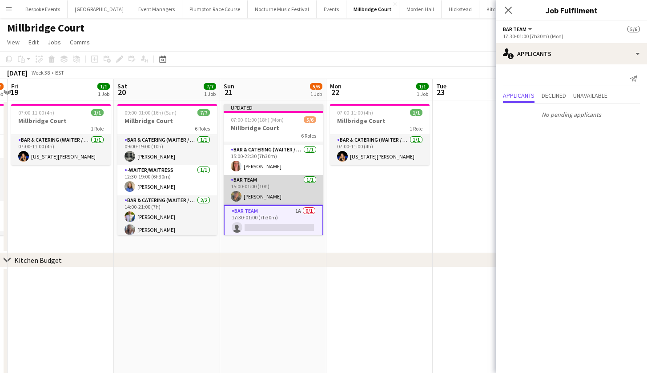
click at [300, 187] on app-card-role "Bar Team 1/1 15:00-01:00 (10h) sam hibberd" at bounding box center [274, 190] width 100 height 30
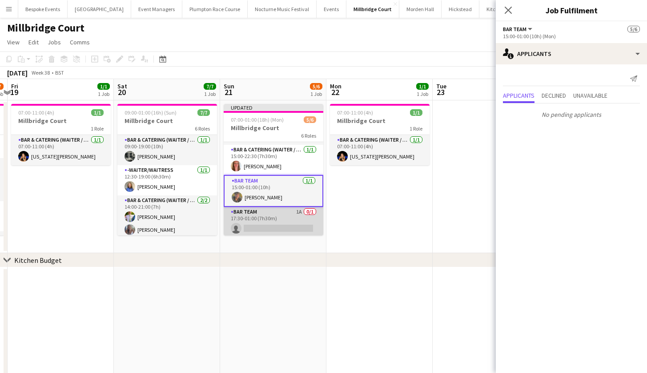
click at [289, 218] on app-card-role "Bar Team 1A 0/1 17:30-01:00 (7h30m) single-neutral-actions" at bounding box center [274, 222] width 100 height 30
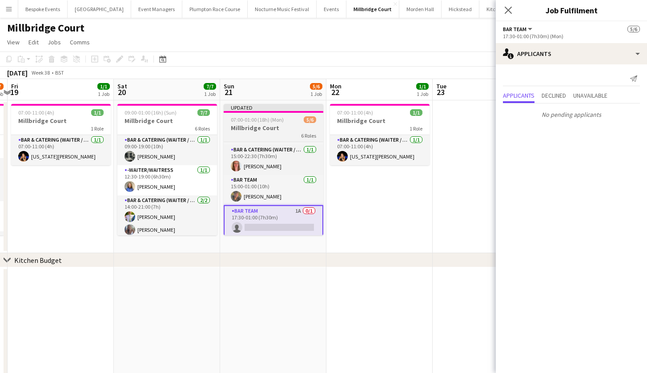
click at [281, 126] on h3 "Millbridge Court" at bounding box center [274, 128] width 100 height 8
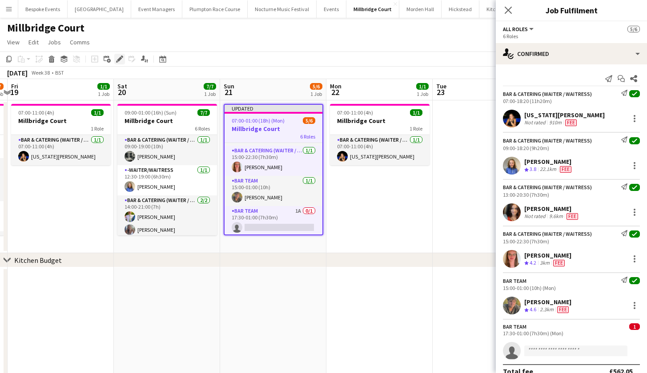
click at [114, 60] on div "Edit" at bounding box center [119, 59] width 11 height 11
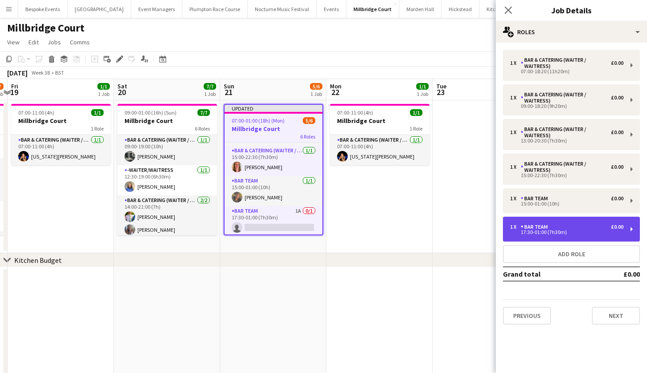
click at [540, 225] on div "Bar Team" at bounding box center [536, 227] width 31 height 6
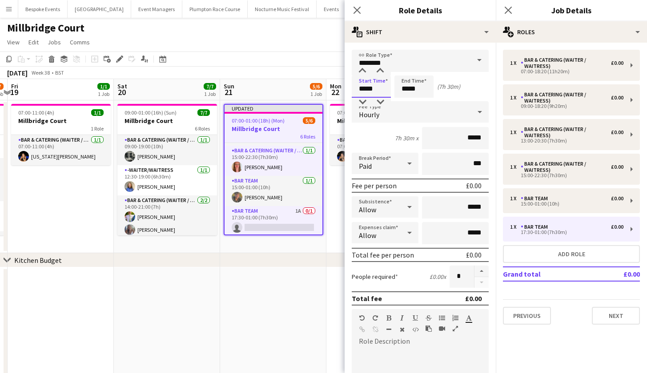
click at [376, 89] on input "*****" at bounding box center [371, 87] width 39 height 22
type input "*****"
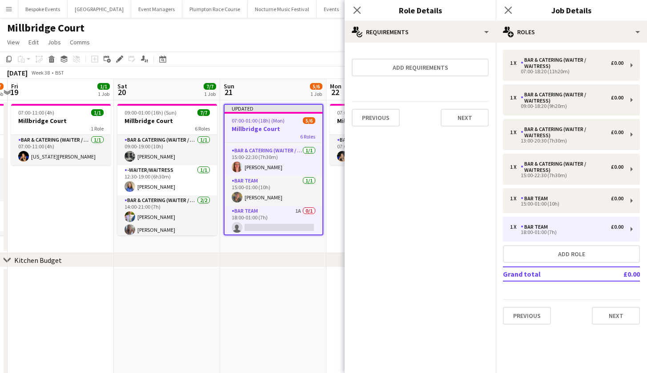
click at [272, 262] on div "chevron-right Kitchen Budget" at bounding box center [323, 260] width 647 height 14
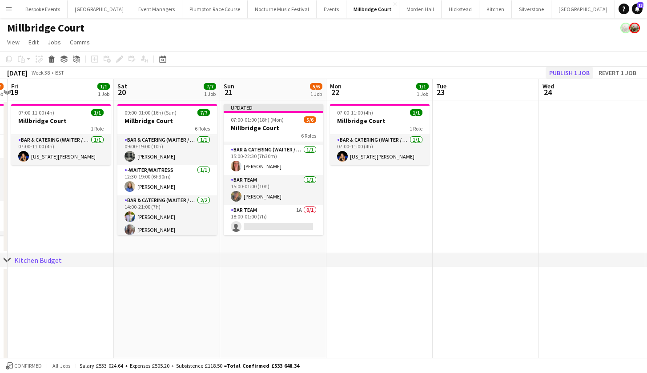
click at [578, 71] on button "Publish 1 job" at bounding box center [569, 73] width 48 height 12
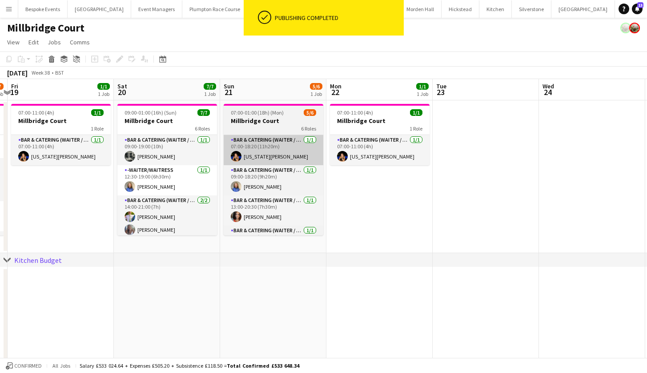
scroll to position [0, 0]
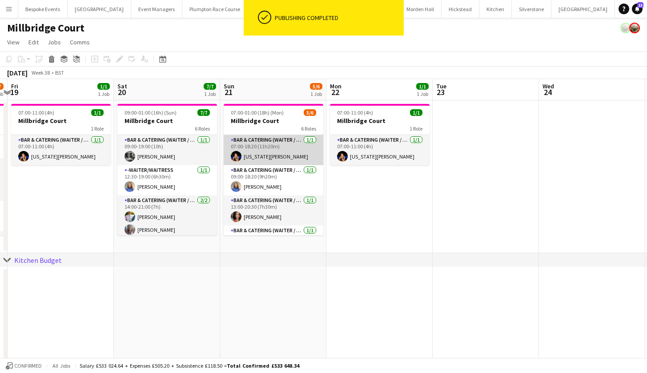
click at [258, 156] on app-card-role "Bar & Catering (Waiter / waitress) 1/1 07:00-18:20 (11h20m) Georgia Strode" at bounding box center [274, 150] width 100 height 30
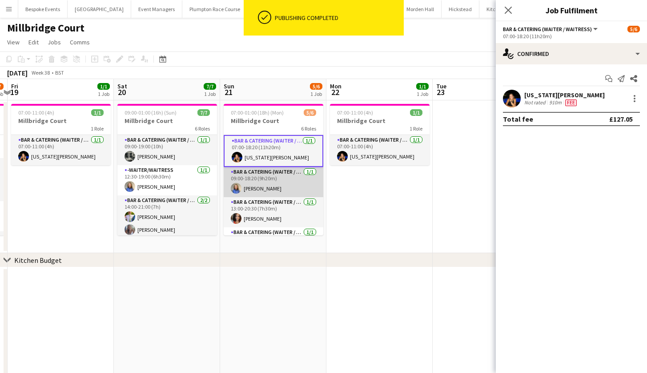
click at [254, 188] on app-card-role "Bar & Catering (Waiter / waitress) 1/1 09:00-18:20 (9h20m) Helena Lorenzen" at bounding box center [274, 182] width 100 height 30
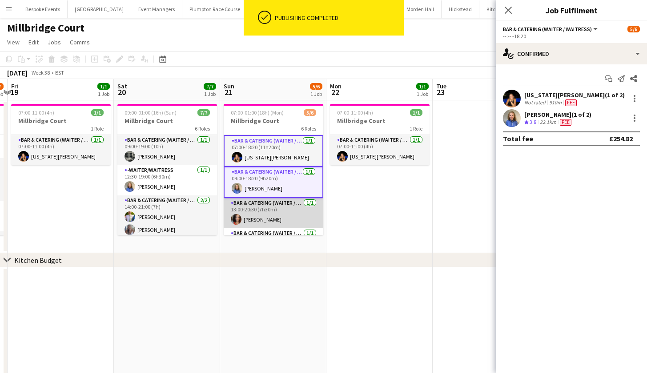
click at [254, 201] on app-card-role "Bar & Catering (Waiter / waitress) 1/1 13:00-20:30 (7h30m) Freya Cowie" at bounding box center [274, 213] width 100 height 30
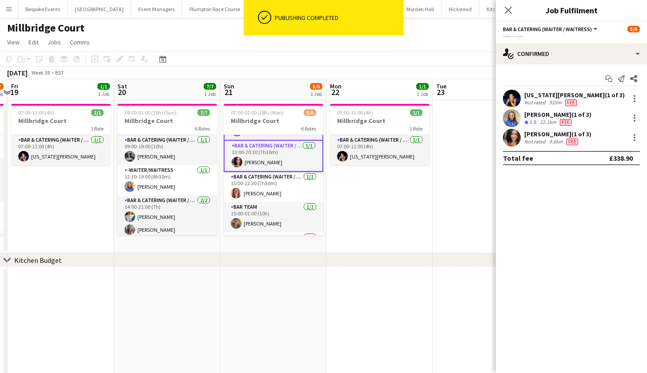
scroll to position [58, 0]
click at [255, 180] on app-card-role "Bar & Catering (Waiter / waitress) 1/1 15:00-22:30 (7h30m) Freya Hanmer" at bounding box center [274, 187] width 100 height 30
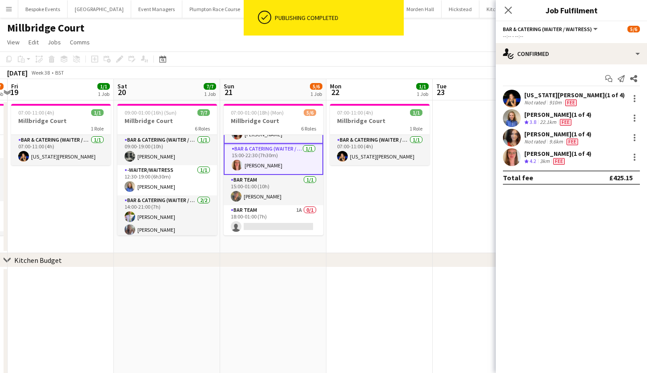
scroll to position [85, 0]
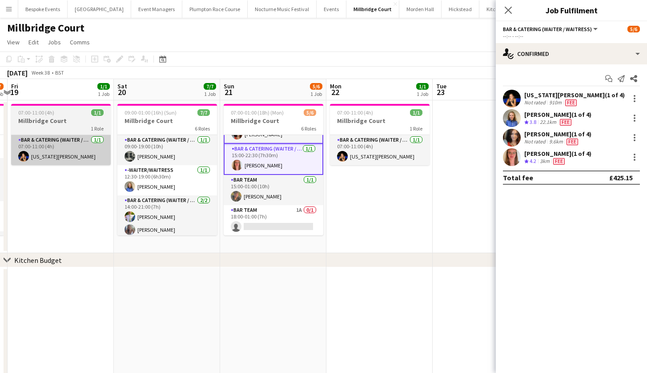
click at [285, 184] on app-card-role "Bar Team 1/1 15:00-01:00 (10h) sam hibberd" at bounding box center [274, 190] width 100 height 30
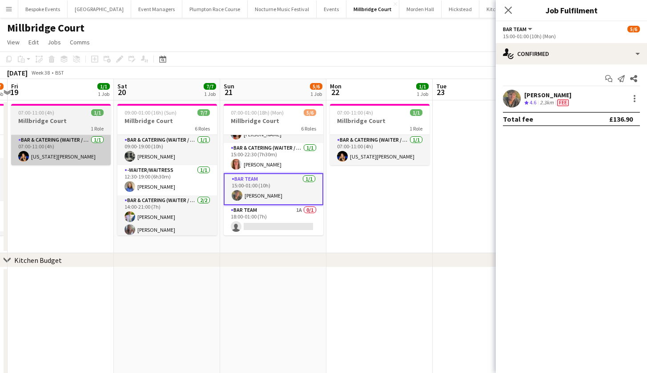
scroll to position [83, 0]
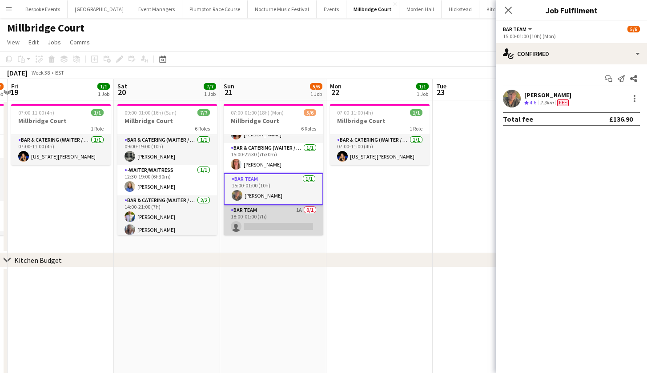
click at [272, 221] on app-card-role "Bar Team 1A 0/1 18:00-01:00 (7h) single-neutral-actions" at bounding box center [274, 220] width 100 height 30
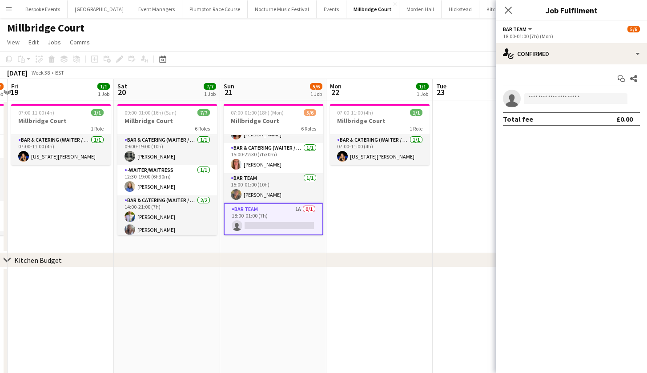
click at [258, 189] on app-card-role "Bar Team 1/1 15:00-01:00 (10h) sam hibberd" at bounding box center [274, 188] width 100 height 30
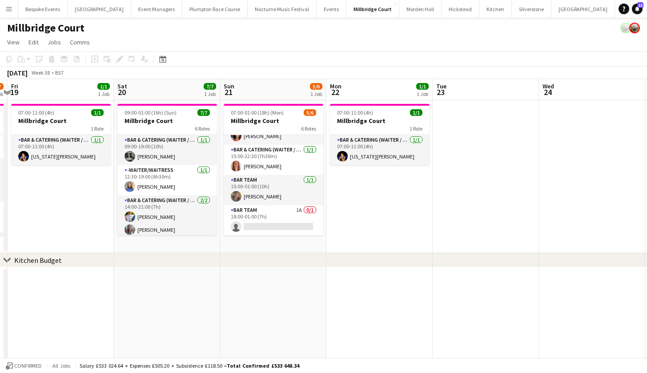
scroll to position [81, 0]
click at [258, 189] on app-card-role "Bar Team 1/1 15:00-01:00 (10h) sam hibberd" at bounding box center [274, 190] width 100 height 30
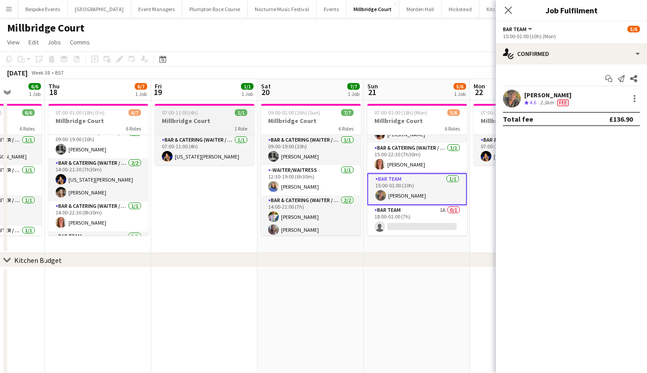
scroll to position [83, 0]
click at [269, 28] on div "Millbridge Court" at bounding box center [323, 26] width 647 height 17
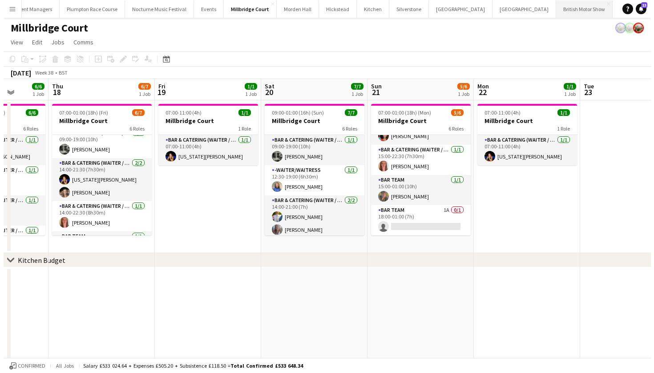
scroll to position [0, 125]
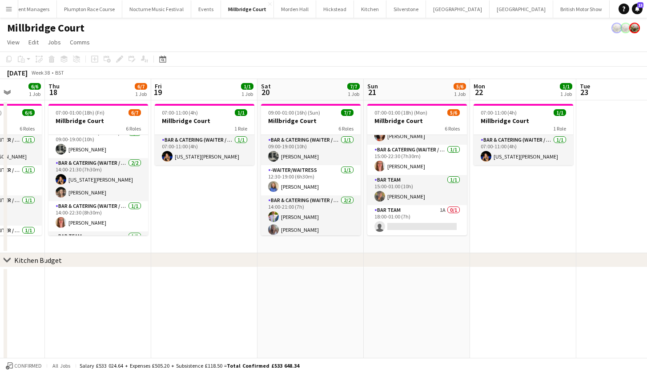
click at [638, 7] on button "LIMEKILN Close" at bounding box center [656, 8] width 36 height 17
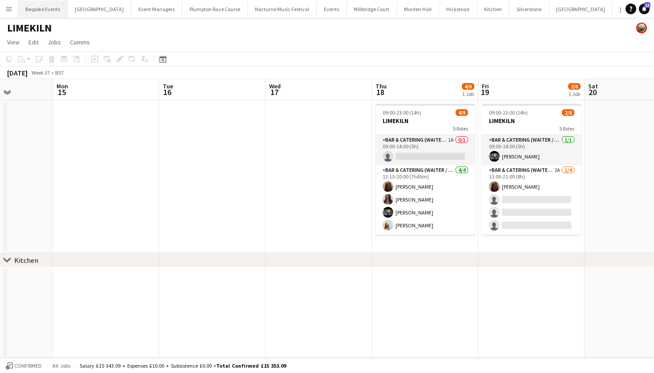
click at [40, 10] on button "Bespoke Events Close" at bounding box center [42, 8] width 49 height 17
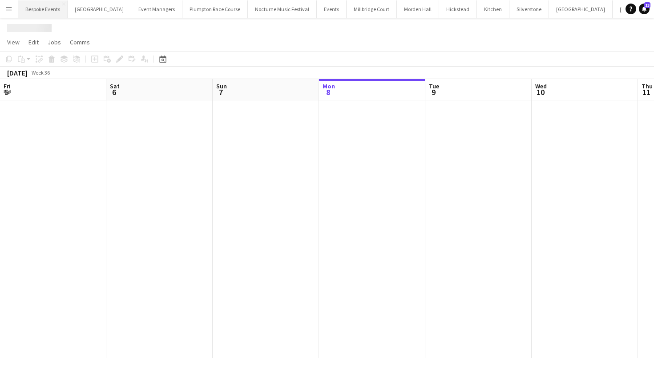
click at [40, 10] on button "Bespoke Events Close" at bounding box center [42, 8] width 49 height 17
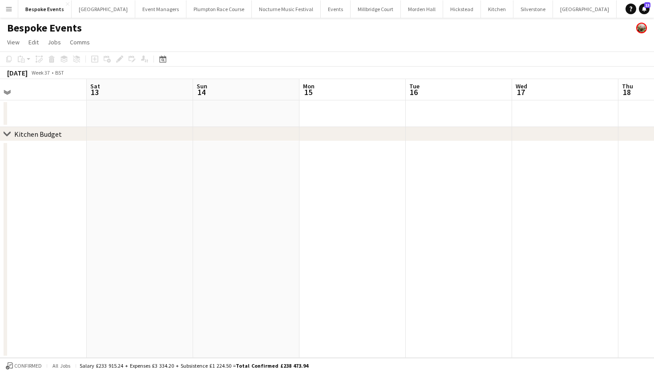
scroll to position [0, 420]
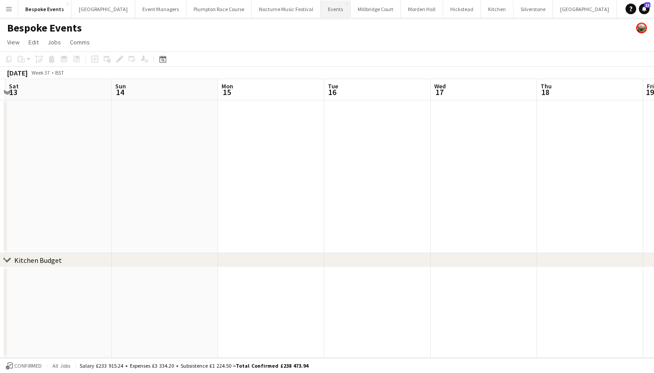
click at [321, 14] on button "Events Close" at bounding box center [336, 8] width 30 height 17
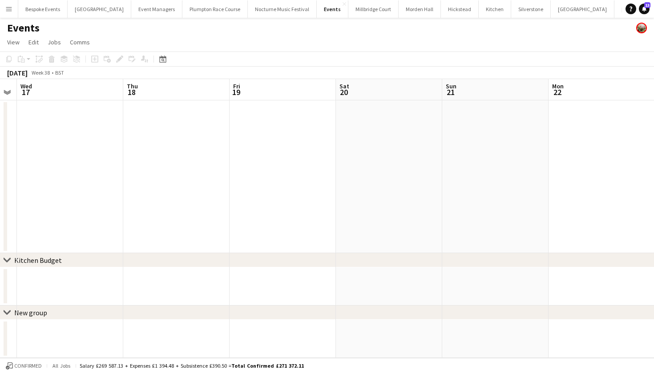
scroll to position [0, 286]
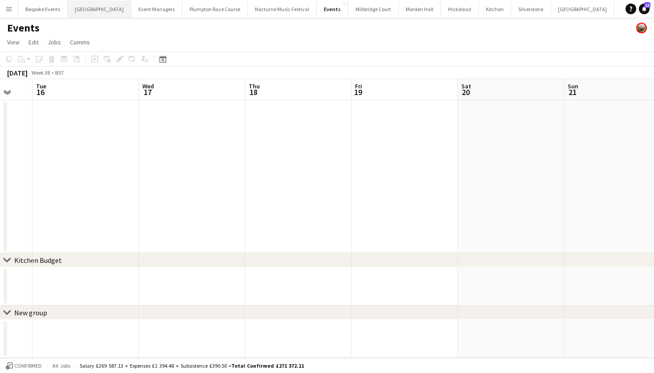
click at [97, 9] on button "Micklefield Hall Close" at bounding box center [100, 8] width 64 height 17
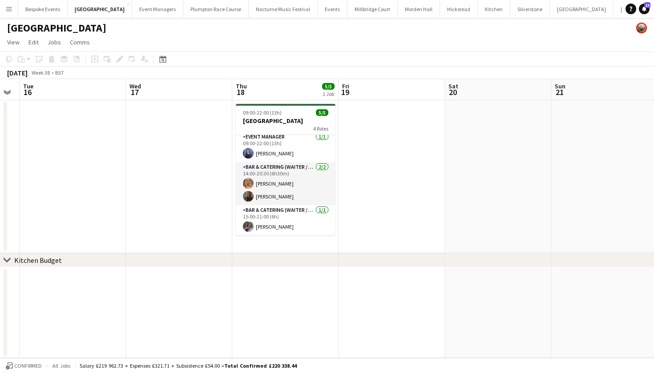
scroll to position [33, 0]
click at [272, 124] on h3 "[GEOGRAPHIC_DATA]" at bounding box center [286, 121] width 100 height 8
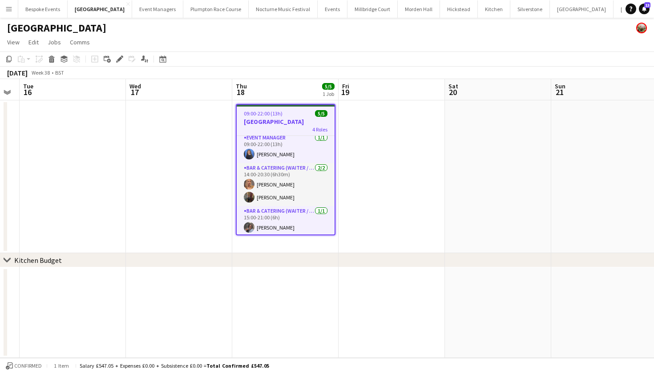
click at [272, 124] on h3 "[GEOGRAPHIC_DATA]" at bounding box center [286, 122] width 98 height 8
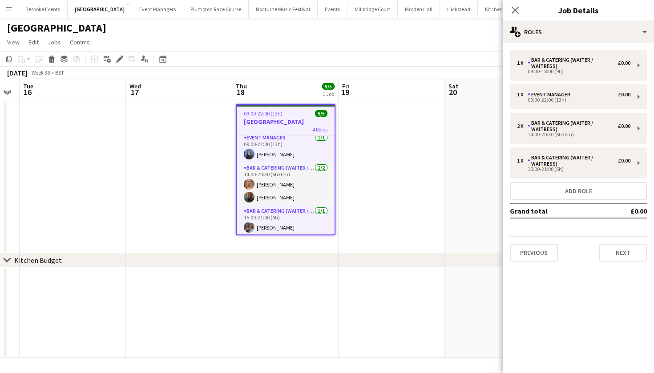
click at [118, 52] on app-toolbar "Copy Paste Paste Command V Paste with crew Command Shift V Paste linked Job [GE…" at bounding box center [327, 59] width 654 height 15
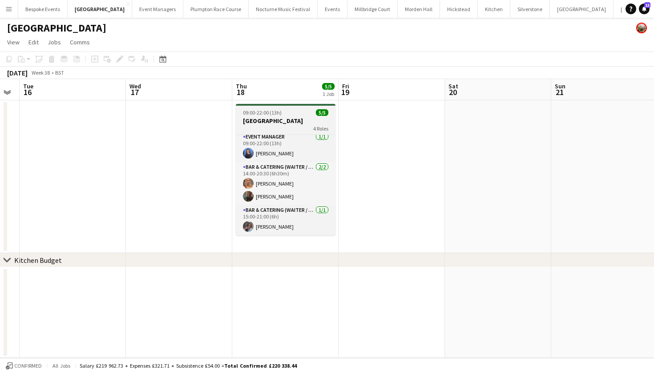
click at [262, 116] on app-job-card "09:00-22:00 (13h) 5/5 Micklefield Hall 4 Roles Bar & Catering (Waiter / waitres…" at bounding box center [286, 170] width 100 height 132
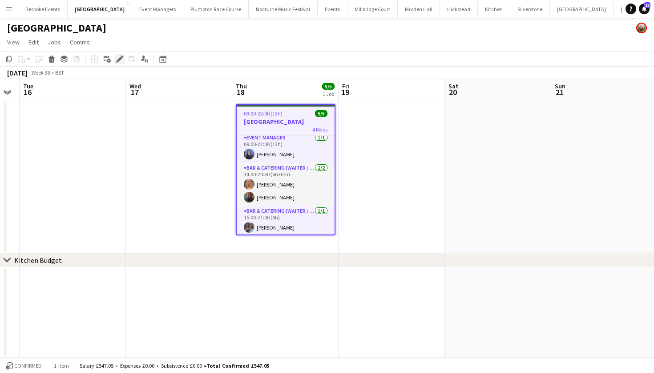
click at [122, 60] on icon "Edit" at bounding box center [119, 59] width 7 height 7
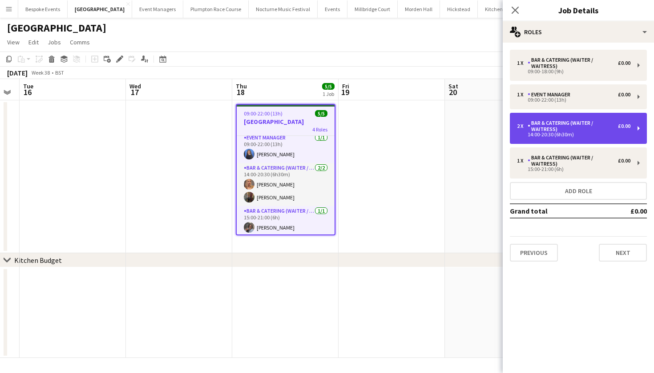
click at [541, 132] on div "14:00-20:30 (6h30m)" at bounding box center [573, 134] width 113 height 4
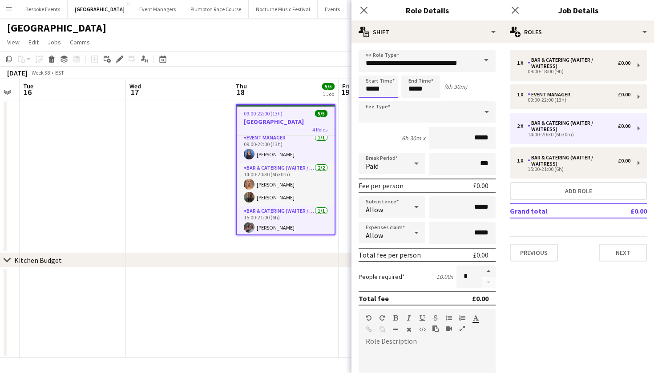
click at [371, 88] on input "*****" at bounding box center [377, 87] width 39 height 22
type input "*****"
click at [424, 90] on input "*****" at bounding box center [420, 87] width 39 height 22
type input "*****"
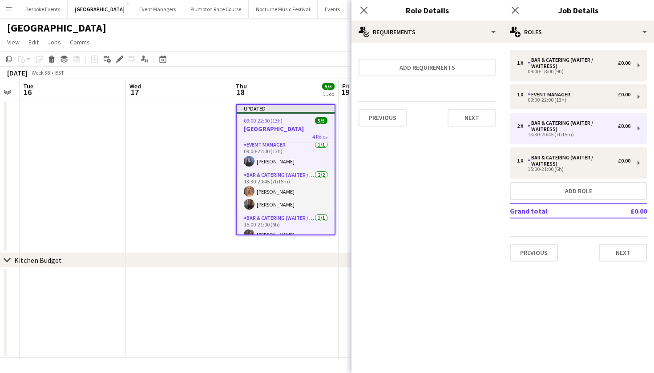
click at [169, 172] on app-date-cell at bounding box center [179, 176] width 106 height 153
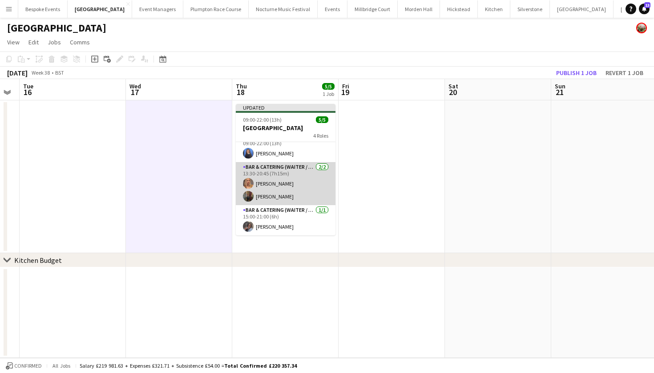
scroll to position [40, 0]
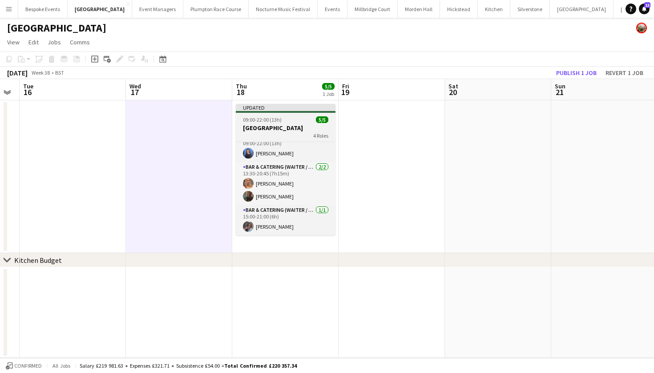
click at [276, 120] on span "09:00-22:00 (13h)" at bounding box center [262, 119] width 39 height 7
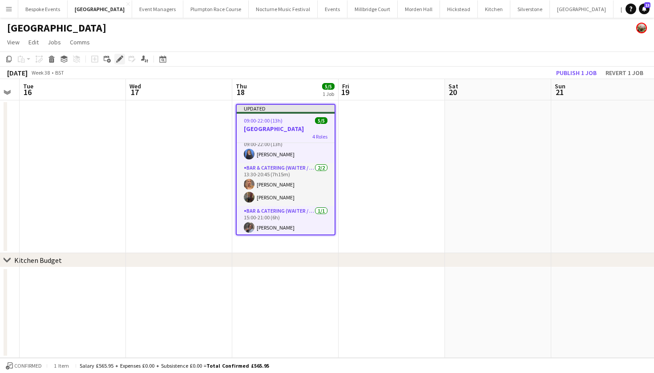
click at [119, 60] on icon at bounding box center [119, 59] width 5 height 5
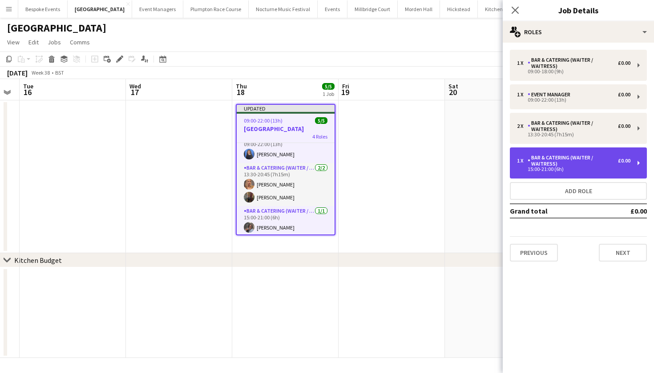
click at [554, 168] on div "15:00-21:00 (6h)" at bounding box center [573, 169] width 113 height 4
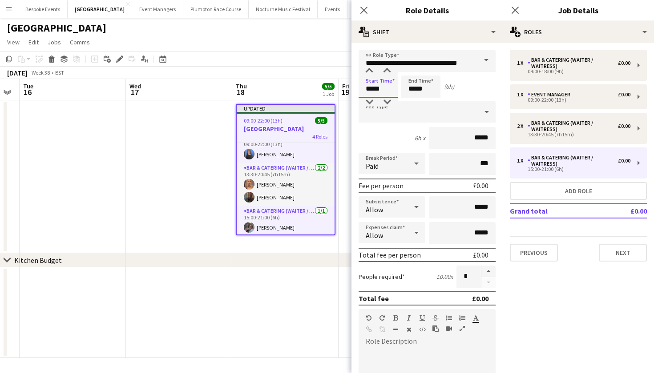
click at [391, 91] on input "*****" at bounding box center [377, 87] width 39 height 22
type input "*****"
click at [426, 88] on input "*****" at bounding box center [420, 87] width 39 height 22
type input "*****"
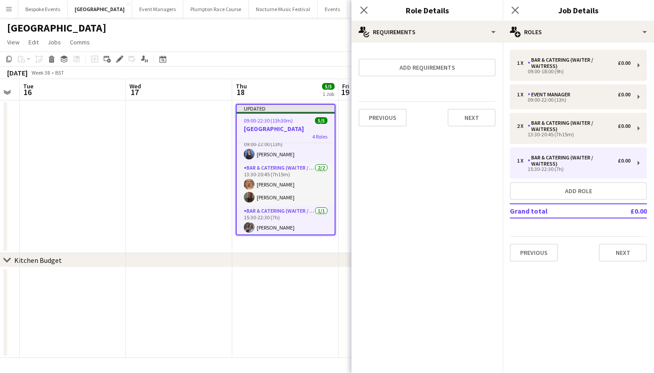
click at [162, 205] on app-date-cell at bounding box center [179, 176] width 106 height 153
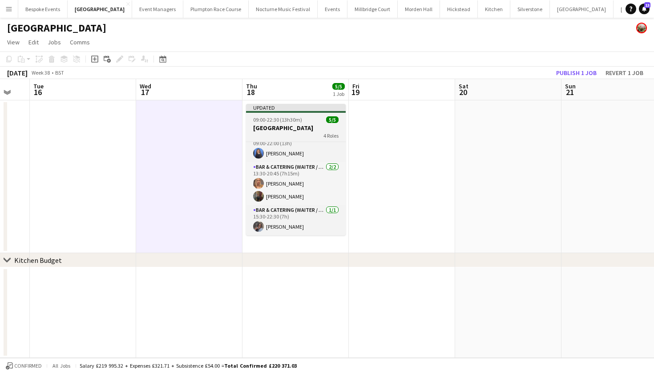
click at [295, 132] on div "4 Roles" at bounding box center [296, 135] width 100 height 7
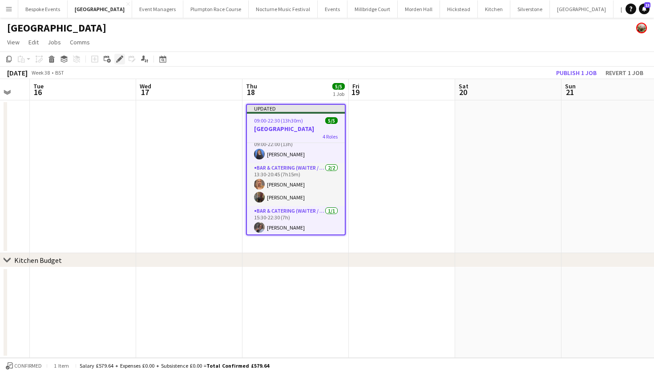
click at [117, 59] on icon "Edit" at bounding box center [119, 59] width 7 height 7
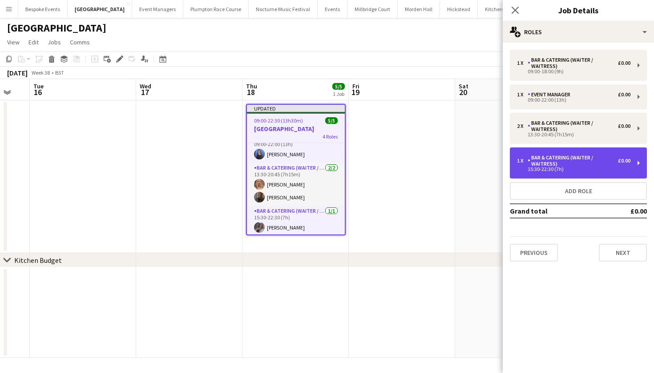
click at [527, 163] on div "1 x" at bounding box center [522, 161] width 11 height 6
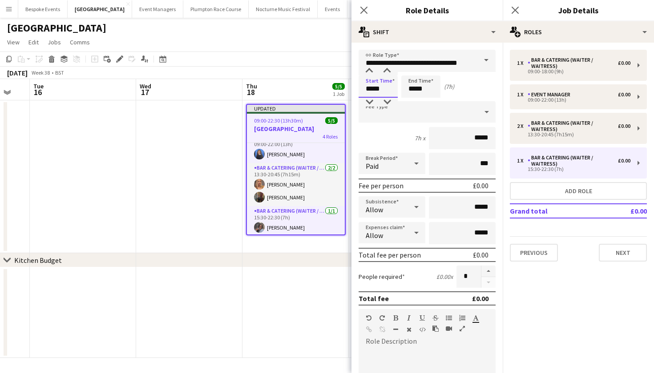
click at [373, 90] on input "*****" at bounding box center [377, 87] width 39 height 22
type input "*****"
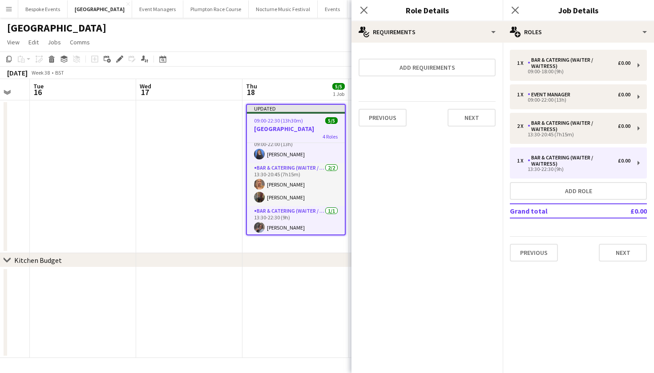
click at [214, 201] on app-date-cell at bounding box center [189, 176] width 106 height 153
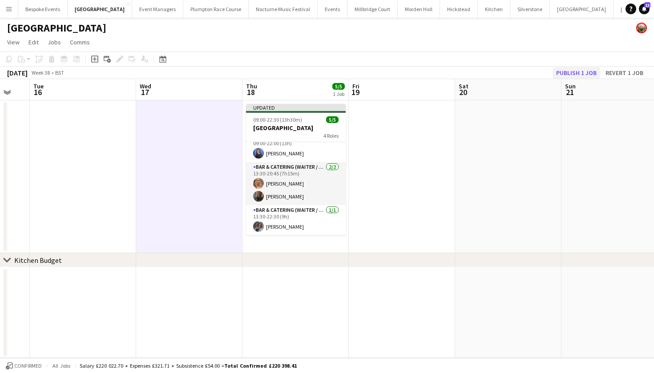
click at [584, 72] on button "Publish 1 job" at bounding box center [576, 73] width 48 height 12
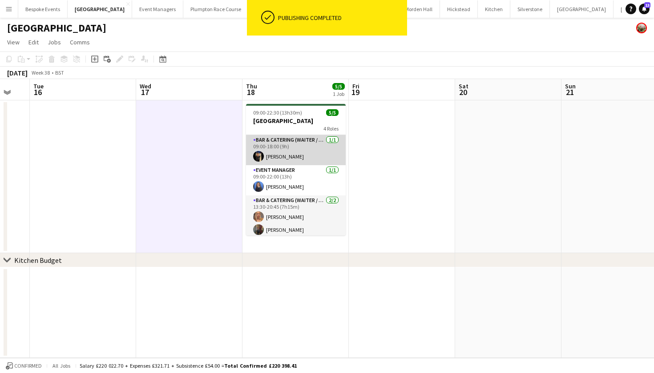
scroll to position [0, 0]
click at [290, 159] on app-card-role "Bar & Catering (Waiter / waitress) 1/1 09:00-18:00 (9h) Wian Van der Merwe" at bounding box center [296, 150] width 100 height 30
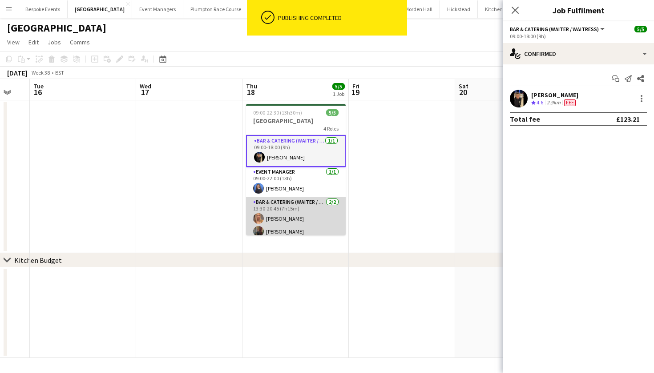
click at [287, 209] on app-card-role "Bar & Catering (Waiter / waitress) 2/2 13:30-20:45 (7h15m) Beatrice Vane Annabe…" at bounding box center [296, 218] width 100 height 43
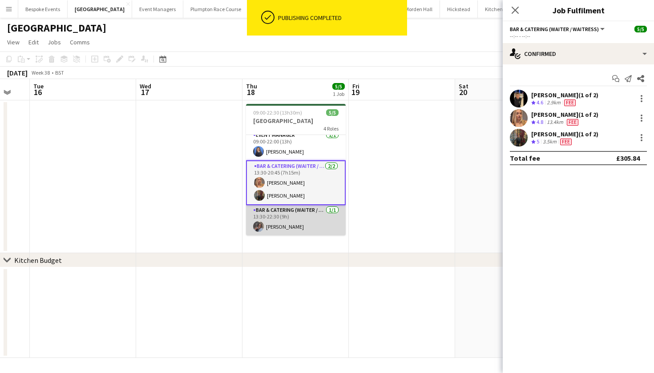
scroll to position [37, 0]
click at [285, 227] on app-card-role "Bar & Catering (Waiter / waitress) 1/1 13:30-22:30 (9h) Deborah Edema" at bounding box center [296, 220] width 100 height 30
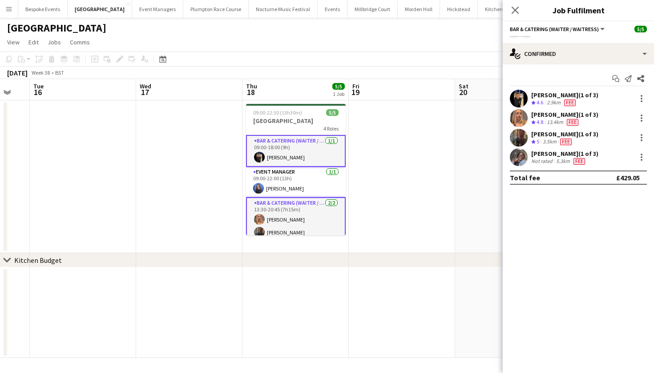
scroll to position [0, 0]
click at [300, 173] on app-card-role "Event Manager 1/1 09:00-22:00 (13h) Poppy Sheward" at bounding box center [296, 182] width 100 height 30
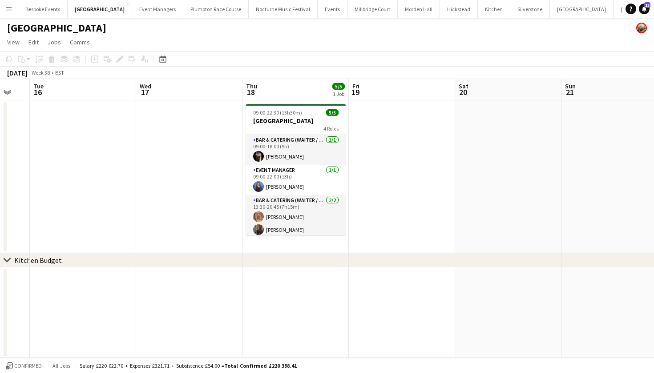
click at [300, 173] on app-card-role "Event Manager 1/1 09:00-22:00 (13h) Poppy Sheward" at bounding box center [296, 180] width 100 height 30
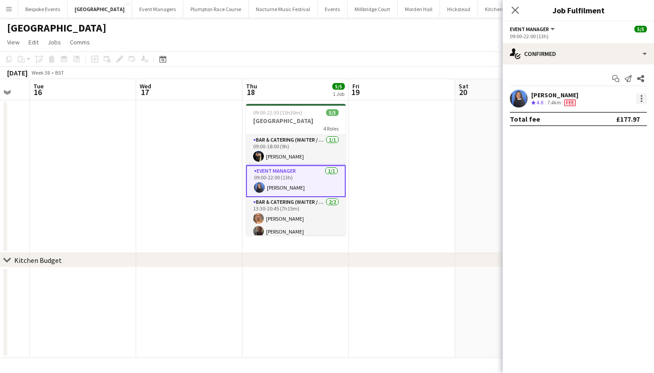
click at [644, 99] on div at bounding box center [641, 98] width 11 height 11
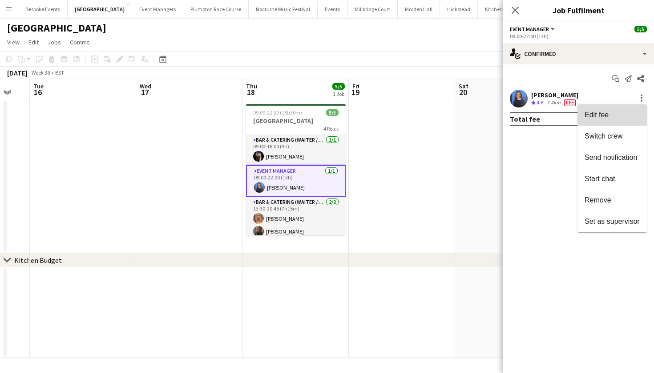
click at [633, 111] on span "Edit fee" at bounding box center [611, 115] width 55 height 8
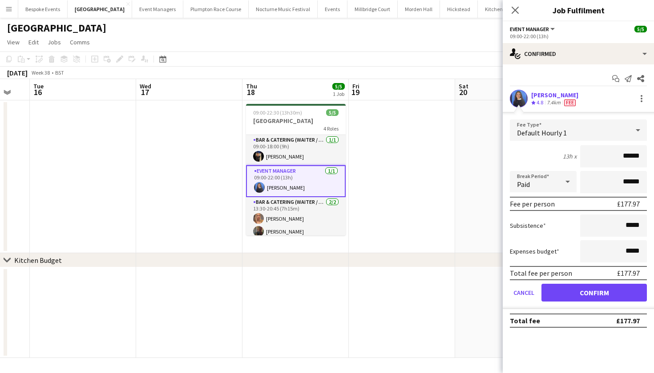
click at [622, 126] on div "Default Hourly 1" at bounding box center [568, 130] width 119 height 21
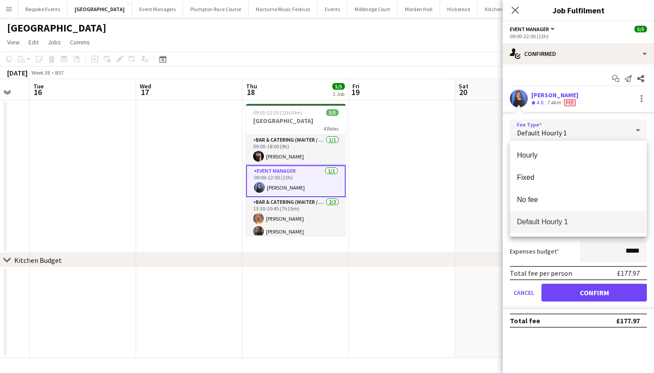
click at [646, 130] on div at bounding box center [327, 186] width 654 height 373
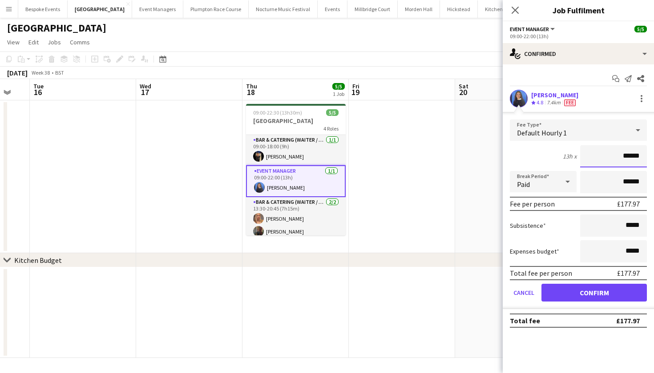
click at [640, 157] on input "******" at bounding box center [613, 156] width 67 height 22
type input "***"
click at [594, 293] on button "Confirm" at bounding box center [593, 293] width 105 height 18
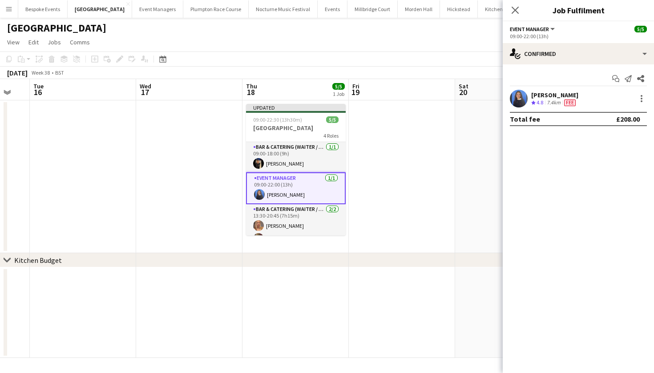
click at [440, 188] on app-date-cell at bounding box center [402, 176] width 106 height 153
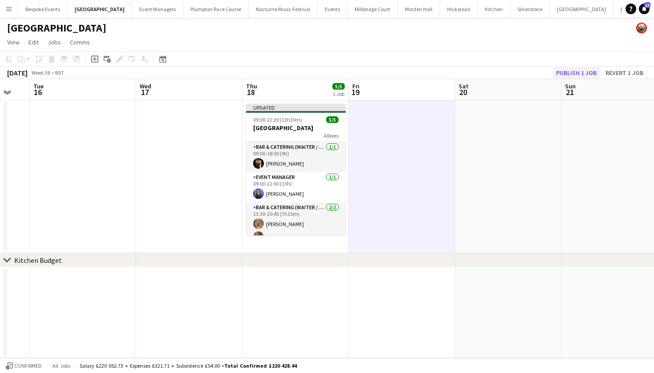
click at [576, 76] on button "Publish 1 job" at bounding box center [576, 73] width 48 height 12
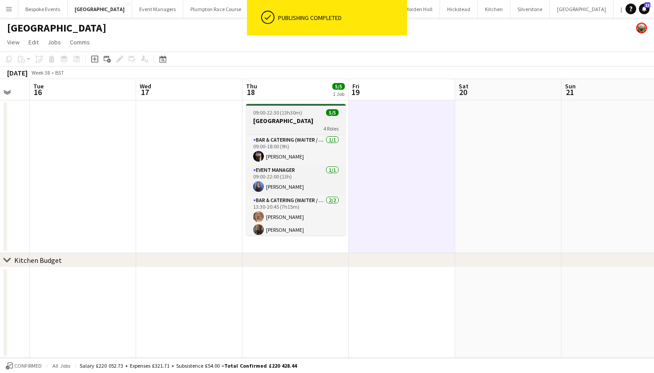
click at [305, 116] on app-job-card "09:00-22:30 (13h30m) 5/5 Micklefield Hall 4 Roles Bar & Catering (Waiter / wait…" at bounding box center [296, 170] width 100 height 132
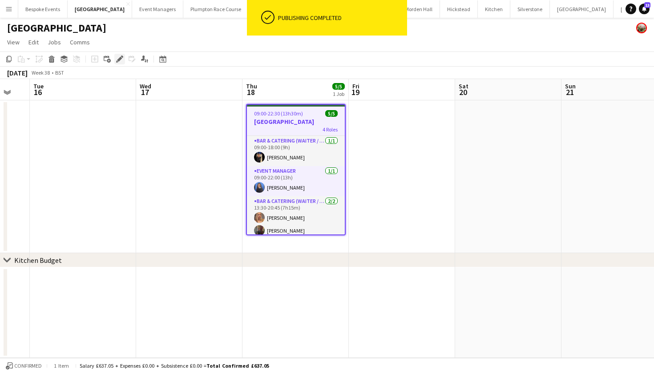
click at [116, 59] on icon "Edit" at bounding box center [119, 59] width 7 height 7
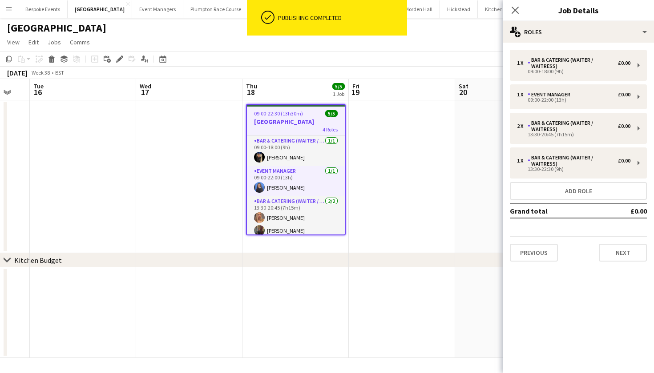
click at [405, 136] on app-date-cell at bounding box center [402, 176] width 106 height 153
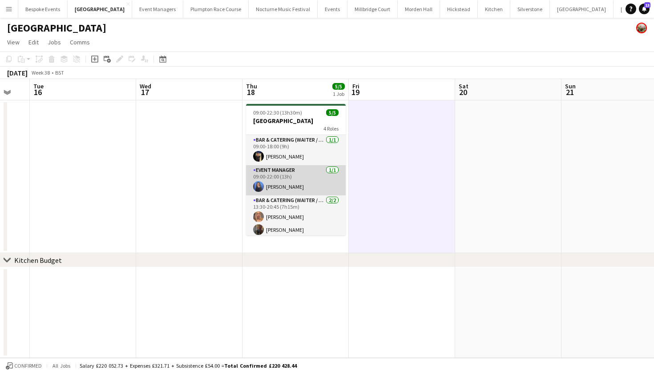
click at [295, 181] on app-card-role "Event Manager 1/1 09:00-22:00 (13h) Poppy Sheward" at bounding box center [296, 180] width 100 height 30
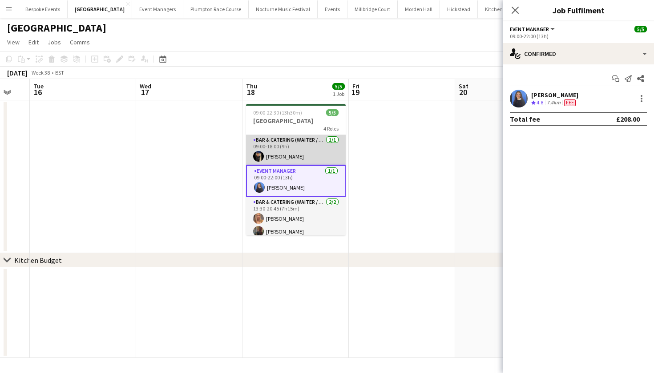
click at [275, 151] on app-card-role "Bar & Catering (Waiter / waitress) 1/1 09:00-18:00 (9h) Wian Van der Merwe" at bounding box center [296, 150] width 100 height 30
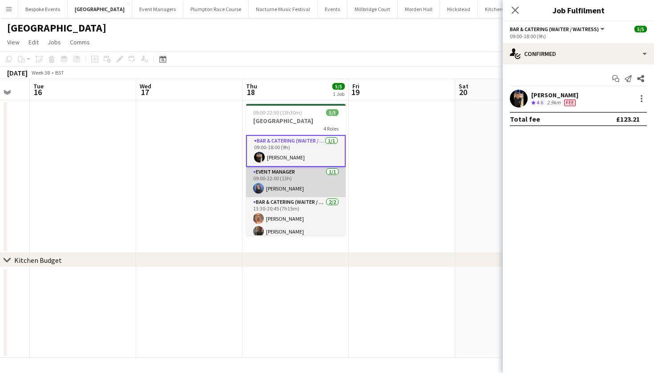
click at [281, 183] on app-card-role "Event Manager 1/1 09:00-22:00 (13h) Poppy Sheward" at bounding box center [296, 182] width 100 height 30
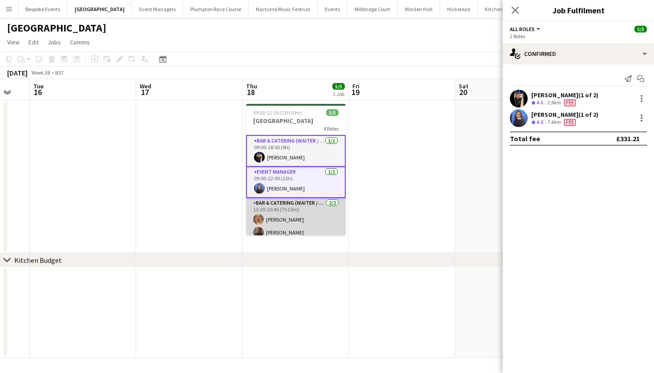
click at [282, 217] on app-card-role "Bar & Catering (Waiter / waitress) 2/2 13:30-20:45 (7h15m) Beatrice Vane Annabe…" at bounding box center [296, 219] width 100 height 43
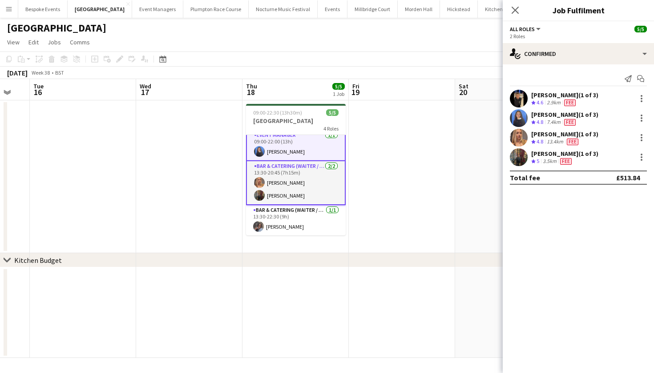
scroll to position [36, 0]
click at [282, 217] on app-card-role "Bar & Catering (Waiter / waitress) 1/1 13:30-22:30 (9h) Deborah Edema" at bounding box center [296, 221] width 100 height 30
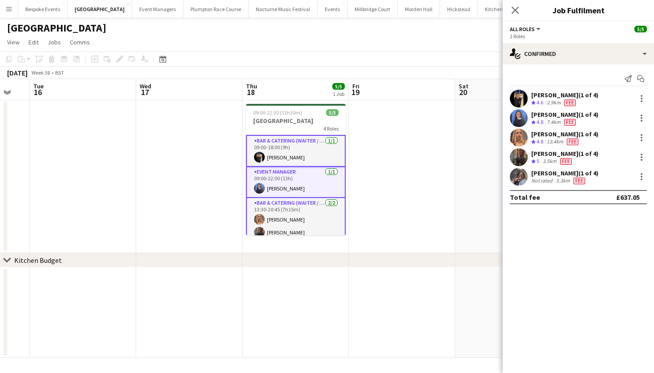
scroll to position [0, 0]
click at [281, 178] on app-card-role "Event Manager 1/1 09:00-22:00 (13h) Poppy Sheward" at bounding box center [296, 182] width 100 height 31
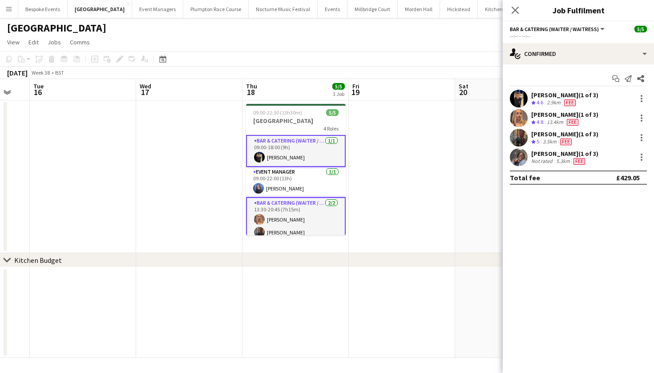
click at [274, 187] on app-card-role "Event Manager 1/1 09:00-22:00 (13h) Poppy Sheward" at bounding box center [296, 182] width 100 height 30
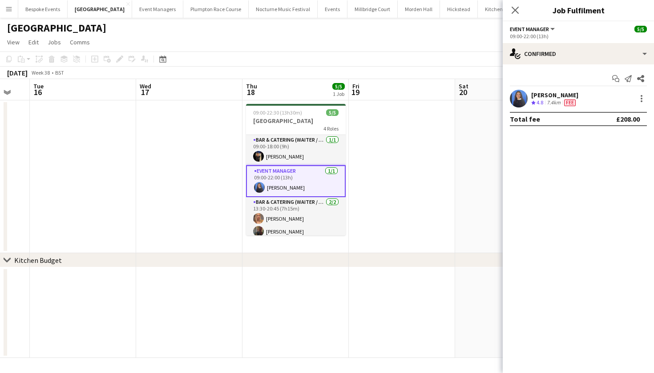
click at [172, 30] on div "[GEOGRAPHIC_DATA]" at bounding box center [327, 26] width 654 height 17
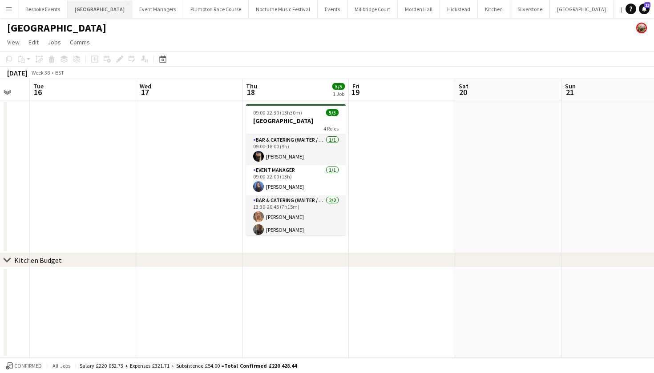
click at [106, 12] on button "Micklefield Hall Close" at bounding box center [100, 8] width 64 height 17
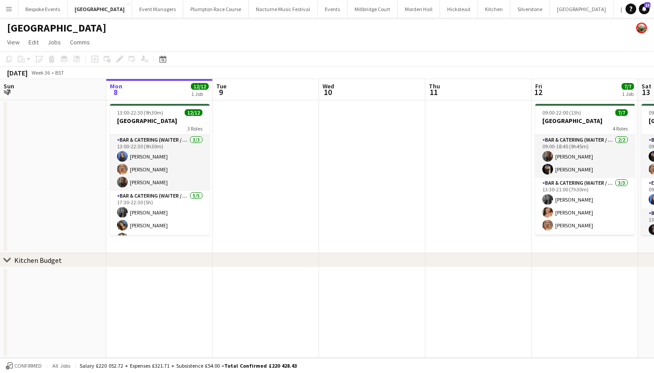
click at [409, 12] on button "Morden Hall Close" at bounding box center [418, 8] width 42 height 17
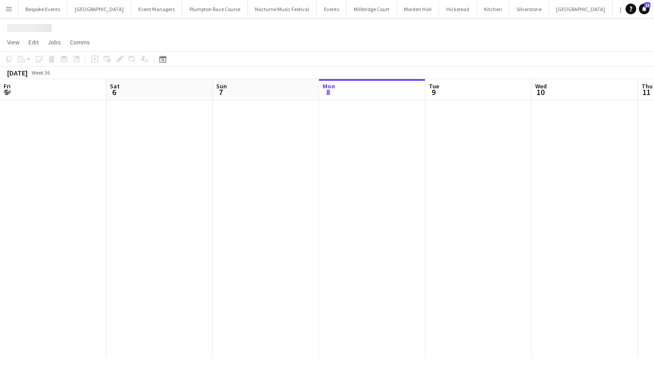
click at [409, 12] on button "Morden Hall Close" at bounding box center [418, 8] width 42 height 17
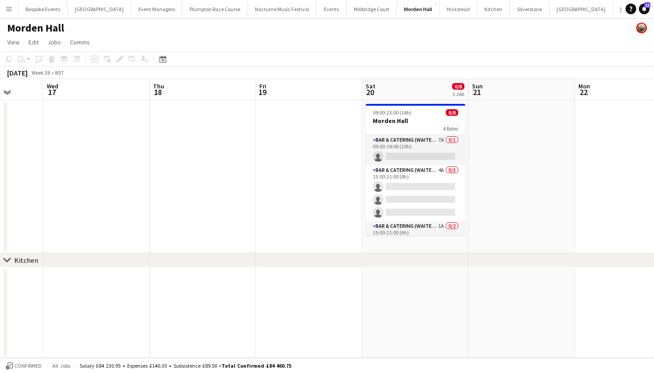
scroll to position [0, 281]
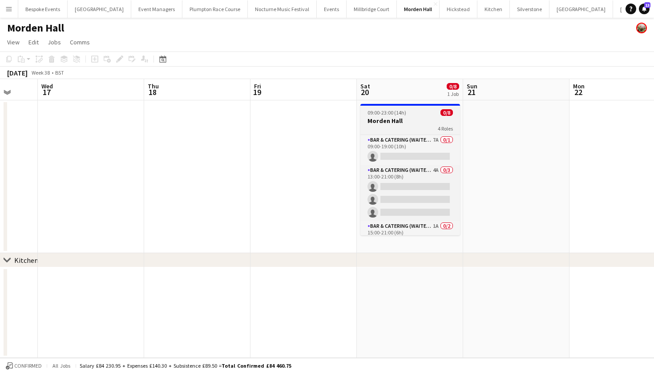
click at [387, 118] on h3 "Morden Hall" at bounding box center [410, 121] width 100 height 8
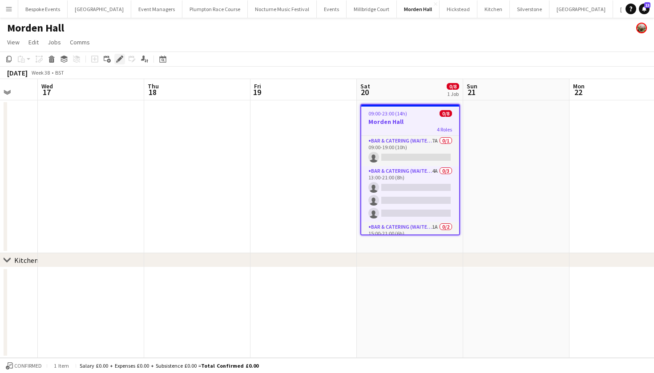
click at [120, 60] on icon at bounding box center [119, 59] width 5 height 5
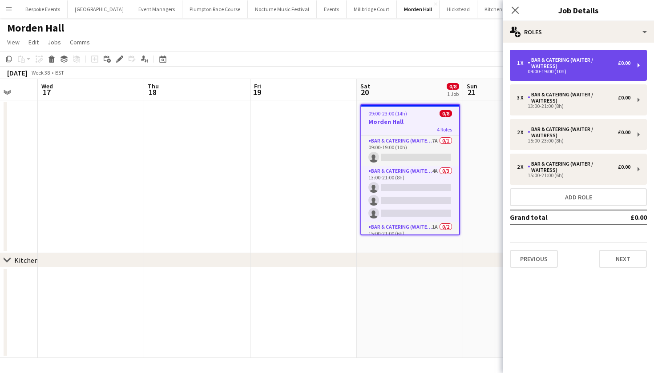
click at [597, 60] on div "Bar & Catering (Waiter / waitress)" at bounding box center [572, 63] width 90 height 12
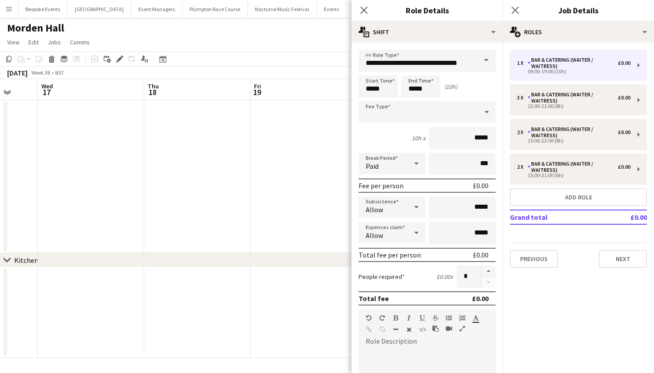
click at [259, 156] on app-date-cell at bounding box center [303, 176] width 106 height 153
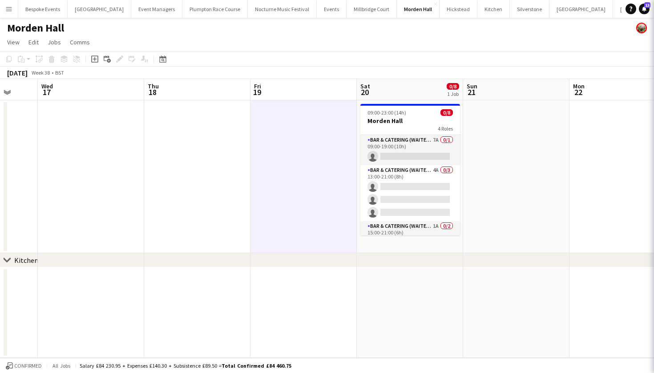
scroll to position [0, 281]
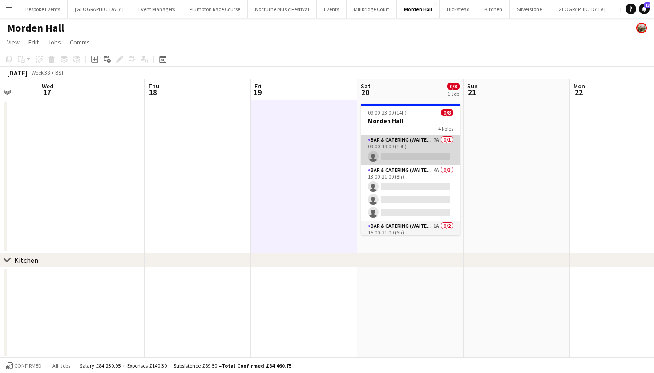
click at [421, 151] on app-card-role "Bar & Catering (Waiter / waitress) 7A 0/1 09:00-19:00 (10h) single-neutral-acti…" at bounding box center [411, 150] width 100 height 30
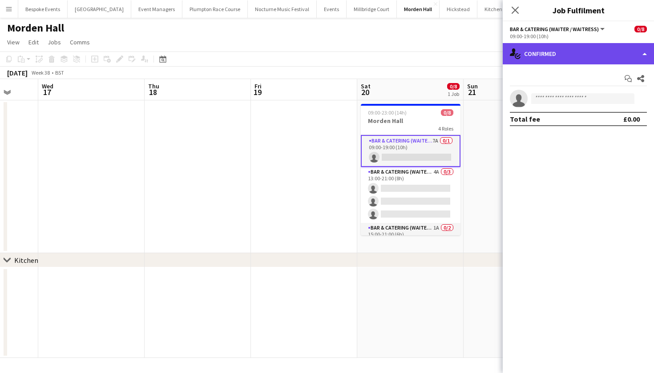
click at [558, 55] on div "single-neutral-actions-check-2 Confirmed" at bounding box center [577, 53] width 151 height 21
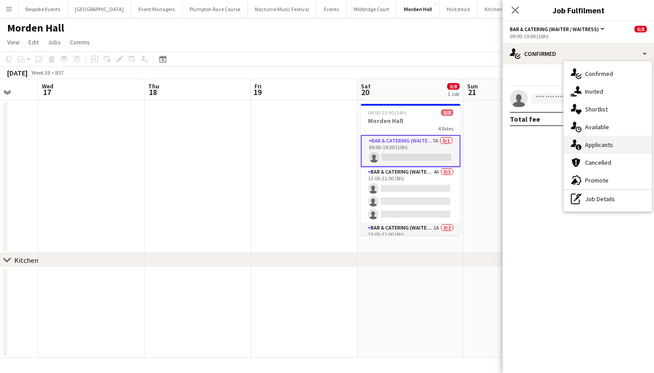
click at [589, 150] on div "single-neutral-actions-information Applicants" at bounding box center [607, 145] width 88 height 18
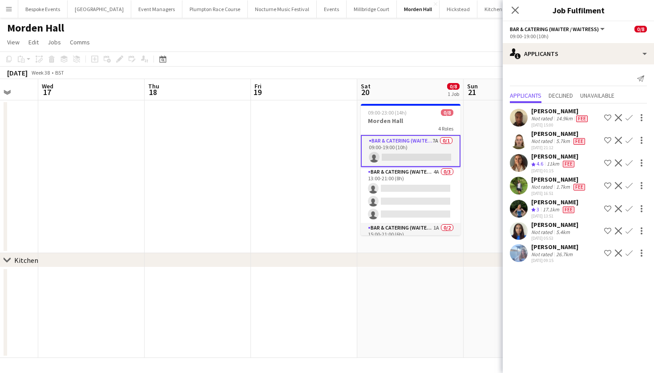
click at [627, 208] on app-icon "Confirm" at bounding box center [628, 208] width 7 height 7
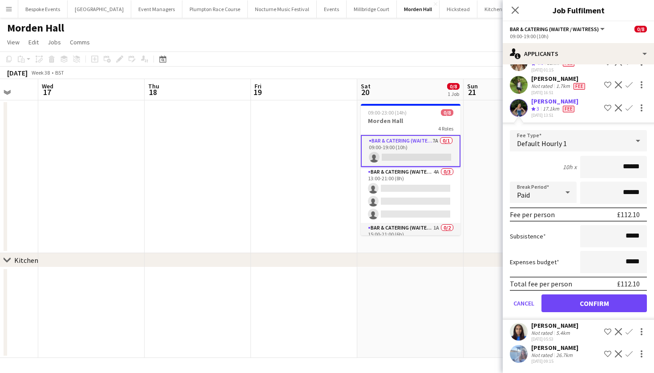
scroll to position [101, 0]
click at [582, 305] on button "Confirm" at bounding box center [593, 304] width 105 height 18
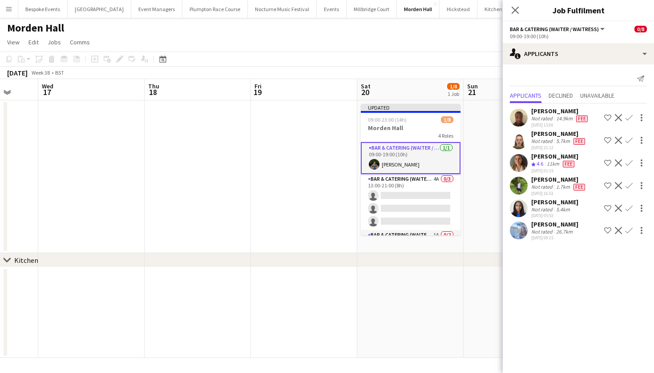
scroll to position [0, 0]
click at [429, 157] on app-card-role "Bar & Catering (Waiter / waitress) 1/1 09:00-19:00 (10h) Violet Beaumont" at bounding box center [411, 158] width 100 height 32
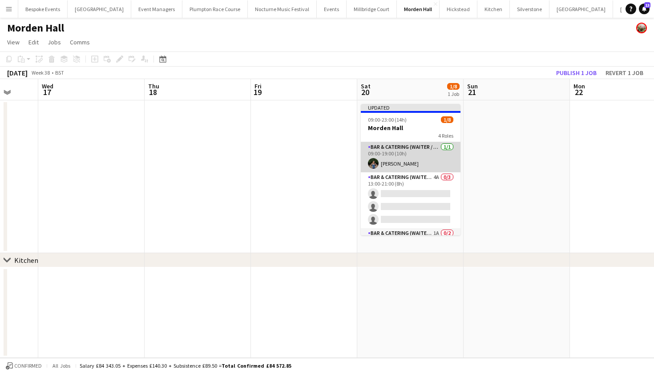
click at [429, 158] on app-card-role "Bar & Catering (Waiter / waitress) 1/1 09:00-19:00 (10h) Violet Beaumont" at bounding box center [411, 157] width 100 height 30
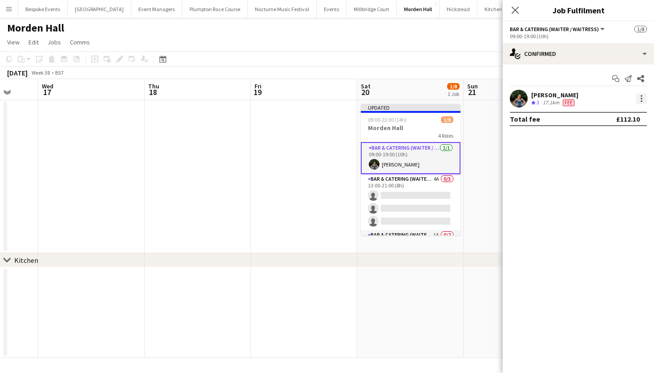
click at [639, 98] on div at bounding box center [641, 98] width 11 height 11
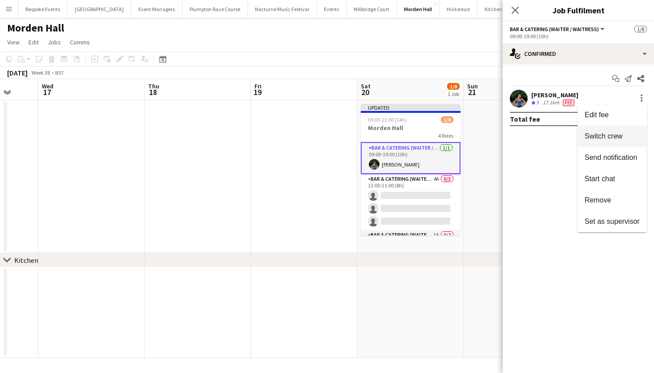
click at [615, 134] on span "Switch crew" at bounding box center [603, 136] width 38 height 8
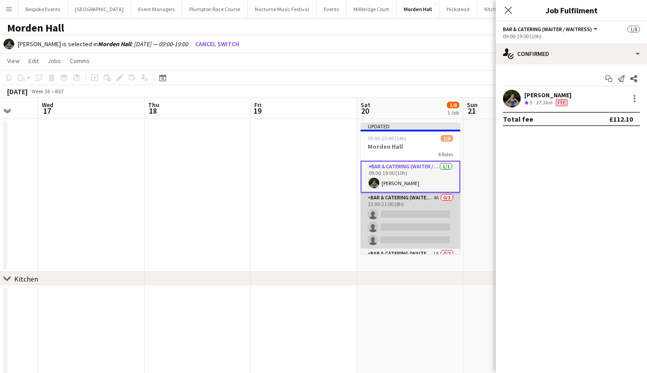
click at [424, 219] on app-card-role "Bar & Catering (Waiter / waitress) 4A 0/3 13:00-21:00 (8h) single-neutral-actio…" at bounding box center [411, 221] width 100 height 56
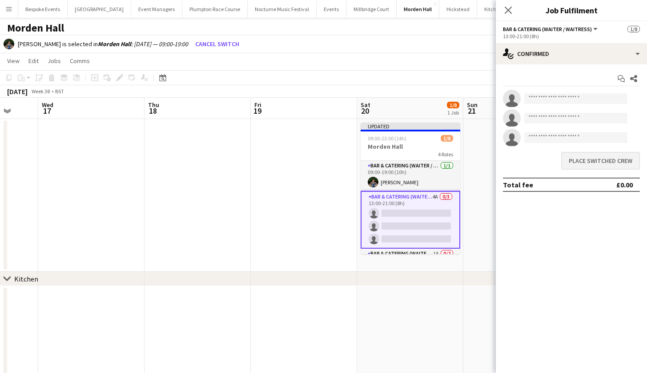
click at [600, 161] on button "Place switched crew" at bounding box center [600, 161] width 79 height 18
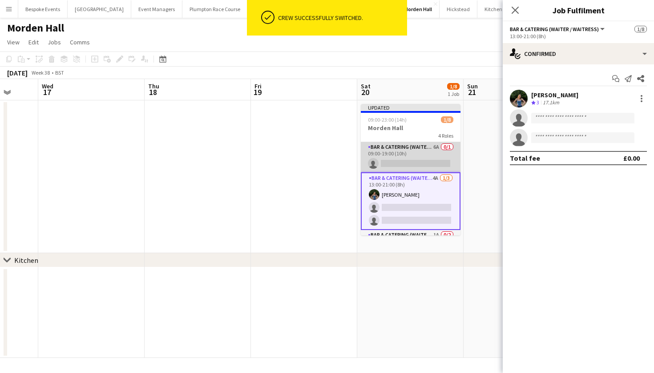
click at [423, 163] on app-card-role "Bar & Catering (Waiter / waitress) 6A 0/1 09:00-19:00 (10h) single-neutral-acti…" at bounding box center [411, 157] width 100 height 30
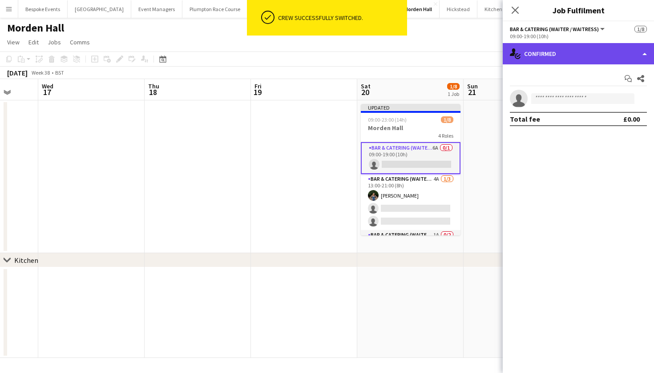
click at [556, 57] on div "single-neutral-actions-check-2 Confirmed" at bounding box center [577, 53] width 151 height 21
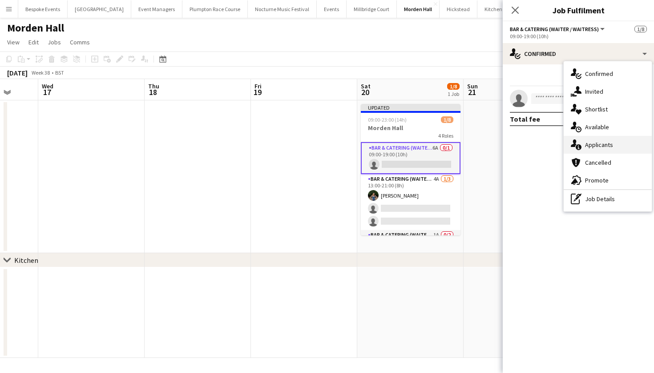
click at [586, 150] on div "single-neutral-actions-information Applicants" at bounding box center [607, 145] width 88 height 18
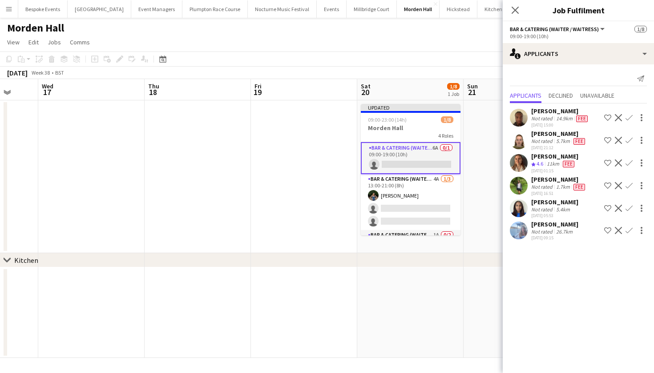
click at [629, 163] on app-icon "Confirm" at bounding box center [628, 163] width 7 height 7
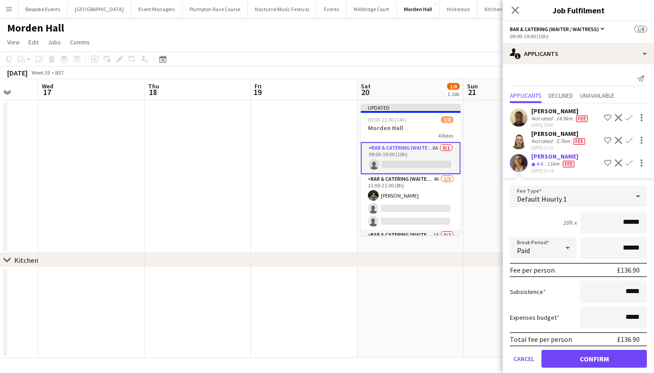
click at [581, 357] on button "Confirm" at bounding box center [593, 359] width 105 height 18
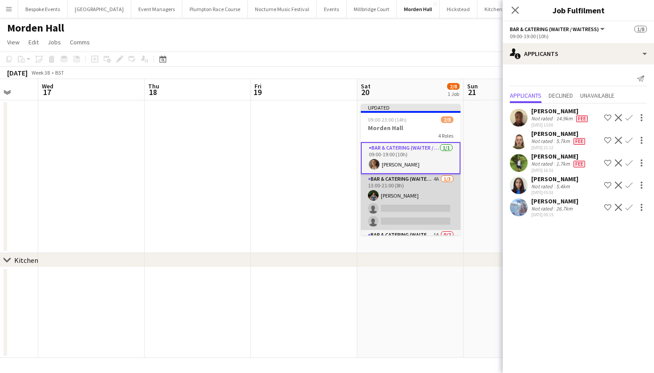
click at [408, 183] on app-card-role "Bar & Catering (Waiter / waitress) 4A 1/3 13:00-21:00 (8h) Violet Beaumont sing…" at bounding box center [411, 202] width 100 height 56
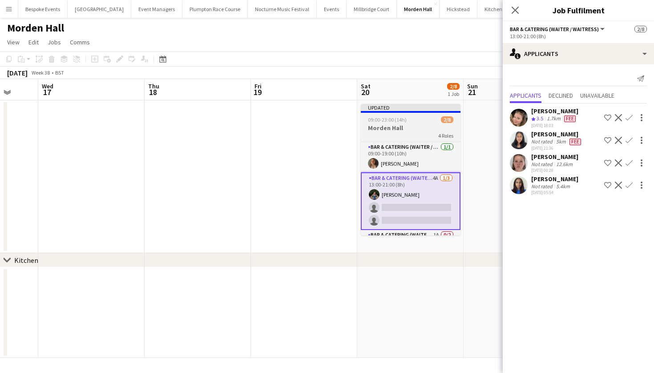
click at [399, 130] on h3 "Morden Hall" at bounding box center [411, 128] width 100 height 8
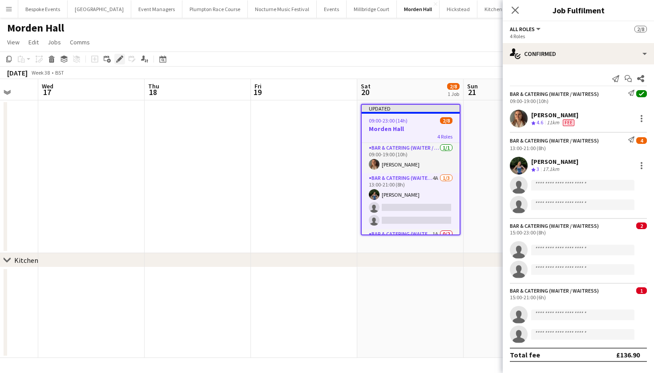
click at [117, 56] on icon "Edit" at bounding box center [119, 59] width 7 height 7
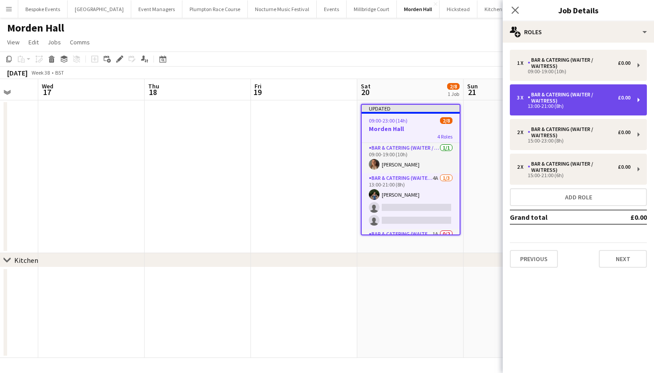
click at [569, 99] on div "Bar & Catering (Waiter / waitress)" at bounding box center [572, 98] width 90 height 12
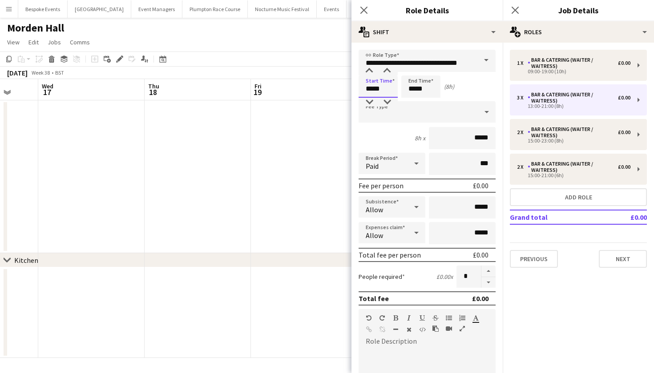
click at [372, 91] on input "*****" at bounding box center [377, 87] width 39 height 22
type input "*****"
click at [413, 88] on input "*****" at bounding box center [420, 87] width 39 height 22
type input "*****"
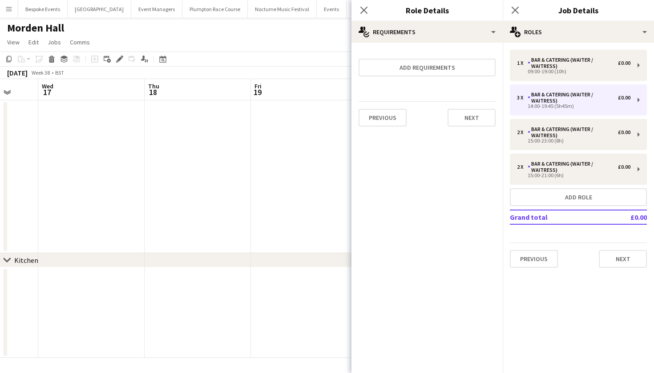
click at [250, 155] on app-date-cell at bounding box center [197, 176] width 106 height 153
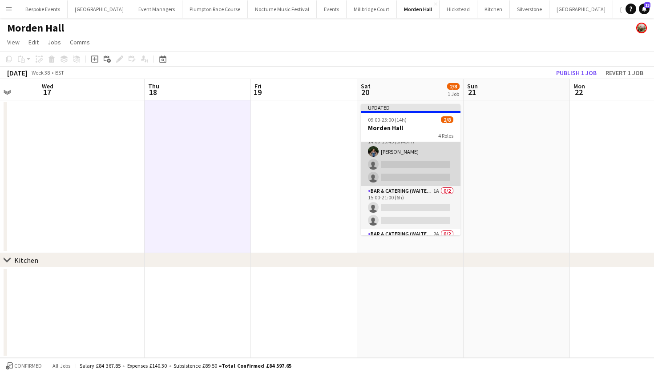
scroll to position [44, 0]
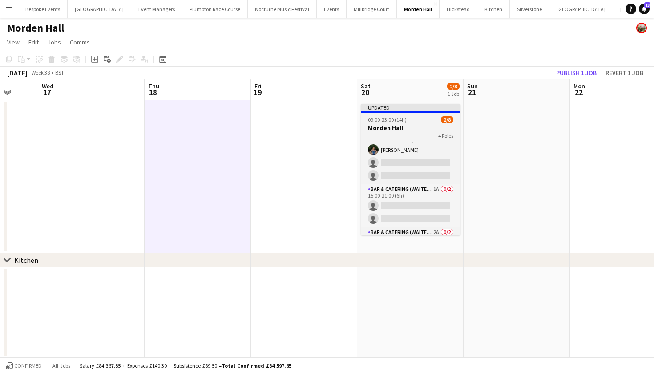
click at [419, 126] on h3 "Morden Hall" at bounding box center [411, 128] width 100 height 8
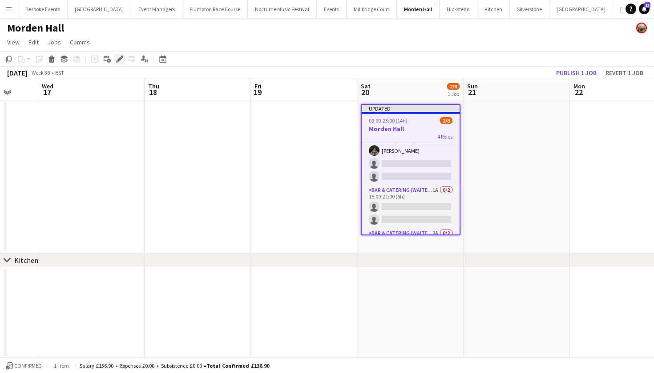
click at [121, 57] on icon "Edit" at bounding box center [119, 59] width 7 height 7
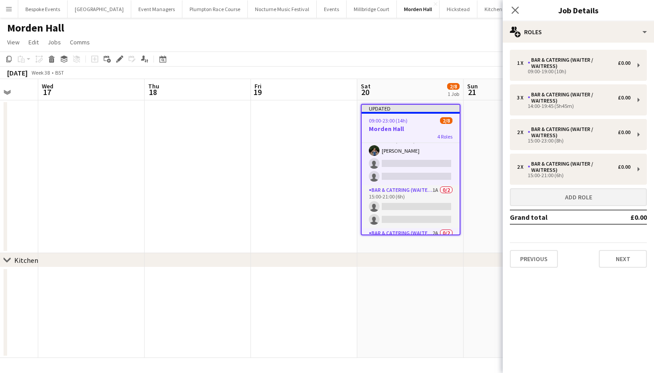
click at [546, 195] on button "Add role" at bounding box center [577, 198] width 137 height 18
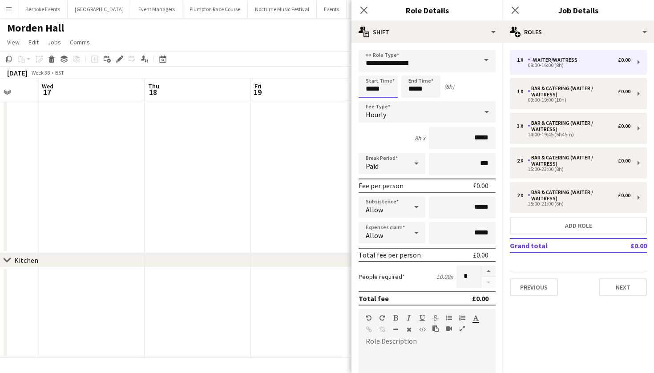
click at [372, 89] on input "*****" at bounding box center [377, 87] width 39 height 22
type input "*****"
click at [415, 89] on input "*****" at bounding box center [420, 87] width 39 height 22
type input "*****"
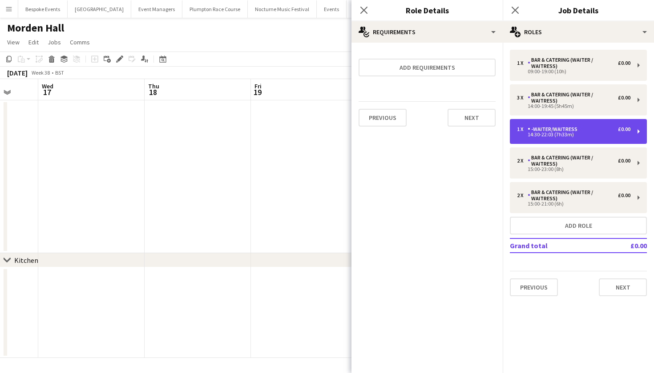
click at [557, 137] on div "1 x -Waiter/Waitress £0.00 14:30-22:03 (7h33m)" at bounding box center [577, 131] width 137 height 25
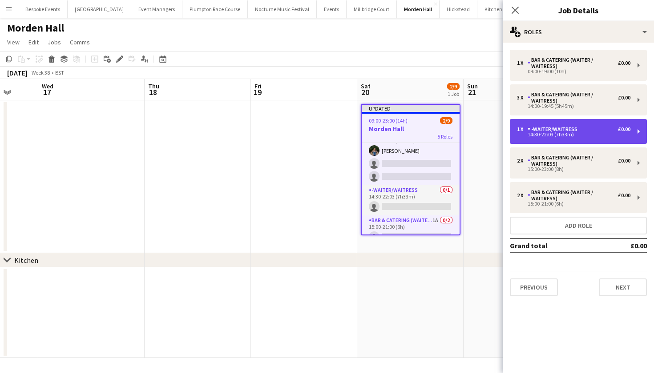
click at [550, 133] on div "14:30-22:03 (7h33m)" at bounding box center [573, 134] width 113 height 4
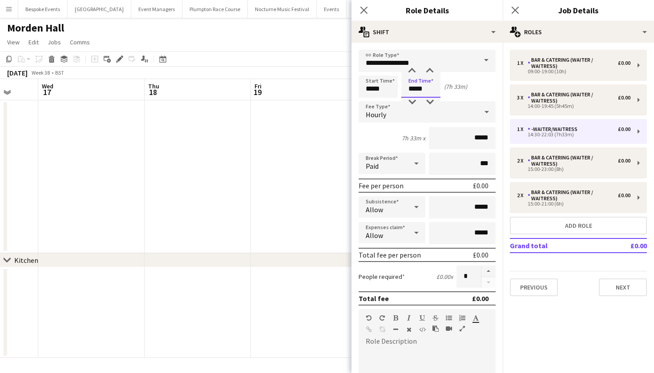
click at [425, 90] on input "*****" at bounding box center [420, 87] width 39 height 22
type input "*****"
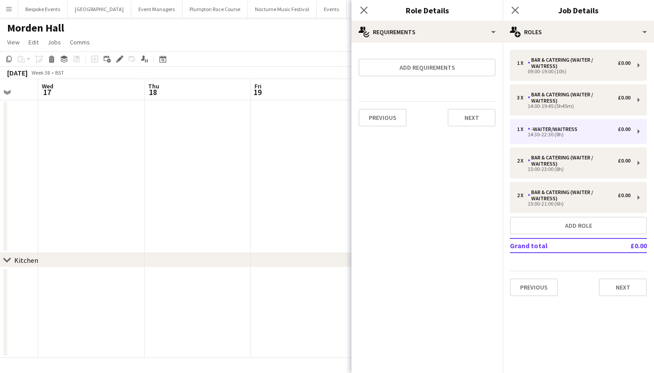
click at [333, 157] on app-date-cell at bounding box center [304, 176] width 106 height 153
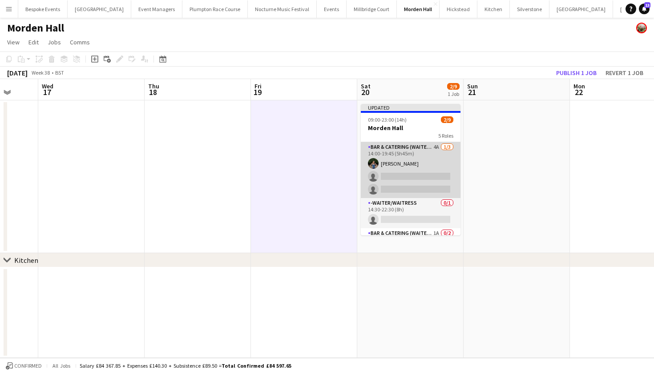
scroll to position [34, 0]
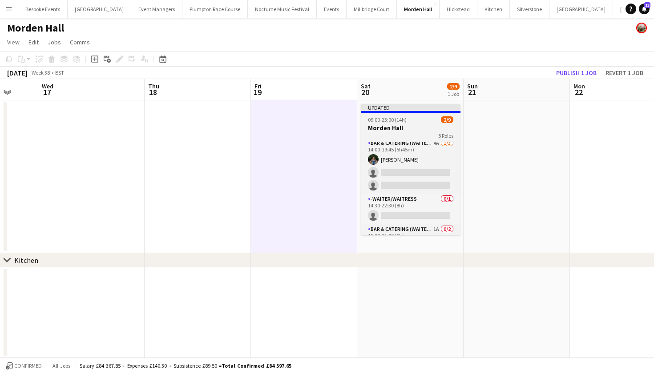
click at [405, 125] on h3 "Morden Hall" at bounding box center [411, 128] width 100 height 8
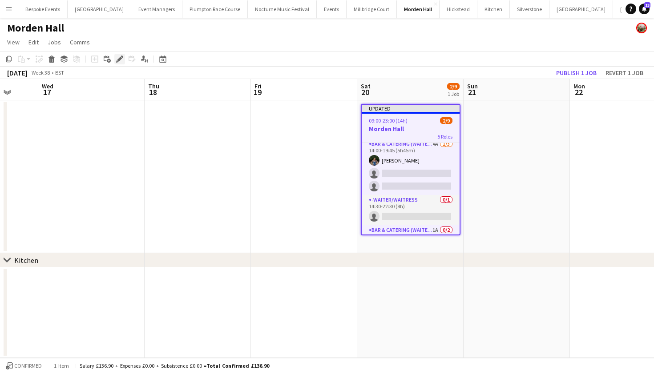
click at [122, 58] on icon "Edit" at bounding box center [119, 59] width 7 height 7
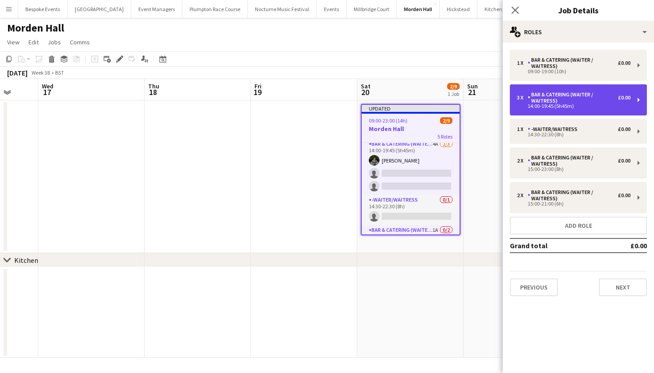
click at [564, 102] on div "Bar & Catering (Waiter / waitress)" at bounding box center [572, 98] width 90 height 12
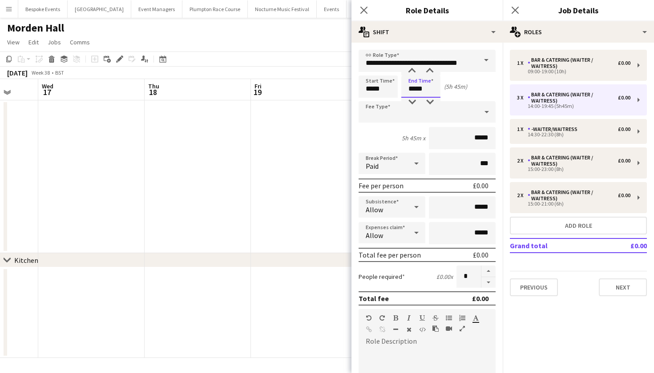
click at [428, 89] on input "*****" at bounding box center [420, 87] width 39 height 22
type input "*****"
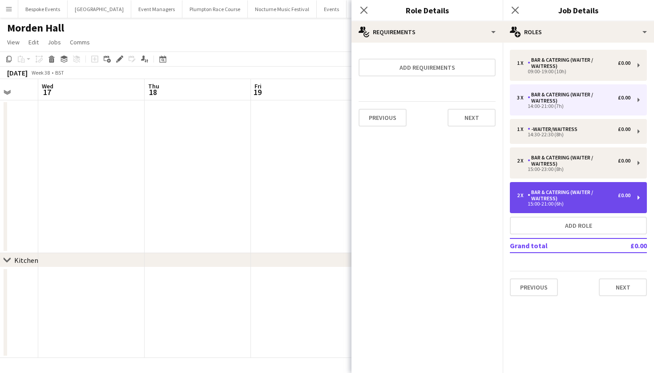
click at [553, 190] on div "Bar & Catering (Waiter / waitress)" at bounding box center [572, 195] width 90 height 12
type input "*****"
type input "*"
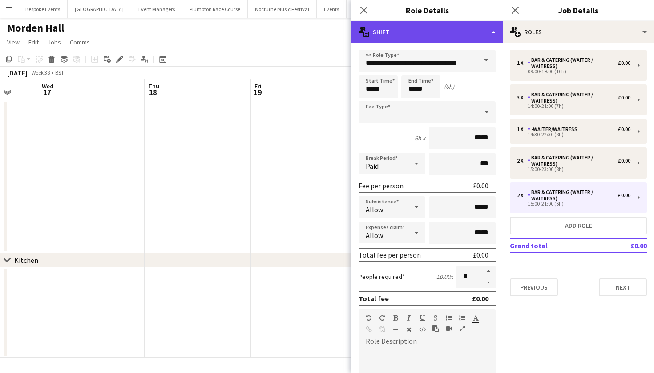
click at [466, 38] on div "multiple-actions-text Shift" at bounding box center [426, 31] width 151 height 21
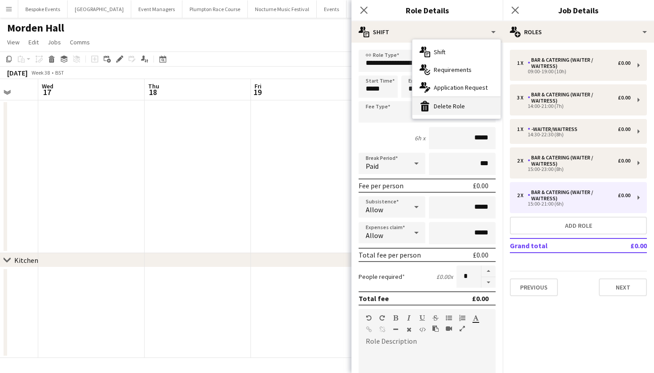
click at [465, 103] on div "bin-2 Delete Role" at bounding box center [456, 106] width 88 height 18
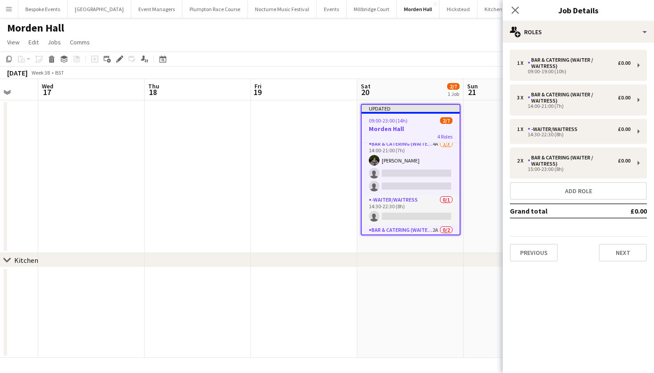
click at [265, 145] on app-date-cell at bounding box center [304, 176] width 106 height 153
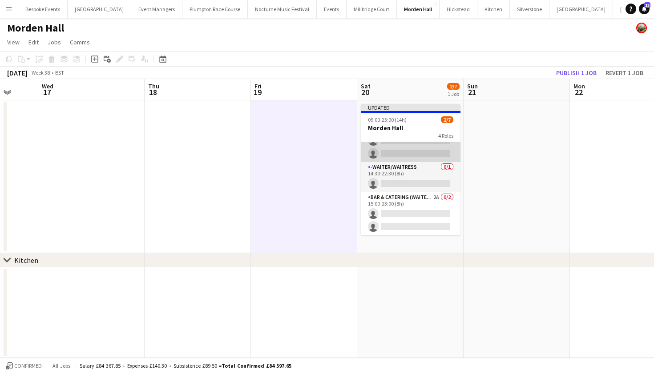
scroll to position [66, 0]
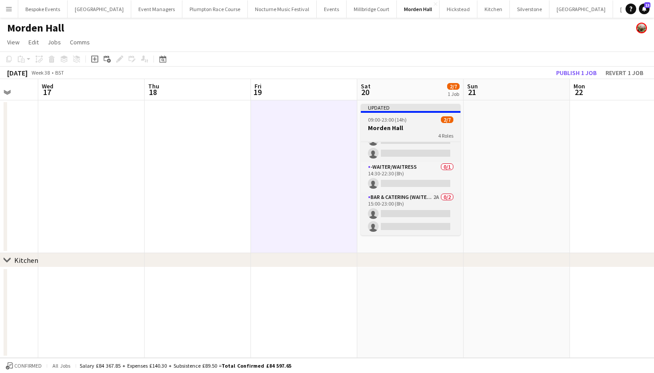
click at [397, 122] on span "09:00-23:00 (14h)" at bounding box center [387, 119] width 39 height 7
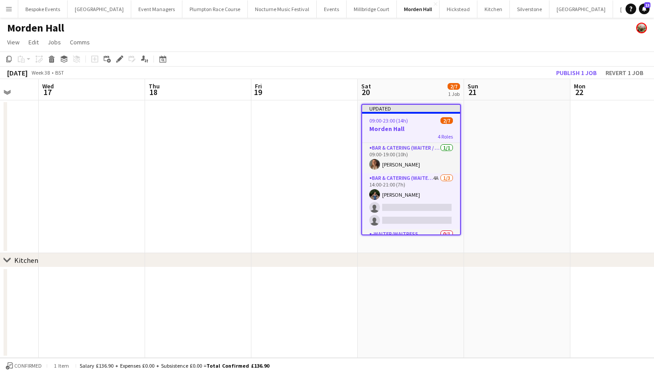
scroll to position [0, 0]
click at [384, 129] on h3 "Morden Hall" at bounding box center [411, 129] width 98 height 8
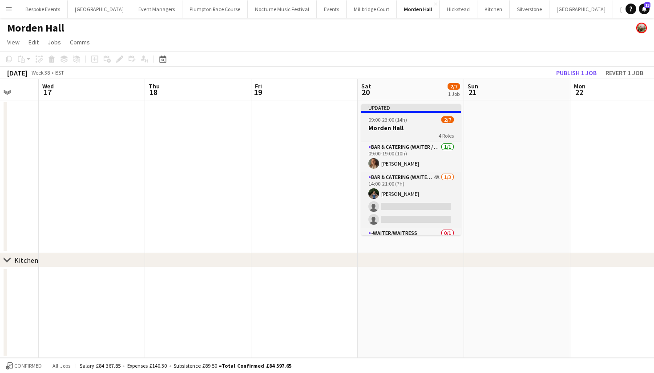
click at [384, 129] on h3 "Morden Hall" at bounding box center [411, 128] width 100 height 8
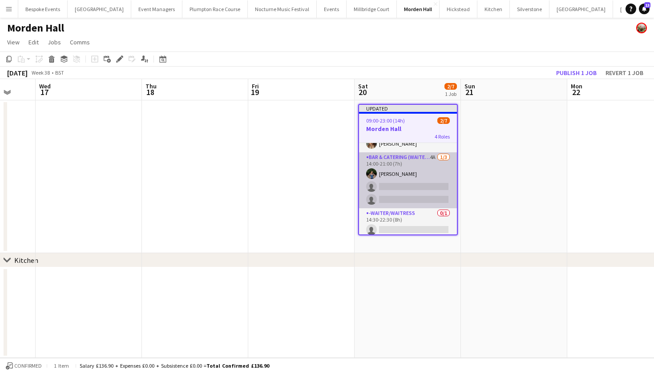
scroll to position [8, 0]
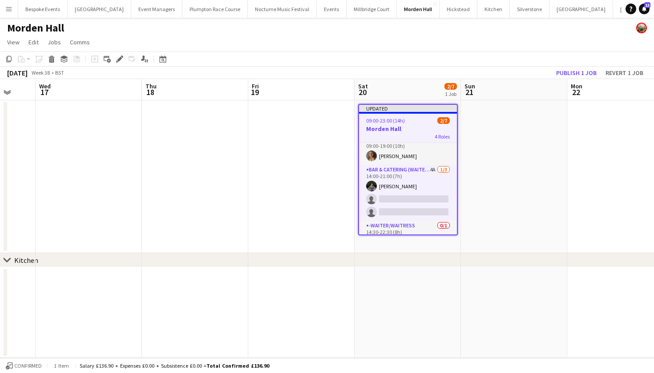
click at [380, 131] on h3 "Morden Hall" at bounding box center [408, 129] width 98 height 8
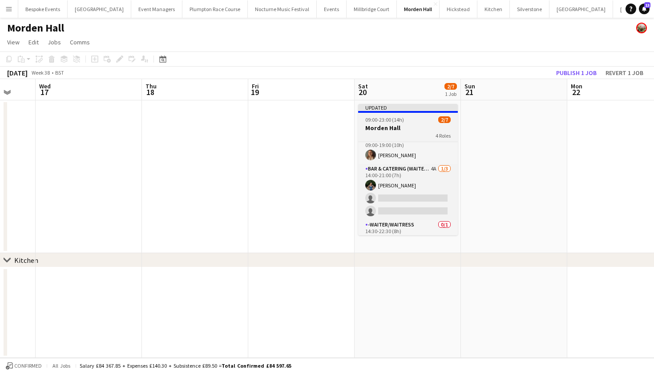
click at [380, 131] on h3 "Morden Hall" at bounding box center [408, 128] width 100 height 8
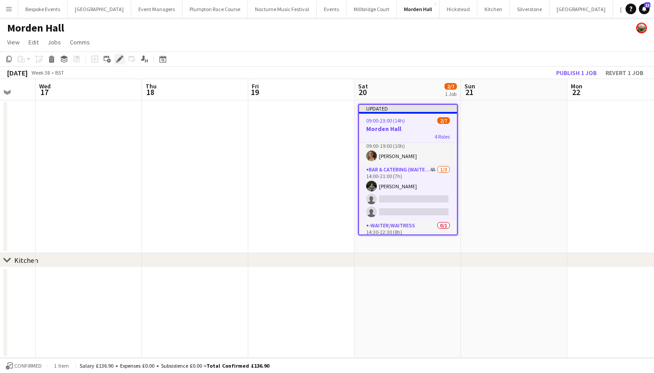
click at [118, 57] on icon "Edit" at bounding box center [119, 59] width 7 height 7
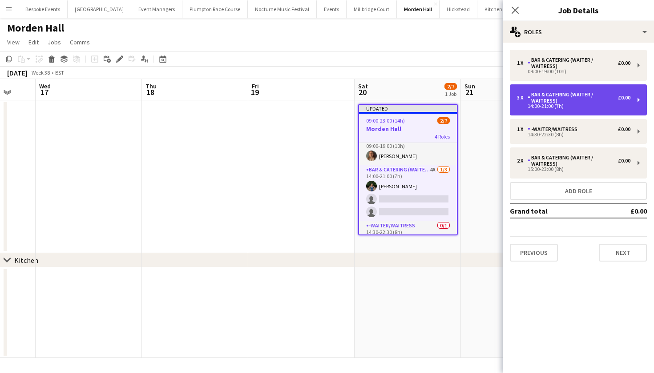
click at [555, 106] on div "14:00-21:00 (7h)" at bounding box center [573, 106] width 113 height 4
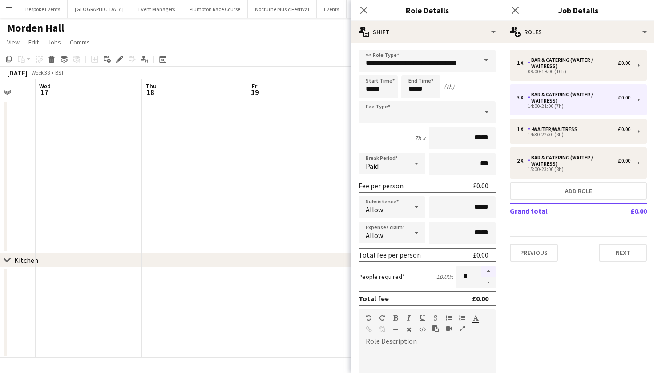
click at [485, 274] on button "button" at bounding box center [488, 272] width 14 height 12
type input "*"
click at [313, 197] on app-date-cell at bounding box center [301, 176] width 106 height 153
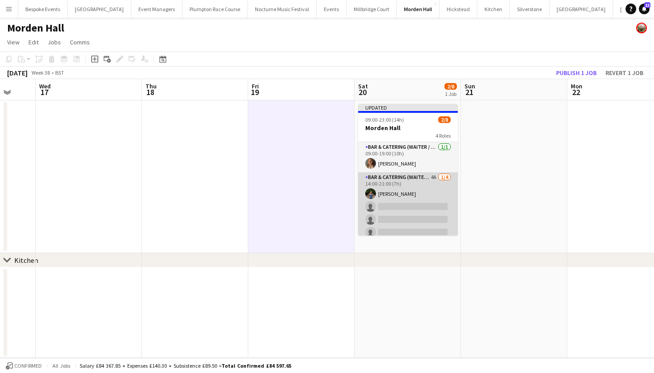
scroll to position [1, 0]
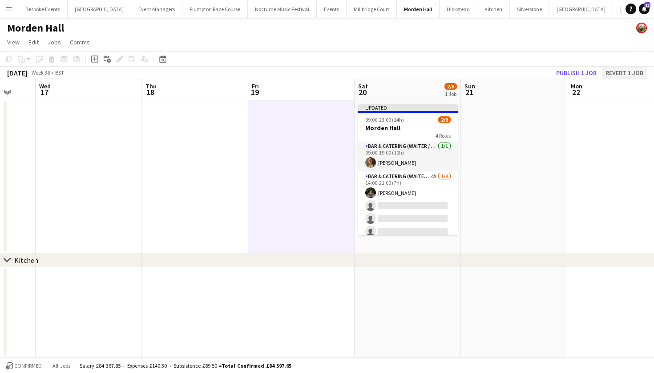
click at [622, 71] on button "Revert 1 job" at bounding box center [624, 73] width 45 height 12
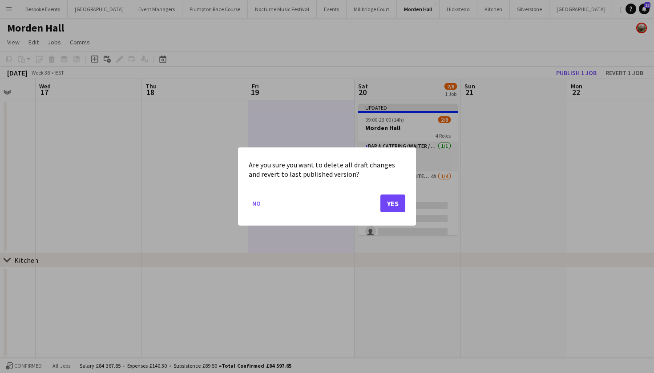
click at [385, 203] on button "Yes" at bounding box center [392, 204] width 25 height 18
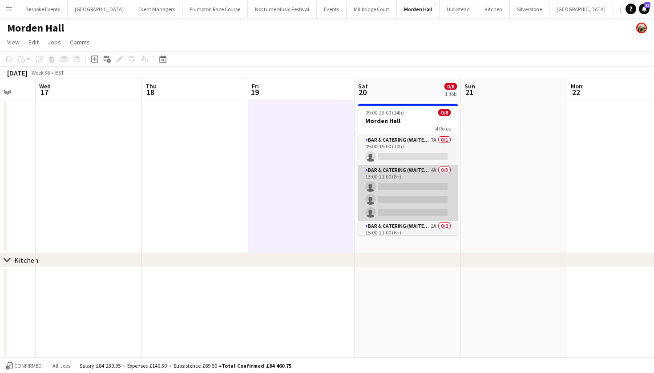
scroll to position [0, 0]
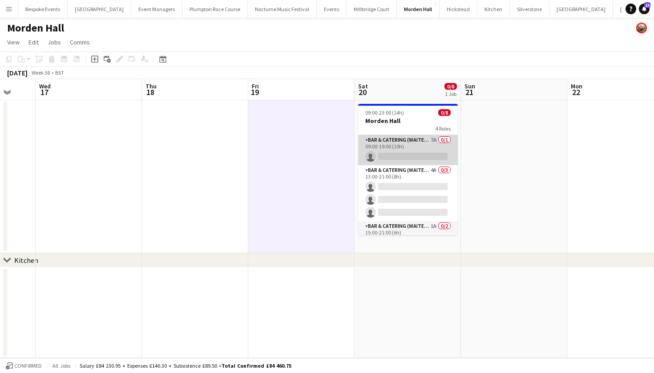
click at [394, 147] on app-card-role "Bar & Catering (Waiter / waitress) 7A 0/1 09:00-19:00 (10h) single-neutral-acti…" at bounding box center [408, 150] width 100 height 30
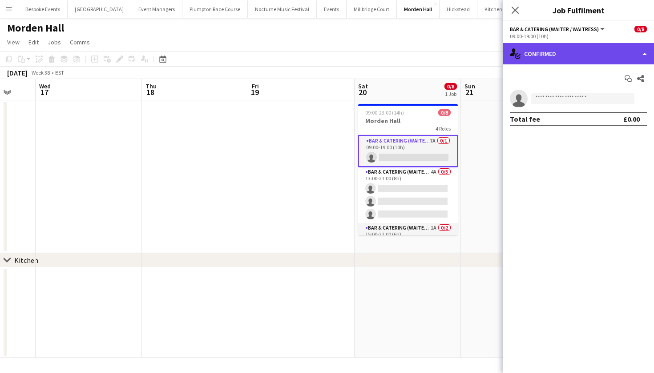
click at [556, 57] on div "single-neutral-actions-check-2 Confirmed" at bounding box center [577, 53] width 151 height 21
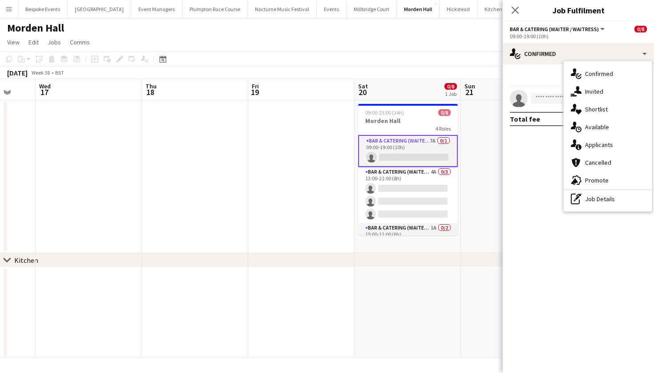
click at [590, 140] on div "single-neutral-actions-information Applicants" at bounding box center [607, 145] width 88 height 18
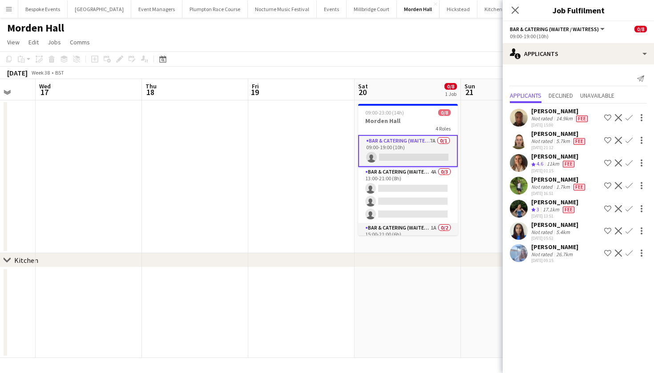
click at [631, 165] on app-icon "Confirm" at bounding box center [628, 163] width 7 height 7
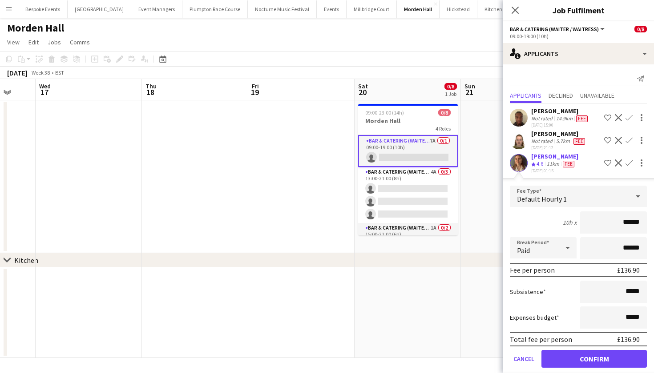
click at [583, 361] on button "Confirm" at bounding box center [593, 359] width 105 height 18
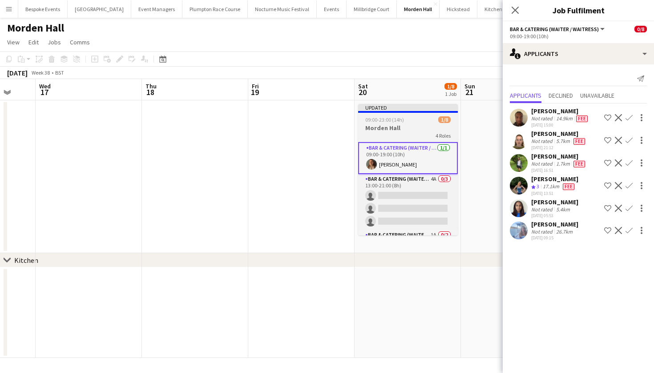
click at [415, 128] on h3 "Morden Hall" at bounding box center [408, 128] width 100 height 8
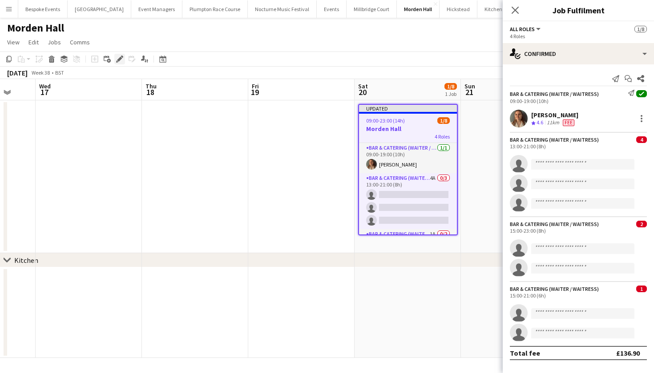
click at [118, 60] on icon at bounding box center [119, 59] width 5 height 5
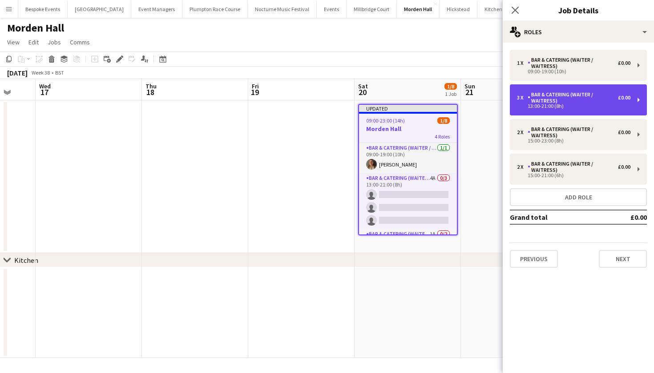
click at [548, 105] on div "13:00-21:00 (8h)" at bounding box center [573, 106] width 113 height 4
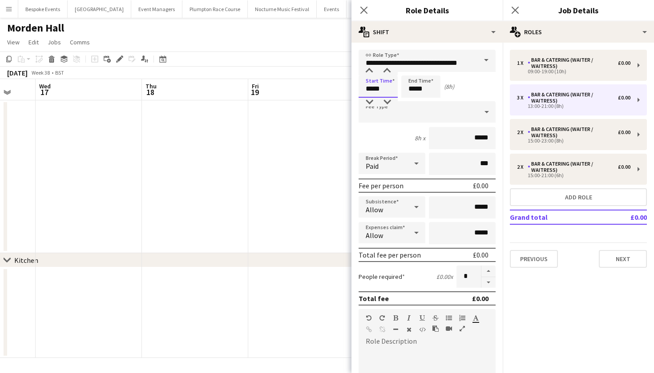
click at [372, 92] on input "*****" at bounding box center [377, 87] width 39 height 22
type input "*****"
click at [247, 171] on app-date-cell at bounding box center [195, 176] width 106 height 153
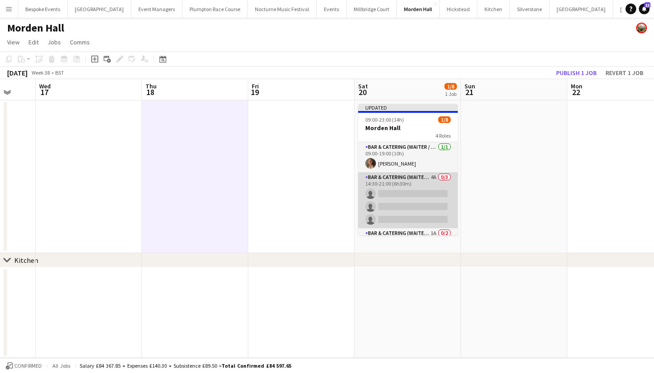
click at [401, 195] on app-card-role "Bar & Catering (Waiter / waitress) 4A 0/3 14:30-21:00 (6h30m) single-neutral-ac…" at bounding box center [408, 200] width 100 height 56
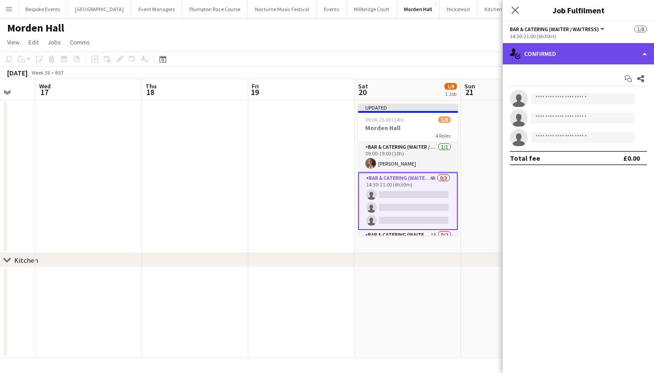
click at [561, 51] on div "single-neutral-actions-check-2 Confirmed" at bounding box center [577, 53] width 151 height 21
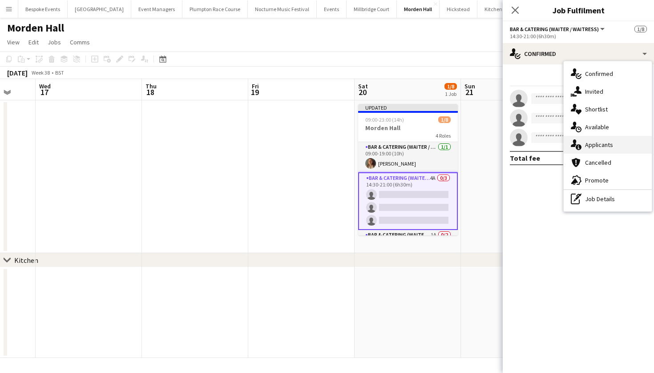
click at [588, 143] on span "Applicants" at bounding box center [599, 145] width 28 height 8
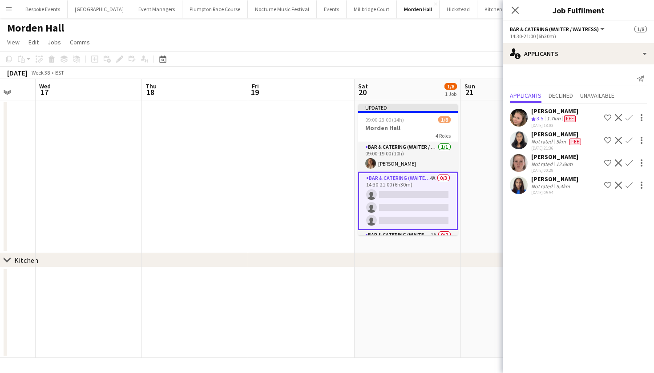
click at [628, 119] on app-icon "Confirm" at bounding box center [628, 117] width 7 height 7
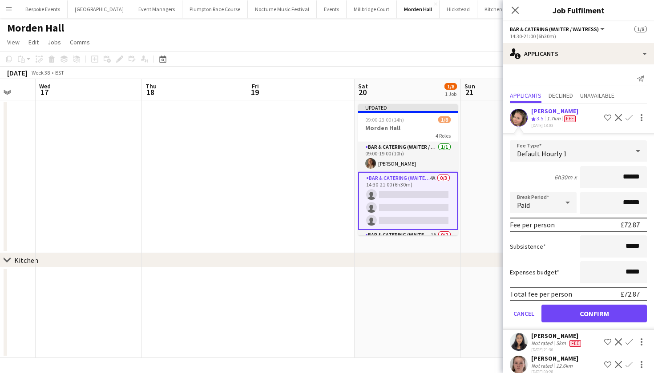
click at [593, 308] on button "Confirm" at bounding box center [593, 314] width 105 height 18
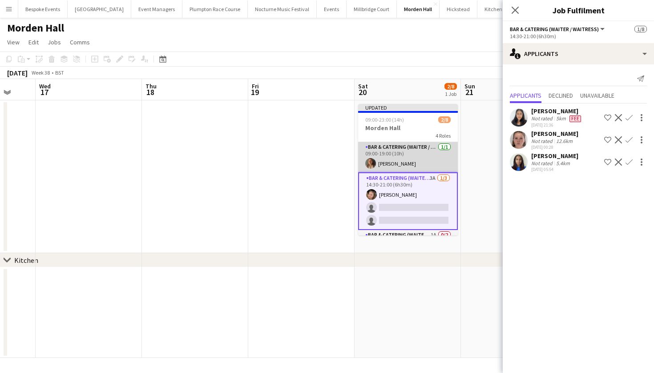
click at [440, 150] on app-card-role "Bar & Catering (Waiter / waitress) 1/1 09:00-19:00 (10h) Laila Hulatt" at bounding box center [408, 157] width 100 height 30
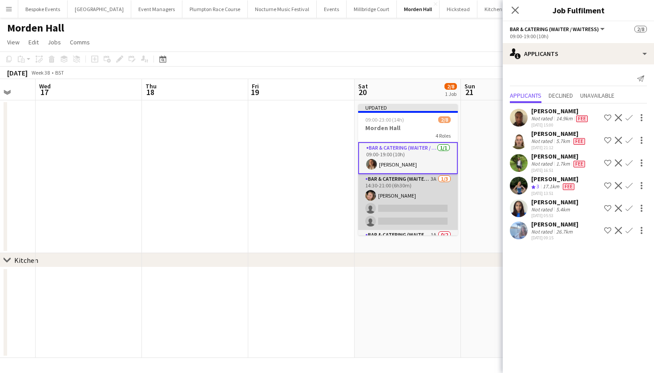
click at [425, 199] on app-card-role "Bar & Catering (Waiter / waitress) 3A 1/3 14:30-21:00 (6h30m) Rosie Kenway sing…" at bounding box center [408, 202] width 100 height 56
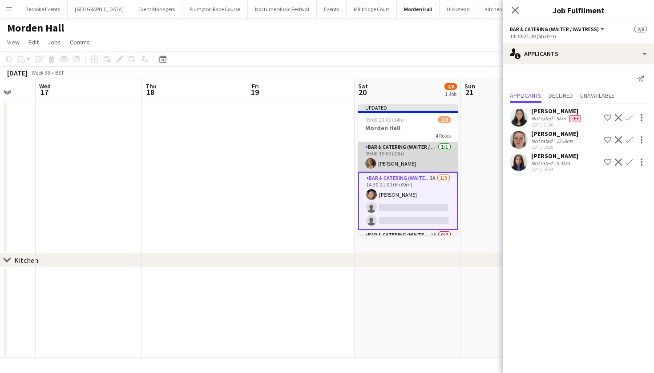
click at [421, 149] on app-card-role "Bar & Catering (Waiter / waitress) 1/1 09:00-19:00 (10h) Laila Hulatt" at bounding box center [408, 157] width 100 height 30
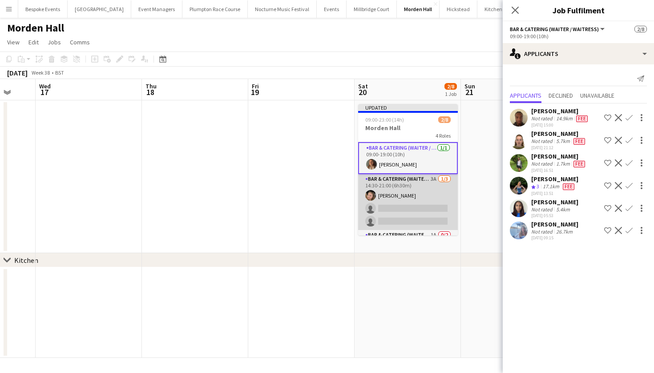
click at [432, 209] on app-card-role "Bar & Catering (Waiter / waitress) 3A 1/3 14:30-21:00 (6h30m) Rosie Kenway sing…" at bounding box center [408, 202] width 100 height 56
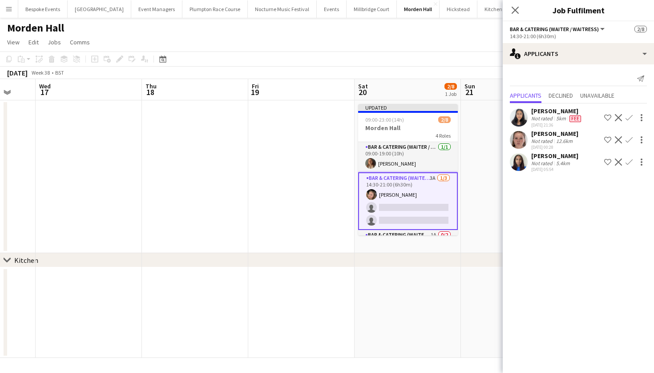
click at [434, 197] on app-card-role "Bar & Catering (Waiter / waitress) 3A 1/3 14:30-21:00 (6h30m) Rosie Kenway sing…" at bounding box center [408, 201] width 100 height 58
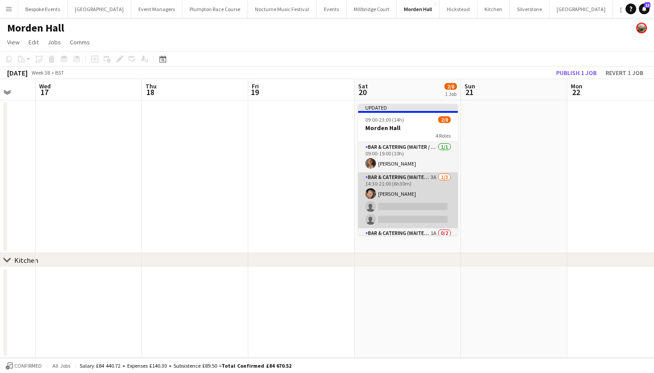
click at [434, 197] on app-card-role "Bar & Catering (Waiter / waitress) 3A 1/3 14:30-21:00 (6h30m) Rosie Kenway sing…" at bounding box center [408, 200] width 100 height 56
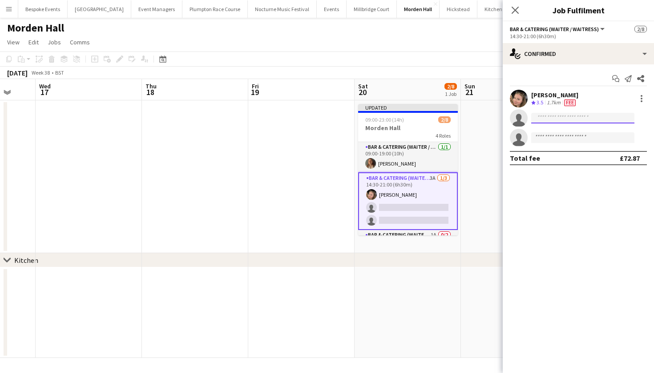
click at [552, 116] on input at bounding box center [582, 118] width 103 height 11
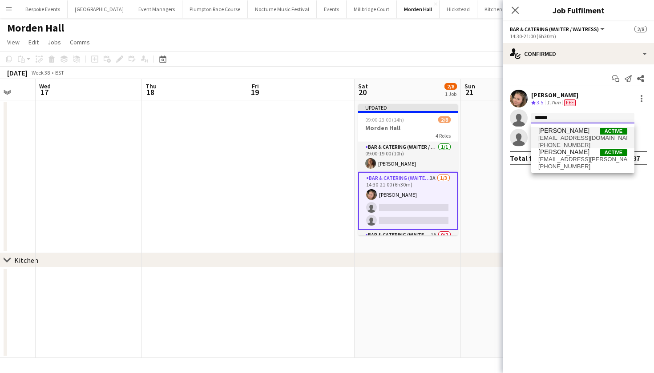
type input "******"
click at [557, 136] on span "violetbeaumont63@gmail.com" at bounding box center [582, 138] width 89 height 7
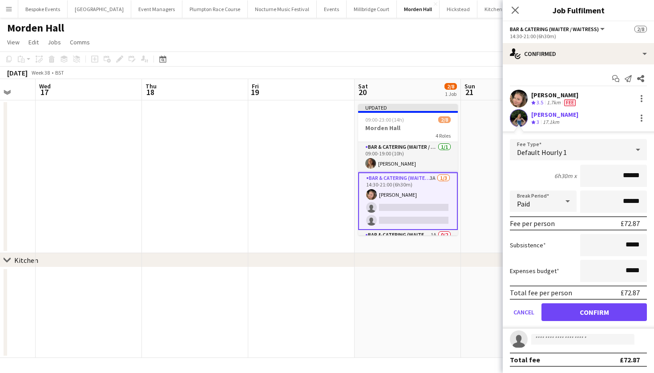
click at [579, 317] on button "Confirm" at bounding box center [593, 313] width 105 height 18
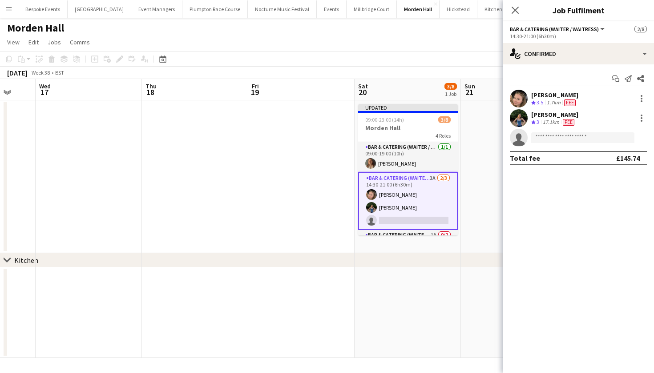
click at [430, 210] on app-card-role "Bar & Catering (Waiter / waitress) 3A 2/3 14:30-21:00 (6h30m) Rosie Kenway Viol…" at bounding box center [408, 201] width 100 height 58
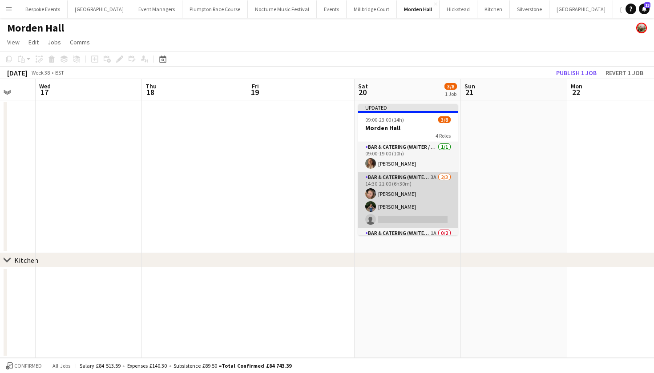
click at [425, 182] on app-card-role "Bar & Catering (Waiter / waitress) 3A 2/3 14:30-21:00 (6h30m) Rosie Kenway Viol…" at bounding box center [408, 200] width 100 height 56
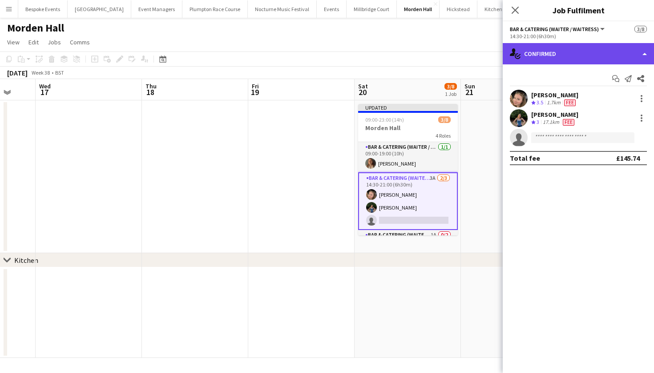
click at [547, 57] on div "single-neutral-actions-check-2 Confirmed" at bounding box center [577, 53] width 151 height 21
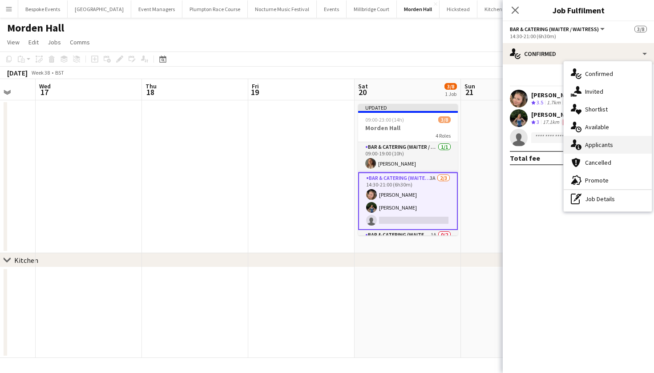
click at [584, 149] on div "single-neutral-actions-information Applicants" at bounding box center [607, 145] width 88 height 18
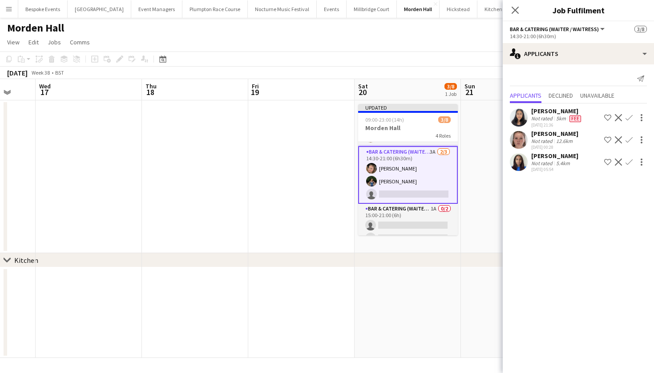
scroll to position [28, 0]
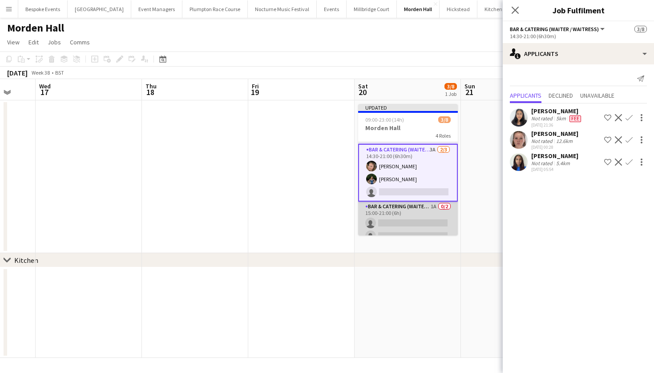
click at [395, 216] on app-card-role "Bar & Catering (Waiter / waitress) 1A 0/2 15:00-21:00 (6h) single-neutral-actio…" at bounding box center [408, 223] width 100 height 43
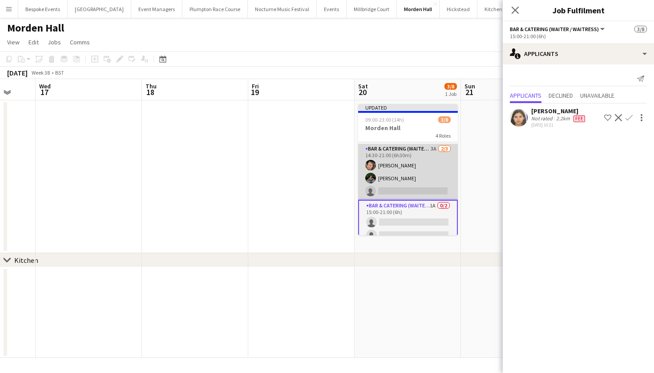
click at [395, 179] on app-card-role "Bar & Catering (Waiter / waitress) 3A 2/3 14:30-21:00 (6h30m) Rosie Kenway Viol…" at bounding box center [408, 172] width 100 height 56
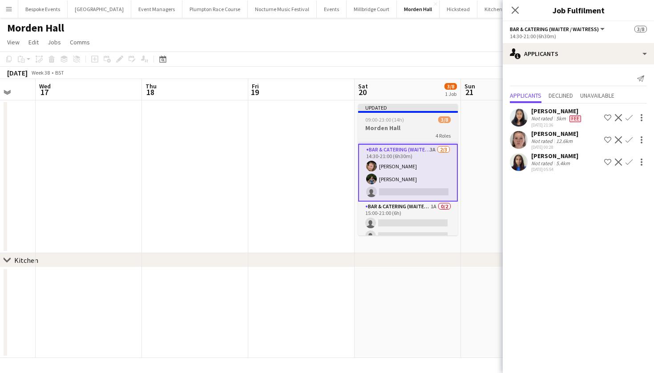
click at [397, 138] on div "4 Roles" at bounding box center [408, 135] width 100 height 7
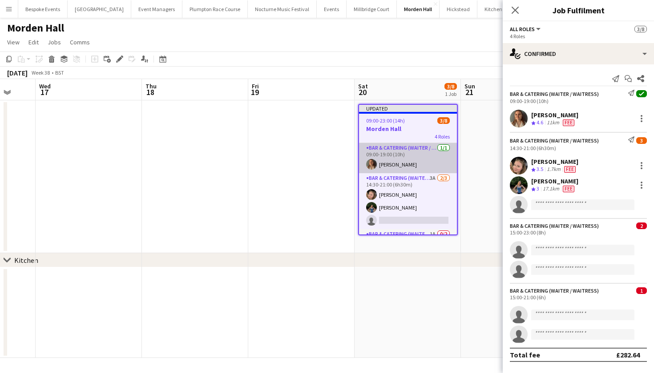
scroll to position [-1, 0]
click at [399, 161] on app-card-role "Bar & Catering (Waiter / waitress) 1/1 09:00-19:00 (10h) Laila Hulatt" at bounding box center [408, 158] width 98 height 30
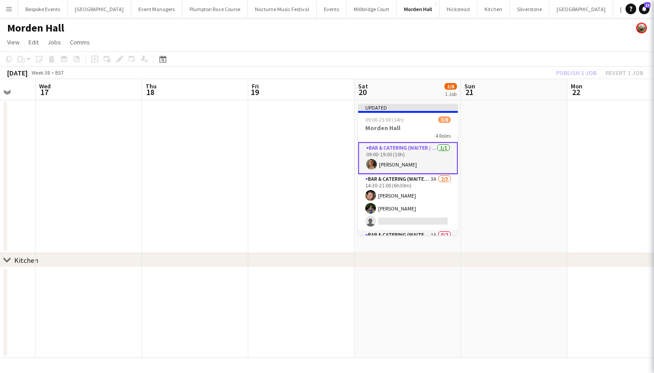
scroll to position [0, 0]
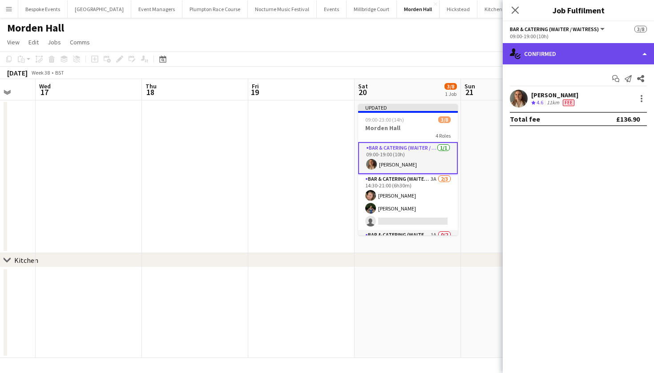
click at [538, 55] on div "single-neutral-actions-check-2 Confirmed" at bounding box center [577, 53] width 151 height 21
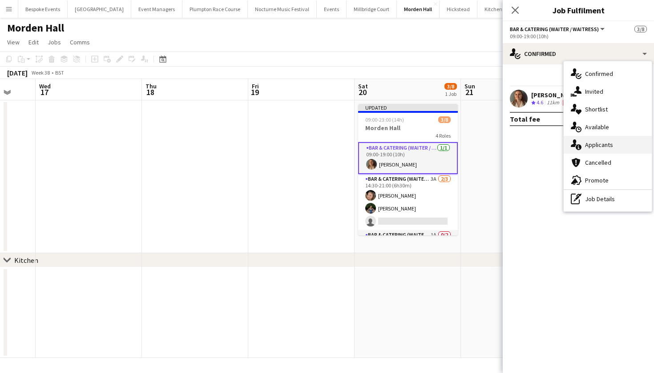
click at [586, 145] on span "Applicants" at bounding box center [599, 145] width 28 height 8
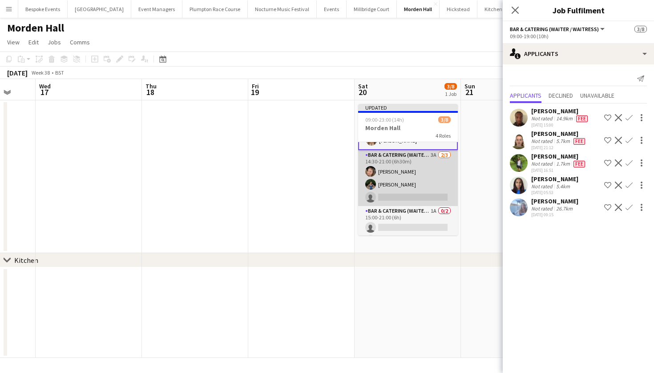
scroll to position [25, 0]
click at [427, 202] on app-card-role "Bar & Catering (Waiter / waitress) 3A 2/3 14:30-21:00 (6h30m) Rosie Kenway Viol…" at bounding box center [408, 177] width 100 height 56
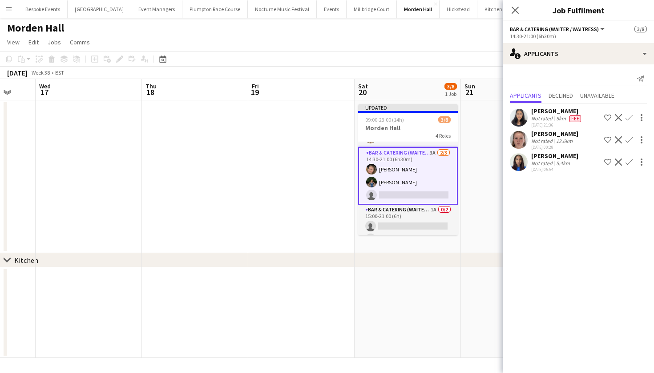
click at [443, 189] on app-card-role "Bar & Catering (Waiter / waitress) 3A 2/3 14:30-21:00 (6h30m) Rosie Kenway Viol…" at bounding box center [408, 176] width 100 height 58
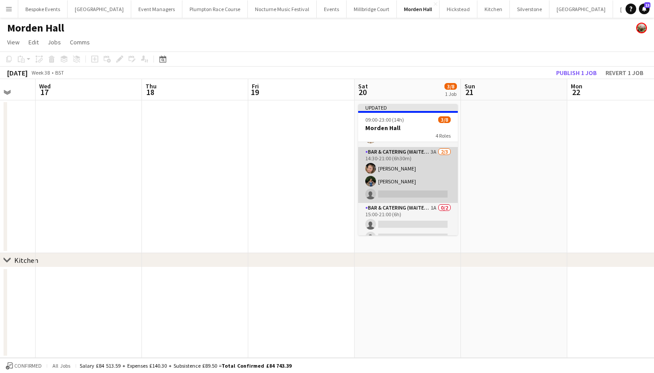
click at [392, 209] on app-card-role "Bar & Catering (Waiter / waitress) 1A 0/2 15:00-21:00 (6h) single-neutral-actio…" at bounding box center [408, 224] width 100 height 43
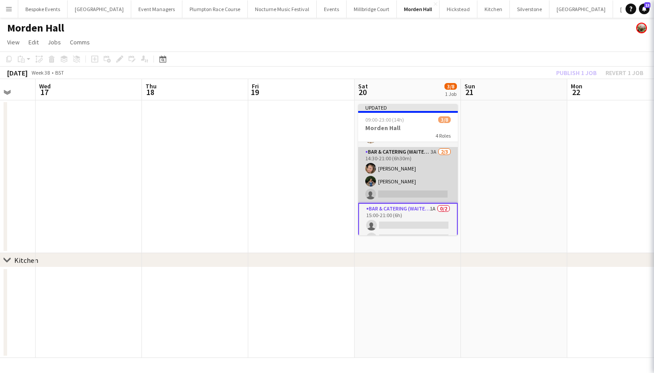
click at [392, 187] on app-card-role "Bar & Catering (Waiter / waitress) 3A 2/3 14:30-21:00 (6h30m) Rosie Kenway Viol…" at bounding box center [408, 175] width 100 height 56
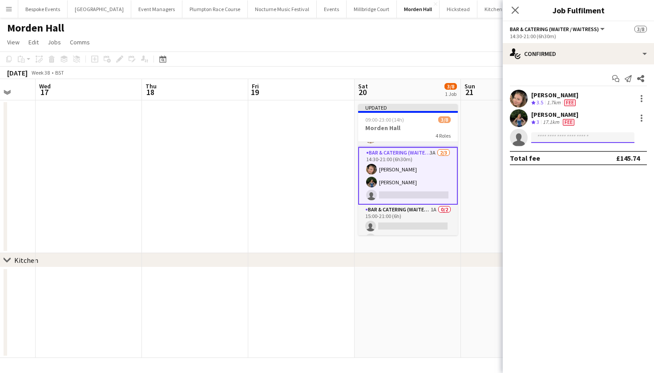
click at [550, 139] on input at bounding box center [582, 137] width 103 height 11
type input "*****"
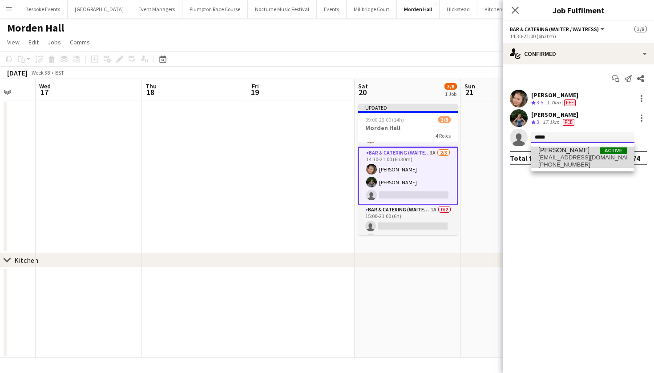
click at [547, 159] on span "shylanarh07@gmail.com" at bounding box center [582, 157] width 89 height 7
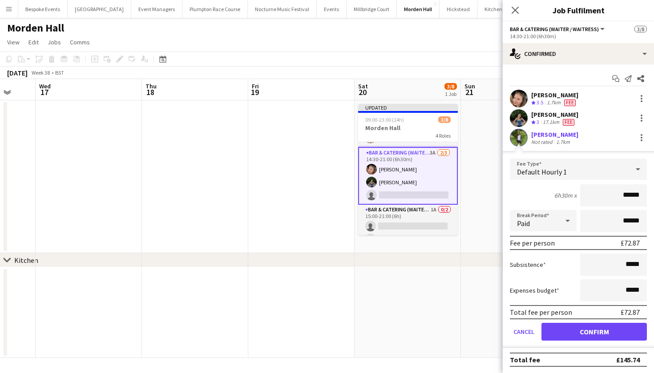
click at [557, 335] on button "Confirm" at bounding box center [593, 332] width 105 height 18
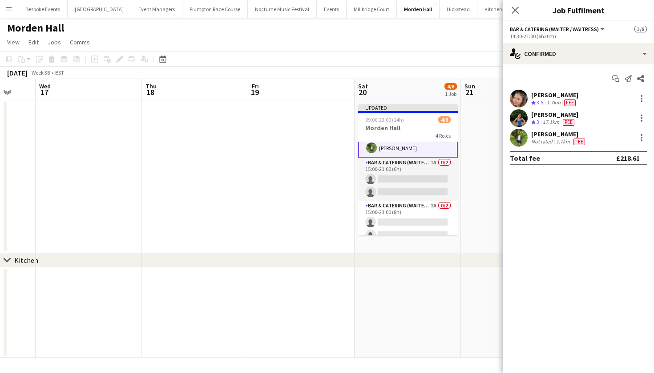
scroll to position [75, 0]
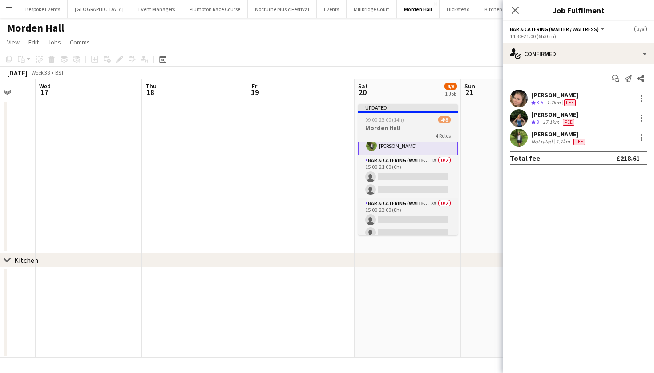
click at [392, 121] on span "09:00-23:00 (14h)" at bounding box center [384, 119] width 39 height 7
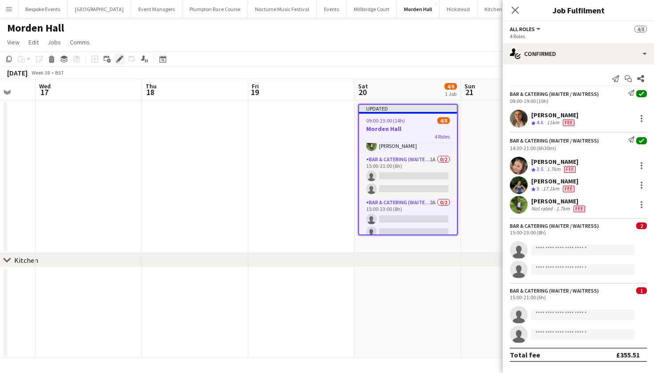
click at [122, 56] on icon "Edit" at bounding box center [119, 59] width 7 height 7
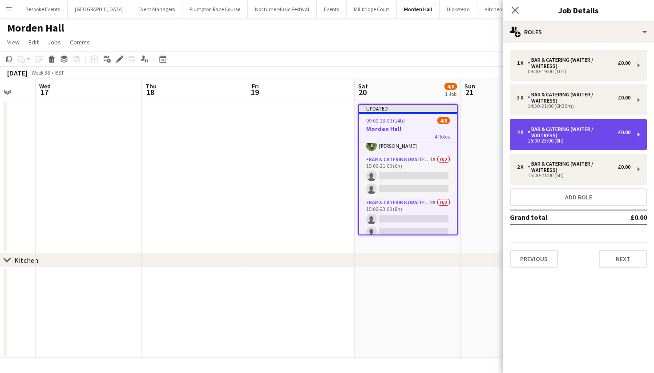
click at [546, 144] on div "2 x Bar & Catering (Waiter / waitress) £0.00 15:00-23:00 (8h)" at bounding box center [577, 134] width 137 height 31
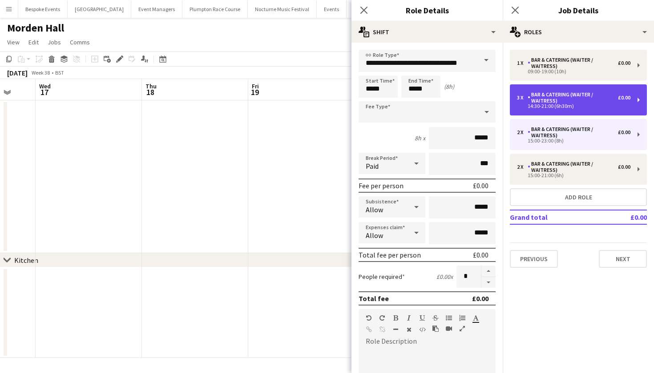
click at [542, 105] on div "14:30-21:00 (6h30m)" at bounding box center [573, 106] width 113 height 4
type input "*****"
type input "*"
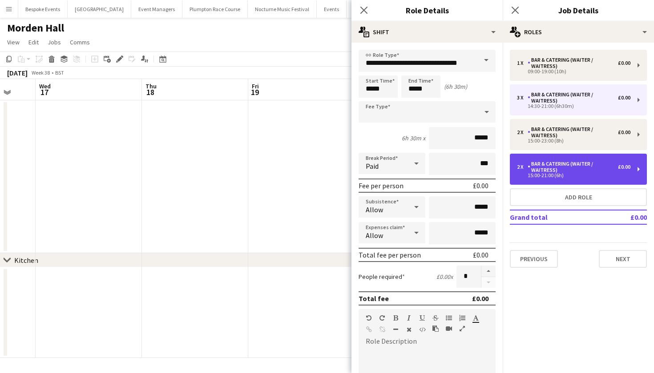
click at [533, 177] on div "15:00-21:00 (6h)" at bounding box center [573, 175] width 113 height 4
type input "*****"
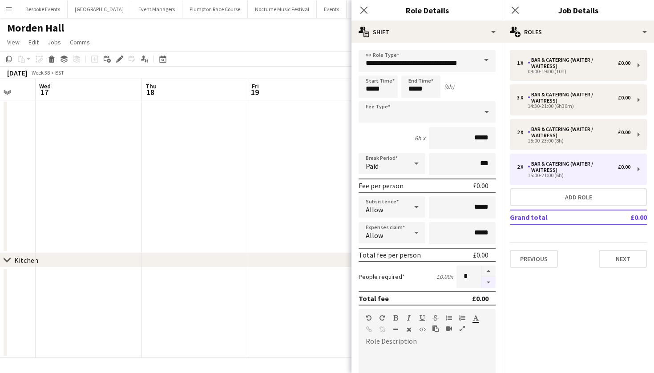
click at [481, 285] on button "button" at bounding box center [488, 282] width 14 height 11
type input "*"
click at [373, 89] on input "*****" at bounding box center [377, 87] width 39 height 22
type input "*****"
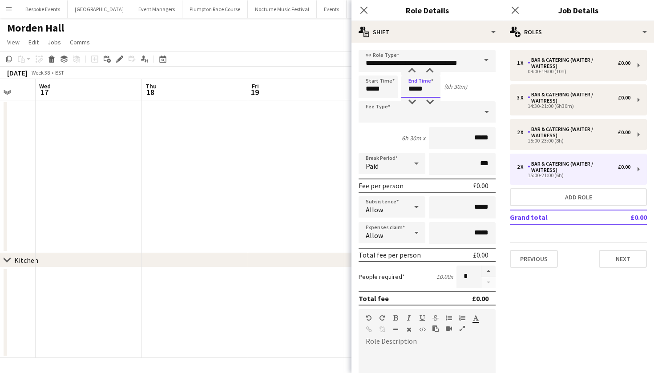
click at [414, 88] on input "*****" at bounding box center [420, 87] width 39 height 22
type input "*****"
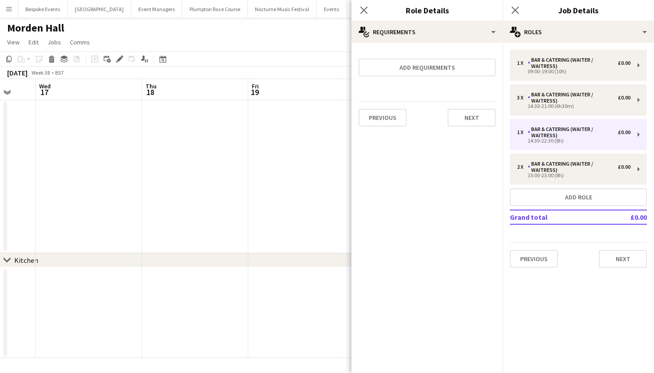
click at [254, 157] on app-date-cell at bounding box center [301, 176] width 106 height 153
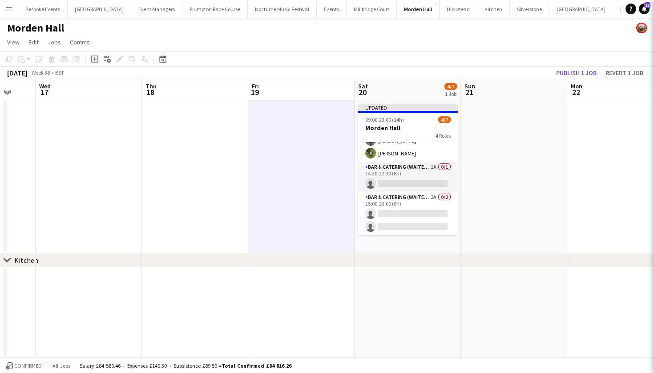
scroll to position [66, 0]
click at [562, 76] on button "Publish 1 job" at bounding box center [576, 73] width 48 height 12
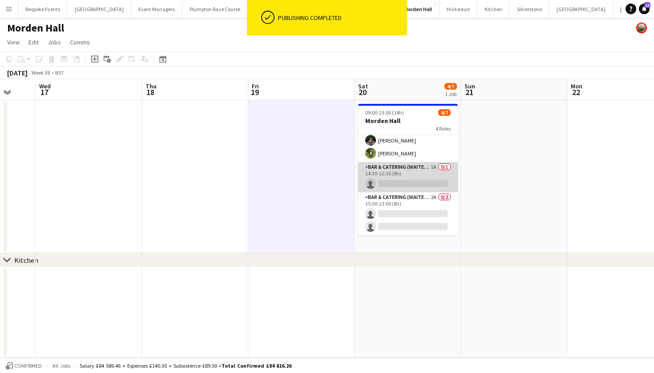
scroll to position [59, 0]
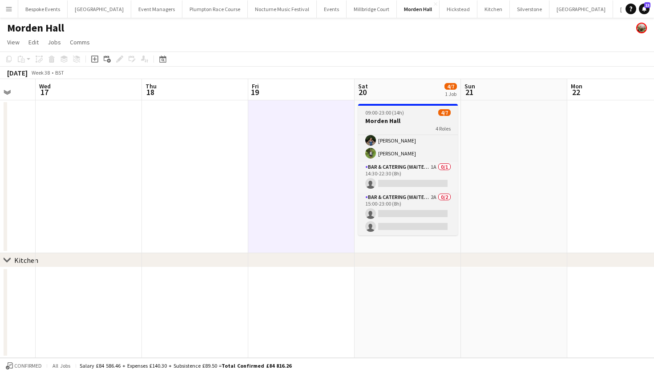
click at [395, 124] on h3 "Morden Hall" at bounding box center [408, 121] width 100 height 8
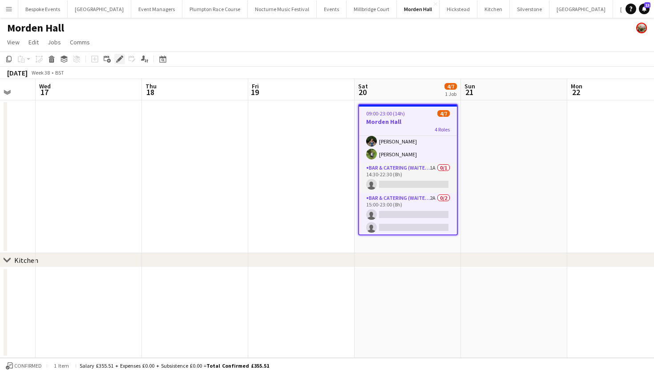
click at [119, 62] on icon "Edit" at bounding box center [119, 59] width 7 height 7
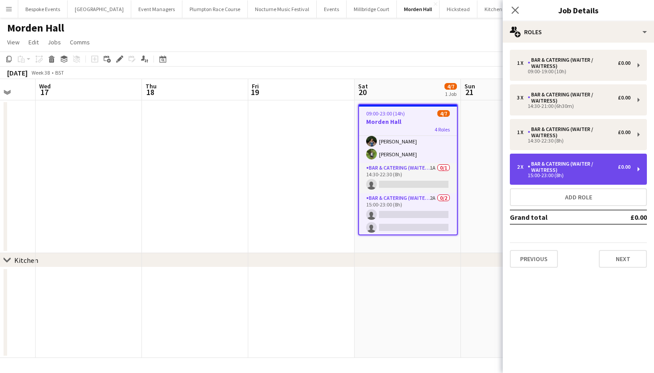
click at [559, 168] on div "Bar & Catering (Waiter / waitress)" at bounding box center [572, 167] width 90 height 12
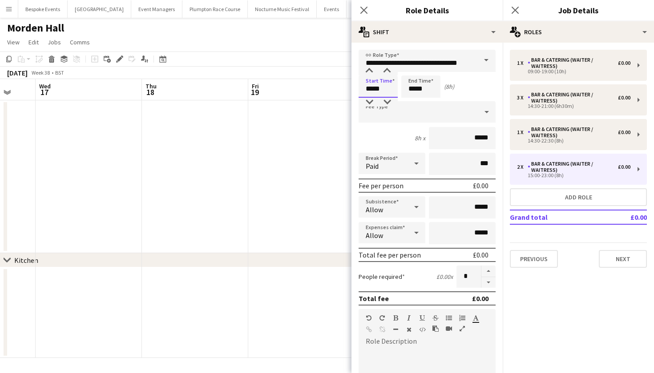
click at [371, 89] on input "*****" at bounding box center [377, 87] width 39 height 22
type input "*****"
click at [415, 90] on input "*****" at bounding box center [420, 87] width 39 height 22
type input "*****"
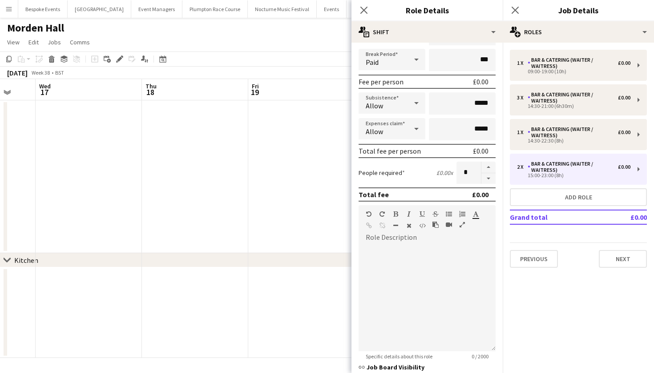
scroll to position [229, 0]
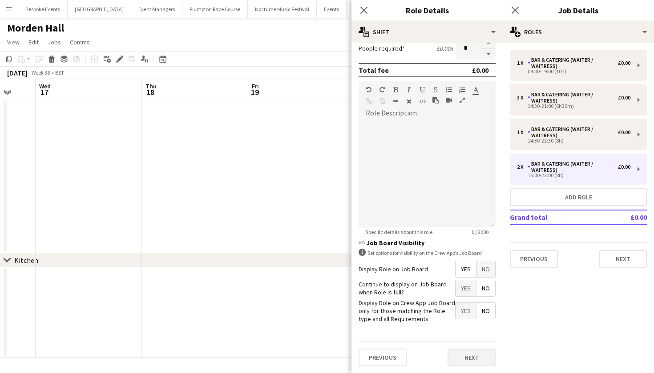
click at [457, 357] on button "Next" at bounding box center [471, 358] width 48 height 18
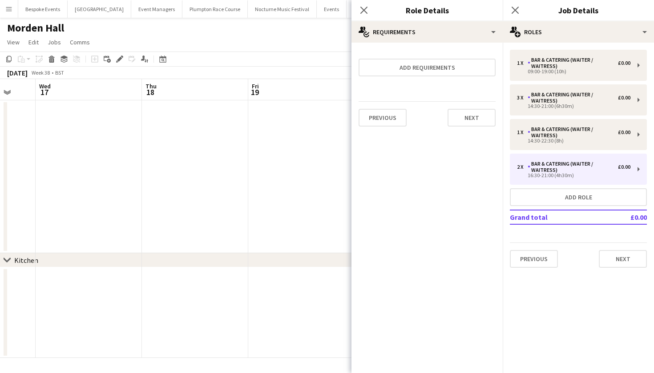
scroll to position [0, 0]
click at [271, 192] on app-date-cell at bounding box center [301, 176] width 106 height 153
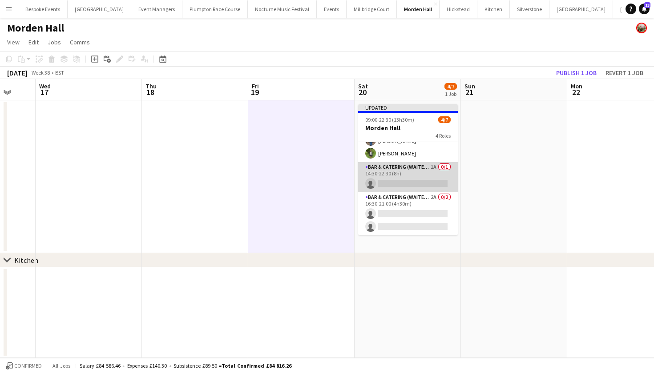
scroll to position [66, 0]
click at [424, 176] on app-card-role "Bar & Catering (Waiter / waitress) 1A 0/1 14:30-22:30 (8h) single-neutral-actio…" at bounding box center [408, 177] width 100 height 30
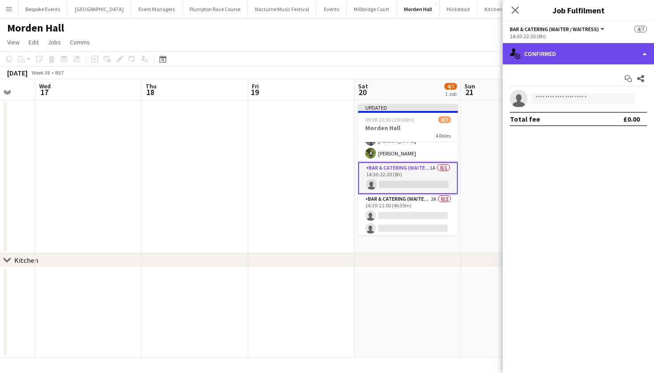
click at [554, 59] on div "single-neutral-actions-check-2 Confirmed" at bounding box center [577, 53] width 151 height 21
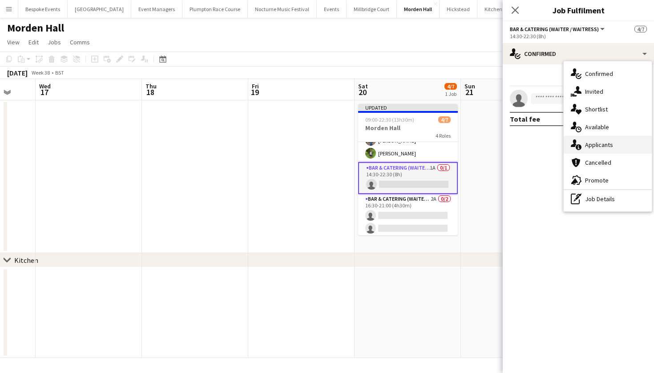
click at [589, 151] on div "single-neutral-actions-information Applicants" at bounding box center [607, 145] width 88 height 18
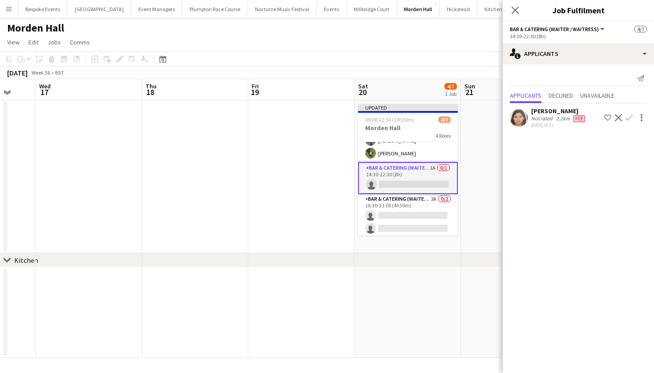
click at [632, 113] on button "Confirm" at bounding box center [628, 117] width 11 height 11
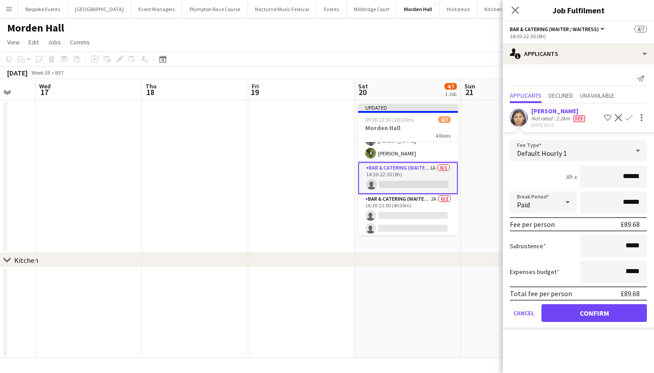
click at [577, 316] on button "Confirm" at bounding box center [593, 314] width 105 height 18
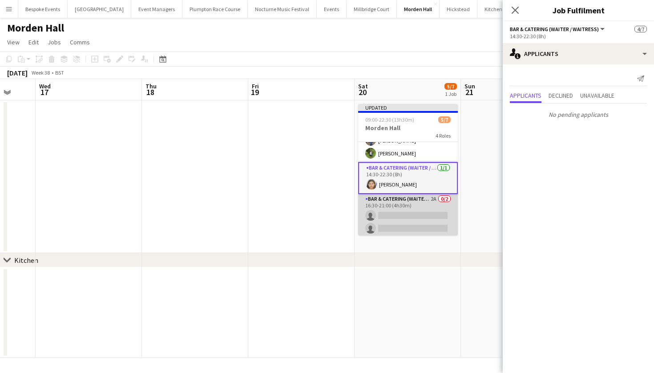
click at [407, 206] on app-card-role "Bar & Catering (Waiter / waitress) 2A 0/2 16:30-21:00 (4h30m) single-neutral-ac…" at bounding box center [408, 215] width 100 height 43
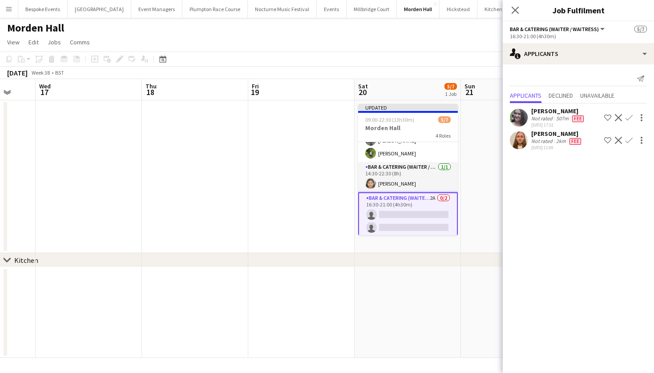
click at [631, 117] on app-icon "Confirm" at bounding box center [628, 117] width 7 height 7
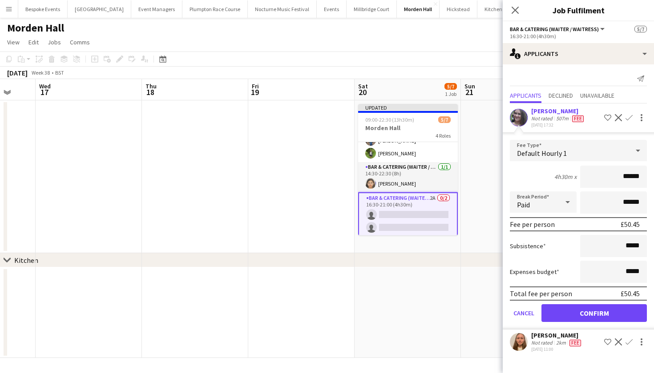
click at [568, 317] on button "Confirm" at bounding box center [593, 314] width 105 height 18
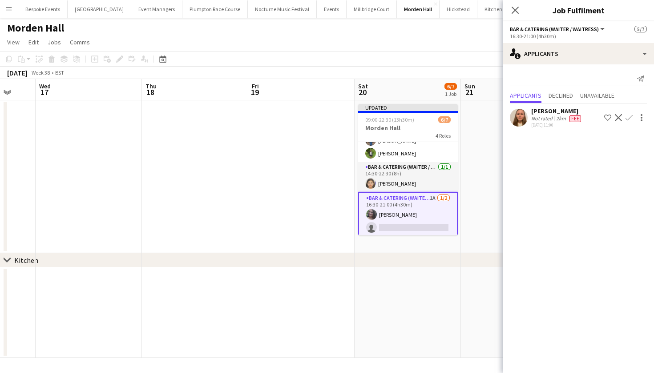
click at [629, 116] on app-icon "Confirm" at bounding box center [628, 117] width 7 height 7
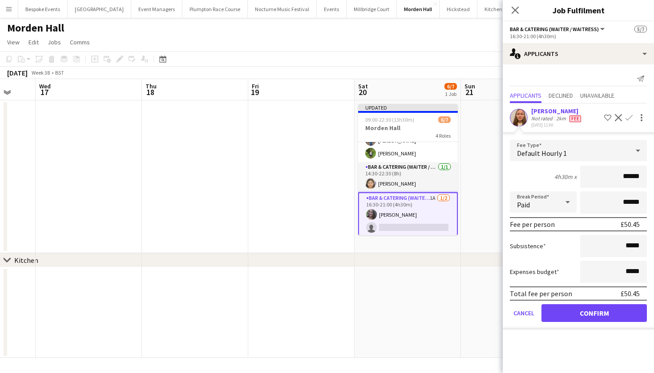
click at [595, 320] on button "Confirm" at bounding box center [593, 314] width 105 height 18
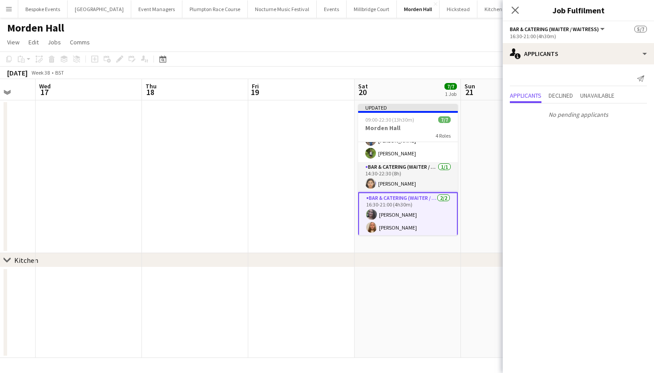
click at [406, 333] on app-date-cell at bounding box center [407, 313] width 106 height 91
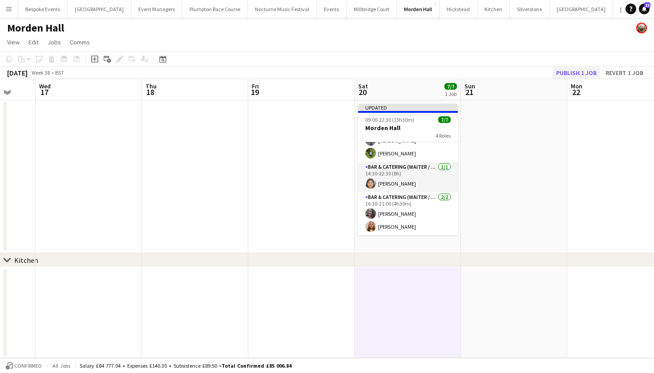
click at [588, 73] on button "Publish 1 job" at bounding box center [576, 73] width 48 height 12
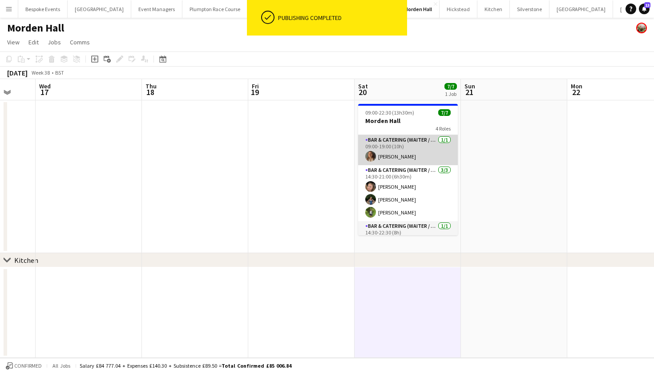
scroll to position [0, 0]
click at [395, 154] on app-card-role "Bar & Catering (Waiter / waitress) 1/1 09:00-19:00 (10h) Laila Hulatt" at bounding box center [408, 150] width 100 height 30
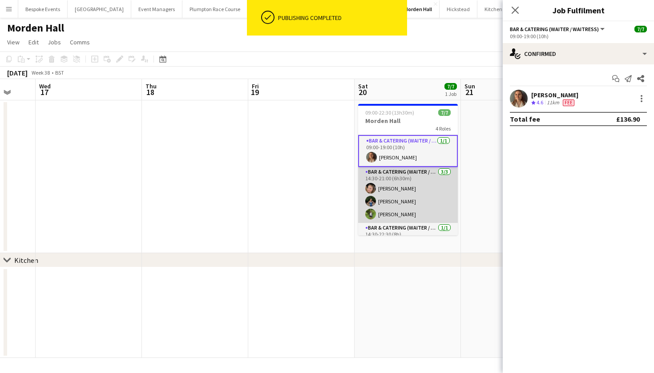
click at [394, 183] on app-card-role "Bar & Catering (Waiter / waitress) 3/3 14:30-21:00 (6h30m) Rosie Kenway Violet …" at bounding box center [408, 195] width 100 height 56
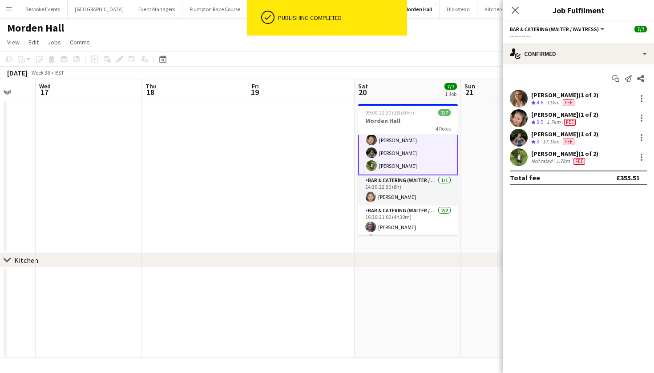
click at [394, 183] on app-card-role "Bar & Catering (Waiter / waitress) 1/1 14:30-22:30 (8h) Martha Keefe" at bounding box center [408, 191] width 100 height 30
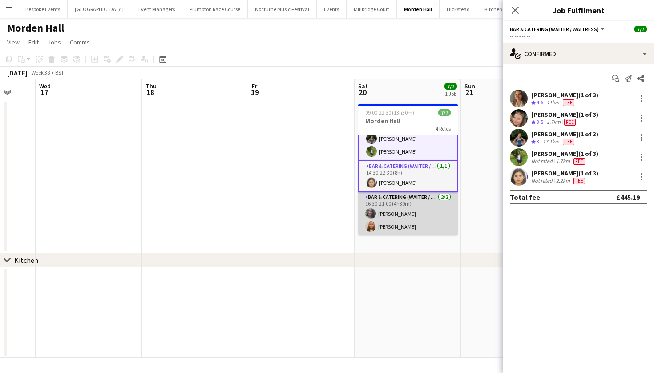
scroll to position [63, 0]
click at [390, 210] on app-card-role "Bar & Catering (Waiter / waitress) 2/2 16:30-21:00 (4h30m) Natalia Brzezicka Ma…" at bounding box center [408, 214] width 100 height 43
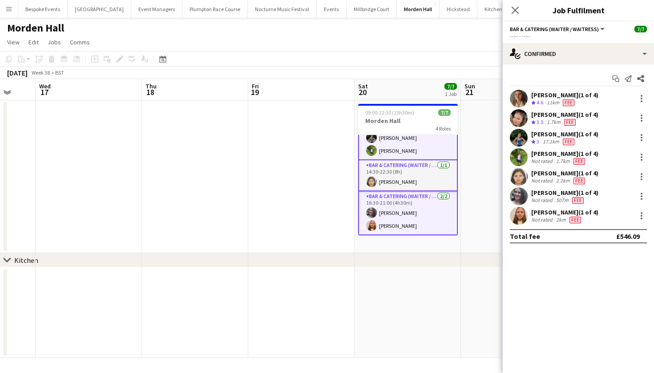
scroll to position [64, 0]
click at [427, 184] on app-card-role "Bar & Catering (Waiter / waitress) 1/1 14:30-22:30 (8h) Martha Keefe" at bounding box center [408, 175] width 100 height 31
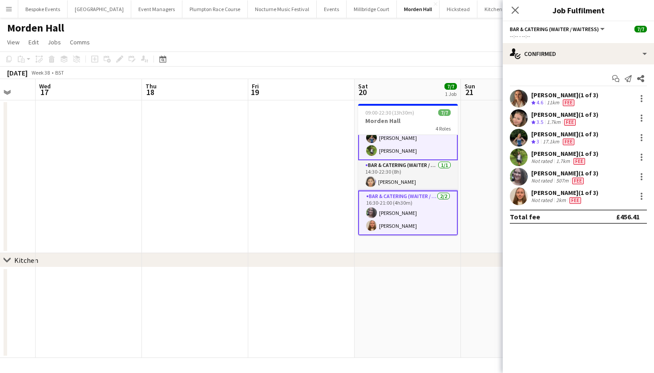
click at [427, 184] on app-card-role "Bar & Catering (Waiter / waitress) 1/1 14:30-22:30 (8h) Martha Keefe" at bounding box center [408, 175] width 100 height 30
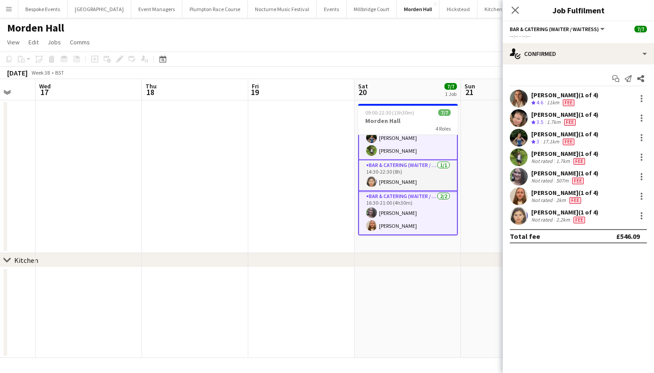
click at [416, 270] on app-date-cell at bounding box center [407, 313] width 106 height 91
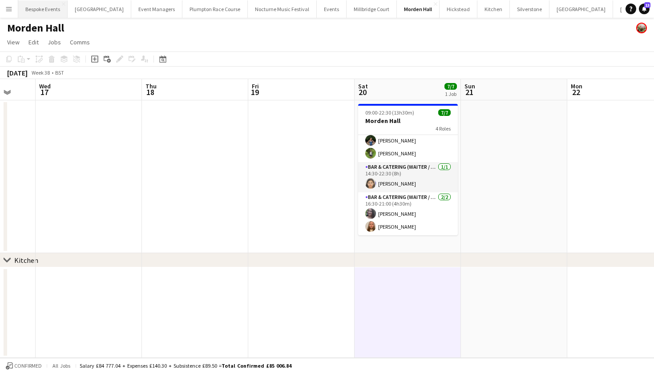
click at [65, 9] on button "Bespoke Events Close" at bounding box center [42, 8] width 49 height 17
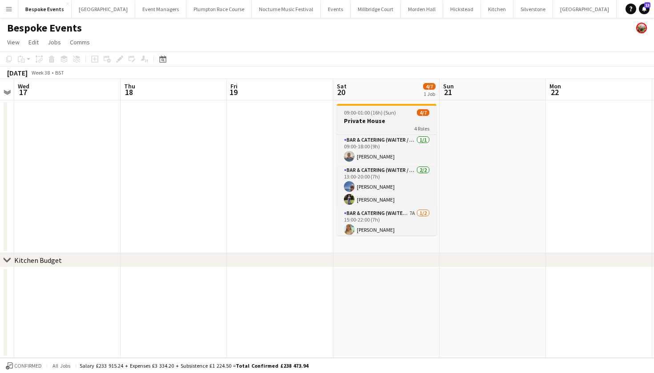
click at [394, 120] on h3 "Private House" at bounding box center [387, 121] width 100 height 8
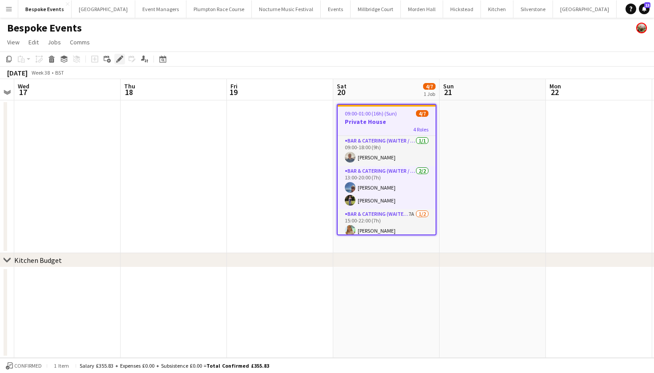
click at [121, 61] on icon "Edit" at bounding box center [119, 59] width 7 height 7
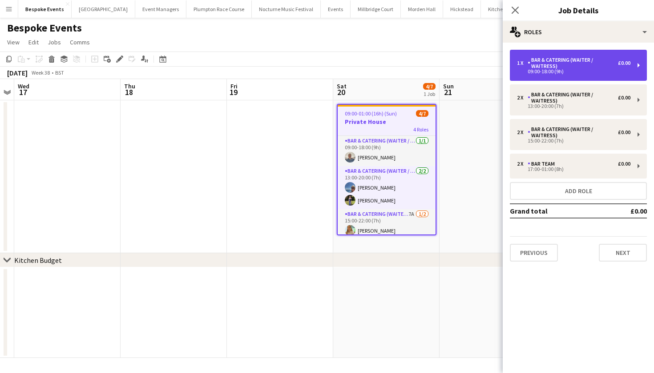
click at [541, 74] on div "09:00-18:00 (9h)" at bounding box center [573, 71] width 113 height 4
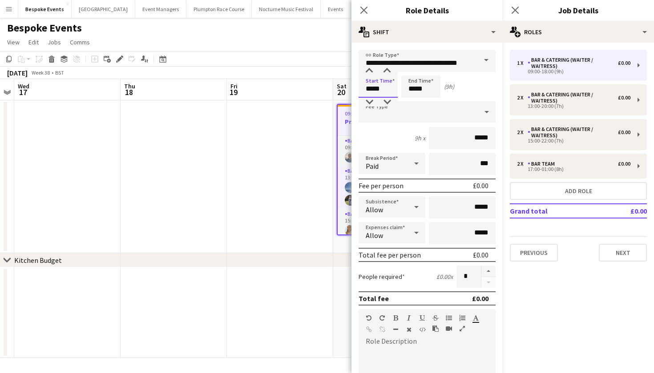
click at [373, 90] on input "*****" at bounding box center [377, 87] width 39 height 22
type input "*****"
click at [415, 90] on input "*****" at bounding box center [420, 87] width 39 height 22
type input "*****"
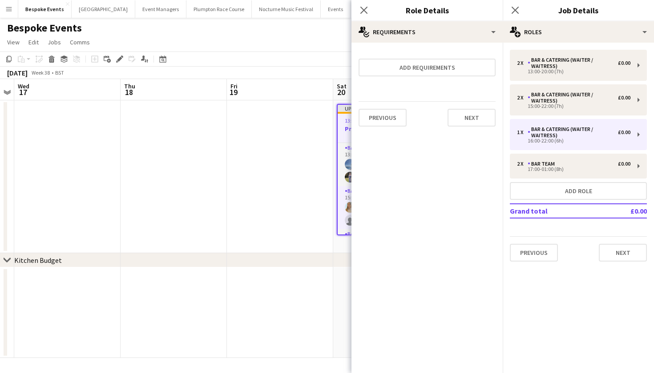
click at [257, 151] on app-date-cell at bounding box center [280, 176] width 106 height 153
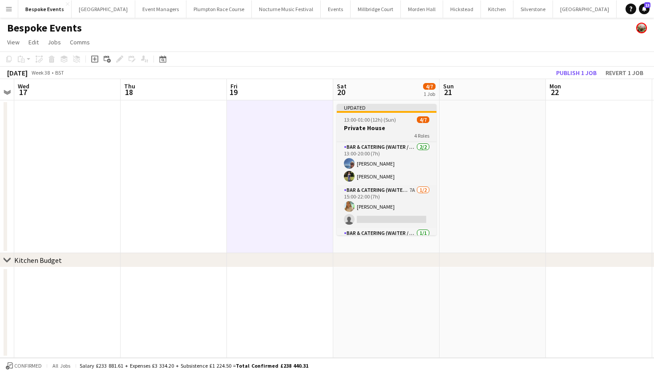
click at [373, 125] on h3 "Private House" at bounding box center [387, 128] width 100 height 8
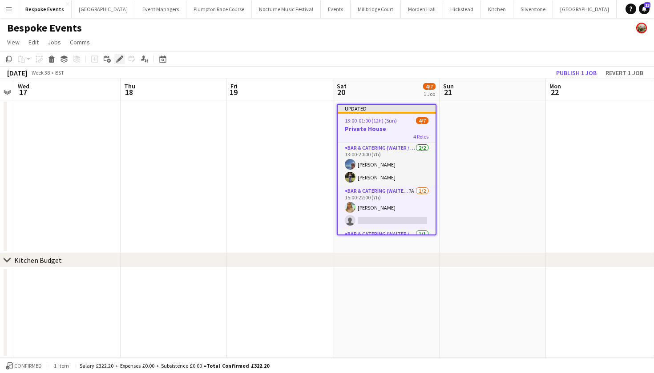
click at [119, 57] on icon "Edit" at bounding box center [119, 59] width 7 height 7
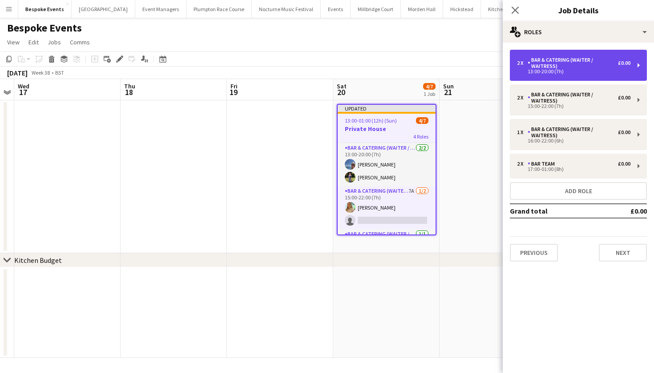
click at [581, 72] on div "13:00-20:00 (7h)" at bounding box center [573, 71] width 113 height 4
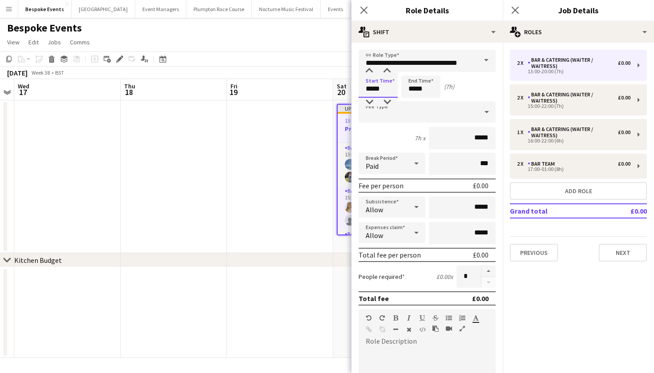
click at [372, 89] on input "*****" at bounding box center [377, 87] width 39 height 22
type input "*****"
click at [414, 88] on input "*****" at bounding box center [420, 87] width 39 height 22
type input "*****"
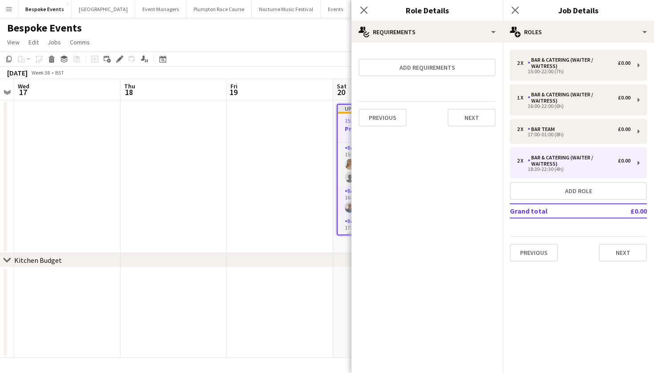
click at [278, 162] on app-date-cell at bounding box center [280, 176] width 106 height 153
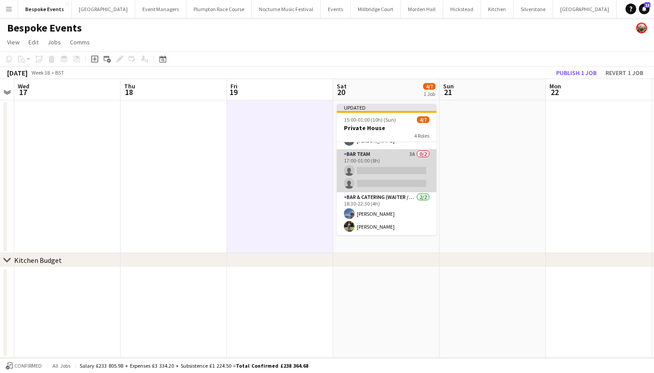
scroll to position [66, 0]
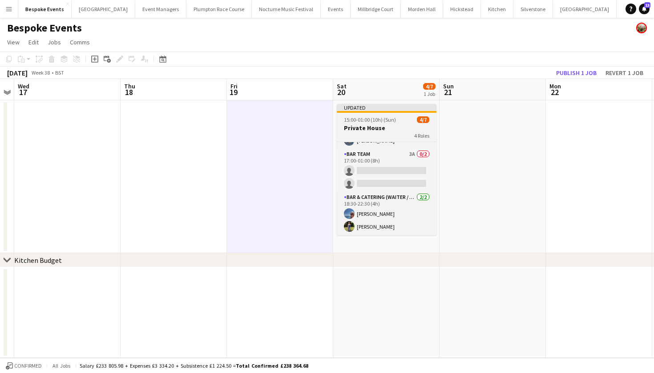
click at [377, 118] on span "15:00-01:00 (10h) (Sun)" at bounding box center [370, 119] width 52 height 7
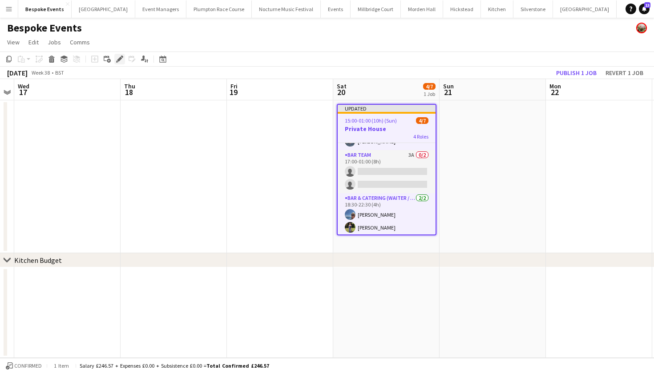
click at [120, 58] on icon at bounding box center [119, 59] width 5 height 5
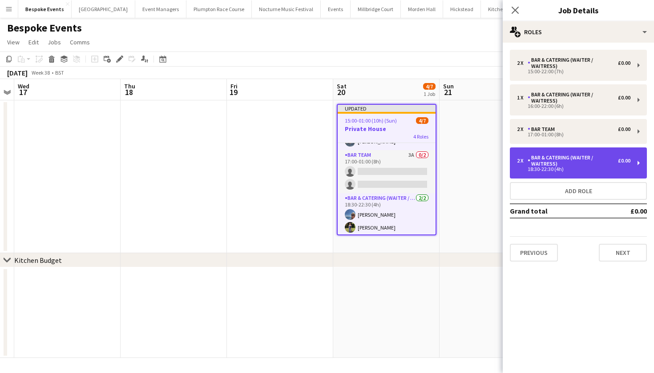
click at [595, 172] on div "2 x Bar & Catering (Waiter / waitress) £0.00 18:30-22:30 (4h)" at bounding box center [577, 163] width 137 height 31
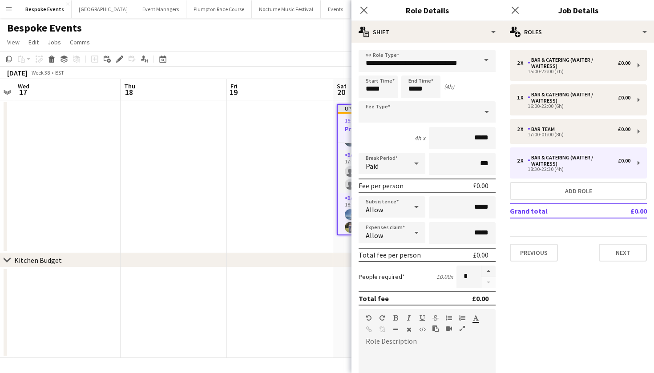
drag, startPoint x: 480, startPoint y: 272, endPoint x: 258, endPoint y: 230, distance: 226.2
click at [257, 230] on body "Menu Boards Boards Boards All jobs Status Workforce Workforce My Workforce Recr…" at bounding box center [327, 186] width 654 height 373
click at [258, 230] on app-date-cell at bounding box center [280, 176] width 106 height 153
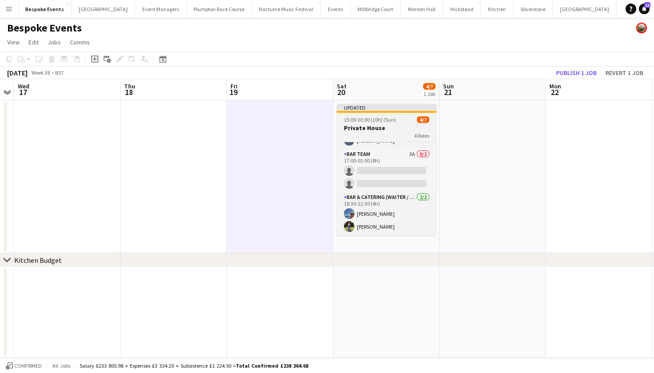
click at [373, 115] on app-job-card "Updated 15:00-01:00 (10h) (Sun) 4/7 Private House 4 Roles Bar & Catering (Waite…" at bounding box center [387, 170] width 100 height 132
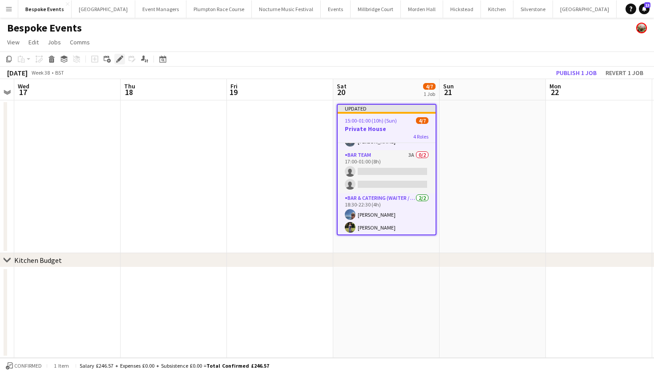
click at [116, 58] on div "Edit" at bounding box center [119, 59] width 11 height 11
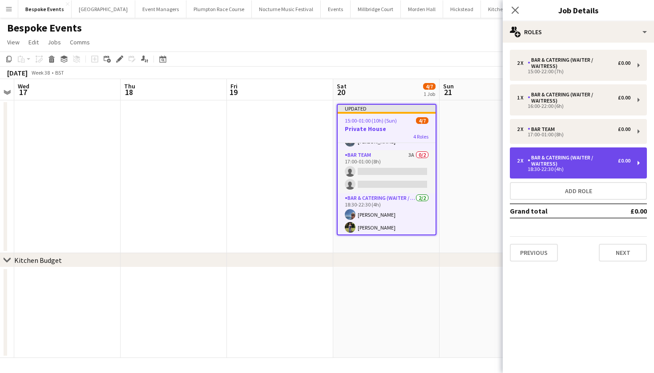
click at [562, 172] on div "2 x Bar & Catering (Waiter / waitress) £0.00 18:30-22:30 (4h)" at bounding box center [577, 163] width 137 height 31
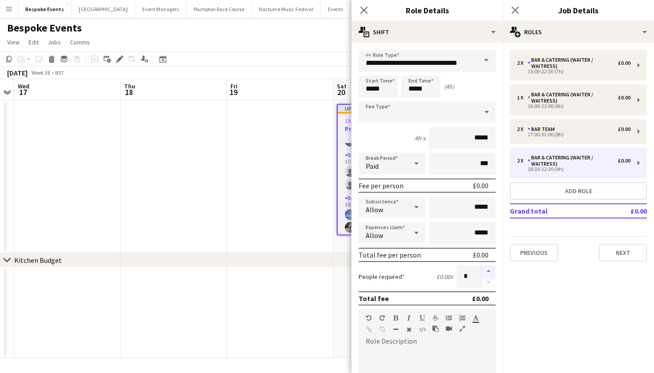
click at [481, 273] on button "button" at bounding box center [488, 272] width 14 height 12
type input "*"
click at [257, 184] on app-date-cell at bounding box center [280, 176] width 106 height 153
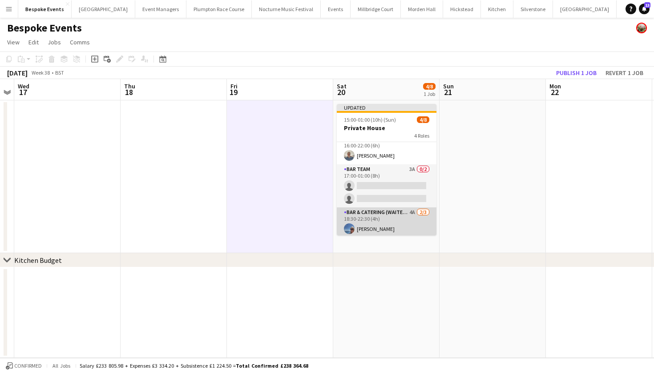
scroll to position [49, 0]
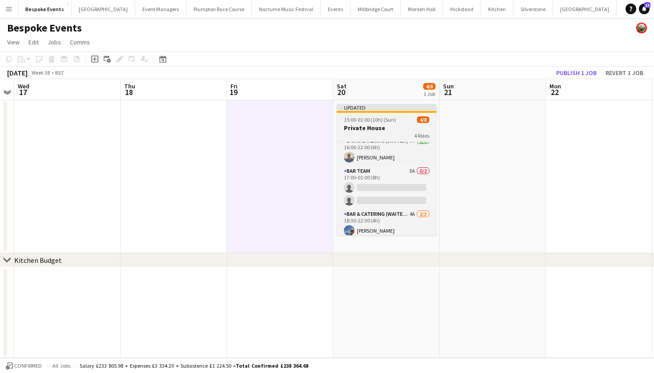
click at [392, 130] on h3 "Private House" at bounding box center [387, 128] width 100 height 8
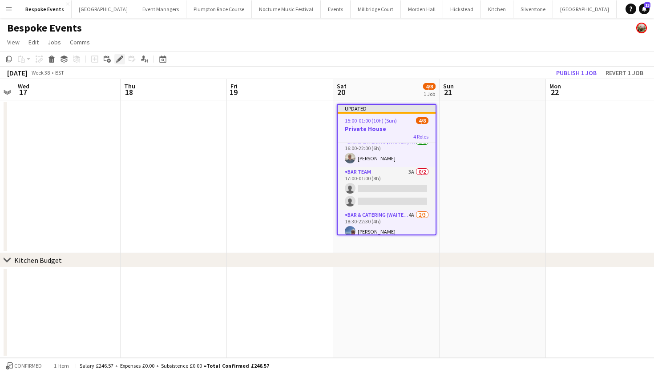
click at [122, 59] on icon "Edit" at bounding box center [119, 59] width 7 height 7
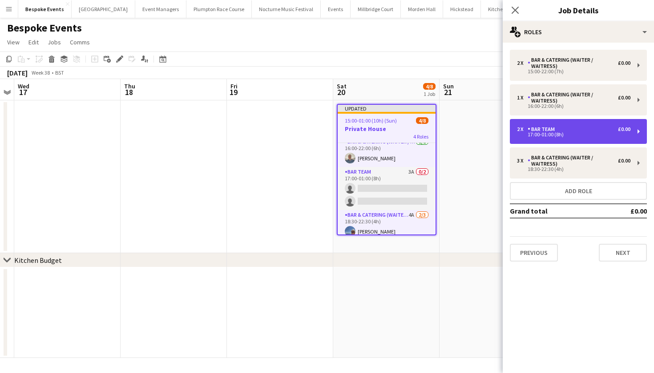
click at [544, 136] on div "17:00-01:00 (8h)" at bounding box center [573, 134] width 113 height 4
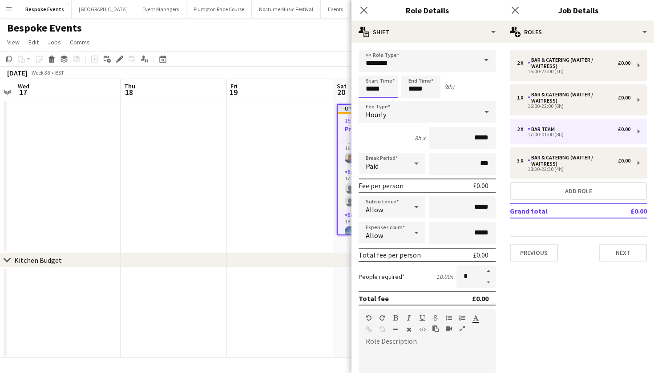
click at [372, 89] on input "*****" at bounding box center [377, 87] width 39 height 22
type input "*****"
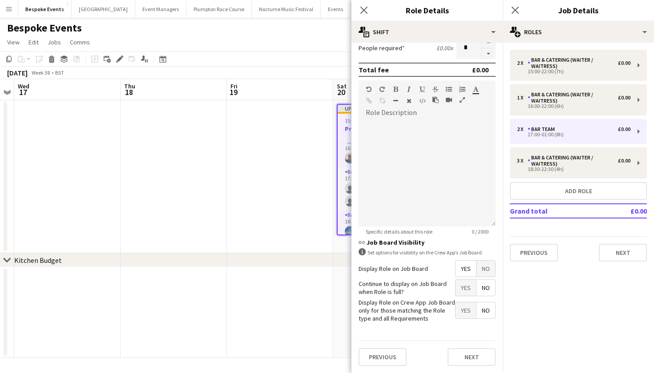
scroll to position [229, 0]
click at [289, 221] on app-date-cell at bounding box center [280, 176] width 106 height 153
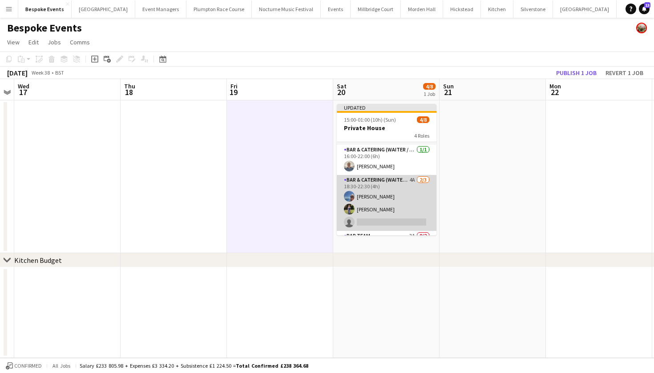
scroll to position [41, 0]
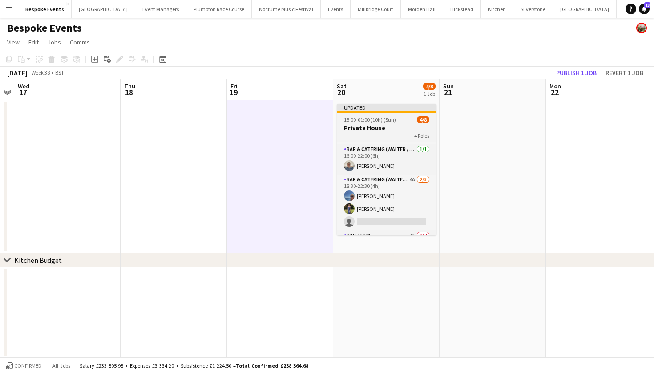
click at [378, 119] on span "15:00-01:00 (10h) (Sun)" at bounding box center [370, 119] width 52 height 7
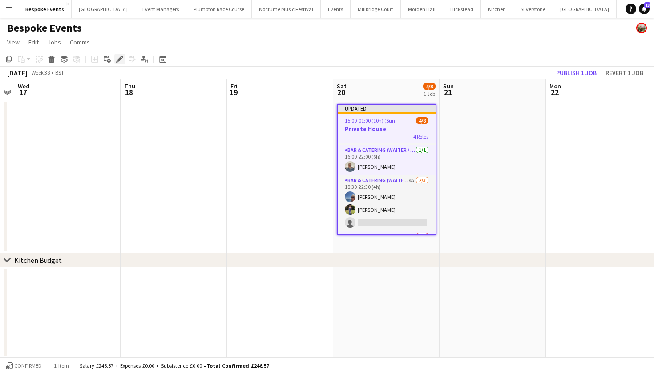
click at [120, 62] on icon "Edit" at bounding box center [119, 59] width 7 height 7
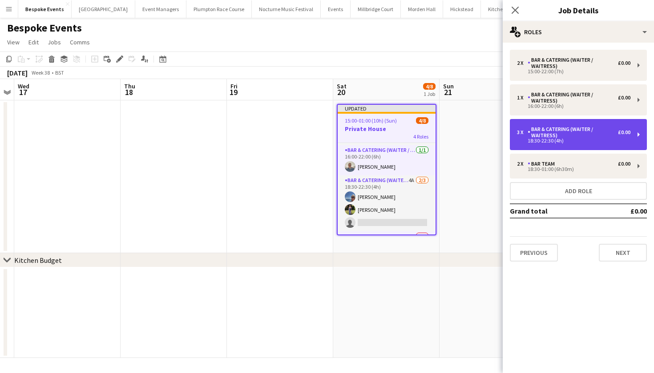
click at [553, 133] on div "Bar & Catering (Waiter / waitress)" at bounding box center [572, 132] width 90 height 12
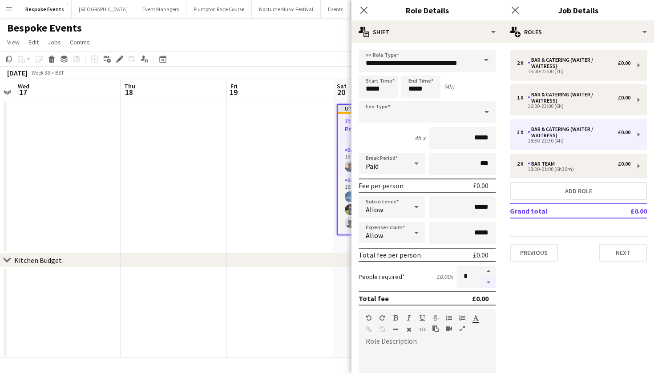
click at [482, 286] on button "button" at bounding box center [488, 282] width 14 height 11
type input "*"
click at [193, 172] on app-date-cell at bounding box center [173, 176] width 106 height 153
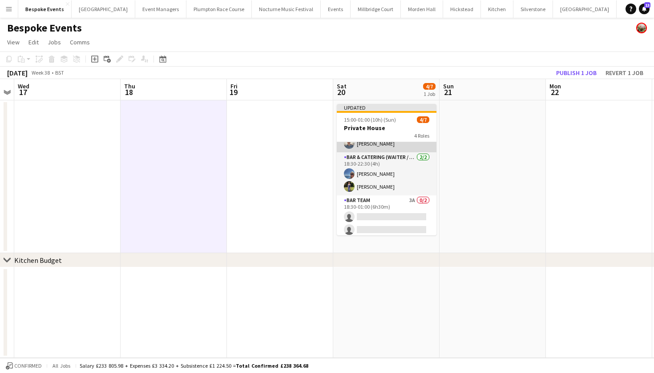
scroll to position [65, 0]
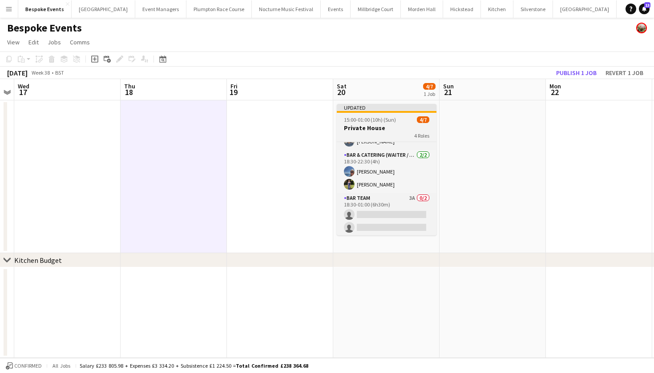
click at [391, 128] on h3 "Private House" at bounding box center [387, 128] width 100 height 8
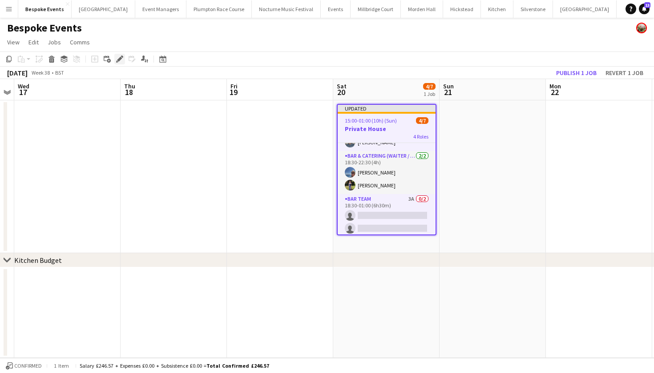
click at [120, 57] on icon "Edit" at bounding box center [119, 59] width 7 height 7
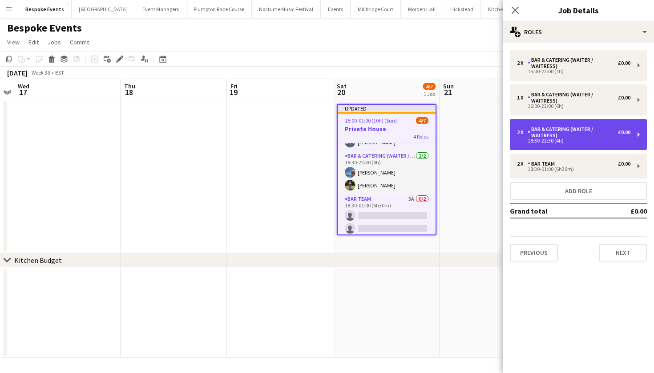
click at [589, 134] on div "Bar & Catering (Waiter / waitress)" at bounding box center [572, 132] width 90 height 12
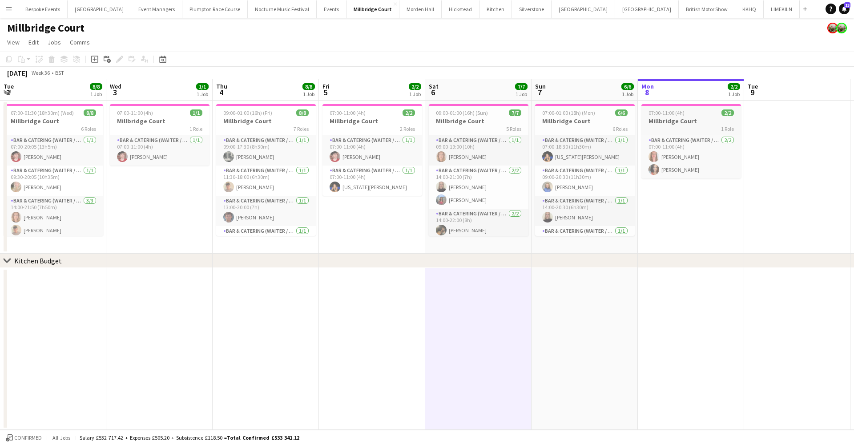
scroll to position [76, 0]
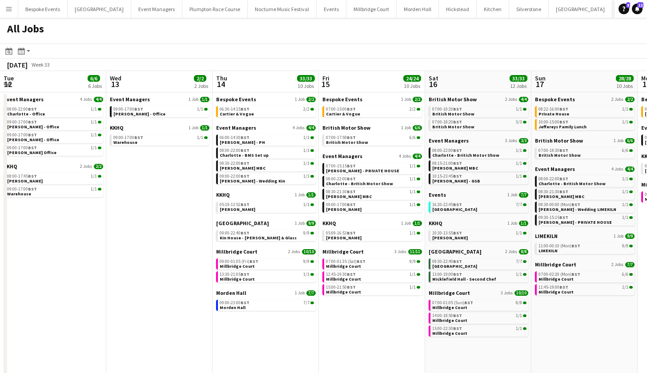
scroll to position [0, 268]
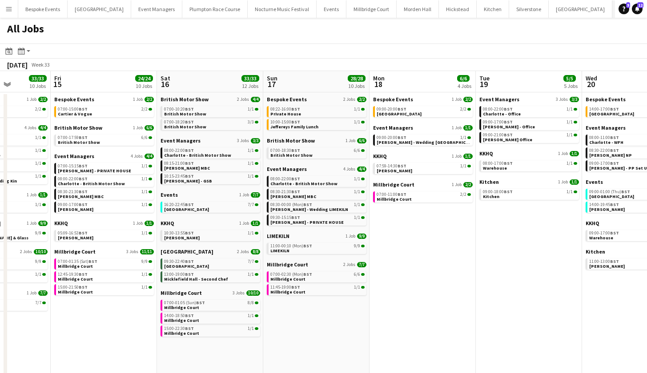
click at [612, 11] on button "[GEOGRAPHIC_DATA] Close" at bounding box center [644, 8] width 64 height 17
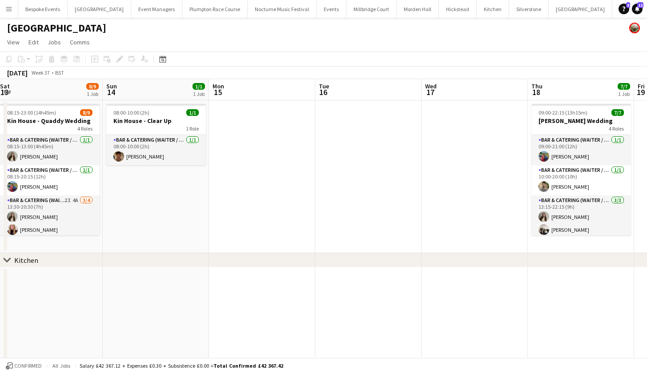
scroll to position [0, 366]
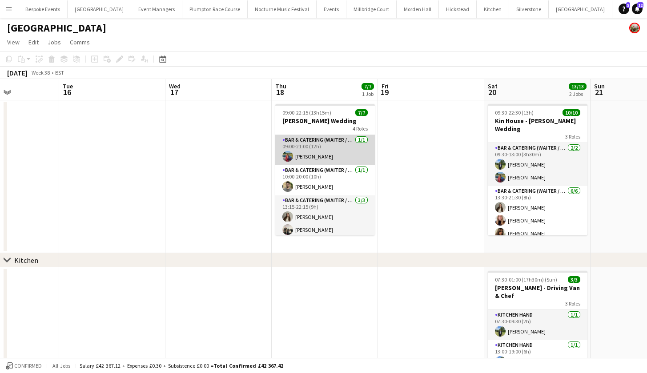
click at [321, 152] on app-card-role "Bar & Catering (Waiter / waitress) [DATE] 09:00-21:00 (12h) [PERSON_NAME]" at bounding box center [325, 150] width 100 height 30
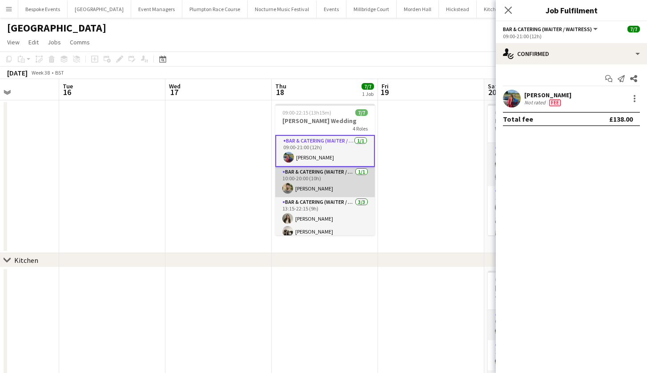
click at [319, 186] on app-card-role "Bar & Catering (Waiter / waitress) [DATE] 10:00-20:00 (10h) [PERSON_NAME]" at bounding box center [325, 182] width 100 height 30
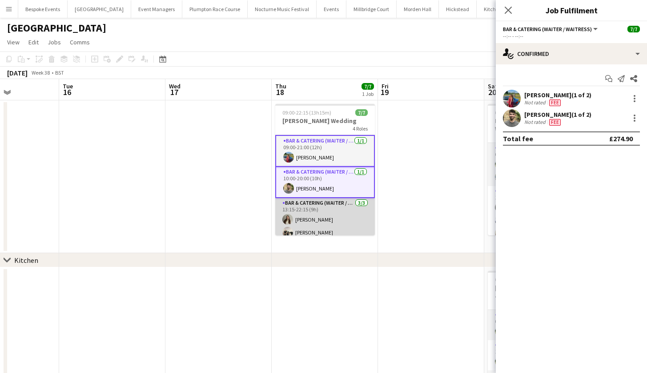
click at [322, 215] on app-card-role "Bar & Catering (Waiter / waitress) [DATE] 13:15-22:15 (9h) [PERSON_NAME] [PERSO…" at bounding box center [325, 226] width 100 height 56
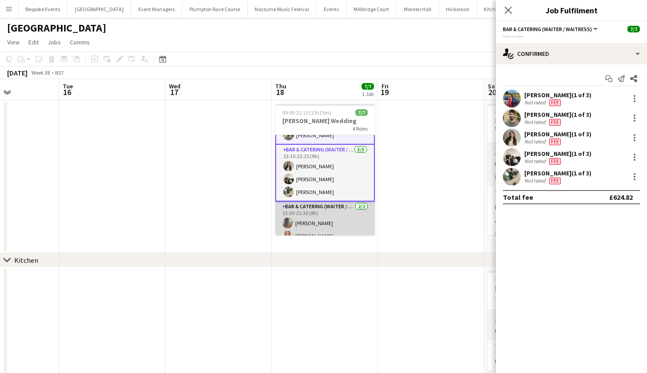
click at [322, 215] on app-card-role "Bar & Catering (Waiter / waitress) [DATE] 13:30-21:30 (8h) [PERSON_NAME] [PERSO…" at bounding box center [325, 223] width 100 height 43
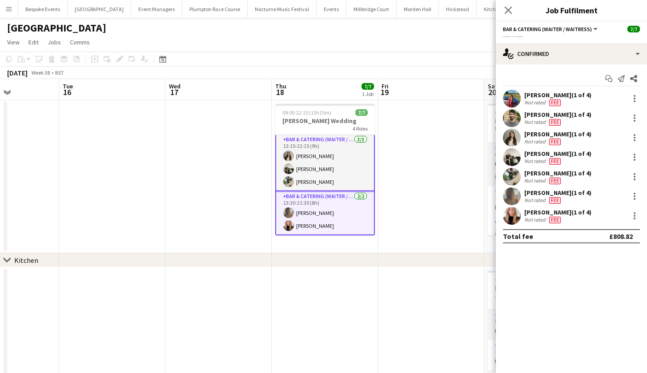
scroll to position [64, 0]
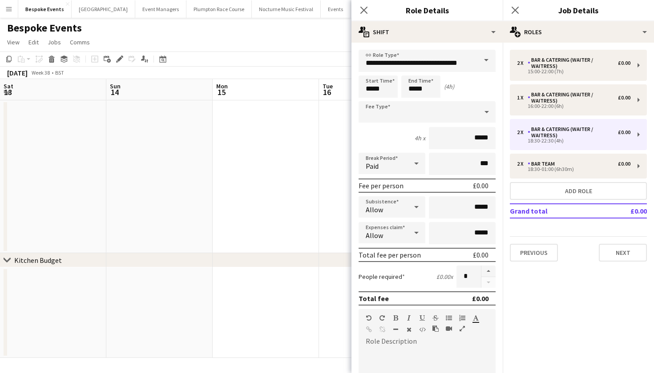
scroll to position [65, 0]
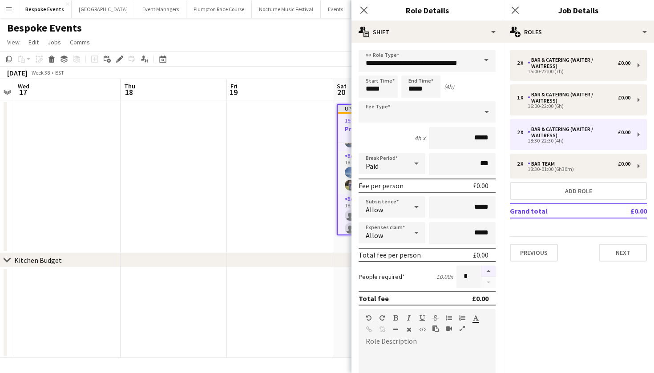
click at [483, 271] on button "button" at bounding box center [488, 272] width 14 height 12
type input "*"
click at [215, 139] on app-date-cell at bounding box center [173, 176] width 106 height 153
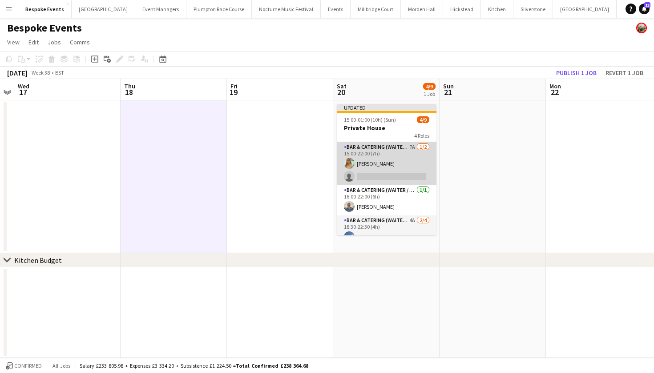
scroll to position [0, 0]
click at [394, 174] on app-card-role "Bar & Catering (Waiter / waitress) 7A [DATE] 15:00-22:00 (7h) [PERSON_NAME] sin…" at bounding box center [387, 163] width 100 height 43
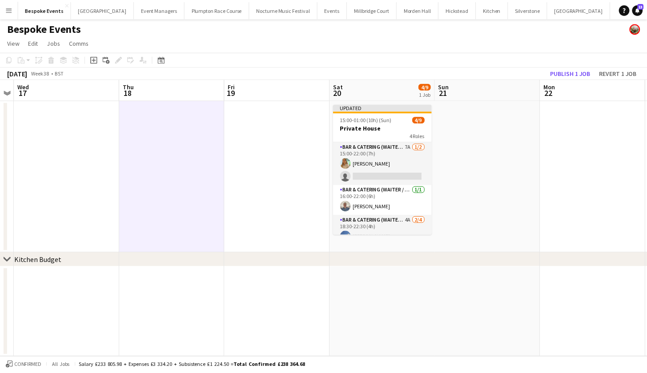
scroll to position [0, 0]
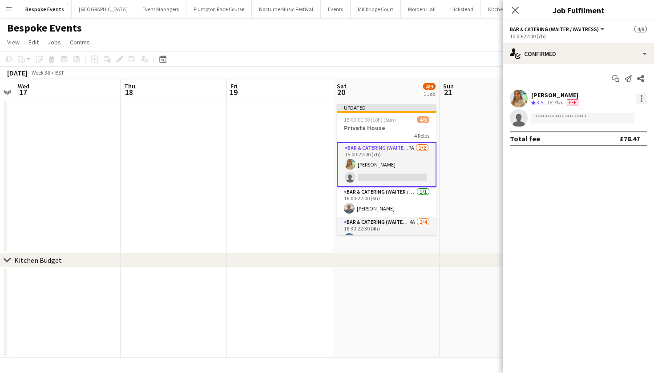
click at [638, 101] on div at bounding box center [641, 98] width 11 height 11
click at [616, 137] on span "Switch crew" at bounding box center [603, 136] width 38 height 8
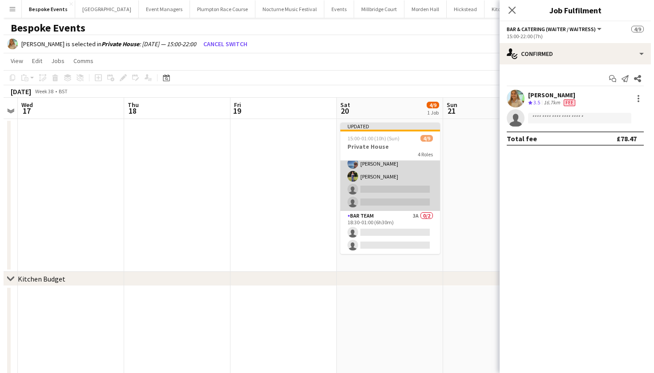
scroll to position [94, 0]
click at [367, 195] on app-card-role "Bar & Catering (Waiter / waitress) 4A [DATE] 18:30-22:30 (4h) [PERSON_NAME] [PE…" at bounding box center [387, 176] width 100 height 69
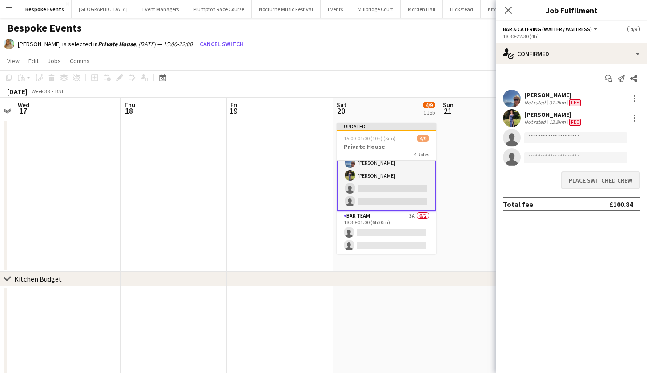
click at [609, 182] on button "Place switched crew" at bounding box center [600, 181] width 79 height 18
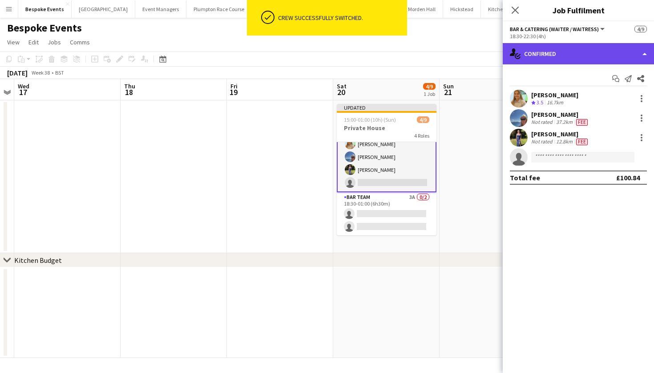
click at [572, 56] on div "single-neutral-actions-check-2 Confirmed" at bounding box center [577, 53] width 151 height 21
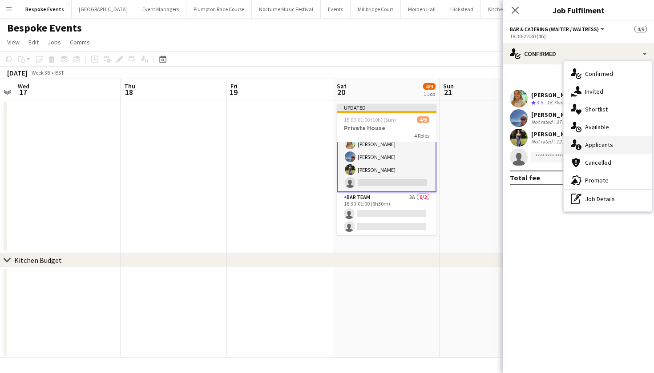
click at [595, 147] on span "Applicants" at bounding box center [599, 145] width 28 height 8
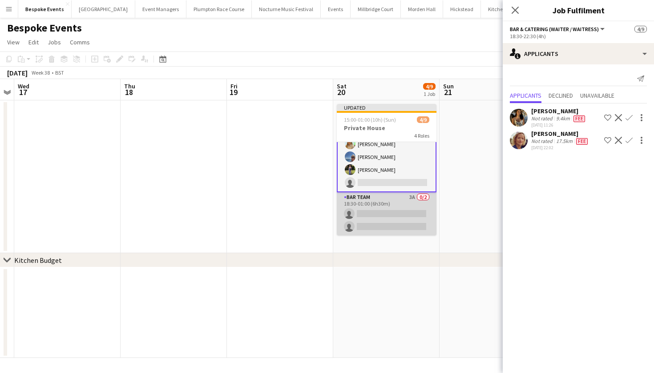
click at [396, 201] on app-card-role "Bar Team 3A 0/2 18:30-01:00 (6h30m) single-neutral-actions single-neutral-actio…" at bounding box center [387, 214] width 100 height 43
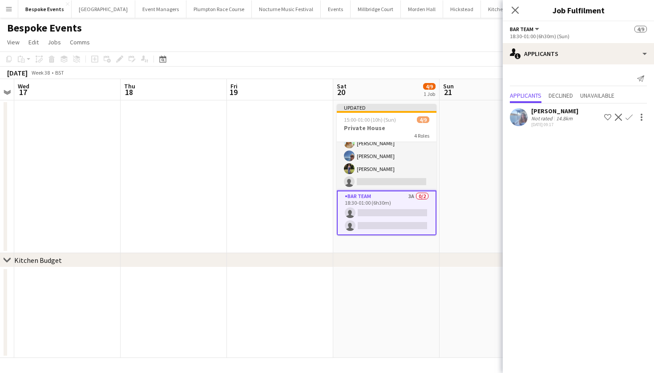
click at [517, 117] on app-user-avatar at bounding box center [518, 117] width 18 height 18
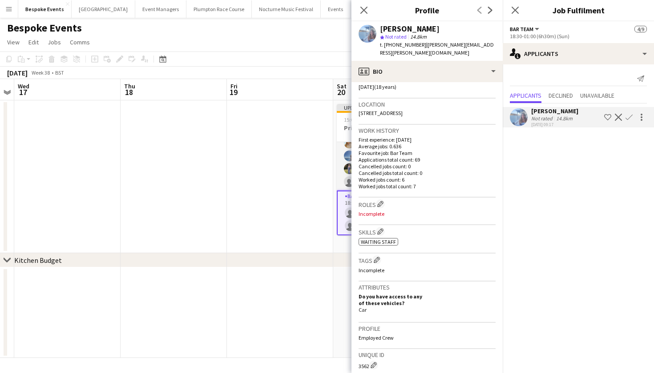
scroll to position [155, 0]
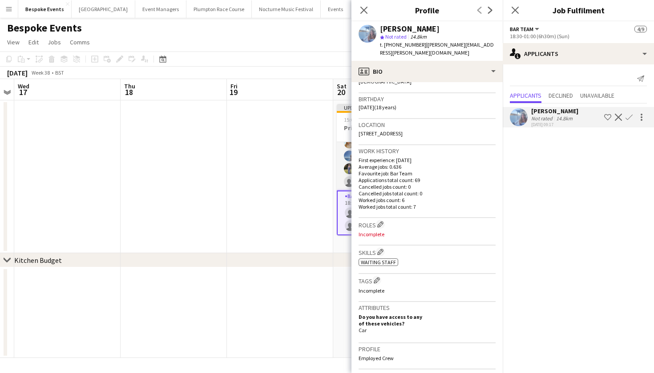
click at [254, 201] on app-date-cell at bounding box center [280, 176] width 106 height 153
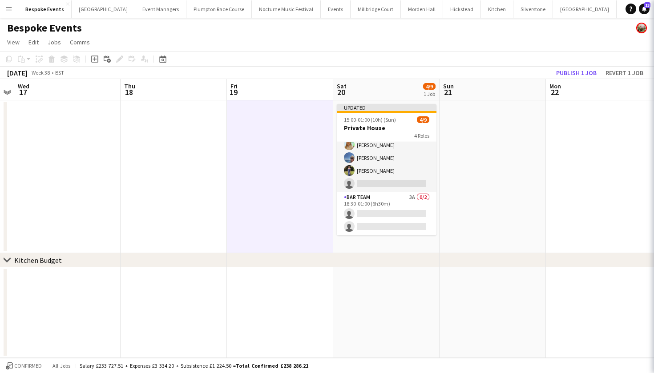
scroll to position [92, 0]
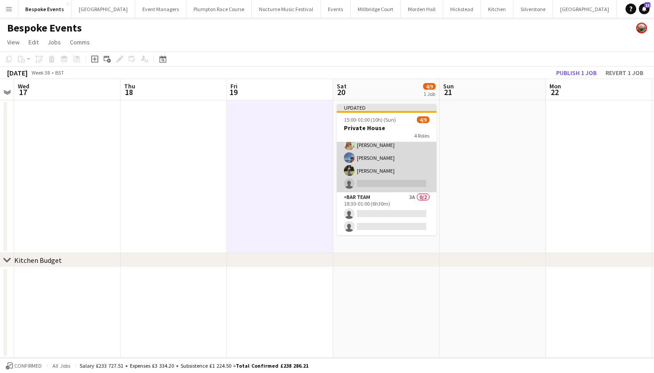
click at [395, 173] on app-card-role "Bar & Catering (Waiter / waitress) 3A [DATE] 18:30-22:30 (4h) [PERSON_NAME] [PE…" at bounding box center [387, 158] width 100 height 69
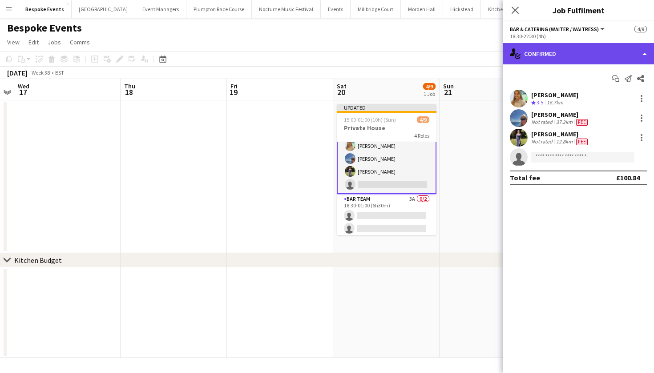
click at [550, 59] on div "single-neutral-actions-check-2 Confirmed" at bounding box center [577, 53] width 151 height 21
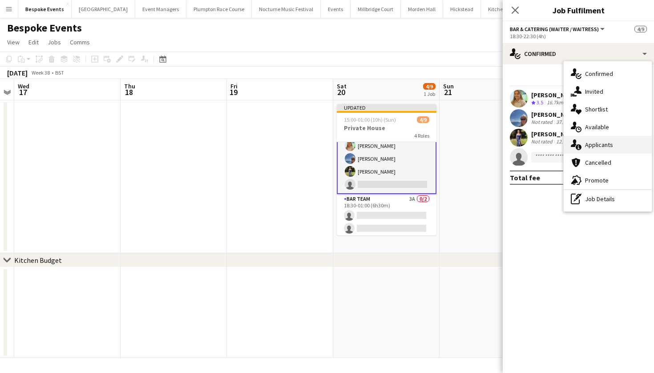
click at [602, 143] on span "Applicants" at bounding box center [599, 145] width 28 height 8
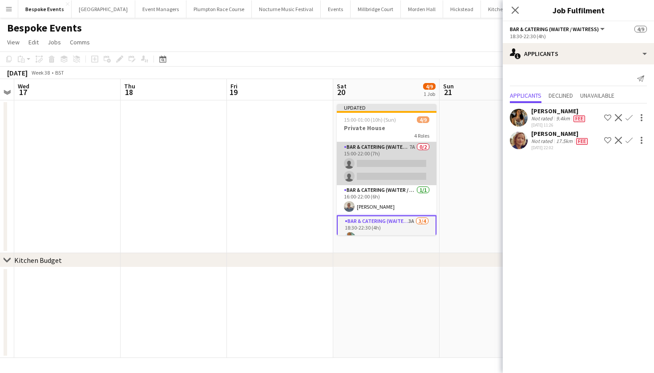
scroll to position [0, 0]
click at [389, 173] on app-card-role "Bar & Catering (Waiter / waitress) 7A 0/2 15:00-22:00 (7h) single-neutral-actio…" at bounding box center [387, 163] width 100 height 43
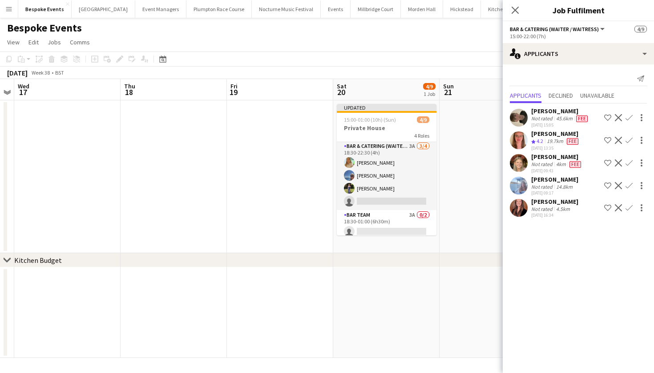
scroll to position [92, 0]
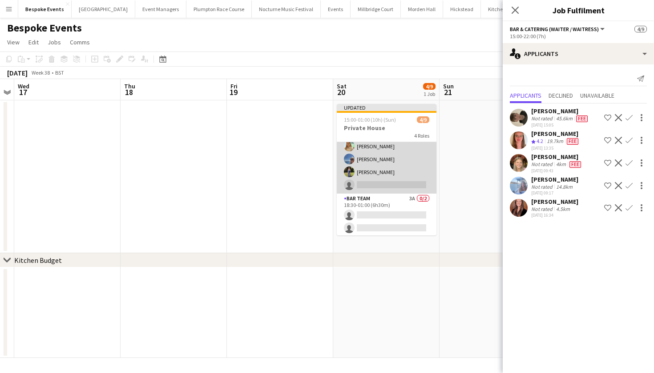
click at [406, 186] on app-card-role "Bar & Catering (Waiter / waitress) 3A [DATE] 18:30-22:30 (4h) [PERSON_NAME] [PE…" at bounding box center [387, 159] width 100 height 69
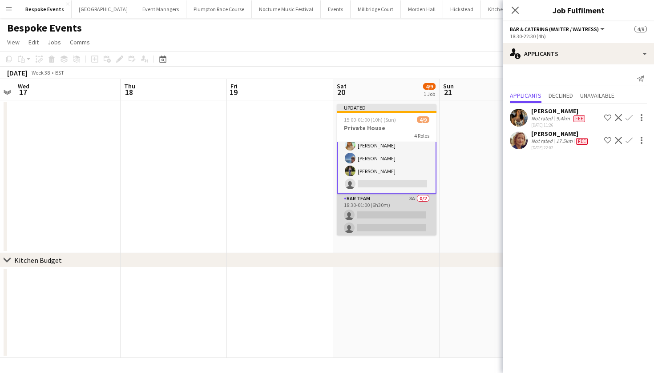
click at [396, 220] on app-card-role "Bar Team 3A 0/2 18:30-01:00 (6h30m) single-neutral-actions single-neutral-actio…" at bounding box center [387, 215] width 100 height 43
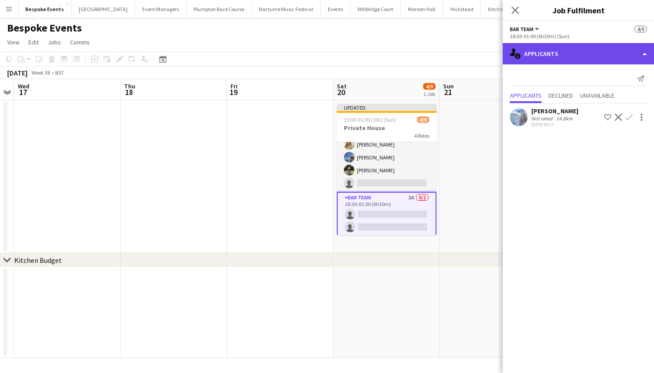
click at [572, 52] on div "single-neutral-actions-information Applicants" at bounding box center [577, 53] width 151 height 21
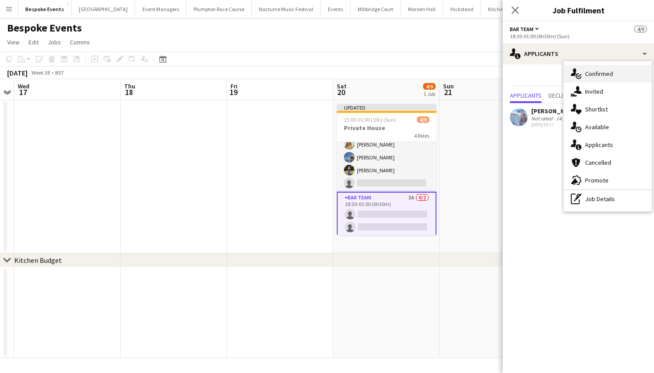
click at [591, 80] on div "single-neutral-actions-check-2 Confirmed" at bounding box center [607, 74] width 88 height 18
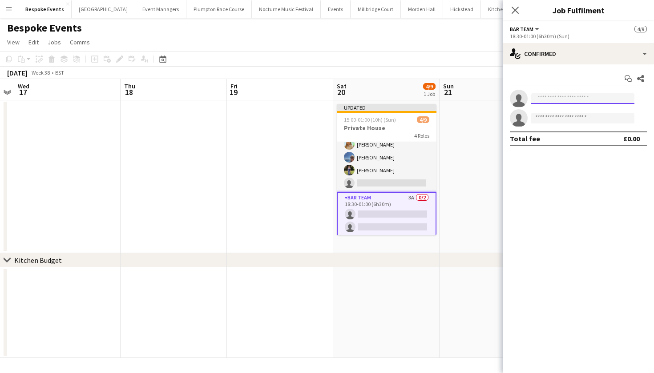
click at [575, 103] on input at bounding box center [582, 98] width 103 height 11
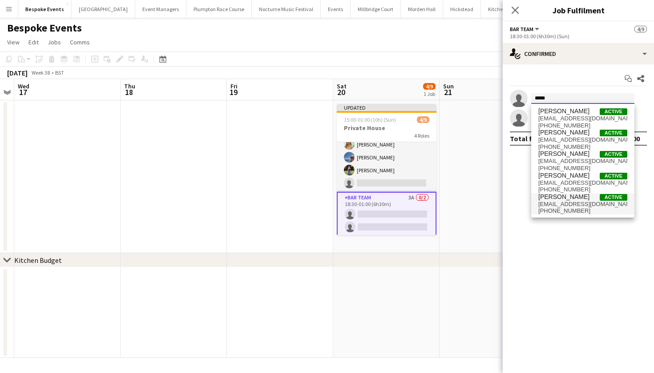
type input "*****"
click at [557, 206] on span "[EMAIL_ADDRESS][DOMAIN_NAME]" at bounding box center [582, 204] width 89 height 7
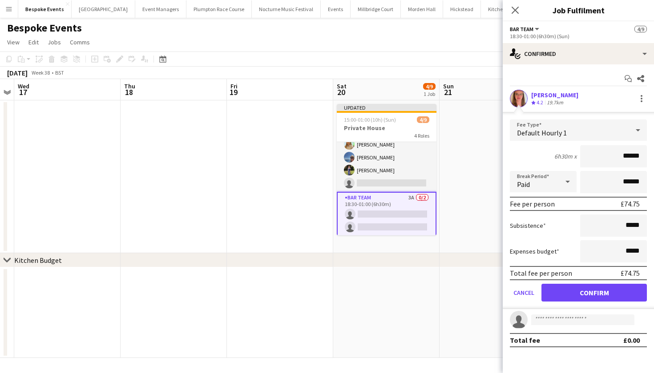
click at [583, 289] on button "Confirm" at bounding box center [593, 293] width 105 height 18
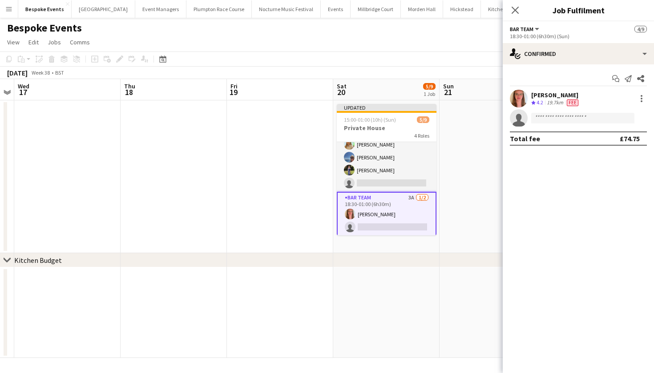
click at [462, 201] on app-date-cell at bounding box center [492, 176] width 106 height 153
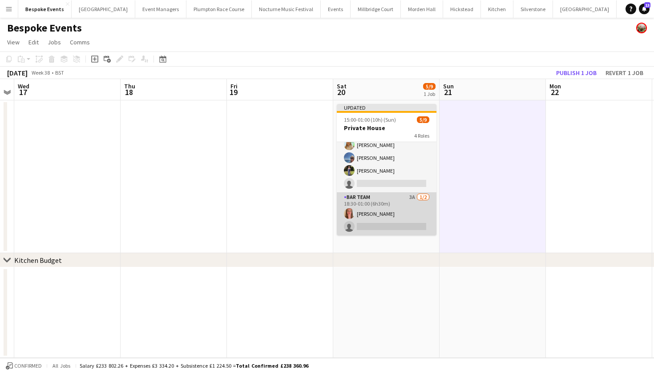
click at [413, 204] on app-card-role "Bar Team 3A [DATE] 18:30-01:00 (6h30m) [PERSON_NAME] single-neutral-actions" at bounding box center [387, 214] width 100 height 43
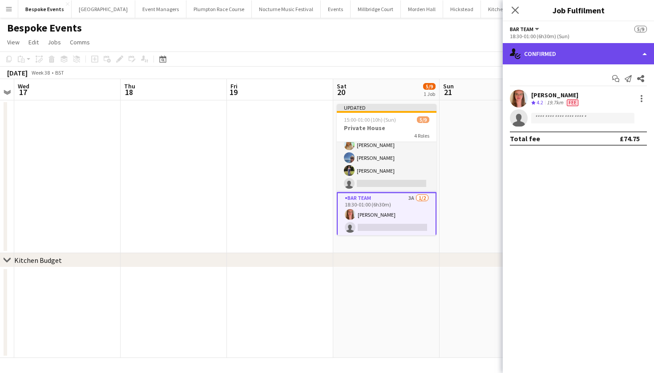
click at [546, 51] on div "single-neutral-actions-check-2 Confirmed" at bounding box center [577, 53] width 151 height 21
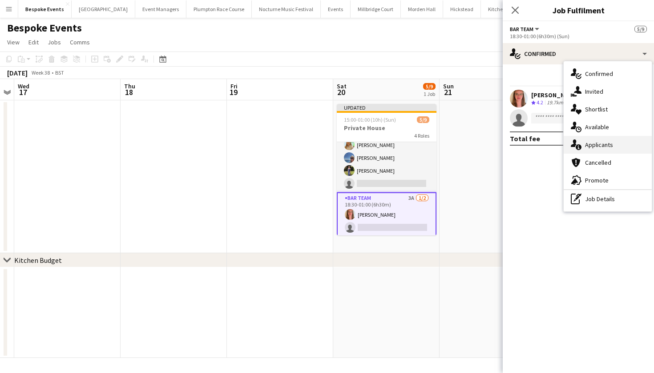
click at [594, 146] on span "Applicants" at bounding box center [599, 145] width 28 height 8
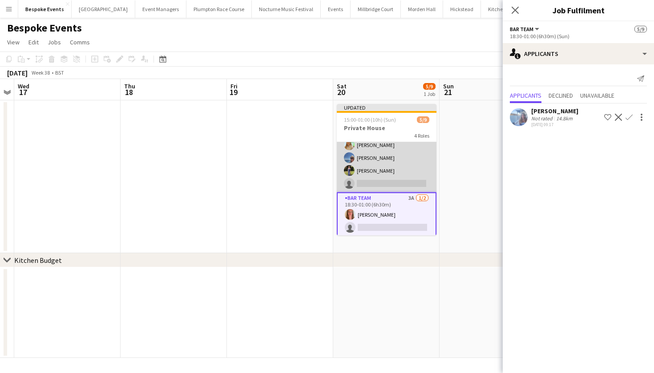
click at [391, 175] on app-card-role "Bar & Catering (Waiter / waitress) 3A [DATE] 18:30-22:30 (4h) [PERSON_NAME] [PE…" at bounding box center [387, 158] width 100 height 69
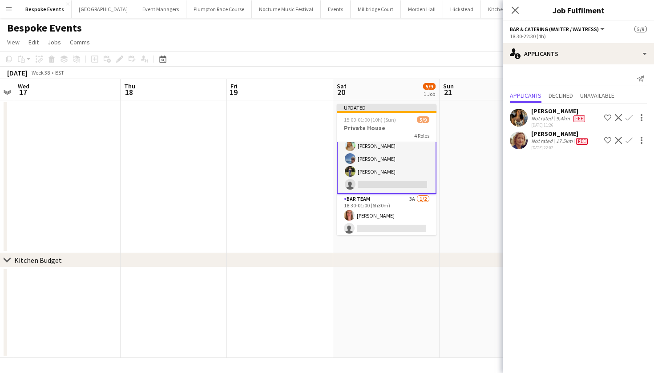
click at [519, 120] on app-user-avatar at bounding box center [518, 118] width 18 height 18
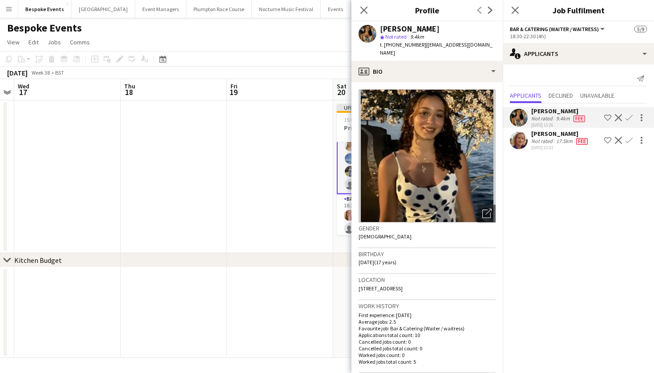
click at [627, 118] on app-icon "Confirm" at bounding box center [628, 117] width 7 height 7
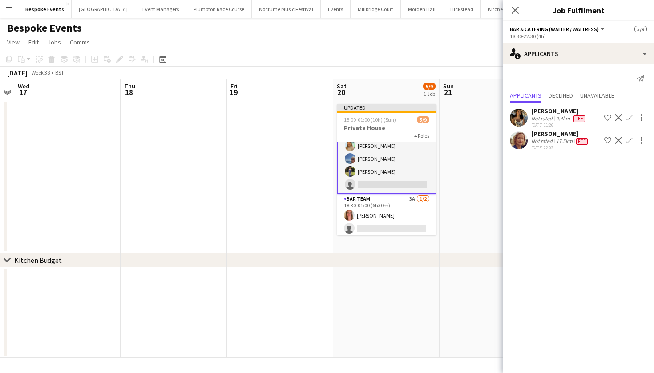
click at [628, 116] on app-icon "Confirm" at bounding box center [628, 117] width 7 height 7
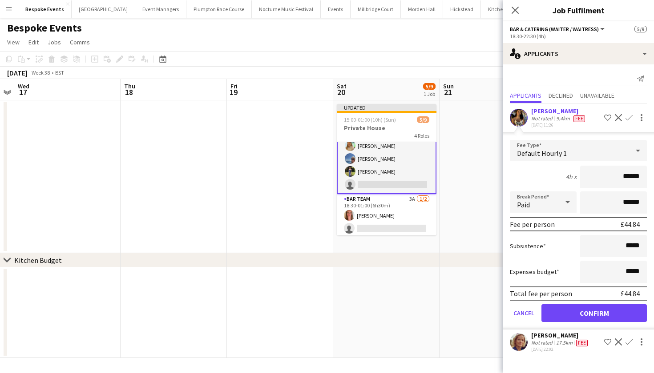
click at [572, 314] on button "Confirm" at bounding box center [593, 314] width 105 height 18
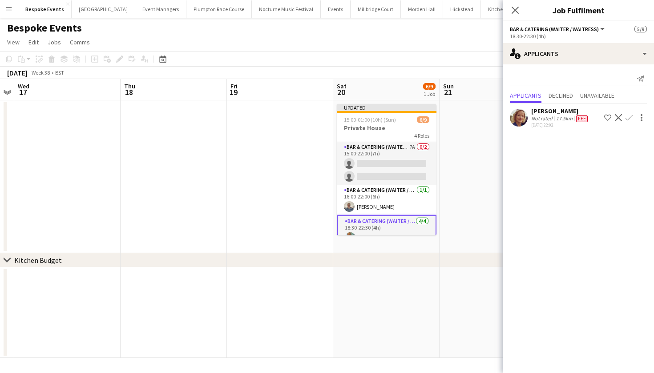
scroll to position [0, 0]
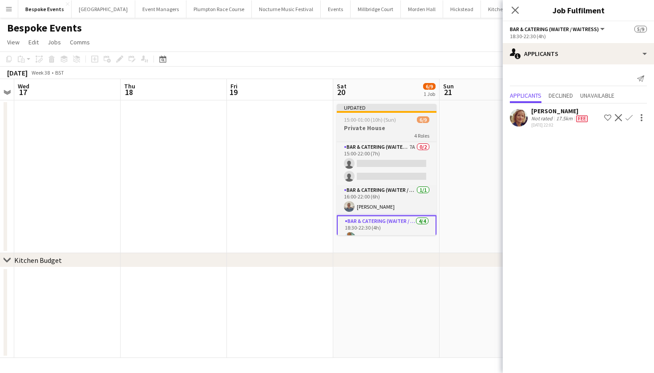
click at [381, 121] on span "15:00-01:00 (10h) (Sun)" at bounding box center [370, 119] width 52 height 7
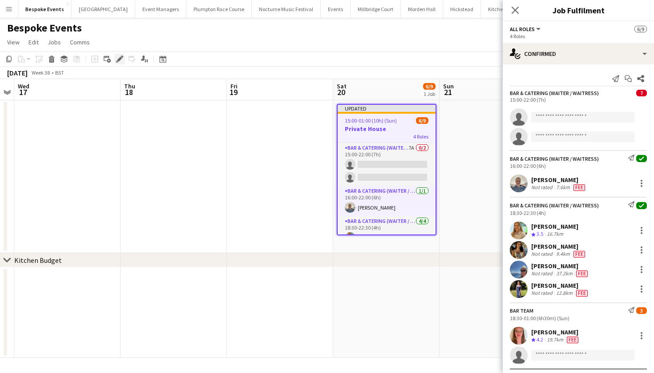
click at [120, 55] on div "Edit" at bounding box center [119, 59] width 11 height 11
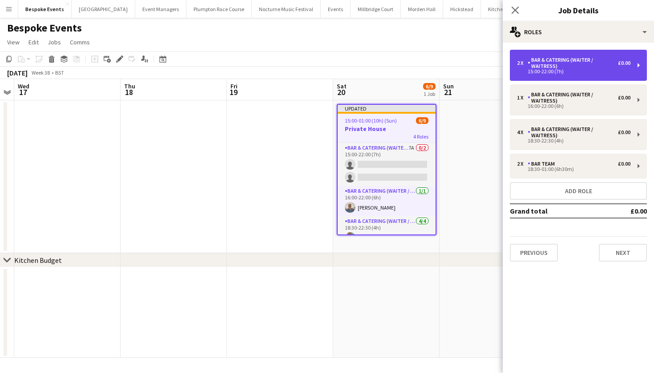
click at [540, 59] on div "Bar & Catering (Waiter / waitress)" at bounding box center [572, 63] width 90 height 12
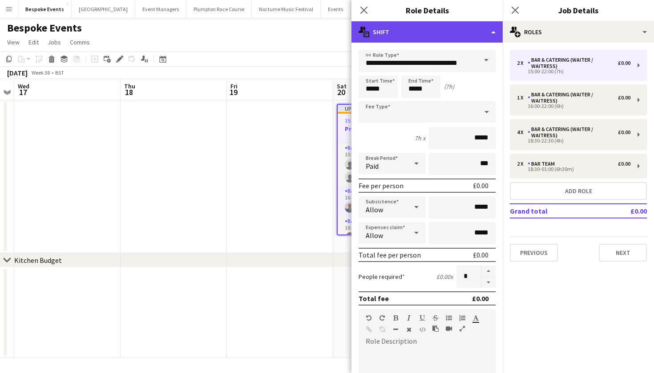
click at [478, 35] on div "multiple-actions-text Shift" at bounding box center [426, 31] width 151 height 21
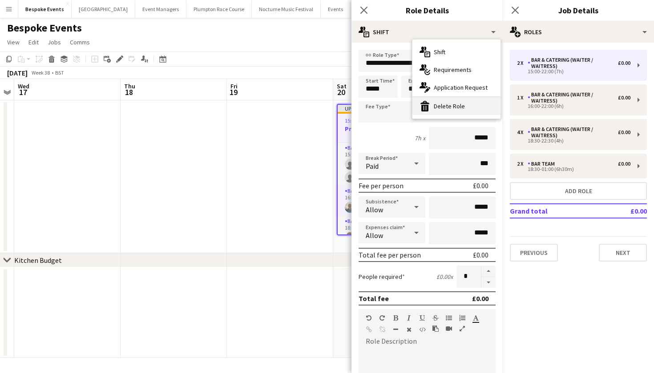
click at [472, 104] on div "bin-2 Delete Role" at bounding box center [456, 106] width 88 height 18
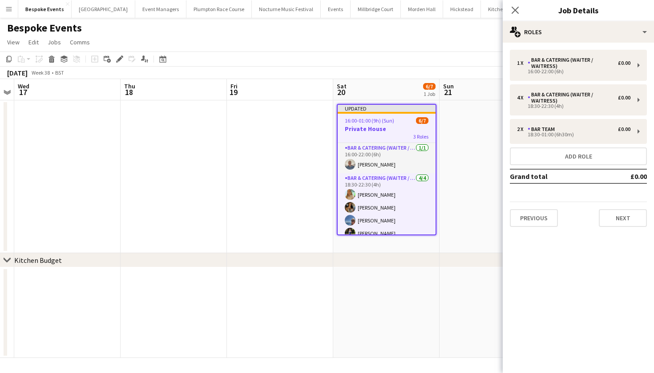
click at [267, 172] on app-date-cell at bounding box center [280, 176] width 106 height 153
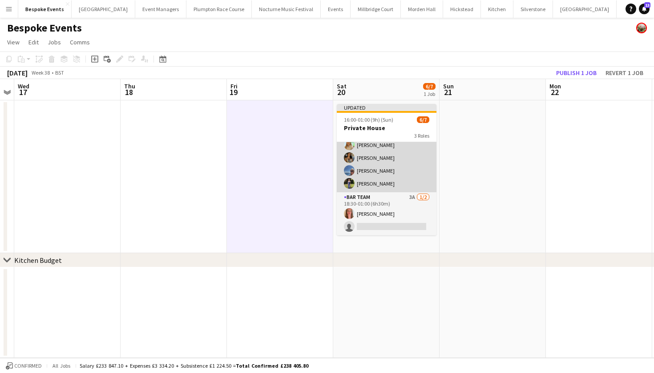
scroll to position [49, 0]
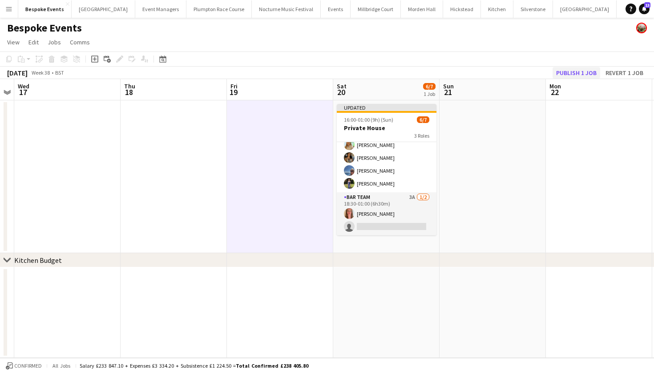
click at [579, 71] on button "Publish 1 job" at bounding box center [576, 73] width 48 height 12
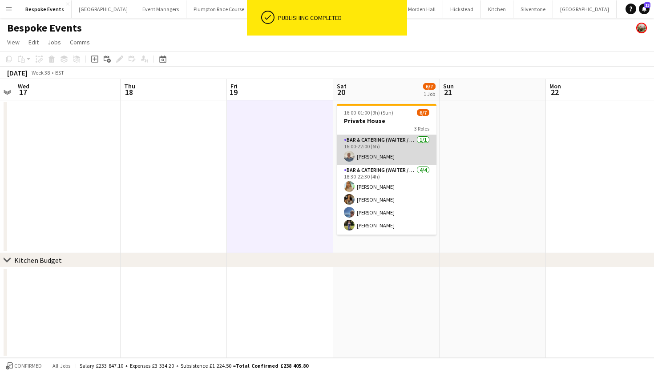
scroll to position [0, 0]
click at [365, 155] on app-card-role "Bar & Catering (Waiter / waitress) [DATE] 16:00-22:00 (6h) [PERSON_NAME]" at bounding box center [387, 150] width 100 height 30
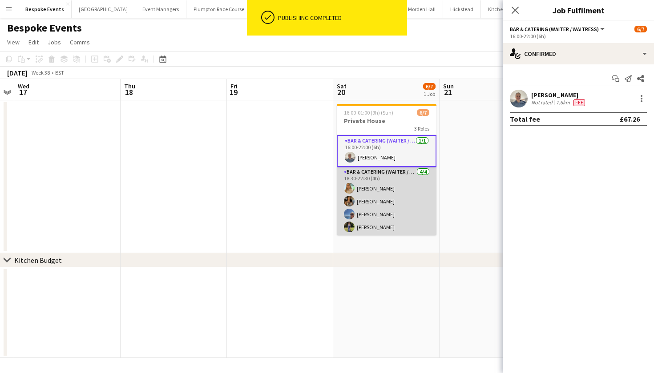
click at [373, 199] on app-card-role "Bar & Catering (Waiter / waitress) [DATE] 18:30-22:30 (4h) [PERSON_NAME] [PERSO…" at bounding box center [387, 201] width 100 height 69
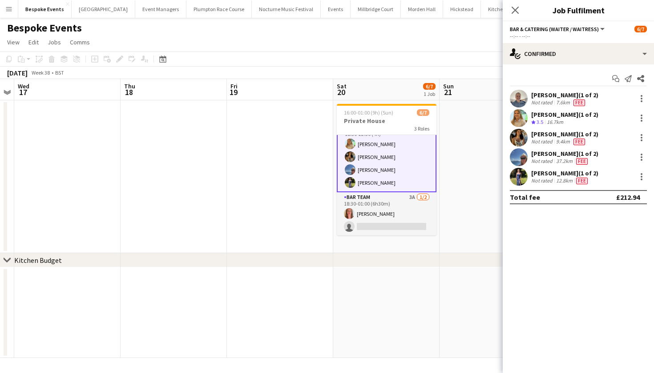
click at [379, 214] on app-card-role "Bar Team 3A [DATE] 18:30-01:00 (6h30m) [PERSON_NAME] single-neutral-actions" at bounding box center [387, 214] width 100 height 43
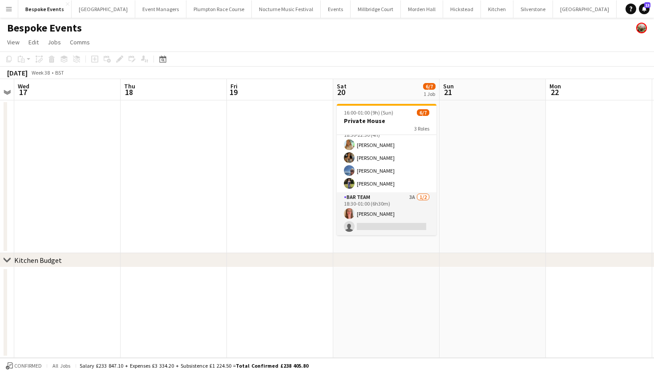
click at [379, 214] on app-card-role "Bar Team 3A [DATE] 18:30-01:00 (6h30m) [PERSON_NAME] single-neutral-actions" at bounding box center [387, 214] width 100 height 43
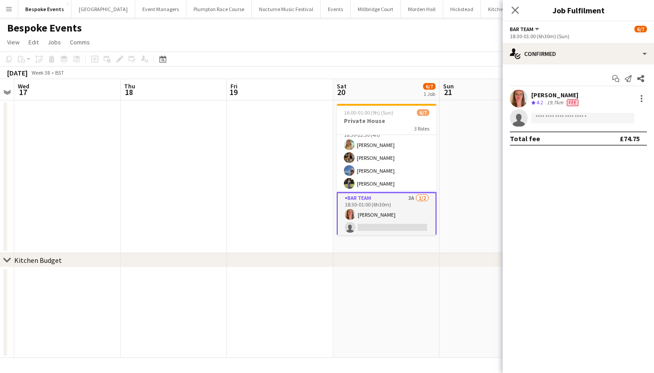
click at [470, 108] on app-date-cell at bounding box center [492, 176] width 106 height 153
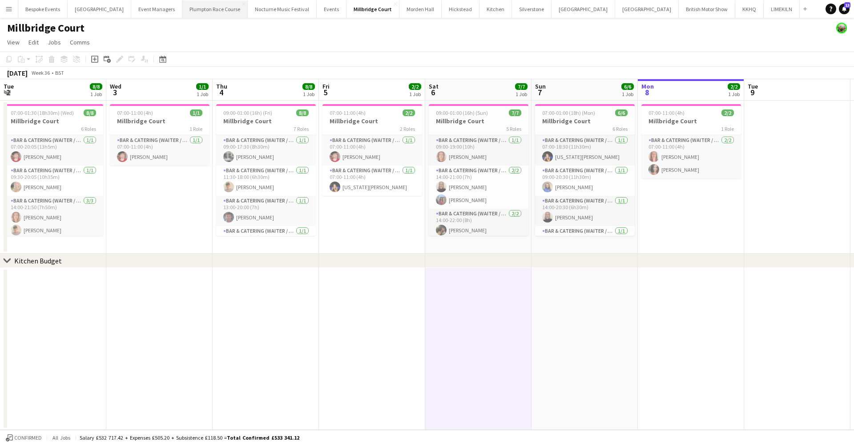
scroll to position [76, 0]
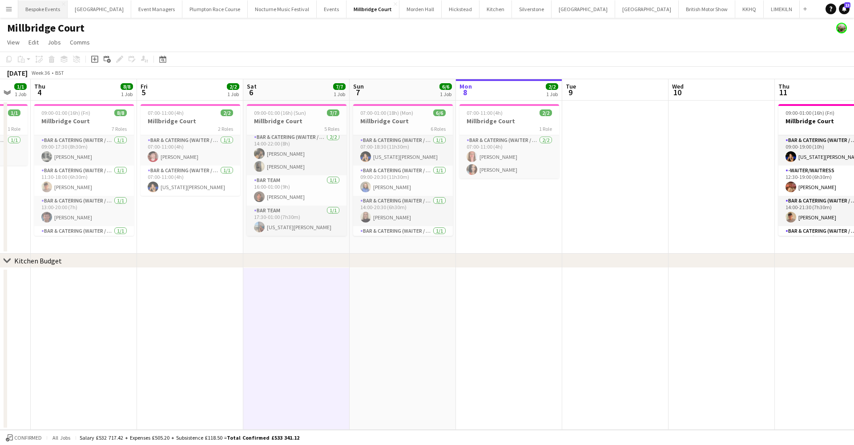
click at [36, 10] on button "Bespoke Events Close" at bounding box center [42, 8] width 49 height 17
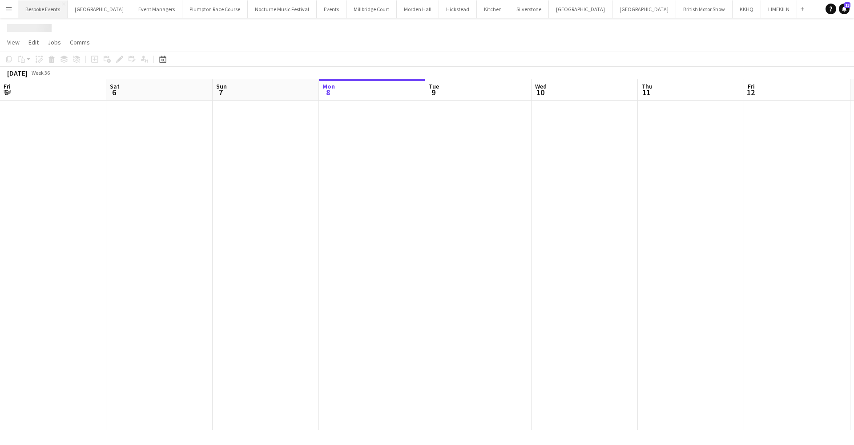
scroll to position [0, 213]
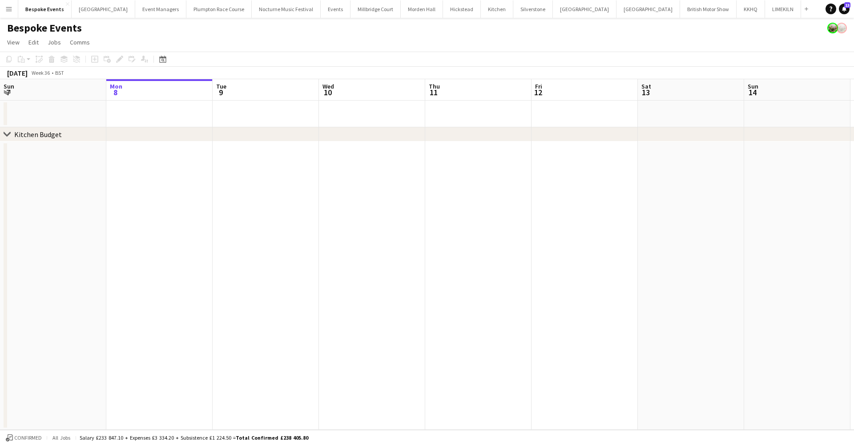
click at [309, 157] on app-date-cell at bounding box center [266, 285] width 106 height 288
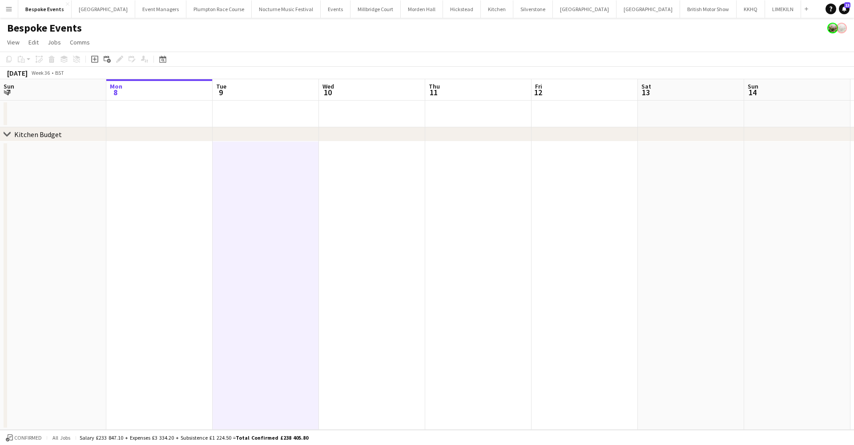
scroll to position [0, 0]
click at [43, 8] on button "Bespoke Events Close" at bounding box center [44, 8] width 53 height 17
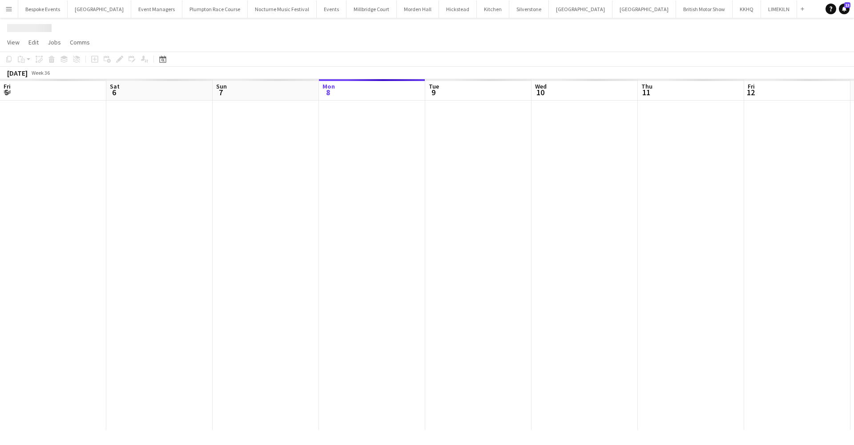
scroll to position [0, 213]
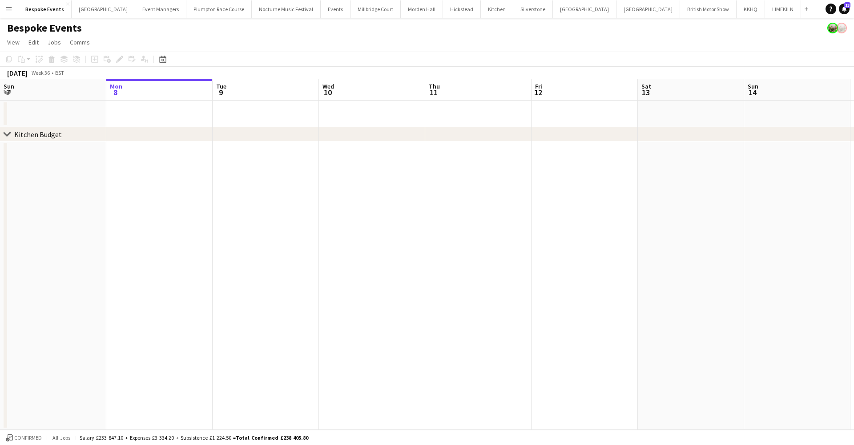
click at [274, 170] on app-date-cell at bounding box center [266, 285] width 106 height 288
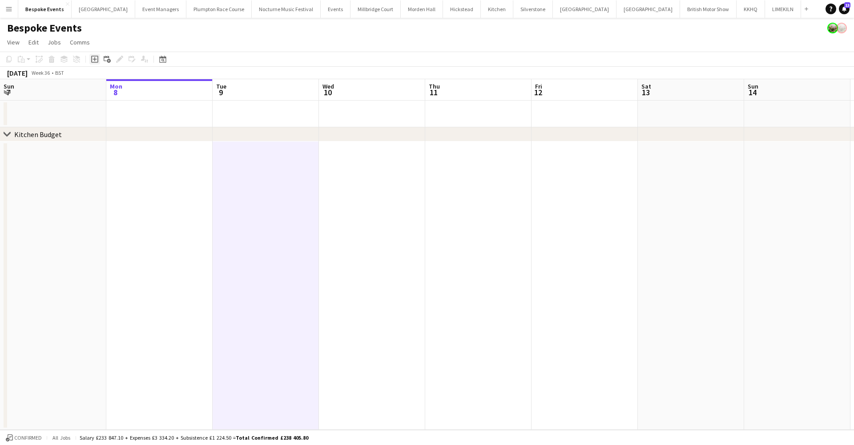
click at [94, 59] on icon "Add job" at bounding box center [94, 59] width 7 height 7
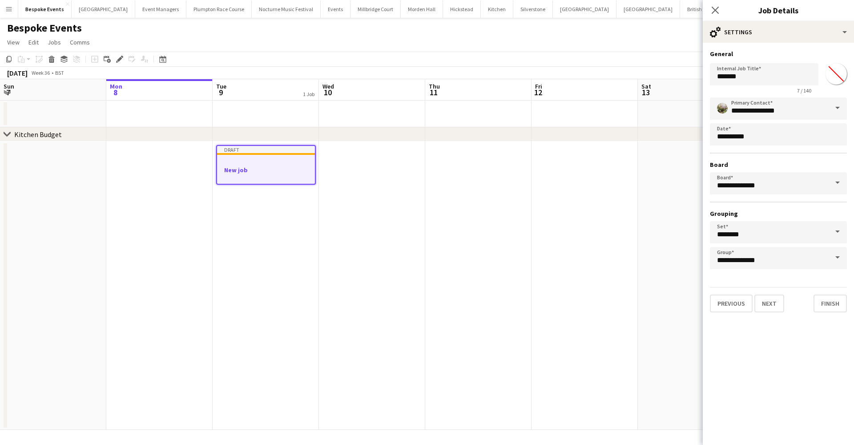
click at [273, 174] on div at bounding box center [266, 177] width 98 height 7
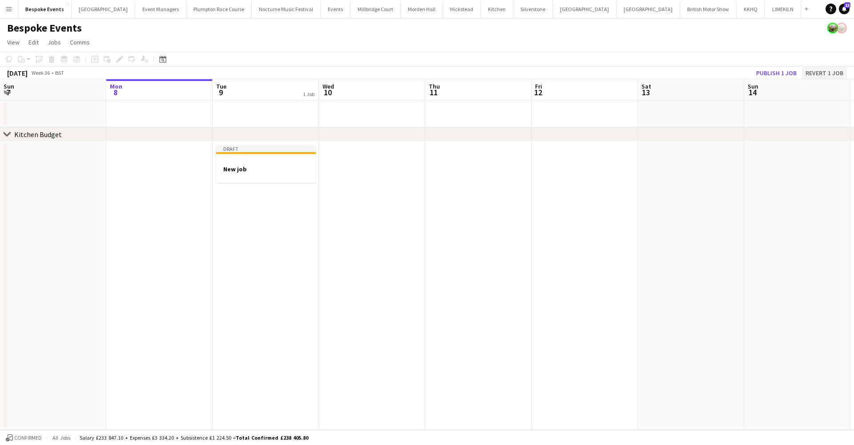
click at [812, 69] on button "Revert 1 job" at bounding box center [824, 73] width 45 height 12
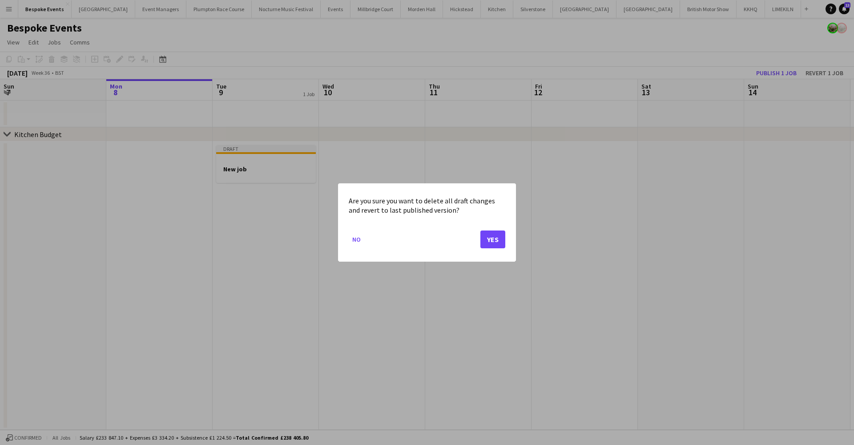
click at [489, 237] on button "Yes" at bounding box center [492, 239] width 25 height 18
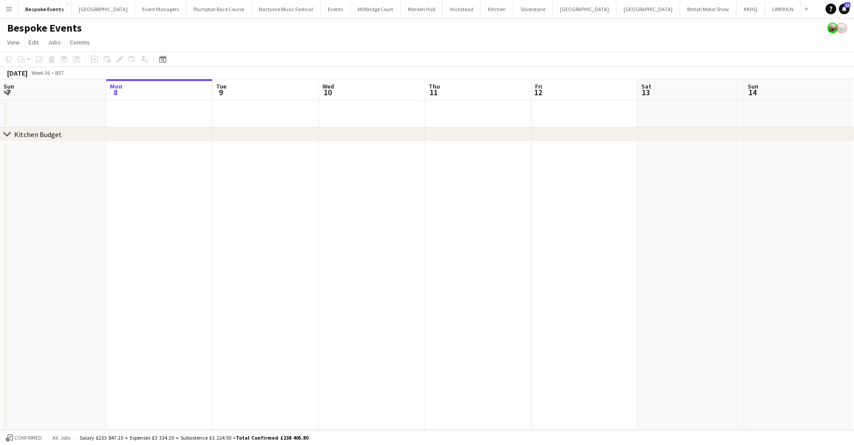
scroll to position [0, 0]
click at [240, 126] on app-date-cell at bounding box center [266, 113] width 106 height 27
click at [92, 59] on icon "Add job" at bounding box center [94, 59] width 7 height 7
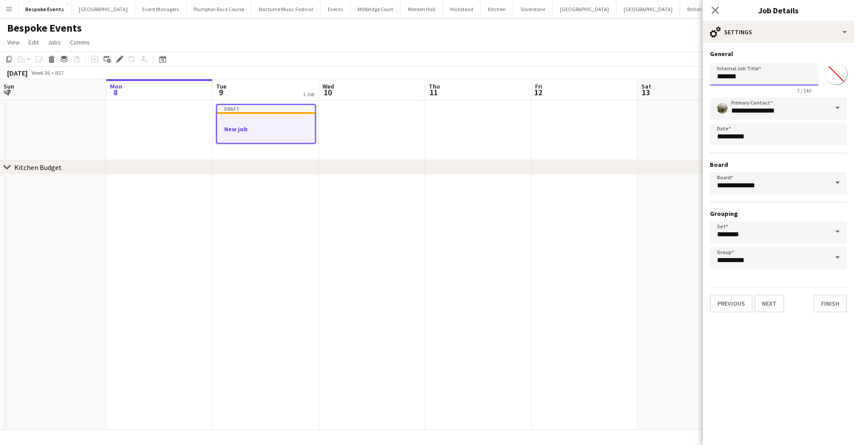
click at [751, 81] on input "*******" at bounding box center [764, 74] width 108 height 22
type input "*"
type input "**********"
click at [768, 303] on button "Next" at bounding box center [769, 303] width 30 height 18
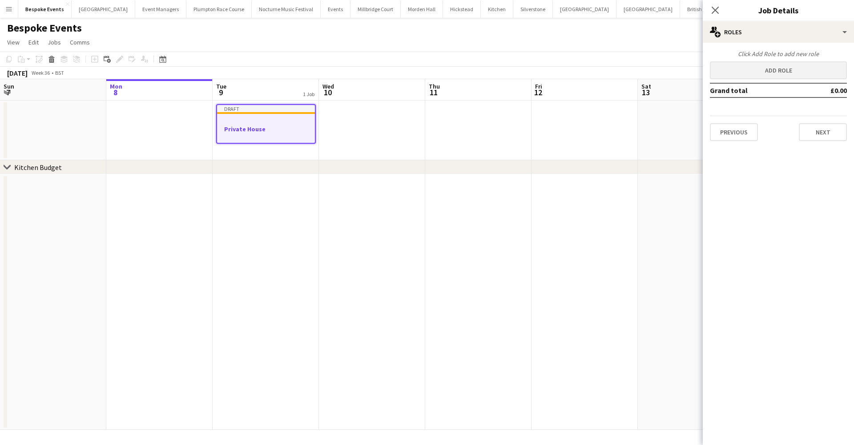
click at [775, 72] on button "Add role" at bounding box center [778, 70] width 137 height 18
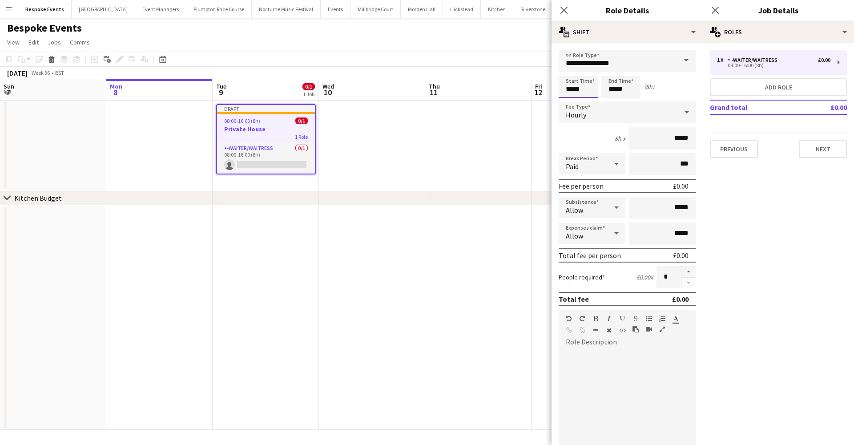
click at [572, 90] on input "*****" at bounding box center [577, 87] width 39 height 22
type input "*****"
click at [615, 90] on input "*****" at bounding box center [620, 87] width 39 height 22
type input "*****"
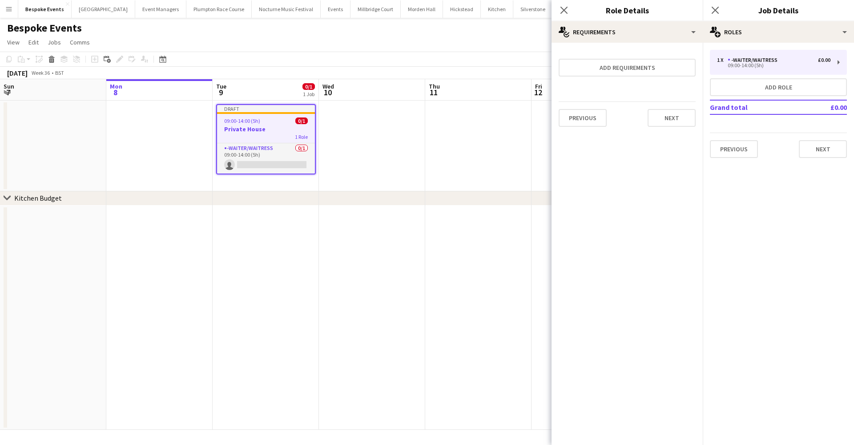
click at [432, 167] on app-date-cell at bounding box center [478, 145] width 106 height 91
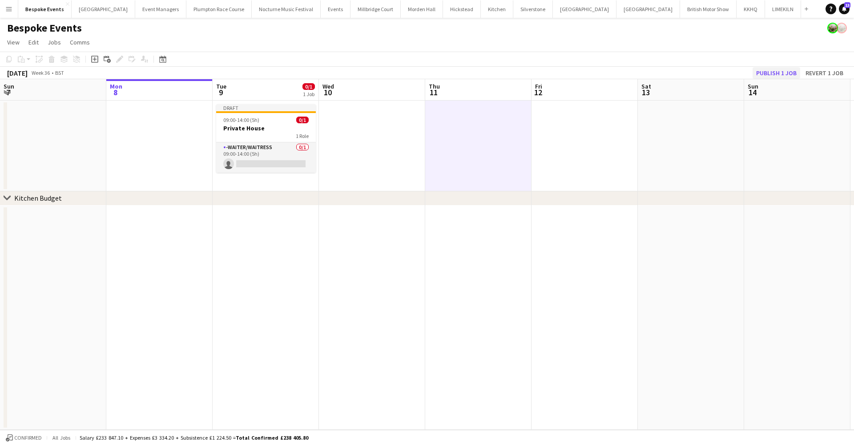
click at [786, 75] on button "Publish 1 job" at bounding box center [776, 73] width 48 height 12
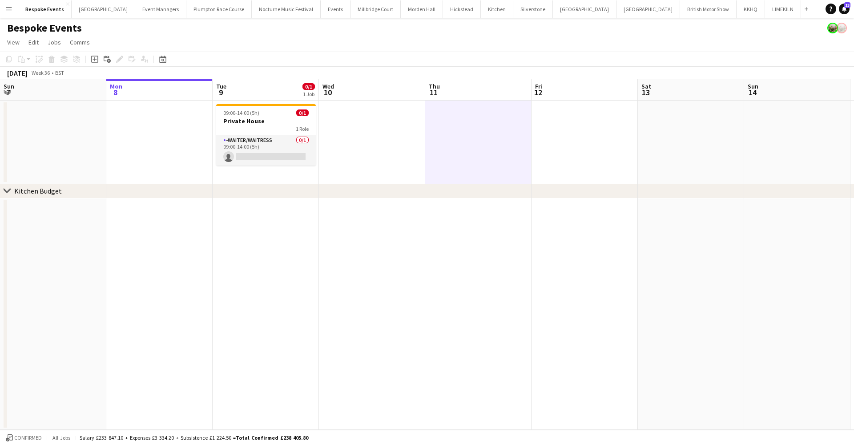
click at [282, 121] on h3 "Private House" at bounding box center [266, 121] width 100 height 8
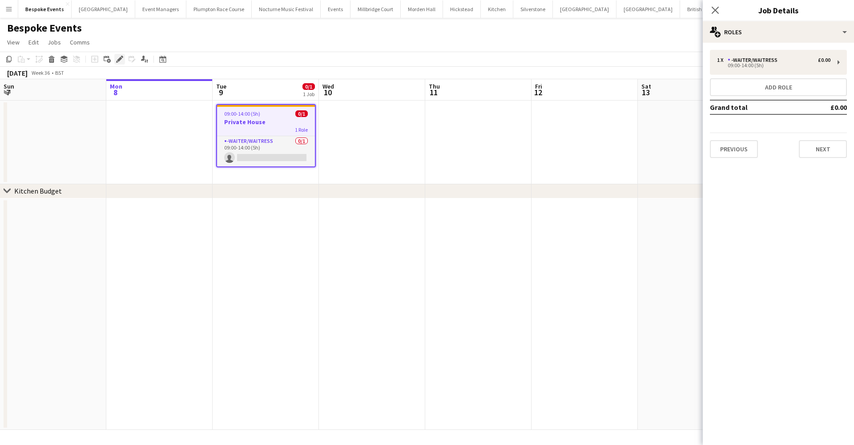
click at [120, 59] on icon at bounding box center [119, 59] width 5 height 5
click at [734, 40] on div "multiple-users-add Roles" at bounding box center [777, 31] width 151 height 21
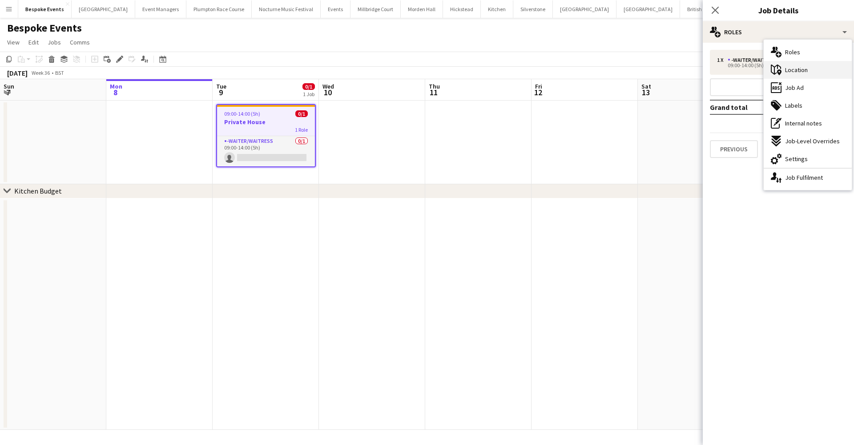
click at [798, 66] on span "Location" at bounding box center [796, 70] width 23 height 8
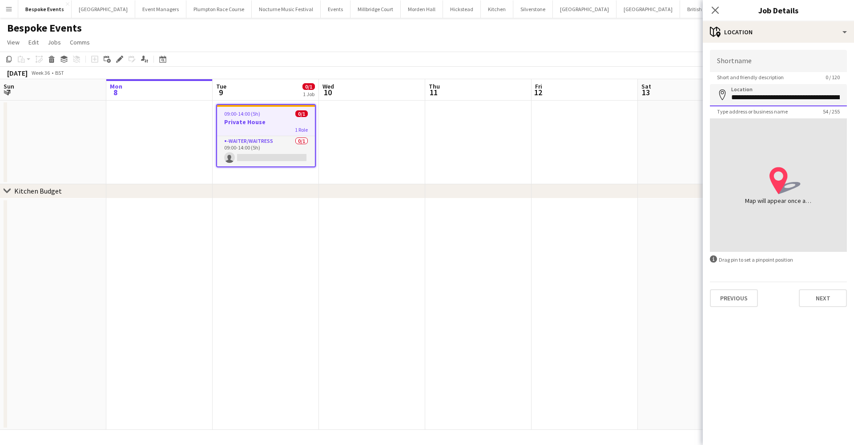
click at [774, 91] on input "**********" at bounding box center [778, 95] width 137 height 22
type input "*"
click at [731, 97] on input "*******" at bounding box center [778, 95] width 137 height 22
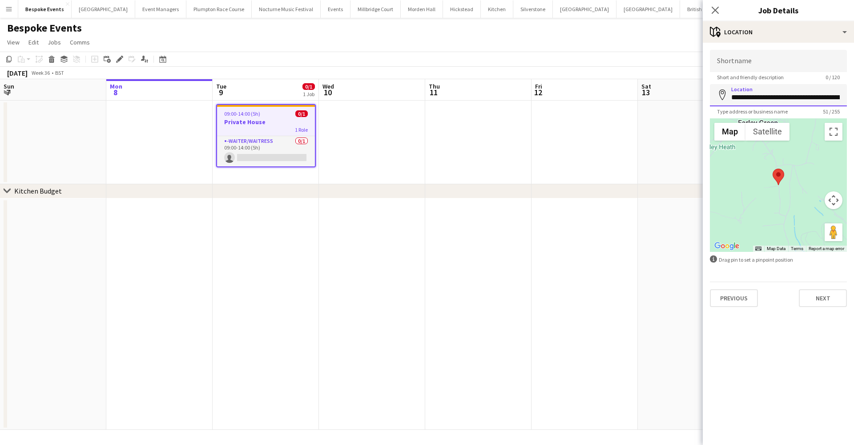
click at [790, 99] on input "**********" at bounding box center [778, 95] width 137 height 22
click at [809, 96] on input "**********" at bounding box center [778, 95] width 137 height 22
type input "**********"
click at [824, 295] on button "Next" at bounding box center [822, 298] width 48 height 18
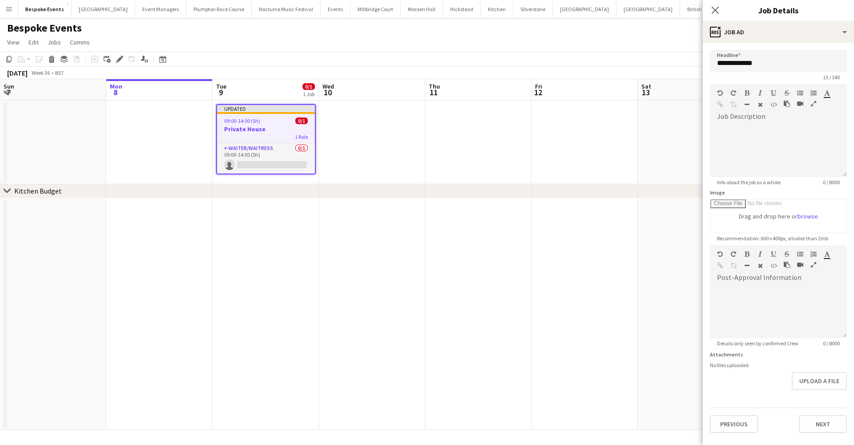
click at [630, 144] on app-date-cell at bounding box center [584, 142] width 106 height 84
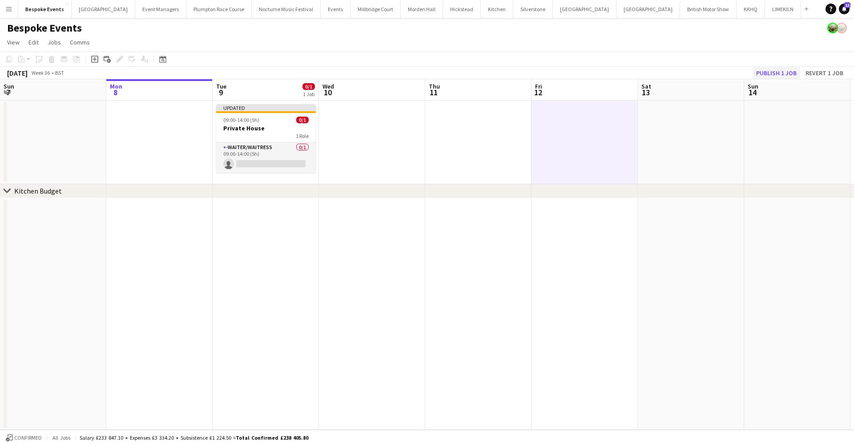
click at [788, 75] on button "Publish 1 job" at bounding box center [776, 73] width 48 height 12
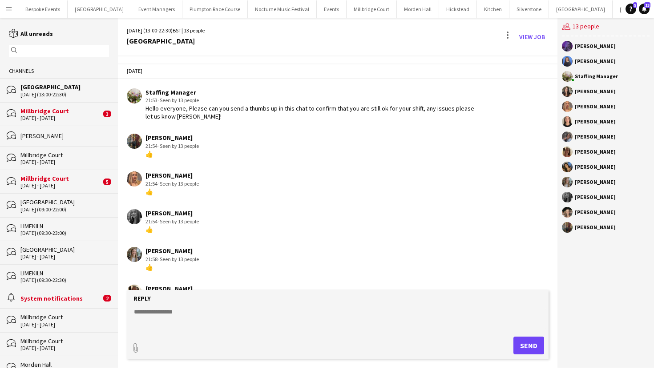
scroll to position [472, 0]
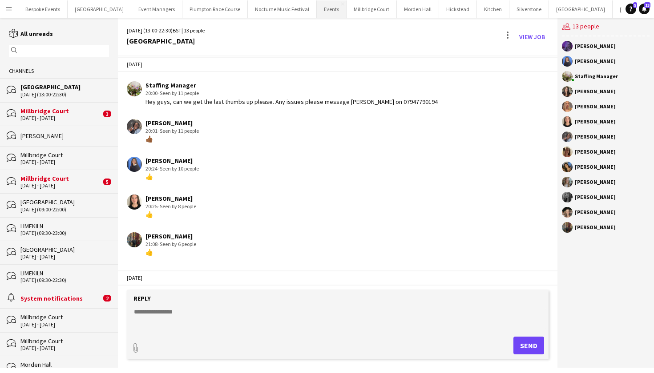
click at [319, 10] on button "Events Close" at bounding box center [332, 8] width 30 height 17
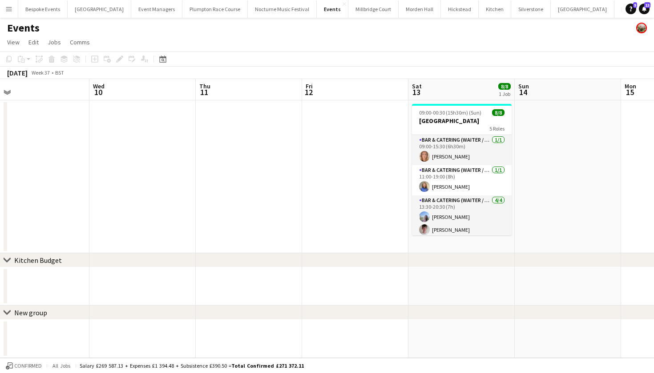
scroll to position [0, 341]
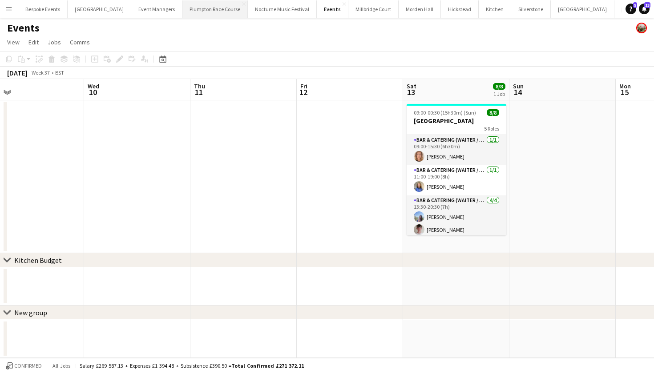
click at [191, 9] on button "Plumpton Race Course Close" at bounding box center [214, 8] width 65 height 17
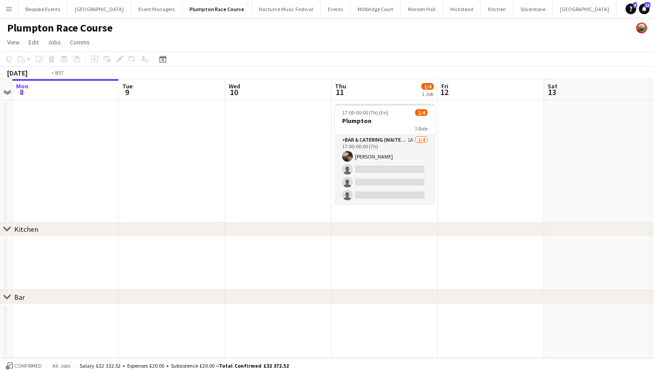
scroll to position [0, 397]
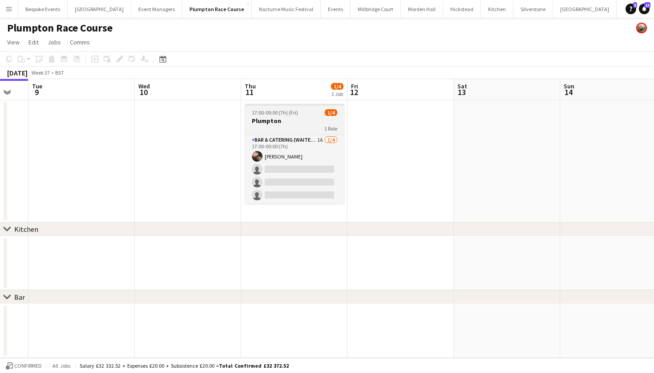
click at [287, 118] on h3 "Plumpton" at bounding box center [295, 121] width 100 height 8
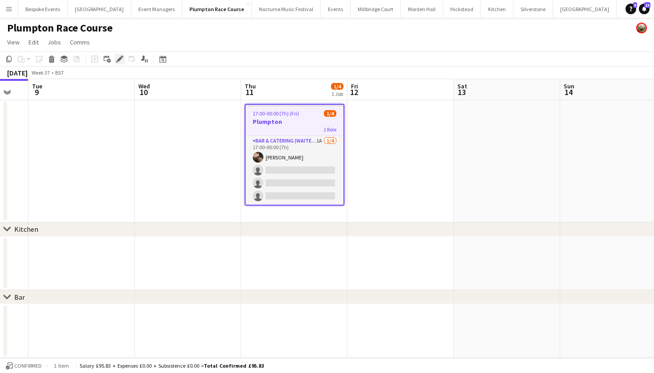
click at [121, 60] on icon "Edit" at bounding box center [119, 59] width 7 height 7
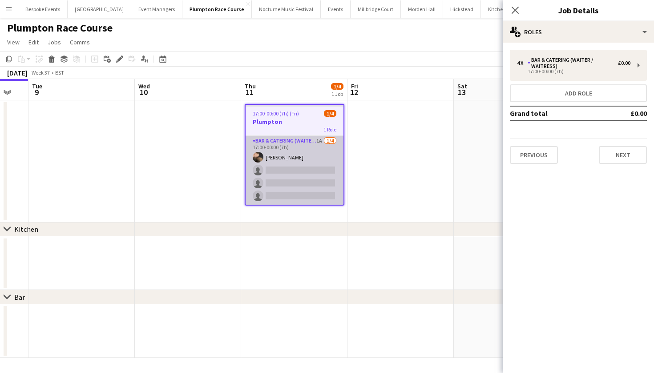
click at [305, 179] on app-card-role "Bar & Catering (Waiter / waitress) 1A [DATE] 17:00-00:00 (7h) [PERSON_NAME] sin…" at bounding box center [294, 170] width 98 height 69
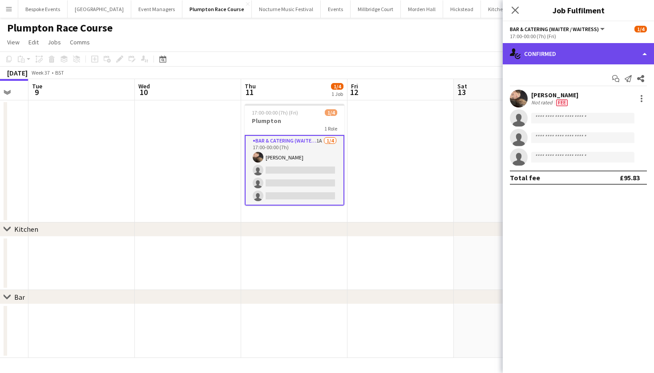
click at [587, 56] on div "single-neutral-actions-check-2 Confirmed" at bounding box center [577, 53] width 151 height 21
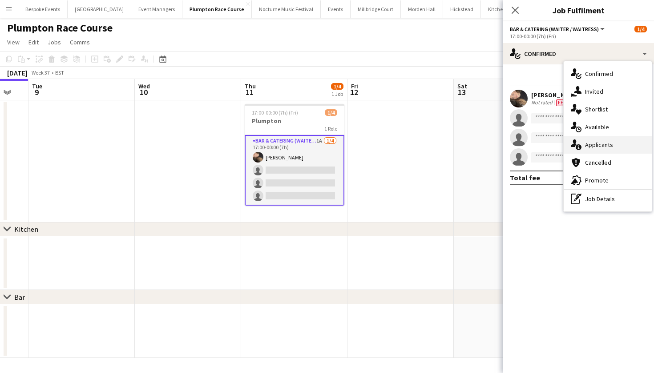
click at [593, 150] on div "single-neutral-actions-information Applicants" at bounding box center [607, 145] width 88 height 18
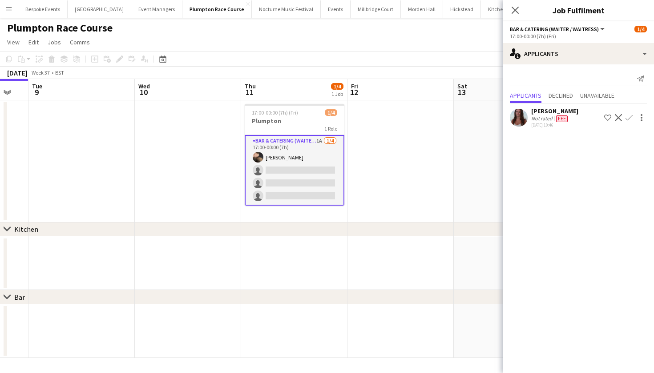
click at [632, 116] on app-icon "Confirm" at bounding box center [628, 117] width 7 height 7
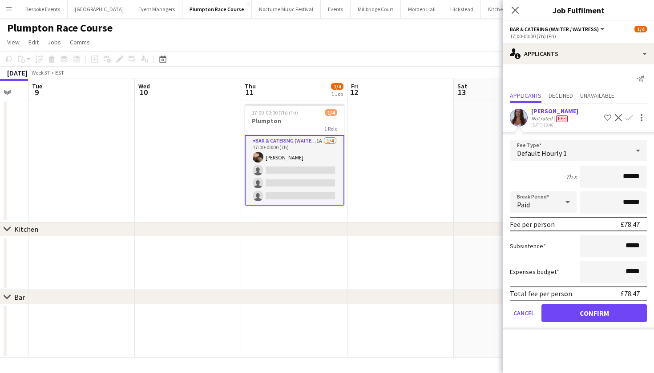
click at [573, 317] on button "Confirm" at bounding box center [593, 314] width 105 height 18
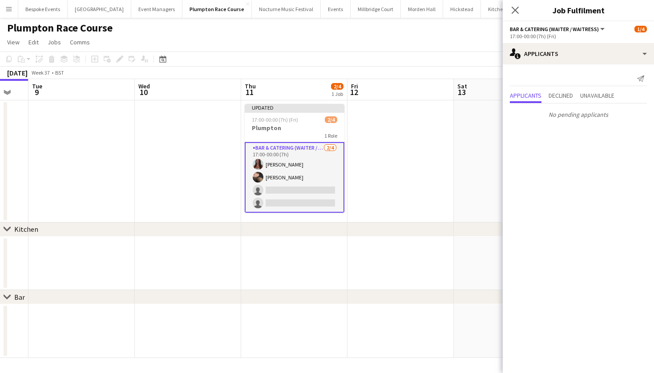
click at [426, 195] on app-date-cell at bounding box center [400, 161] width 106 height 122
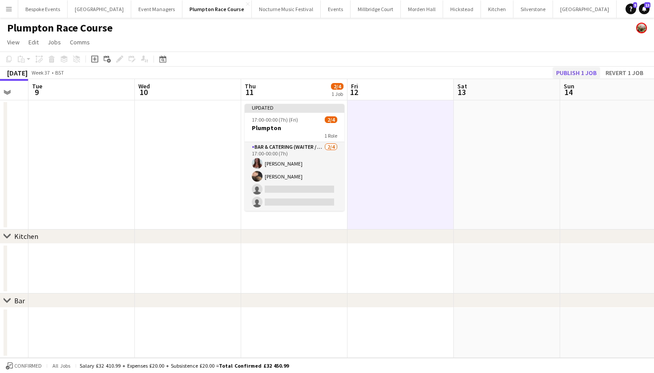
click at [588, 70] on button "Publish 1 job" at bounding box center [576, 73] width 48 height 12
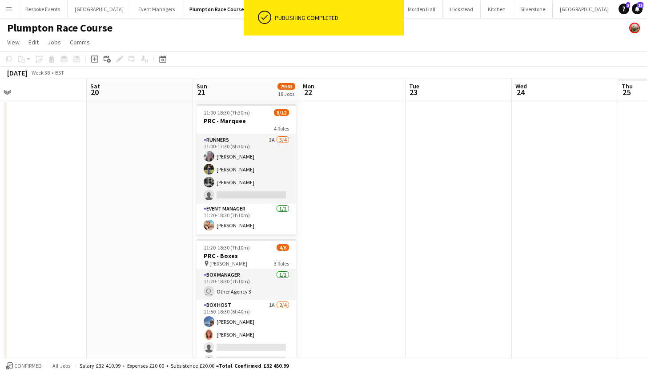
scroll to position [0, 425]
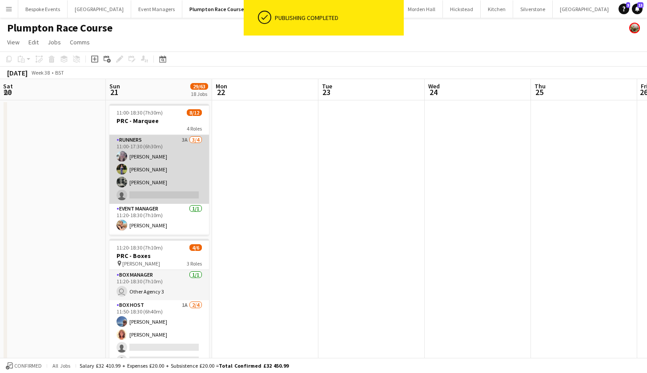
click at [169, 162] on app-card-role "Runners 3A [DATE] 11:00-17:30 (6h30m) [PERSON_NAME] [PERSON_NAME] [PERSON_NAME]…" at bounding box center [159, 169] width 100 height 69
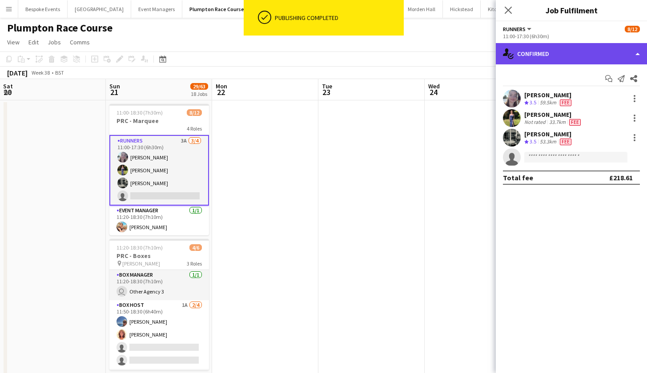
click at [524, 51] on div "single-neutral-actions-check-2 Confirmed" at bounding box center [571, 53] width 151 height 21
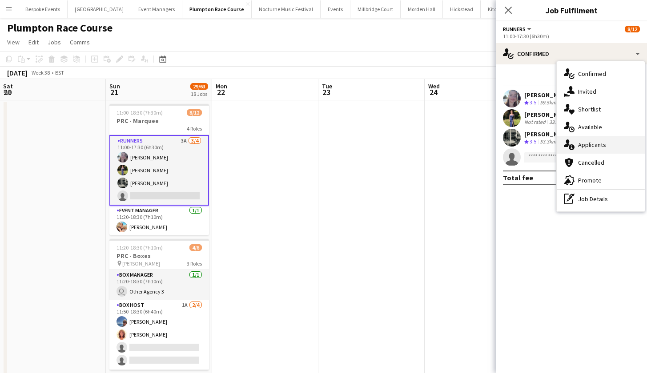
click at [608, 143] on div "single-neutral-actions-information Applicants" at bounding box center [601, 145] width 88 height 18
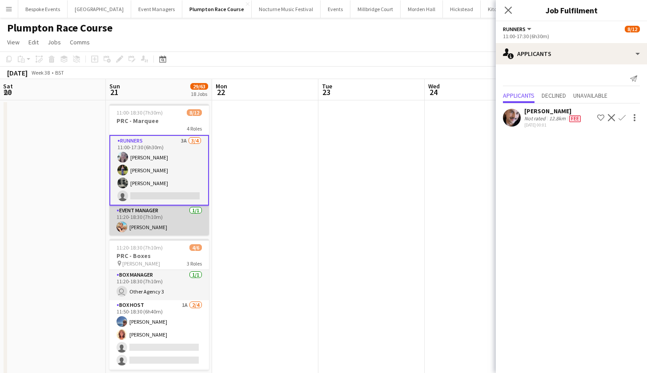
click at [173, 214] on app-card-role "Event Manager [DATE] 11:20-18:30 (7h10m) [PERSON_NAME]" at bounding box center [159, 221] width 100 height 30
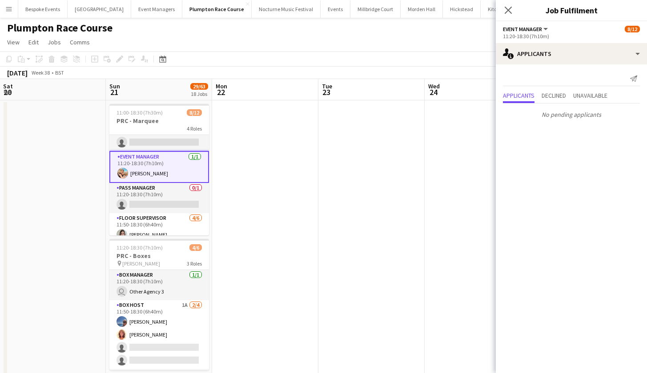
scroll to position [73, 0]
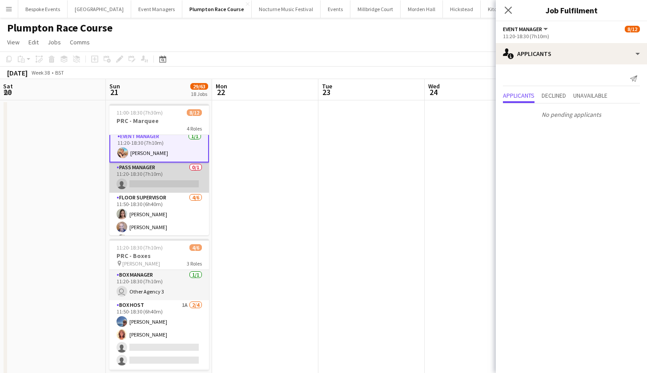
click at [163, 177] on app-card-role "Pass Manager 0/1 11:20-18:30 (7h10m) single-neutral-actions" at bounding box center [159, 178] width 100 height 30
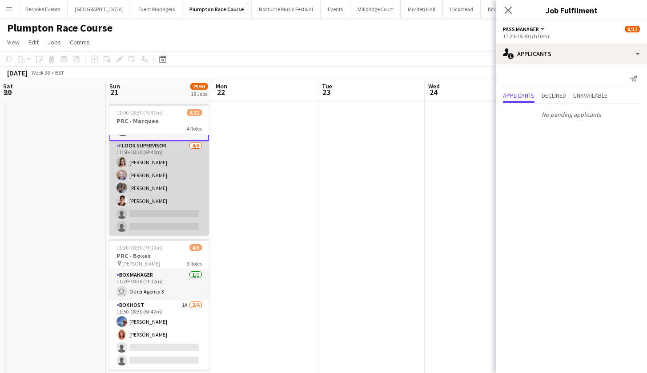
scroll to position [125, 0]
click at [163, 177] on app-card-role "Floor Supervisor [DATE] 11:50-18:30 (6h40m) [PERSON_NAME] [PERSON_NAME] Edema […" at bounding box center [159, 188] width 100 height 95
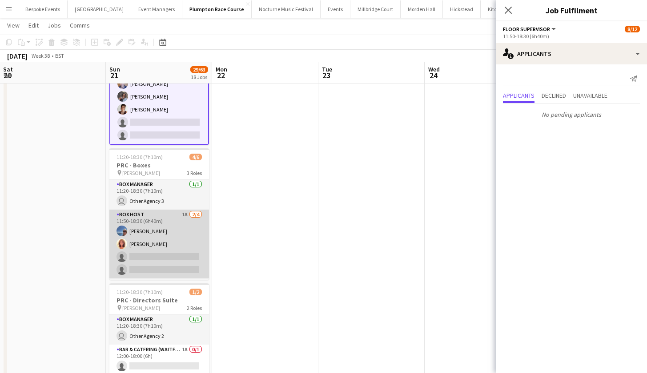
click at [154, 255] on app-card-role "Box Host 1A [DATE] 11:50-18:30 (6h40m) [PERSON_NAME] [PERSON_NAME] single-neutr…" at bounding box center [159, 244] width 100 height 69
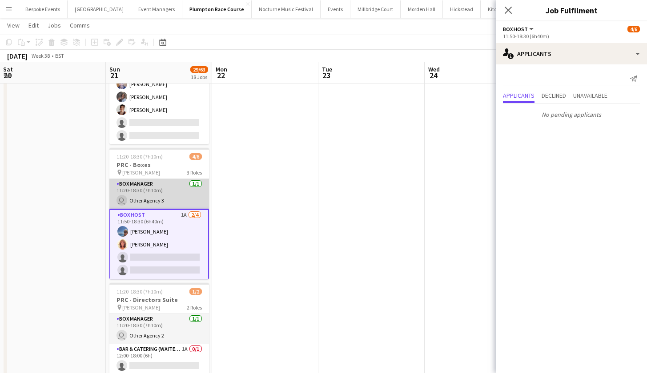
click at [151, 202] on app-card-role "Box Manager [DATE] 11:20-18:30 (7h10m) user Other Agency 3" at bounding box center [159, 194] width 100 height 30
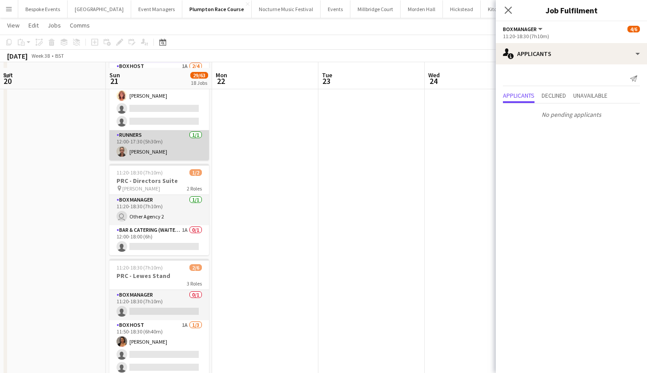
scroll to position [215, 0]
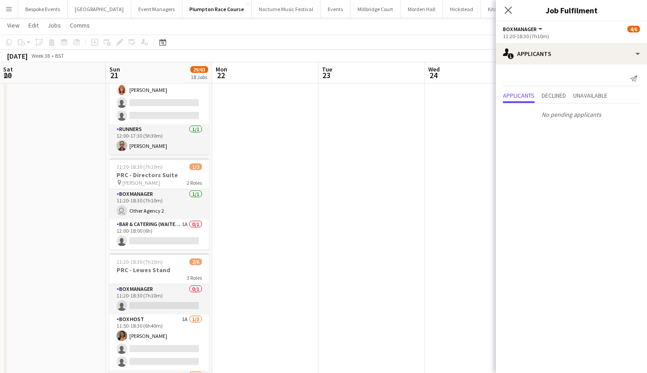
click at [144, 251] on app-date-cell "11:00-18:30 (7h30m) 8/12 PRC - Marquee 4 Roles Runners 3A [DATE] 11:00-17:30 (6…" at bounding box center [159, 363] width 106 height 959
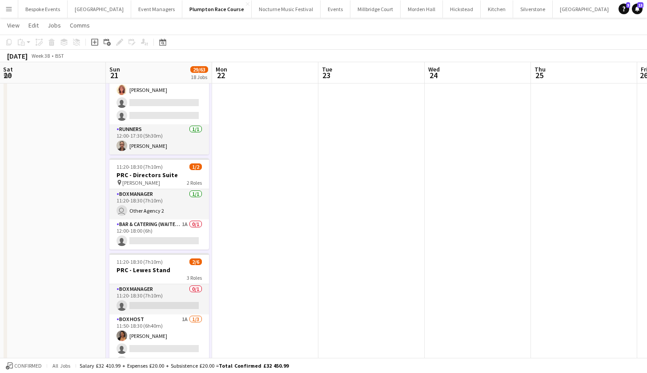
scroll to position [29, 0]
click at [144, 234] on app-card-role "Bar & Catering (Waiter / waitress) 1A 0/1 12:00-18:00 (6h) single-neutral-actio…" at bounding box center [159, 235] width 100 height 30
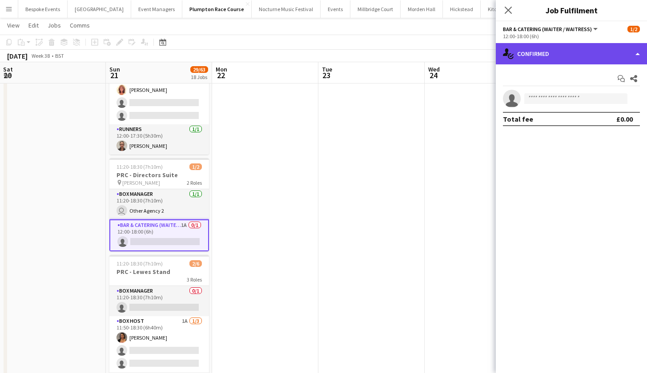
click at [576, 48] on div "single-neutral-actions-check-2 Confirmed" at bounding box center [571, 53] width 151 height 21
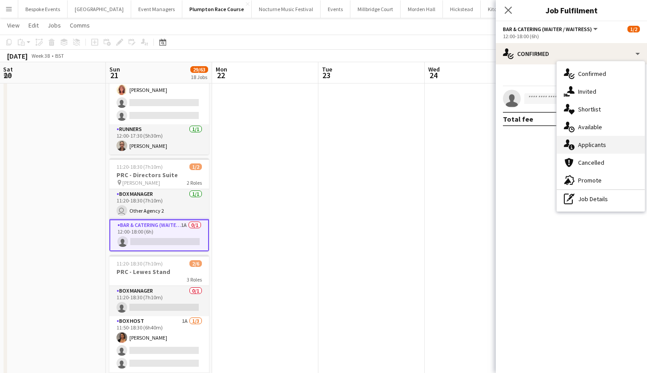
click at [591, 145] on span "Applicants" at bounding box center [592, 145] width 28 height 8
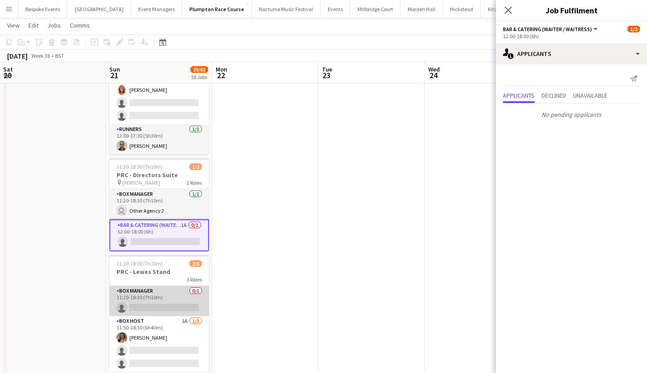
click at [160, 302] on app-card-role "Box Manager 0/1 11:20-18:30 (7h10m) single-neutral-actions" at bounding box center [159, 301] width 100 height 30
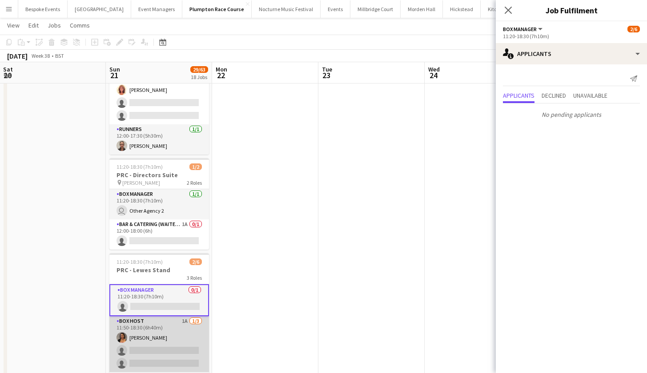
click at [161, 357] on app-card-role "Box Host 1A [DATE] 11:50-18:30 (6h40m) [PERSON_NAME] single-neutral-actions sin…" at bounding box center [159, 345] width 100 height 56
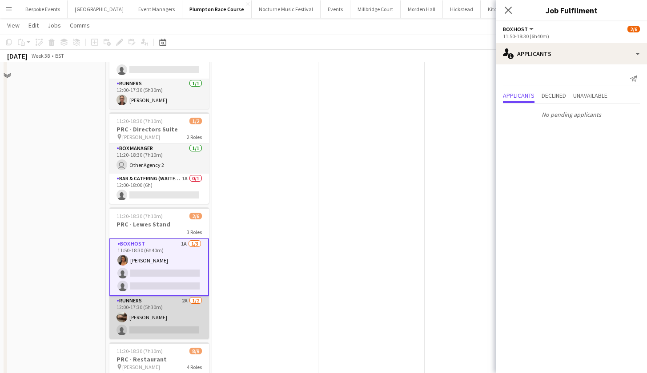
scroll to position [279, 0]
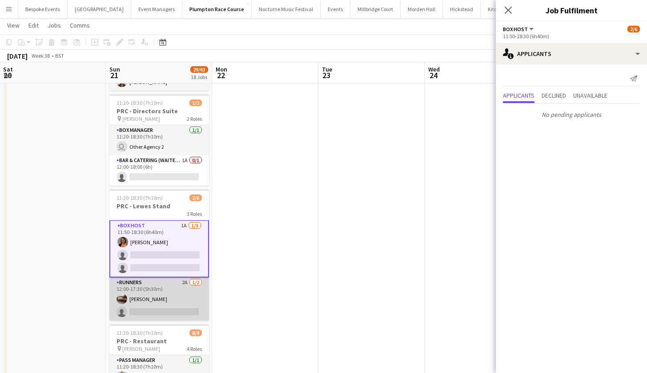
click at [166, 309] on app-card-role "Runners 2A [DATE] 12:00-17:30 (5h30m) [PERSON_NAME] single-neutral-actions" at bounding box center [159, 299] width 100 height 43
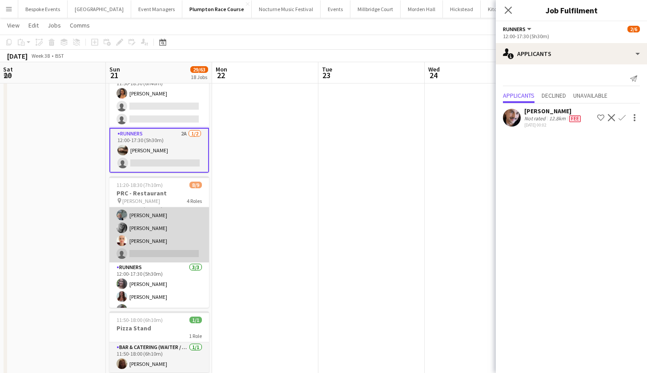
scroll to position [84, 0]
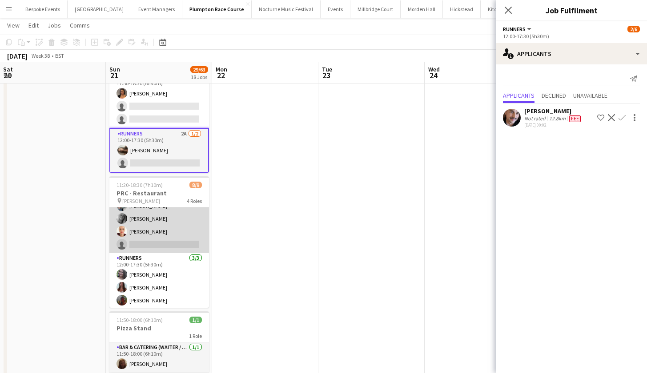
click at [163, 244] on app-card-role "Floor Supervisor [DATE] 11:50-18:30 (6h40m) [PERSON_NAME] [PERSON_NAME] [PERSON…" at bounding box center [159, 218] width 100 height 69
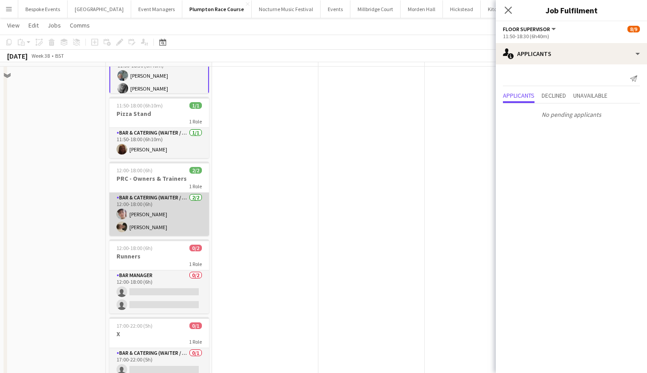
scroll to position [643, 0]
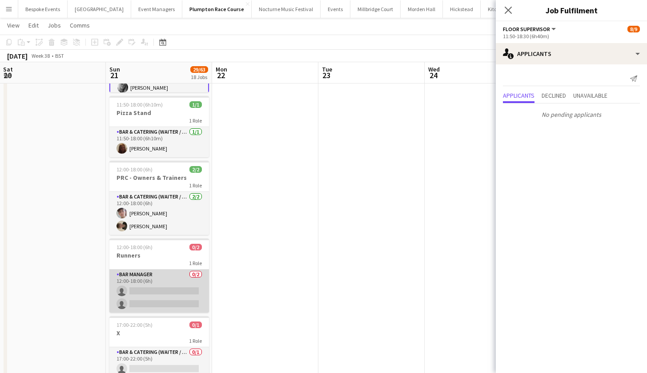
click at [160, 290] on app-card-role "Bar Manager 0/2 12:00-18:00 (6h) single-neutral-actions single-neutral-actions" at bounding box center [159, 291] width 100 height 43
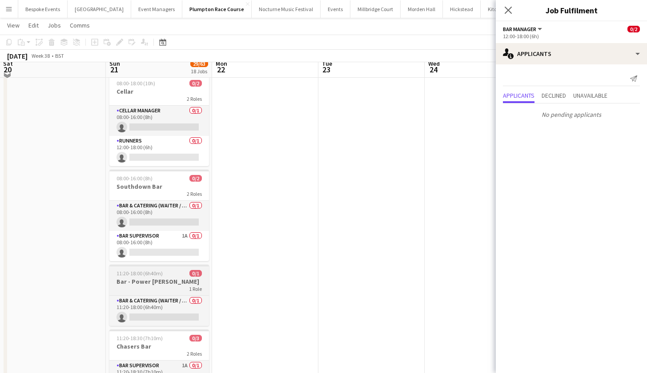
scroll to position [1128, 0]
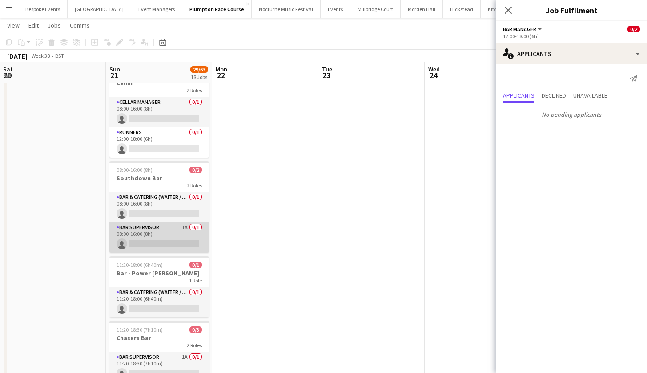
click at [160, 236] on app-card-role "Bar Supervisor 1A 0/1 08:00-16:00 (8h) single-neutral-actions" at bounding box center [159, 238] width 100 height 30
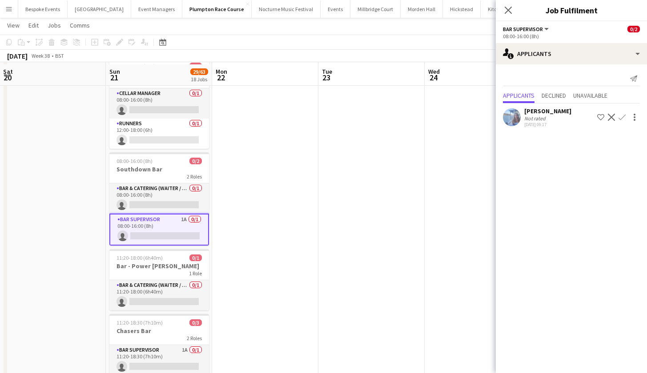
scroll to position [1141, 0]
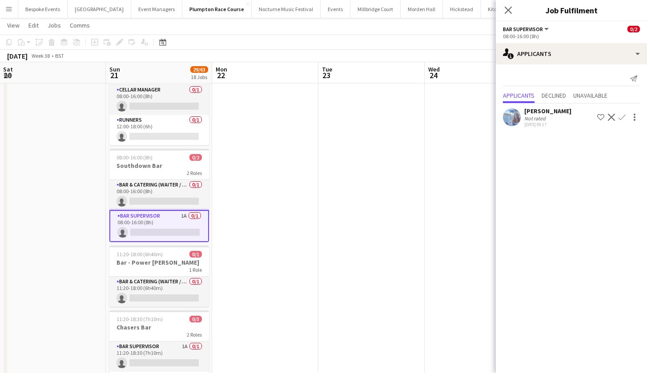
click at [505, 119] on app-user-avatar at bounding box center [512, 117] width 18 height 18
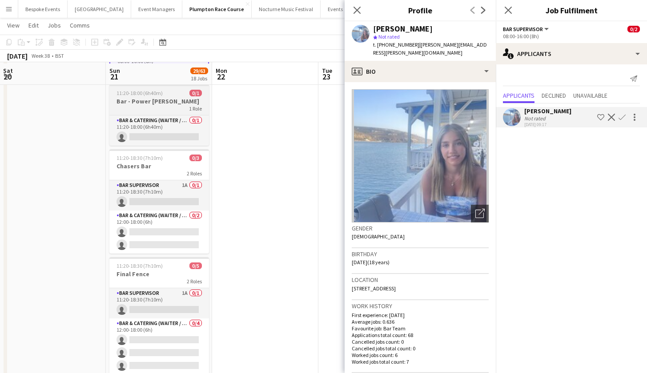
scroll to position [1303, 0]
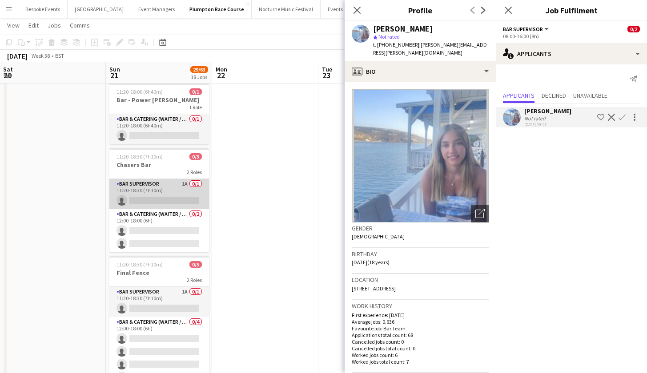
click at [156, 201] on app-card-role "Bar Supervisor 1A 0/1 11:20-18:30 (7h10m) single-neutral-actions" at bounding box center [159, 194] width 100 height 30
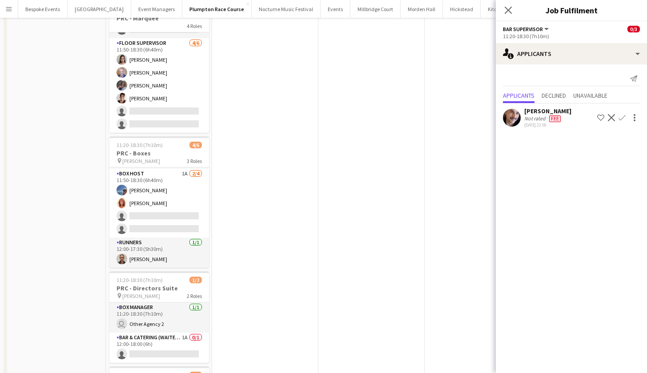
scroll to position [0, 0]
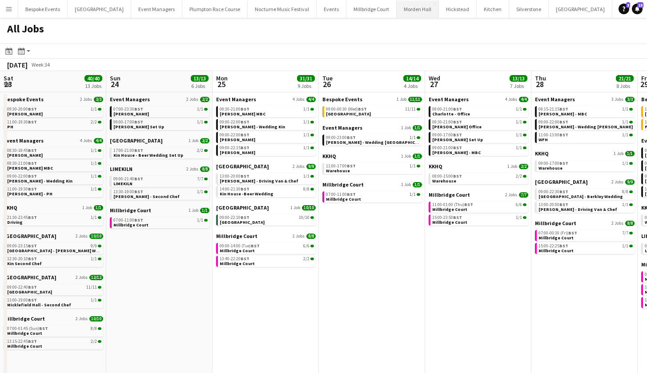
scroll to position [0, 182]
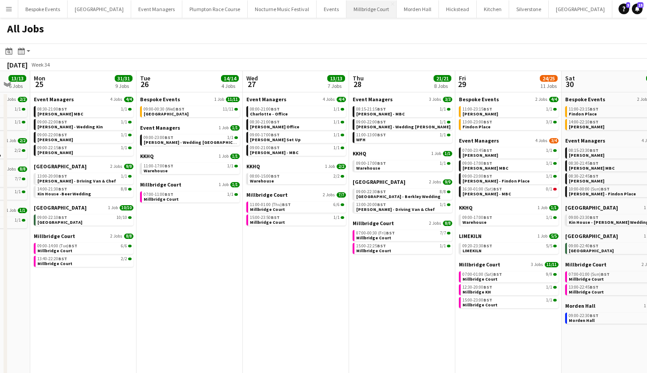
click at [361, 7] on button "[GEOGRAPHIC_DATA]" at bounding box center [371, 8] width 50 height 17
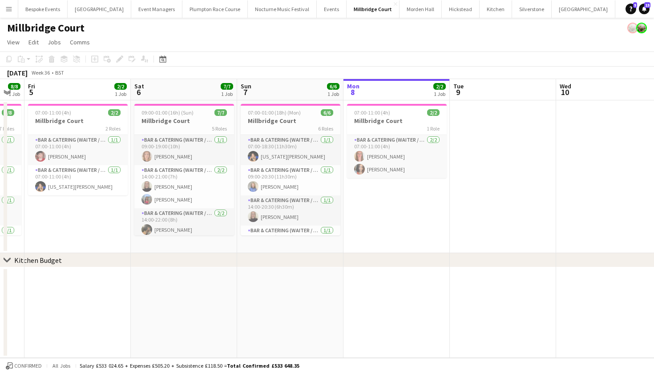
scroll to position [0, 179]
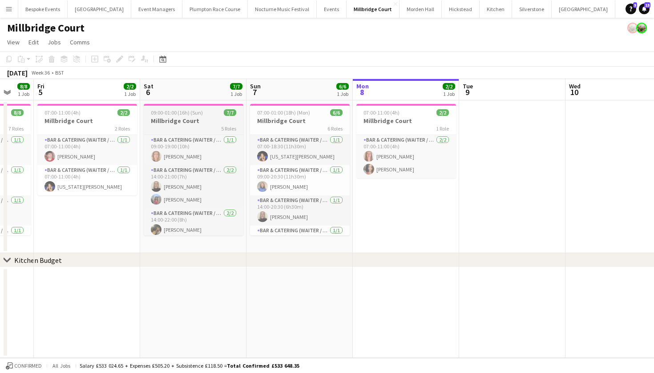
click at [168, 124] on h3 "Millbridge Court" at bounding box center [194, 121] width 100 height 8
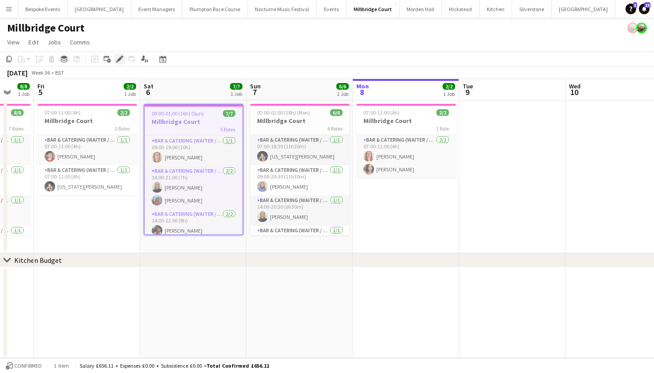
click at [117, 62] on icon at bounding box center [117, 61] width 2 height 2
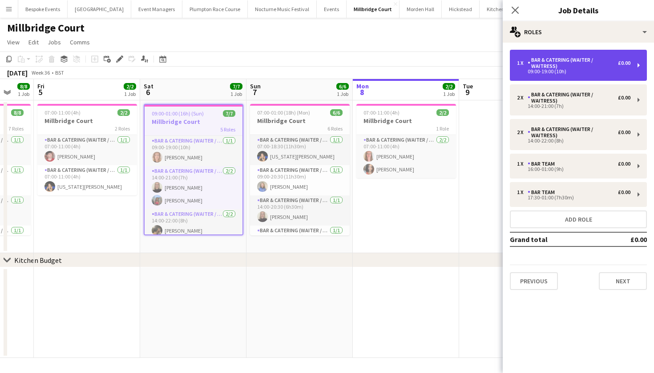
click at [552, 73] on div "09:00-19:00 (10h)" at bounding box center [573, 71] width 113 height 4
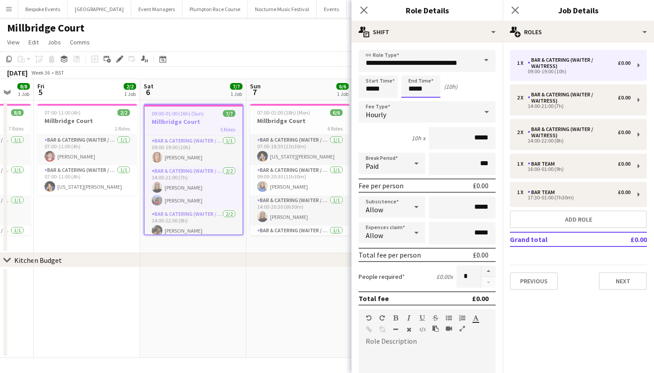
click at [428, 90] on body "Menu Boards Boards Boards All jobs Status Workforce Workforce My Workforce Recr…" at bounding box center [327, 186] width 654 height 373
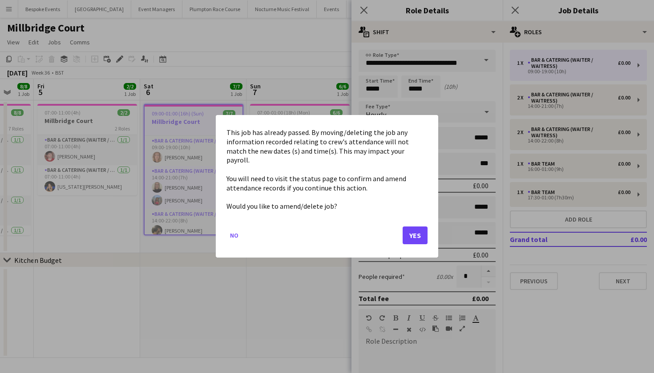
click at [417, 236] on button "Yes" at bounding box center [414, 236] width 25 height 18
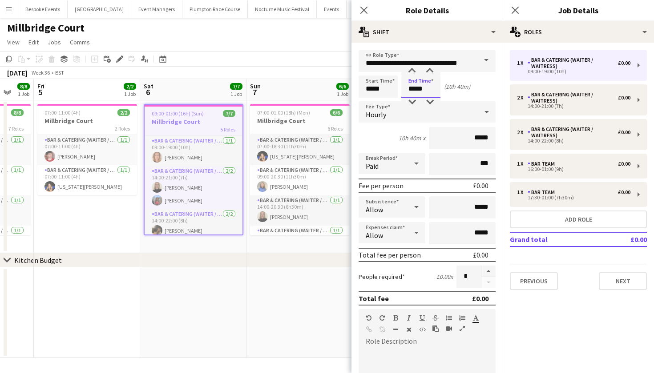
type input "*****"
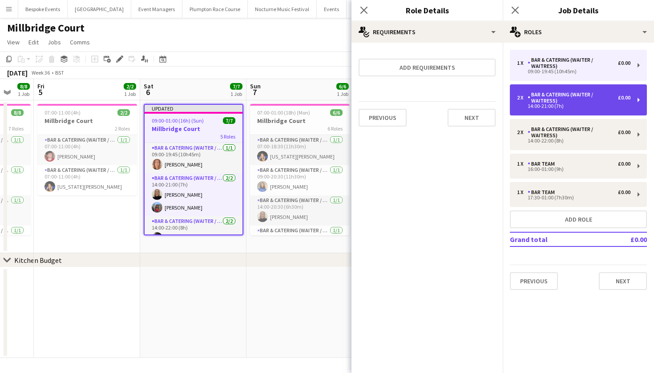
click at [583, 100] on div "Bar & Catering (Waiter / waitress)" at bounding box center [572, 98] width 90 height 12
type input "*****"
type input "*"
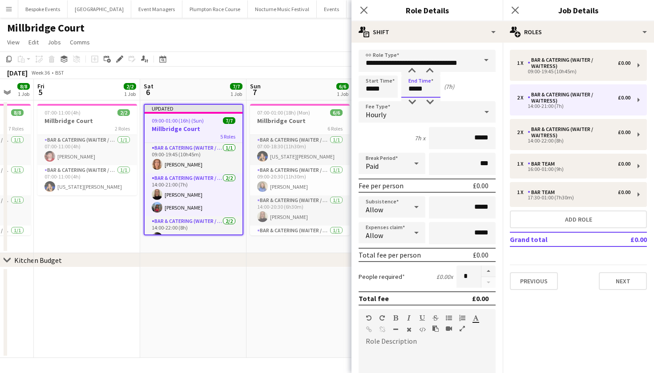
click at [420, 88] on input "*****" at bounding box center [420, 87] width 39 height 22
click at [431, 90] on input "*****" at bounding box center [420, 87] width 39 height 22
type input "*****"
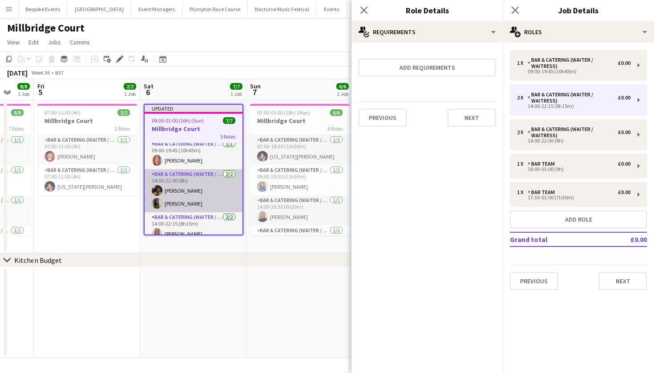
scroll to position [4, 0]
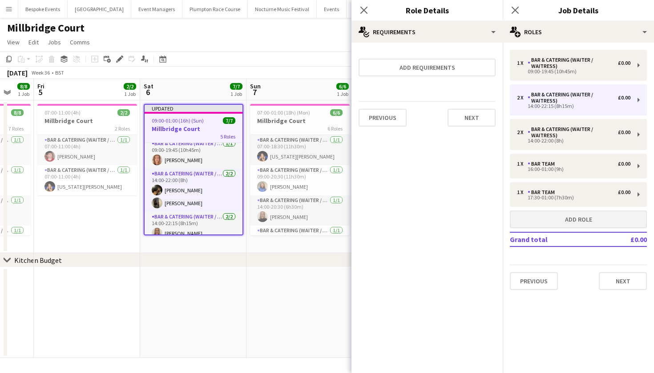
click at [574, 222] on button "Add role" at bounding box center [577, 220] width 137 height 18
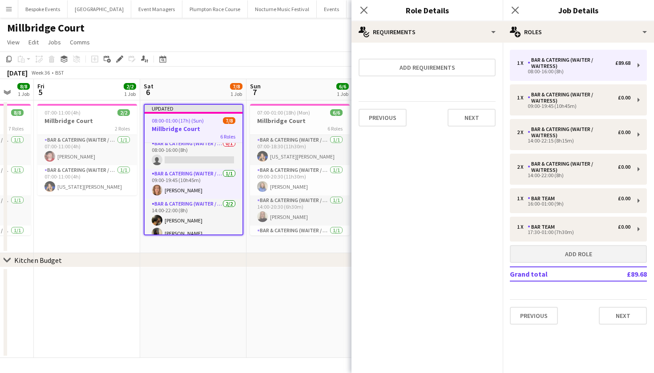
type input "*****"
type input "******"
type input "*"
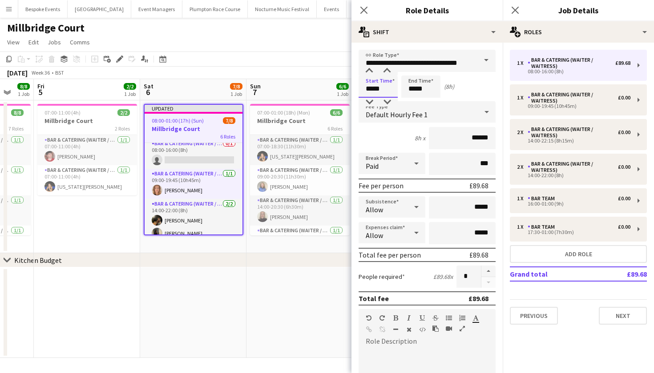
click at [373, 88] on input "*****" at bounding box center [377, 87] width 39 height 22
type input "*****"
click at [415, 88] on input "*****" at bounding box center [420, 87] width 39 height 22
type input "*****"
drag, startPoint x: 484, startPoint y: 141, endPoint x: 450, endPoint y: 138, distance: 34.4
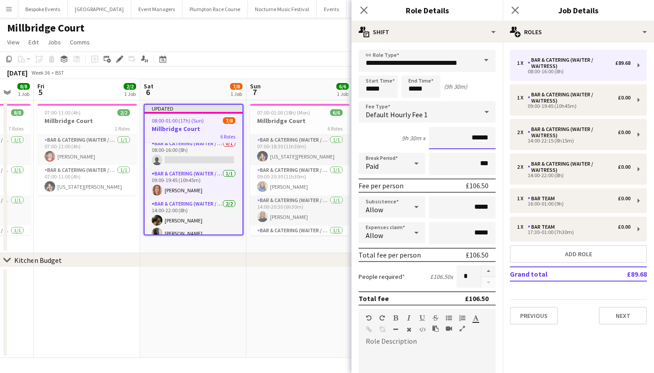
click at [450, 140] on input "******" at bounding box center [462, 138] width 67 height 22
click at [441, 109] on div "Default Hourly Fee 1" at bounding box center [417, 111] width 119 height 21
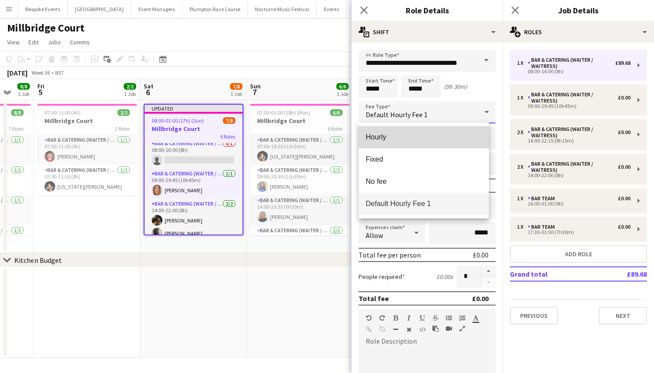
click at [411, 138] on span "Hourly" at bounding box center [423, 137] width 116 height 8
type input "*****"
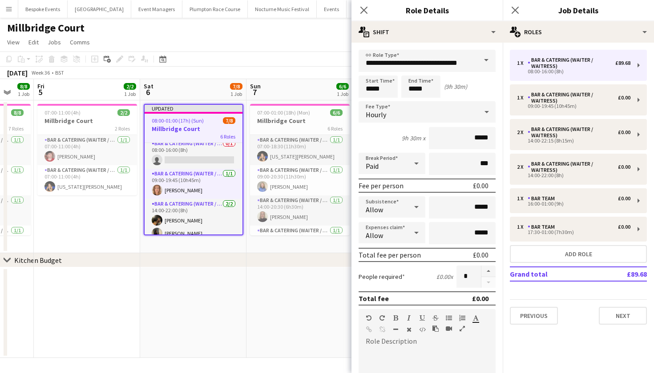
click at [289, 297] on app-date-cell at bounding box center [299, 313] width 106 height 91
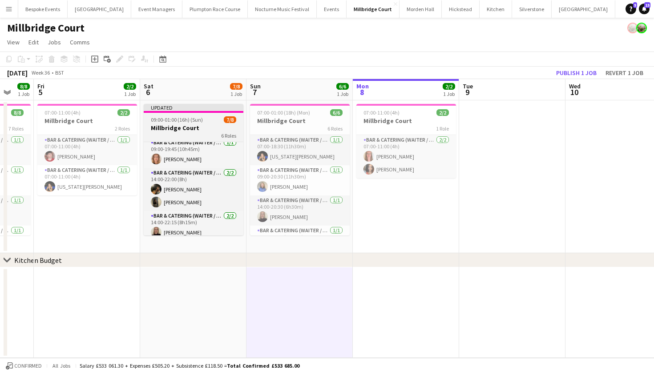
click at [209, 127] on h3 "Millbridge Court" at bounding box center [194, 128] width 100 height 8
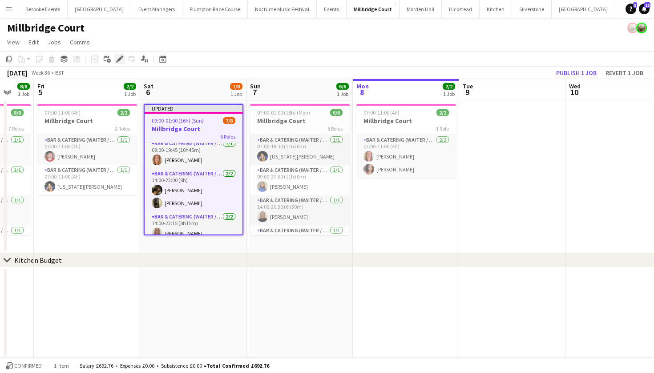
click at [114, 58] on div "Edit" at bounding box center [119, 59] width 11 height 11
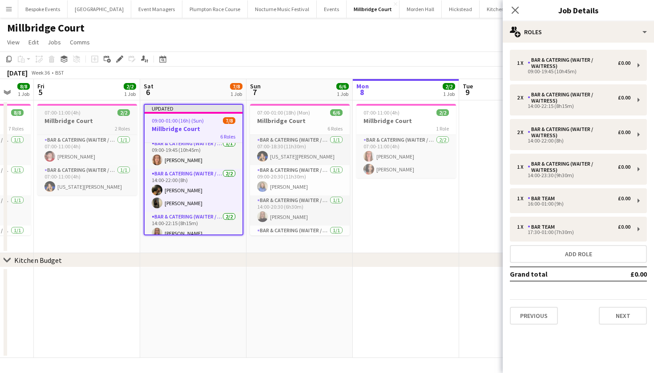
click at [83, 111] on div "07:00-11:00 (4h) 2/2" at bounding box center [87, 112] width 100 height 7
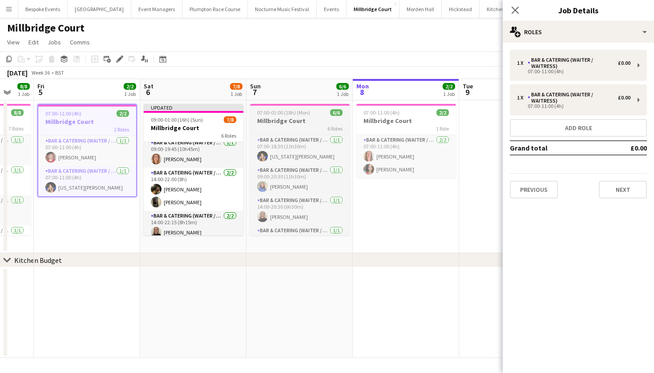
click at [282, 115] on span "07:00-01:00 (18h) (Mon)" at bounding box center [283, 112] width 53 height 7
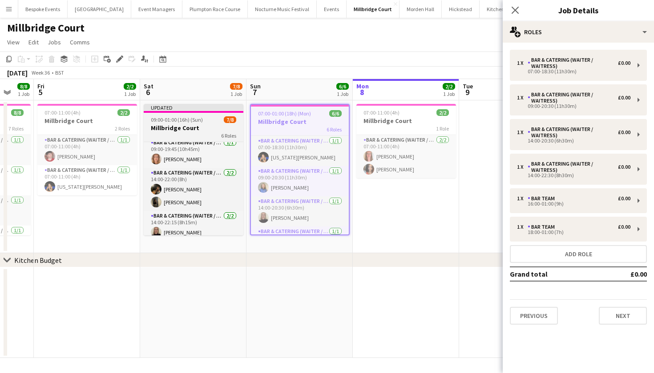
click at [201, 116] on app-job-card "Updated 09:00-01:00 (16h) (Sun) 7/8 Millbridge Court 6 Roles Bar & Catering (Wa…" at bounding box center [194, 170] width 100 height 132
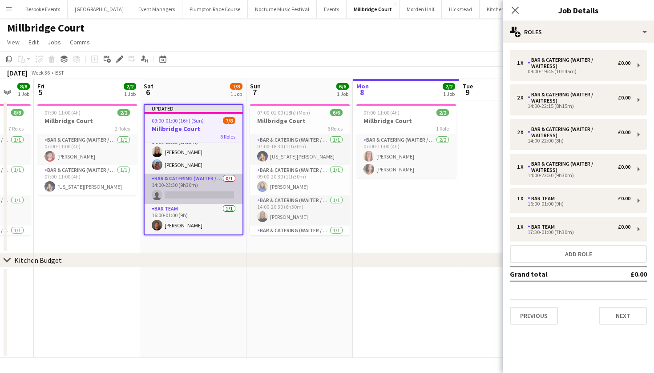
scroll to position [88, 0]
click at [194, 179] on app-card-role "Bar & Catering (Waiter / waitress) 0/1 14:00-23:30 (9h30m) single-neutral-actio…" at bounding box center [193, 187] width 98 height 30
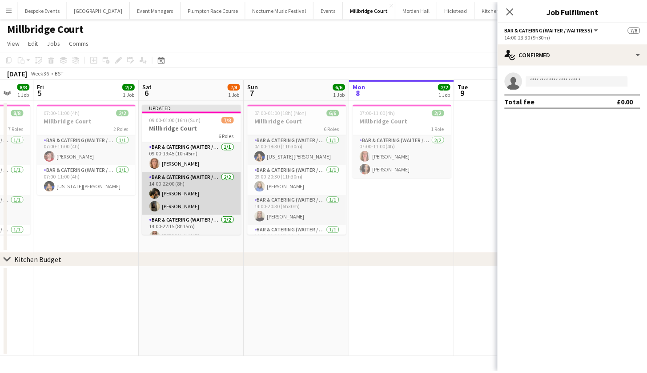
scroll to position [0, 0]
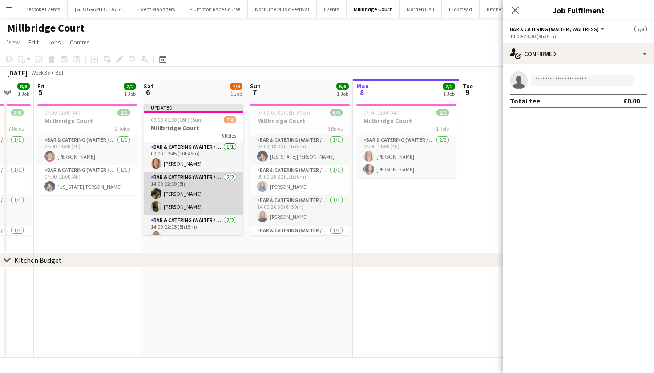
click at [188, 191] on app-card-role "Bar & Catering (Waiter / waitress) [DATE] 14:00-22:00 (8h) [PERSON_NAME] [PERSO…" at bounding box center [194, 193] width 100 height 43
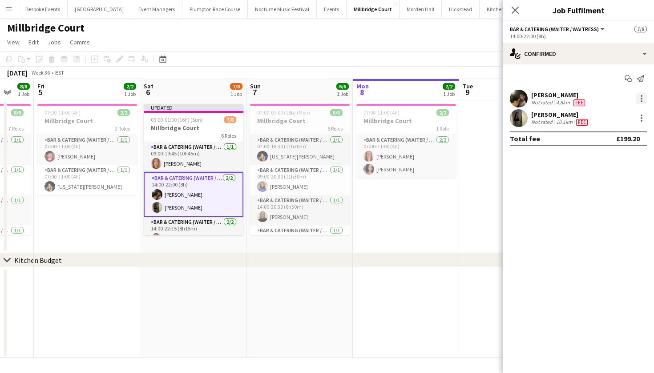
click at [636, 101] on div at bounding box center [641, 98] width 11 height 11
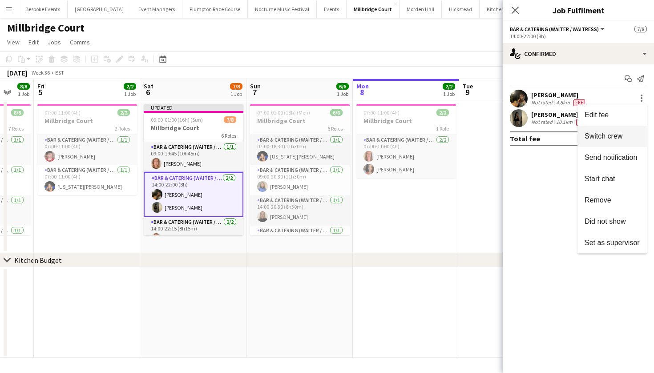
click at [602, 139] on span "Switch crew" at bounding box center [603, 136] width 38 height 8
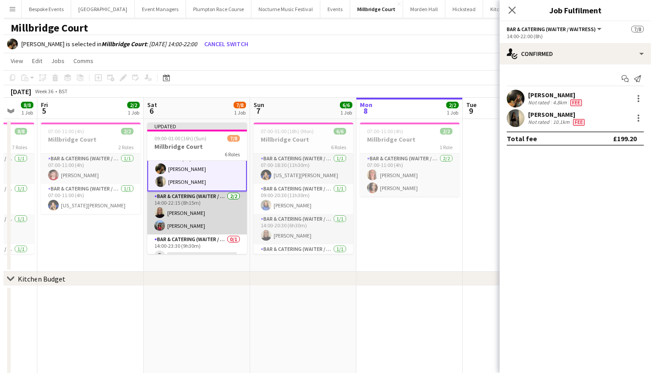
scroll to position [50, 0]
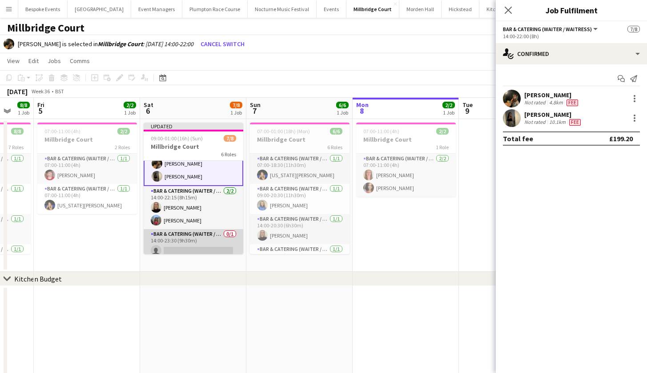
click at [192, 241] on app-card-role "Bar & Catering (Waiter / waitress) 0/1 14:00-23:30 (9h30m) single-neutral-actio…" at bounding box center [194, 244] width 100 height 30
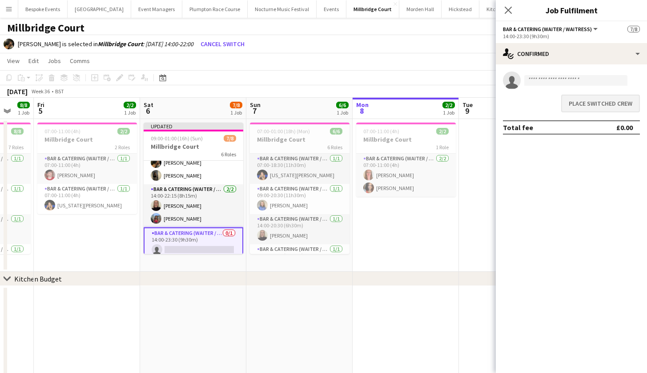
click at [596, 98] on button "Place switched crew" at bounding box center [600, 104] width 79 height 18
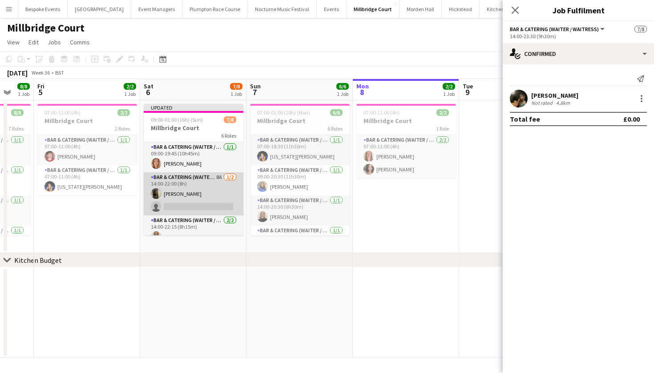
scroll to position [0, 0]
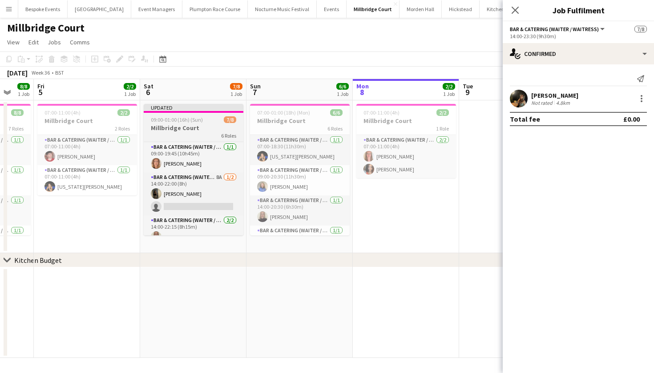
click at [192, 132] on h3 "Millbridge Court" at bounding box center [194, 128] width 100 height 8
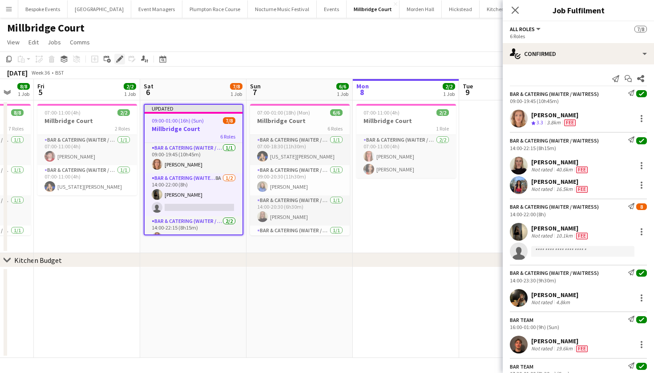
click at [120, 60] on icon at bounding box center [119, 59] width 5 height 5
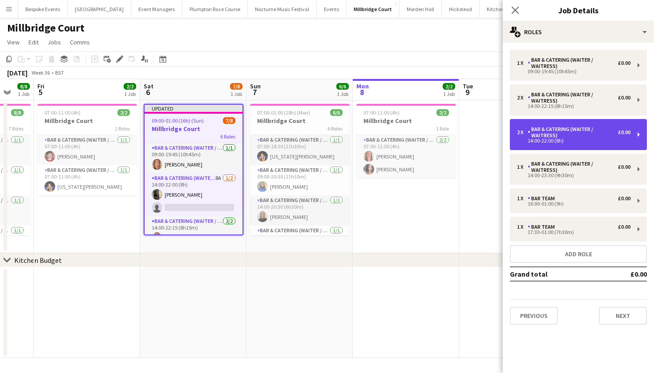
click at [542, 137] on div "Bar & Catering (Waiter / waitress)" at bounding box center [572, 132] width 90 height 12
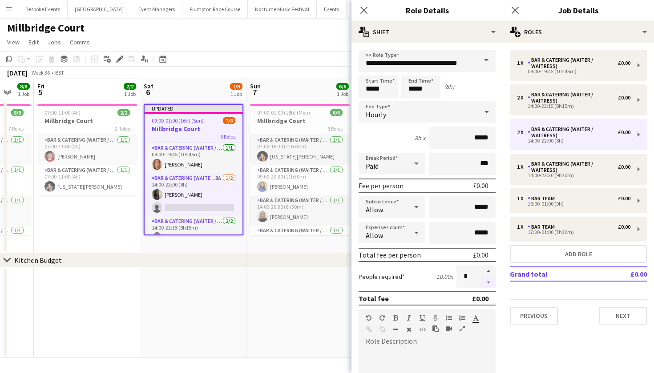
click at [481, 283] on button "button" at bounding box center [488, 282] width 14 height 11
type input "*"
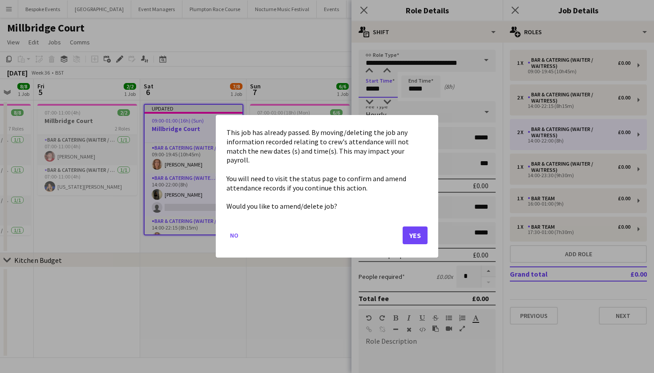
click at [385, 89] on body "Menu Boards Boards Boards All jobs Status Workforce Workforce My Workforce Recr…" at bounding box center [327, 186] width 654 height 373
click at [414, 233] on button "Yes" at bounding box center [414, 236] width 25 height 18
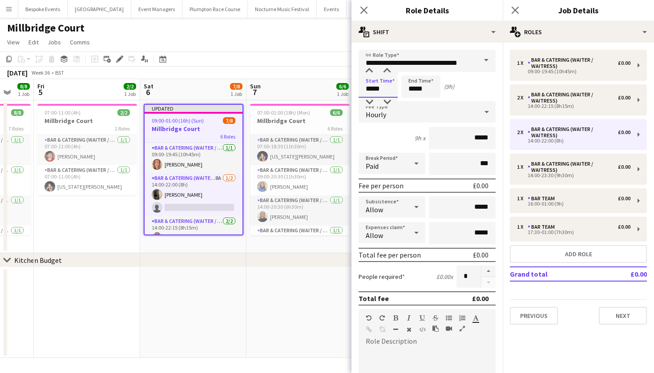
type input "*****"
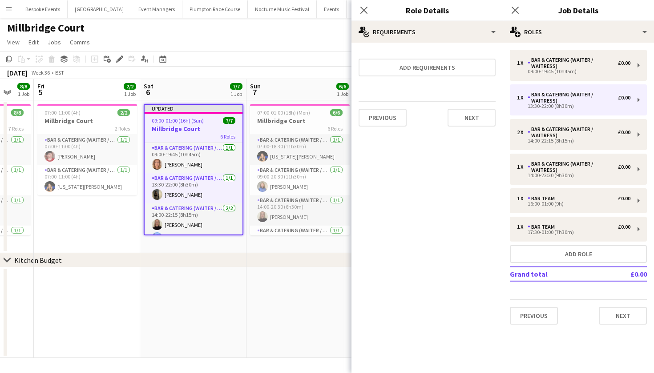
click at [238, 265] on div "chevron-right Kitchen Budget" at bounding box center [327, 260] width 654 height 14
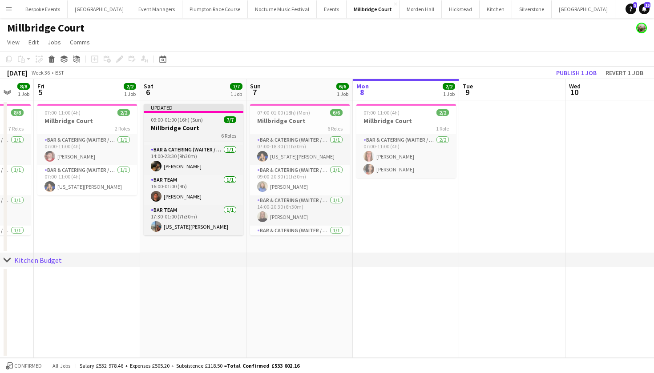
click at [196, 132] on div "6 Roles" at bounding box center [194, 135] width 100 height 7
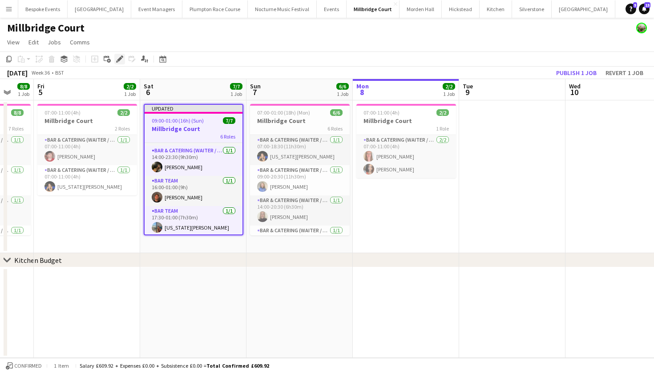
click at [120, 59] on icon at bounding box center [119, 59] width 5 height 5
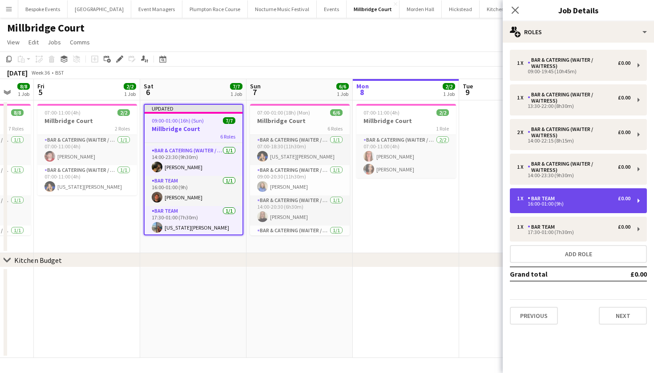
click at [530, 199] on div "Bar Team" at bounding box center [542, 199] width 31 height 6
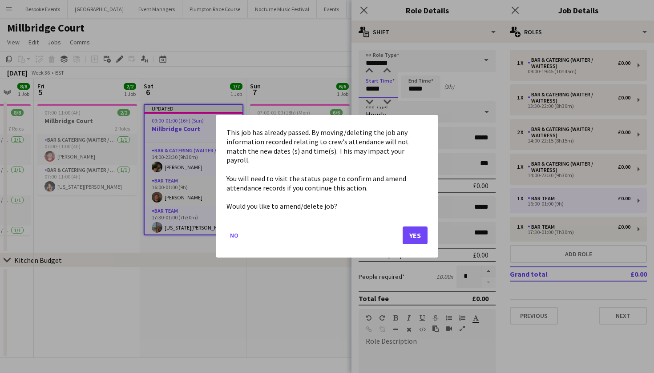
click at [390, 84] on body "Menu Boards Boards Boards All jobs Status Workforce Workforce My Workforce Recr…" at bounding box center [327, 186] width 654 height 373
click at [421, 236] on button "Yes" at bounding box center [414, 236] width 25 height 18
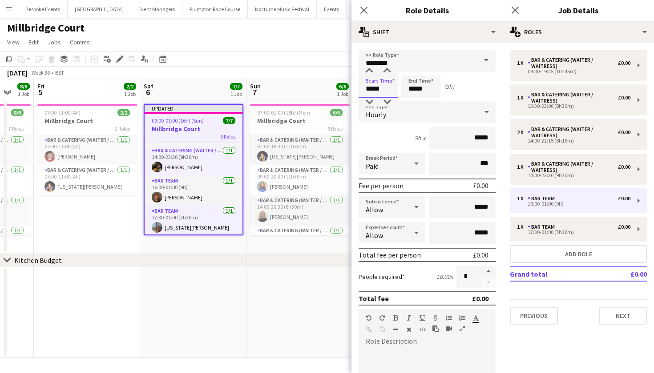
click at [384, 88] on input "*****" at bounding box center [377, 87] width 39 height 22
type input "*****"
click at [423, 91] on input "*****" at bounding box center [420, 87] width 39 height 22
click at [415, 90] on input "*****" at bounding box center [420, 87] width 39 height 22
type input "*****"
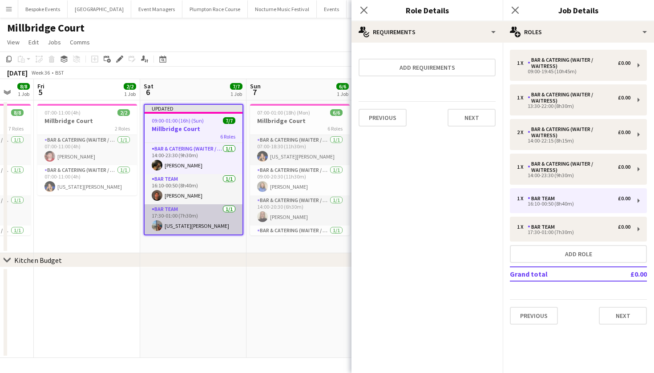
scroll to position [103, 0]
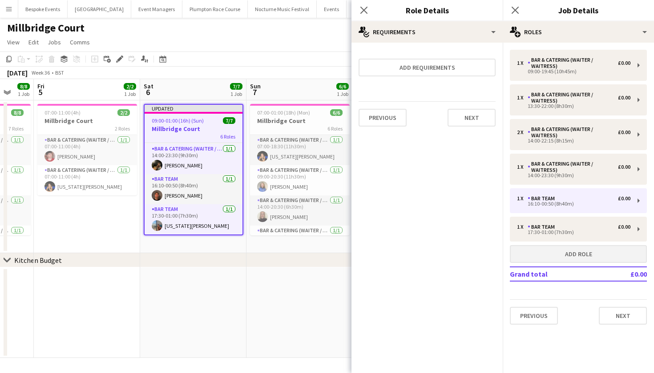
click at [545, 251] on button "Add role" at bounding box center [577, 254] width 137 height 18
type input "**********"
type input "*****"
type input "******"
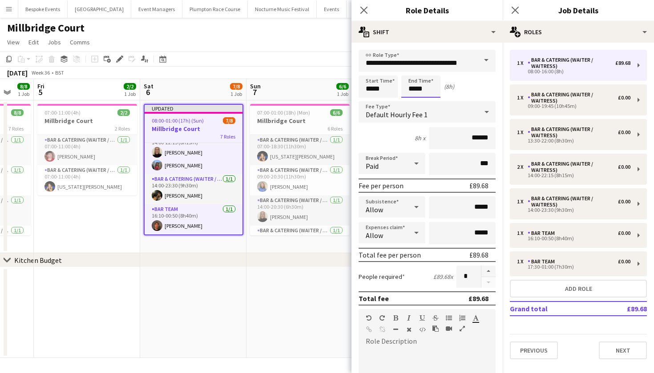
click at [416, 90] on input "*****" at bounding box center [420, 87] width 39 height 22
type input "*****"
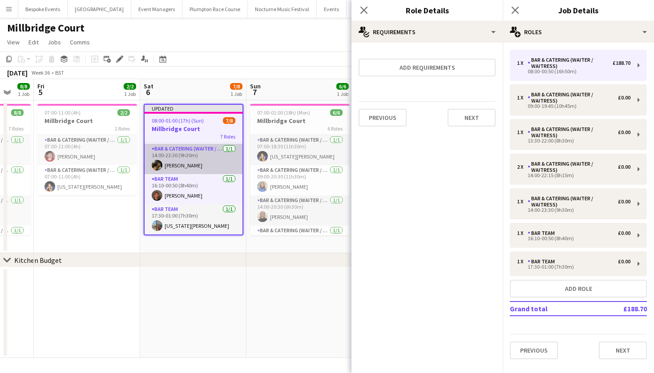
scroll to position [133, 0]
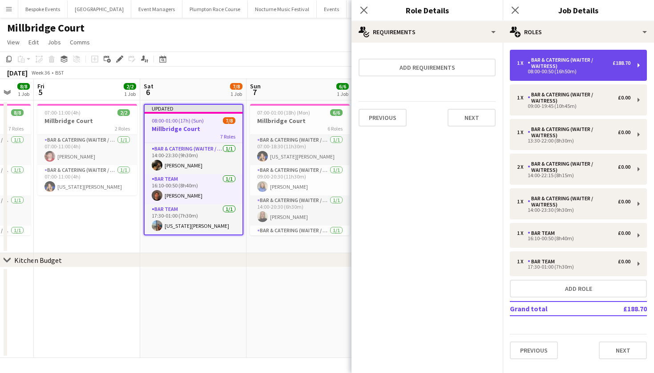
click at [589, 76] on div "1 x Bar & Catering (Waiter / waitress) £188.70 08:00-00:50 (16h50m)" at bounding box center [577, 65] width 137 height 31
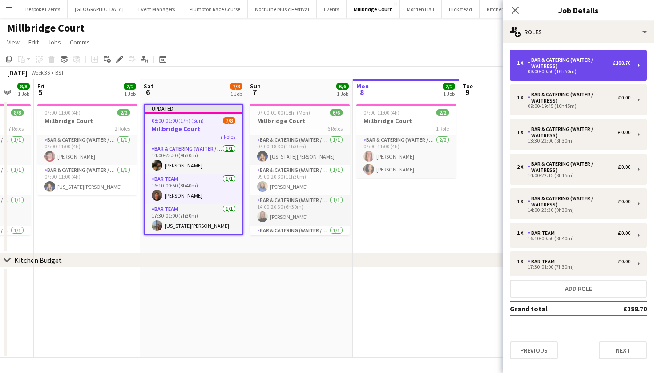
click at [589, 76] on div "1 x Bar & Catering (Waiter / waitress) £188.70 08:00-00:50 (16h50m)" at bounding box center [577, 65] width 137 height 31
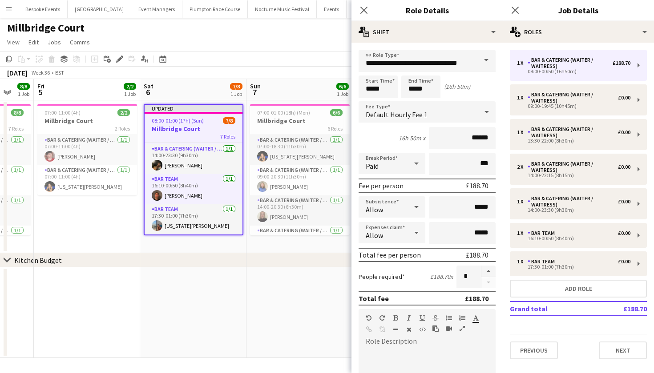
click at [456, 112] on div "Default Hourly Fee 1" at bounding box center [417, 111] width 119 height 21
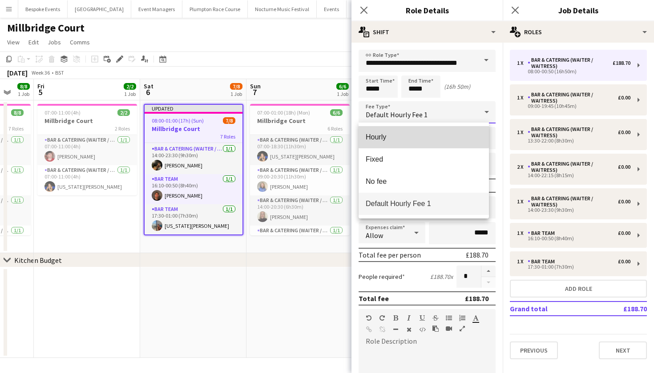
click at [398, 135] on span "Hourly" at bounding box center [423, 137] width 116 height 8
type input "*****"
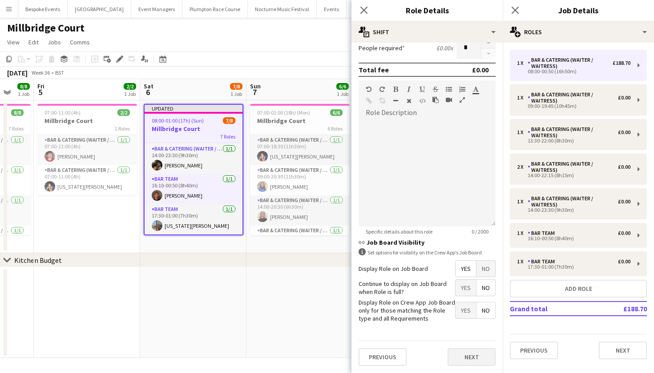
scroll to position [229, 0]
click at [449, 364] on button "Next" at bounding box center [471, 358] width 48 height 18
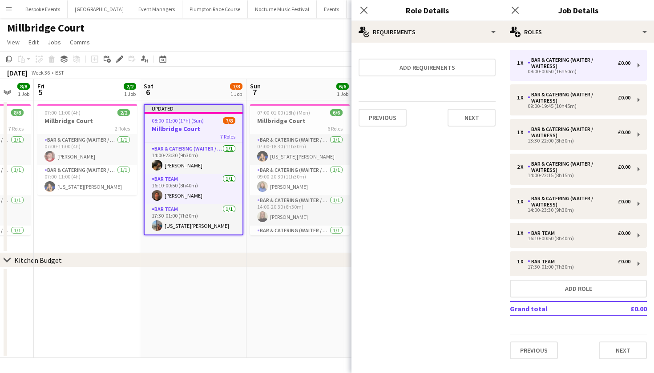
click at [277, 312] on app-date-cell at bounding box center [299, 313] width 106 height 91
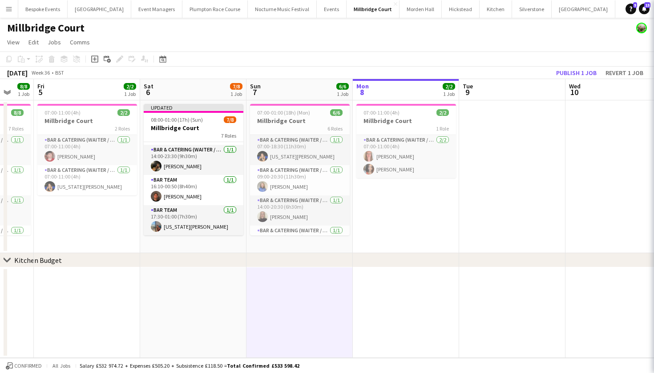
scroll to position [131, 0]
click at [586, 69] on button "Publish 1 job" at bounding box center [576, 73] width 48 height 12
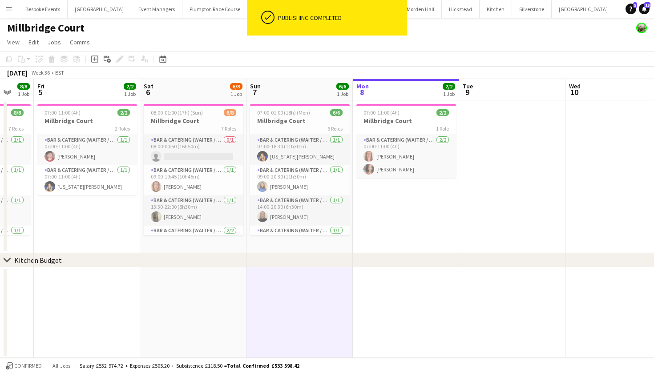
scroll to position [0, 0]
click at [202, 154] on app-card-role "Bar & Catering (Waiter / waitress) 0/1 08:00-00:50 (16h50m) single-neutral-acti…" at bounding box center [194, 150] width 100 height 30
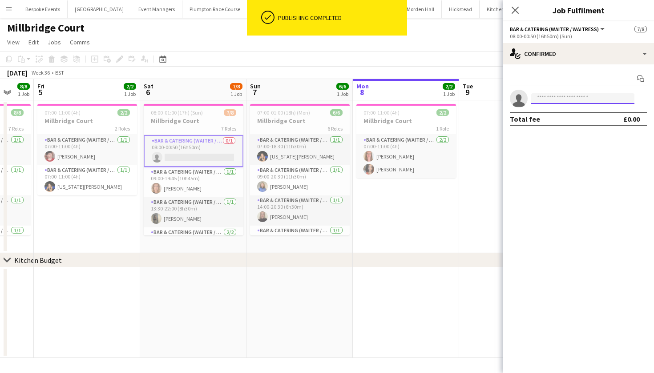
click at [544, 103] on input at bounding box center [582, 98] width 103 height 11
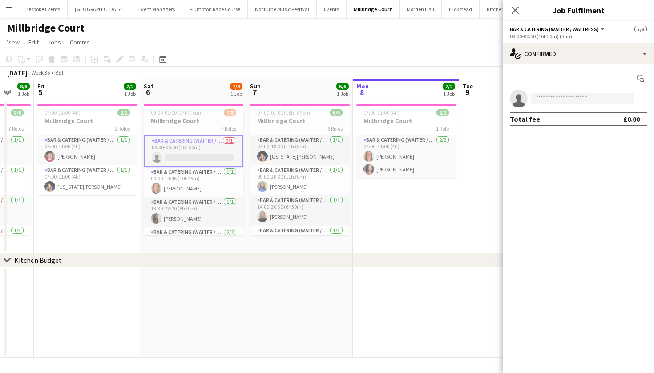
click at [399, 256] on div "chevron-right Kitchen Budget" at bounding box center [327, 260] width 654 height 14
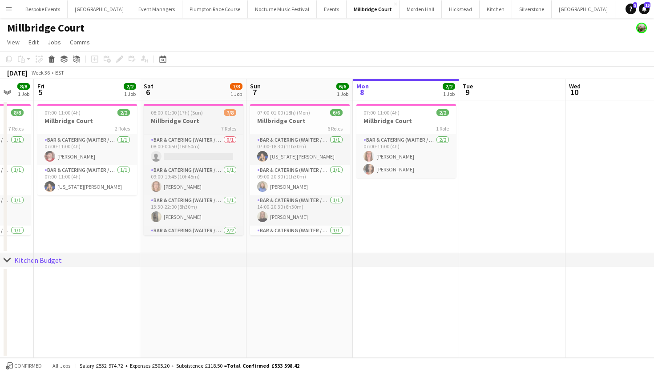
click at [158, 114] on span "08:00-01:00 (17h) (Sun)" at bounding box center [177, 112] width 52 height 7
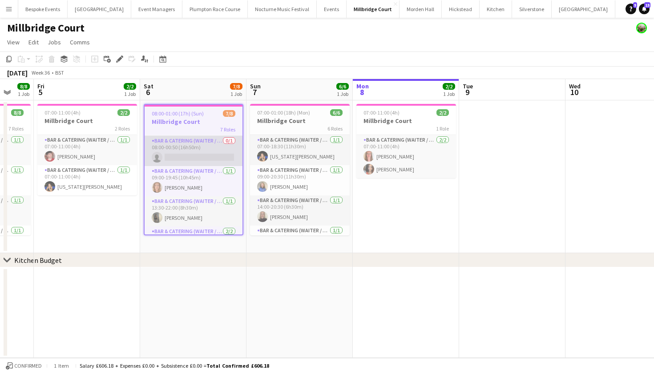
click at [208, 152] on app-card-role "Bar & Catering (Waiter / waitress) 0/1 08:00-00:50 (16h50m) single-neutral-acti…" at bounding box center [193, 151] width 98 height 30
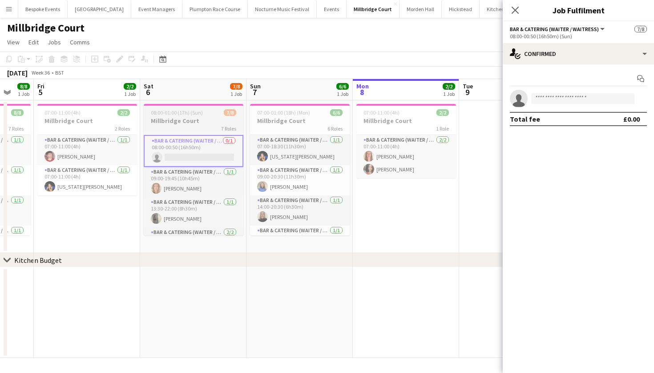
click at [181, 118] on h3 "Millbridge Court" at bounding box center [194, 121] width 100 height 8
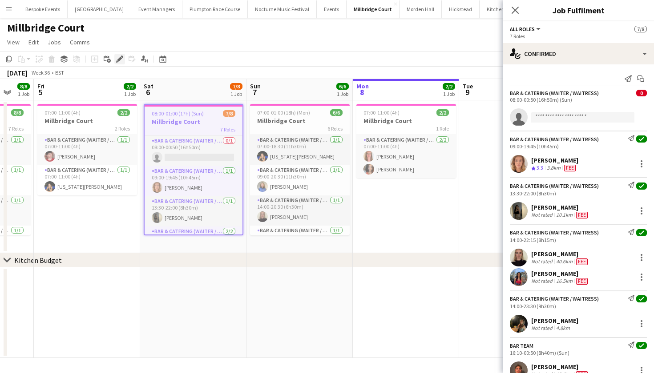
click at [120, 60] on icon at bounding box center [119, 59] width 5 height 5
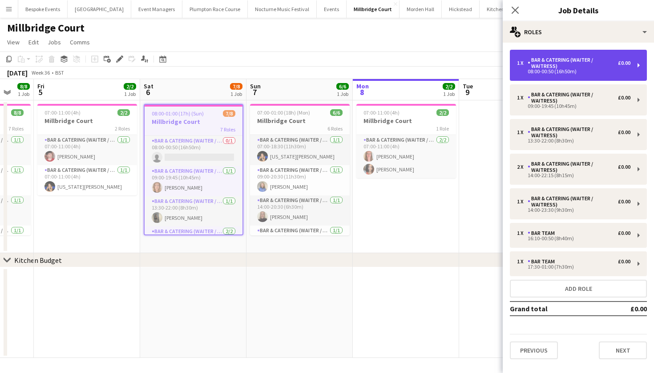
click at [554, 73] on div "08:00-00:50 (16h50m)" at bounding box center [573, 71] width 113 height 4
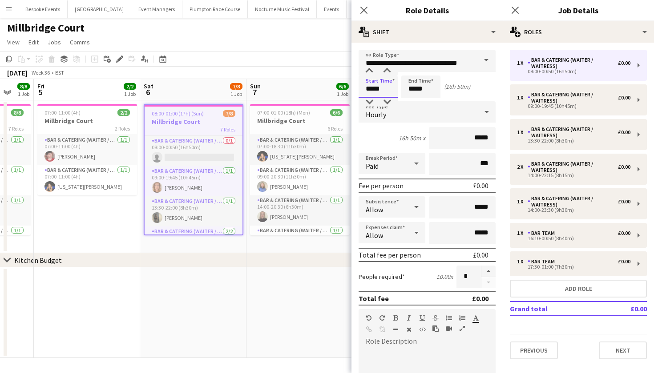
click at [372, 90] on input "*****" at bounding box center [377, 87] width 39 height 22
type input "*****"
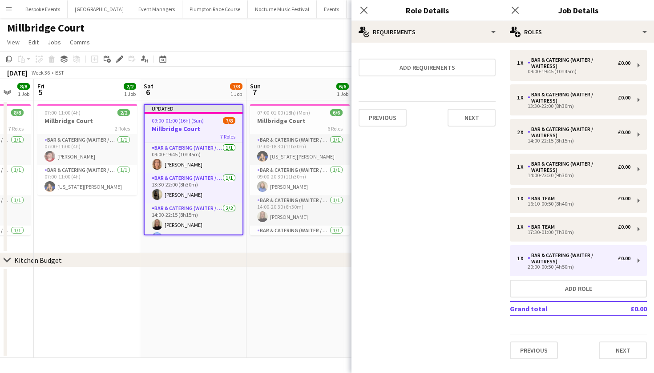
click at [176, 58] on app-toolbar "Copy Paste Paste Command V Paste with crew Command Shift V Paste linked Job [GE…" at bounding box center [327, 59] width 654 height 15
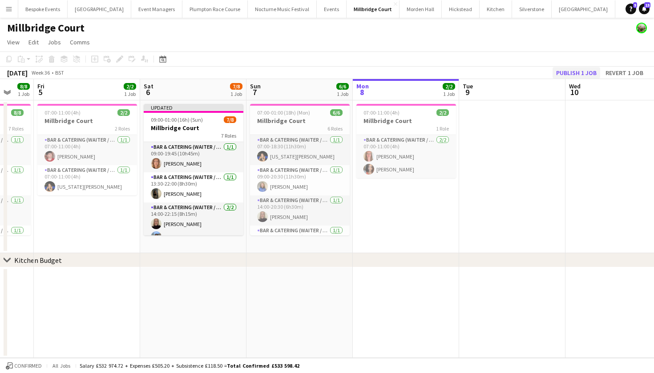
click at [581, 68] on button "Publish 1 job" at bounding box center [576, 73] width 48 height 12
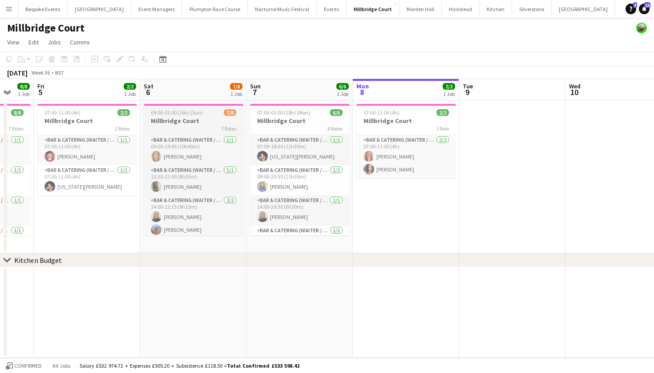
click at [192, 124] on h3 "Millbridge Court" at bounding box center [194, 121] width 100 height 8
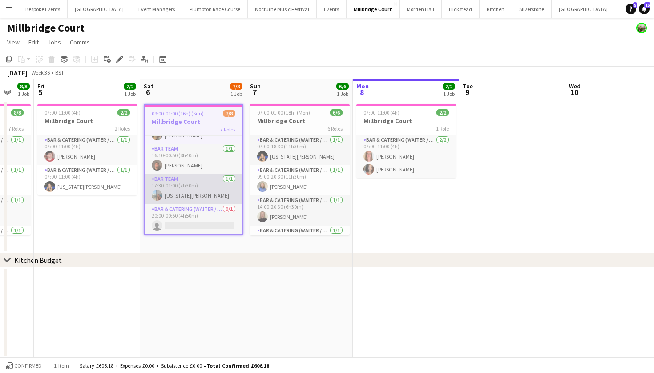
scroll to position [126, 0]
click at [201, 124] on h3 "Millbridge Court" at bounding box center [193, 122] width 98 height 8
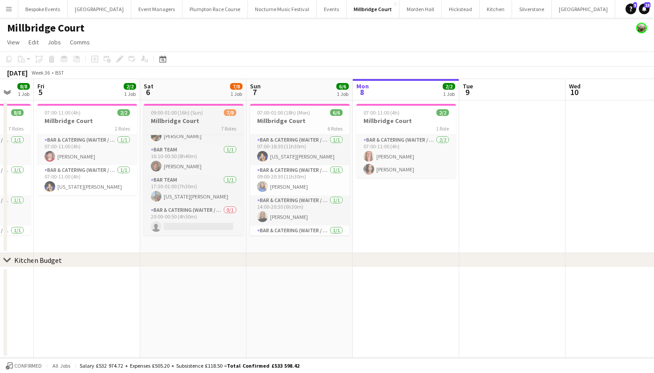
click at [201, 124] on h3 "Millbridge Court" at bounding box center [194, 121] width 100 height 8
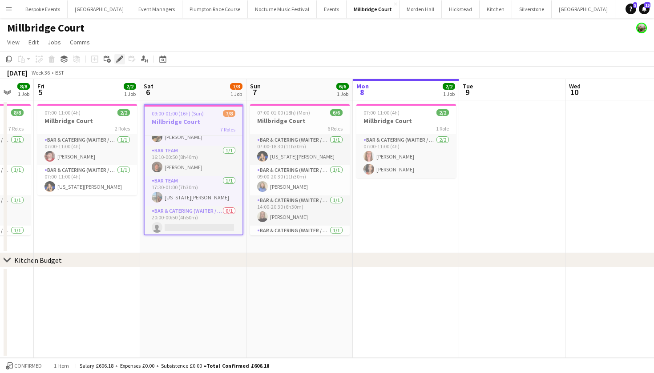
click at [120, 60] on icon at bounding box center [119, 59] width 5 height 5
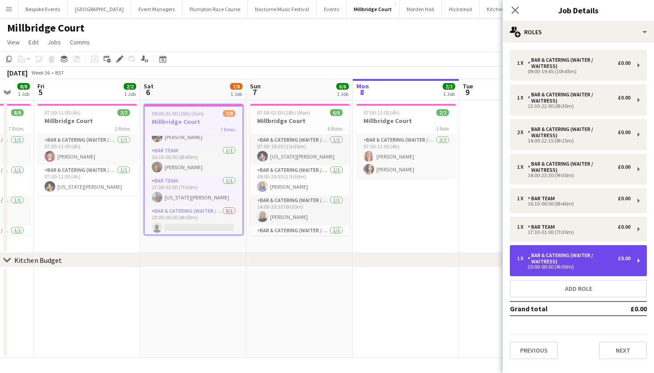
click at [550, 264] on div "Bar & Catering (Waiter / waitress)" at bounding box center [572, 259] width 90 height 12
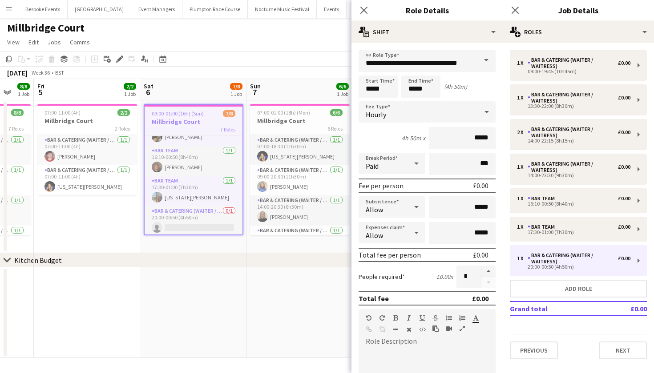
click at [479, 60] on span at bounding box center [486, 60] width 19 height 21
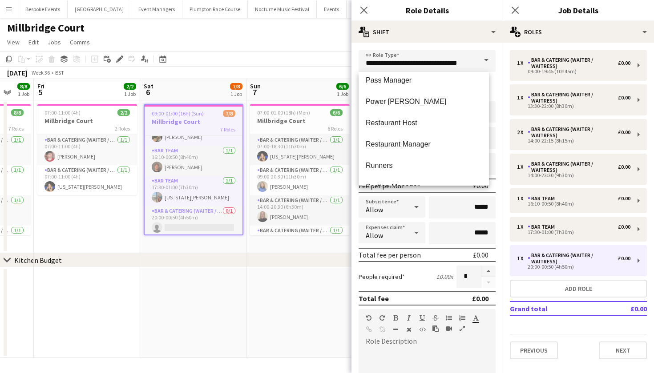
scroll to position [393, 0]
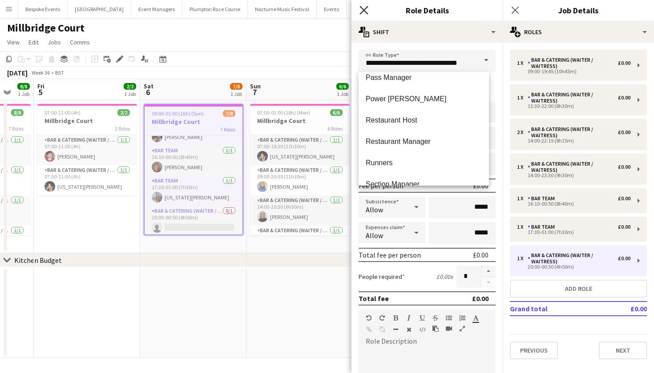
click at [366, 10] on icon "Close pop-in" at bounding box center [363, 10] width 8 height 8
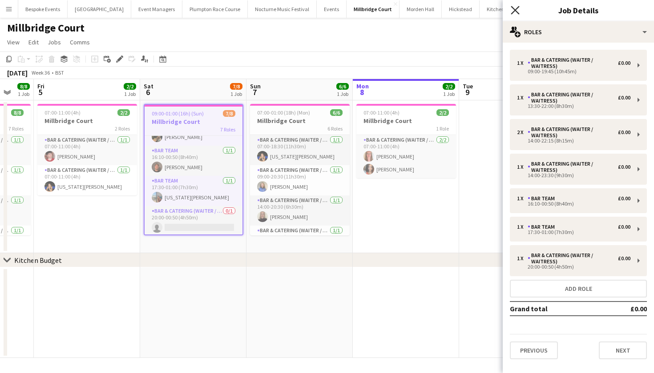
click at [518, 14] on icon at bounding box center [514, 10] width 8 height 8
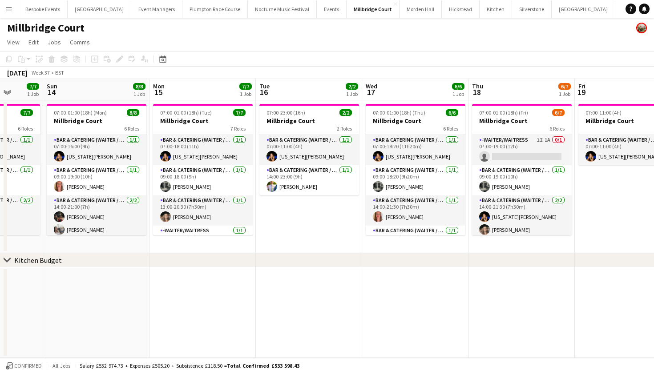
scroll to position [0, 278]
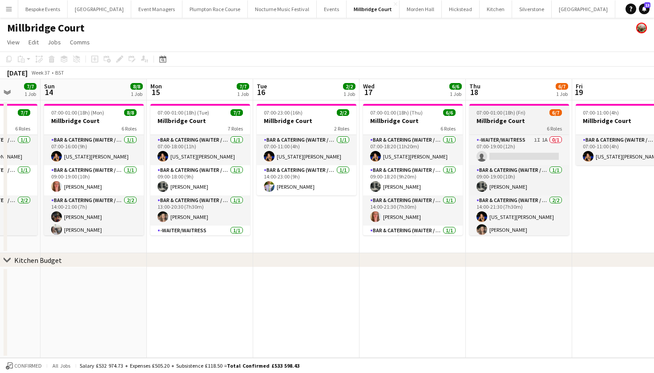
click at [525, 113] on div "07:00-01:00 (18h) (Fri) 6/7" at bounding box center [519, 112] width 100 height 7
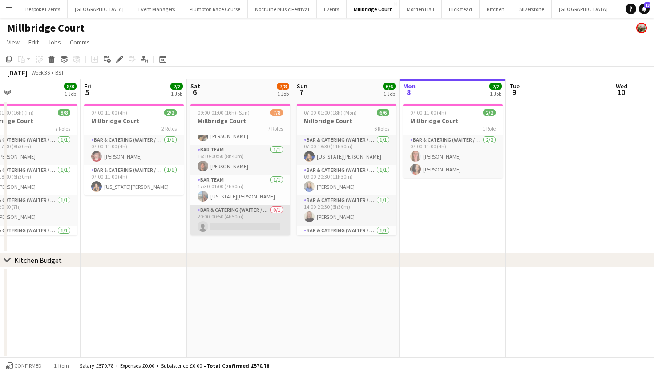
scroll to position [124, 0]
click at [223, 222] on app-card-role "Bar & Catering (Waiter / waitress) 0/1 20:00-00:50 (4h50m) single-neutral-actio…" at bounding box center [240, 220] width 100 height 30
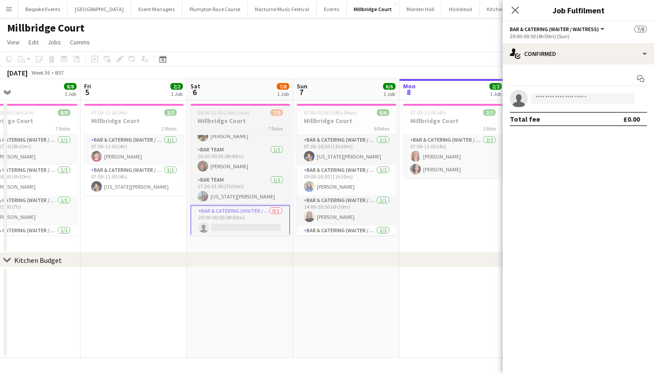
click at [243, 109] on app-job-card "09:00-01:00 (16h) (Sun) 7/8 Millbridge Court 7 Roles Bar & Catering (Waiter / w…" at bounding box center [240, 170] width 100 height 132
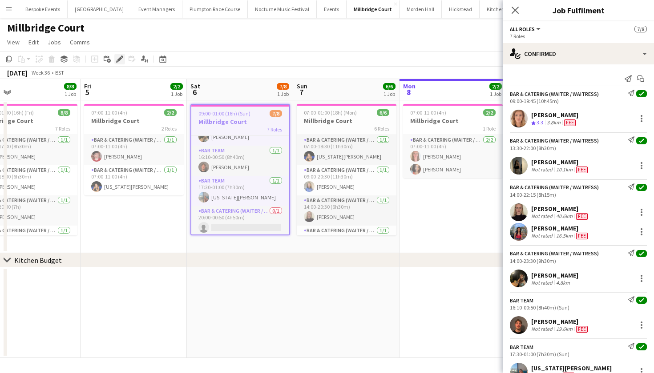
click at [121, 56] on icon at bounding box center [122, 57] width 2 height 2
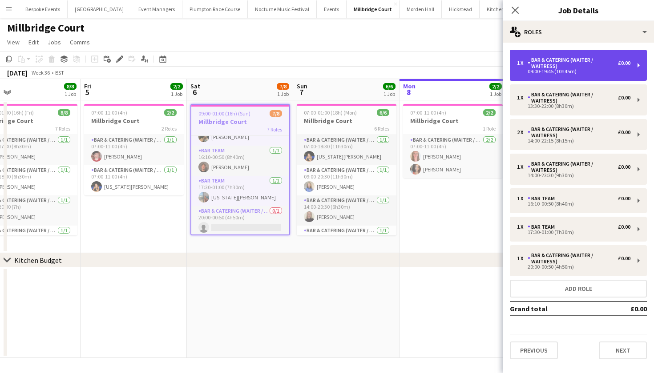
click at [544, 62] on div "Bar & Catering (Waiter / waitress)" at bounding box center [572, 63] width 90 height 12
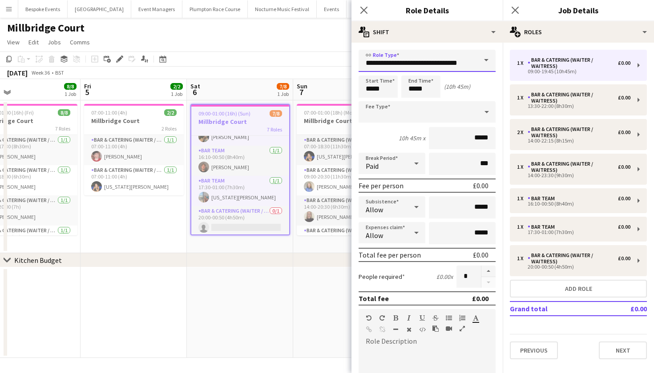
click at [462, 62] on input "**********" at bounding box center [426, 61] width 137 height 22
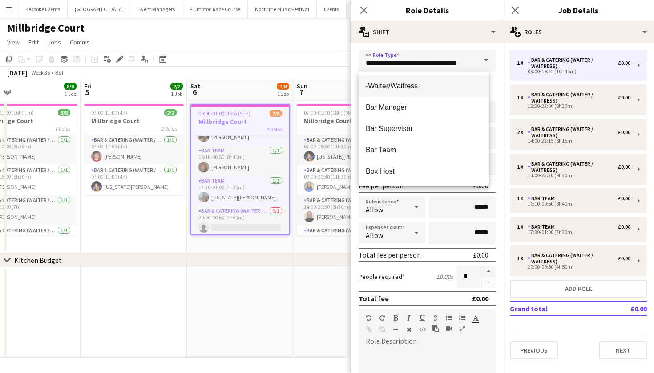
click at [423, 84] on span "-Waiter/Waitress" at bounding box center [423, 86] width 116 height 8
type input "**********"
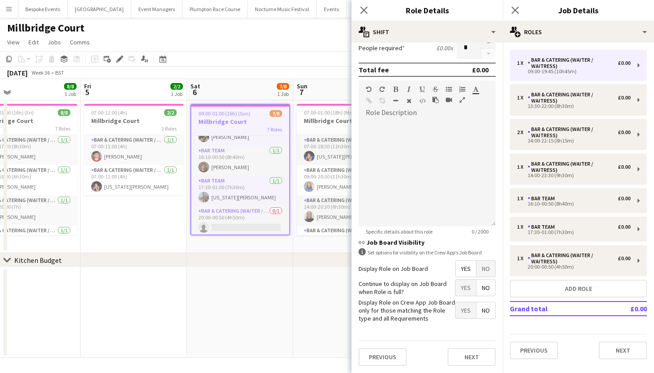
scroll to position [229, 0]
click at [457, 356] on button "Next" at bounding box center [471, 358] width 48 height 18
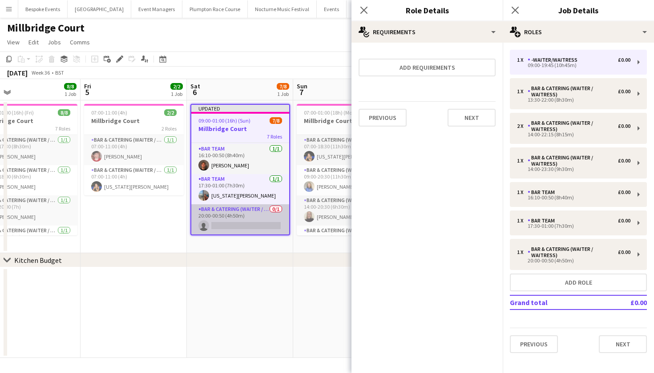
scroll to position [133, 0]
click at [261, 220] on app-card-role "Bar & Catering (Waiter / waitress) 0/1 20:00-00:50 (4h50m) single-neutral-actio…" at bounding box center [240, 220] width 98 height 30
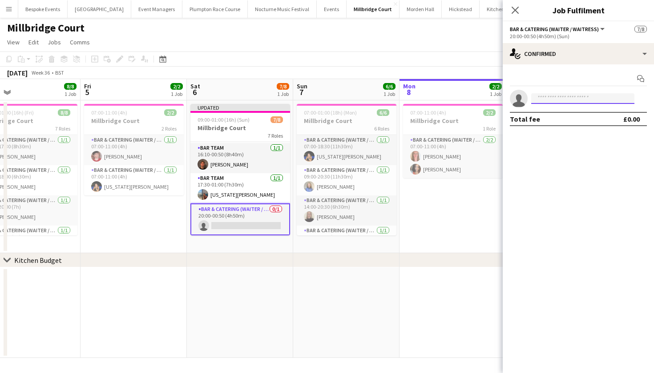
click at [555, 95] on input at bounding box center [582, 98] width 103 height 11
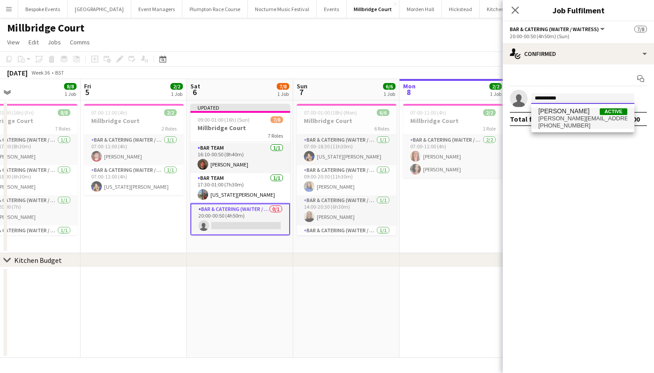
type input "**********"
click at [552, 122] on span "[PHONE_NUMBER]" at bounding box center [582, 125] width 89 height 7
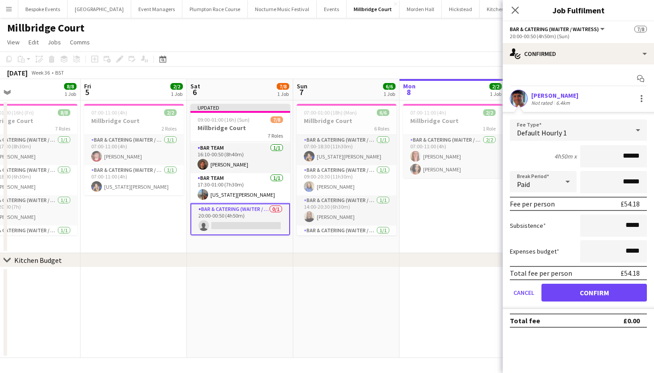
click at [571, 293] on button "Confirm" at bounding box center [593, 293] width 105 height 18
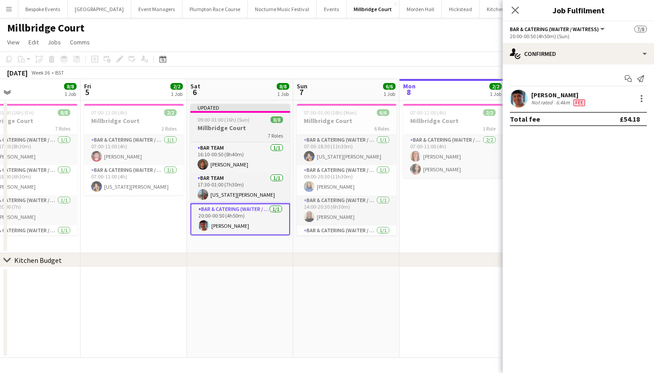
click at [261, 126] on h3 "Millbridge Court" at bounding box center [240, 128] width 100 height 8
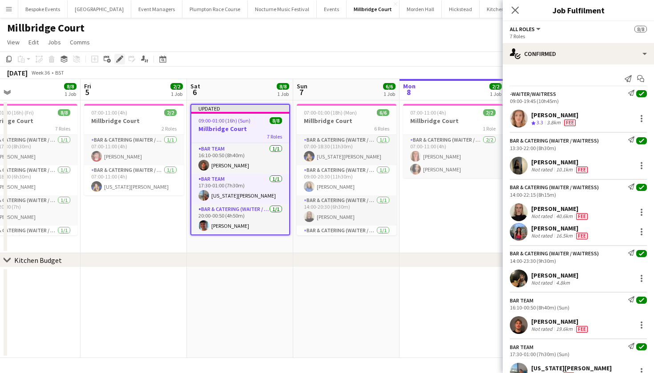
click at [121, 62] on icon "Edit" at bounding box center [119, 59] width 7 height 7
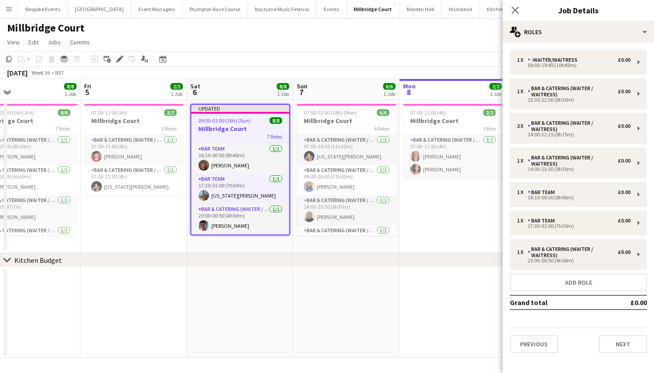
click at [404, 345] on app-date-cell at bounding box center [452, 313] width 106 height 91
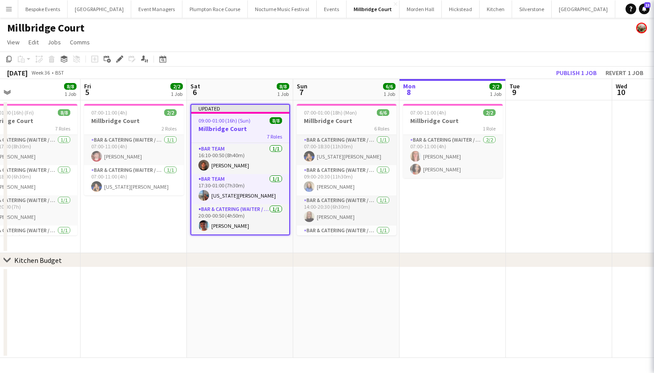
scroll to position [131, 0]
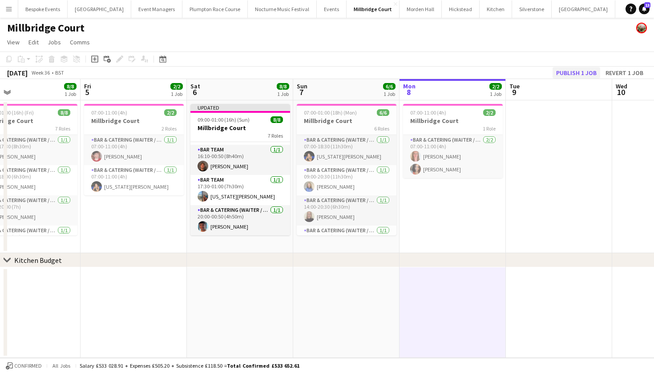
click at [582, 72] on button "Publish 1 job" at bounding box center [576, 73] width 48 height 12
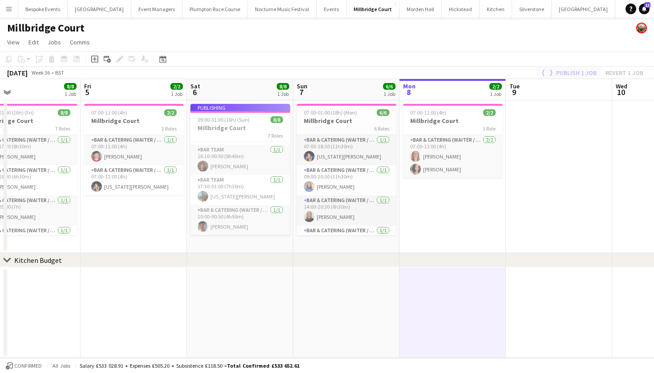
scroll to position [124, 0]
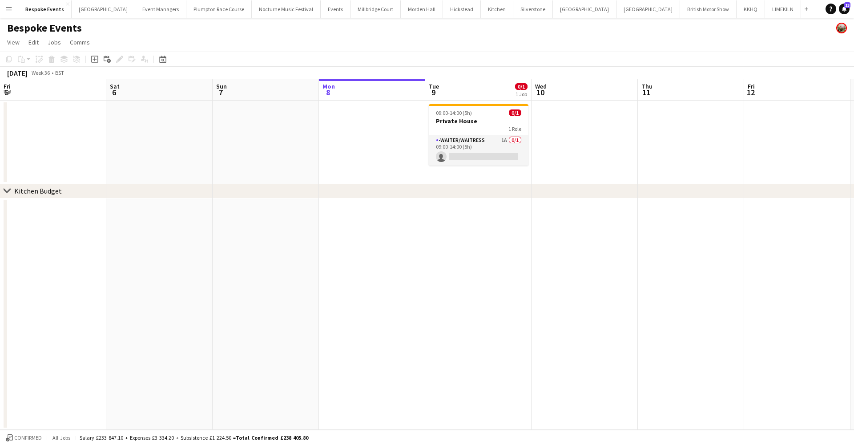
scroll to position [0, 213]
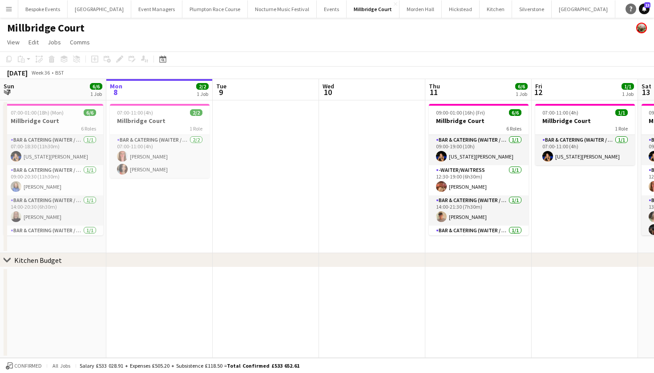
click at [630, 9] on icon at bounding box center [630, 9] width 3 height 5
click at [364, 12] on button "[GEOGRAPHIC_DATA]" at bounding box center [372, 8] width 53 height 17
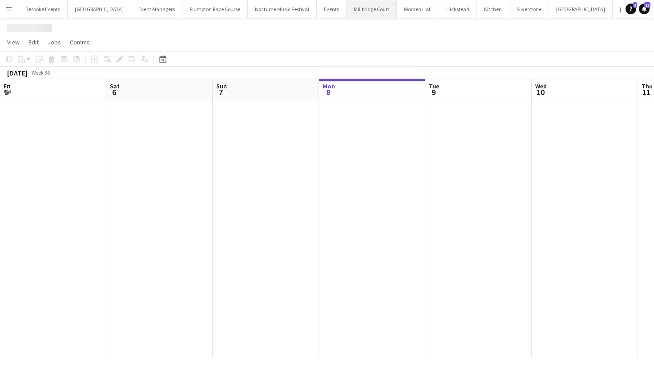
scroll to position [0, 213]
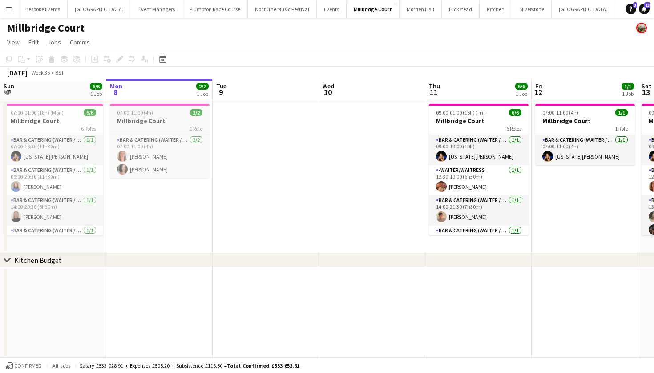
click at [157, 121] on h3 "Millbridge Court" at bounding box center [160, 121] width 100 height 8
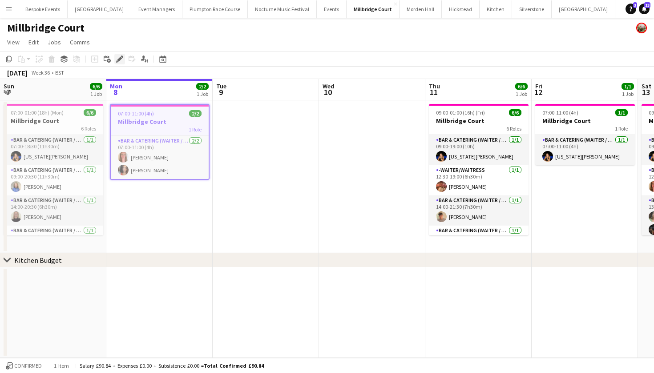
click at [124, 56] on div "Edit" at bounding box center [119, 59] width 11 height 11
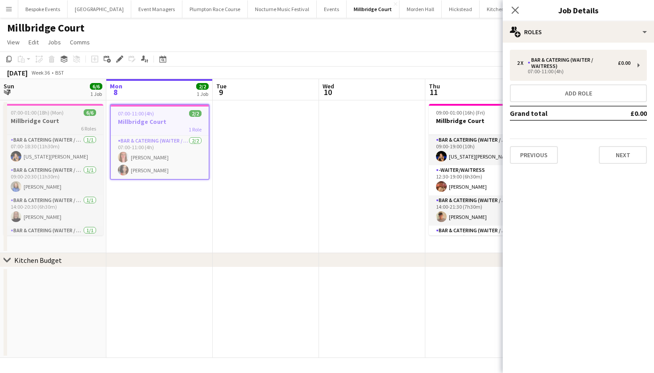
click at [73, 120] on h3 "Millbridge Court" at bounding box center [54, 121] width 100 height 8
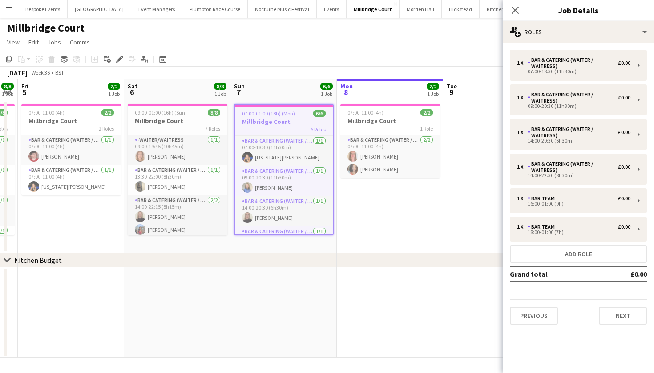
scroll to position [0, 194]
click at [73, 120] on h3 "Millbridge Court" at bounding box center [72, 121] width 100 height 8
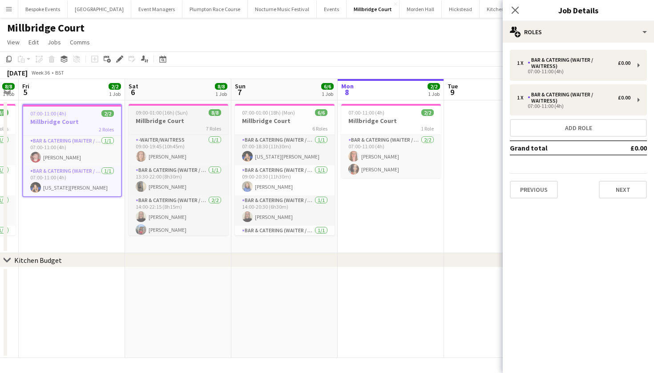
click at [169, 121] on h3 "Millbridge Court" at bounding box center [178, 121] width 100 height 8
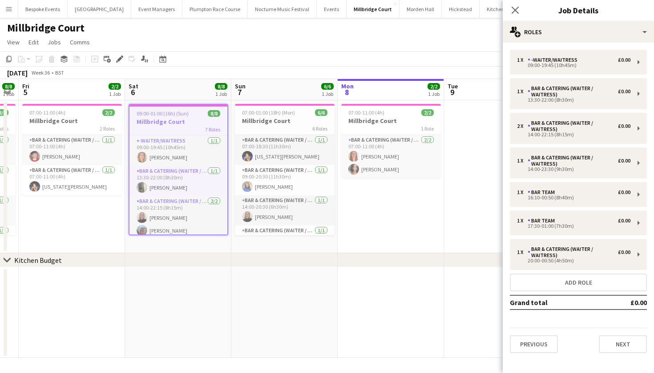
click at [407, 237] on app-date-cell "07:00-11:00 (4h) 2/2 Millbridge Court 1 Role Bar & Catering (Waiter / waitress)…" at bounding box center [390, 176] width 106 height 153
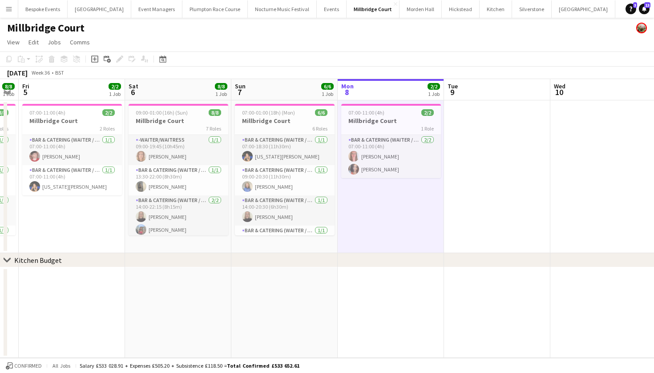
click at [494, 206] on app-date-cell at bounding box center [497, 176] width 106 height 153
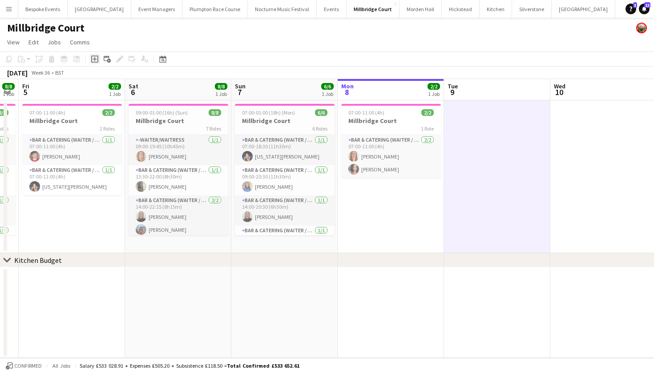
click at [97, 61] on icon "Add job" at bounding box center [94, 59] width 7 height 7
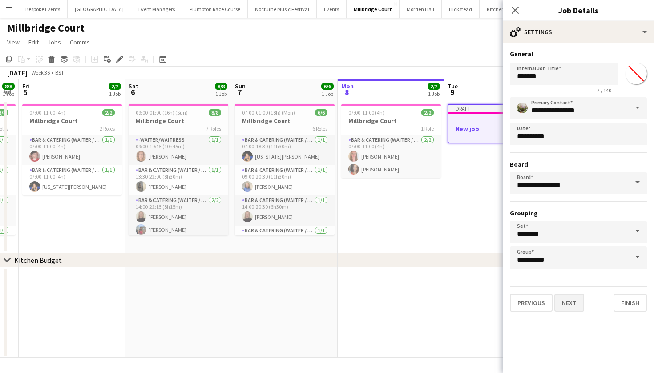
click at [570, 306] on button "Next" at bounding box center [569, 303] width 30 height 18
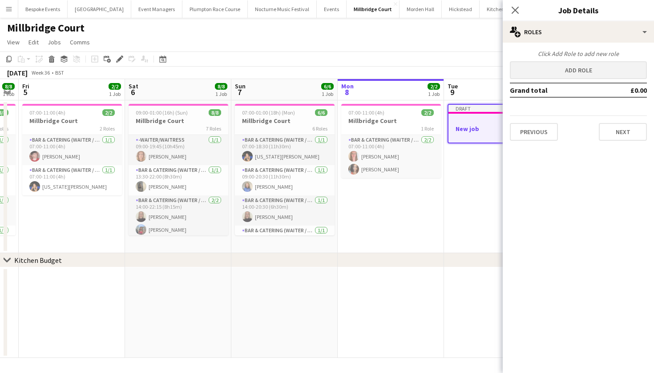
click at [557, 72] on button "Add role" at bounding box center [577, 70] width 137 height 18
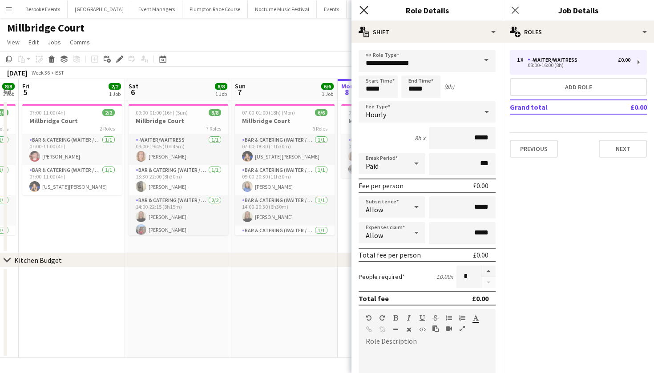
click at [362, 9] on icon at bounding box center [363, 10] width 8 height 8
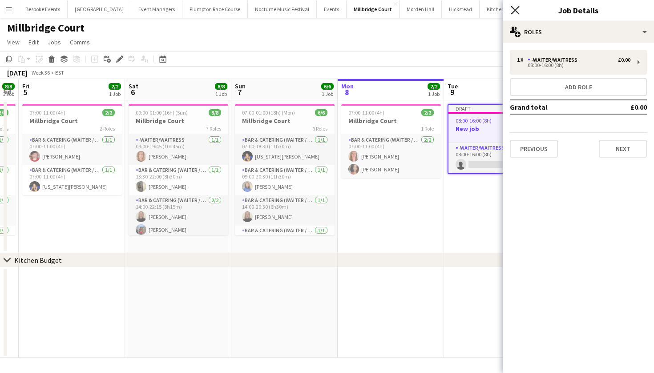
click at [516, 11] on icon at bounding box center [514, 10] width 8 height 8
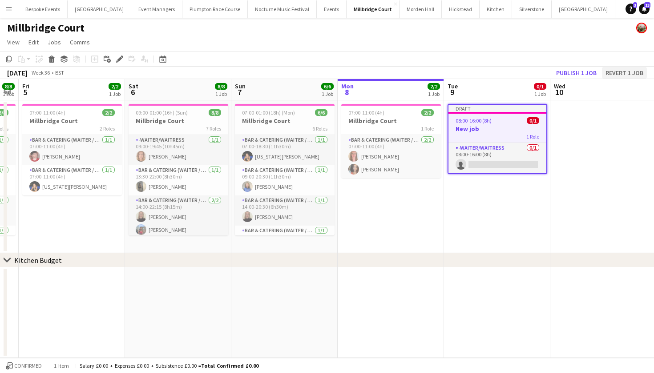
click at [619, 73] on button "Revert 1 job" at bounding box center [624, 73] width 45 height 12
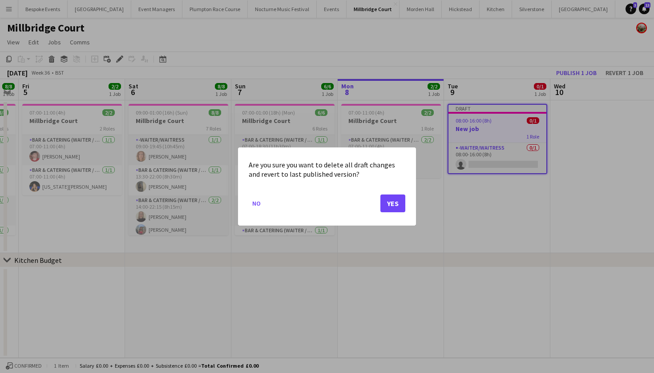
click at [395, 200] on button "Yes" at bounding box center [392, 204] width 25 height 18
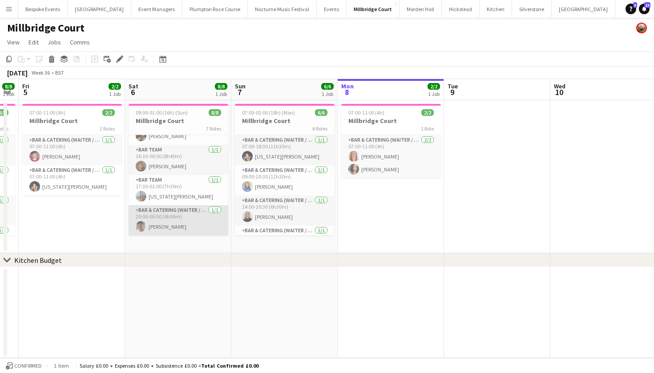
scroll to position [124, 0]
click at [176, 222] on app-card-role "Bar & Catering (Waiter / waitress) [DATE] 20:00-00:50 (4h50m) [PERSON_NAME]" at bounding box center [178, 220] width 100 height 30
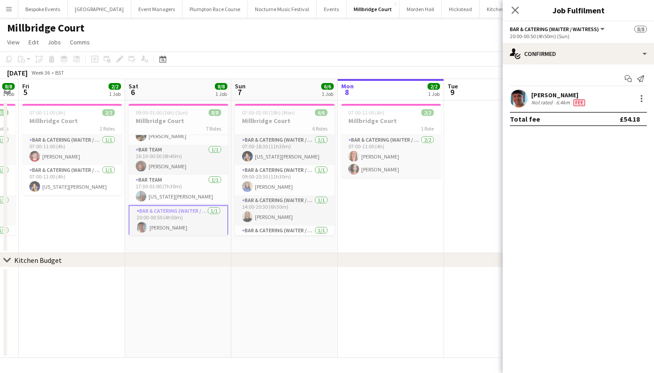
click at [519, 103] on app-user-avatar at bounding box center [518, 99] width 18 height 18
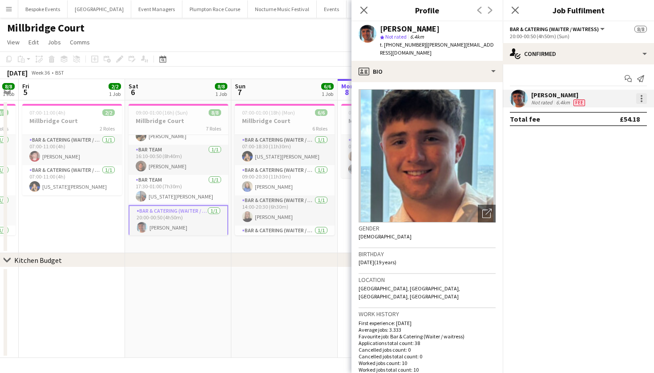
click at [640, 100] on div at bounding box center [641, 98] width 11 height 11
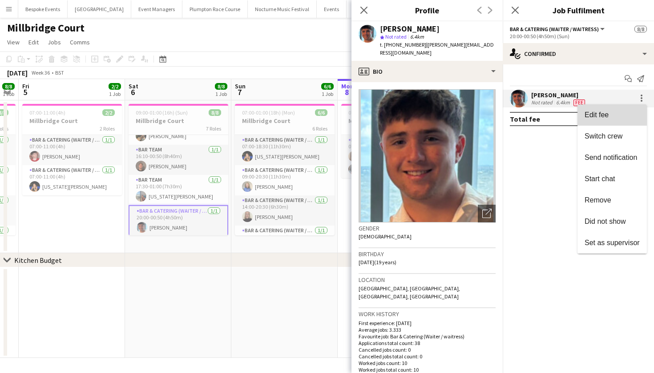
click at [631, 110] on button "Edit fee" at bounding box center [611, 114] width 69 height 21
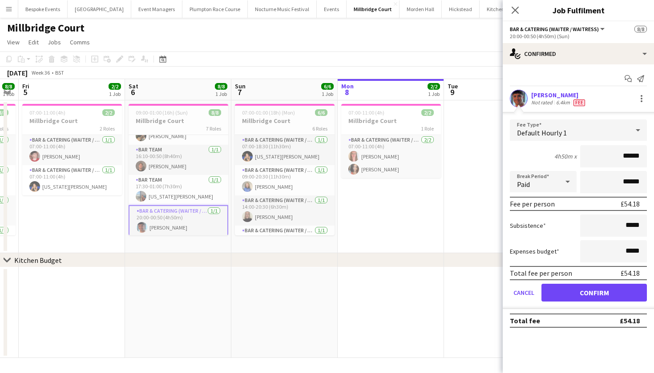
click at [427, 48] on app-page-menu "View Day view expanded Day view collapsed Month view Date picker Jump to [DATE]…" at bounding box center [327, 43] width 654 height 17
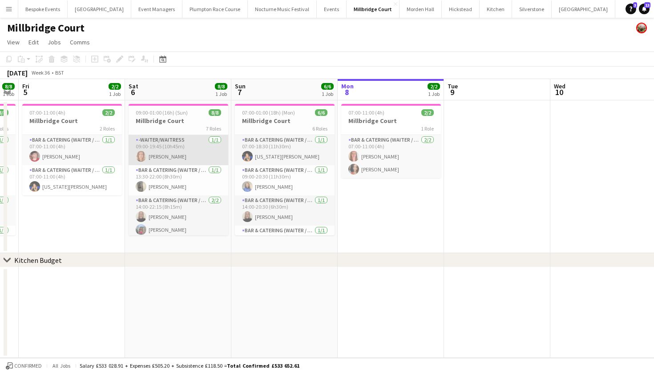
scroll to position [0, 0]
click at [184, 155] on app-card-role "-Waiter/Waitress [DATE] 09:00-19:45 (10h45m) [PERSON_NAME]" at bounding box center [178, 150] width 100 height 30
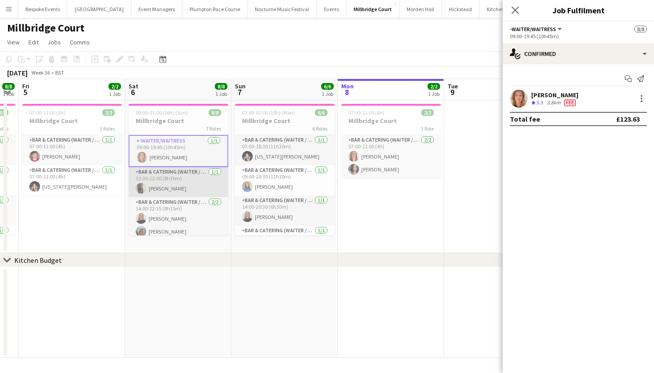
click at [175, 184] on app-card-role "Bar & Catering (Waiter / waitress) [DATE] 13:30-22:00 (8h30m) [PERSON_NAME]" at bounding box center [178, 182] width 100 height 30
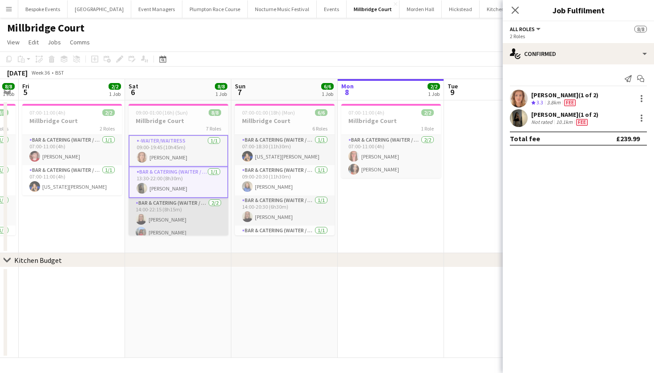
click at [175, 212] on app-card-role "Bar & Catering (Waiter / waitress) [DATE] 14:00-22:15 (8h15m) [PERSON_NAME] [PE…" at bounding box center [178, 219] width 100 height 43
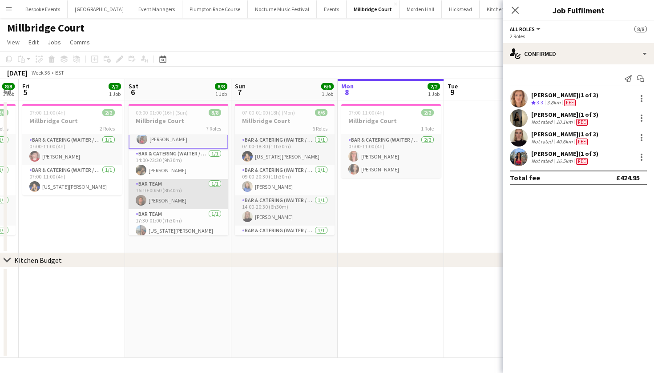
scroll to position [91, 0]
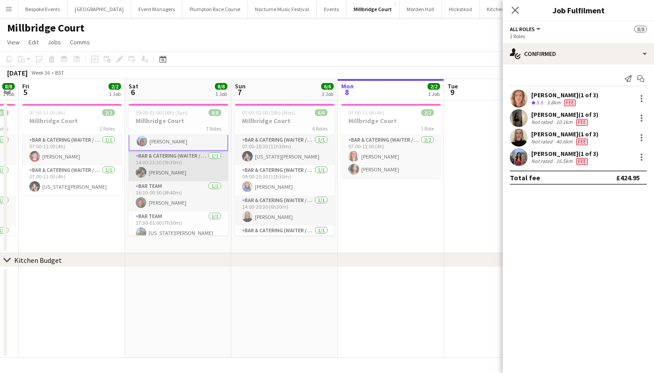
click at [172, 164] on app-card-role "Bar & Catering (Waiter / waitress) [DATE] 14:00-23:30 (9h30m) [PERSON_NAME]" at bounding box center [178, 166] width 100 height 30
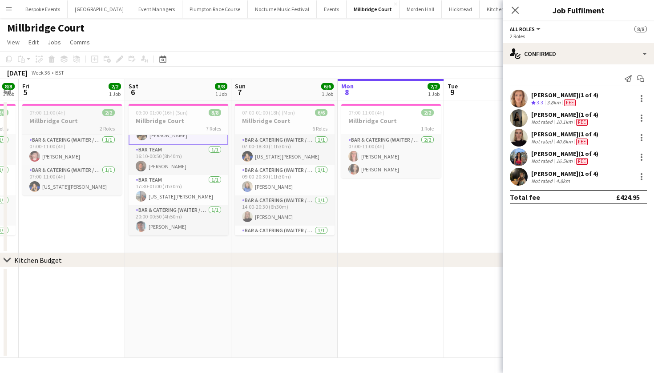
scroll to position [128, 0]
click at [195, 154] on app-card-role "Bar Team [DATE] 16:10-00:50 (8h40m) [PERSON_NAME]" at bounding box center [178, 160] width 100 height 30
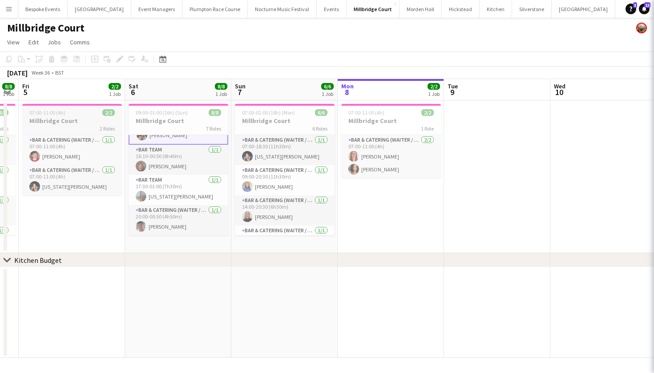
scroll to position [124, 0]
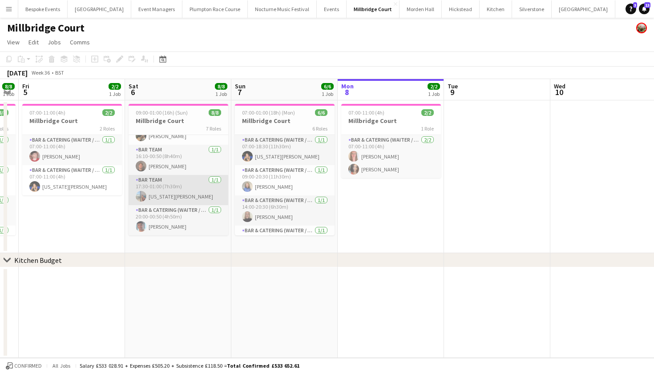
click at [180, 184] on app-card-role "Bar Team [DATE] 17:30-01:00 (7h30m) [US_STATE][PERSON_NAME]" at bounding box center [178, 190] width 100 height 30
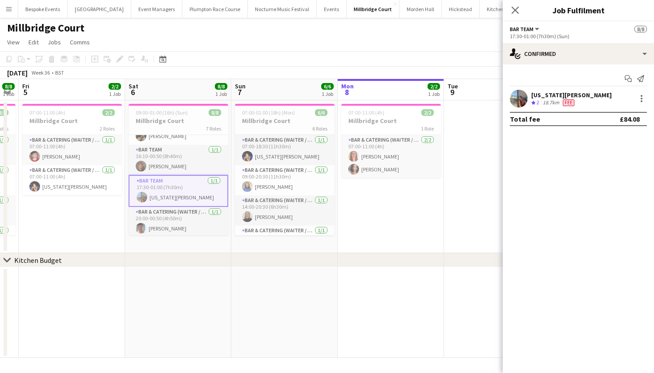
click at [175, 206] on app-card-role "Bar Team [DATE] 17:30-01:00 (7h30m) [US_STATE][PERSON_NAME]" at bounding box center [178, 191] width 100 height 32
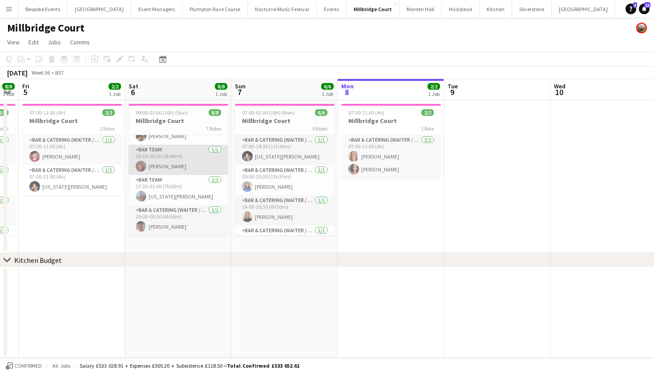
click at [168, 170] on app-card-role "Bar Team [DATE] 16:10-00:50 (8h40m) [PERSON_NAME]" at bounding box center [178, 160] width 100 height 30
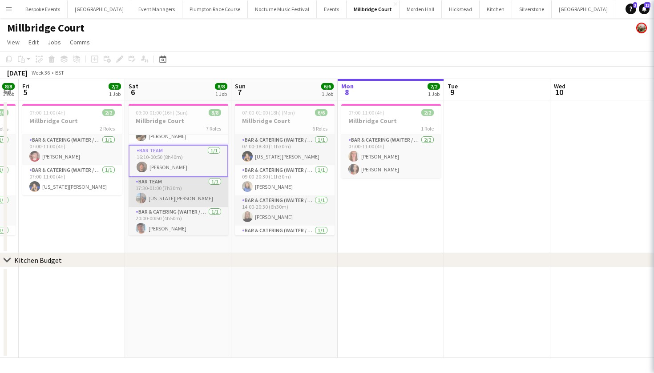
click at [168, 189] on app-card-role "Bar Team [DATE] 17:30-01:00 (7h30m) [US_STATE][PERSON_NAME]" at bounding box center [178, 192] width 100 height 30
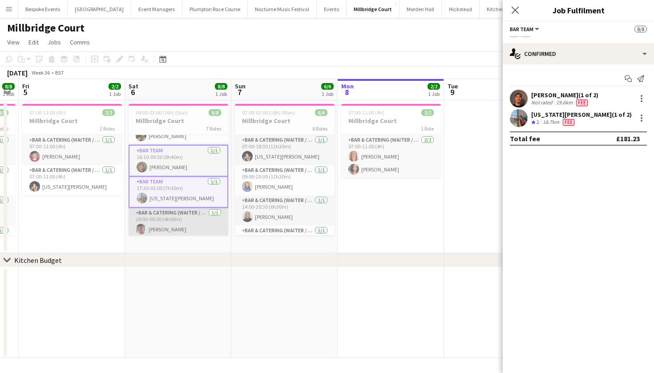
click at [166, 223] on app-card-role "Bar & Catering (Waiter / waitress) [DATE] 20:00-00:50 (4h50m) [PERSON_NAME]" at bounding box center [178, 223] width 100 height 30
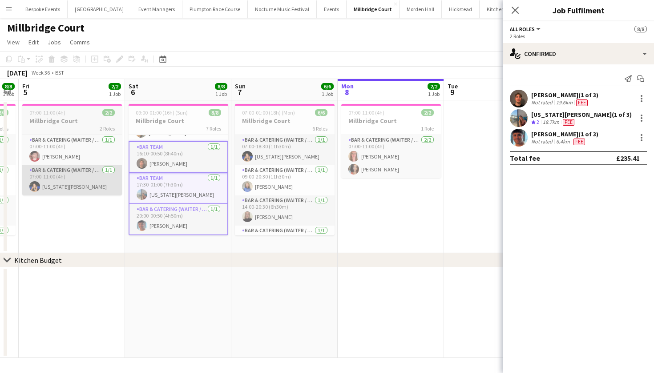
scroll to position [128, 0]
click at [512, 11] on icon "Close pop-in" at bounding box center [514, 10] width 7 height 7
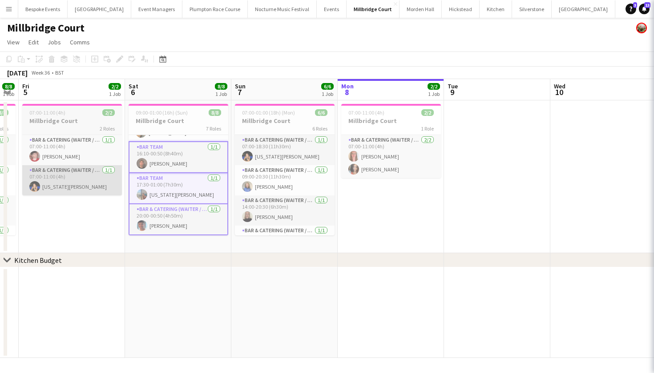
click at [653, 11] on icon "Close pop-in" at bounding box center [665, 10] width 7 height 7
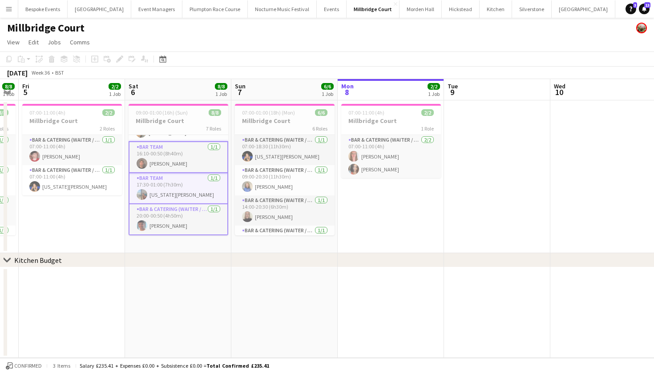
click at [182, 171] on app-card-role "Bar Team [DATE] 16:10-00:50 (8h40m) [PERSON_NAME]" at bounding box center [178, 157] width 100 height 32
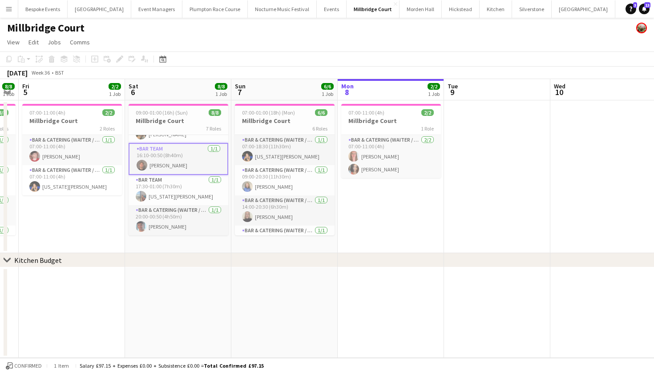
scroll to position [126, 0]
click at [182, 196] on app-card-role "Bar Team [DATE] 17:30-01:00 (7h30m) [US_STATE][PERSON_NAME]" at bounding box center [178, 190] width 100 height 30
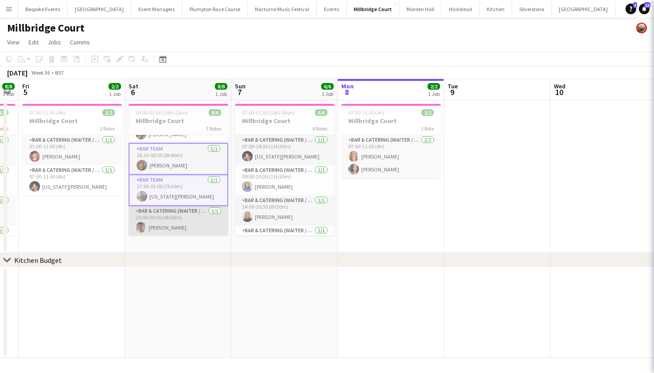
click at [182, 230] on app-card-role "Bar & Catering (Waiter / waitress) [DATE] 20:00-00:50 (4h50m) [PERSON_NAME]" at bounding box center [178, 221] width 100 height 30
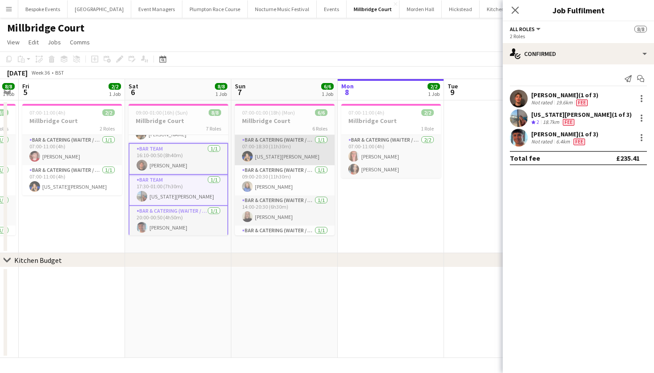
scroll to position [0, 0]
click at [278, 116] on app-job-card "07:00-01:00 (18h) (Mon) 6/6 Millbridge Court 6 Roles Bar & Catering (Waiter / w…" at bounding box center [285, 170] width 100 height 132
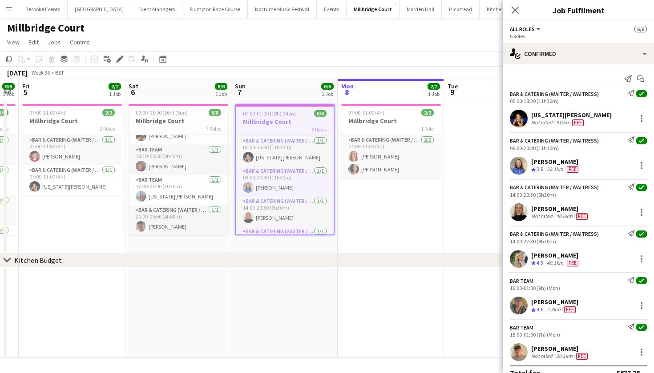
scroll to position [124, 0]
click at [119, 54] on div "Edit" at bounding box center [119, 59] width 11 height 11
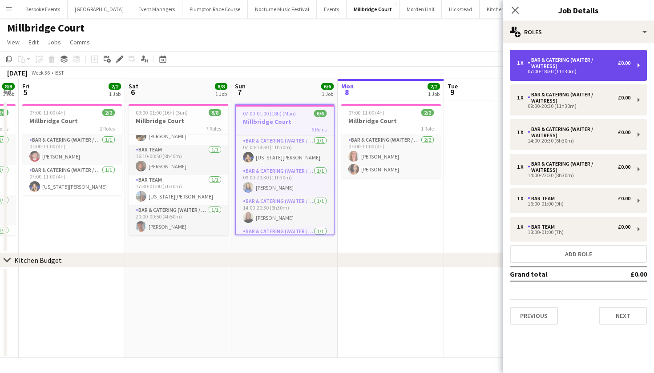
click at [544, 71] on div "07:00-18:30 (11h30m)" at bounding box center [573, 71] width 113 height 4
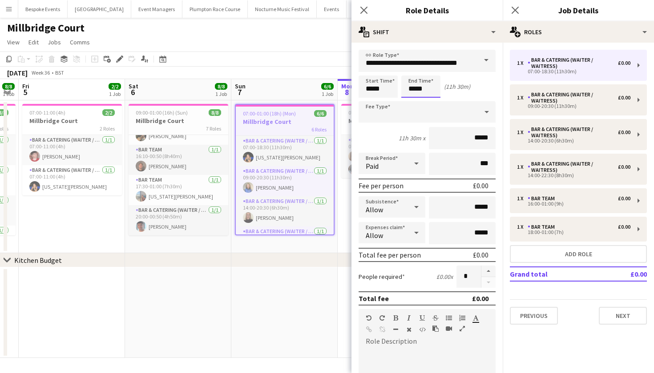
click at [423, 90] on body "Menu Boards Boards Boards All jobs Status Workforce Workforce My Workforce Recr…" at bounding box center [327, 186] width 654 height 373
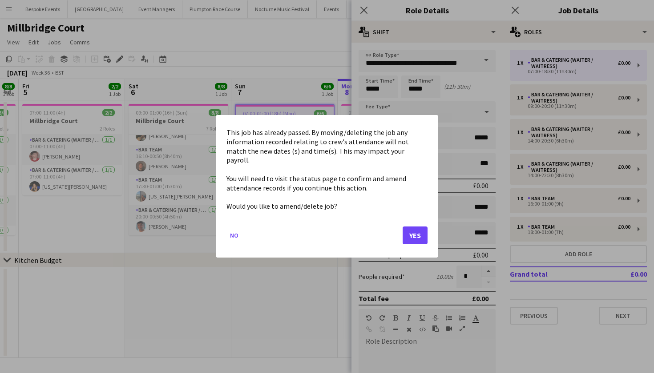
click at [420, 229] on button "Yes" at bounding box center [414, 236] width 25 height 18
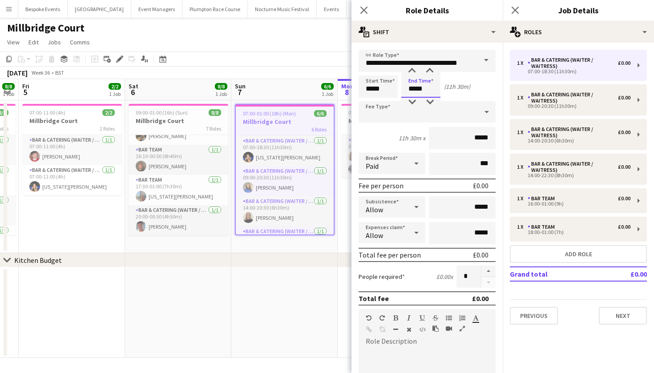
click at [426, 88] on input "*****" at bounding box center [420, 87] width 39 height 22
type input "*****"
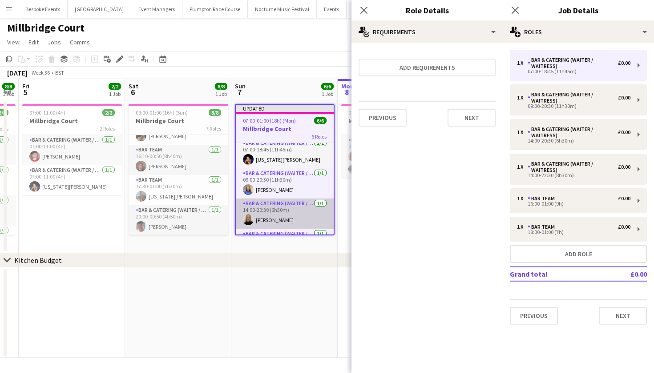
scroll to position [6, 0]
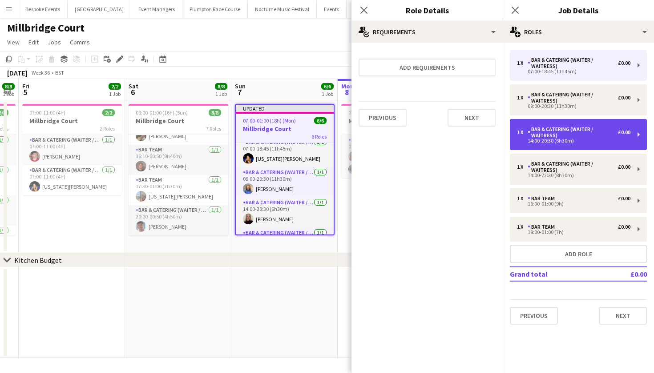
click at [545, 136] on div "Bar & Catering (Waiter / waitress)" at bounding box center [572, 132] width 90 height 12
type input "*****"
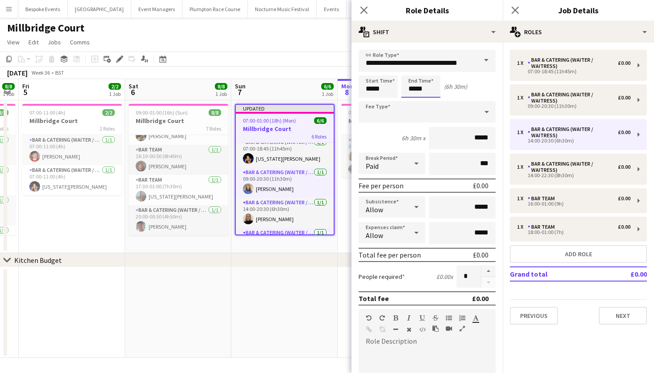
click at [431, 91] on input "*****" at bounding box center [420, 87] width 39 height 22
type input "*****"
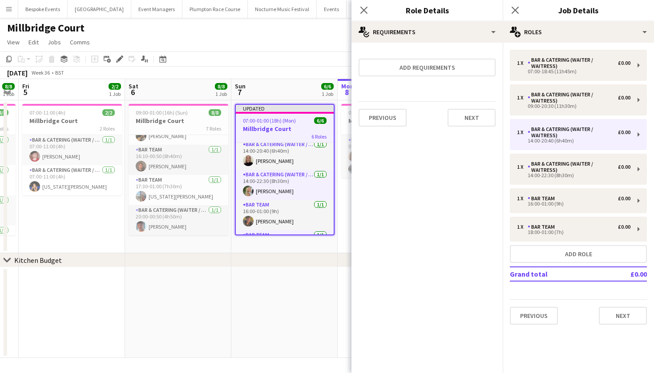
scroll to position [64, 0]
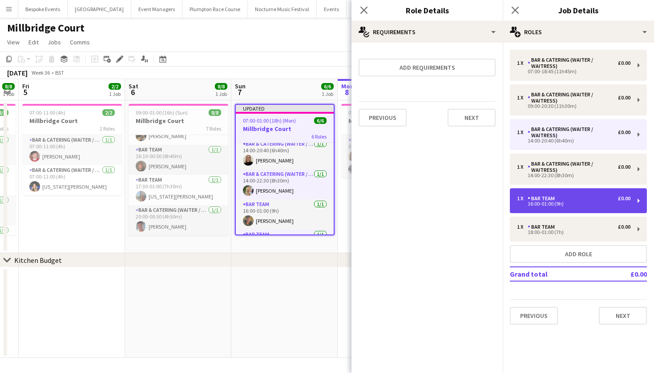
click at [550, 201] on div "Bar Team" at bounding box center [542, 199] width 31 height 6
type input "********"
type input "*****"
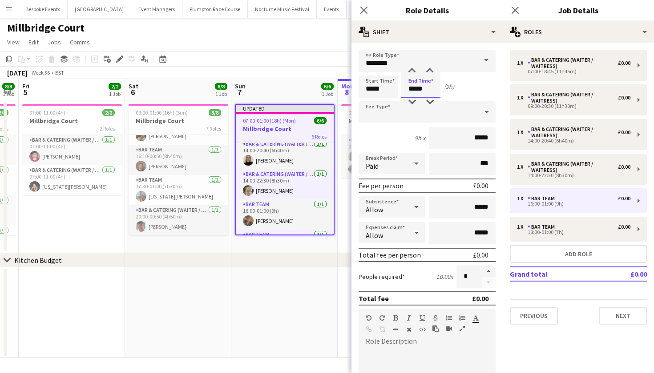
click at [415, 90] on input "*****" at bounding box center [420, 87] width 39 height 22
type input "*****"
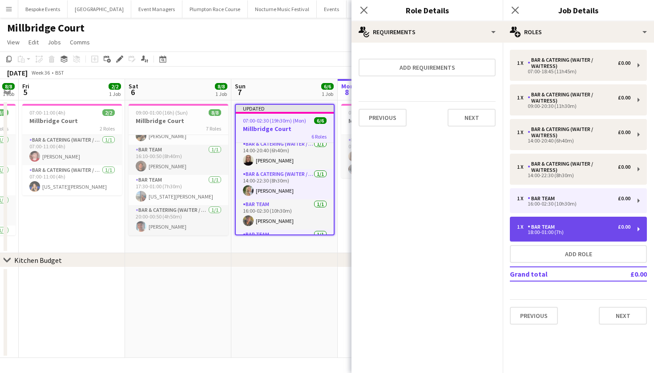
click at [546, 235] on div "18:00-01:00 (7h)" at bounding box center [573, 232] width 113 height 4
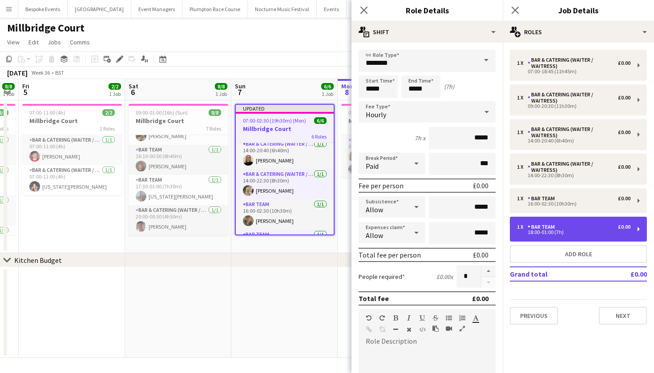
type input "*****"
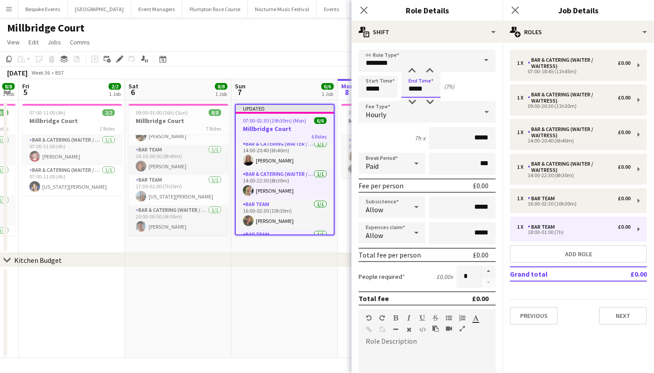
click at [415, 90] on input "*****" at bounding box center [420, 87] width 39 height 22
type input "*****"
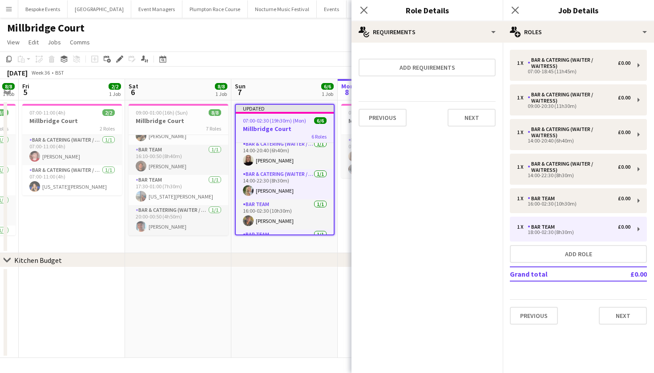
click at [308, 281] on app-date-cell at bounding box center [284, 313] width 106 height 91
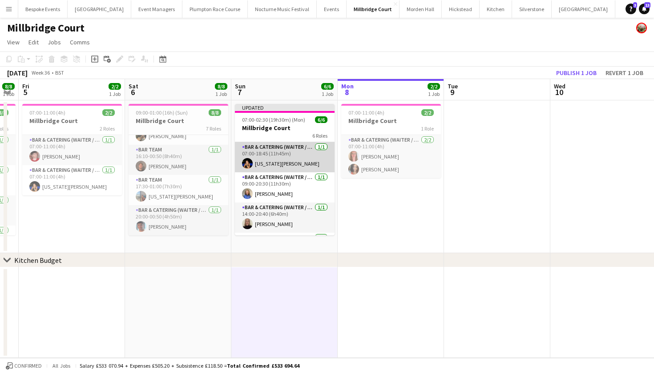
scroll to position [0, 0]
click at [267, 158] on app-card-role "Bar & Catering (Waiter / waitress) [DATE] 07:00-18:45 (11h45m) [US_STATE][PERSO…" at bounding box center [285, 157] width 100 height 30
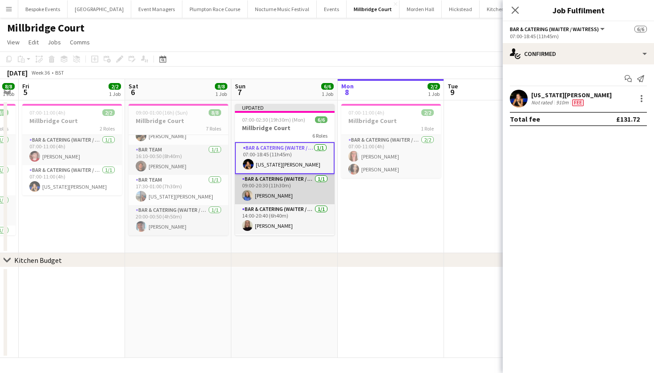
click at [271, 196] on app-card-role "Bar & Catering (Waiter / waitress) [DATE] 09:00-20:30 (11h30m) [PERSON_NAME]" at bounding box center [285, 189] width 100 height 30
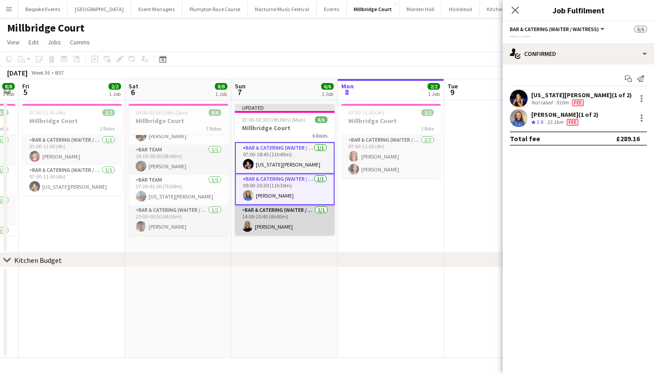
click at [271, 223] on app-card-role "Bar & Catering (Waiter / waitress) [DATE] 14:00-20:40 (6h40m) [PERSON_NAME]" at bounding box center [285, 220] width 100 height 30
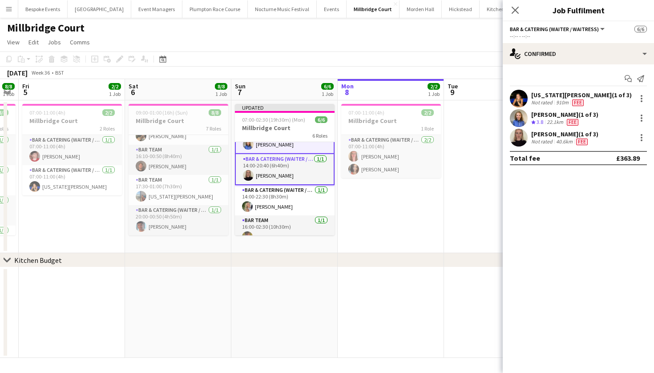
scroll to position [52, 0]
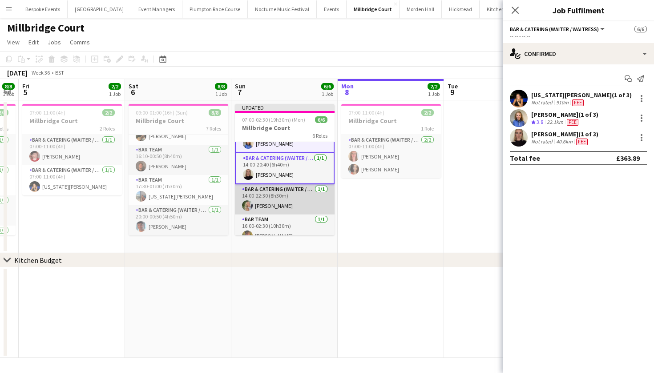
click at [269, 190] on app-card-role "Bar & Catering (Waiter / waitress) [DATE] 14:00-22:30 (8h30m) [PERSON_NAME]" at bounding box center [285, 199] width 100 height 30
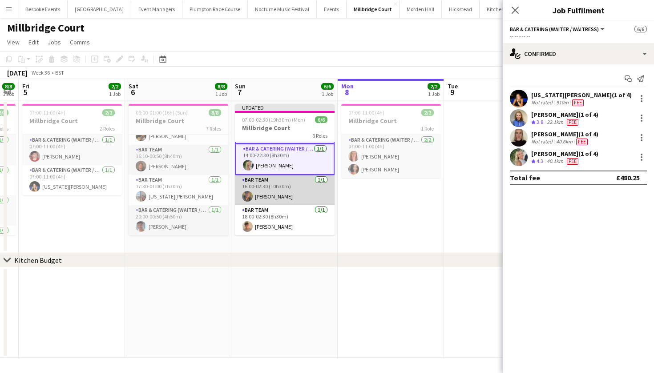
scroll to position [92, 0]
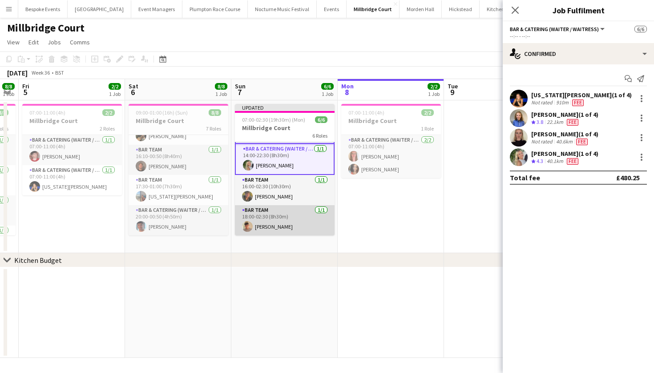
click at [266, 217] on app-card-role "Bar Team [DATE] 18:00-02:30 (8h30m) [PERSON_NAME]" at bounding box center [285, 220] width 100 height 30
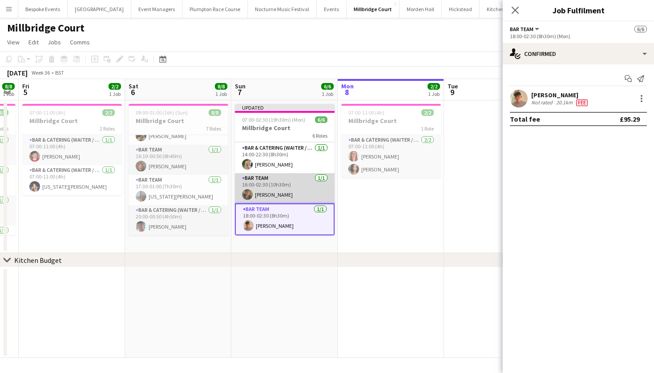
scroll to position [90, 0]
click at [266, 182] on app-card-role "Bar Team [DATE] 16:00-02:30 (10h30m) [PERSON_NAME]" at bounding box center [285, 188] width 100 height 30
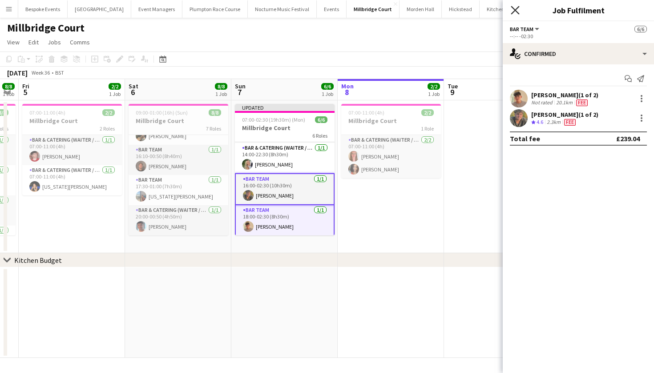
click at [515, 12] on icon "Close pop-in" at bounding box center [514, 10] width 8 height 8
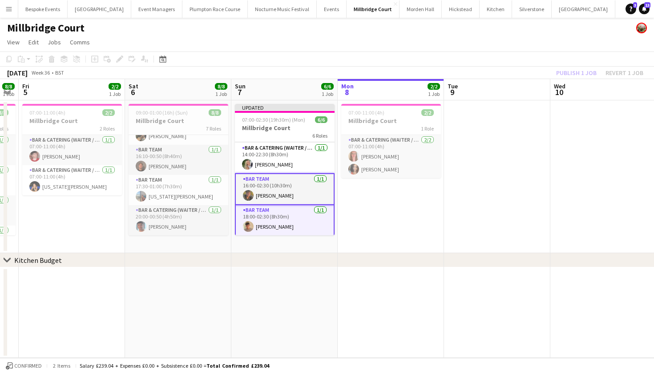
click at [561, 42] on app-page-menu "View Day view expanded Day view collapsed Month view Date picker Jump to [DATE]…" at bounding box center [327, 43] width 654 height 17
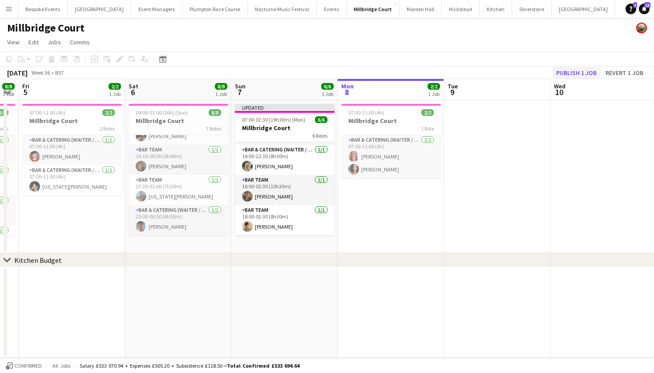
scroll to position [88, 0]
click at [562, 72] on button "Publish 1 job" at bounding box center [576, 73] width 48 height 12
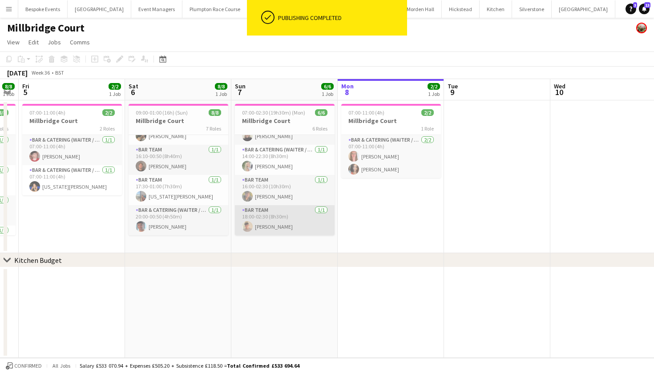
scroll to position [81, 0]
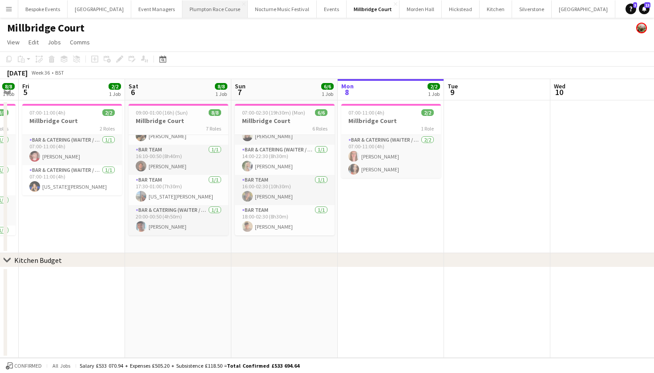
click at [182, 4] on button "Plumpton Race Course Close" at bounding box center [214, 8] width 65 height 17
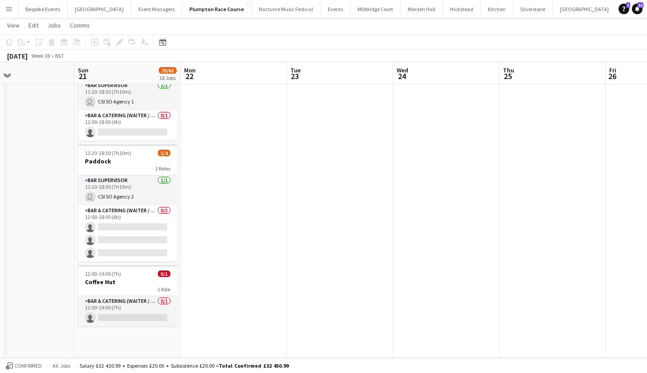
scroll to position [1642, 0]
